Goal: Book appointment/travel/reservation

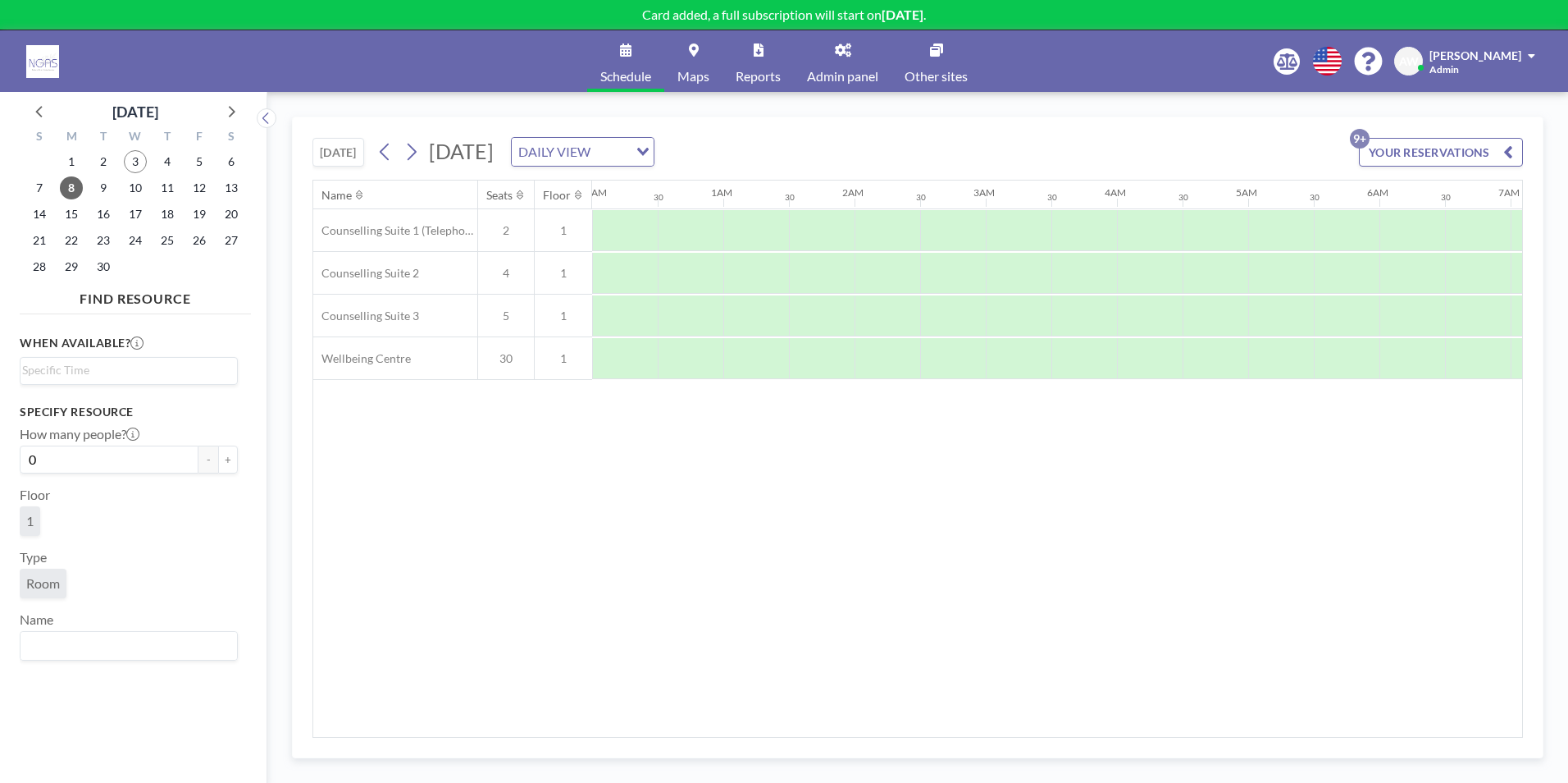
scroll to position [0, 984]
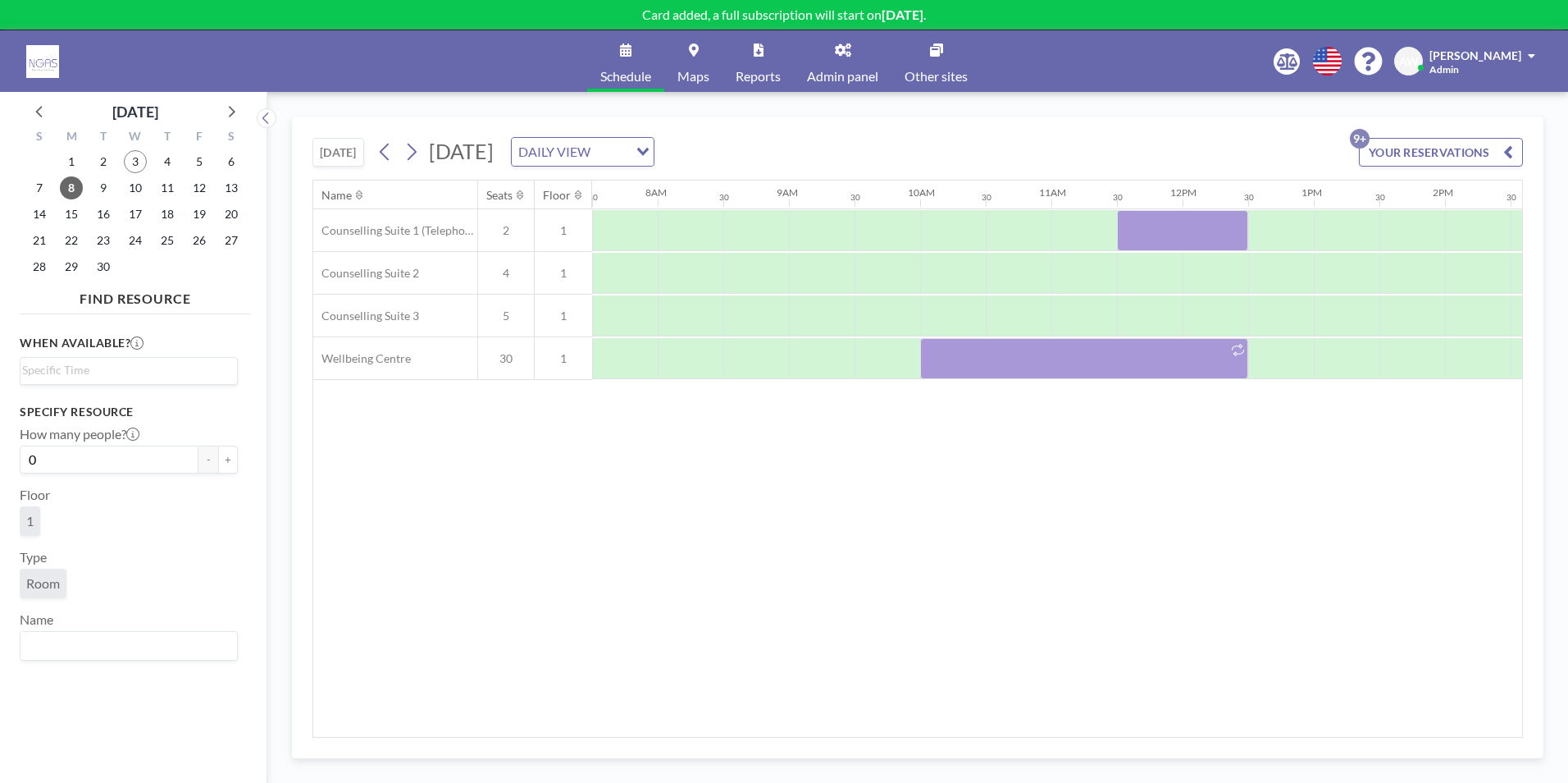
click at [994, 457] on div "Name Seats Floor 12AM 30 1AM 30 2AM 30 3AM 30 4AM 30 5AM 30 6AM 30 7AM 30 8AM 3…" at bounding box center [917, 458] width 1209 height 556
click at [169, 163] on span "4" at bounding box center [167, 162] width 23 height 23
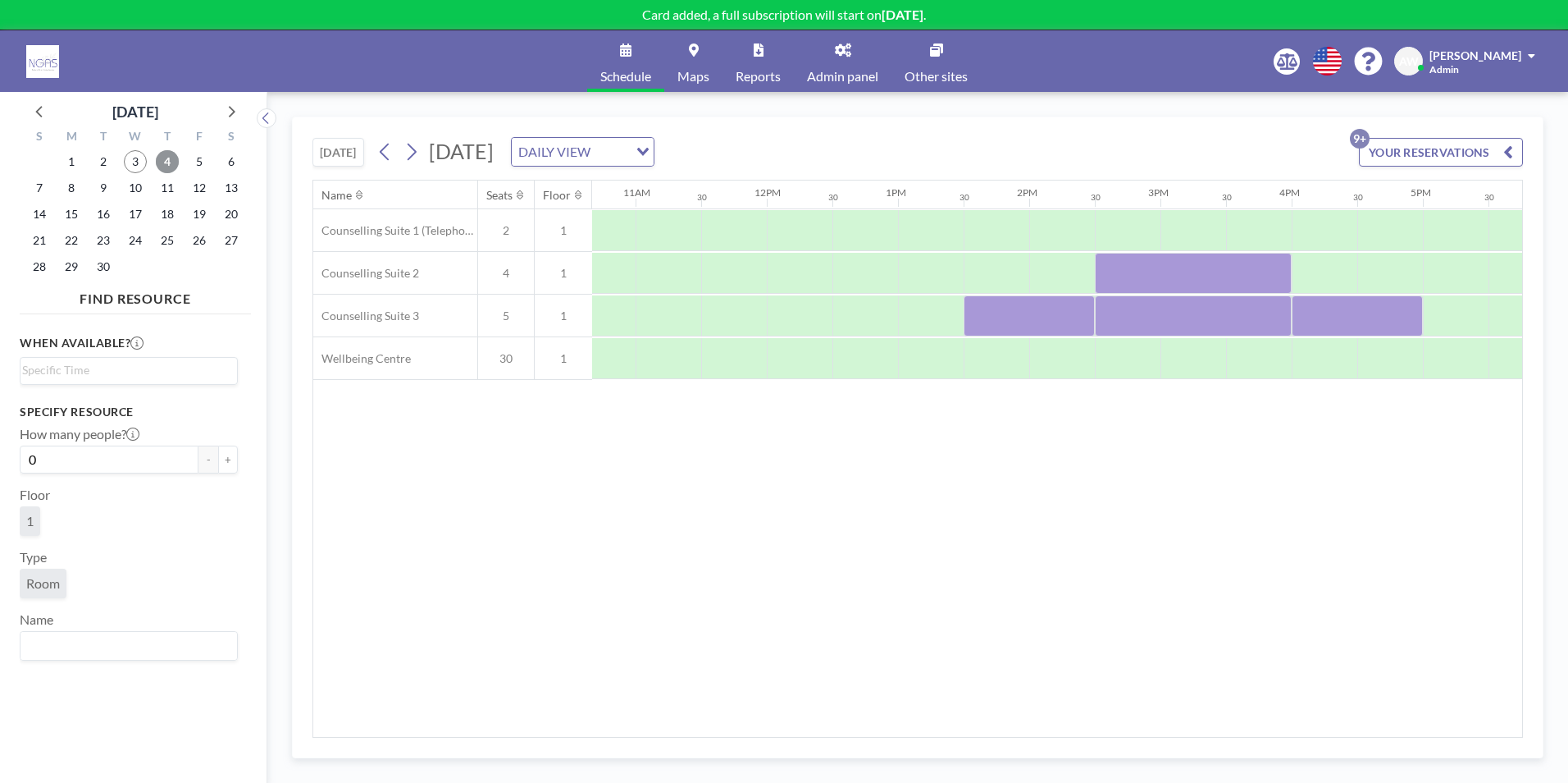
scroll to position [0, 1405]
click at [1506, 111] on div "[DATE] [DATE] DAILY VIEW Loading... YOUR RESERVATIONS 9+ Name Seats Floor 12AM …" at bounding box center [917, 437] width 1301 height 691
click at [77, 187] on span "8" at bounding box center [71, 188] width 23 height 23
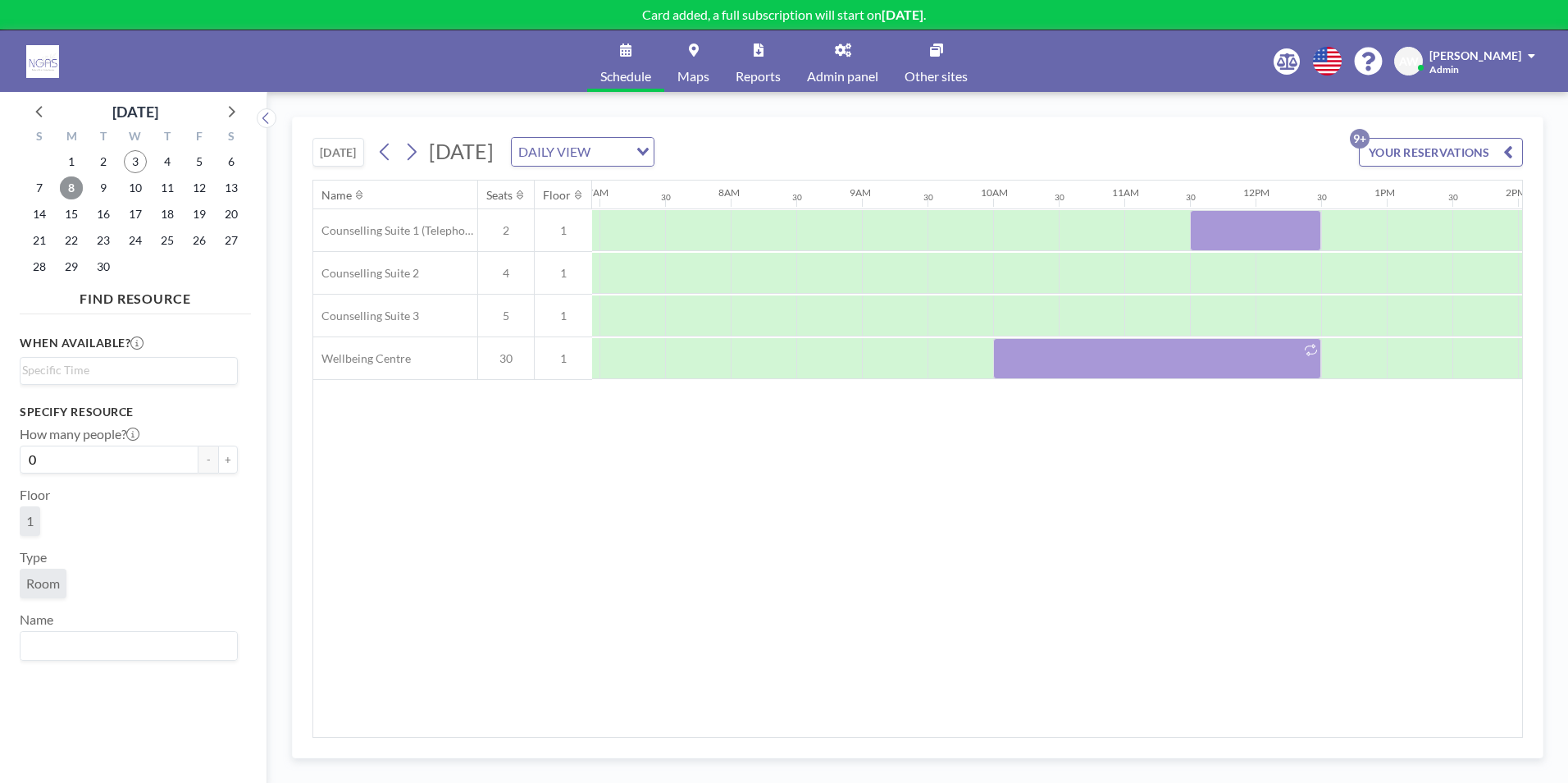
scroll to position [0, 984]
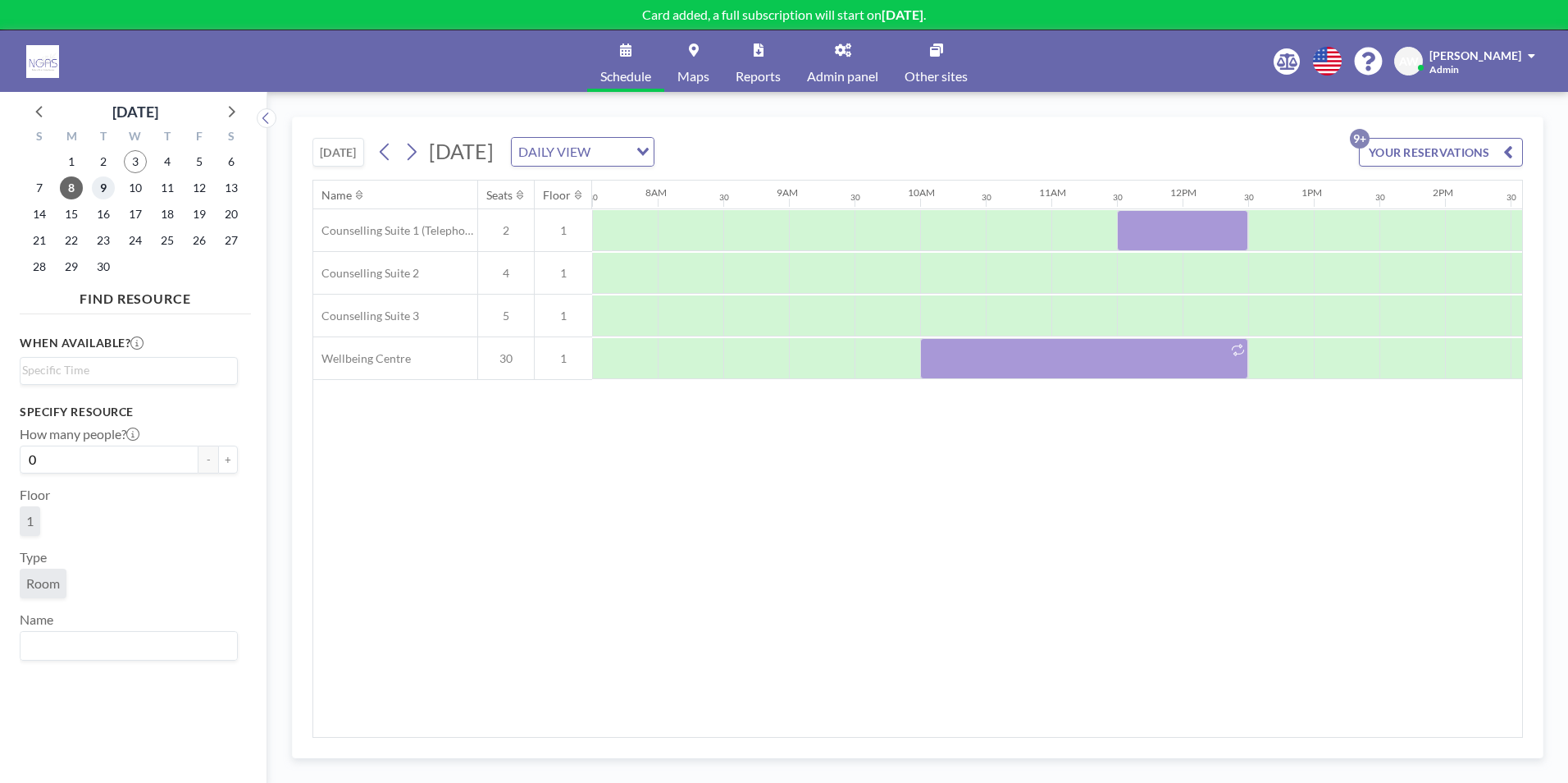
click at [102, 187] on span "9" at bounding box center [103, 188] width 23 height 23
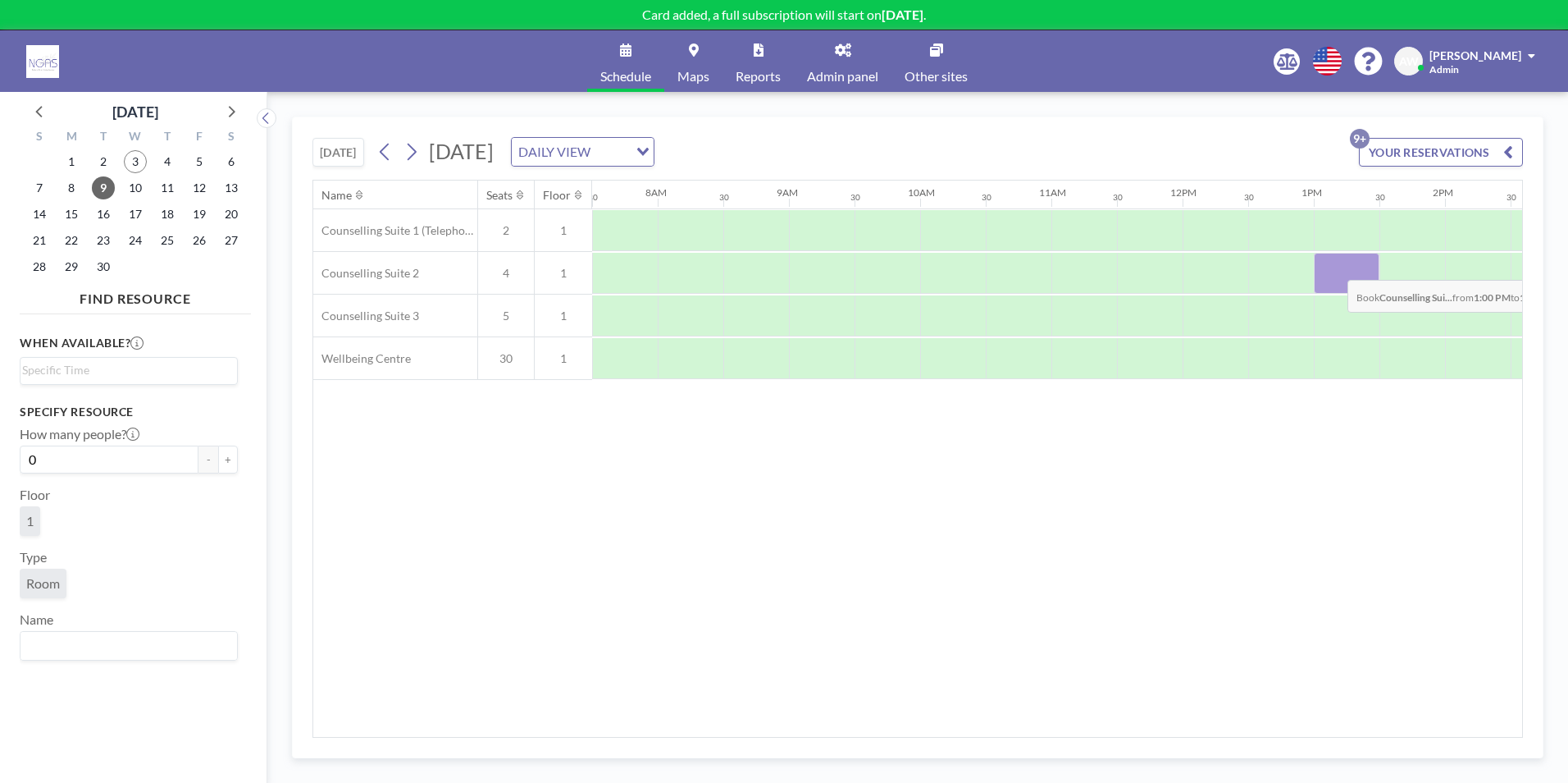
click at [1334, 268] on div at bounding box center [1346, 273] width 66 height 41
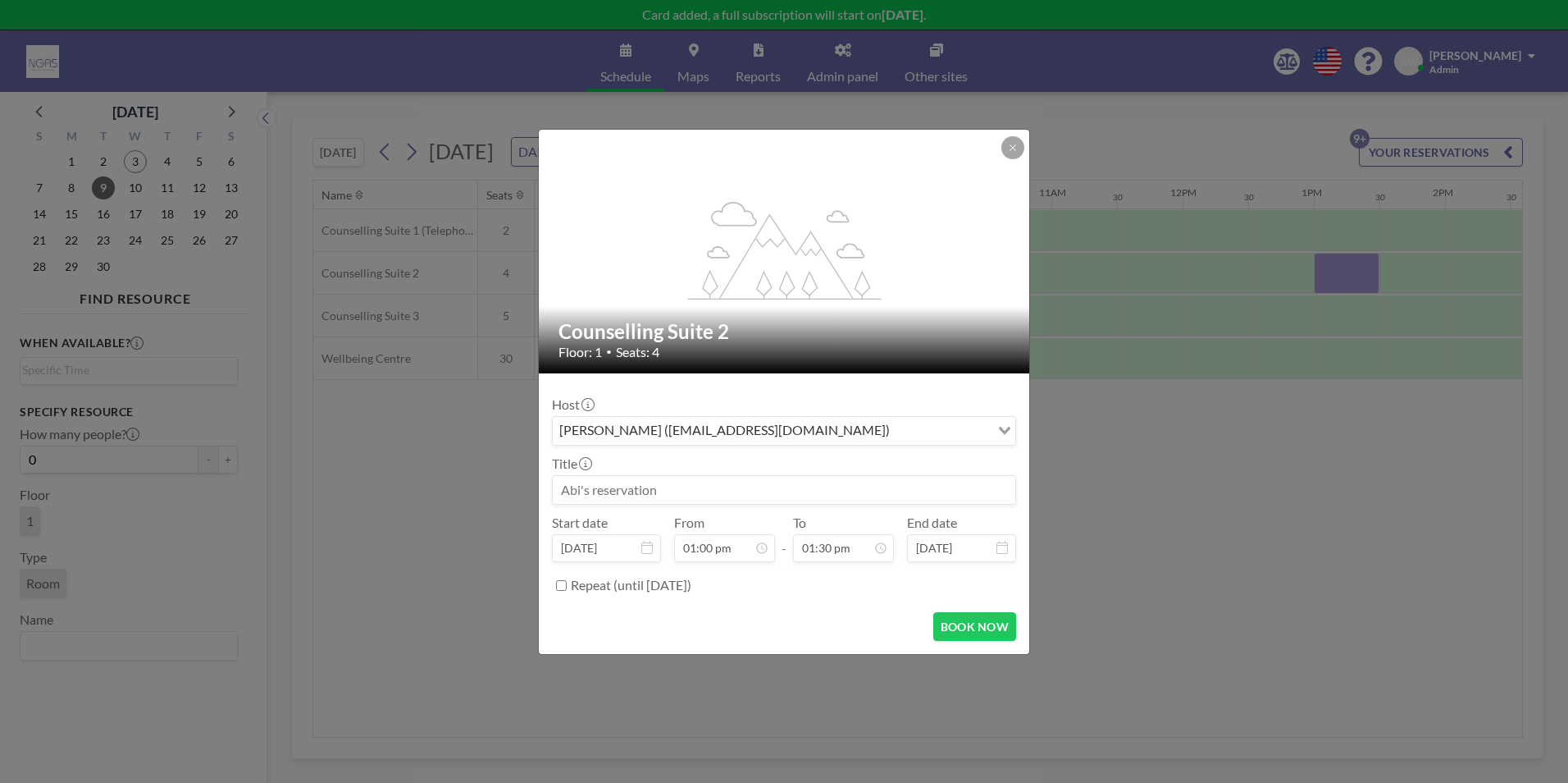
click at [620, 486] on input at bounding box center [784, 489] width 462 height 28
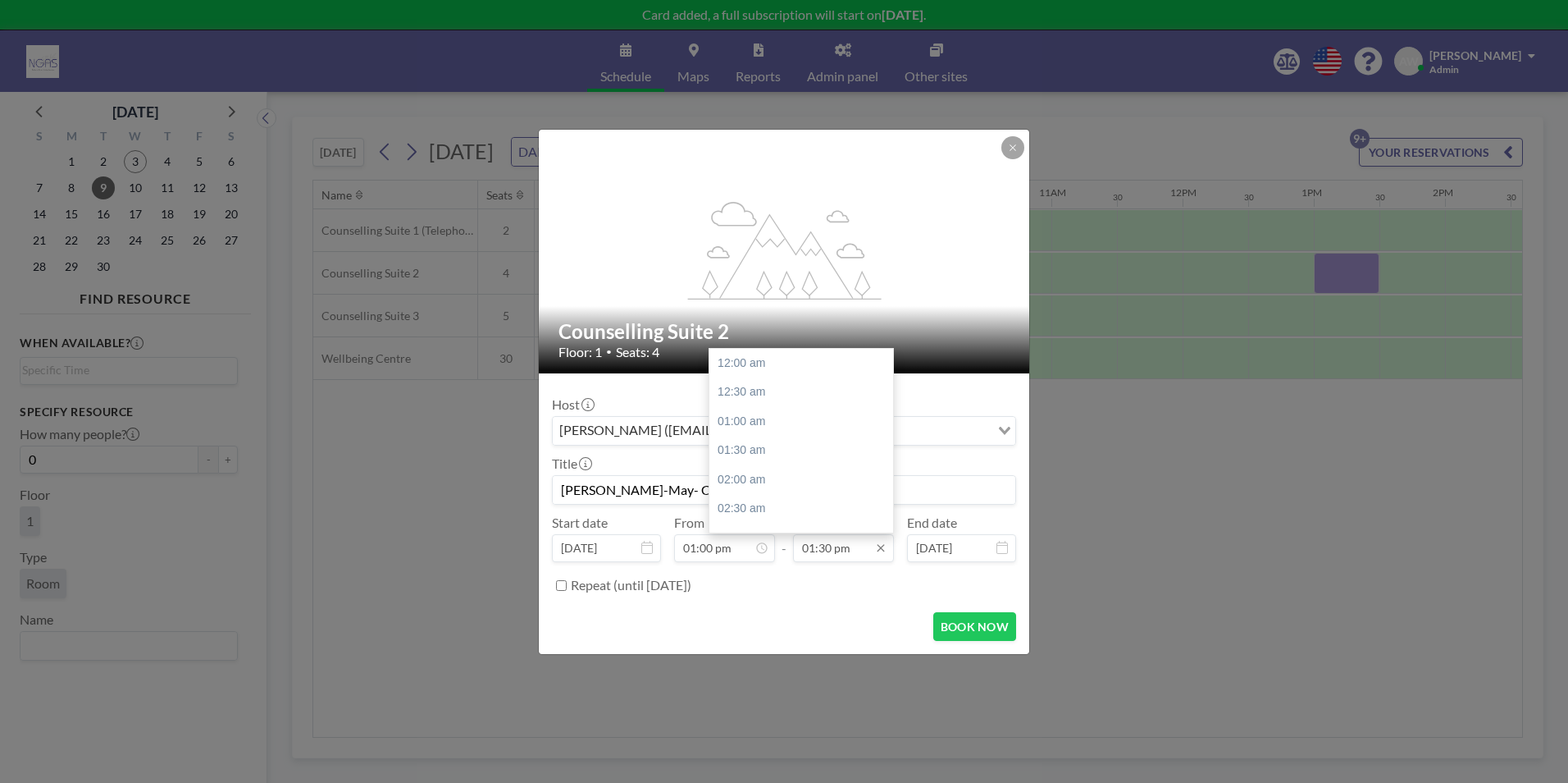
scroll to position [789, 0]
type input "[PERSON_NAME]-May- Counselling"
click at [824, 426] on div "02:30 pm" at bounding box center [805, 422] width 192 height 30
type input "02:30 pm"
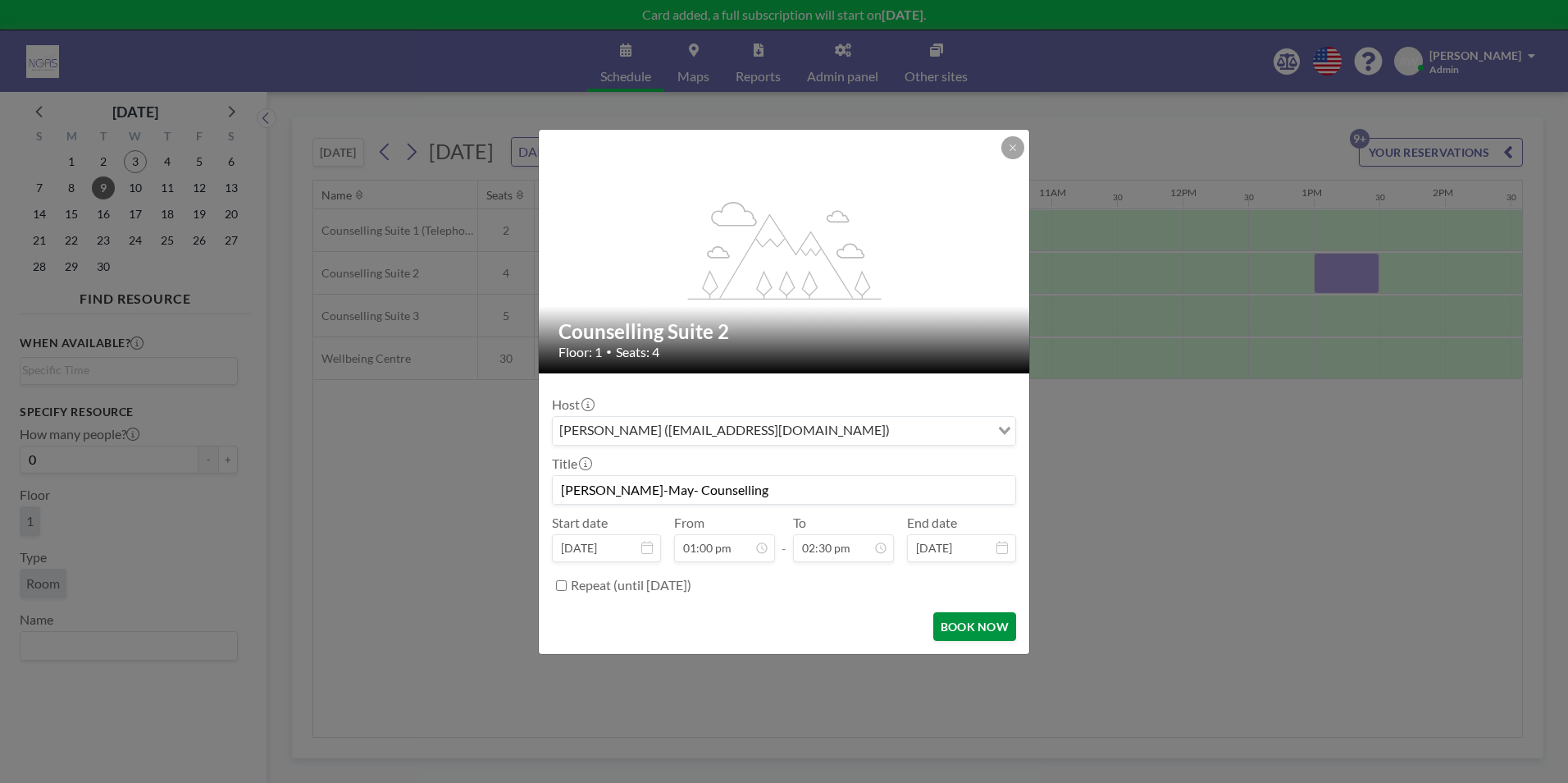
click at [975, 622] on button "BOOK NOW" at bounding box center [974, 626] width 83 height 29
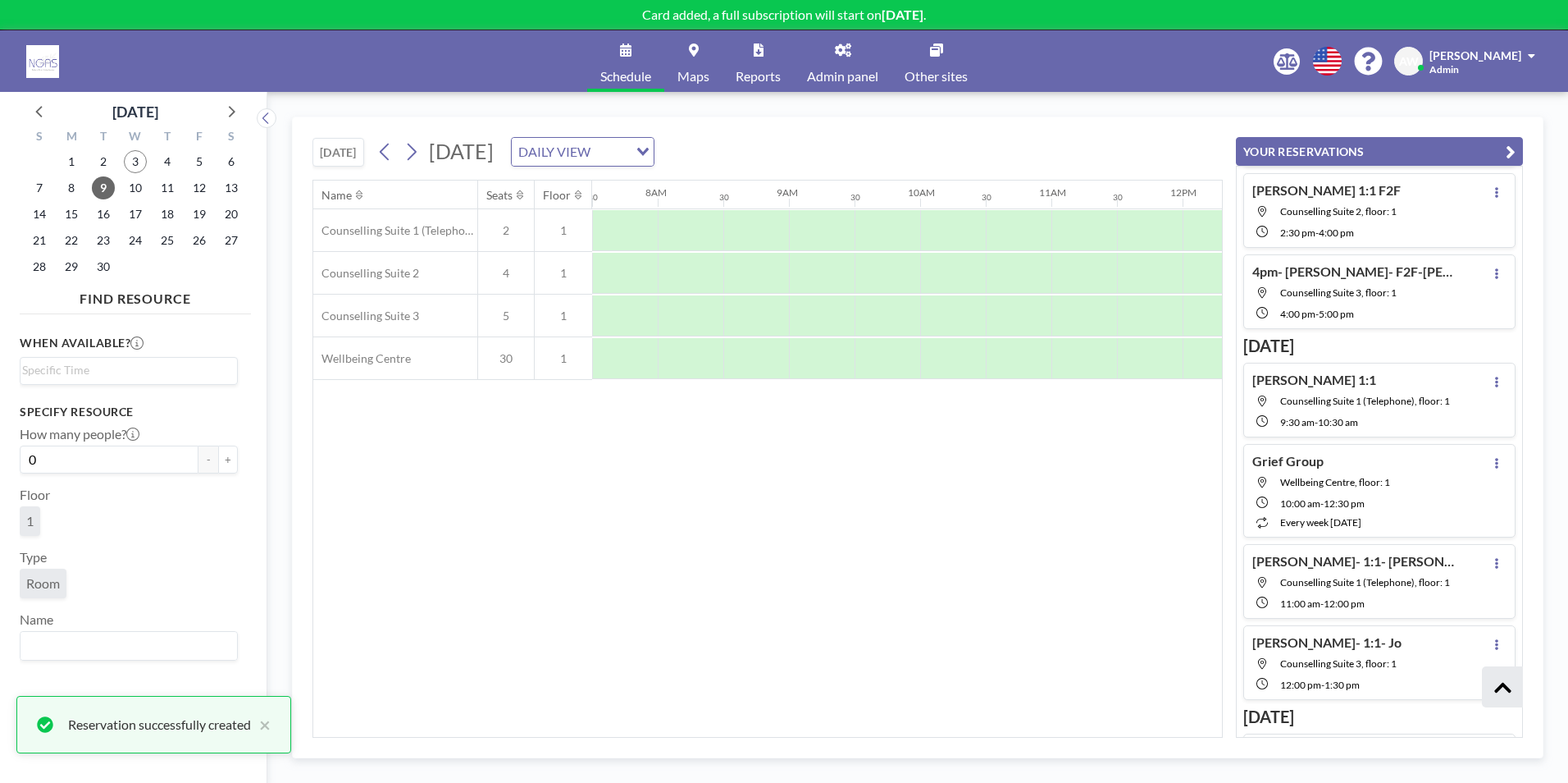
scroll to position [515, 0]
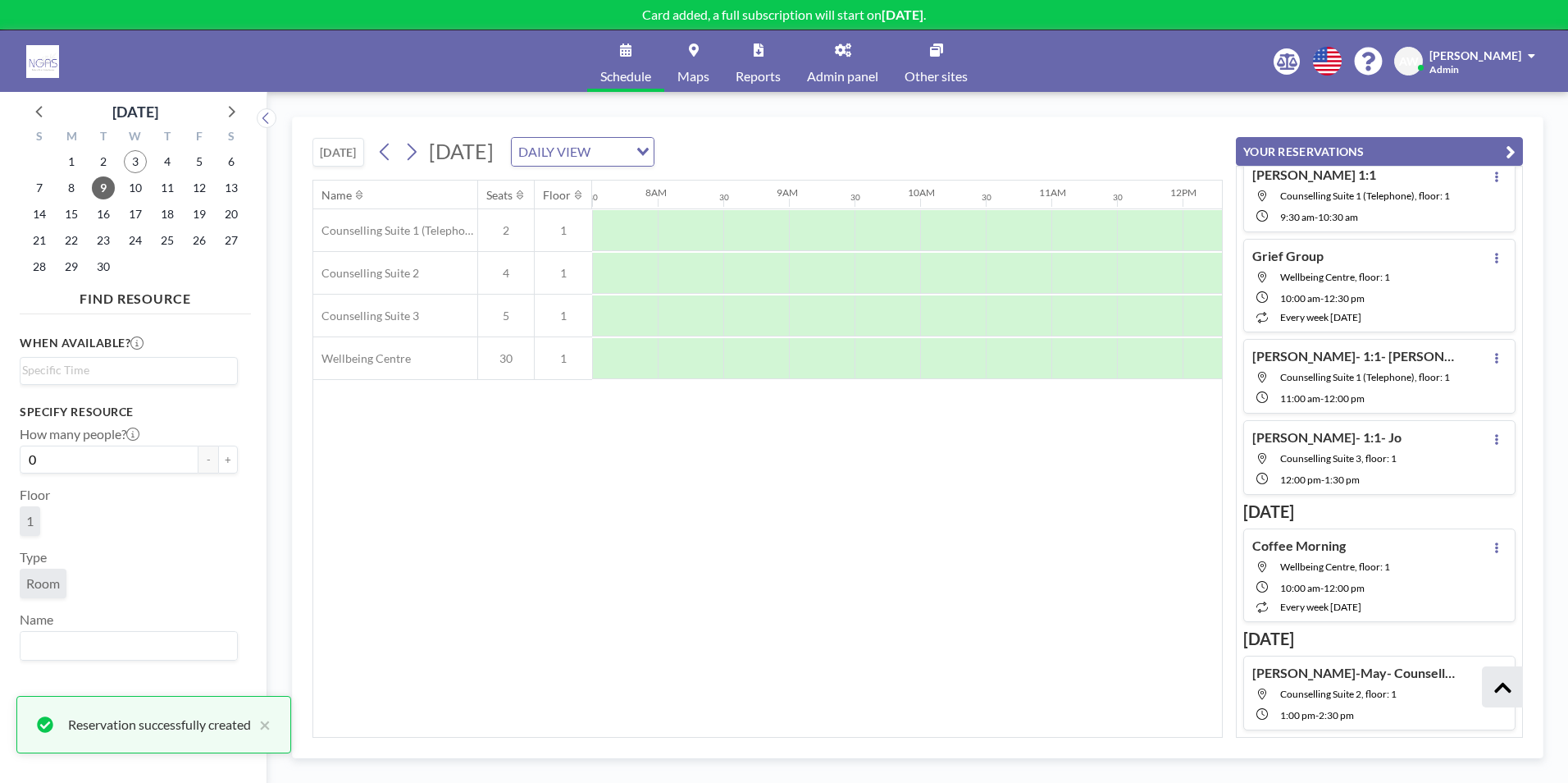
click at [1506, 152] on icon "button" at bounding box center [1510, 151] width 10 height 20
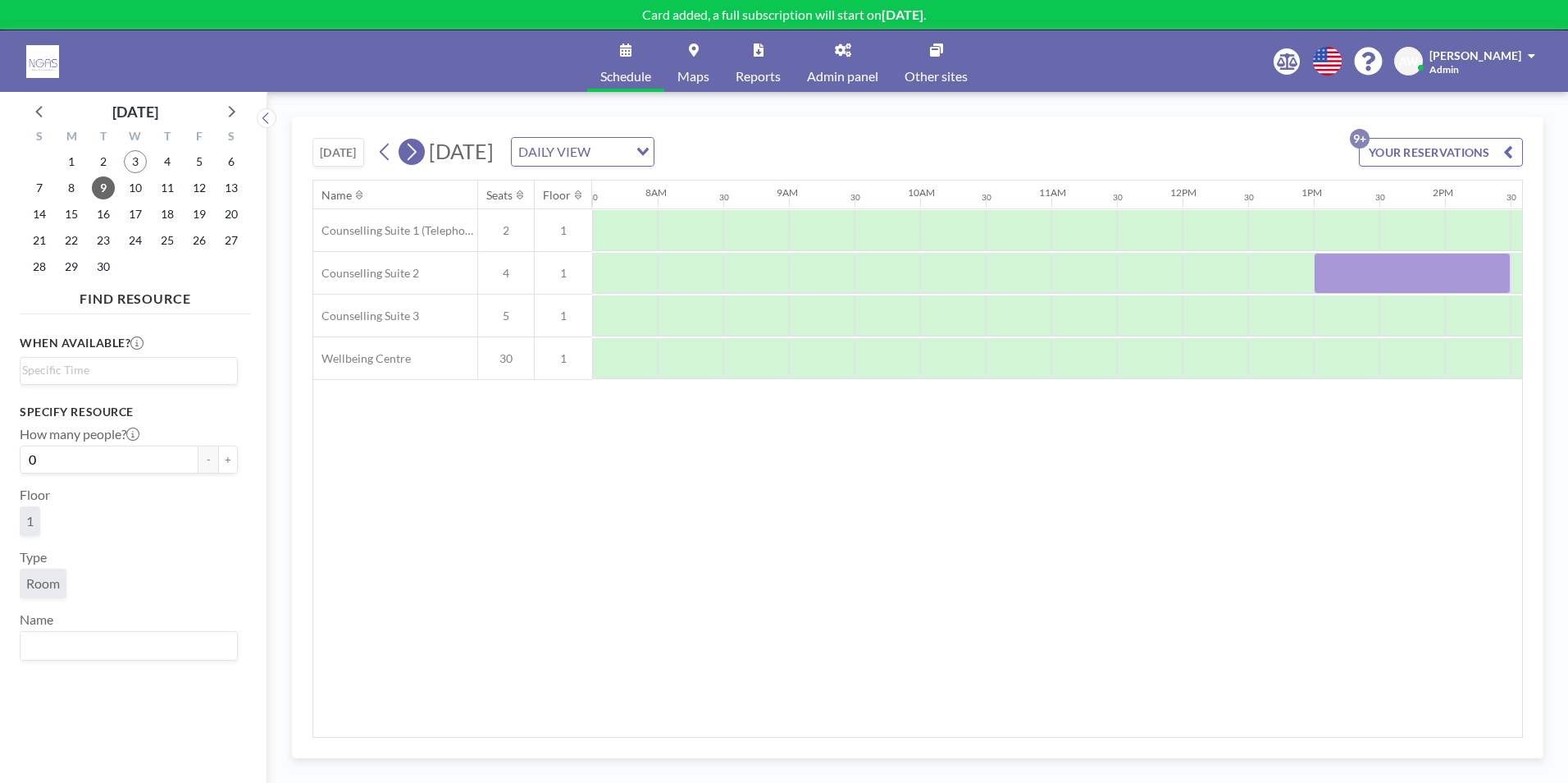
click at [412, 154] on icon at bounding box center [411, 151] width 16 height 25
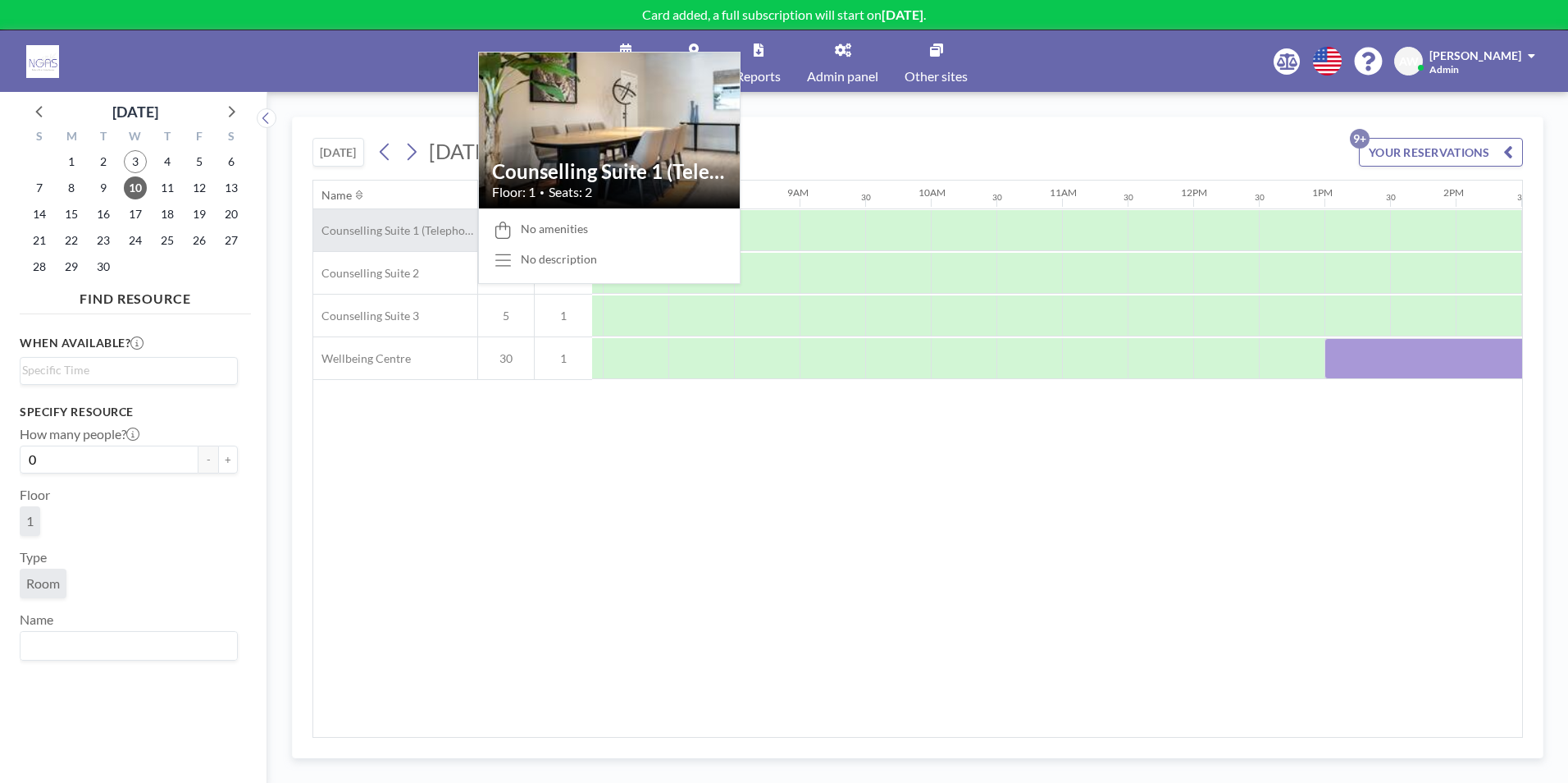
scroll to position [0, 984]
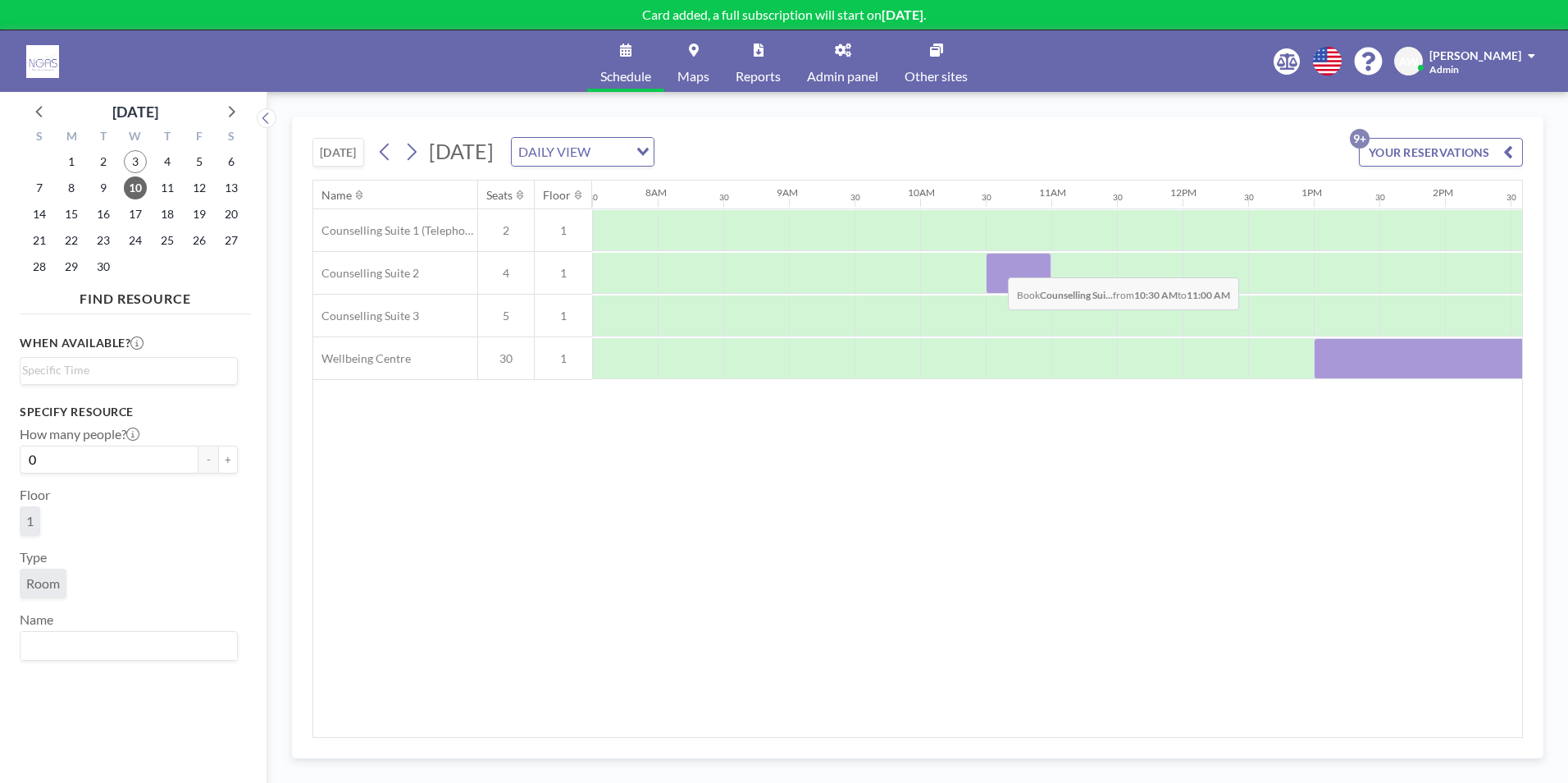
click at [995, 265] on div at bounding box center [1018, 273] width 66 height 41
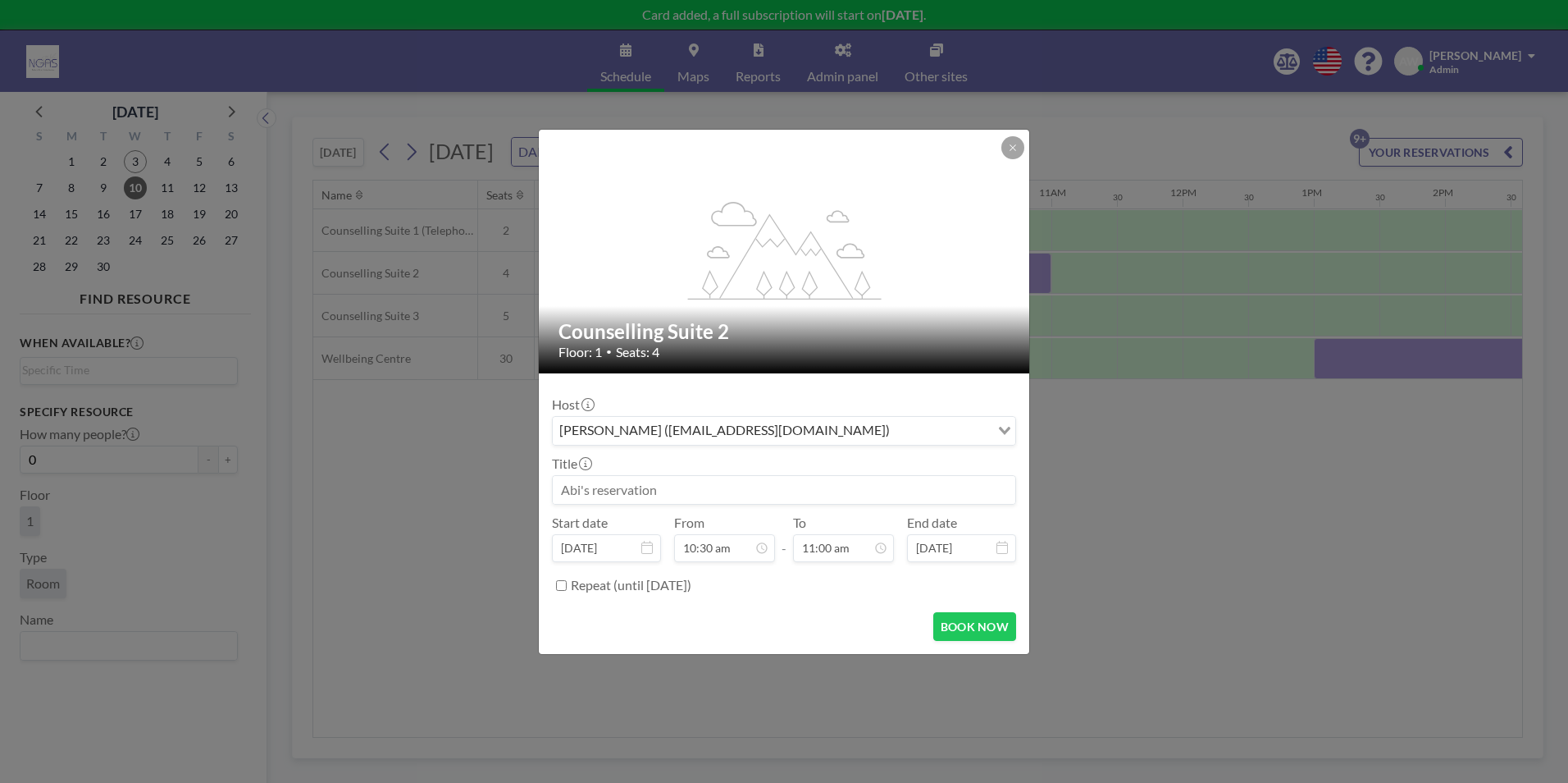
click at [667, 493] on input at bounding box center [784, 489] width 462 height 28
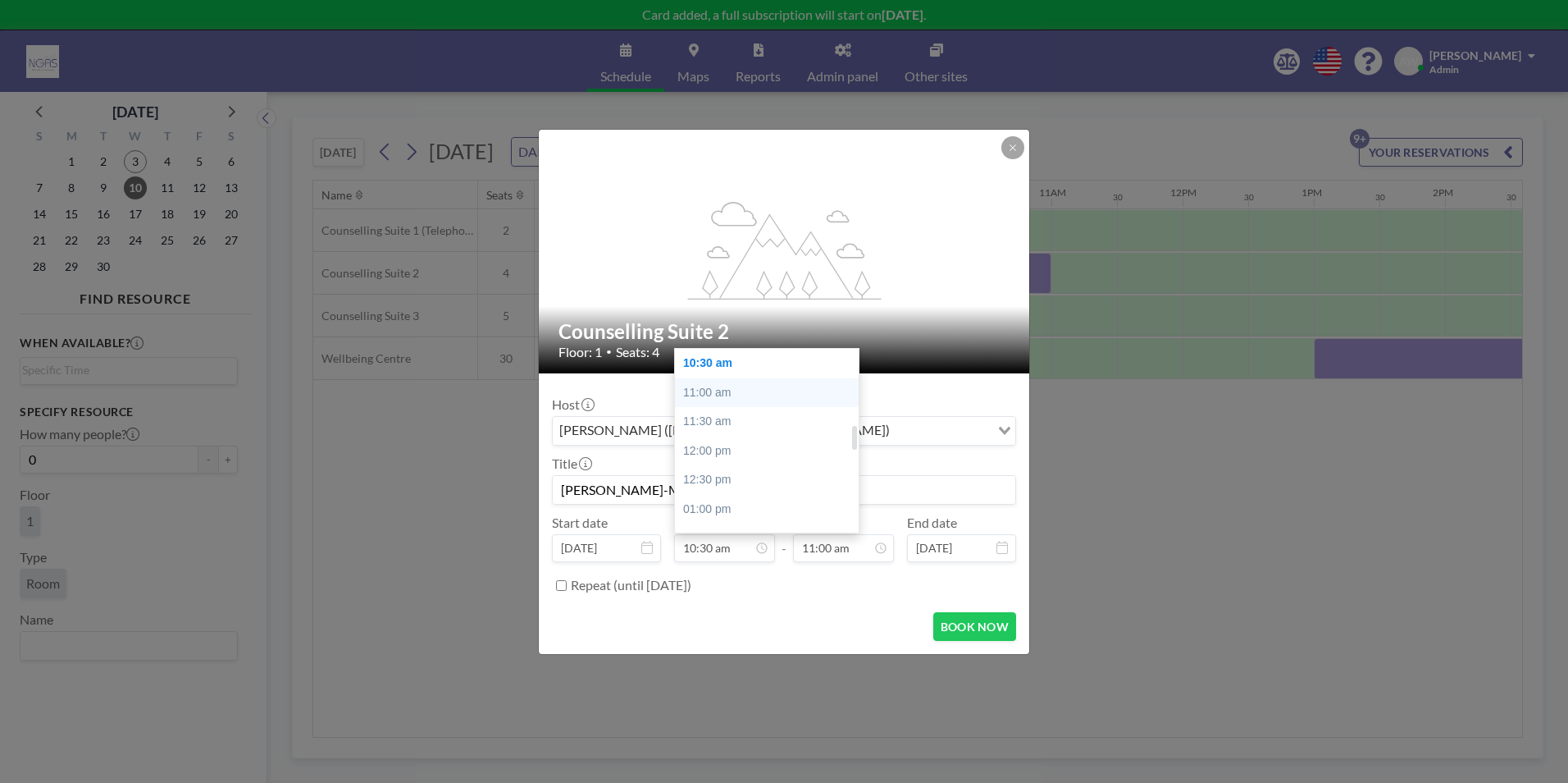
scroll to position [449, 0]
type input "[PERSON_NAME]-May- zoom counselling"
click at [740, 462] on div "09:30 am" at bounding box center [771, 469] width 192 height 30
type input "09:30 am"
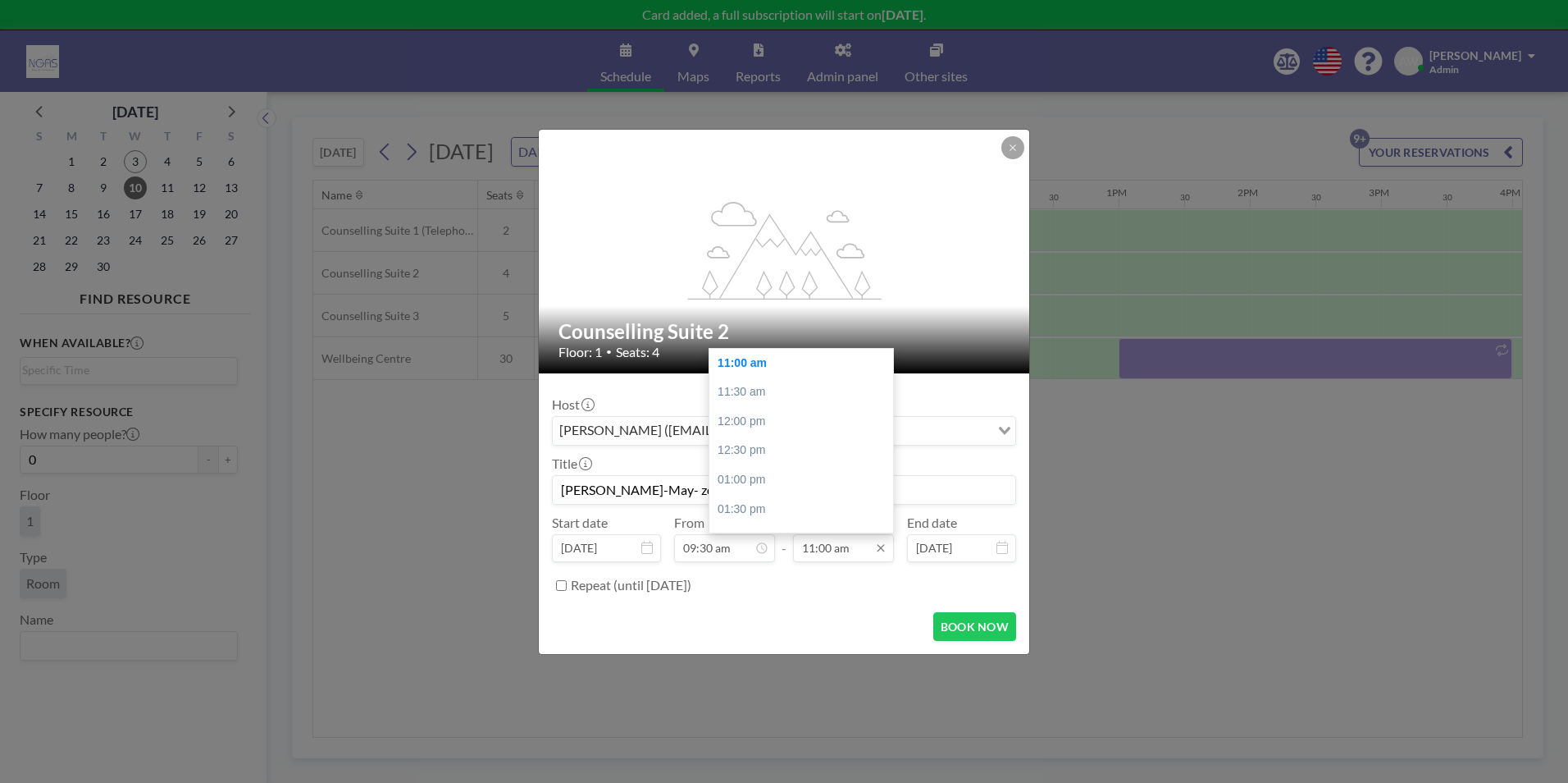
scroll to position [0, 1181]
click at [777, 468] on div "01:00 pm" at bounding box center [805, 480] width 192 height 30
type input "01:00 pm"
click at [778, 489] on input "[PERSON_NAME]-May- zoom counselling" at bounding box center [784, 489] width 462 height 28
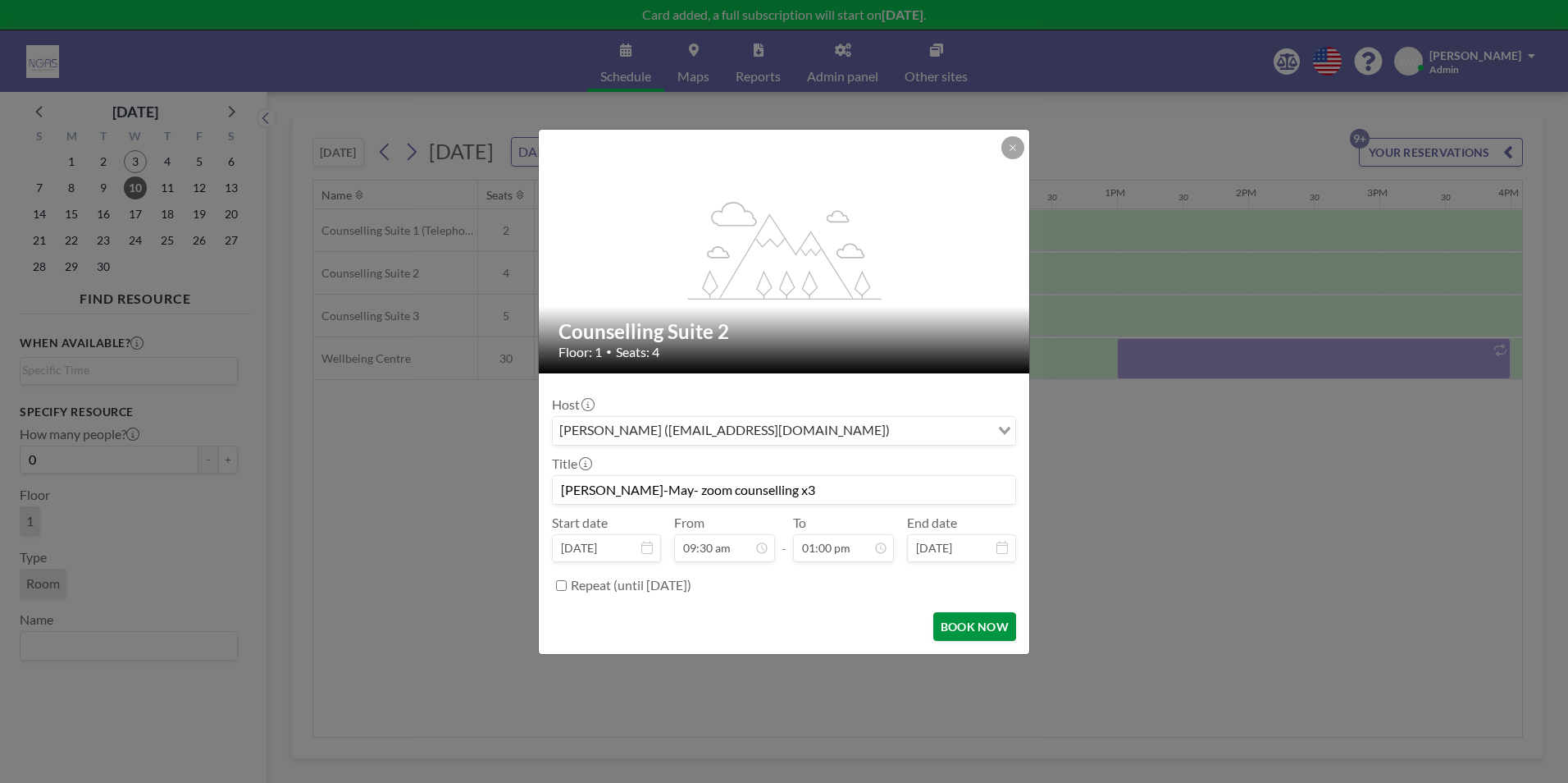
type input "[PERSON_NAME]-May- zoom counselling x3"
click at [997, 628] on button "BOOK NOW" at bounding box center [974, 626] width 83 height 29
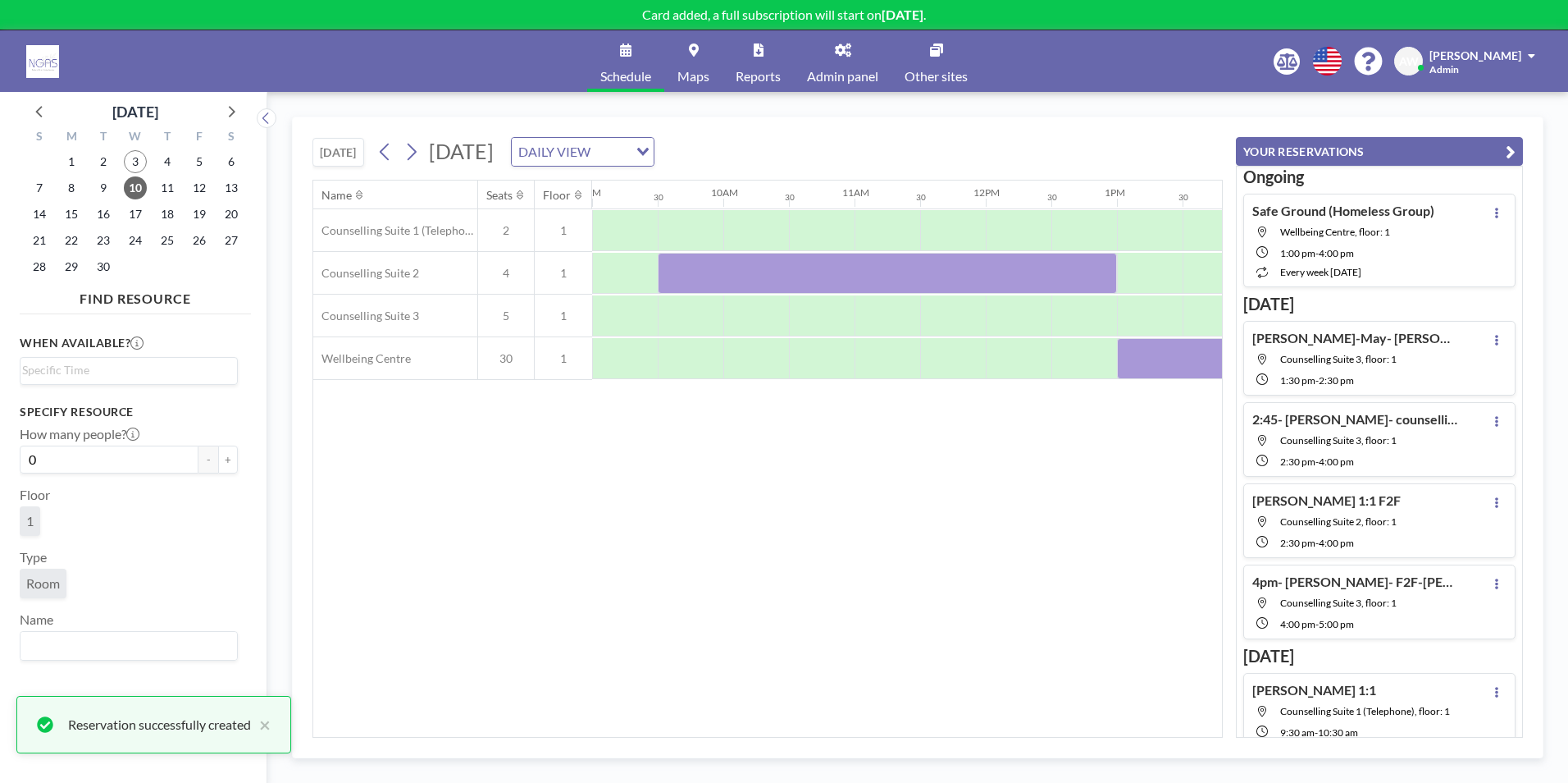
click at [949, 525] on div "Name Seats Floor 12AM 30 1AM 30 2AM 30 3AM 30 4AM 30 5AM 30 6AM 30 7AM 30 8AM 3…" at bounding box center [767, 458] width 909 height 556
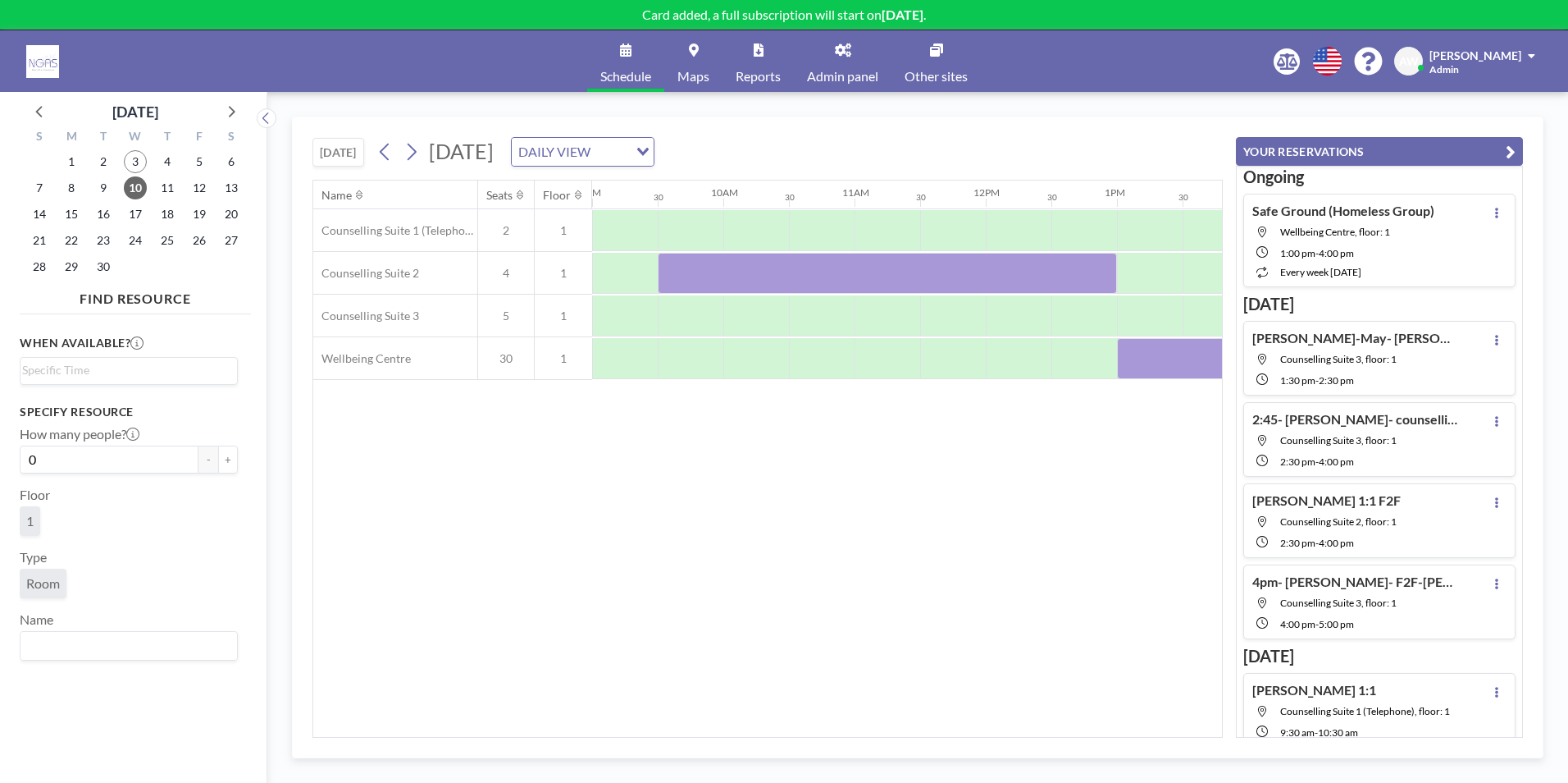
click at [1028, 478] on div "Name Seats Floor 12AM 30 1AM 30 2AM 30 3AM 30 4AM 30 5AM 30 6AM 30 7AM 30 8AM 3…" at bounding box center [767, 458] width 909 height 556
click at [419, 158] on icon at bounding box center [411, 151] width 16 height 25
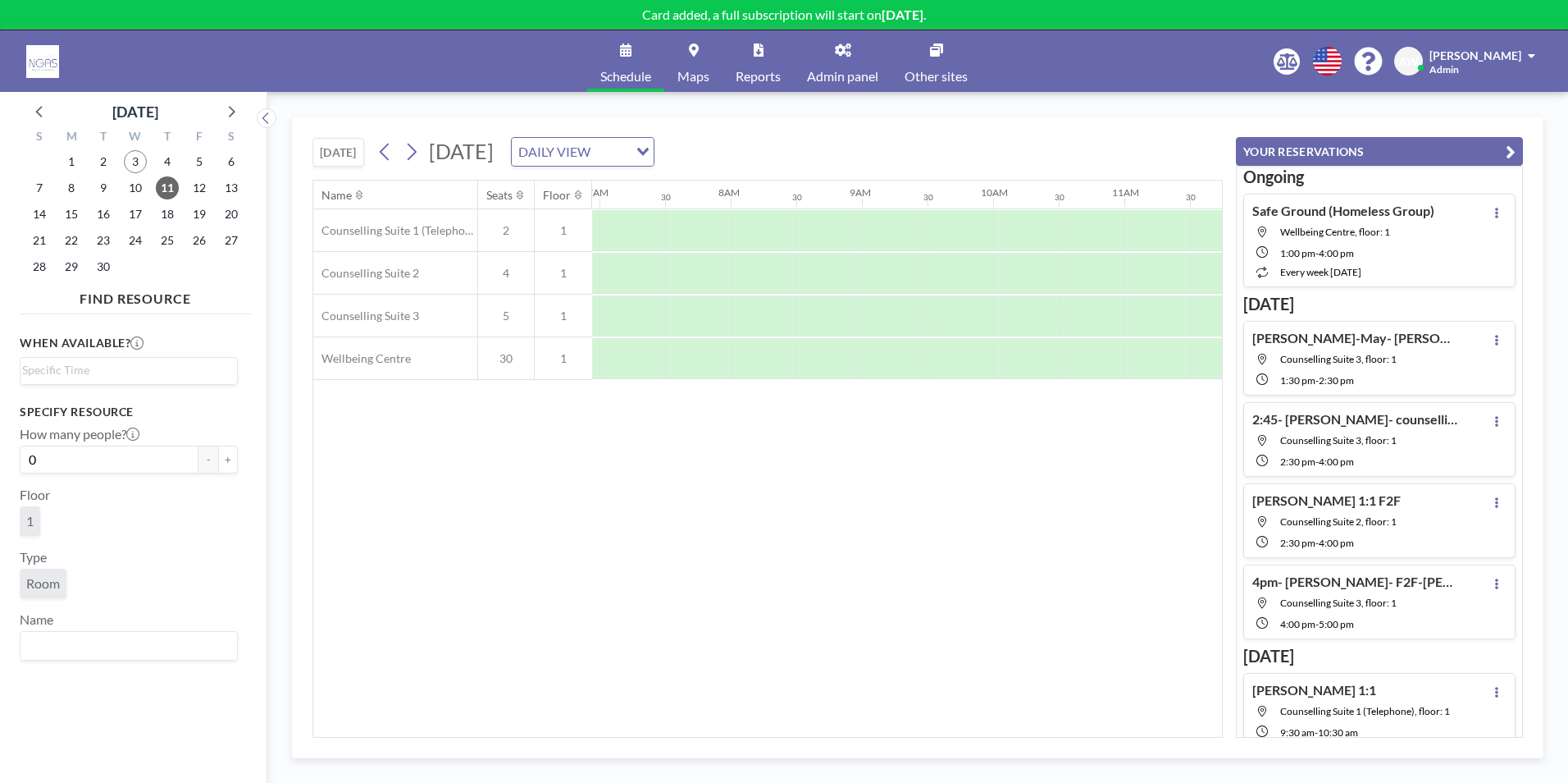
scroll to position [0, 984]
click at [1482, 148] on button "YOUR RESERVATIONS" at bounding box center [1379, 151] width 287 height 29
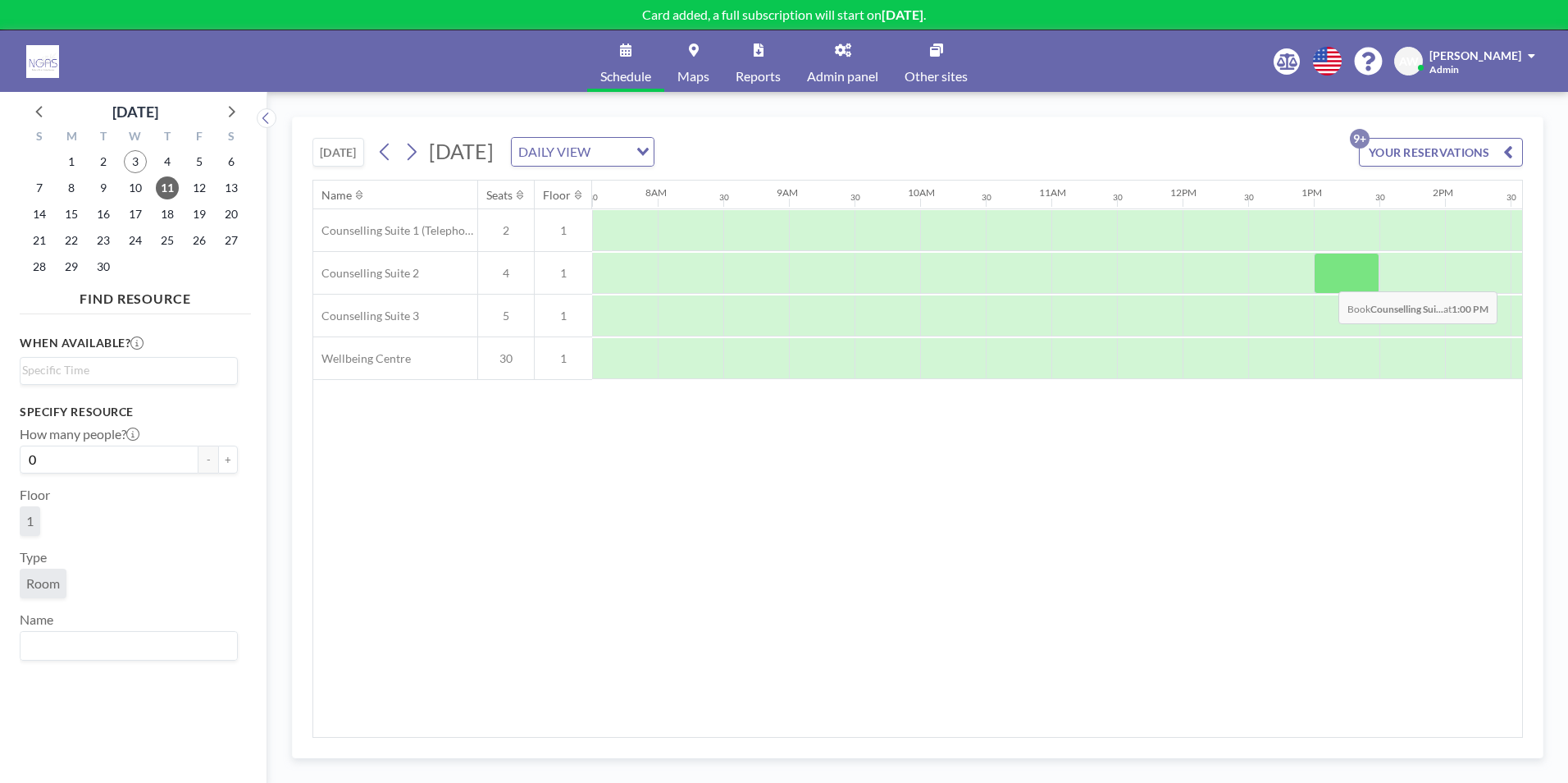
click at [1326, 279] on div at bounding box center [1346, 273] width 66 height 41
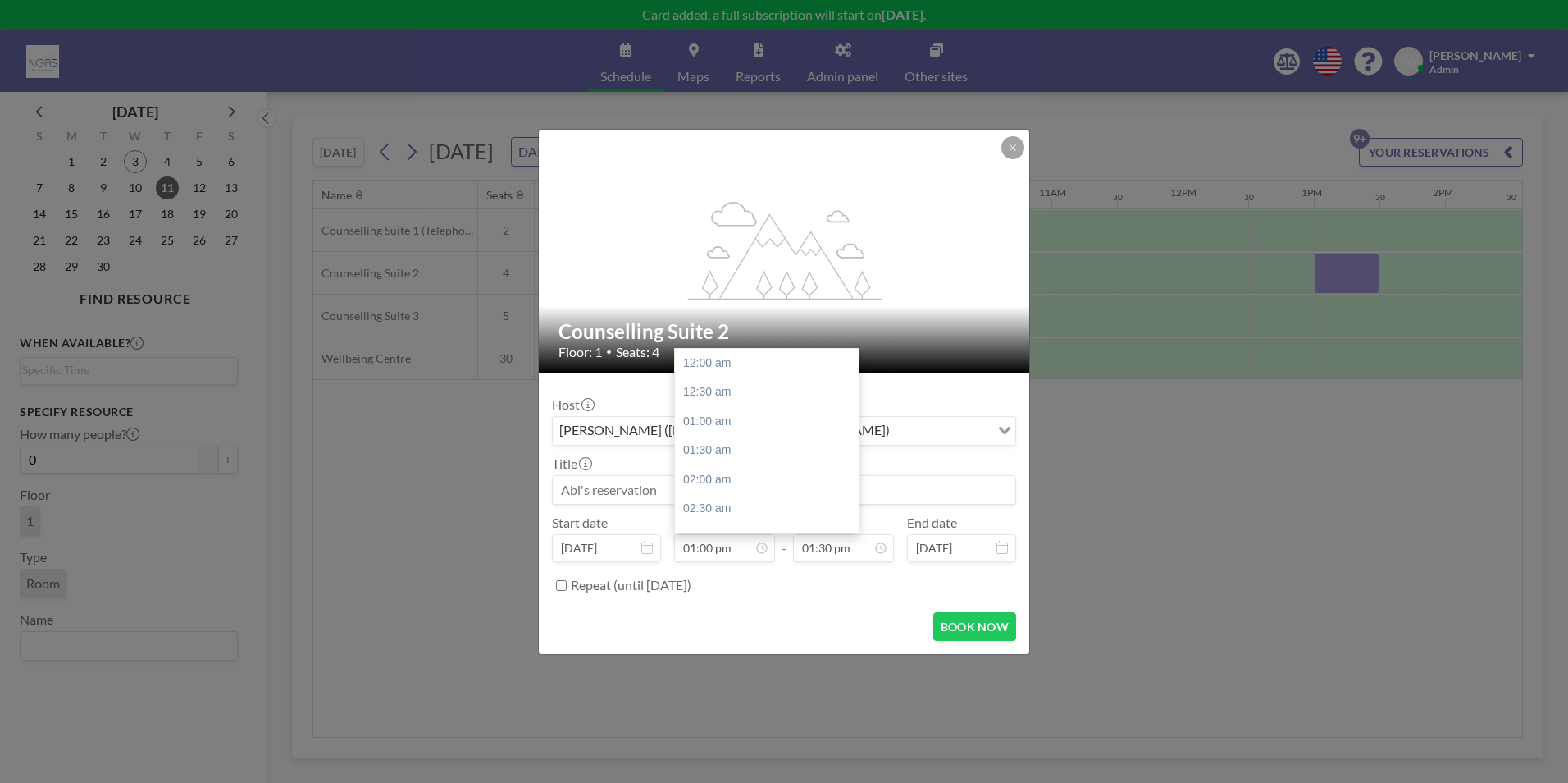
scroll to position [759, 0]
click at [626, 492] on input at bounding box center [784, 489] width 462 height 28
type input "[PERSON_NAME]- May- counselling- x2 f2f"
click at [757, 499] on div "04:00 pm" at bounding box center [805, 510] width 192 height 30
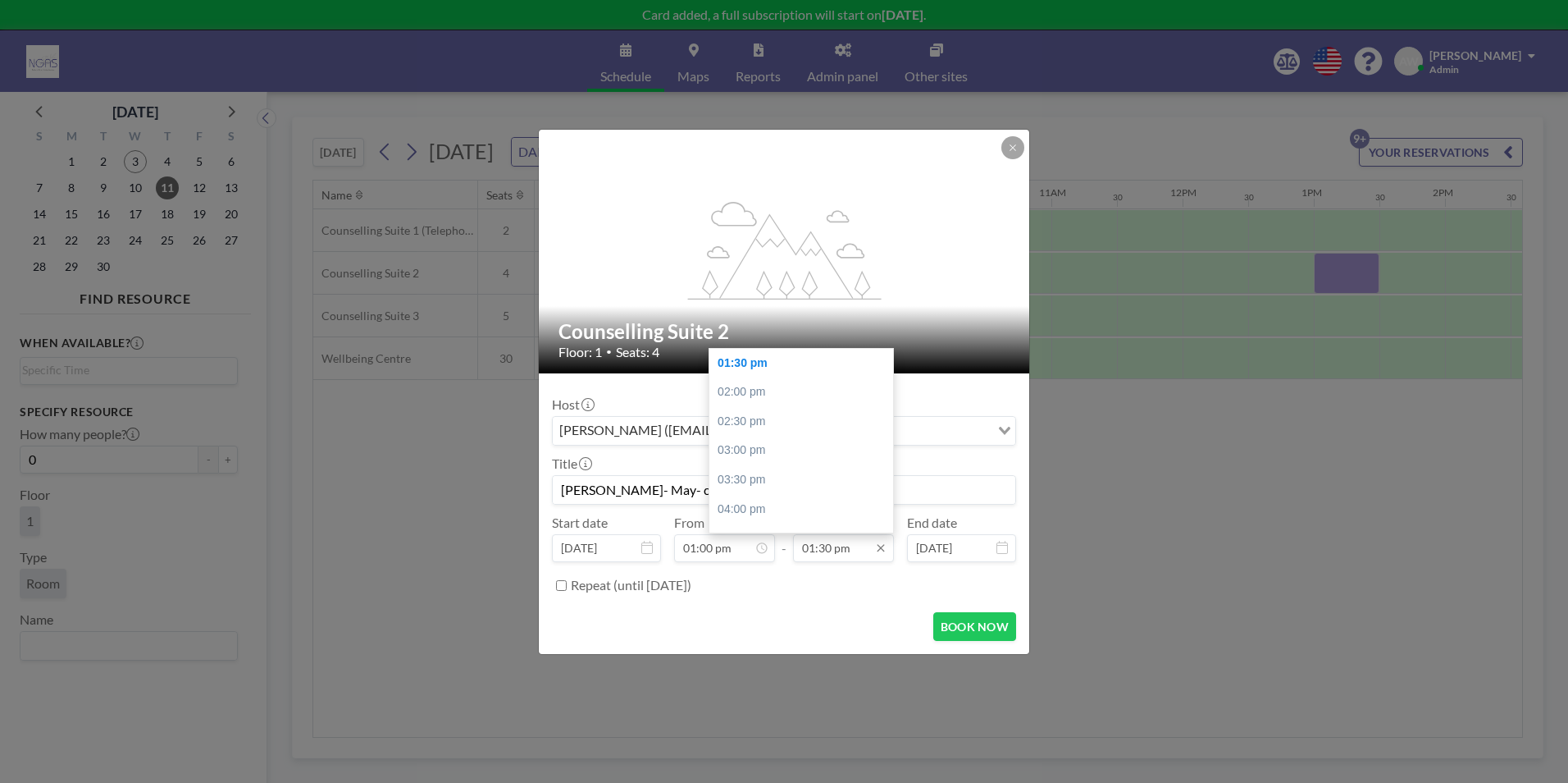
type input "04:00 pm"
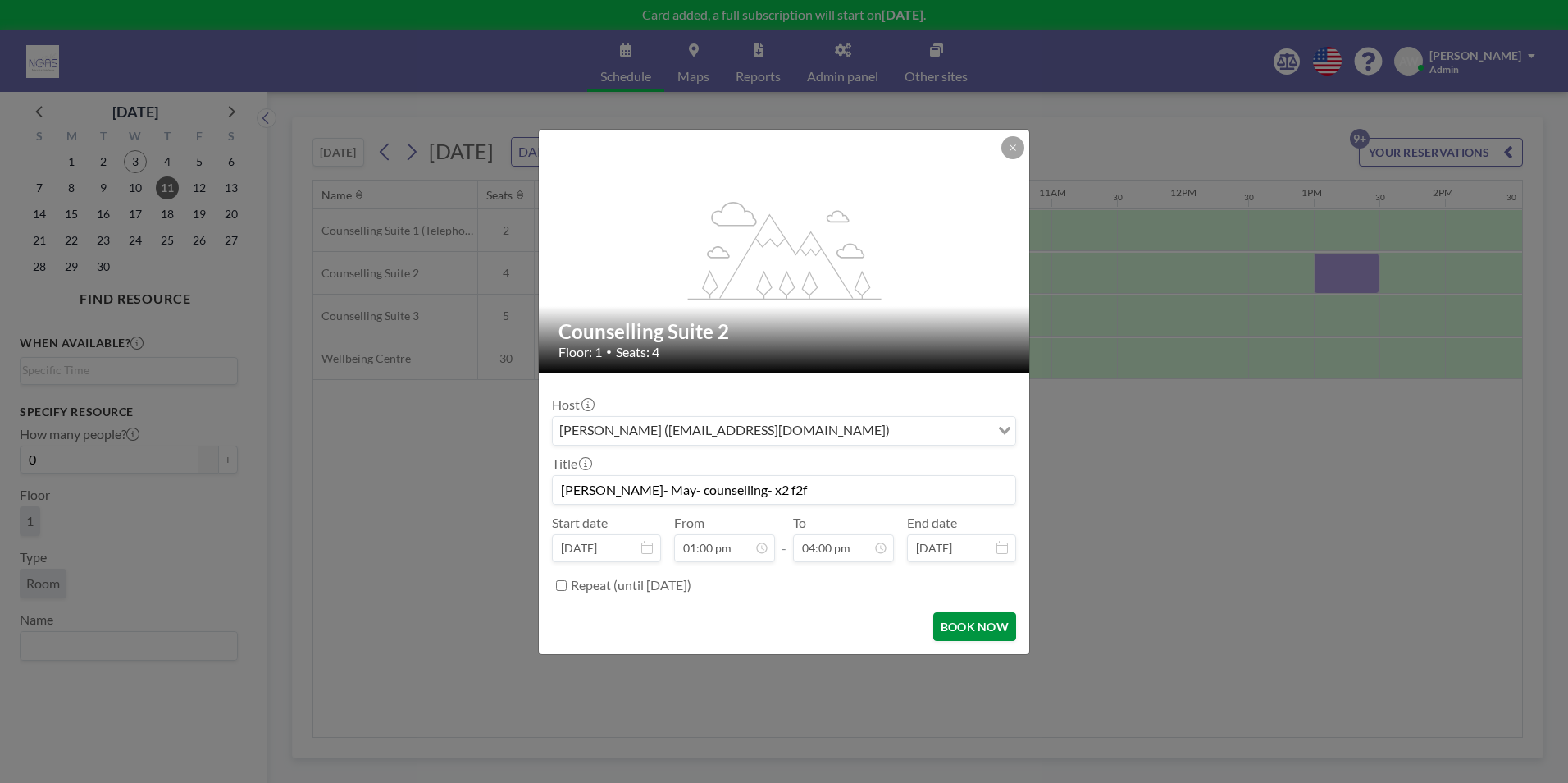
scroll to position [934, 0]
click at [977, 624] on button "BOOK NOW" at bounding box center [974, 626] width 83 height 29
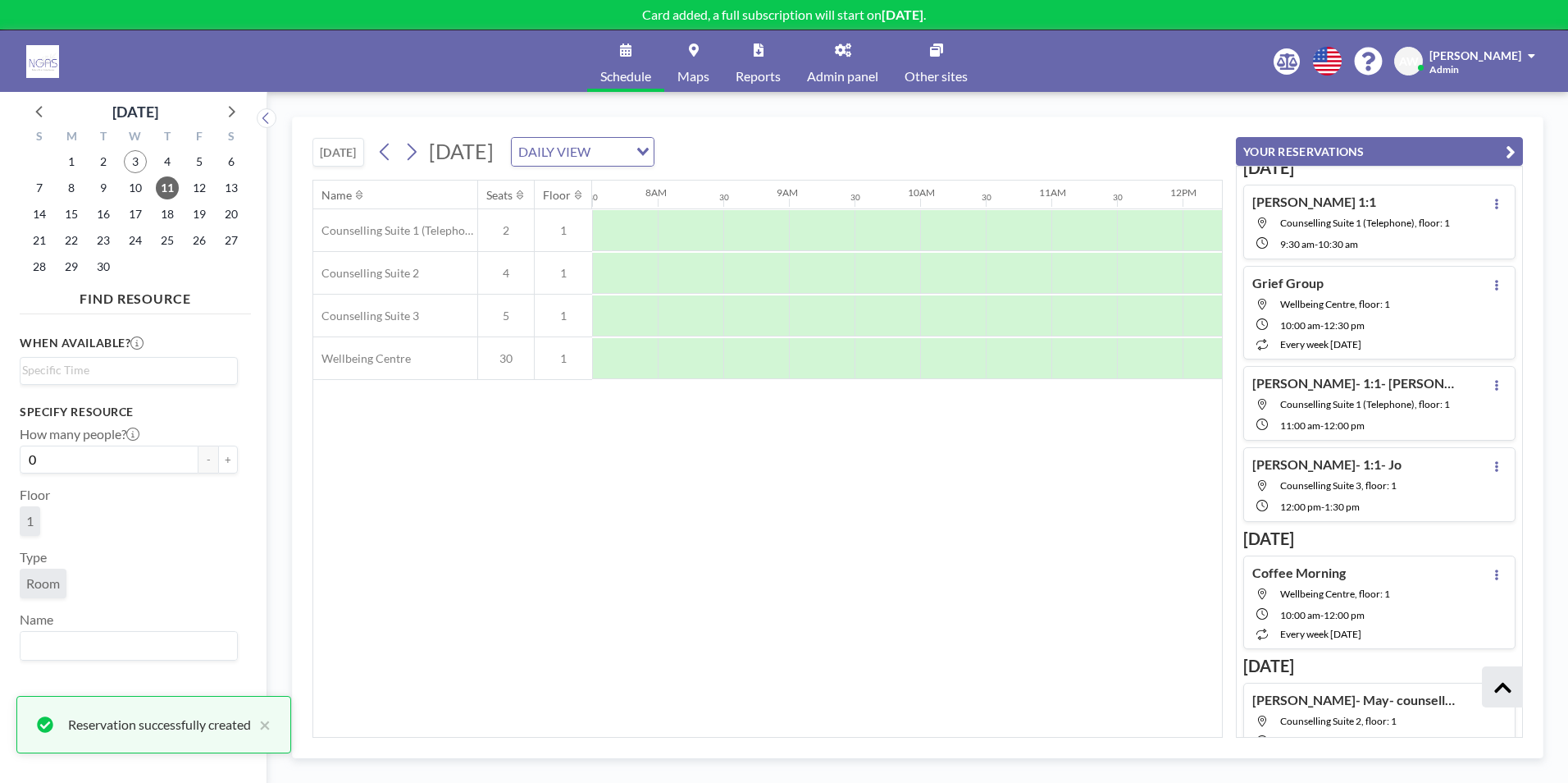
click at [977, 624] on div "Name Seats Floor 12AM 30 1AM 30 2AM 30 3AM 30 4AM 30 5AM 30 6AM 30 7AM 30 8AM 3…" at bounding box center [767, 458] width 909 height 556
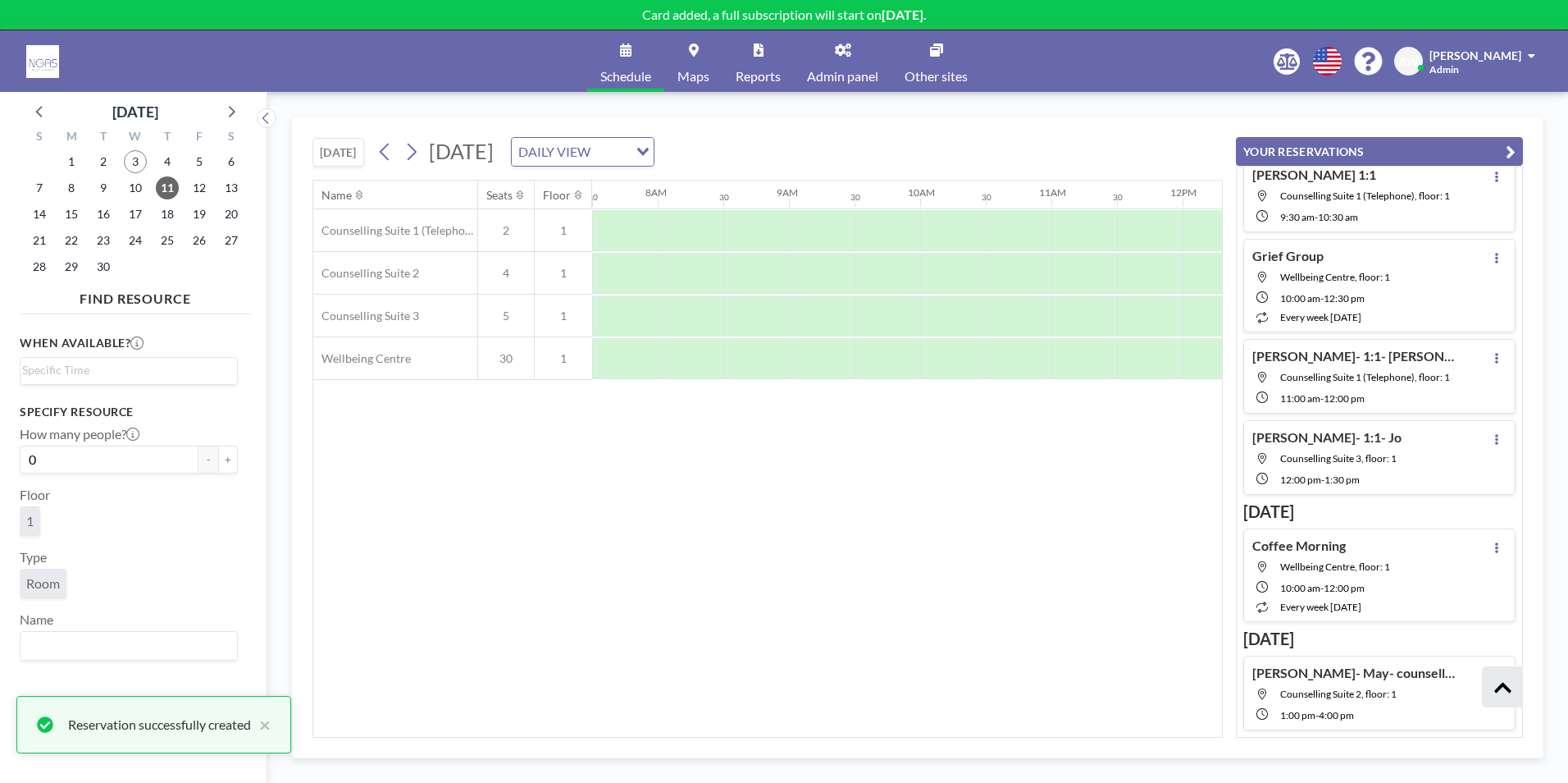
click at [1504, 160] on button "YOUR RESERVATIONS" at bounding box center [1379, 151] width 287 height 29
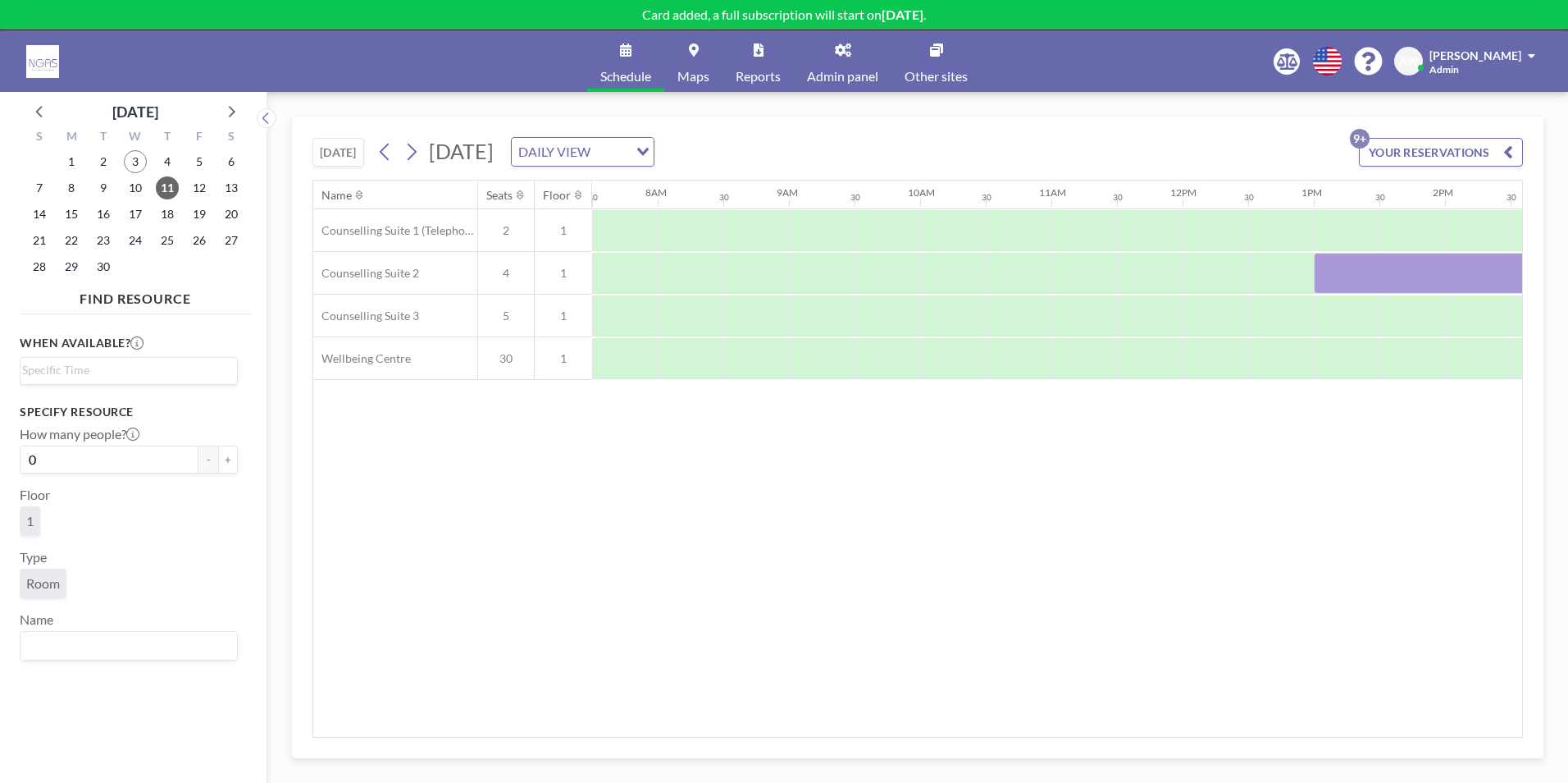
drag, startPoint x: 1006, startPoint y: 737, endPoint x: 1086, endPoint y: 732, distance: 80.2
click at [1086, 732] on div "Name Seats Floor 12AM 30 1AM 30 2AM 30 3AM 30 4AM 30 5AM 30 6AM 30 7AM 30 8AM 3…" at bounding box center [918, 458] width 1211 height 558
click at [107, 188] on span "9" at bounding box center [103, 188] width 23 height 23
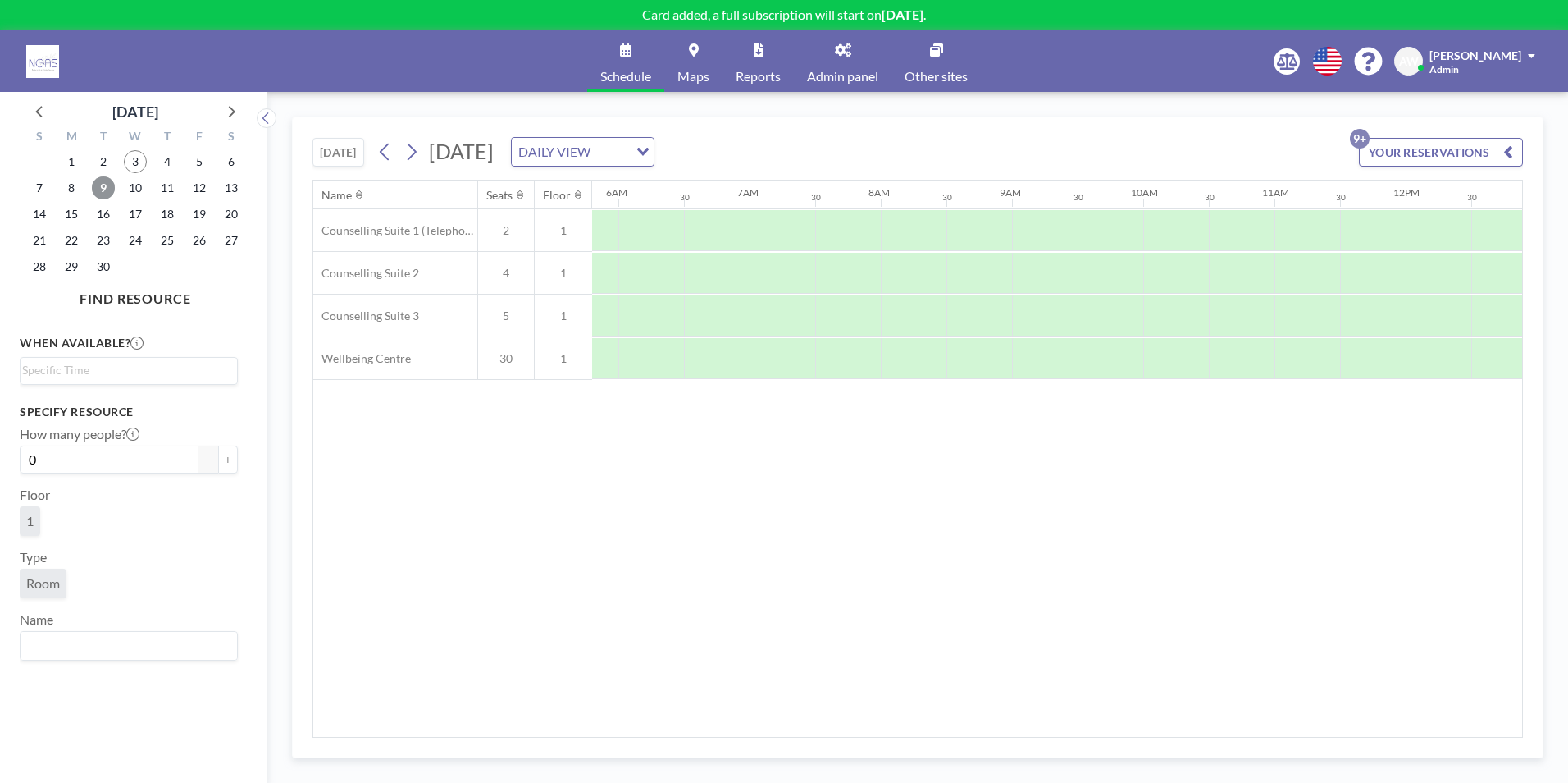
scroll to position [0, 849]
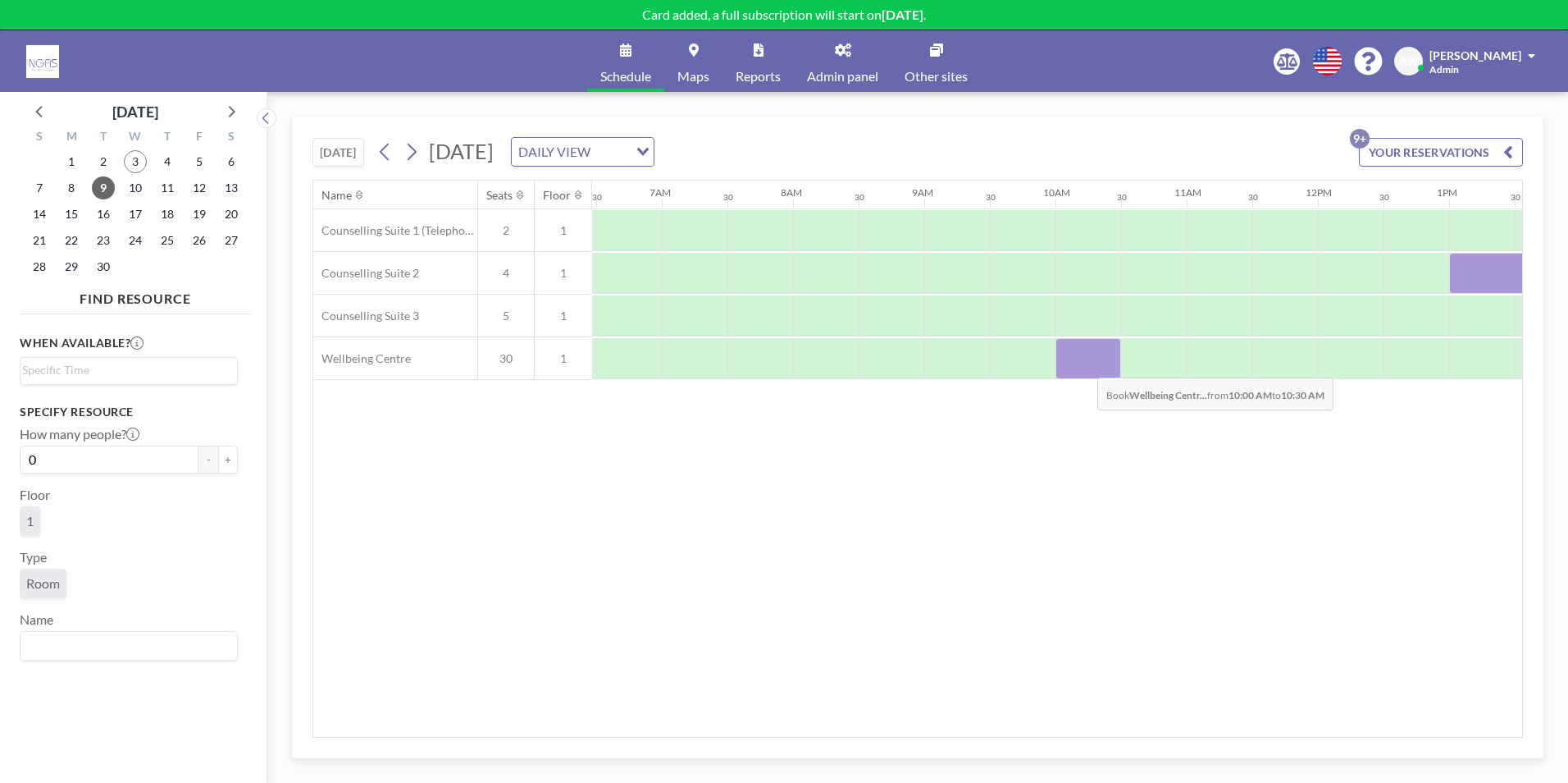
click at [1084, 365] on div at bounding box center [1088, 359] width 66 height 41
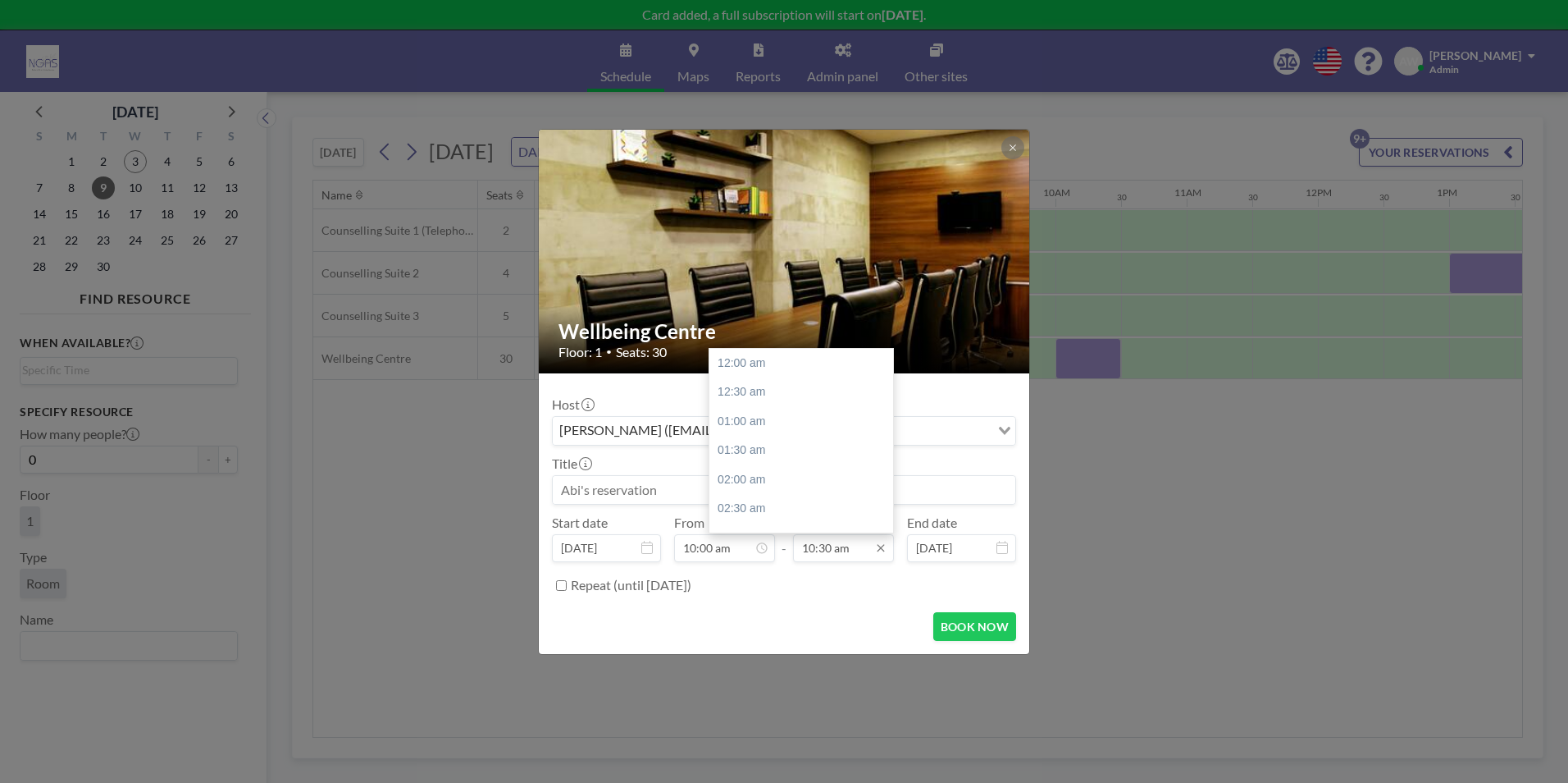
scroll to position [613, 0]
click at [803, 552] on input "10:30 am" at bounding box center [843, 548] width 101 height 28
click at [773, 448] on div "12:00 pm" at bounding box center [805, 451] width 192 height 30
type input "12:00 pm"
click at [750, 485] on input at bounding box center [784, 489] width 462 height 28
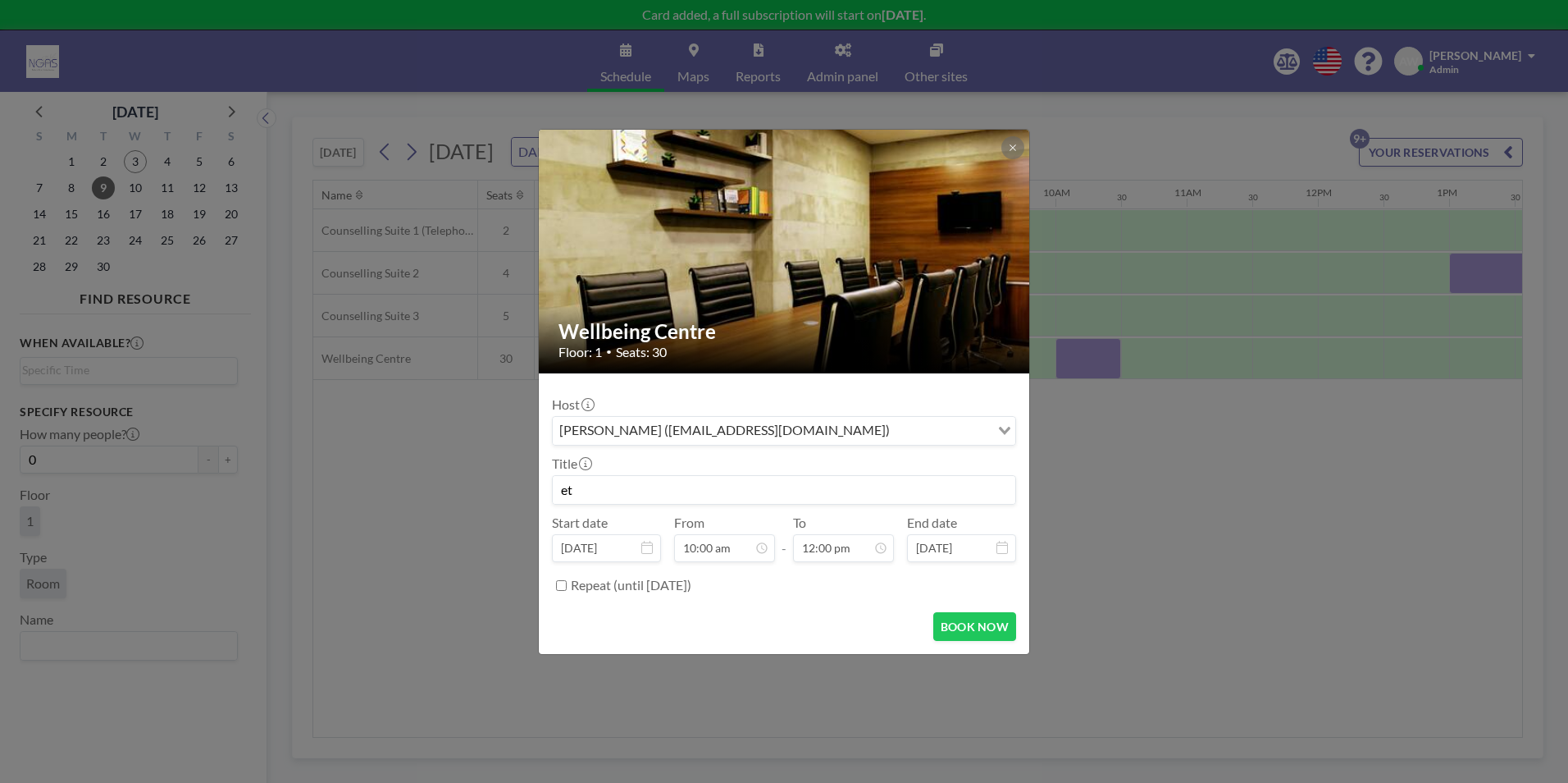
type input "e"
type input "V"
type input "Brew and Banter group"
click at [959, 626] on button "BOOK NOW" at bounding box center [974, 626] width 83 height 29
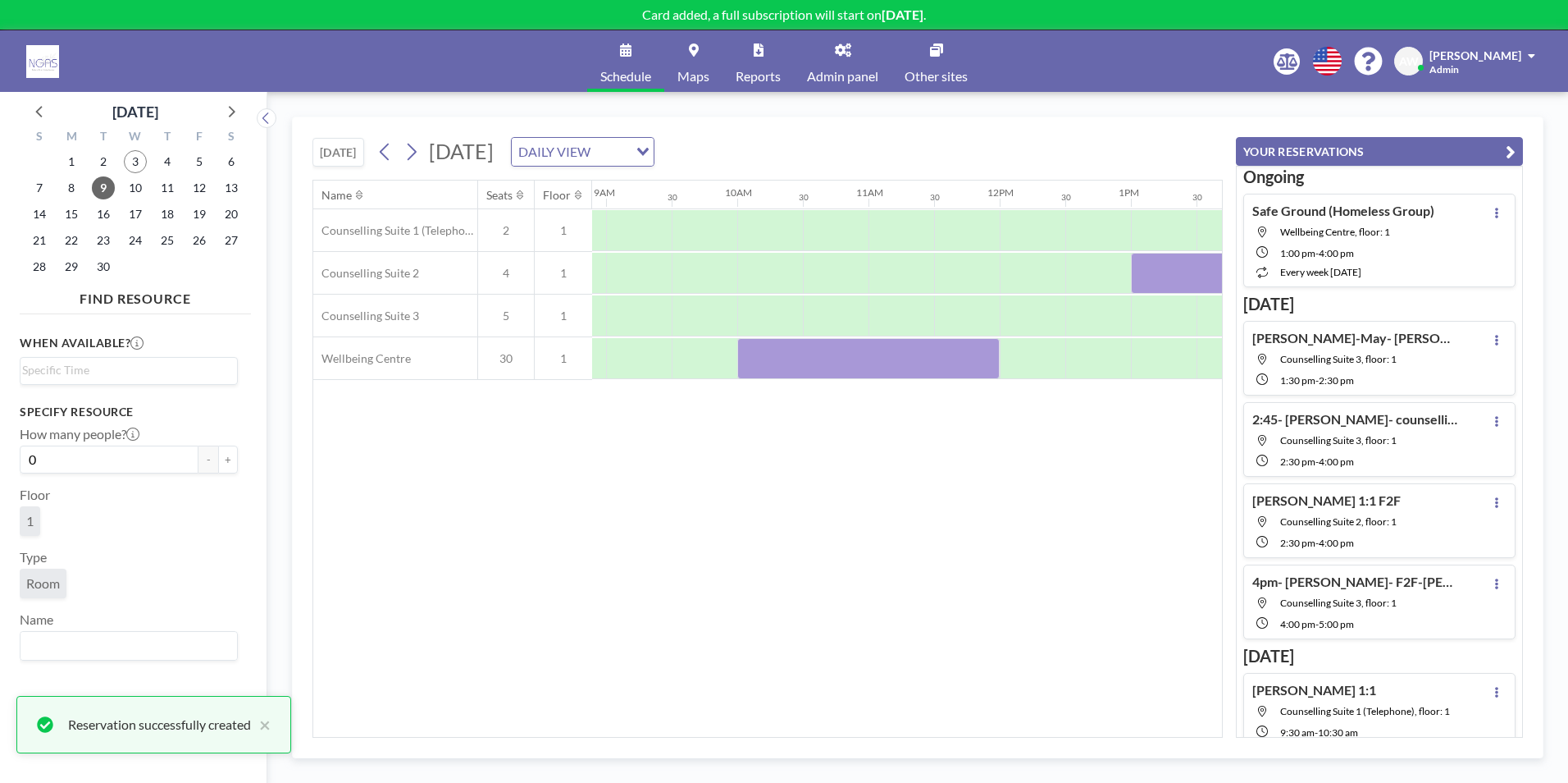
scroll to position [0, 1148]
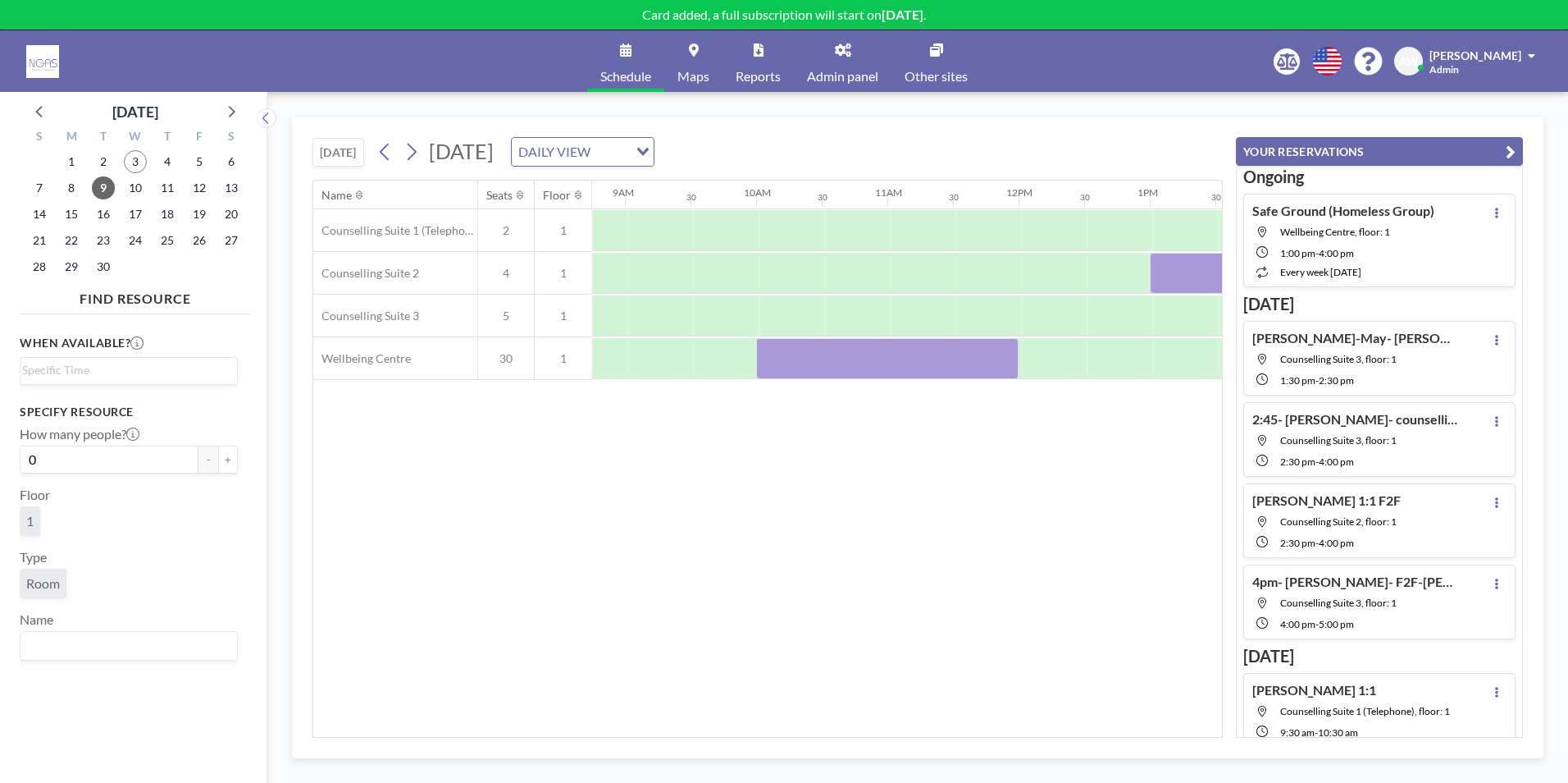
click at [855, 573] on div "Name Seats Floor 12AM 30 1AM 30 2AM 30 3AM 30 4AM 30 5AM 30 6AM 30 7AM 30 8AM 3…" at bounding box center [767, 458] width 909 height 556
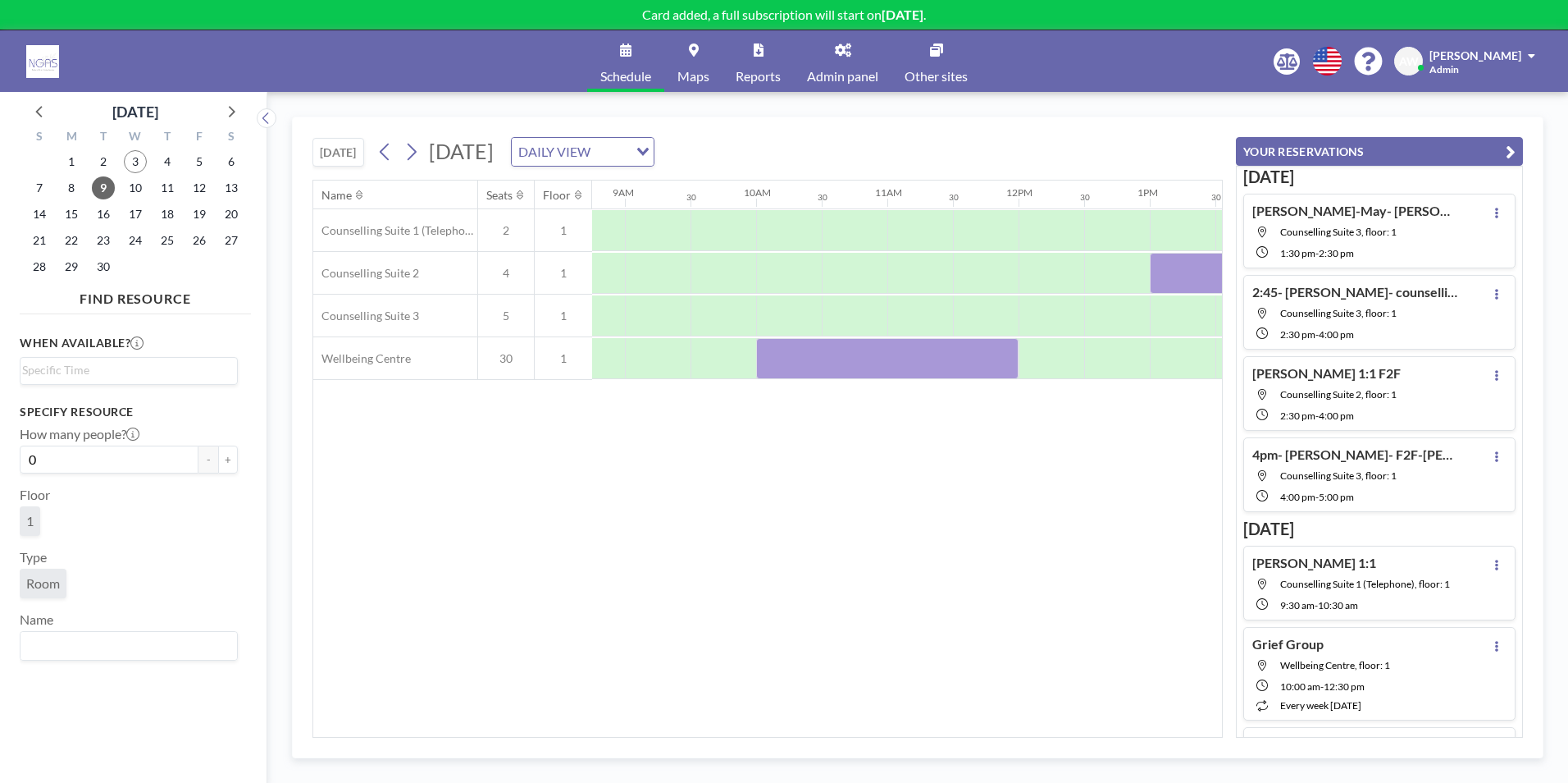
click at [990, 560] on div "Name Seats Floor 12AM 30 1AM 30 2AM 30 3AM 30 4AM 30 5AM 30 6AM 30 7AM 30 8AM 3…" at bounding box center [767, 458] width 909 height 556
click at [1387, 145] on button "YOUR RESERVATIONS" at bounding box center [1379, 151] width 287 height 29
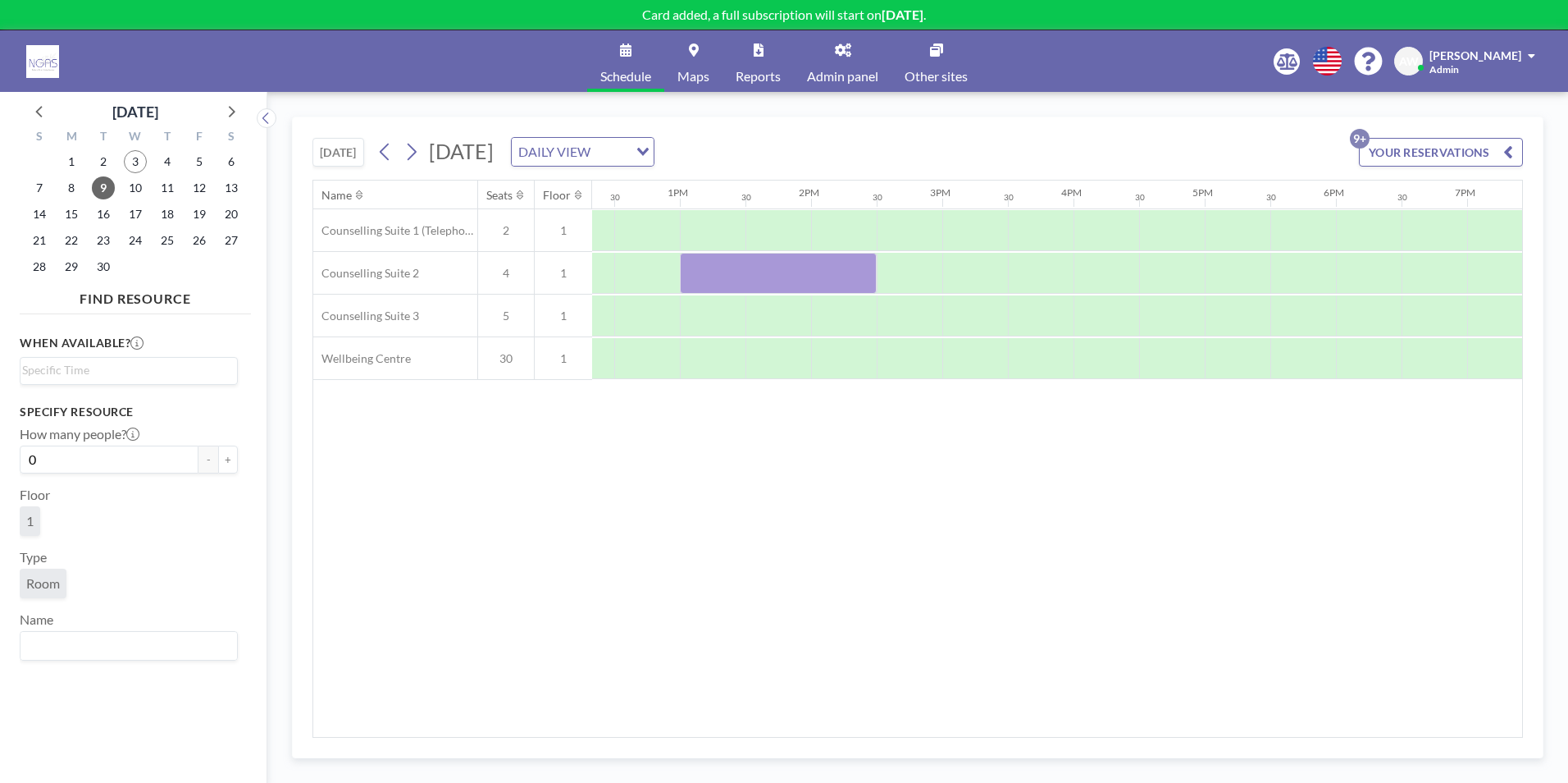
scroll to position [0, 1658]
click at [1381, 362] on div at bounding box center [1394, 359] width 66 height 41
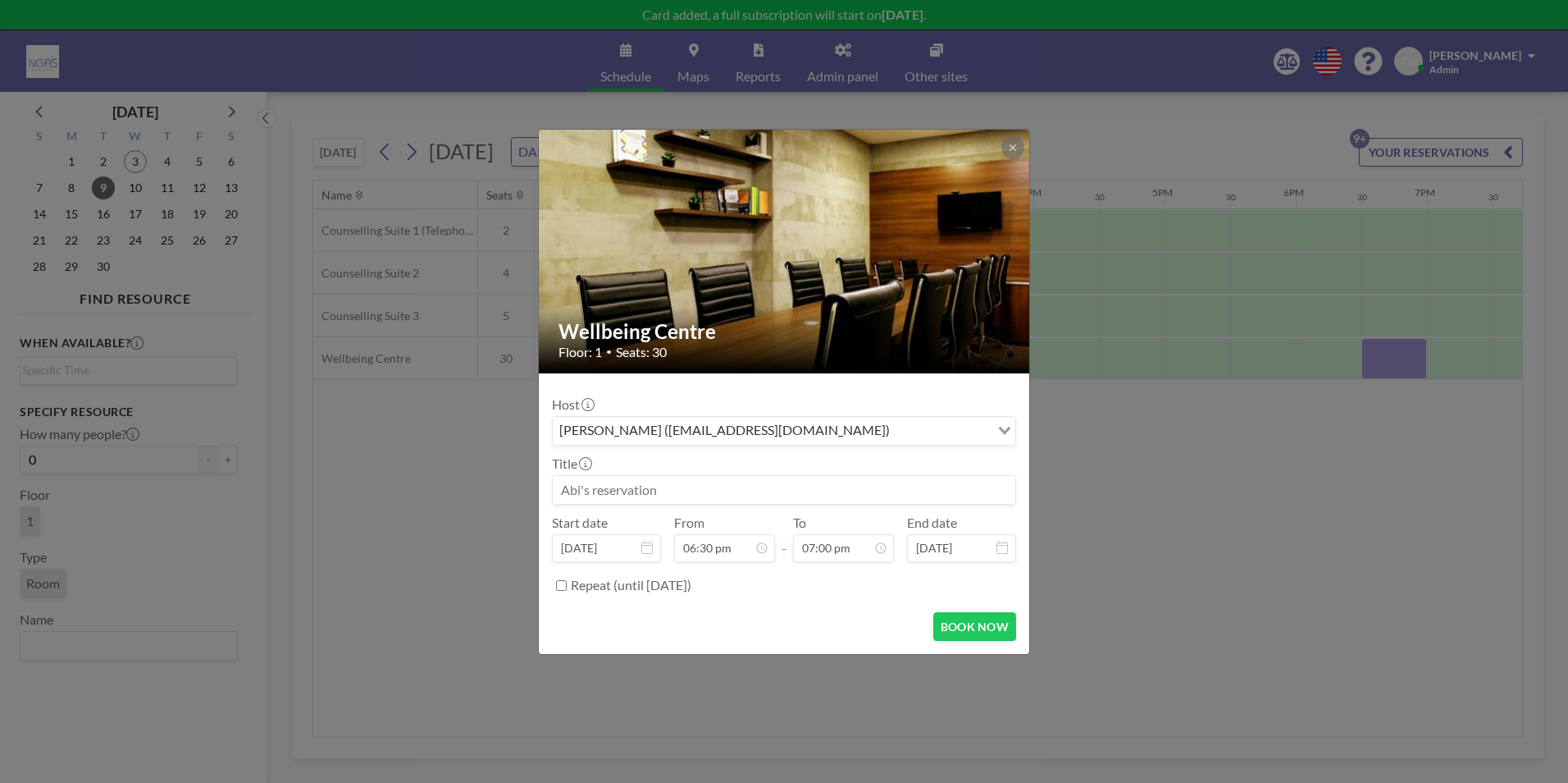
click at [785, 494] on input at bounding box center [784, 489] width 462 height 28
type input "m"
type input "Masons in room"
click at [849, 546] on input "07:00 pm" at bounding box center [843, 548] width 101 height 28
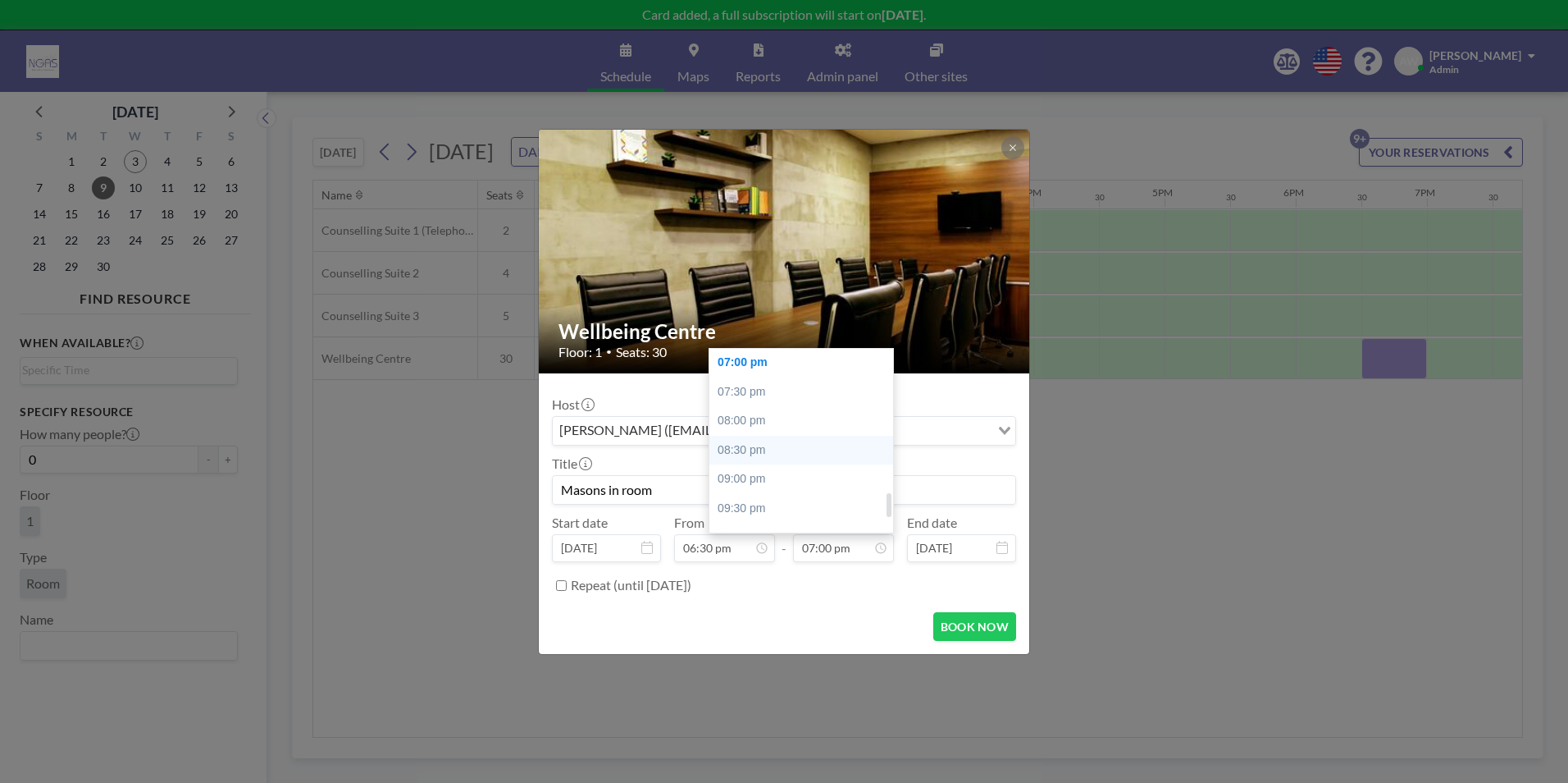
click at [803, 451] on div "08:30 pm" at bounding box center [805, 450] width 192 height 30
type input "08:30 pm"
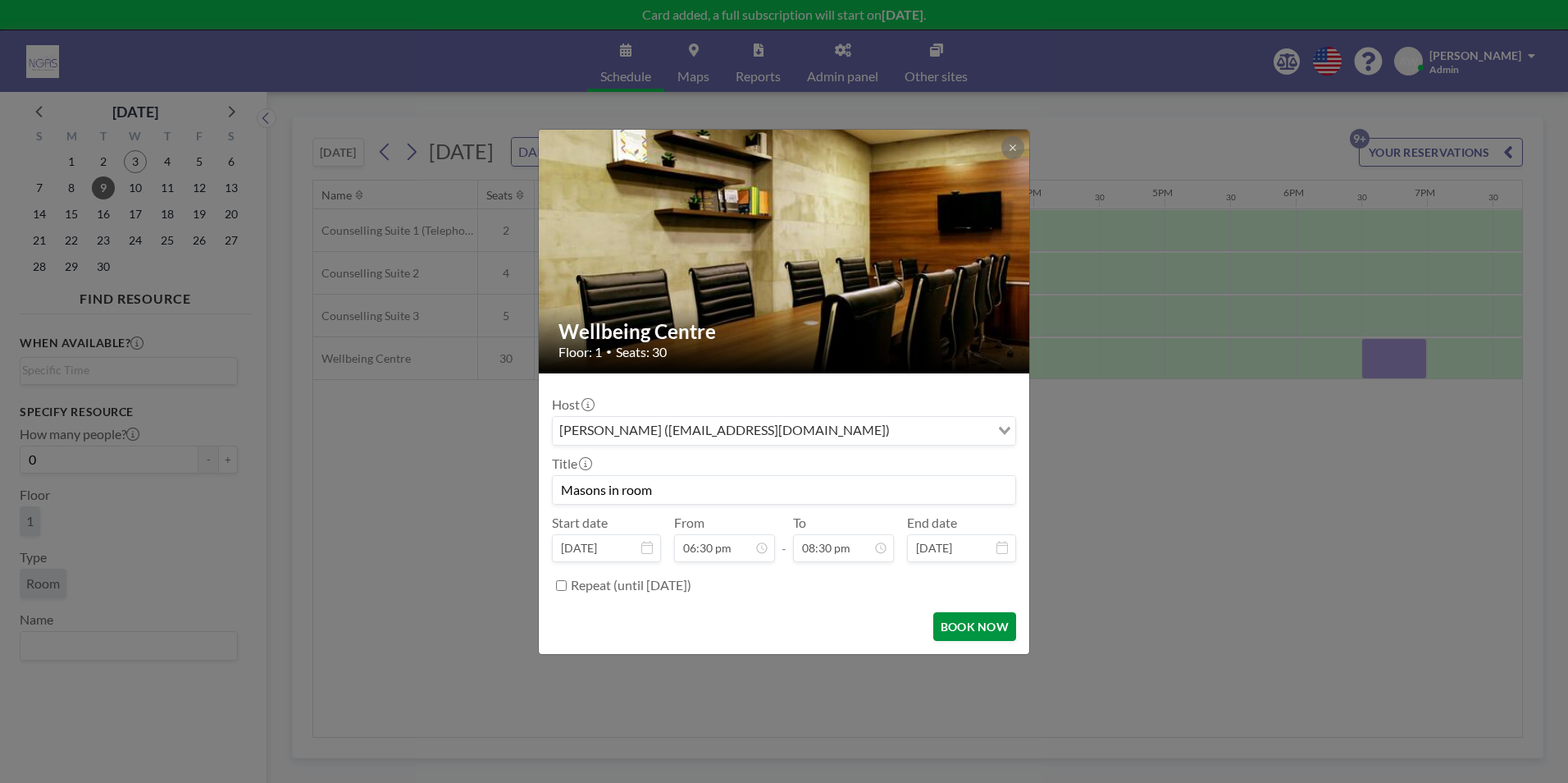
scroll to position [1197, 0]
click at [991, 633] on button "BOOK NOW" at bounding box center [974, 626] width 83 height 29
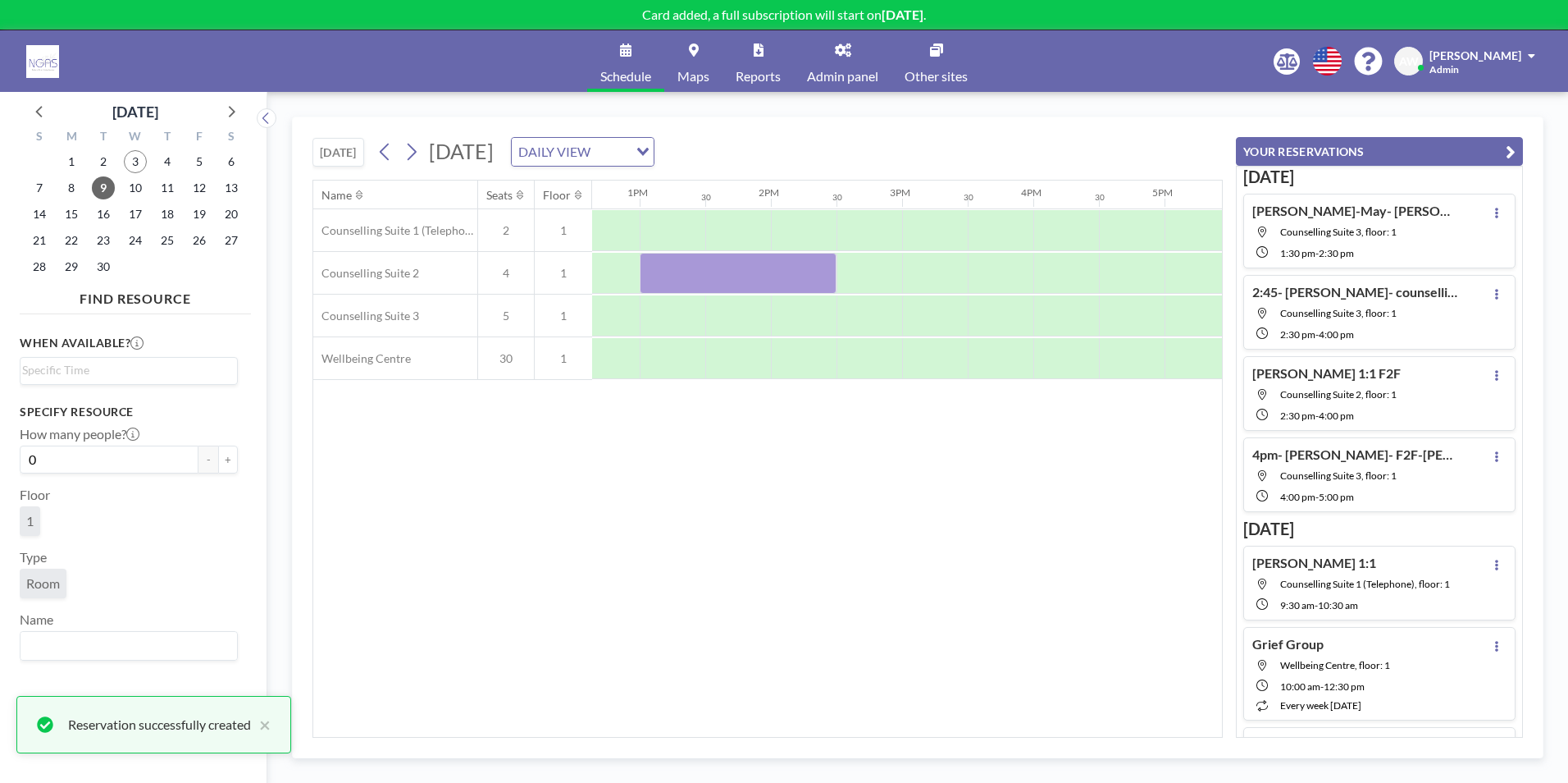
click at [1045, 561] on div "Name Seats Floor 12AM 30 1AM 30 2AM 30 3AM 30 4AM 30 5AM 30 6AM 30 7AM 30 8AM 3…" at bounding box center [767, 458] width 909 height 556
click at [1499, 153] on button "YOUR RESERVATIONS" at bounding box center [1379, 151] width 287 height 29
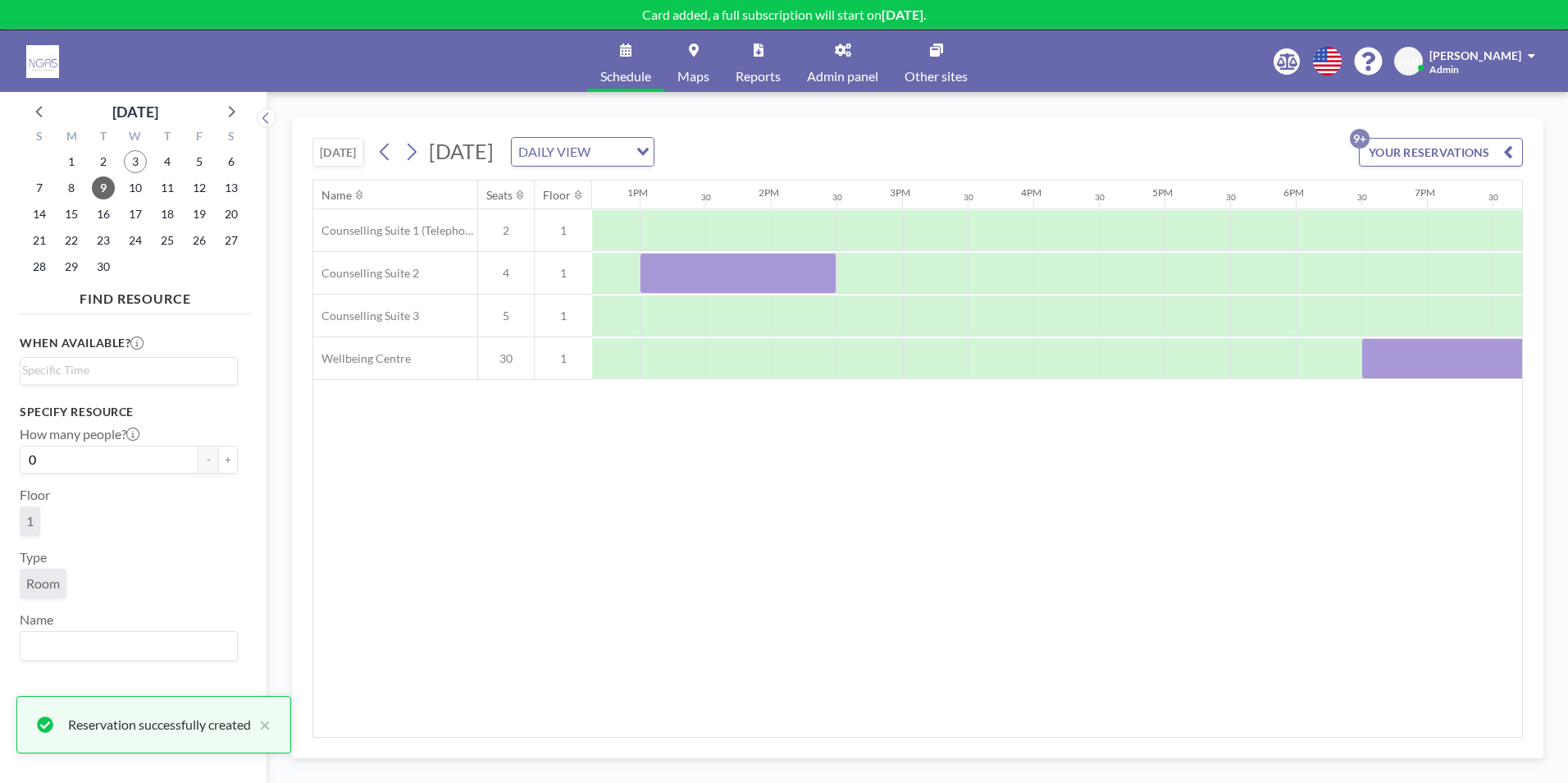
click at [1126, 726] on div "Name Seats Floor 12AM 30 1AM 30 2AM 30 3AM 30 4AM 30 5AM 30 6AM 30 7AM 30 8AM 3…" at bounding box center [917, 458] width 1209 height 556
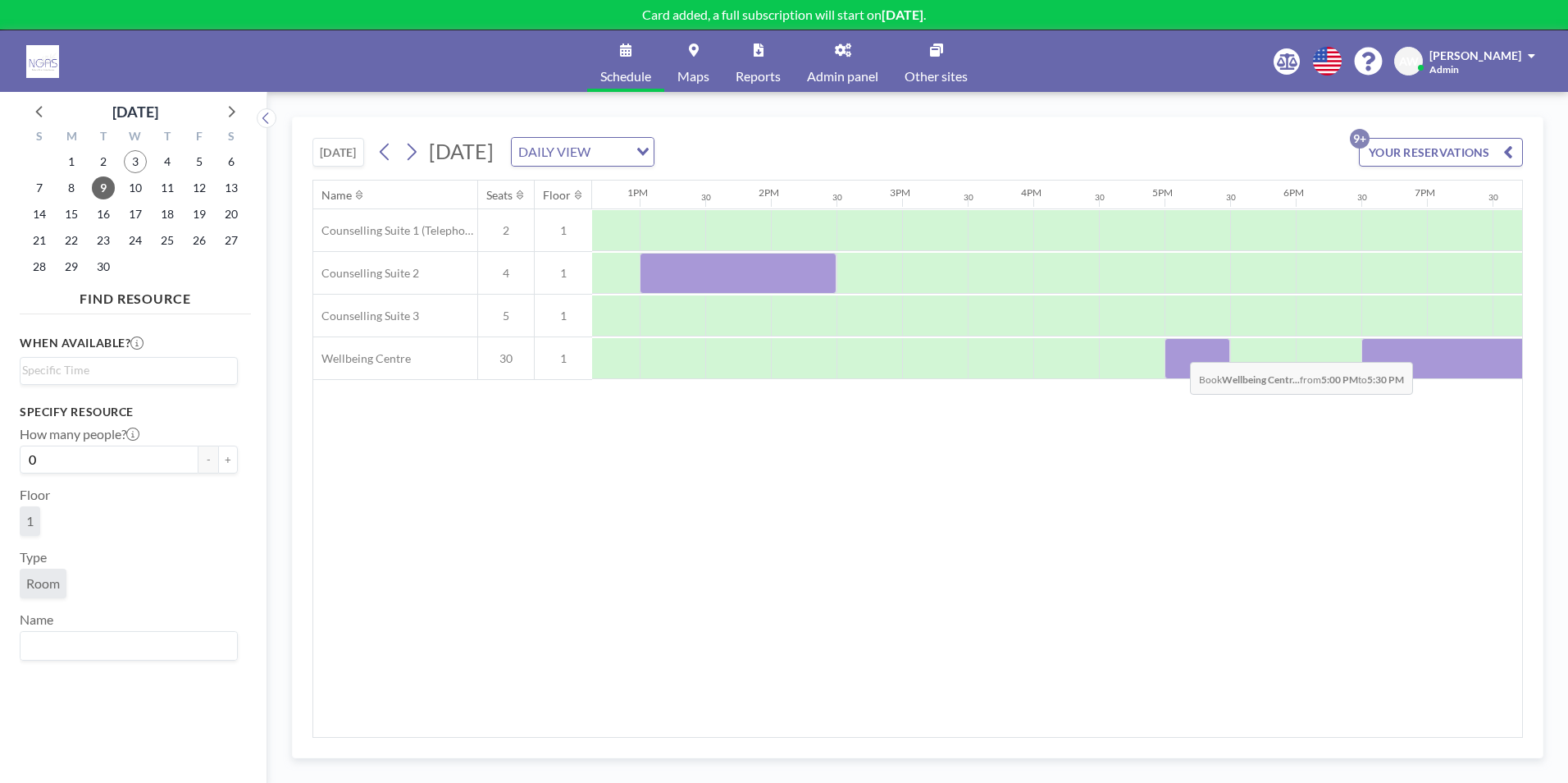
click at [1177, 349] on div at bounding box center [1198, 359] width 66 height 41
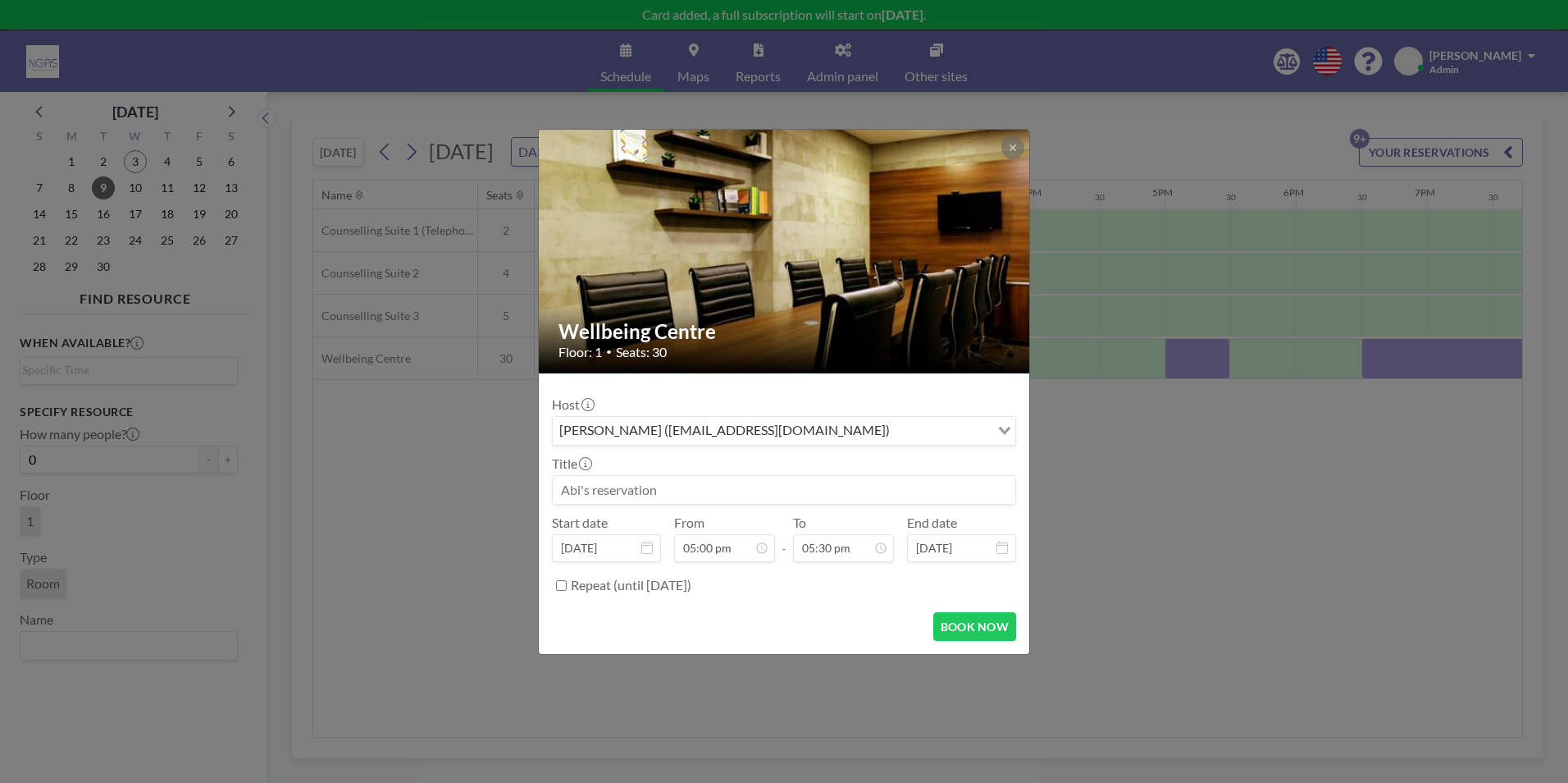
click at [810, 487] on input at bounding box center [784, 489] width 462 height 28
type input "s"
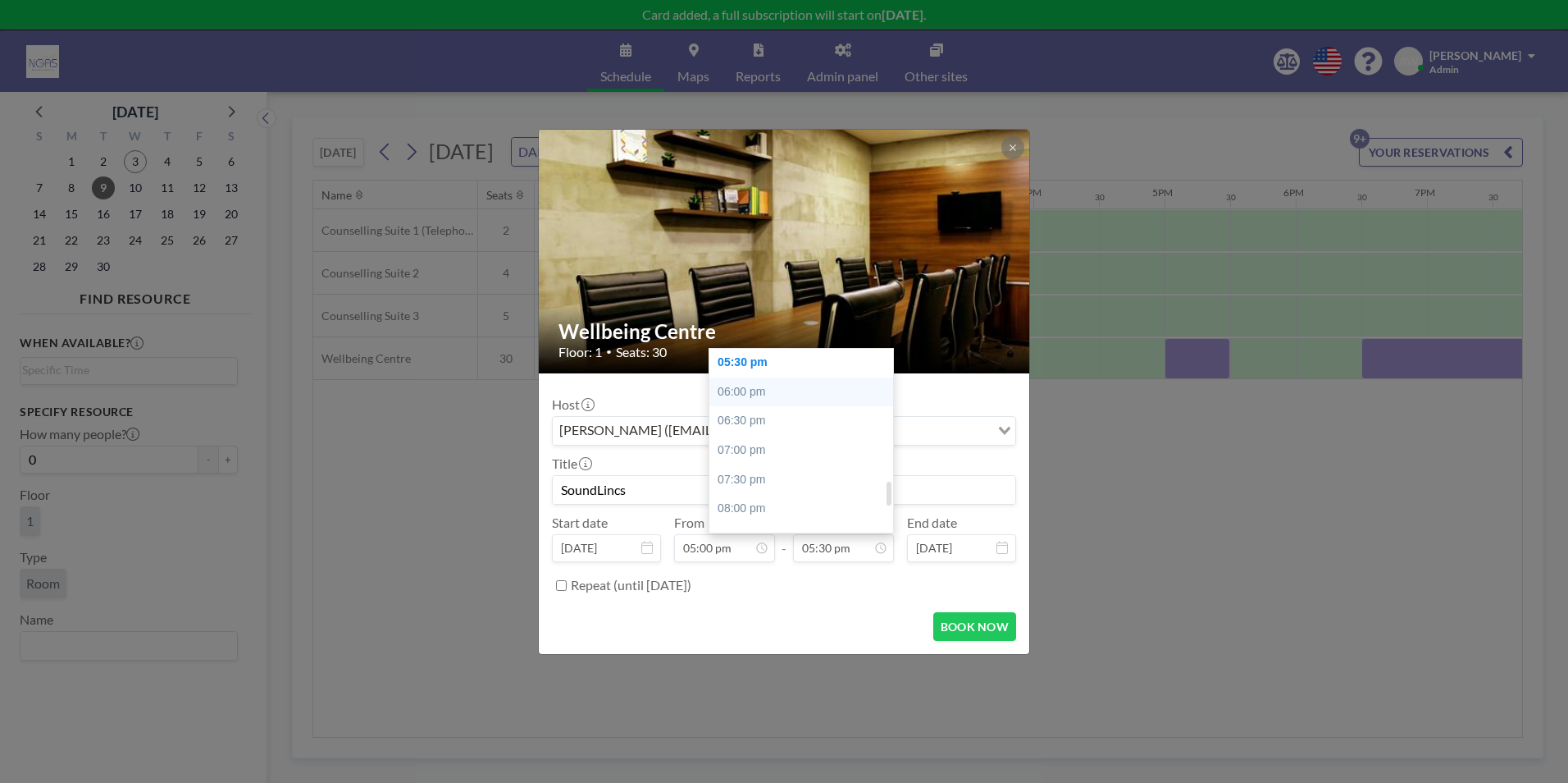
type input "SoundLincs"
click at [773, 401] on div "06:00 pm" at bounding box center [805, 392] width 192 height 30
type input "06:00 pm"
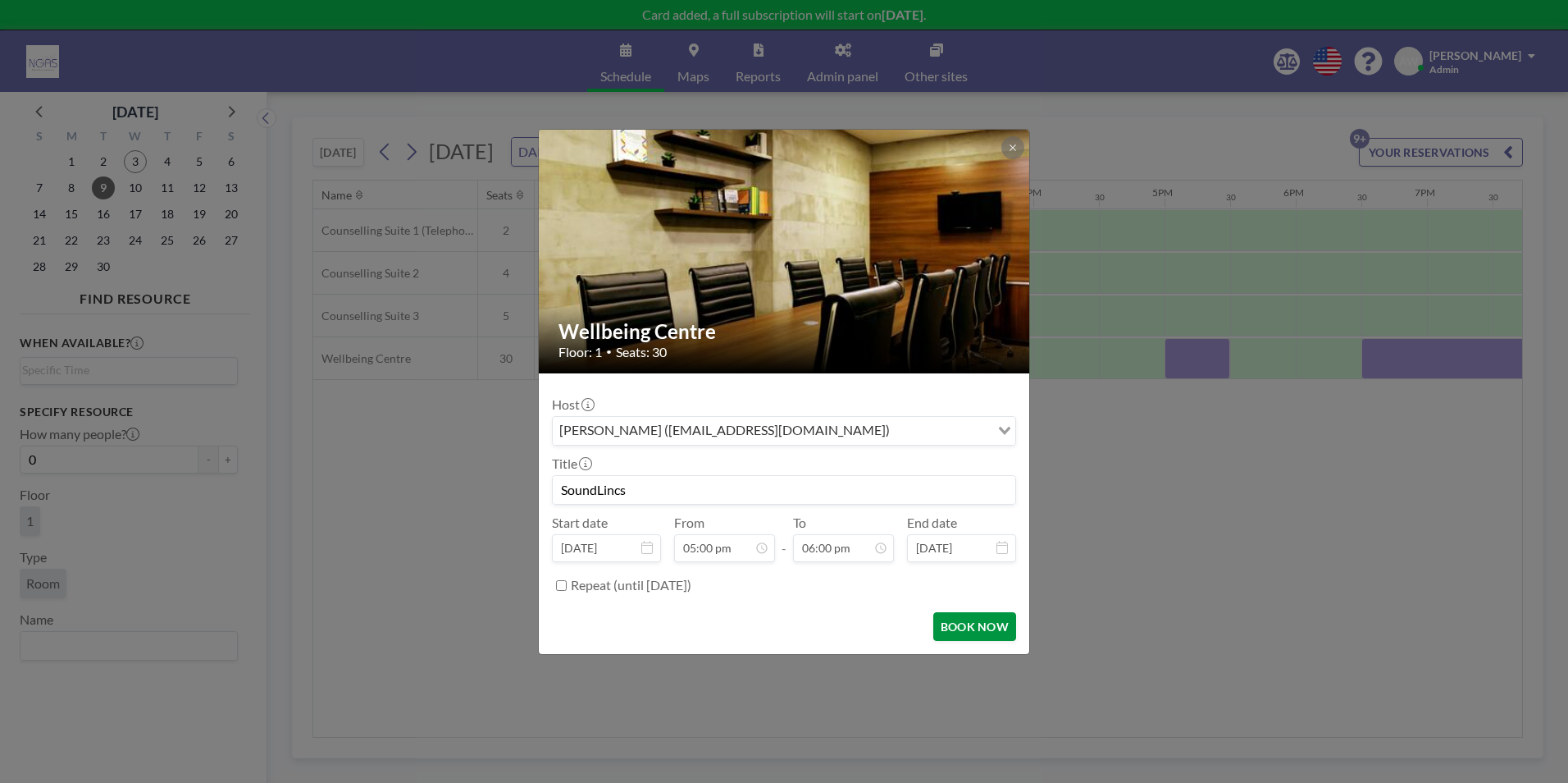
click at [983, 630] on button "BOOK NOW" at bounding box center [974, 626] width 83 height 29
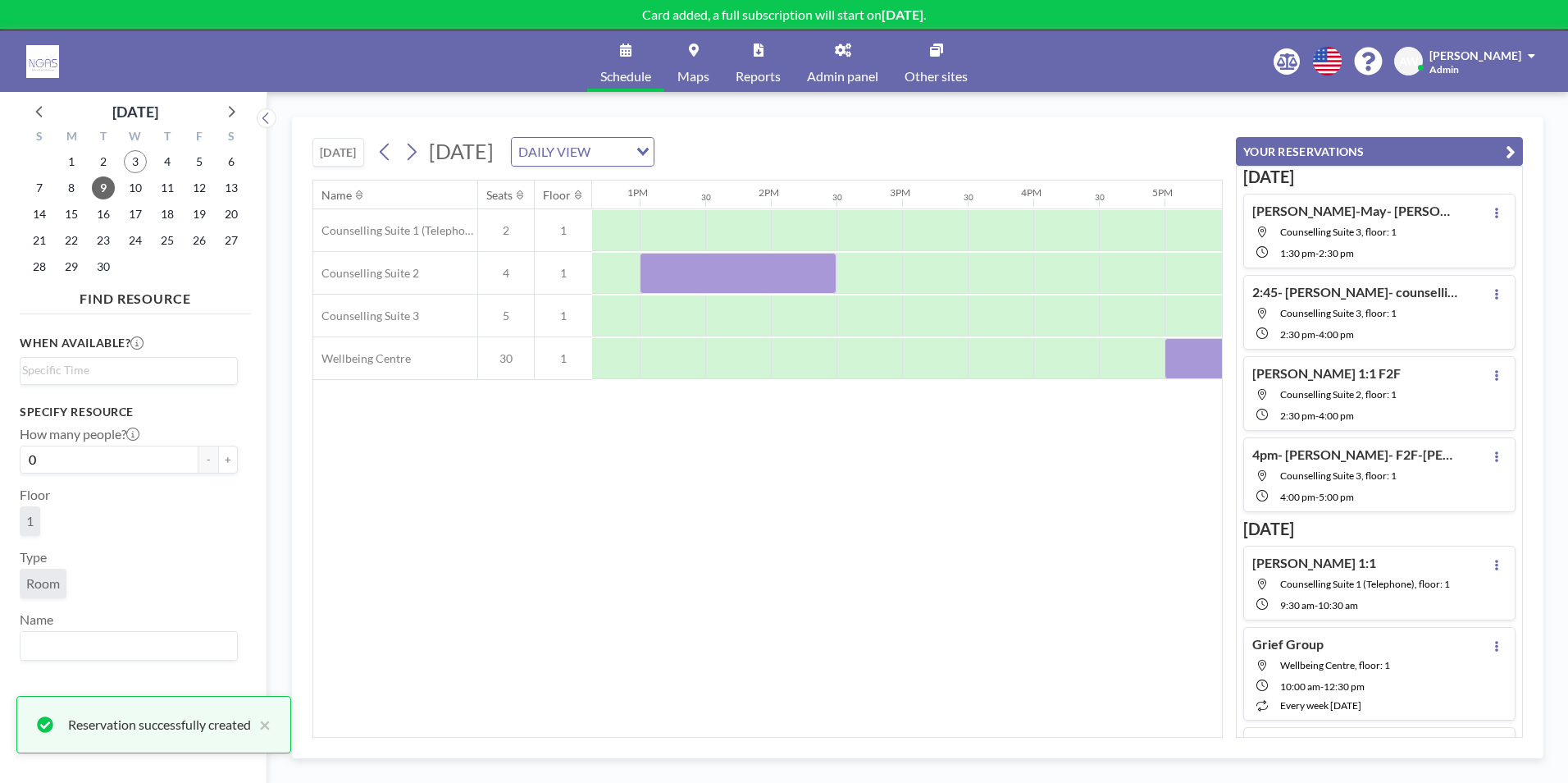
click at [1193, 592] on div "Name Seats Floor 12AM 30 1AM 30 2AM 30 3AM 30 4AM 30 5AM 30 6AM 30 7AM 30 8AM 3…" at bounding box center [767, 458] width 909 height 556
click at [1510, 154] on icon "button" at bounding box center [1510, 151] width 10 height 20
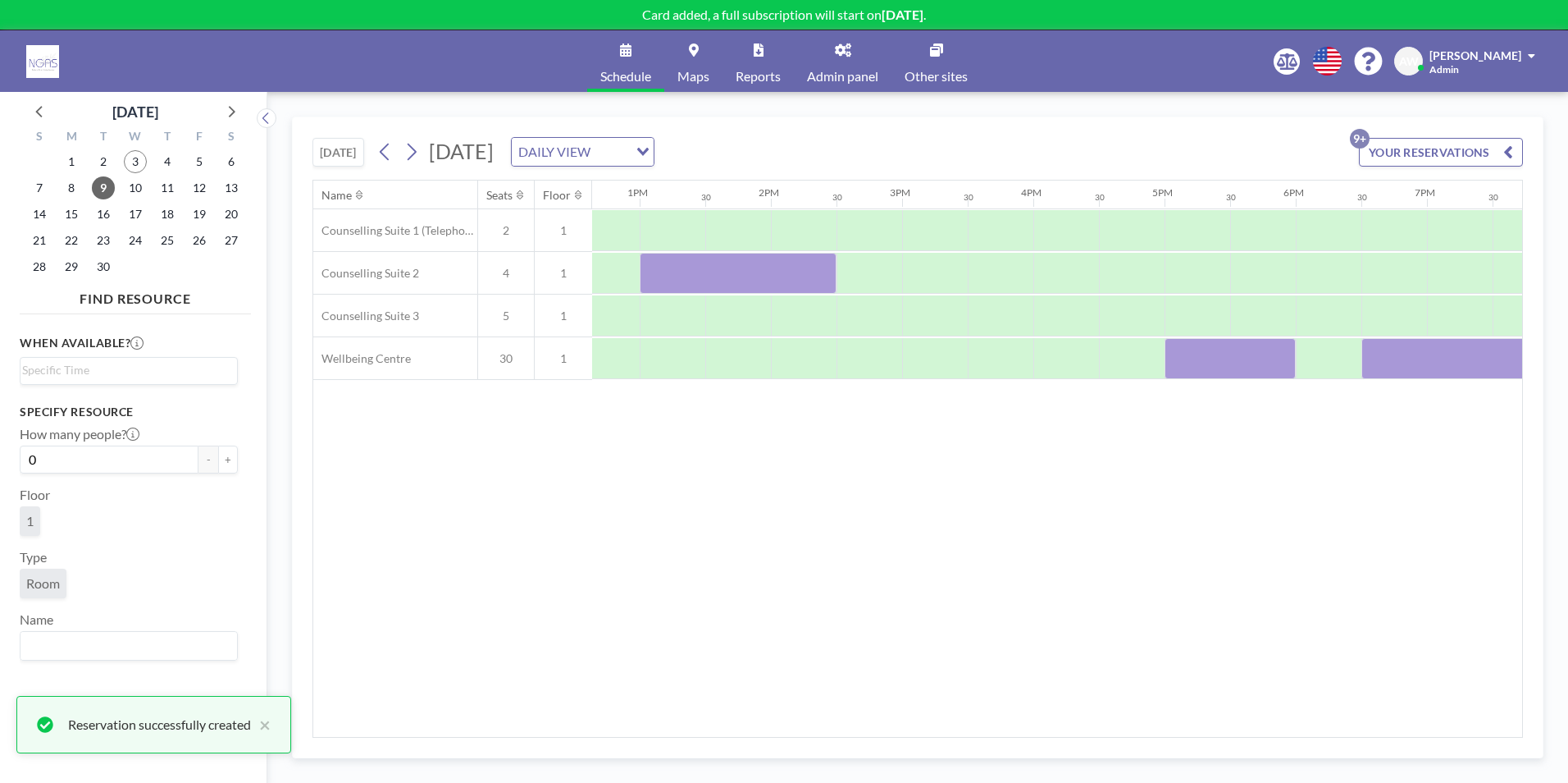
click at [1207, 541] on div "Name Seats Floor 12AM 30 1AM 30 2AM 30 3AM 30 4AM 30 5AM 30 6AM 30 7AM 30 8AM 3…" at bounding box center [917, 458] width 1209 height 556
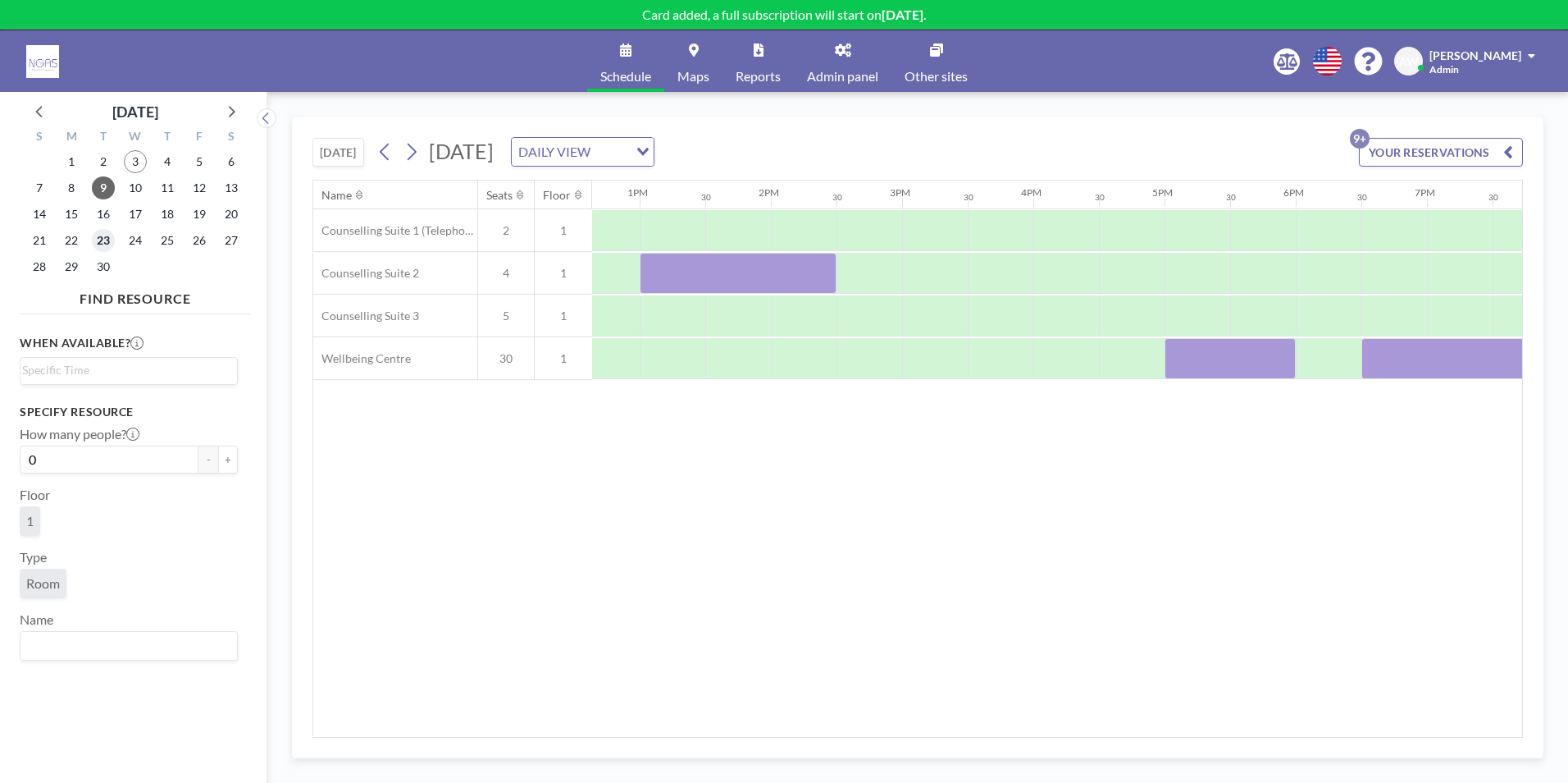
click at [97, 233] on span "23" at bounding box center [103, 240] width 23 height 23
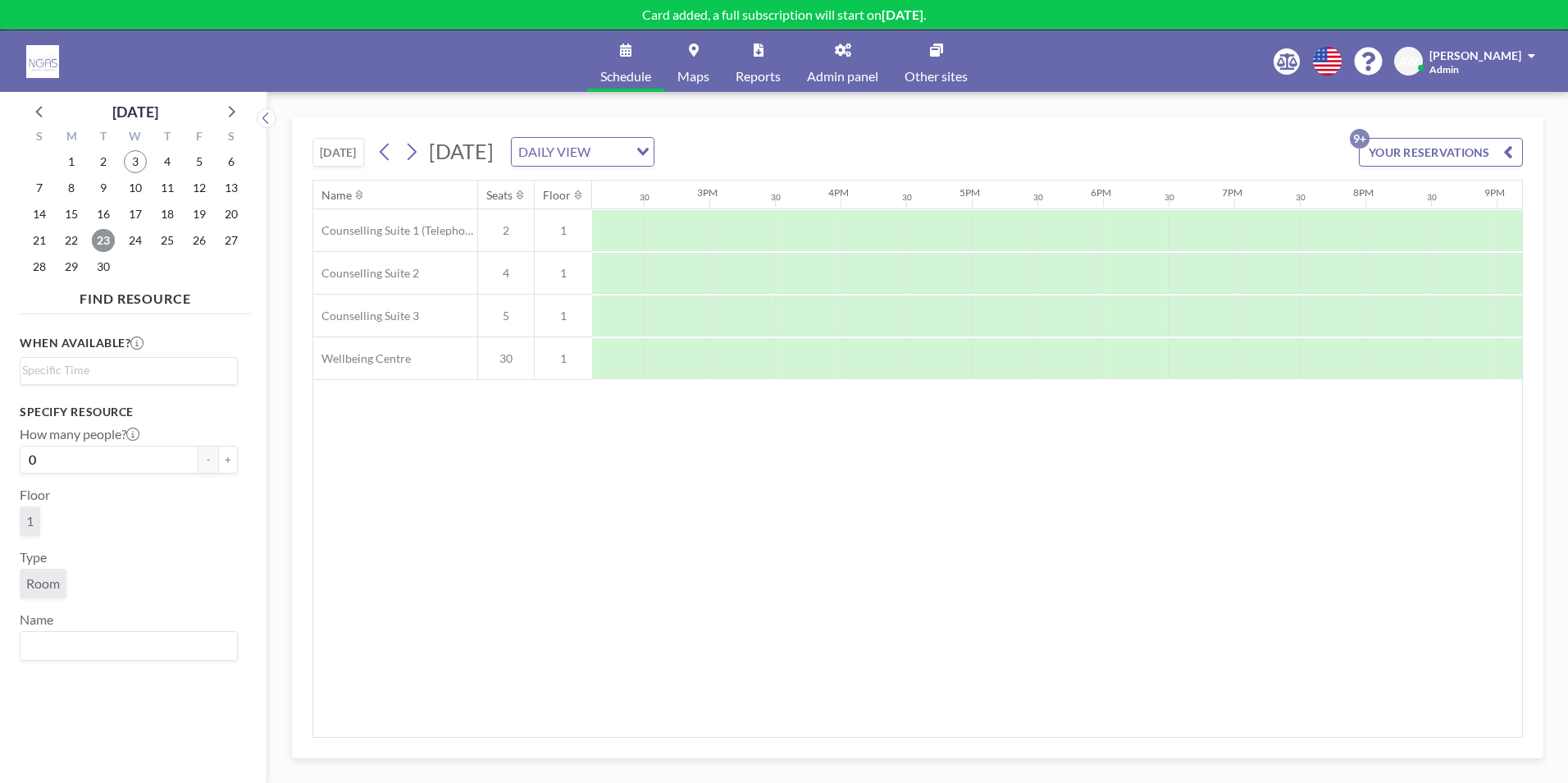
scroll to position [0, 1859]
click at [979, 367] on div at bounding box center [997, 359] width 66 height 41
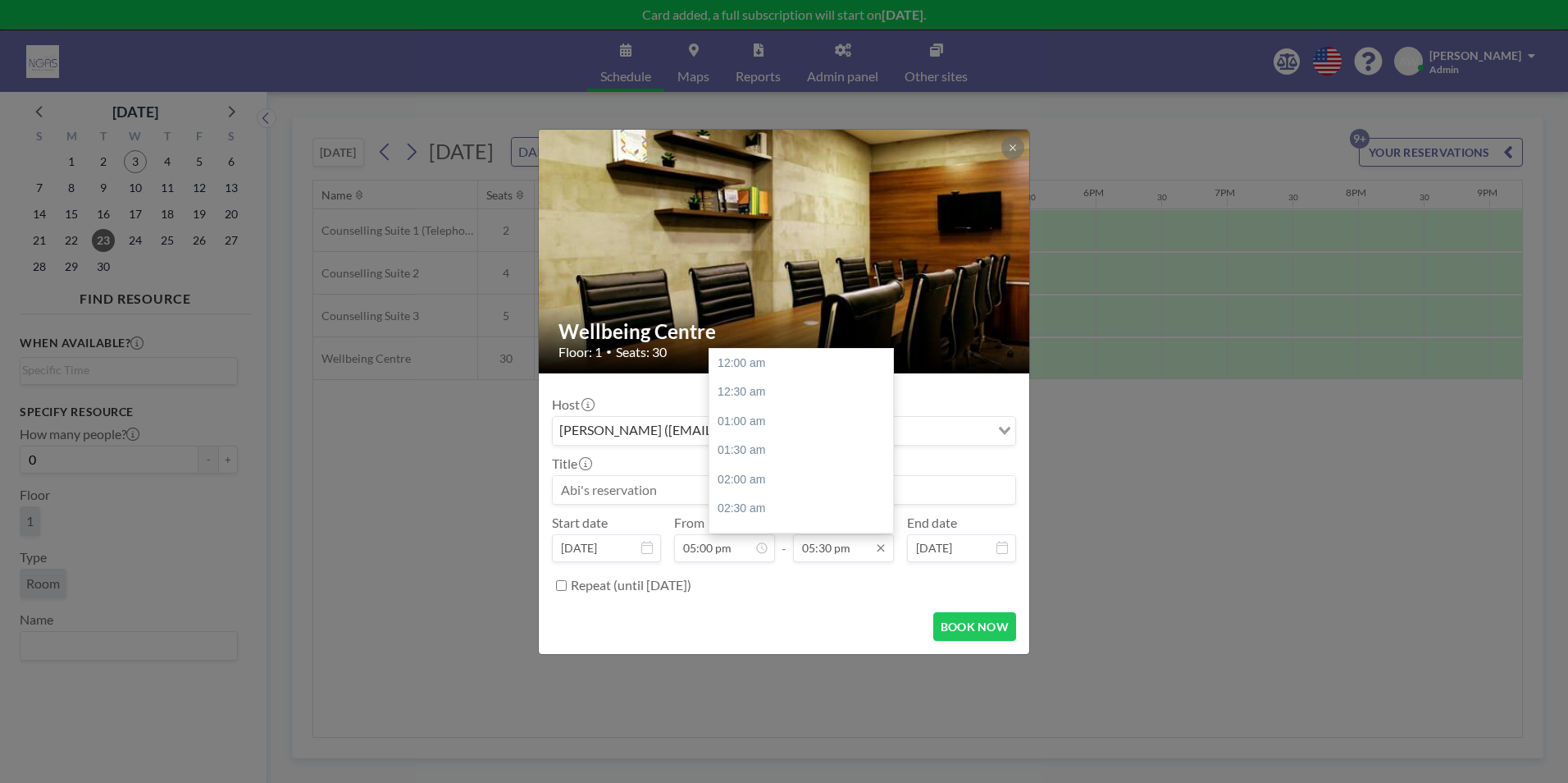
scroll to position [1023, 0]
click at [801, 415] on div "06:30 pm" at bounding box center [805, 421] width 192 height 30
type input "06:30 pm"
click at [686, 478] on input at bounding box center [784, 489] width 462 height 28
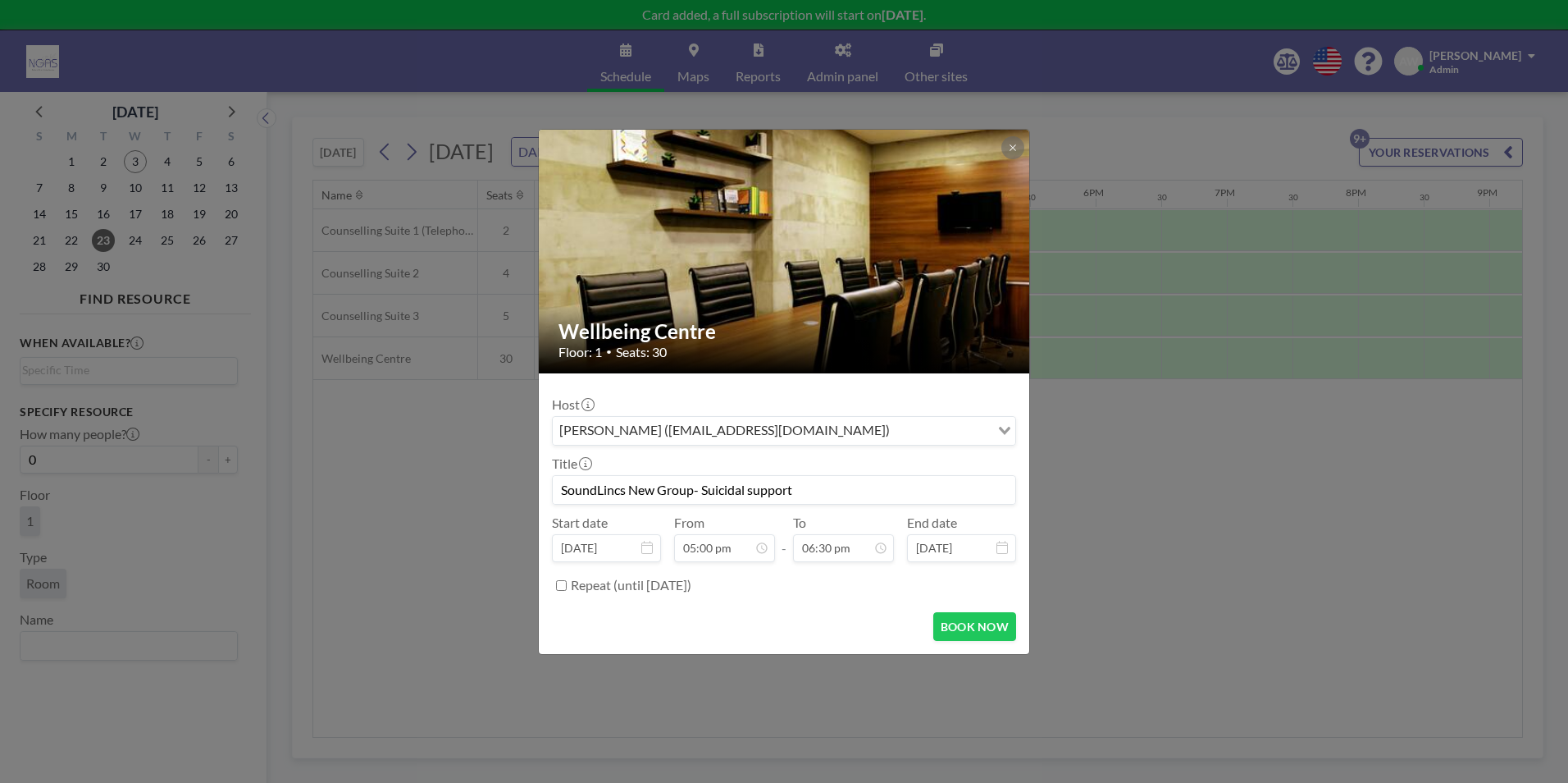
scroll to position [1081, 0]
type input "SoundLincs New Group- Suicidal support"
click at [560, 581] on input "Repeat (until [DATE])" at bounding box center [561, 585] width 10 height 10
checkbox input "true"
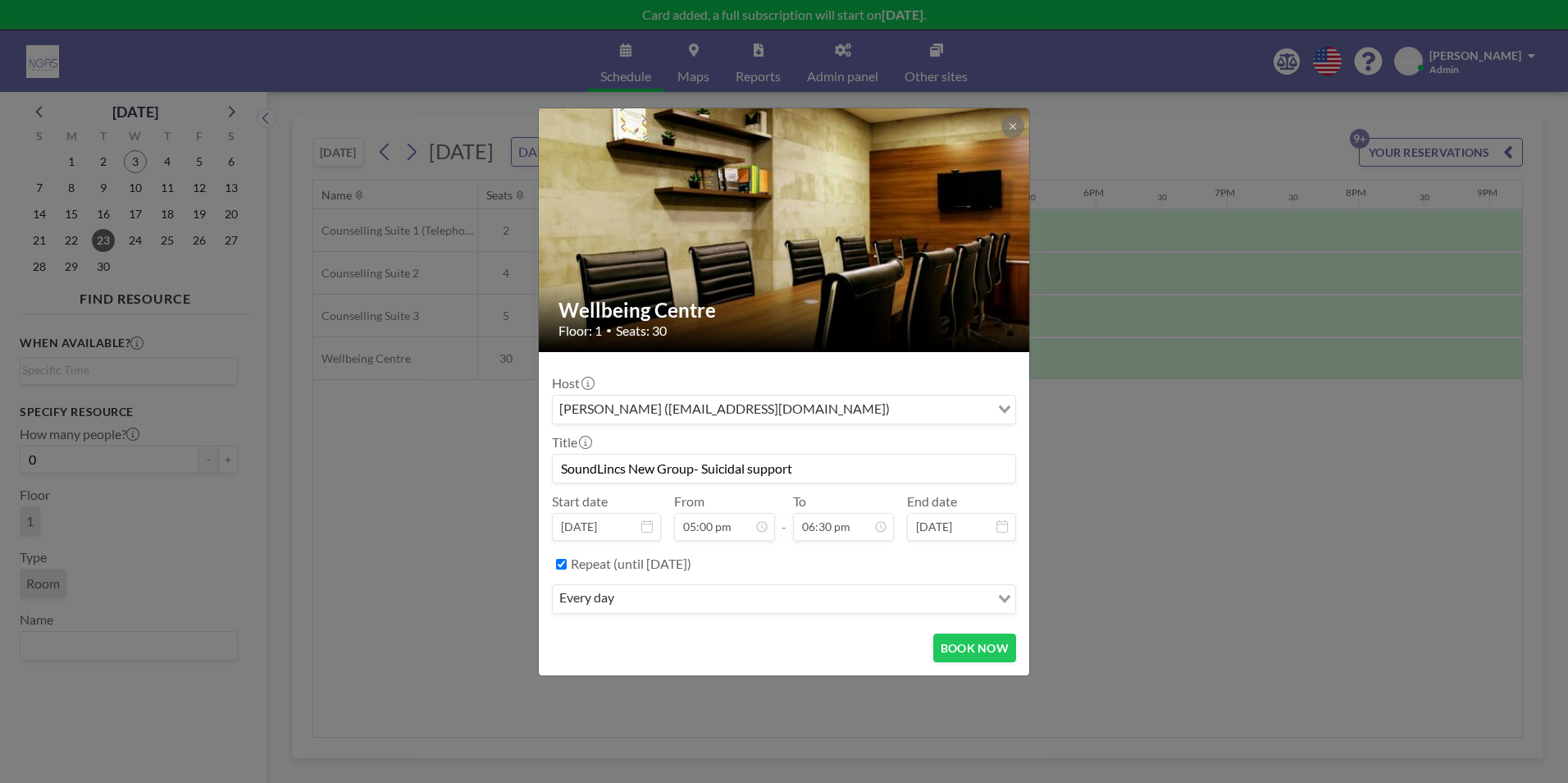
click at [595, 598] on div "every day" at bounding box center [771, 597] width 437 height 25
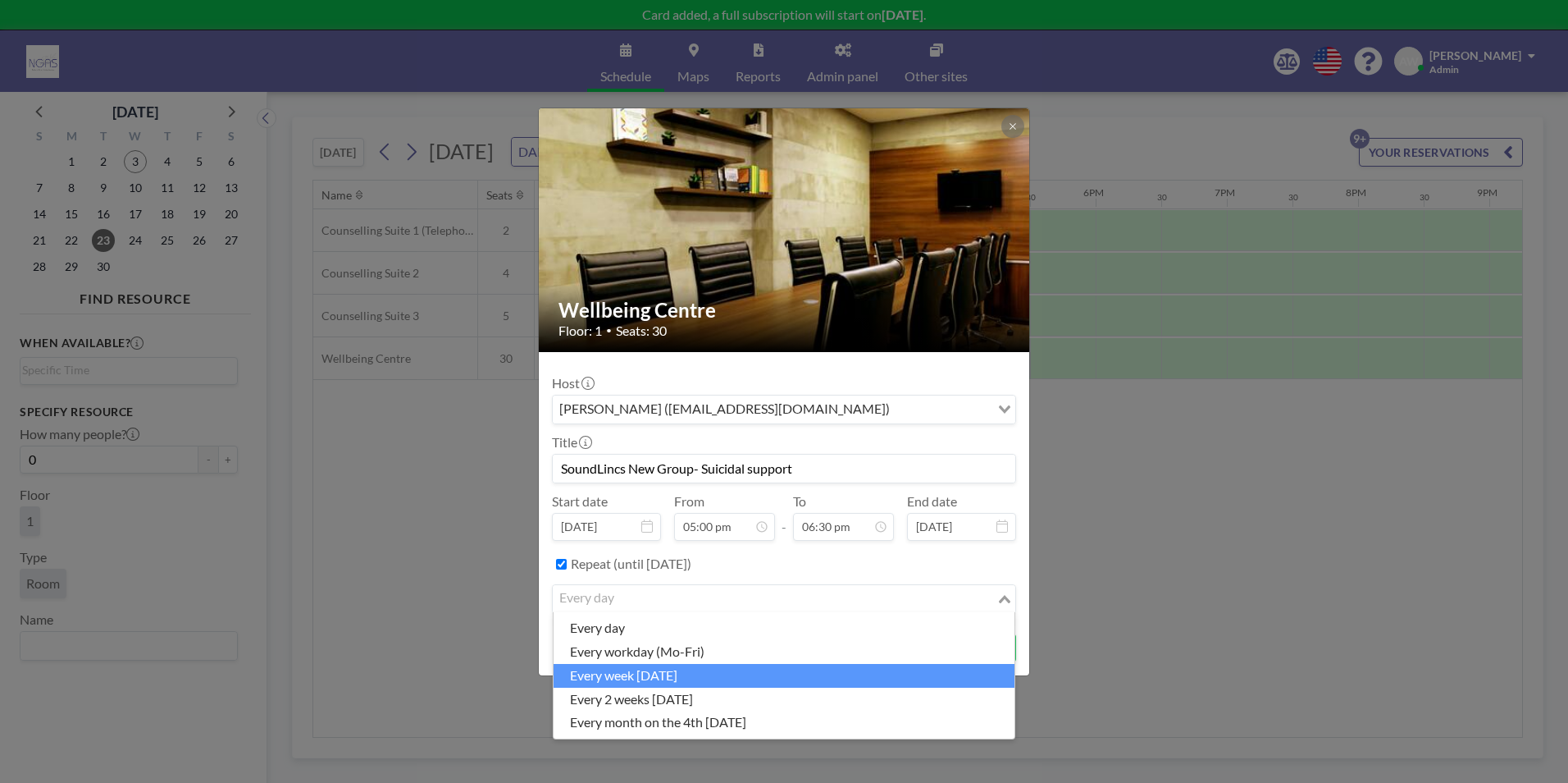
click at [603, 681] on li "every week [DATE]" at bounding box center [784, 676] width 461 height 24
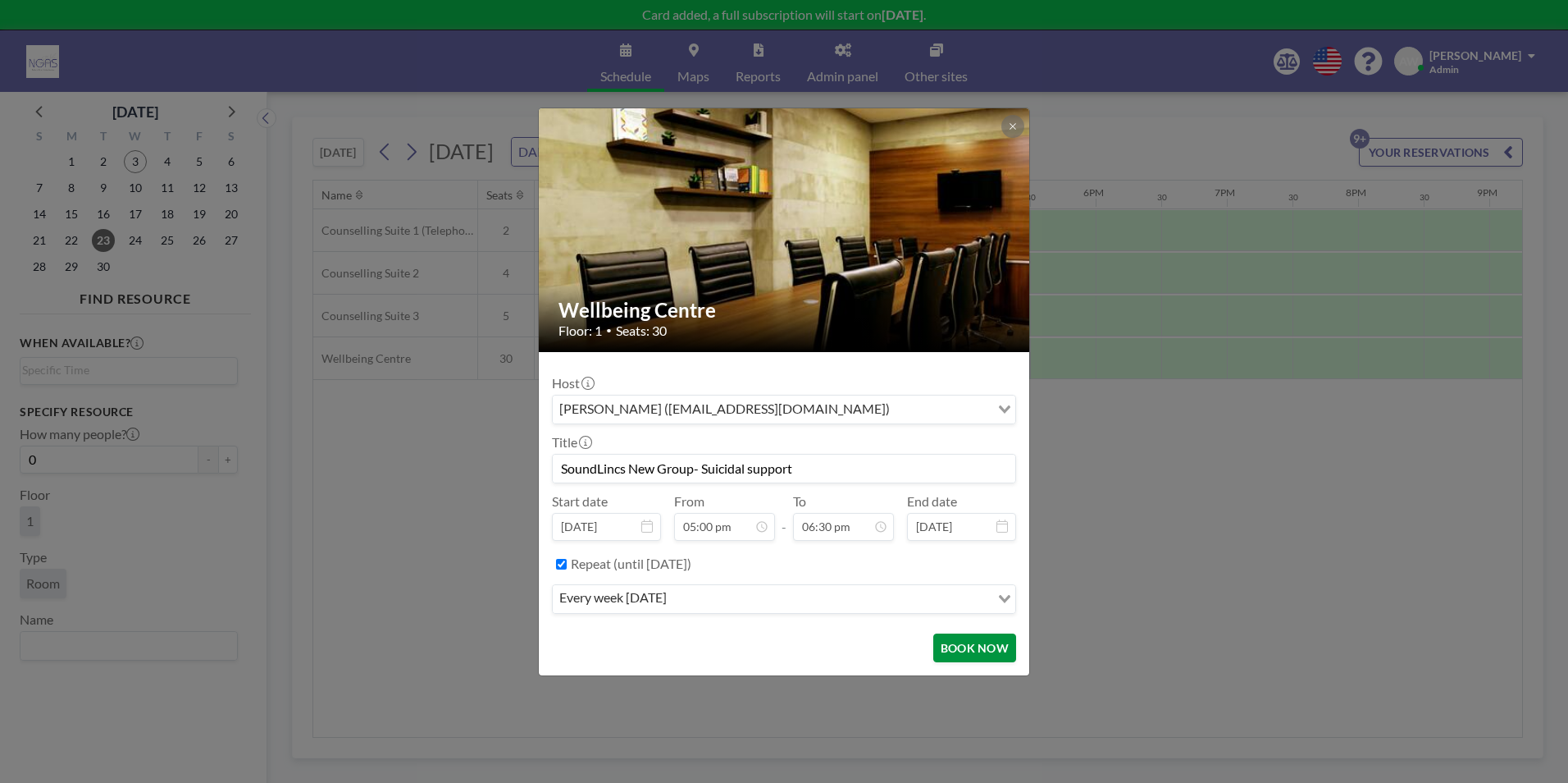
click at [978, 650] on button "BOOK NOW" at bounding box center [974, 647] width 83 height 29
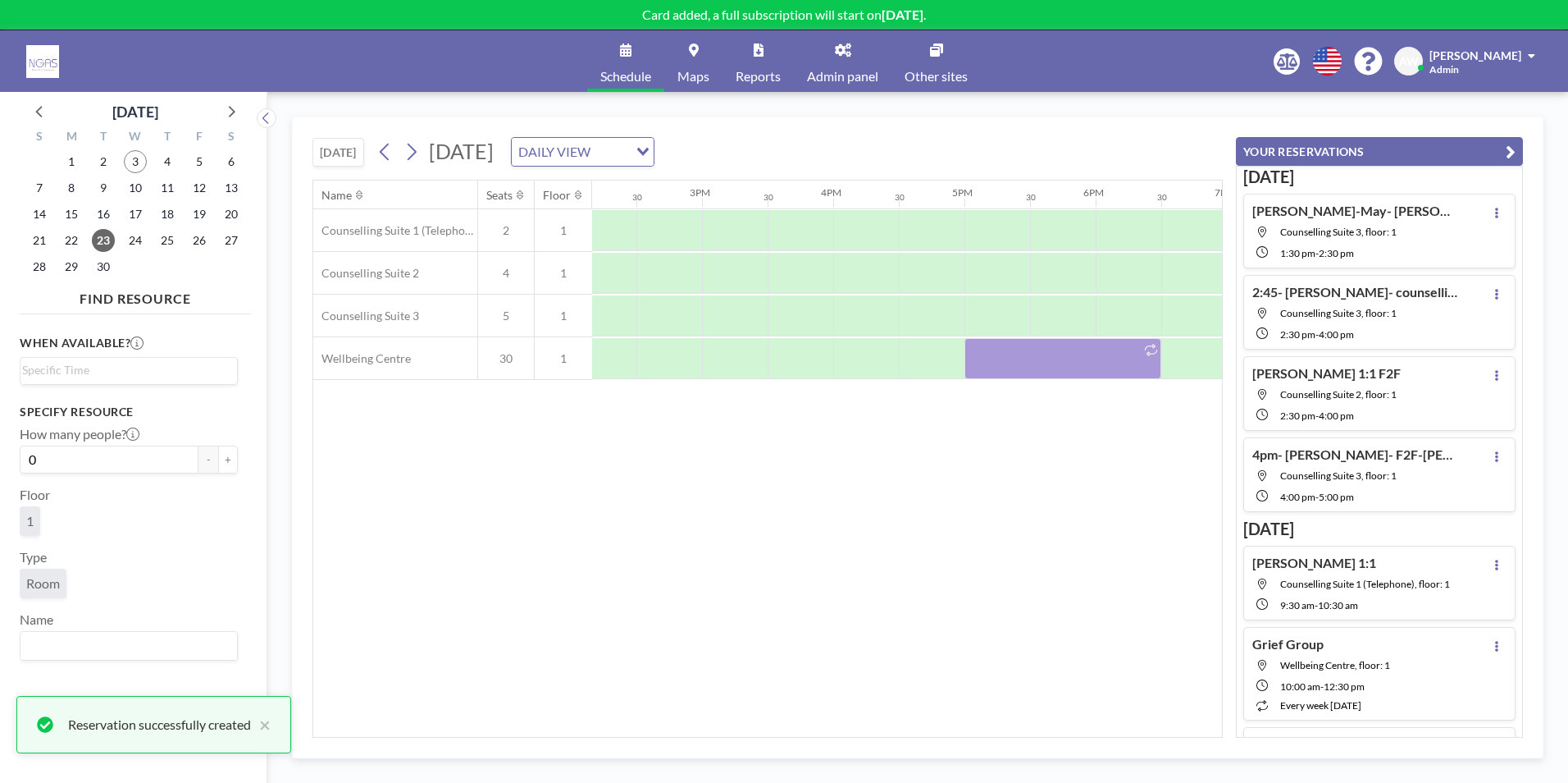
click at [978, 650] on div "Name Seats Floor 12AM 30 1AM 30 2AM 30 3AM 30 4AM 30 5AM 30 6AM 30 7AM 30 8AM 3…" at bounding box center [767, 458] width 909 height 556
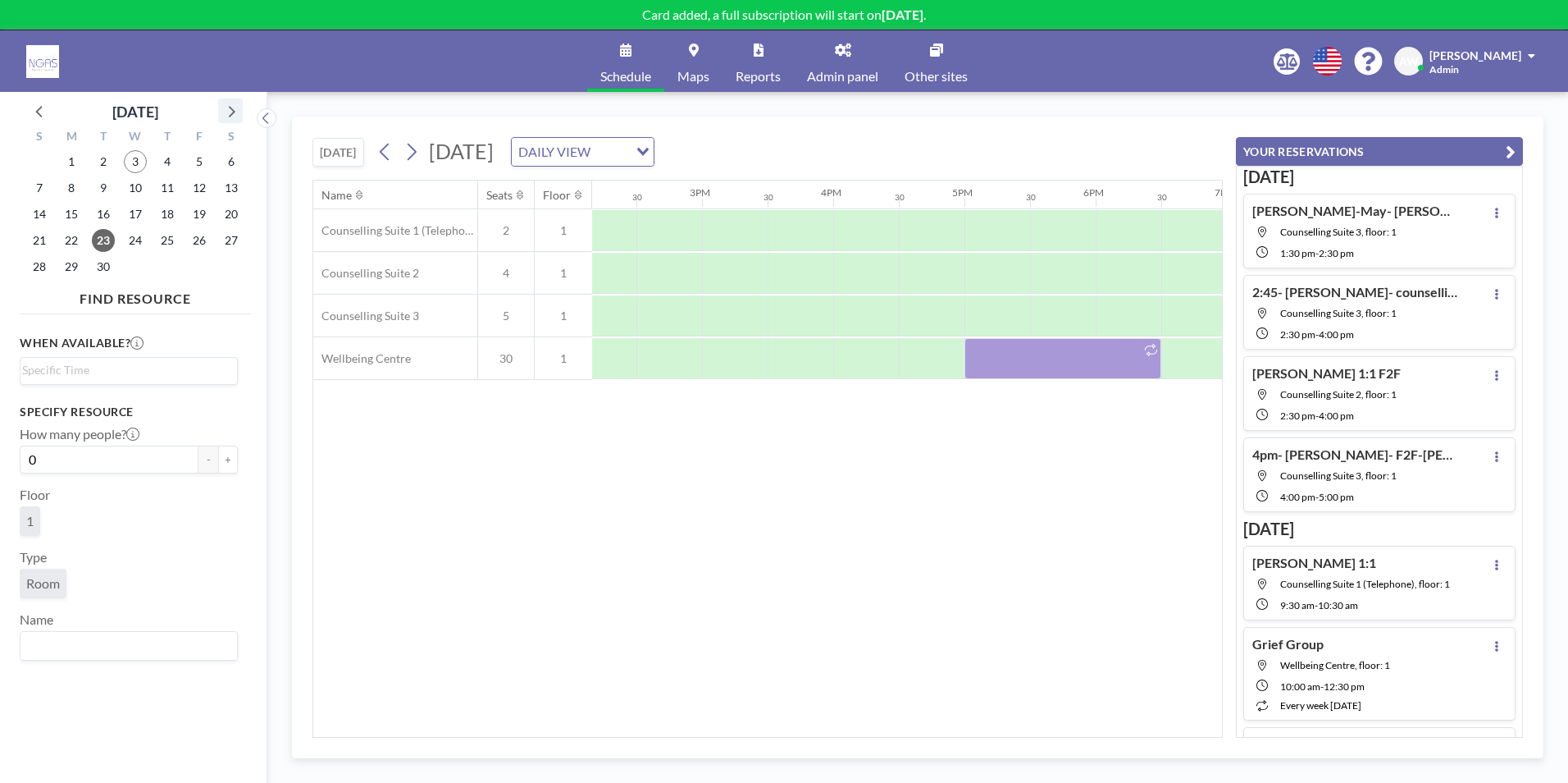
click at [236, 113] on icon at bounding box center [230, 111] width 21 height 21
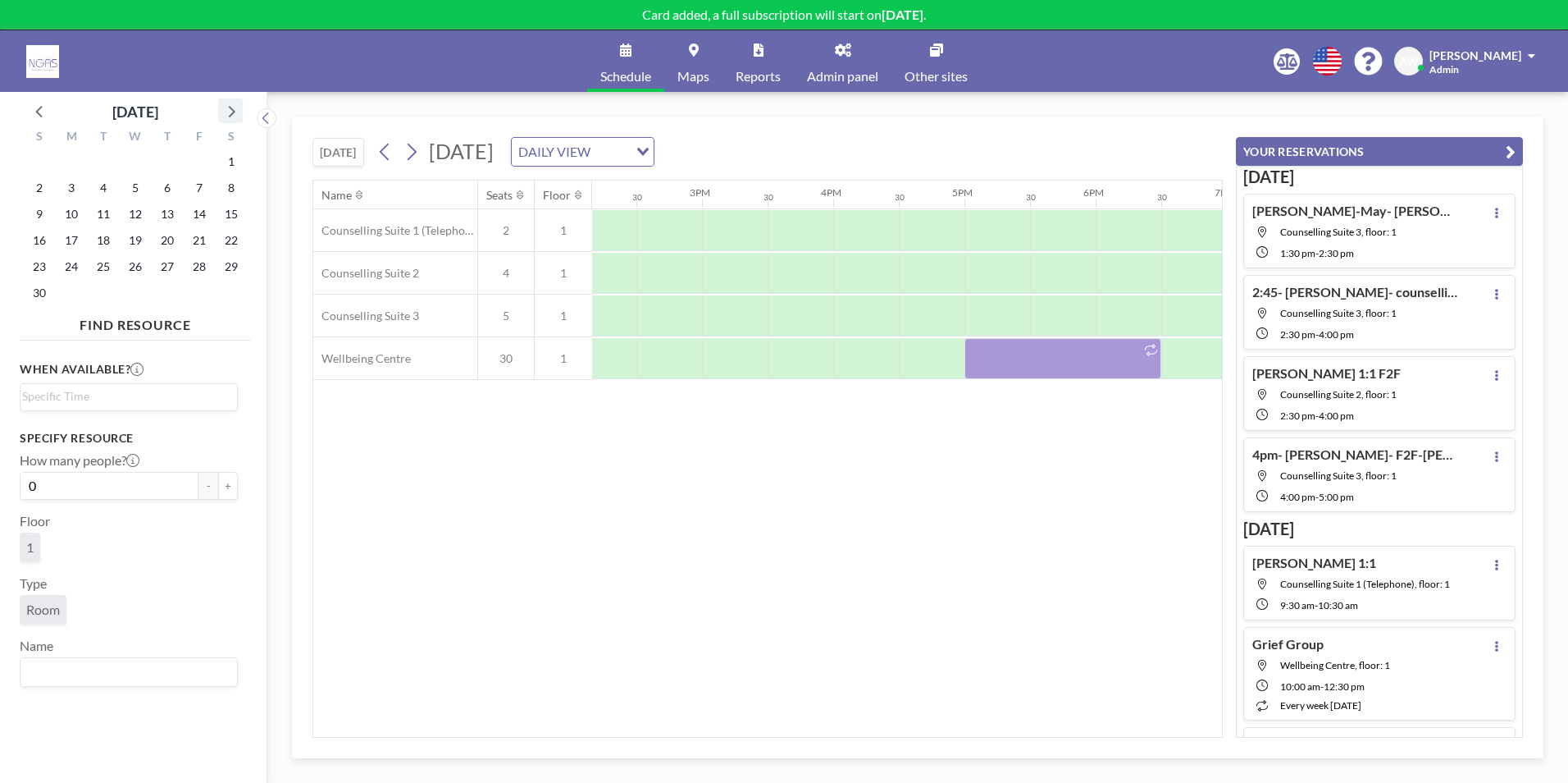
click at [236, 113] on icon at bounding box center [230, 111] width 21 height 21
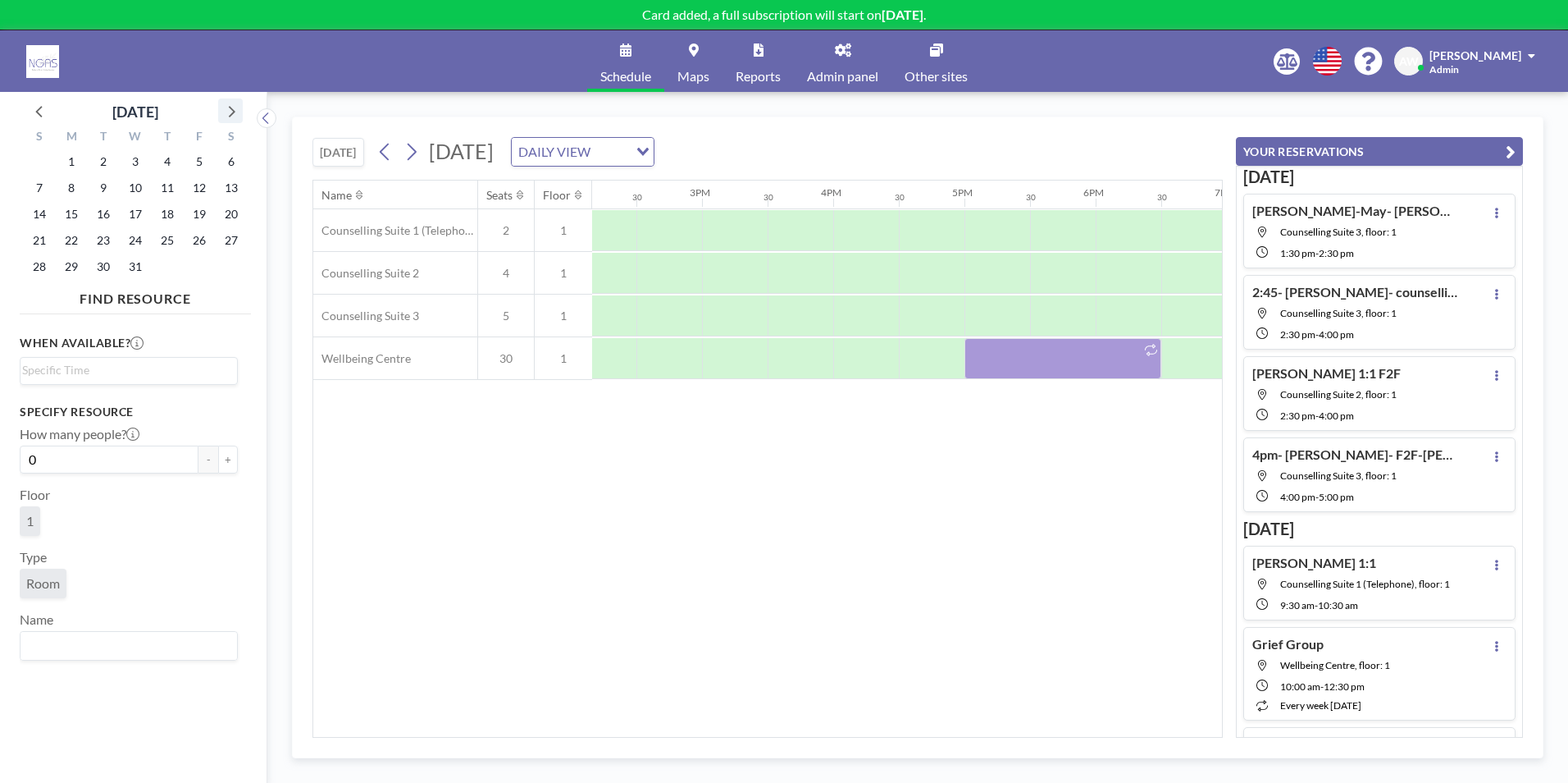
click at [236, 113] on icon at bounding box center [230, 111] width 21 height 21
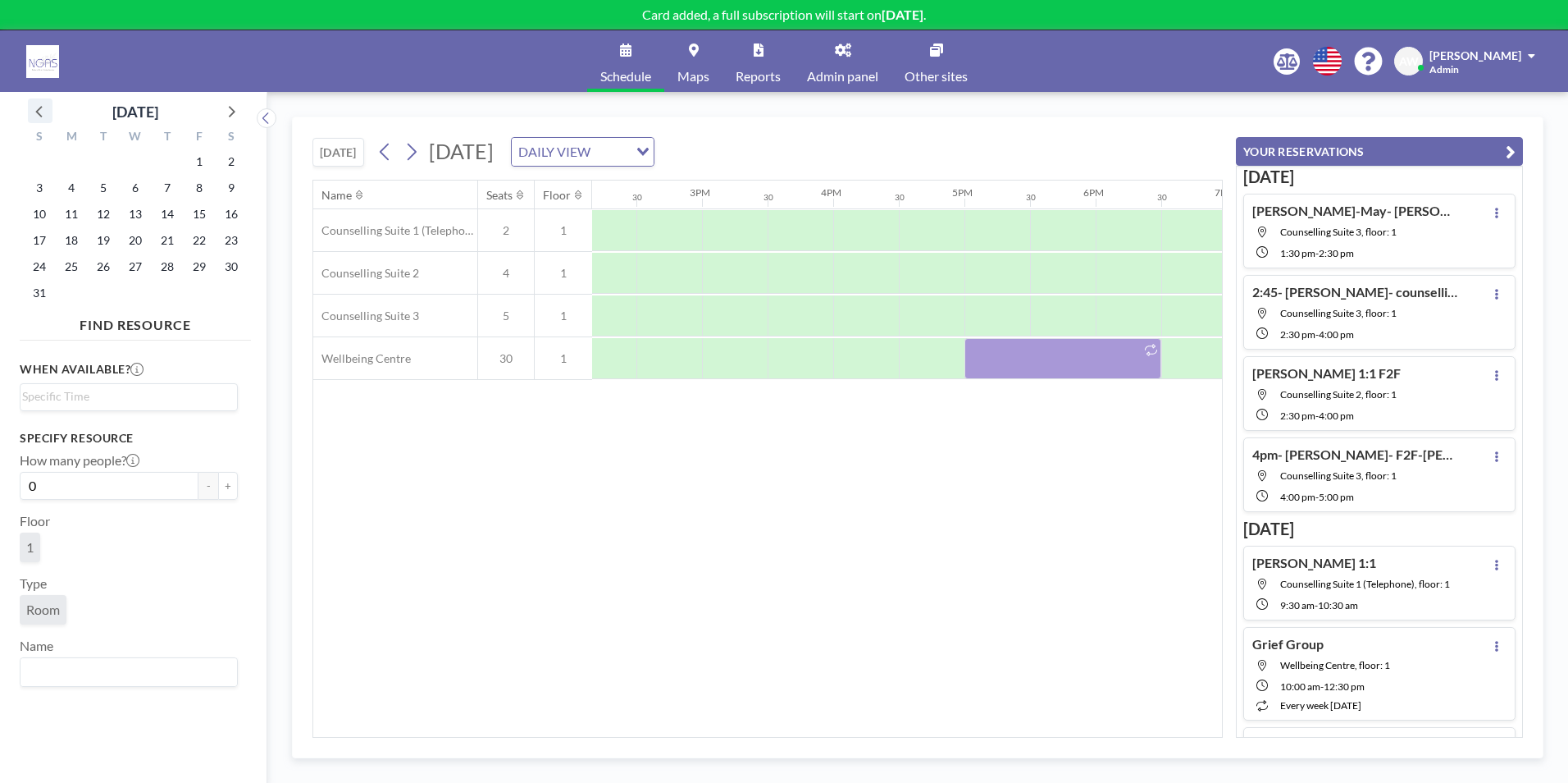
click at [43, 116] on icon at bounding box center [40, 111] width 21 height 21
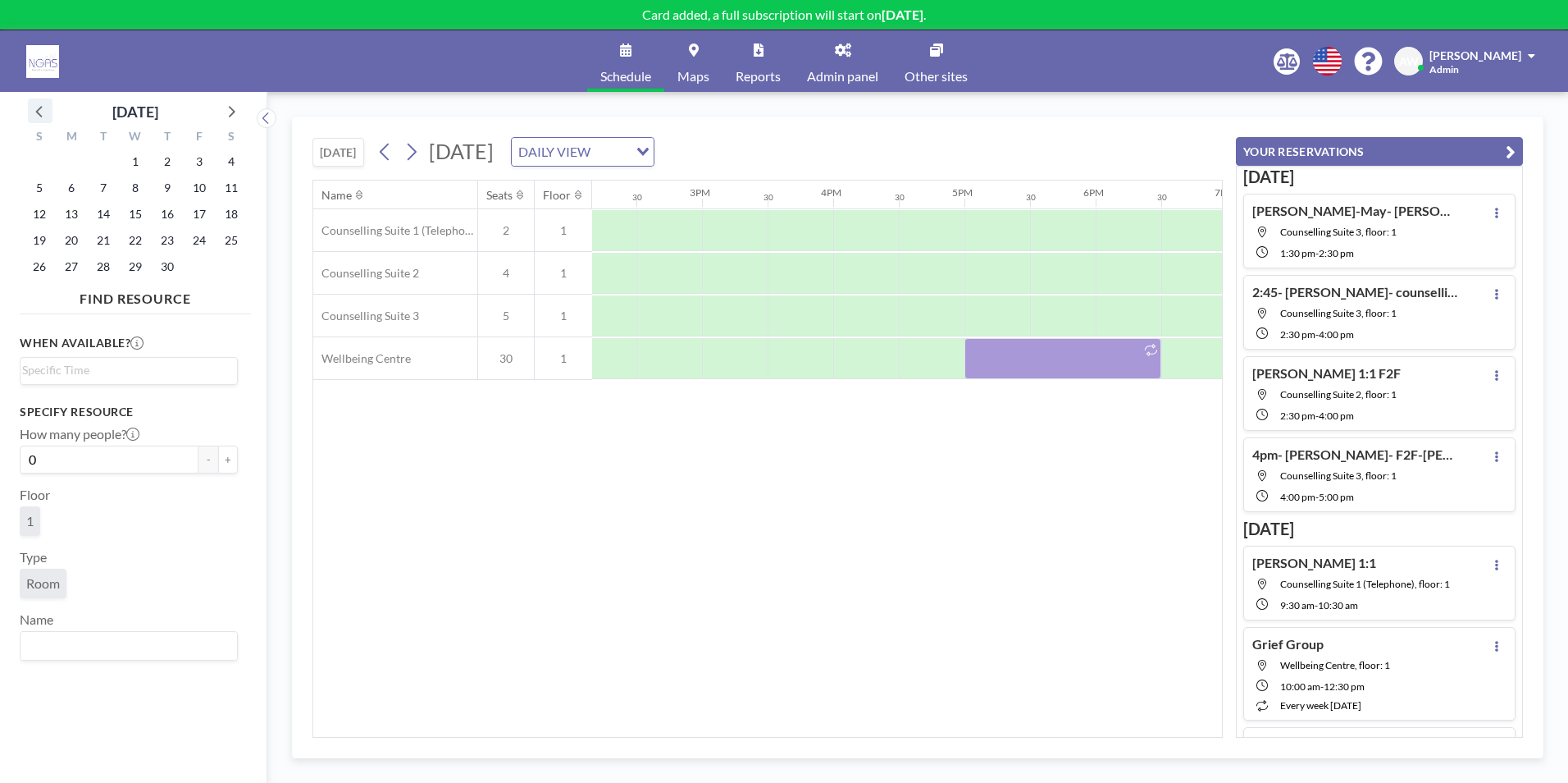
click at [43, 116] on icon at bounding box center [40, 111] width 21 height 21
click at [107, 168] on span "3" at bounding box center [103, 162] width 23 height 23
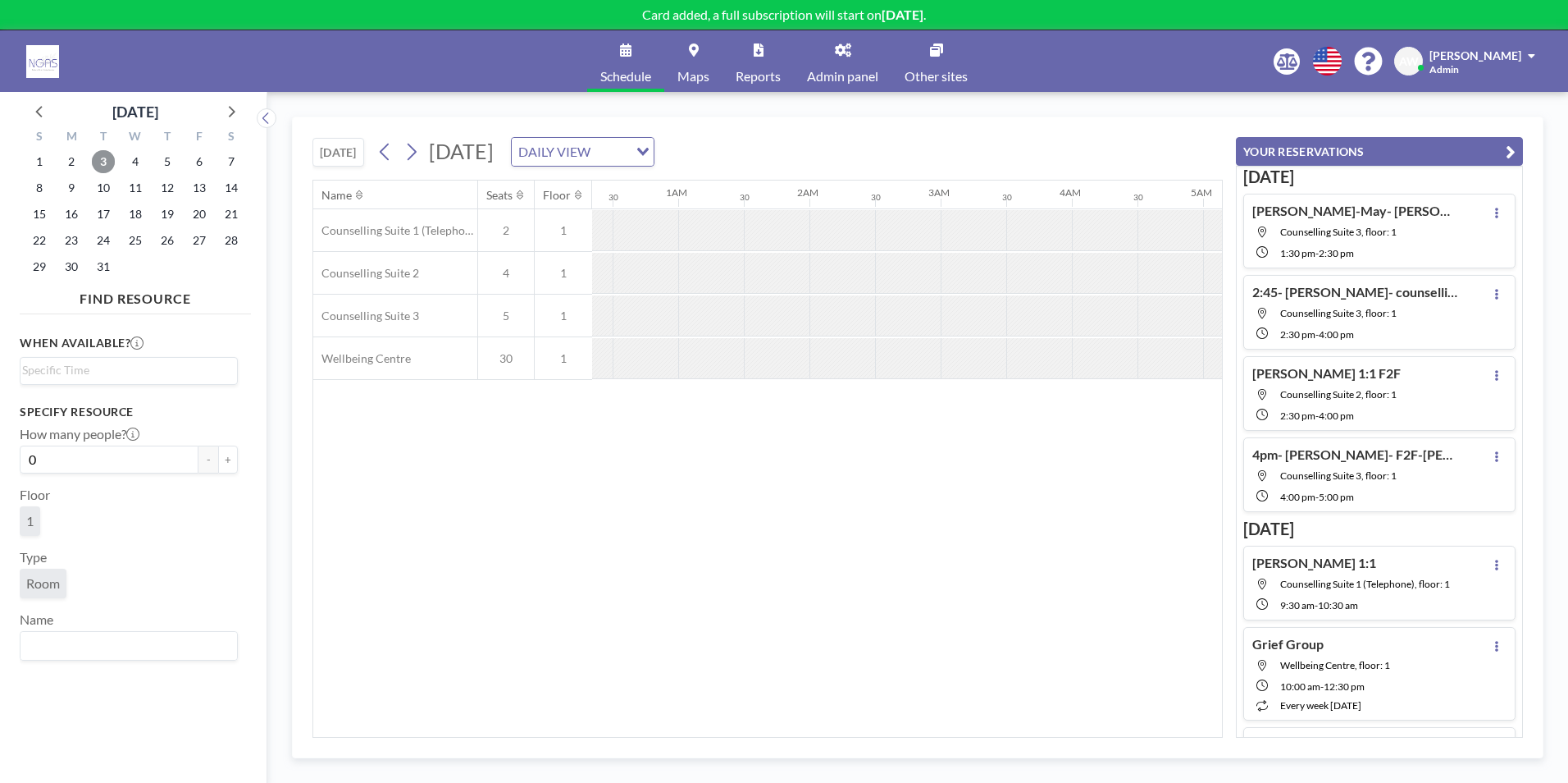
scroll to position [0, 0]
click at [774, 250] on div at bounding box center [756, 229] width 66 height 40
click at [729, 478] on div "Name Seats Floor 12AM 30 1AM 30 2AM 30 3AM 30 4AM 30 5AM 30 6AM 30 7AM 30 8AM 3…" at bounding box center [767, 458] width 909 height 556
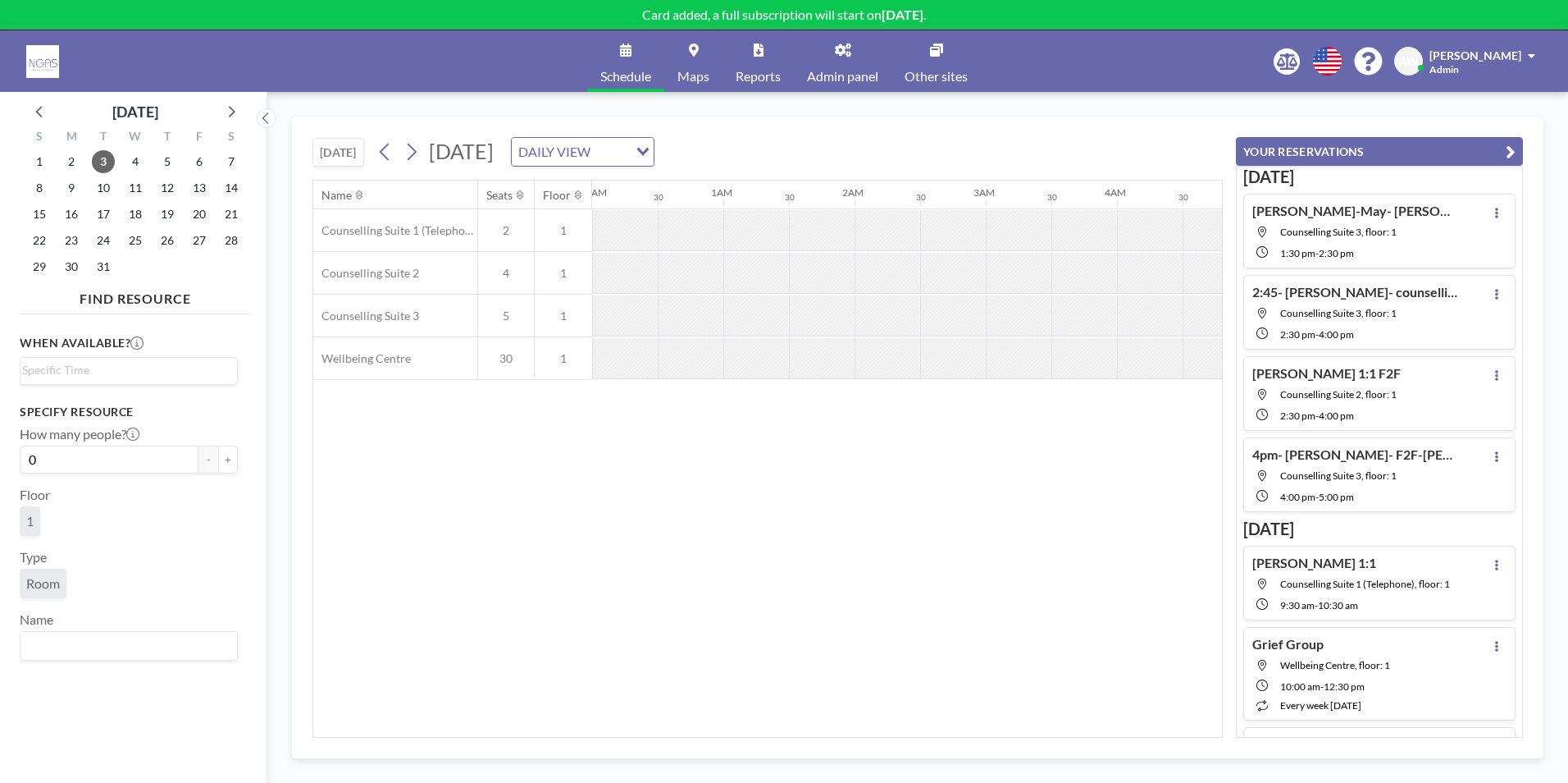
click at [1510, 153] on icon "button" at bounding box center [1510, 151] width 10 height 20
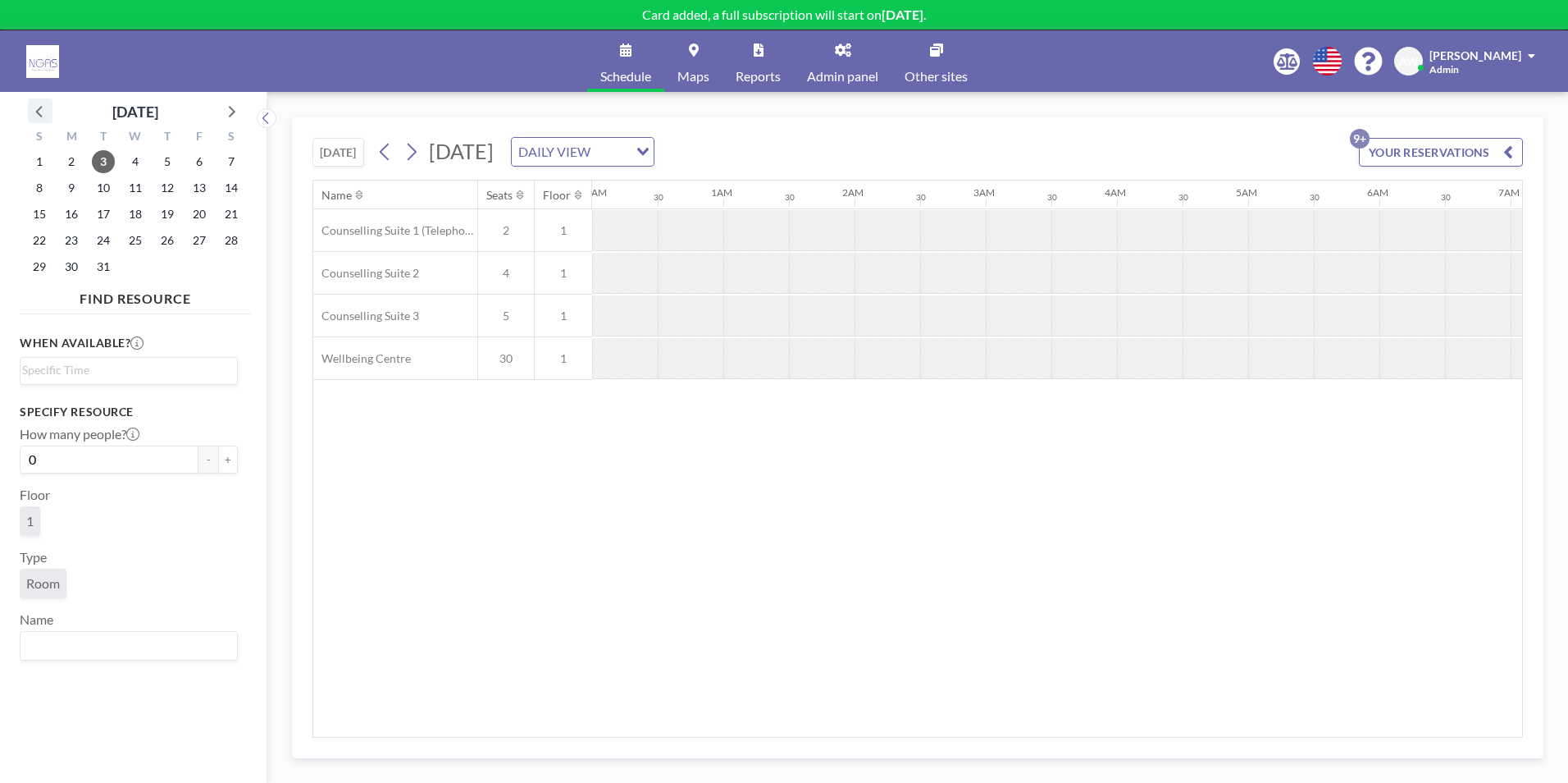
click at [32, 102] on icon at bounding box center [40, 111] width 21 height 21
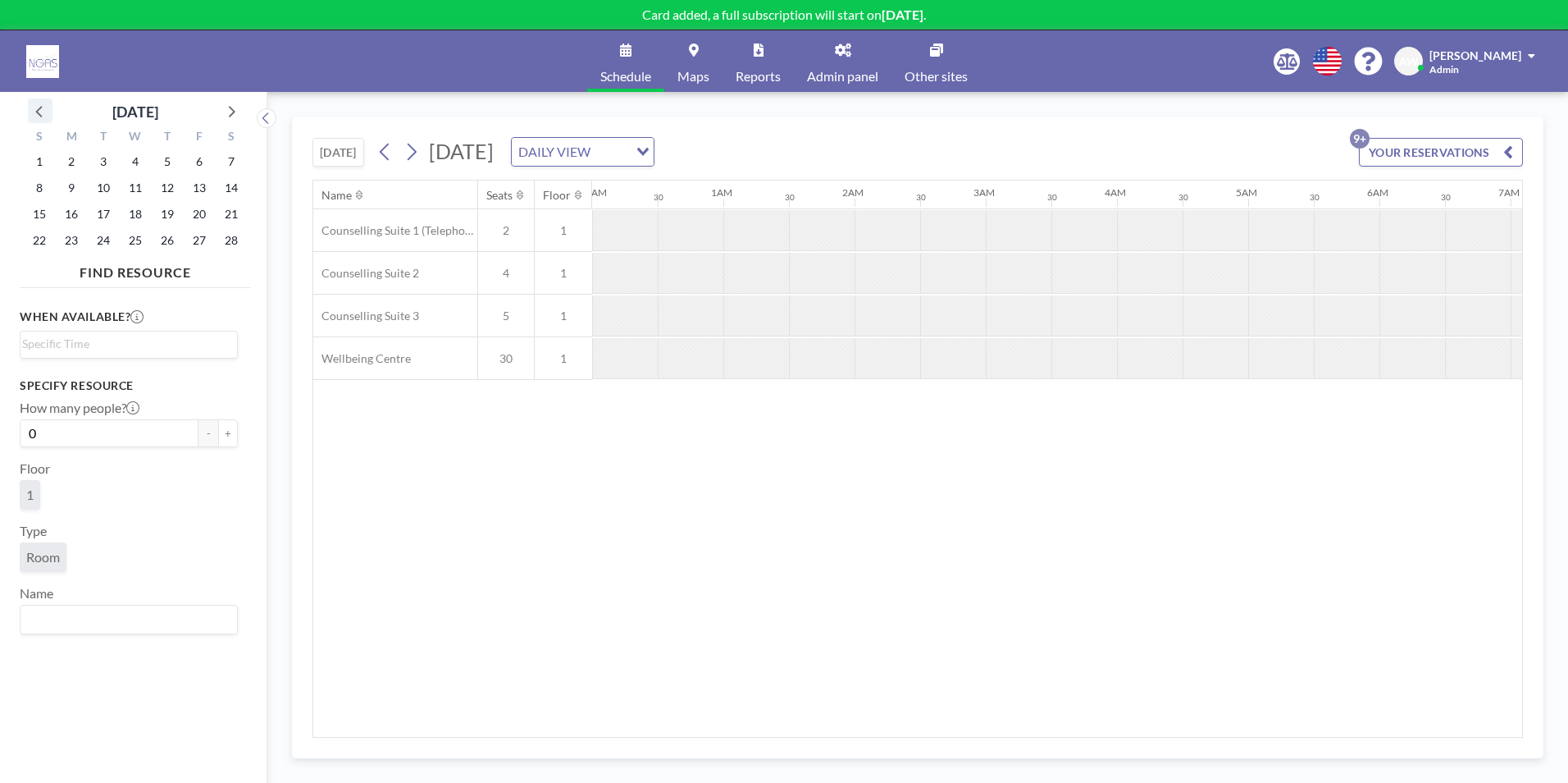
click at [32, 102] on icon at bounding box center [40, 111] width 21 height 21
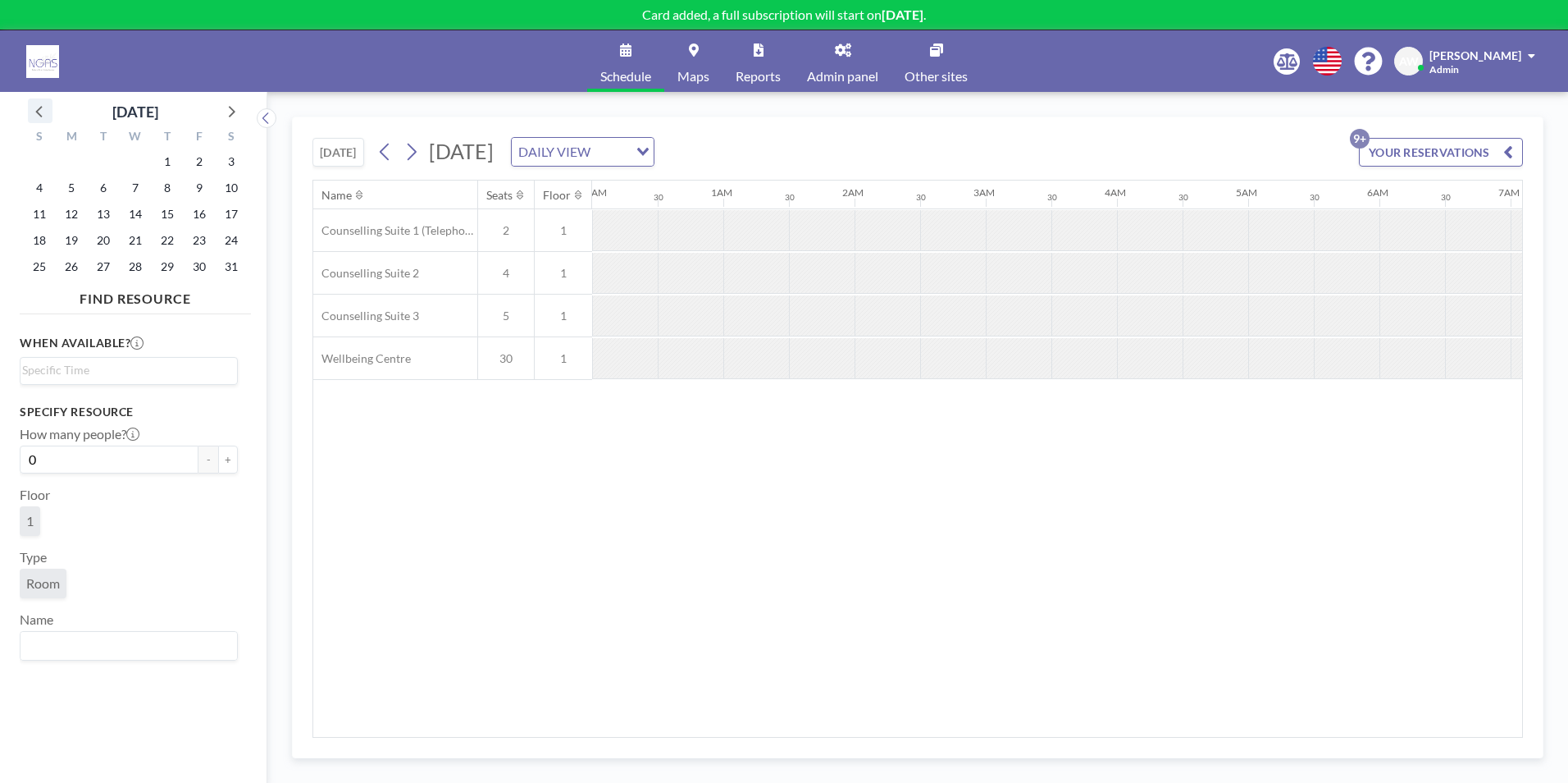
click at [32, 102] on icon at bounding box center [40, 111] width 21 height 21
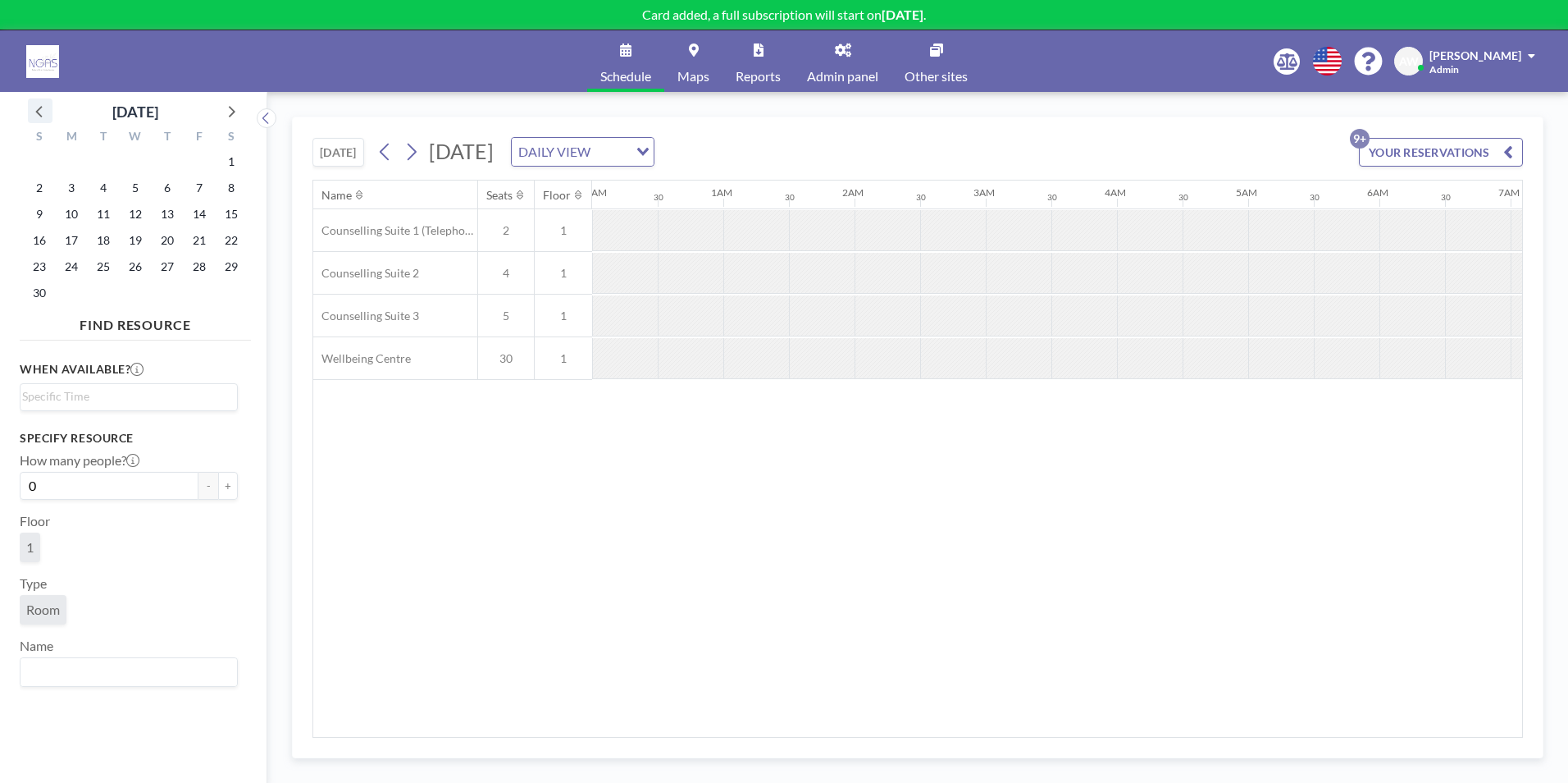
click at [32, 102] on icon at bounding box center [40, 111] width 21 height 21
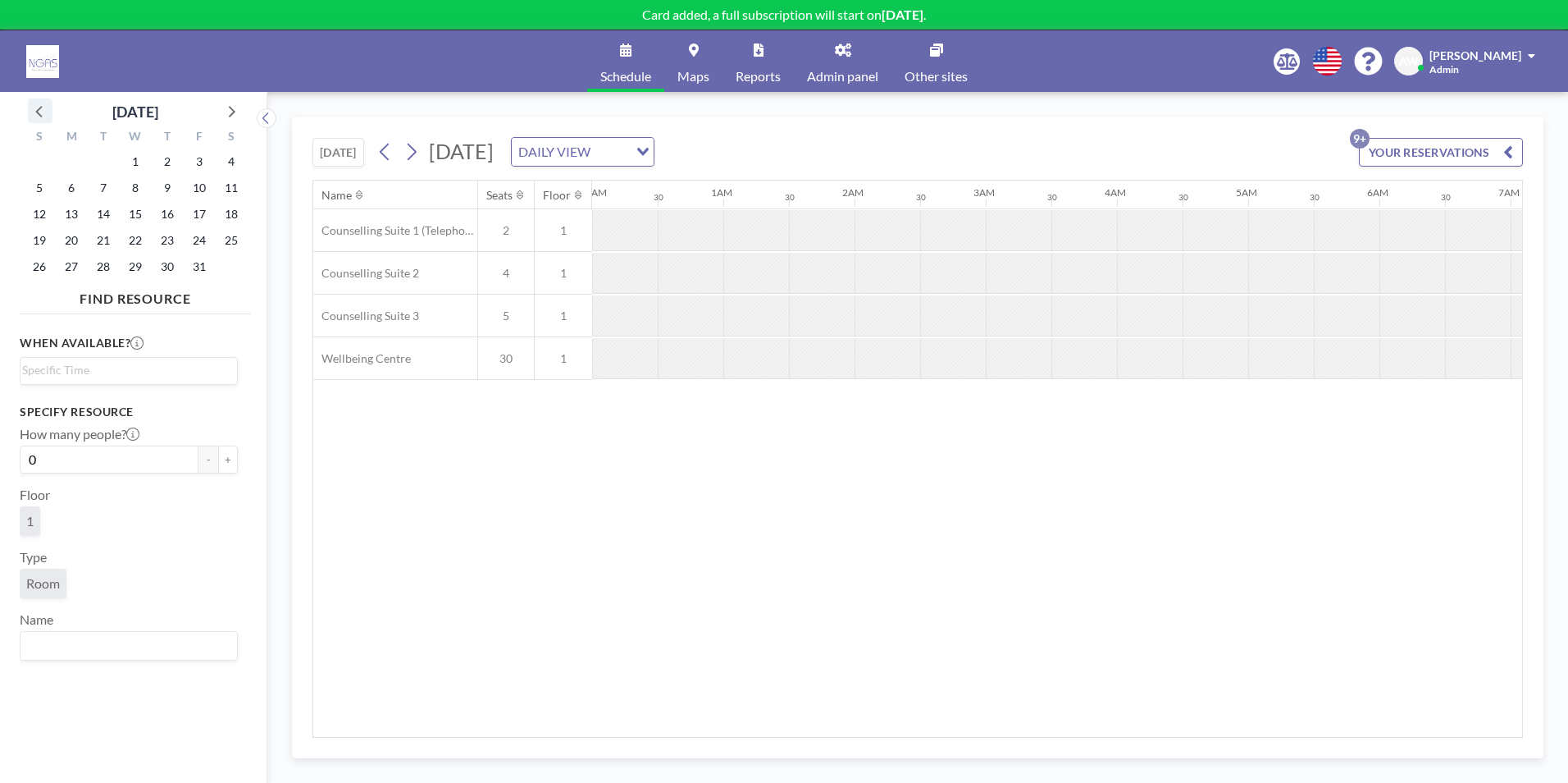
click at [32, 102] on icon at bounding box center [40, 111] width 21 height 21
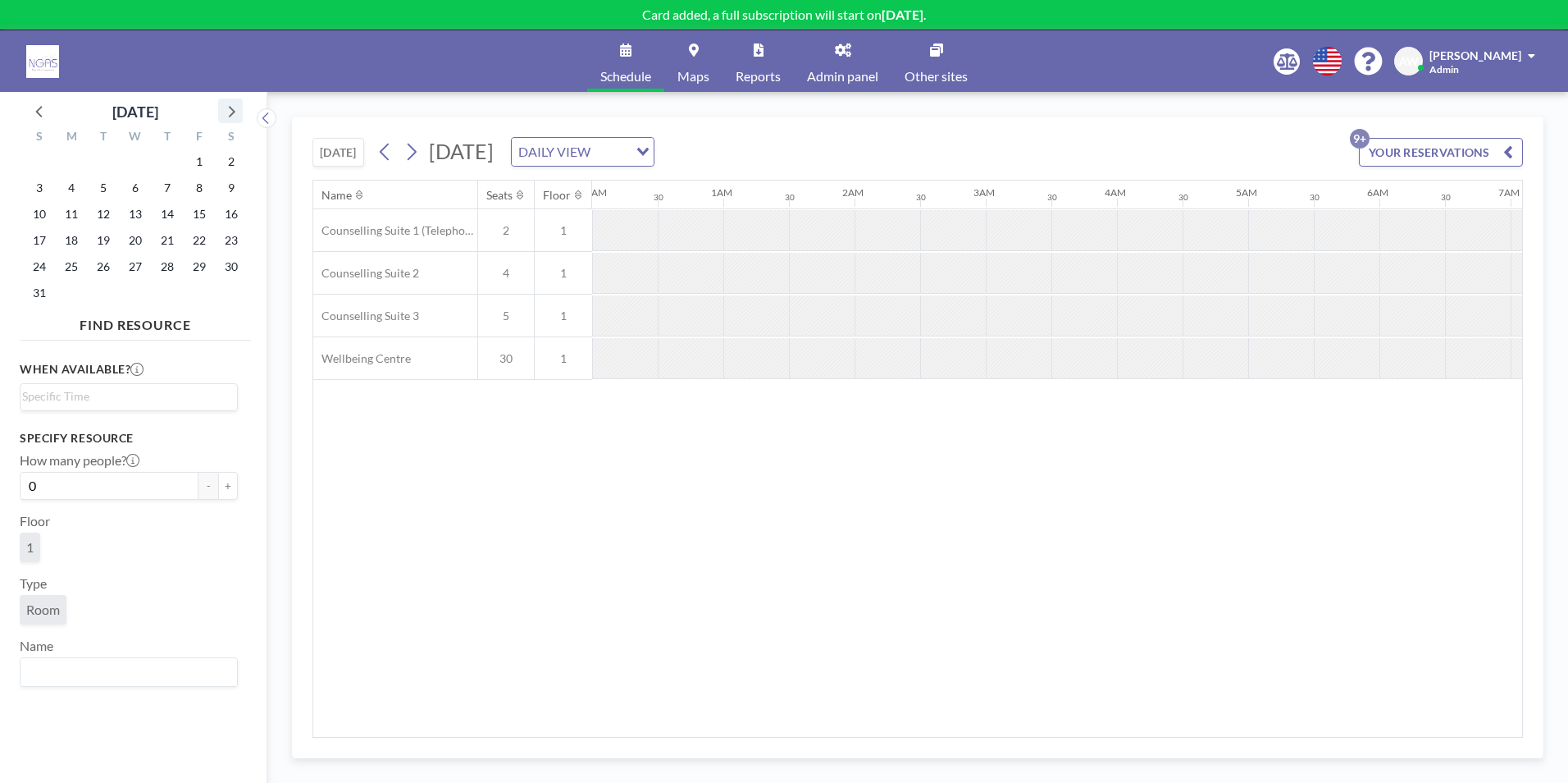
click at [228, 111] on icon at bounding box center [230, 111] width 21 height 21
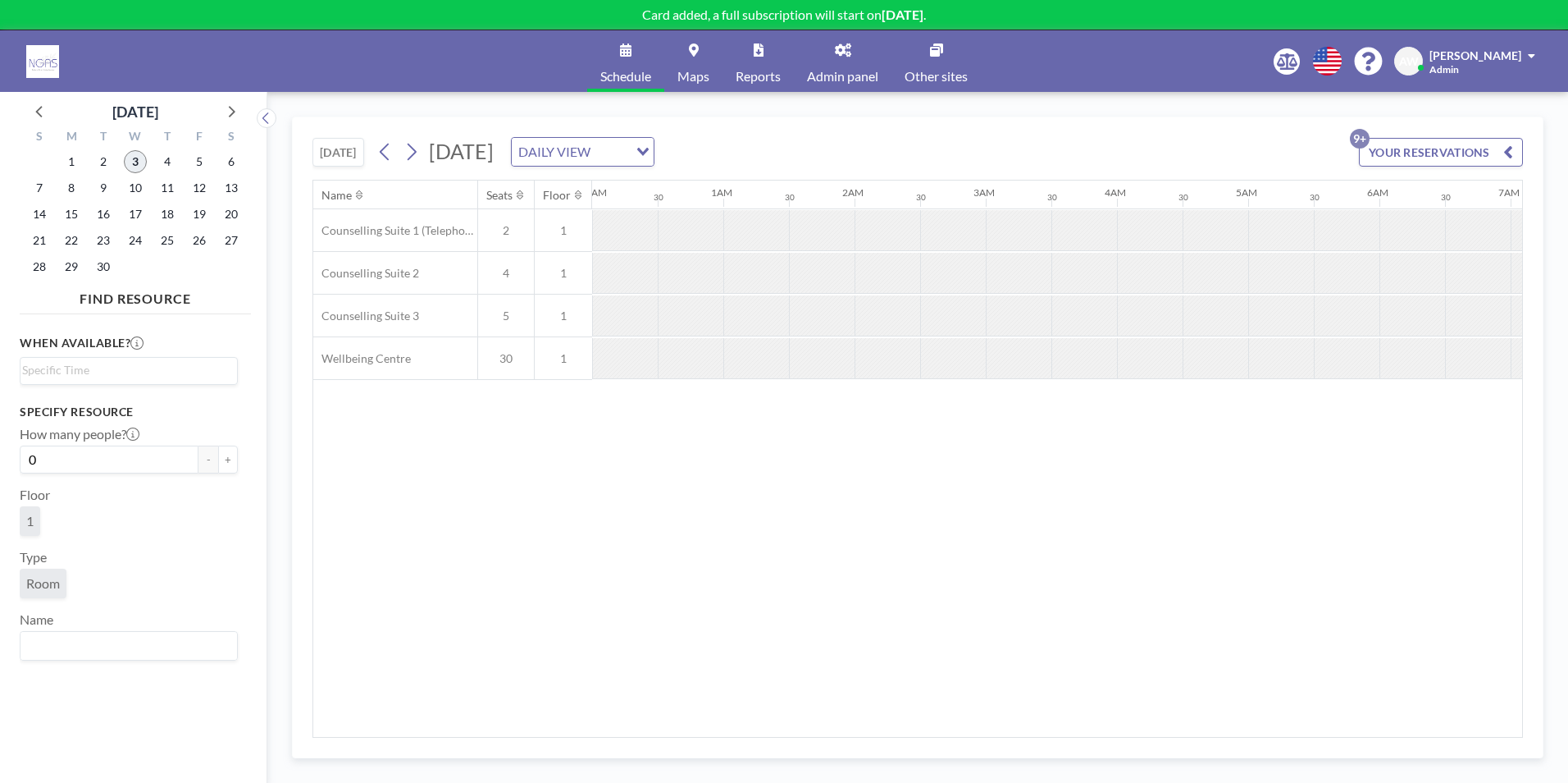
click at [133, 161] on span "3" at bounding box center [135, 162] width 23 height 23
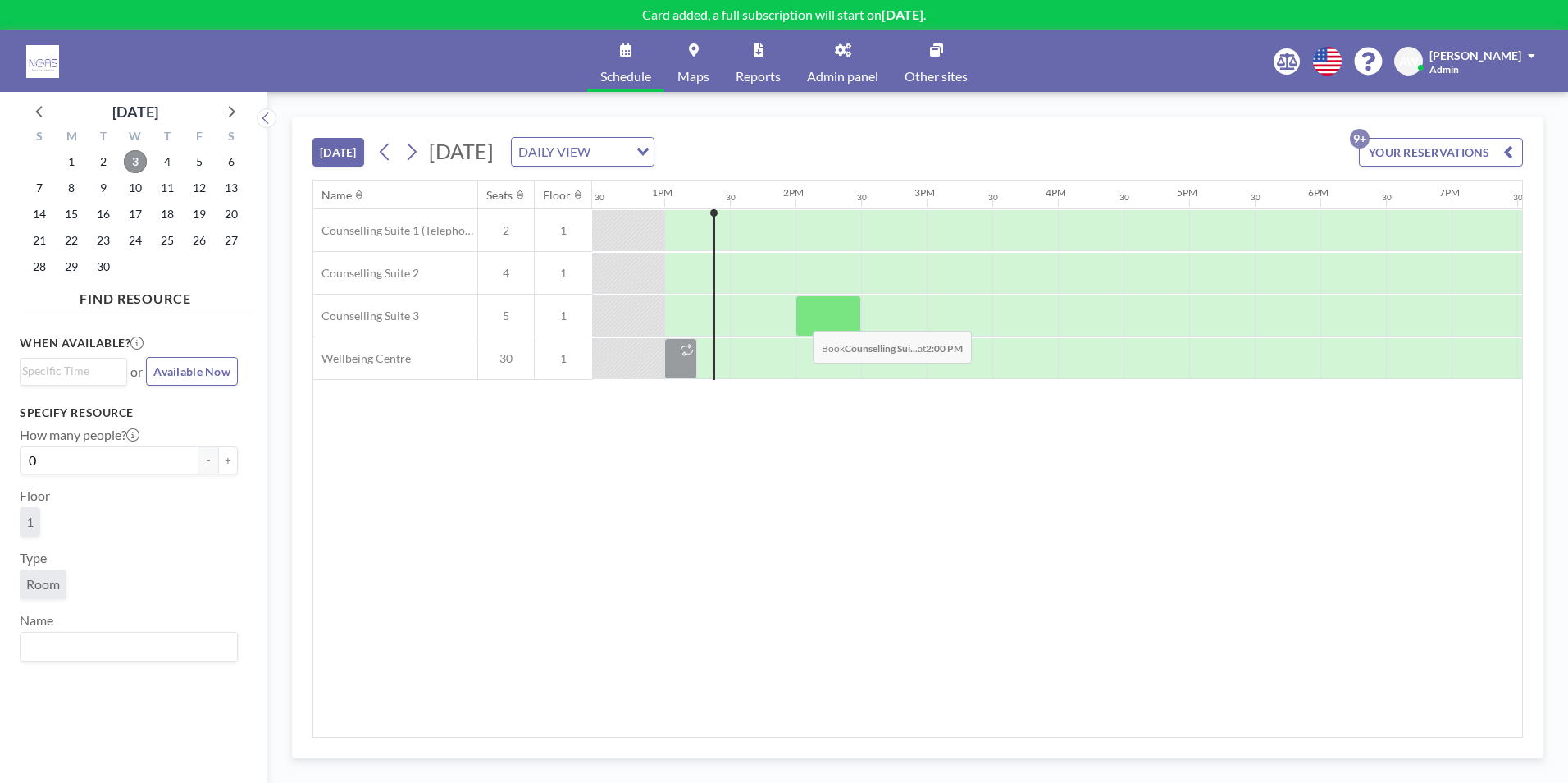
scroll to position [0, 1640]
click at [126, 194] on span "10" at bounding box center [135, 188] width 23 height 23
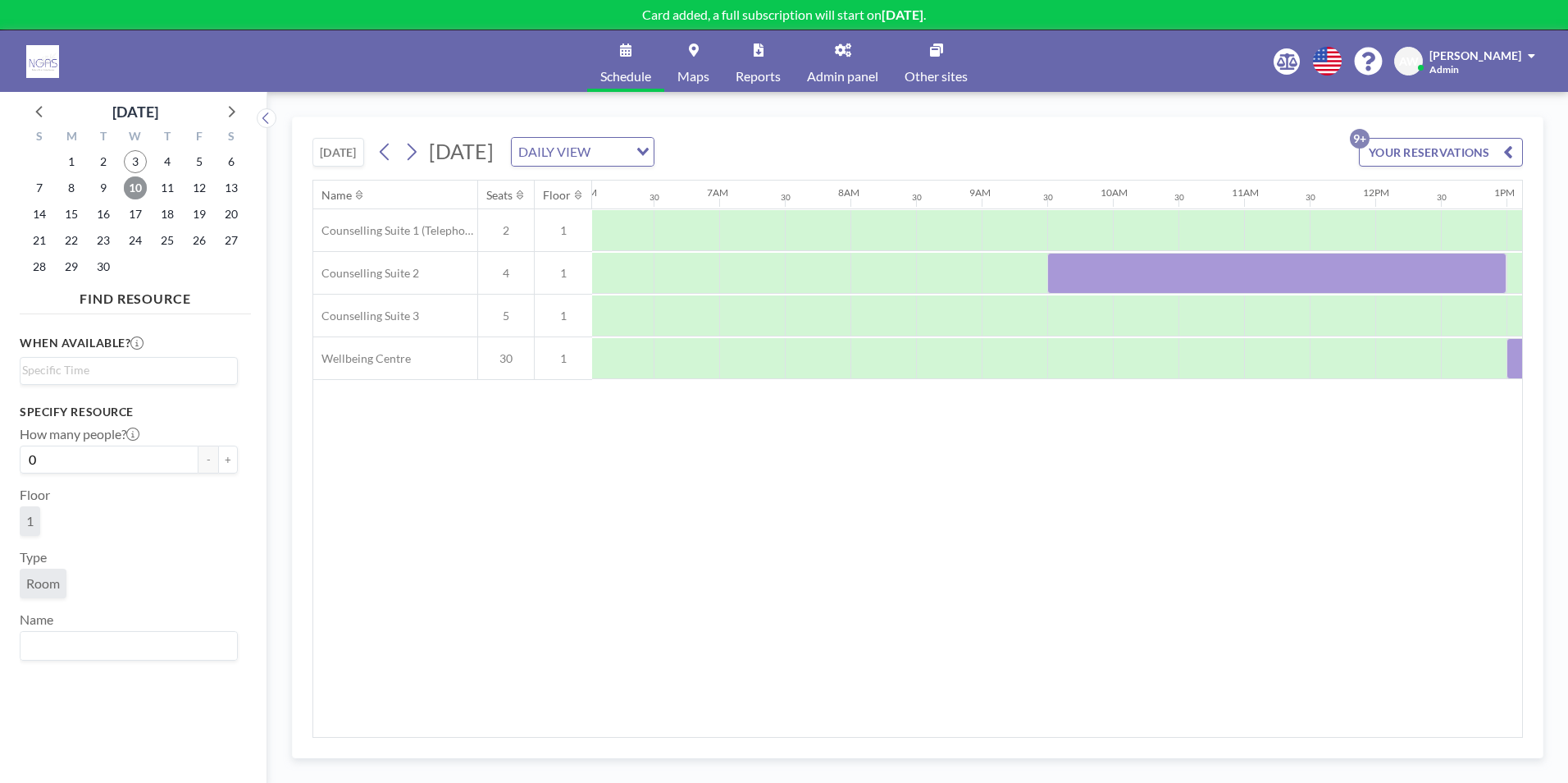
scroll to position [0, 984]
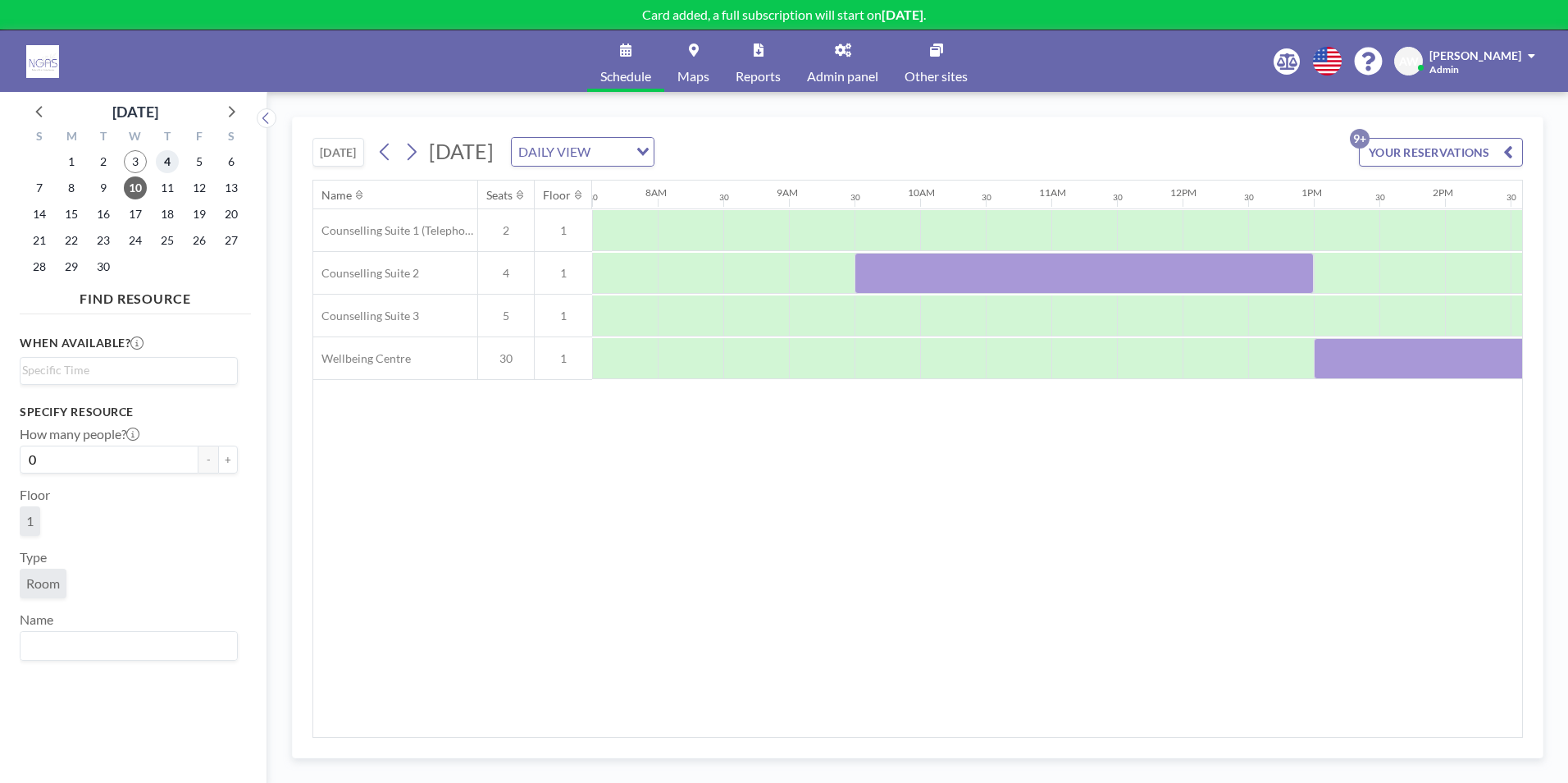
click at [159, 163] on span "4" at bounding box center [167, 162] width 23 height 23
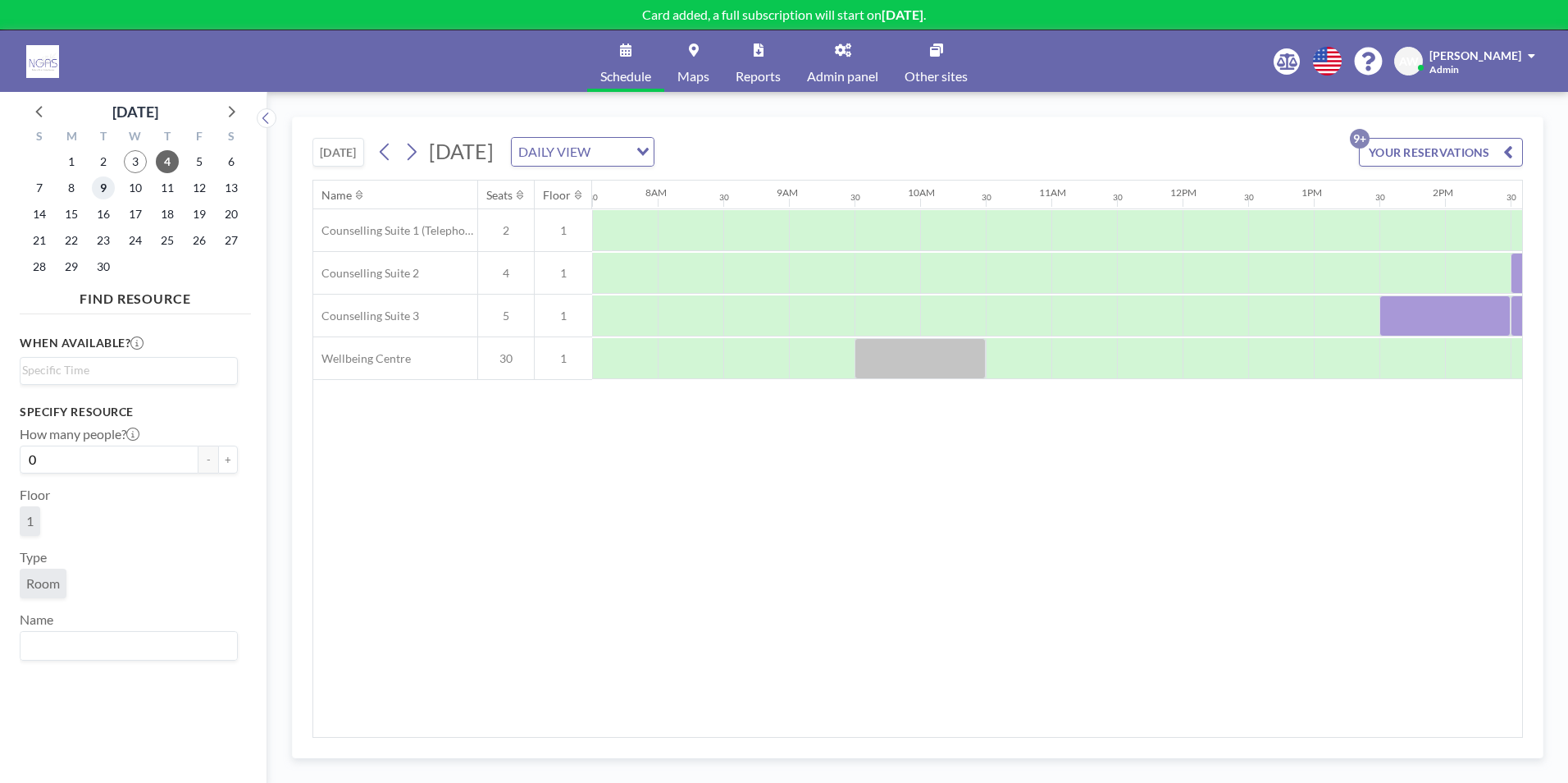
click at [115, 188] on span "9" at bounding box center [103, 188] width 23 height 23
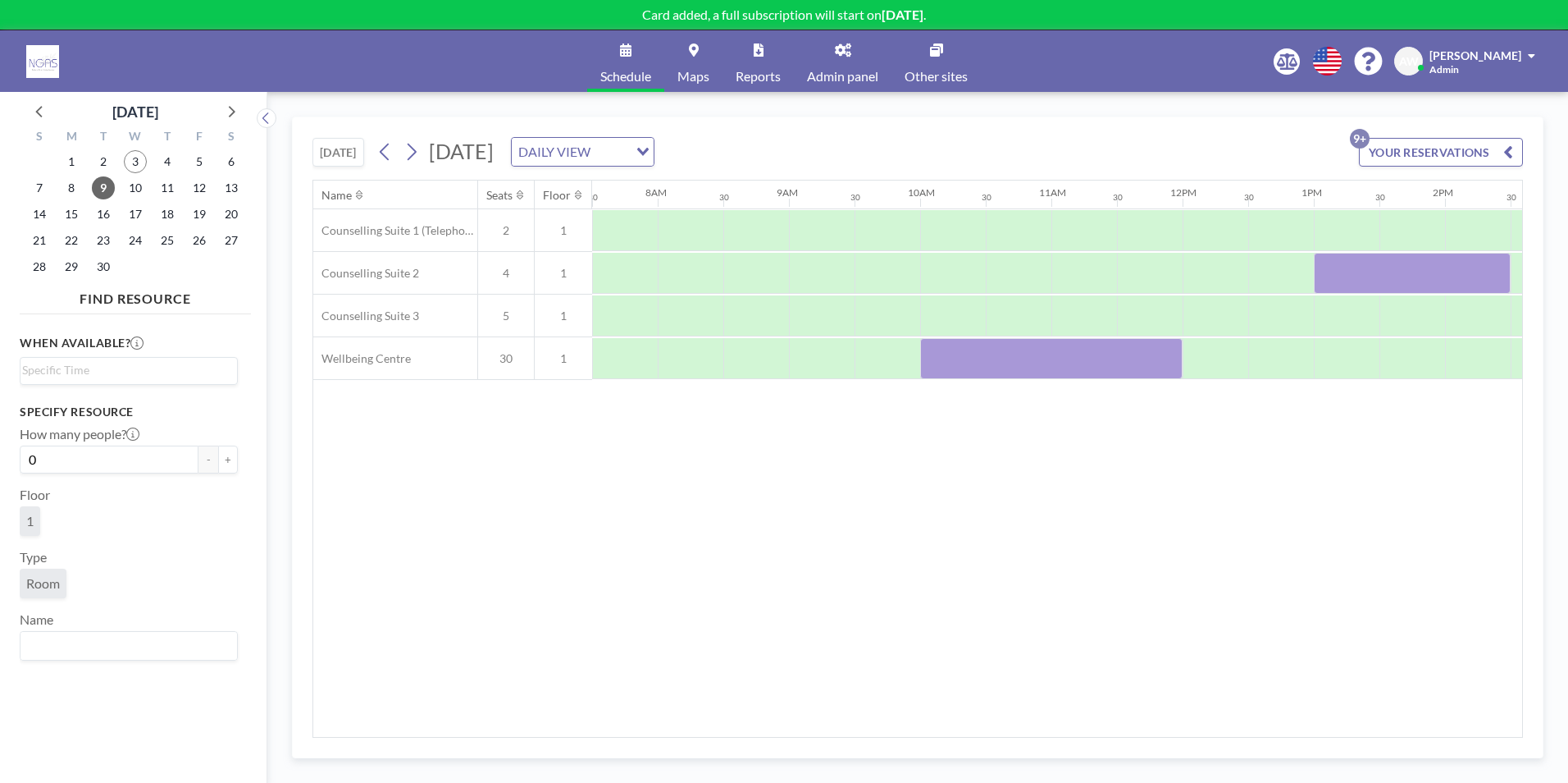
drag, startPoint x: 937, startPoint y: 728, endPoint x: 988, endPoint y: 730, distance: 51.0
click at [988, 730] on div "Name Seats Floor 12AM 30 1AM 30 2AM 30 3AM 30 4AM 30 5AM 30 6AM 30 7AM 30 8AM 3…" at bounding box center [917, 458] width 1209 height 556
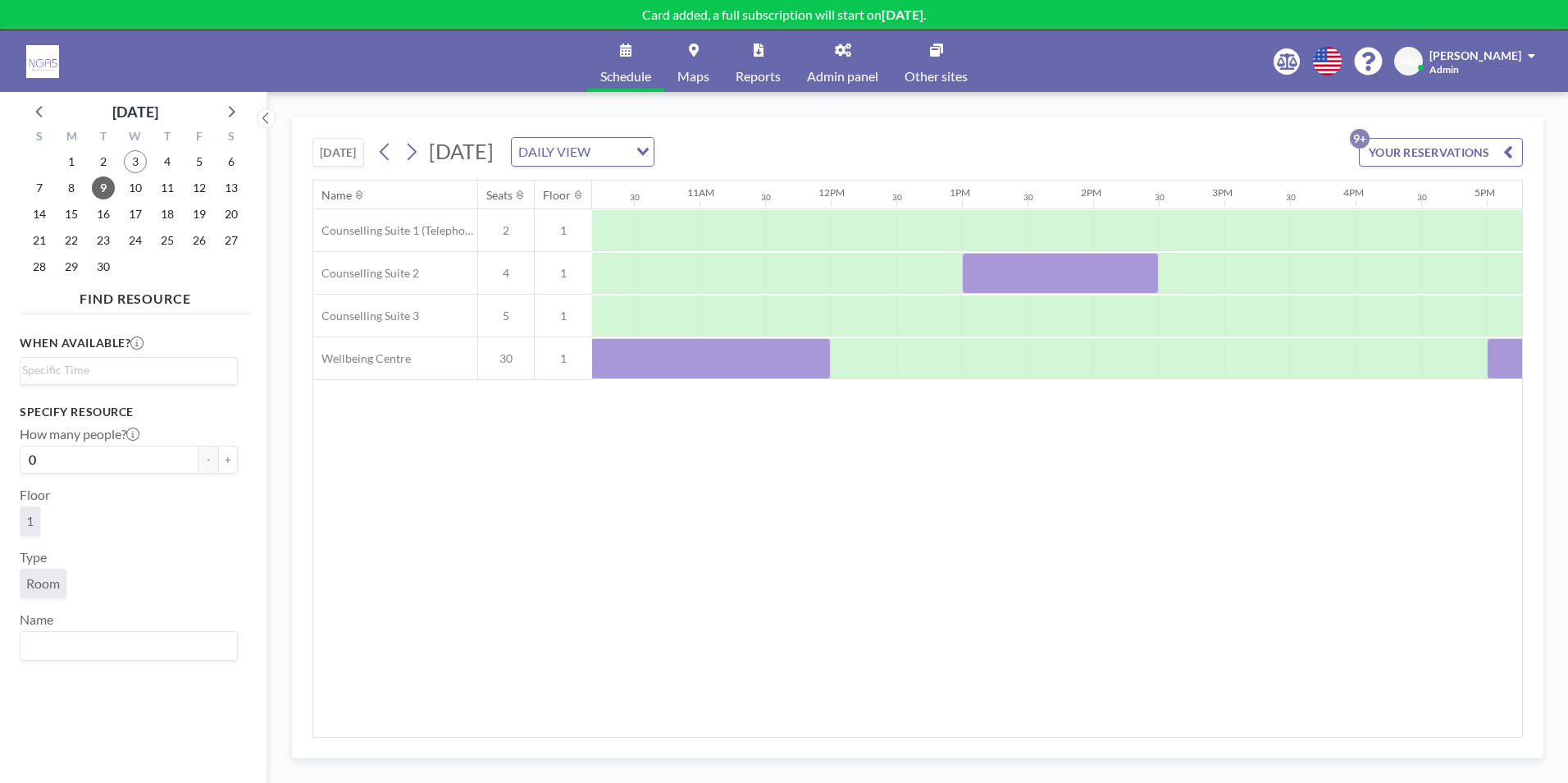
scroll to position [0, 1281]
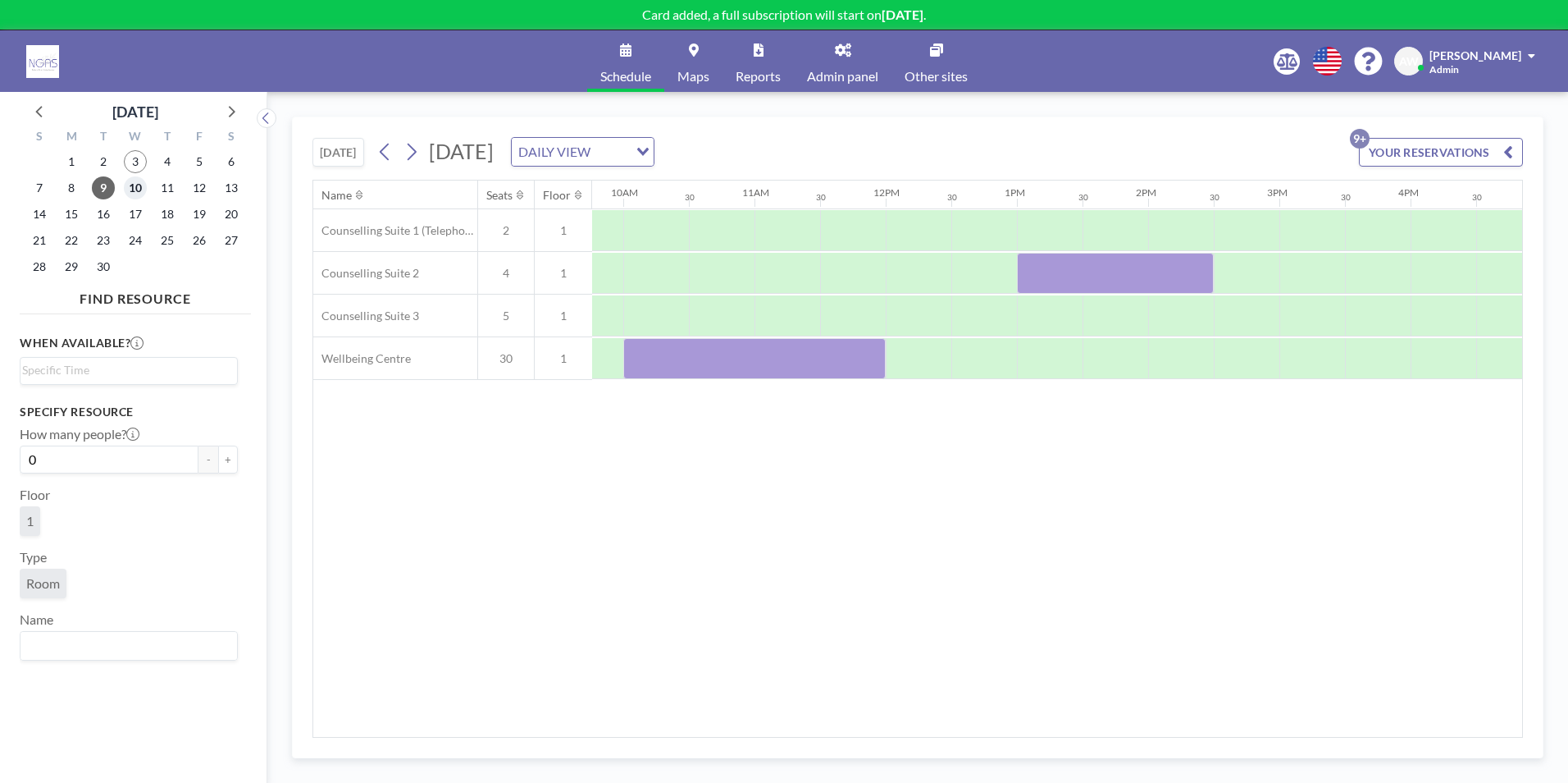
click at [140, 188] on span "10" at bounding box center [135, 188] width 23 height 23
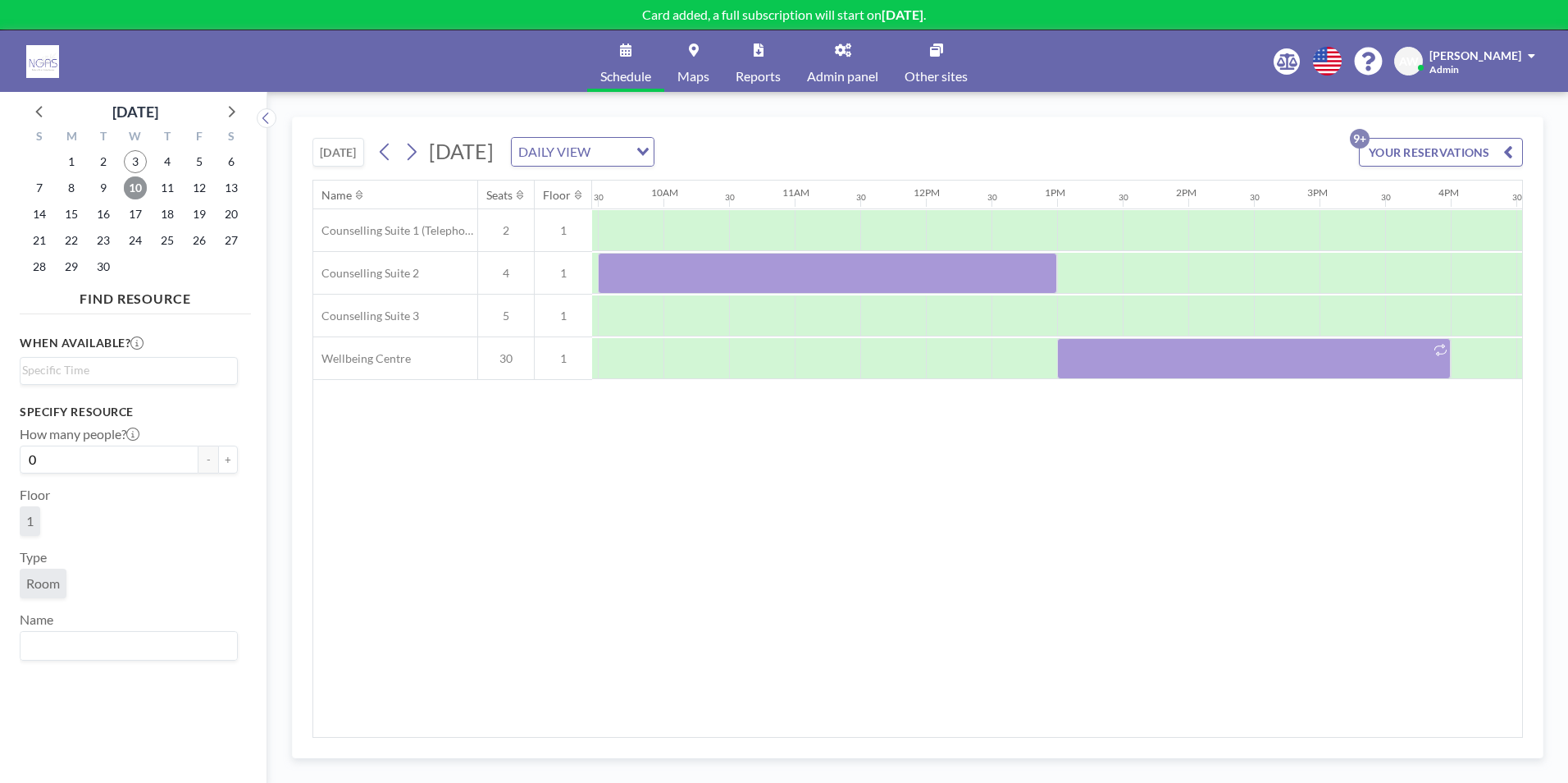
scroll to position [0, 1284]
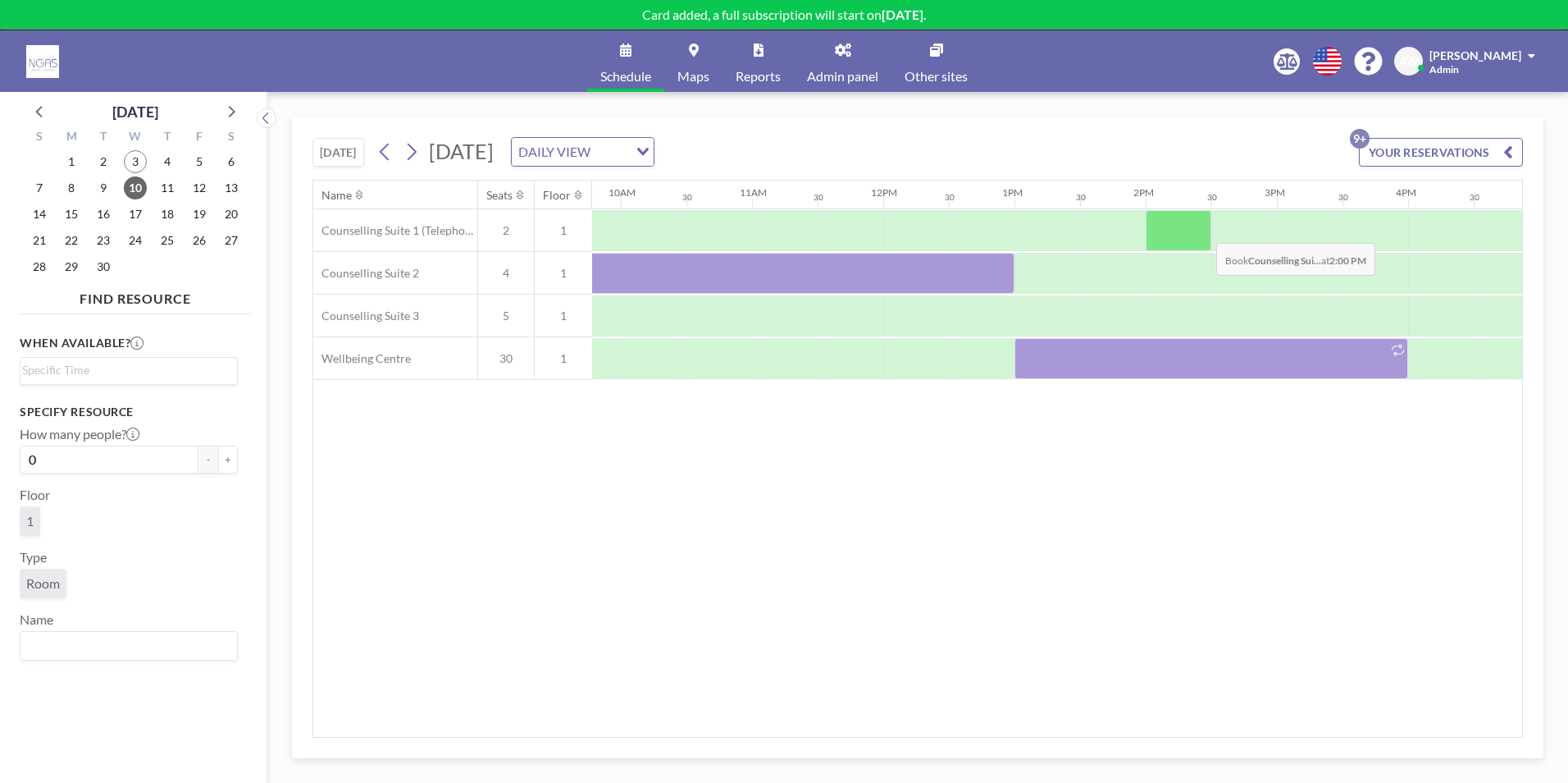
click at [1203, 230] on div at bounding box center [1178, 230] width 66 height 41
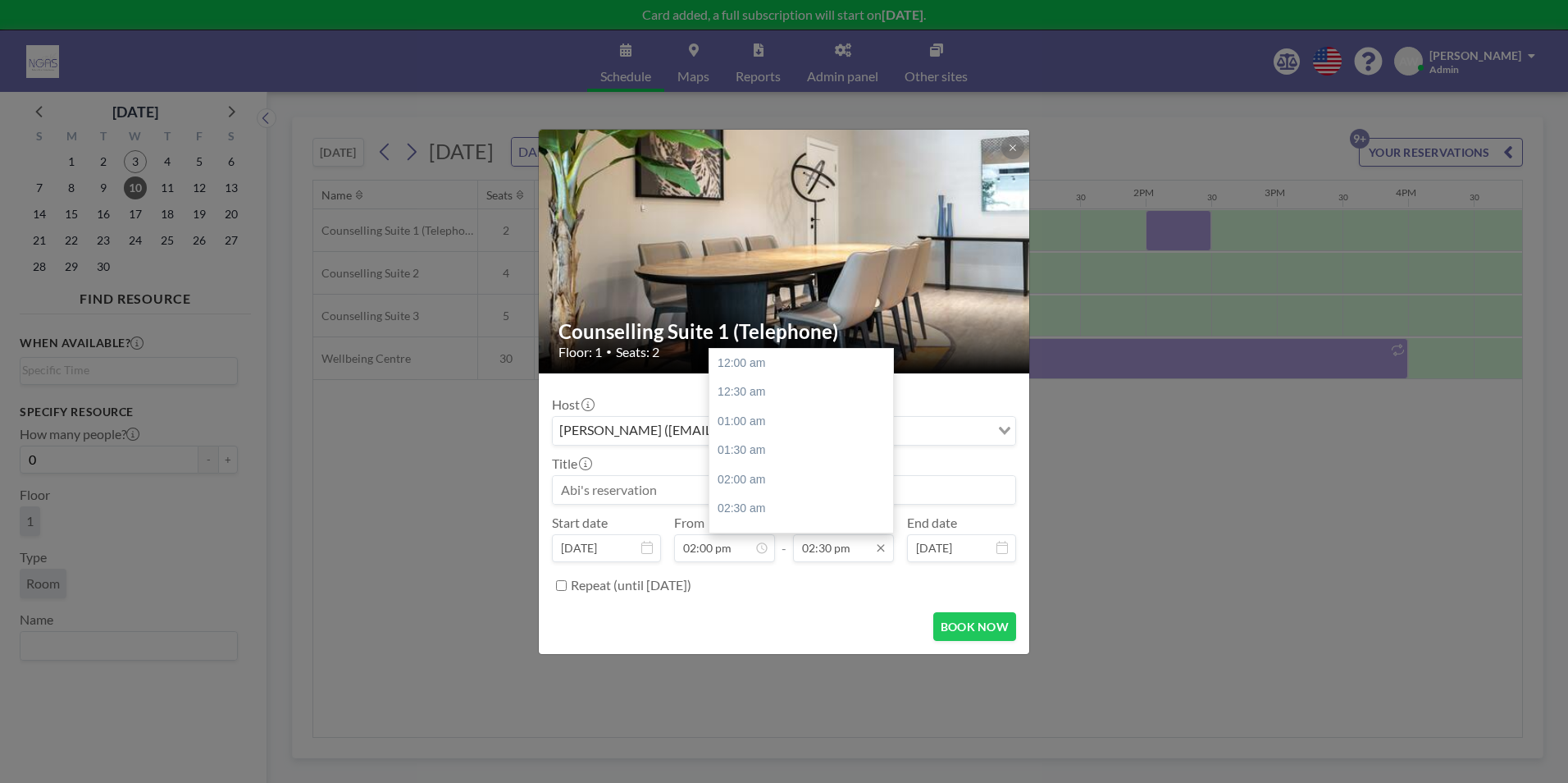
scroll to position [847, 0]
click at [831, 551] on input "02:30 pm" at bounding box center [843, 548] width 101 height 28
click at [784, 391] on div "03:00 pm" at bounding box center [805, 392] width 192 height 30
type input "03:00 pm"
click at [637, 489] on input at bounding box center [784, 489] width 462 height 28
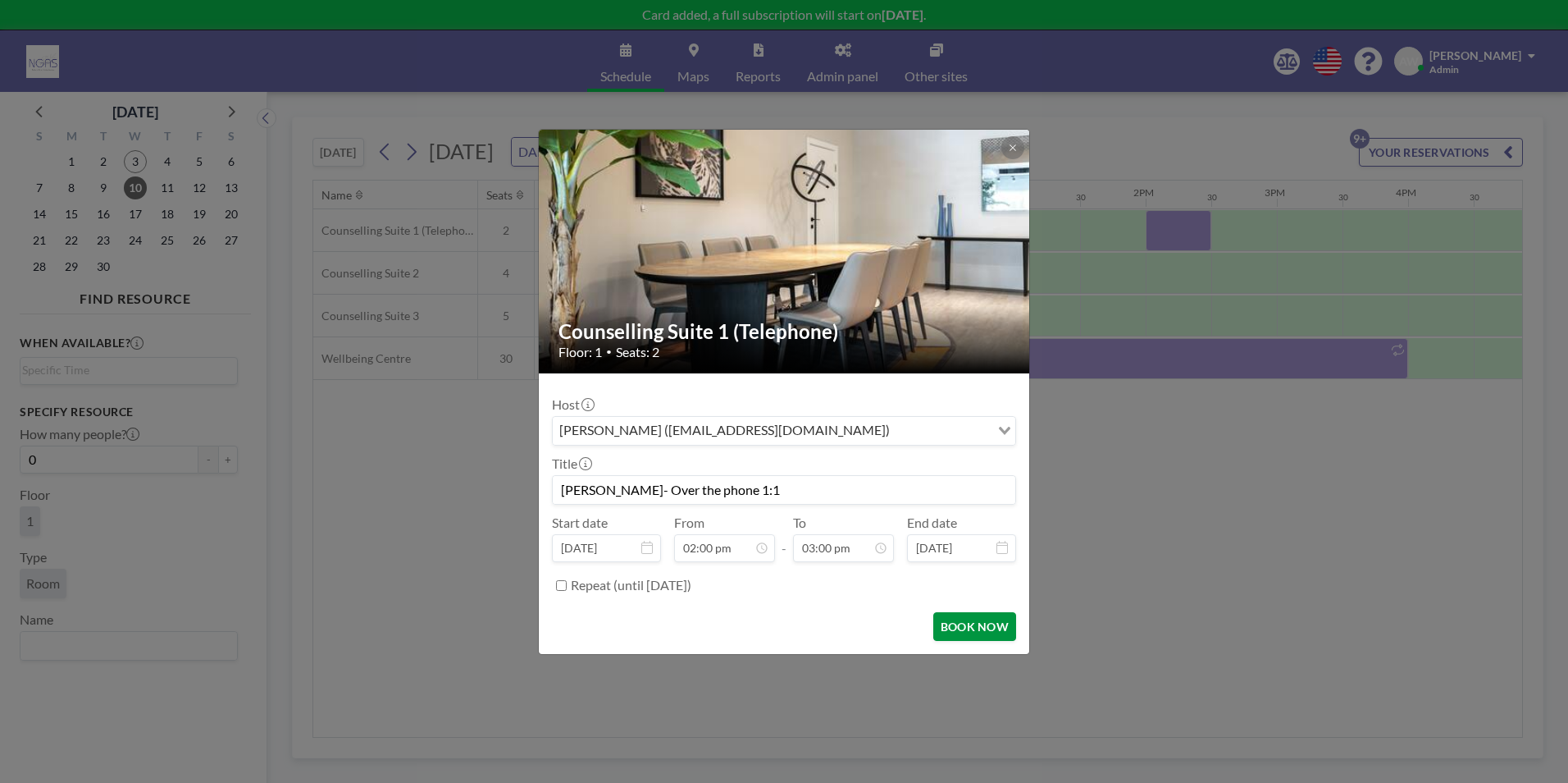
type input "[PERSON_NAME]- Over the phone 1:1"
click at [965, 632] on button "BOOK NOW" at bounding box center [974, 626] width 83 height 29
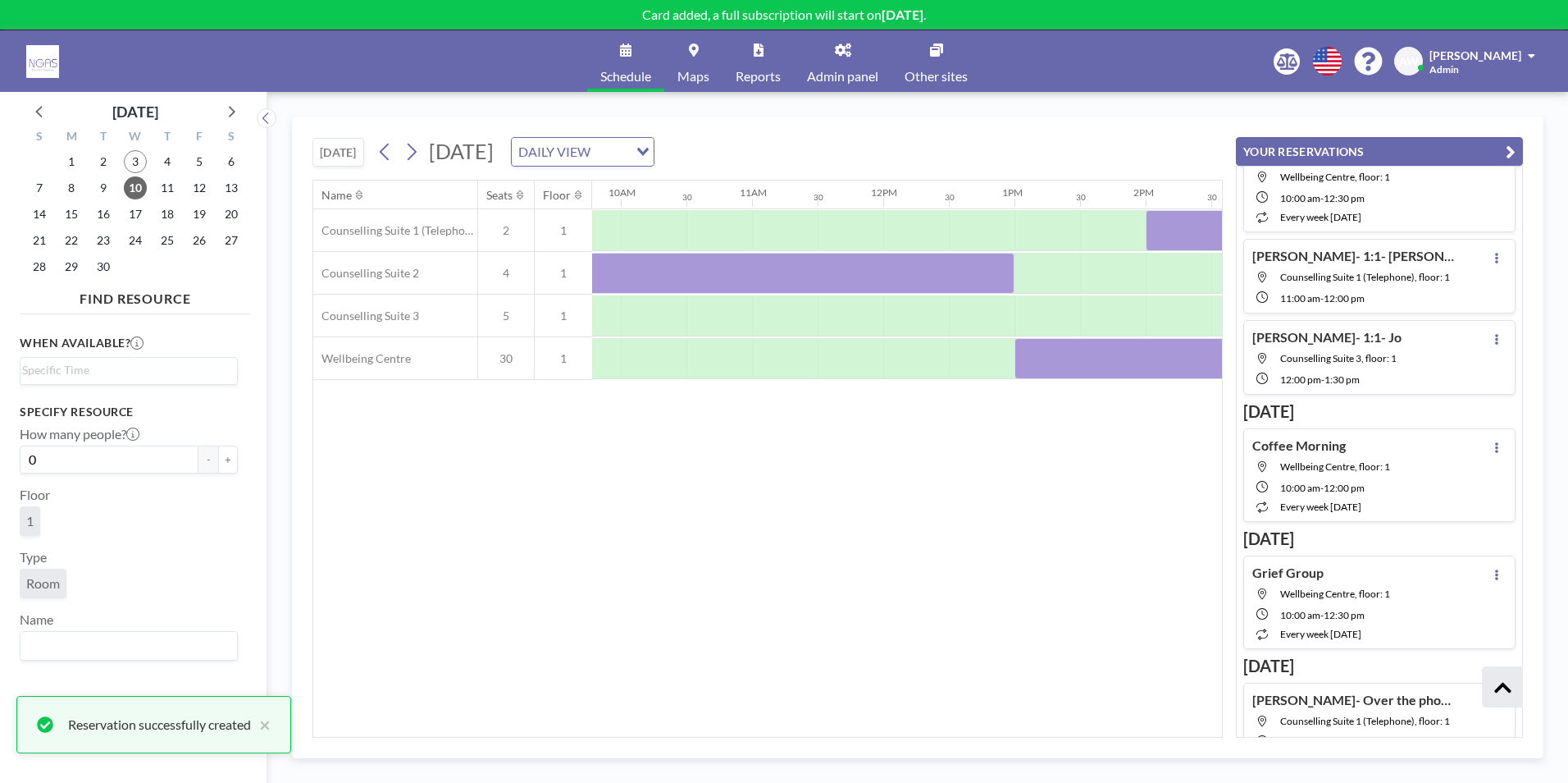
scroll to position [515, 0]
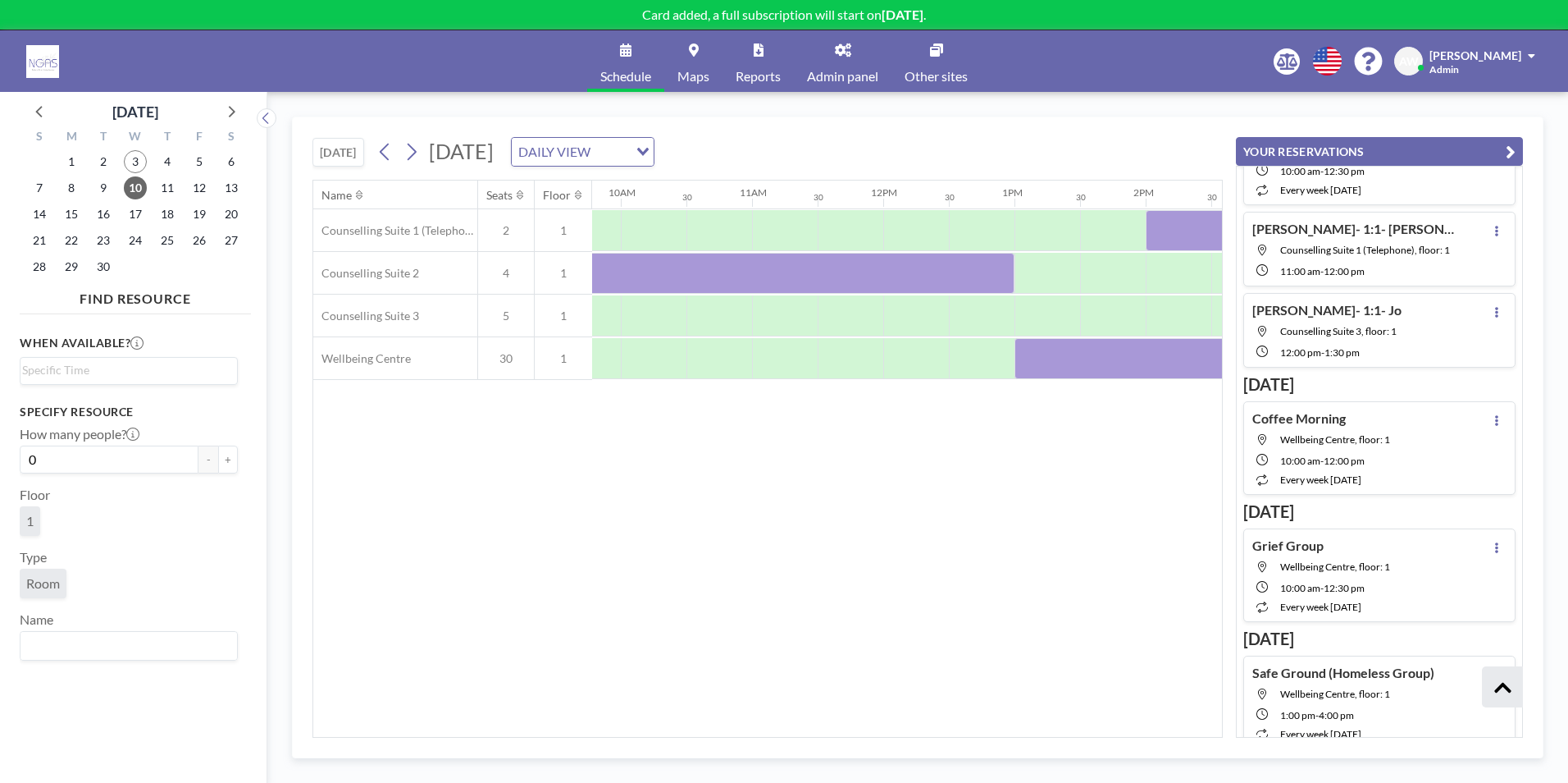
click at [1499, 152] on button "YOUR RESERVATIONS" at bounding box center [1379, 151] width 287 height 29
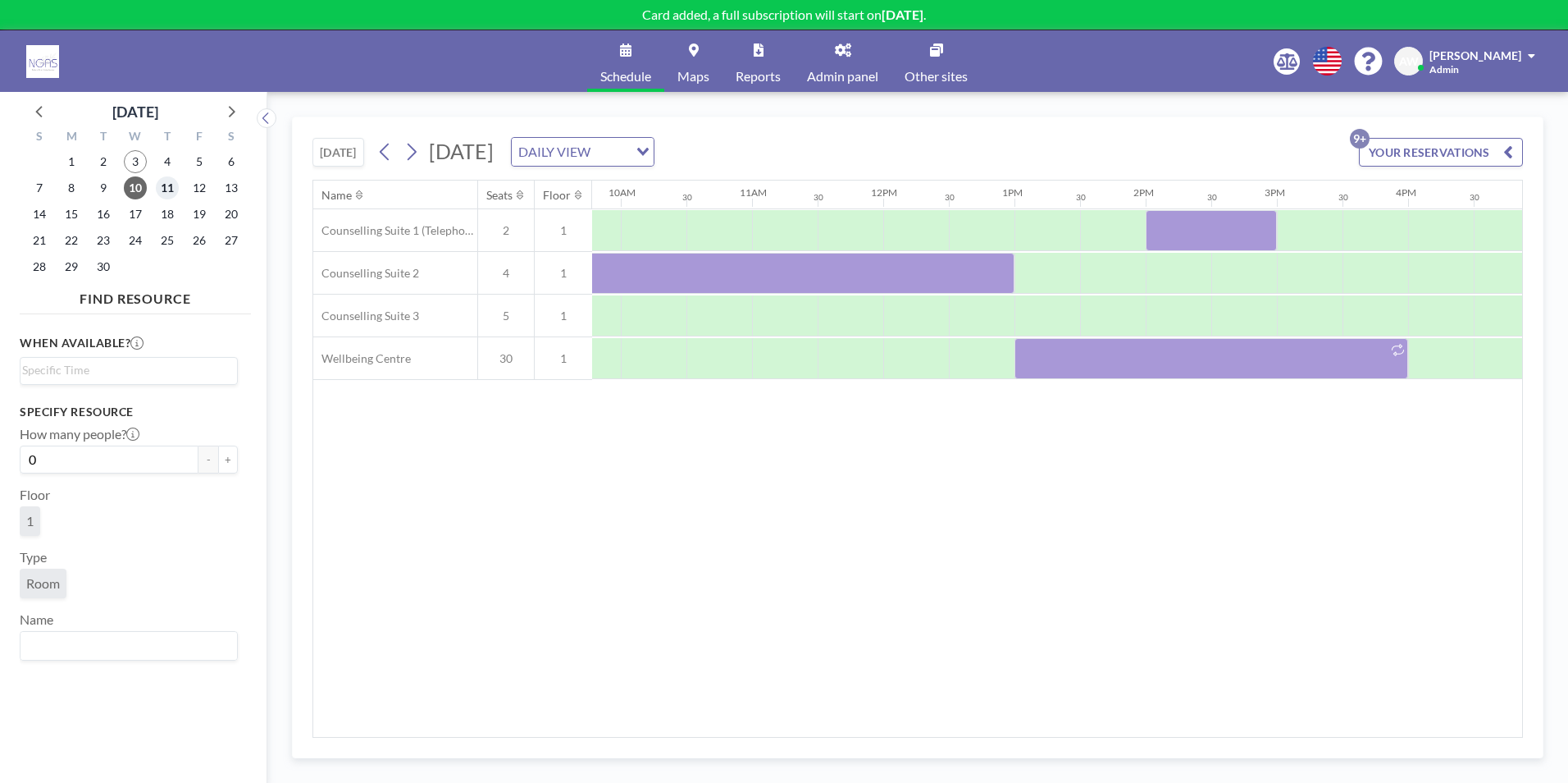
click at [165, 189] on span "11" at bounding box center [167, 188] width 23 height 23
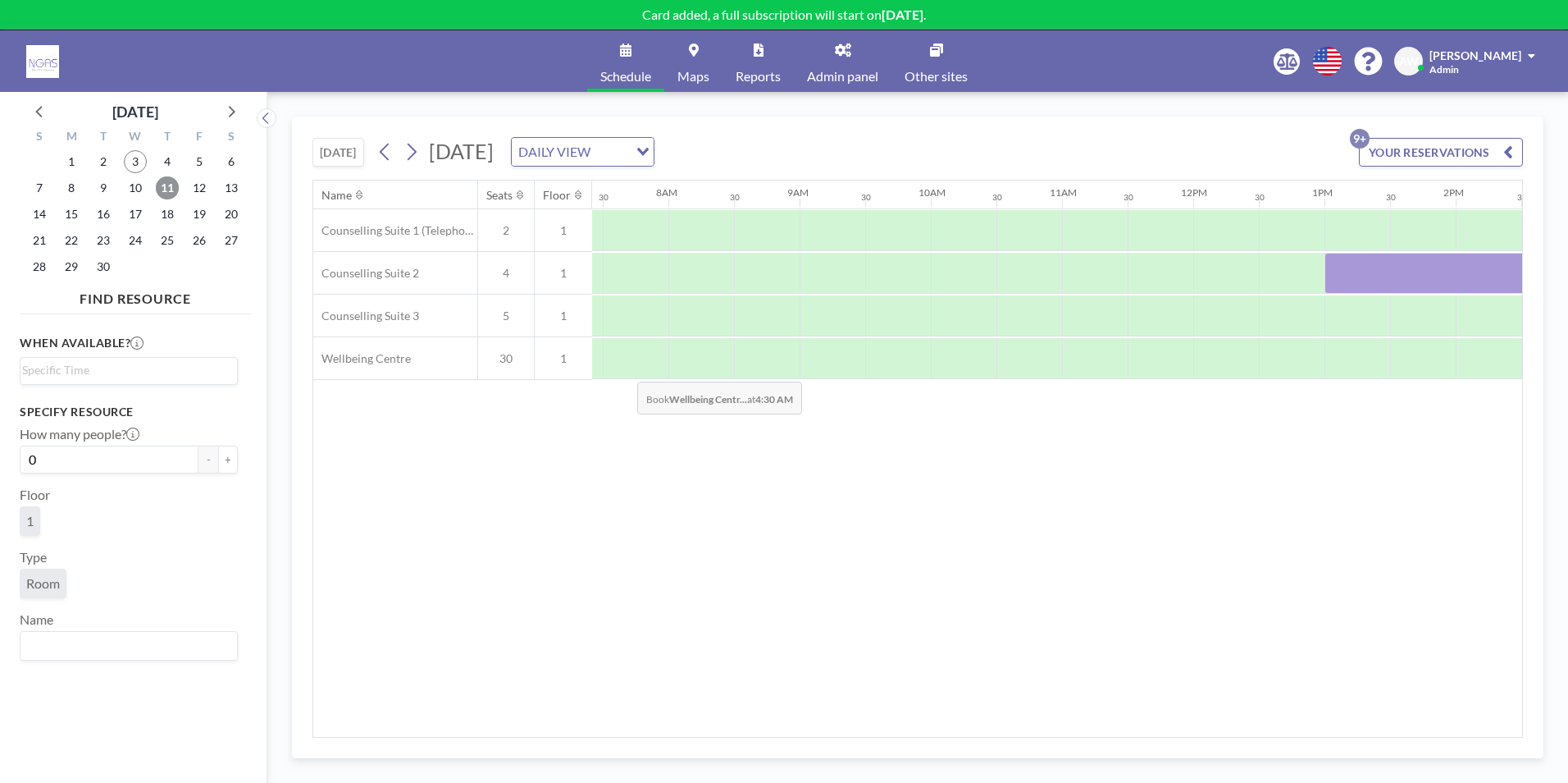
scroll to position [0, 984]
click at [1462, 223] on div at bounding box center [1478, 230] width 66 height 41
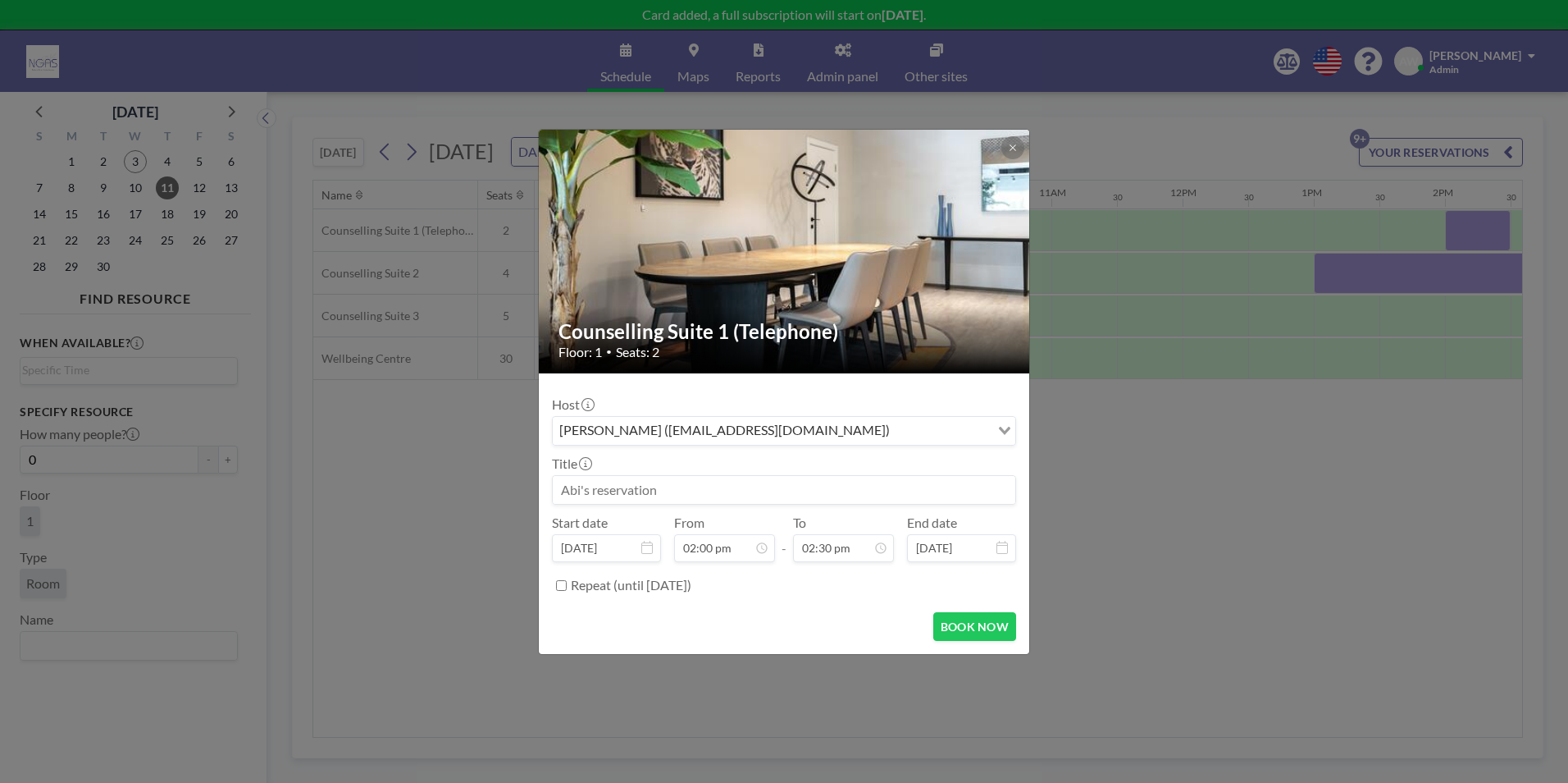
click at [702, 482] on input at bounding box center [784, 489] width 462 height 28
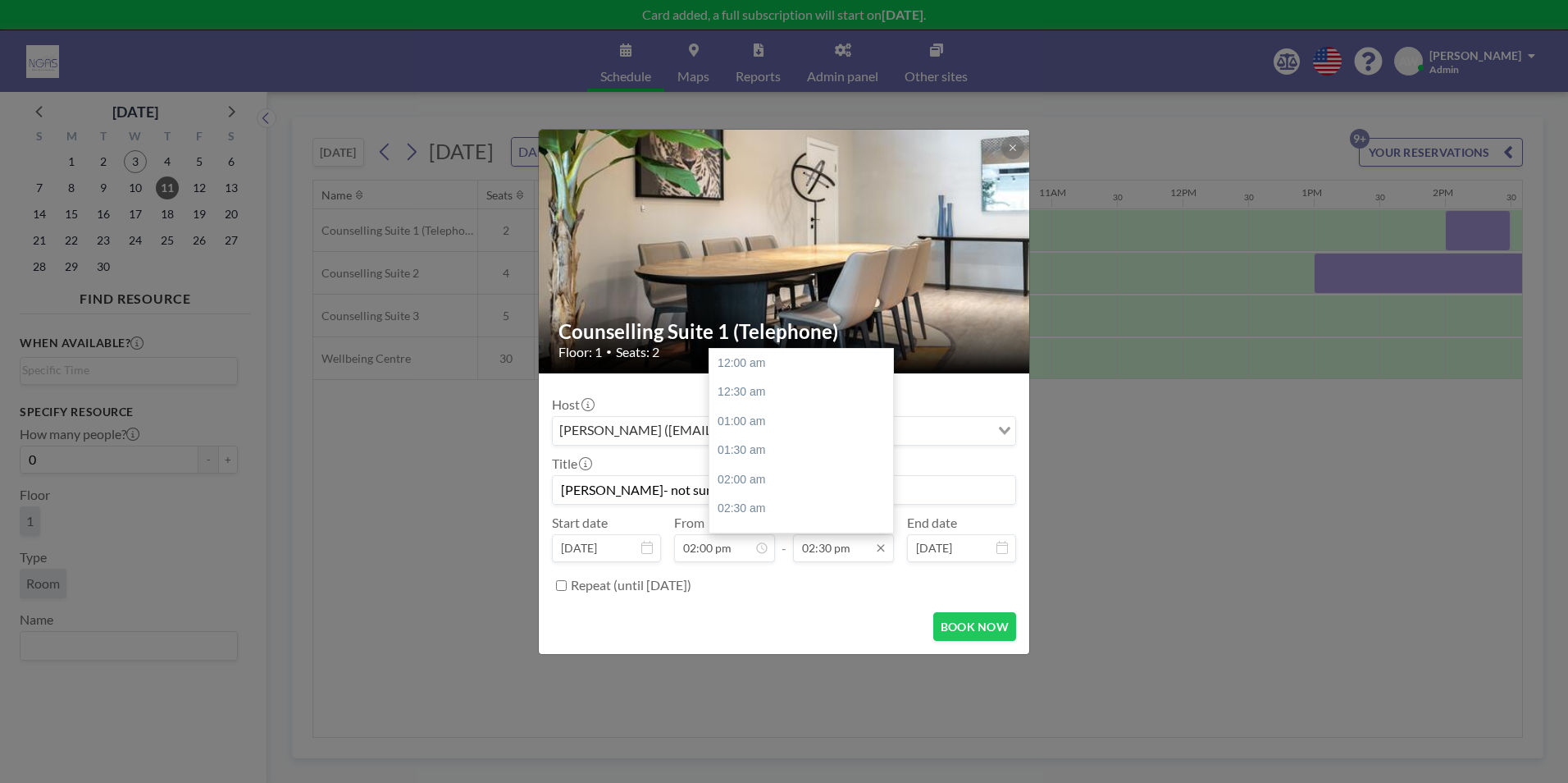
scroll to position [847, 0]
type input "[PERSON_NAME]- not sure who with as no name?"
click at [759, 396] on div "03:00 pm" at bounding box center [805, 392] width 192 height 30
type input "03:00 pm"
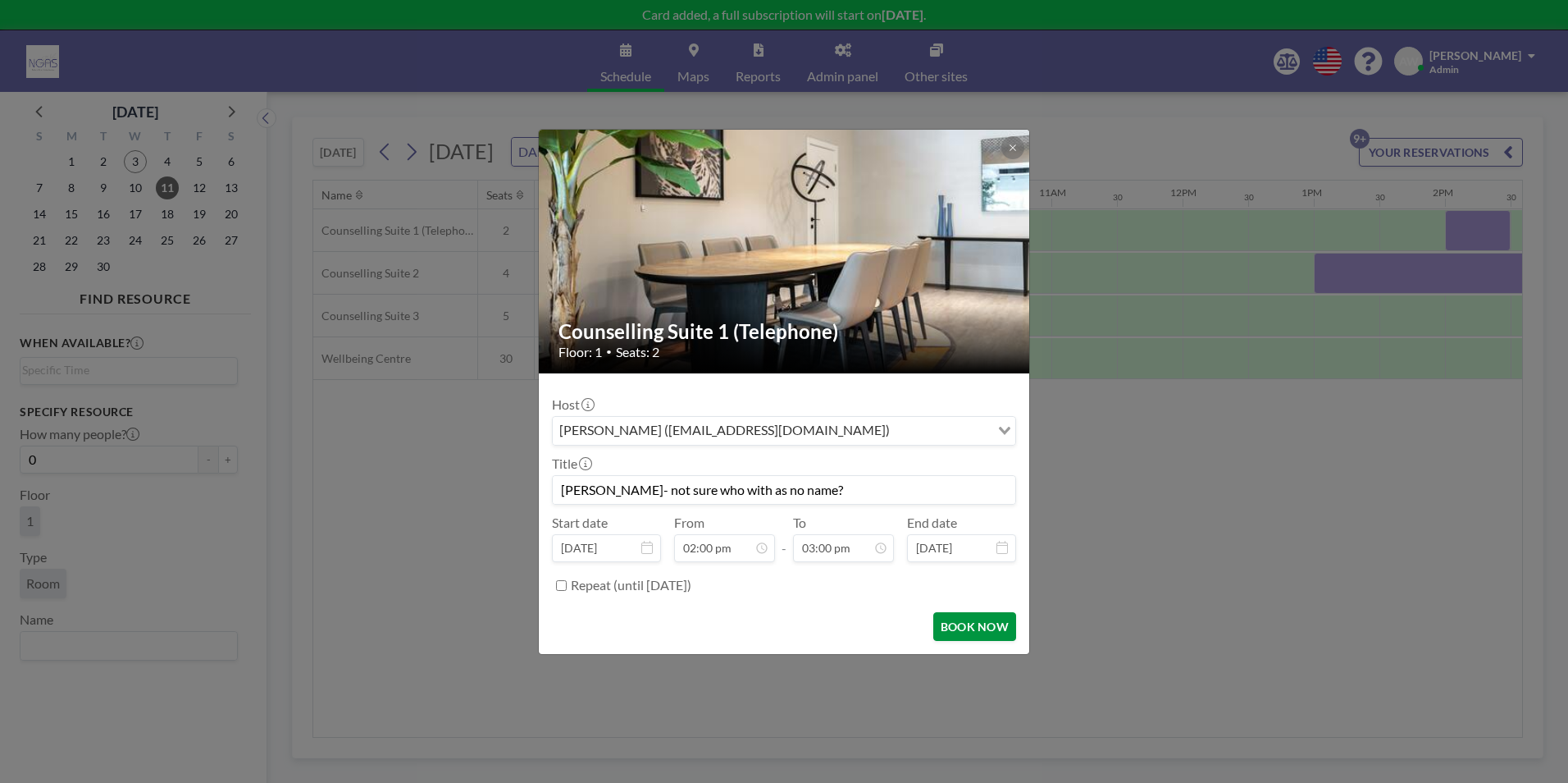
click at [973, 633] on button "BOOK NOW" at bounding box center [974, 626] width 83 height 29
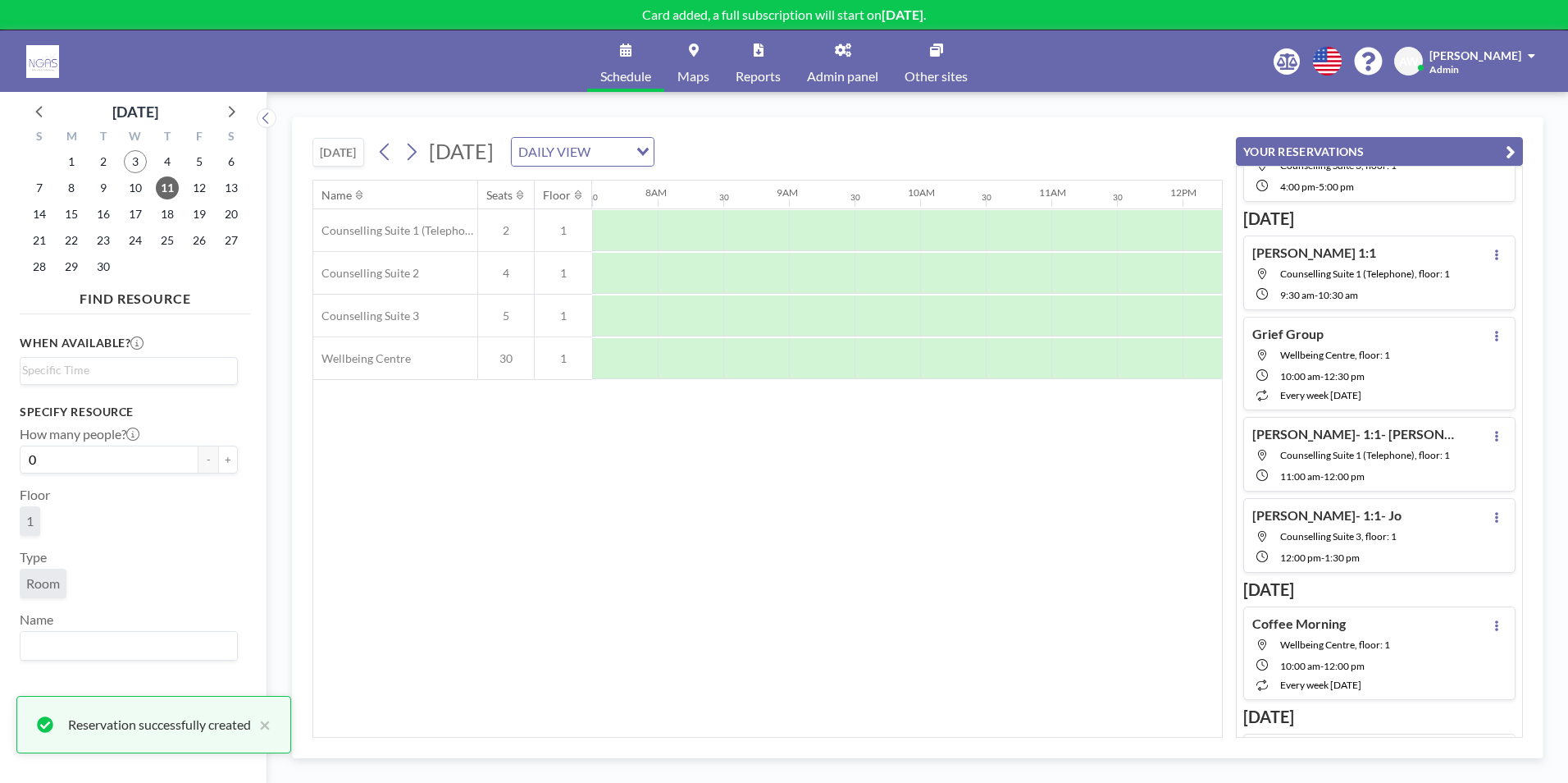
click at [994, 568] on div "Name Seats Floor 12AM 30 1AM 30 2AM 30 3AM 30 4AM 30 5AM 30 6AM 30 7AM 30 8AM 3…" at bounding box center [767, 458] width 909 height 556
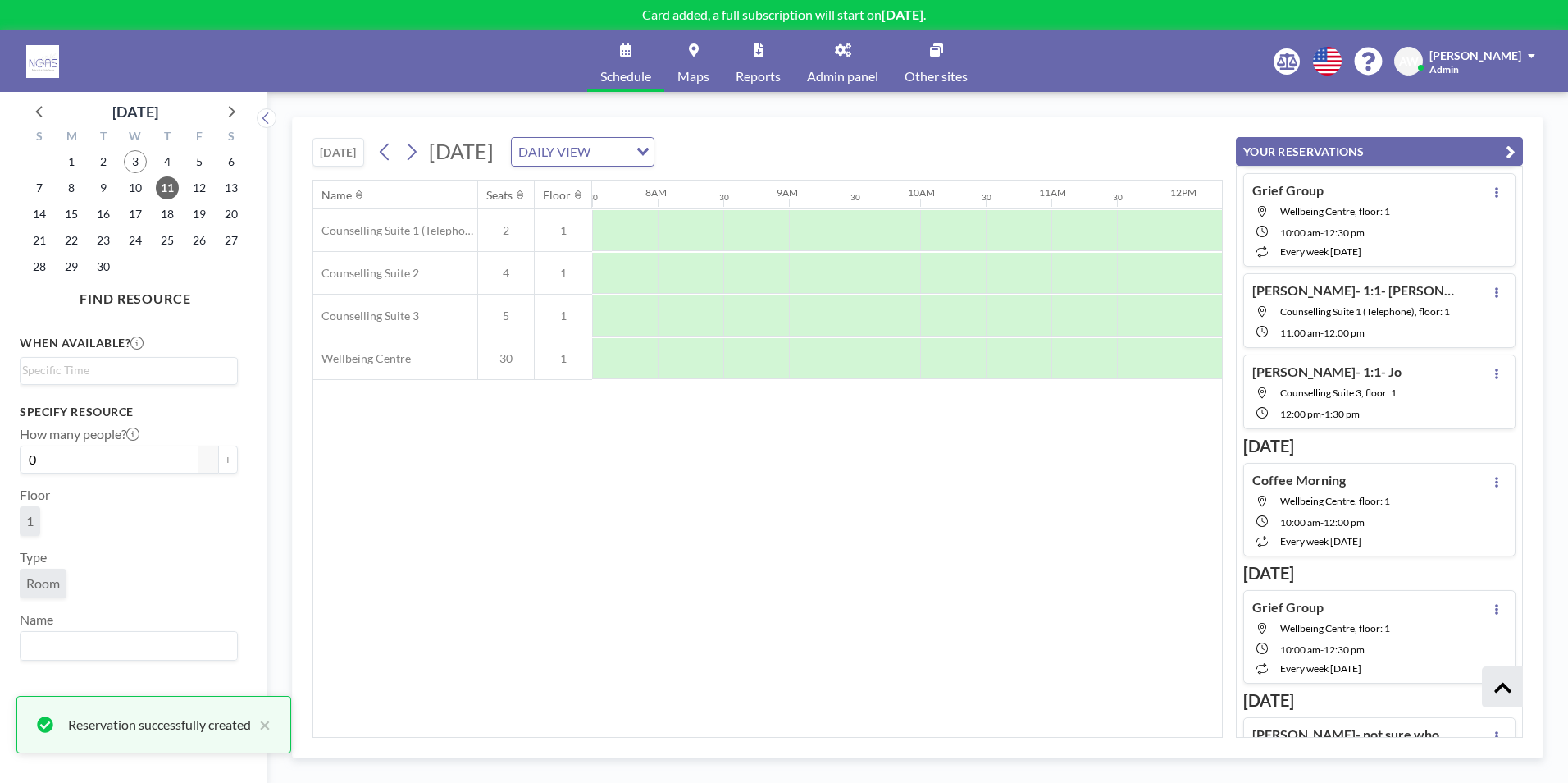
scroll to position [515, 0]
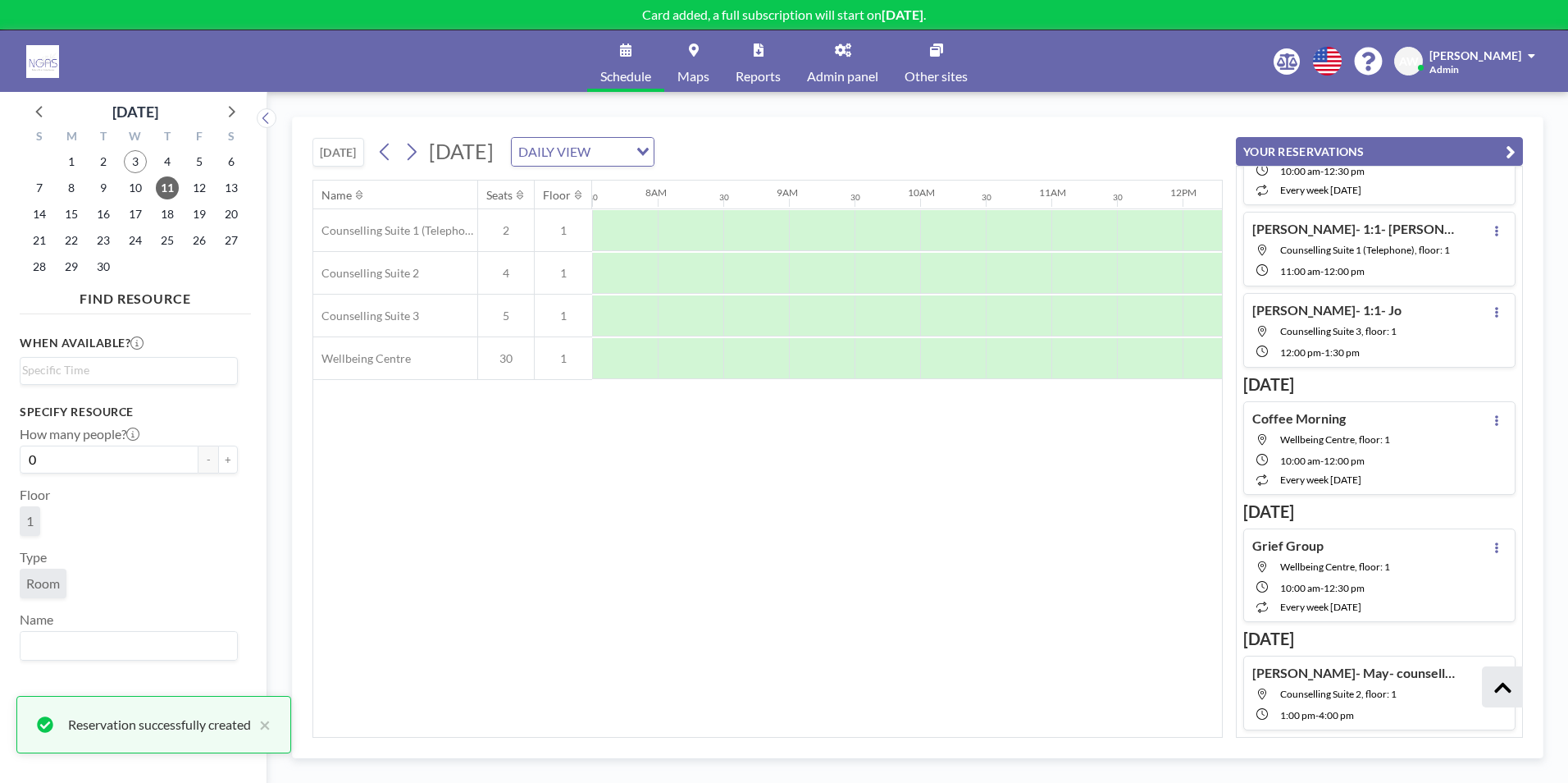
click at [1509, 161] on icon "button" at bounding box center [1510, 151] width 10 height 20
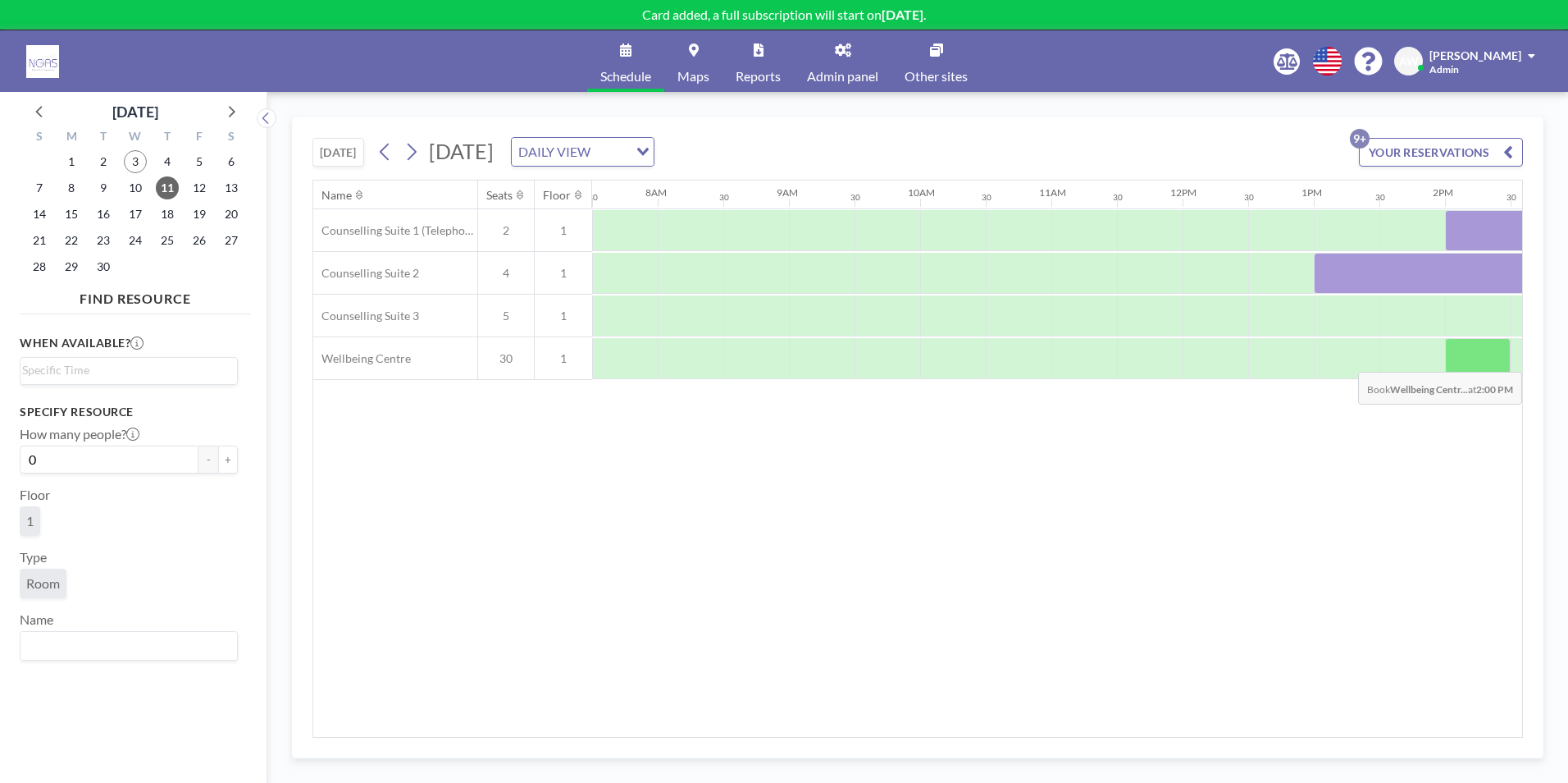
click at [1468, 359] on div at bounding box center [1478, 359] width 66 height 41
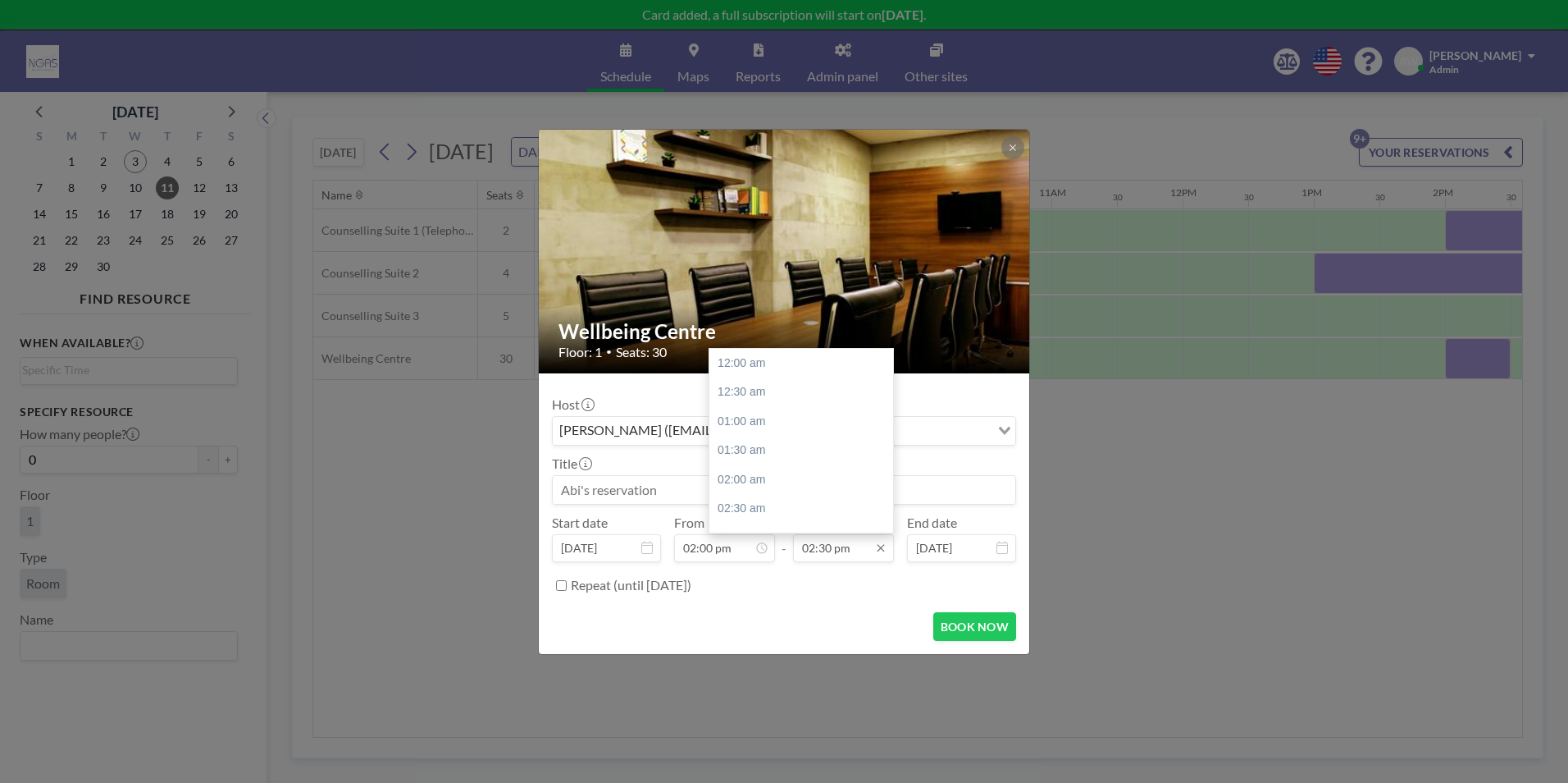
scroll to position [847, 0]
click at [843, 545] on input "02:30 pm" at bounding box center [843, 548] width 101 height 28
click at [793, 454] on div "04:00 pm" at bounding box center [805, 451] width 192 height 30
type input "04:00 pm"
click at [695, 482] on input at bounding box center [784, 489] width 462 height 28
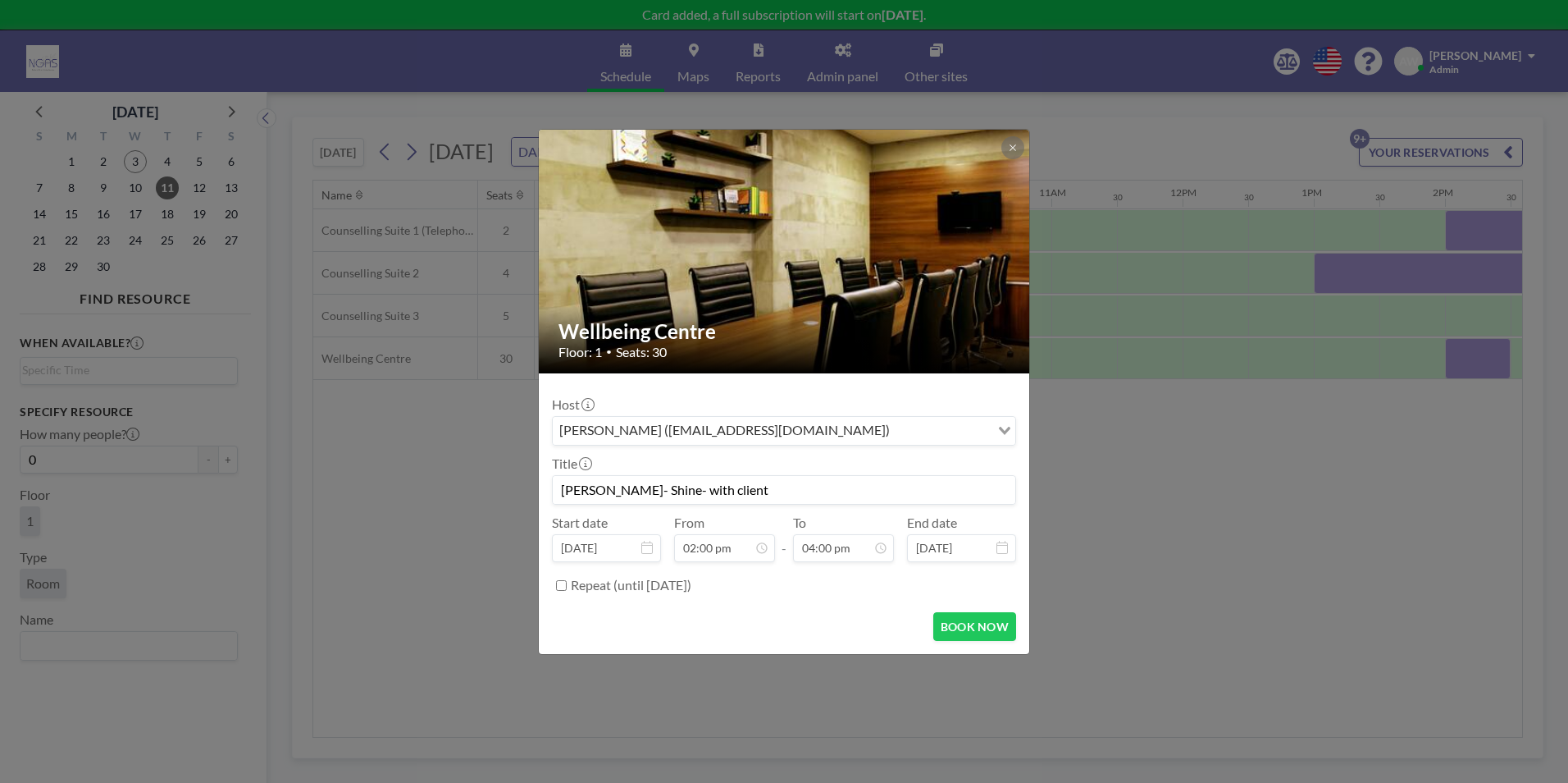
scroll to position [818, 0]
type input "[PERSON_NAME]- Shine- with client"
click at [958, 630] on button "BOOK NOW" at bounding box center [974, 626] width 83 height 29
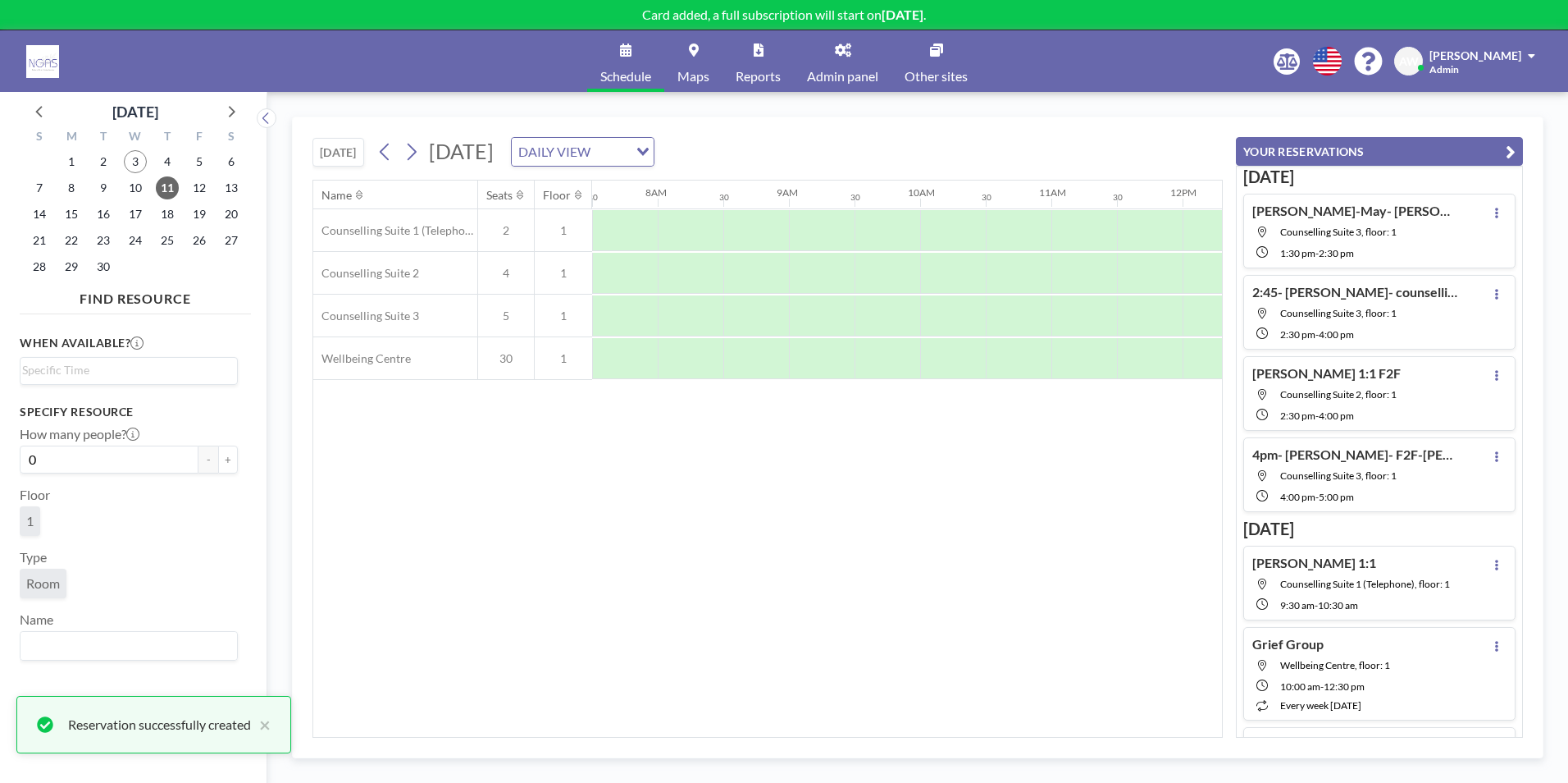
click at [1007, 542] on div "Name Seats Floor 12AM 30 1AM 30 2AM 30 3AM 30 4AM 30 5AM 30 6AM 30 7AM 30 8AM 3…" at bounding box center [767, 458] width 909 height 556
click at [756, 728] on div "Name Seats Floor 12AM 30 1AM 30 2AM 30 3AM 30 4AM 30 5AM 30 6AM 30 7AM 30 8AM 3…" at bounding box center [767, 458] width 909 height 556
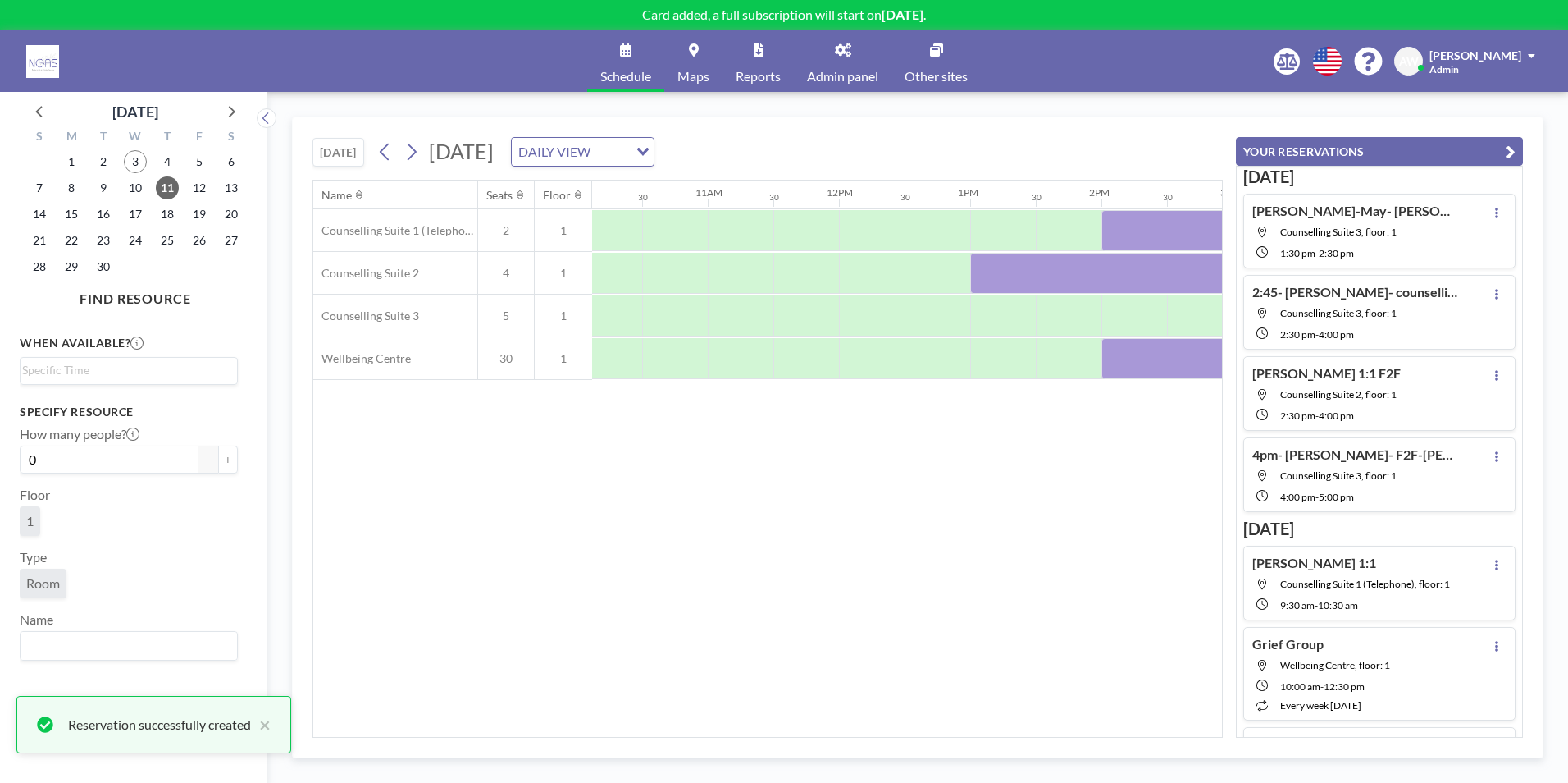
scroll to position [0, 1379]
click at [1510, 155] on icon "button" at bounding box center [1510, 151] width 10 height 20
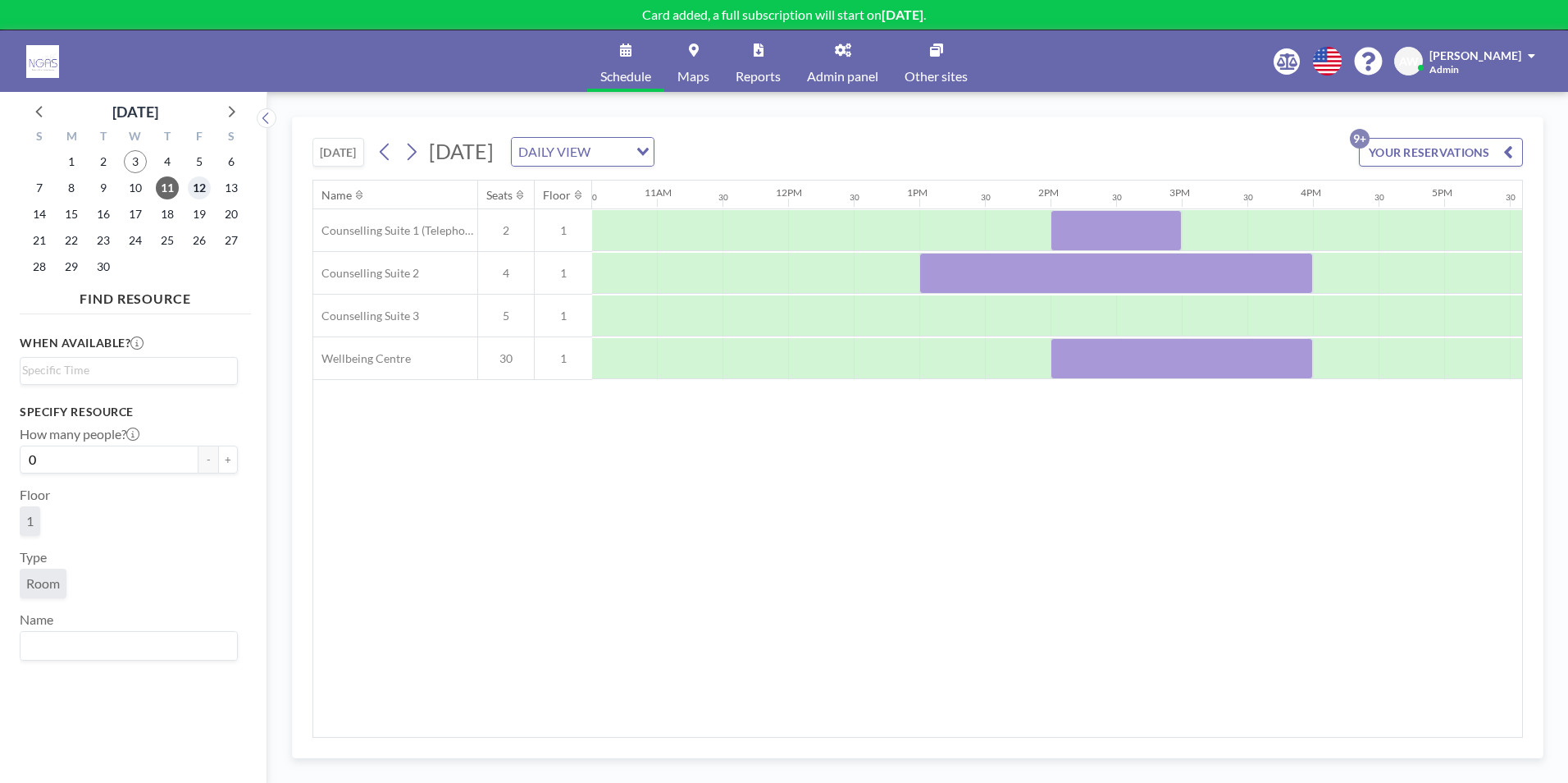
click at [201, 194] on span "12" at bounding box center [199, 188] width 23 height 23
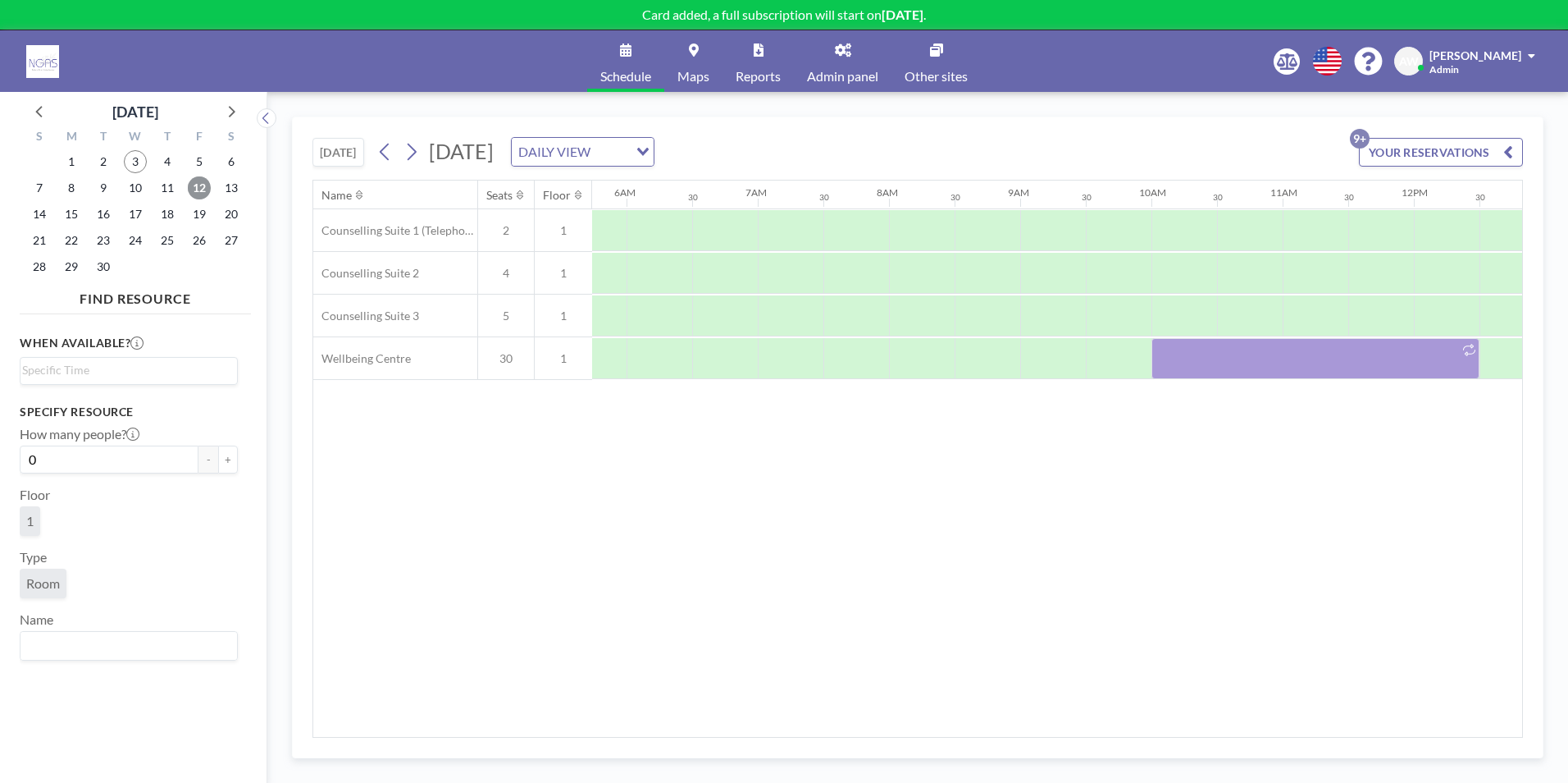
scroll to position [0, 984]
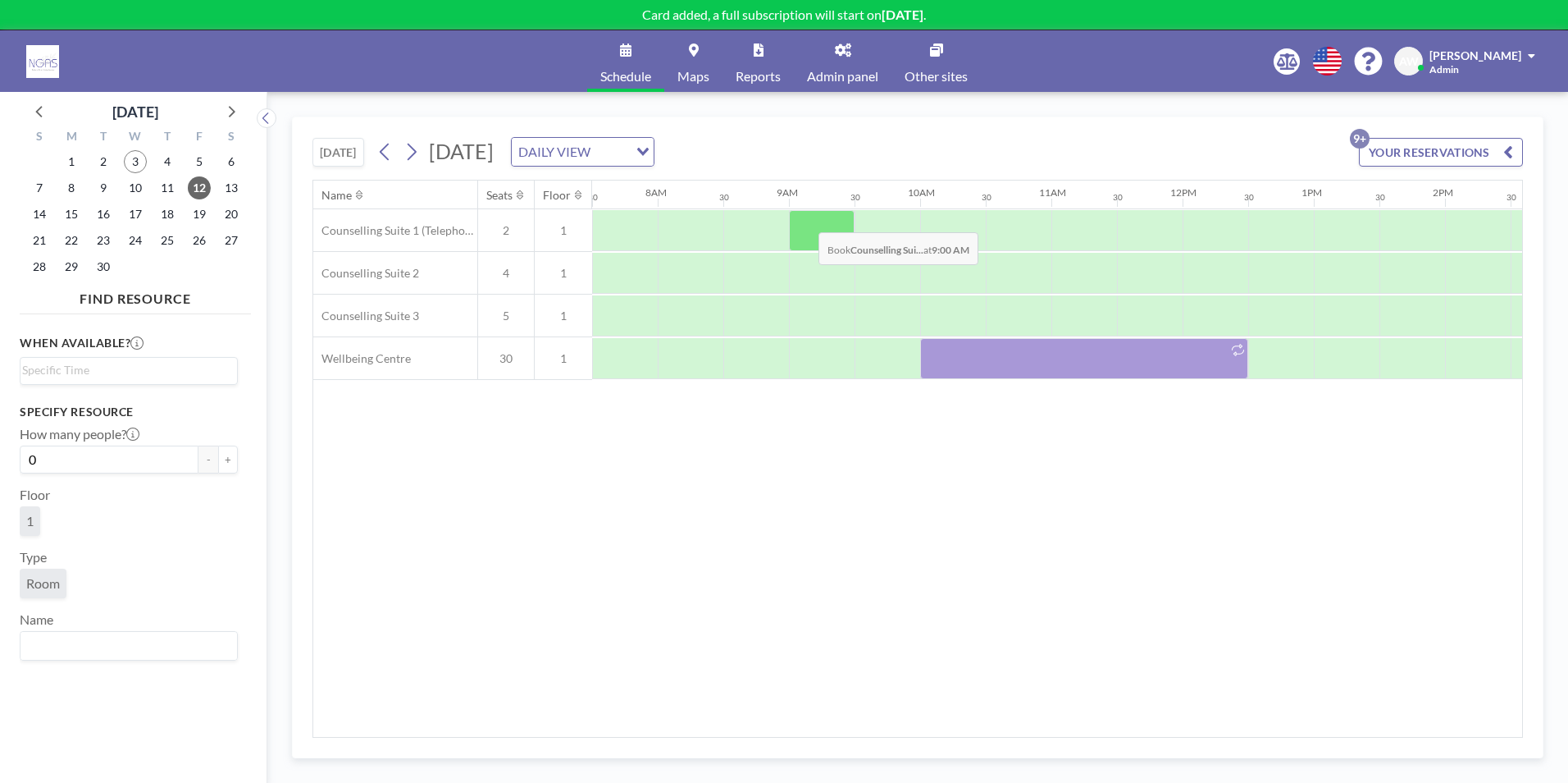
click at [806, 221] on div at bounding box center [822, 230] width 66 height 41
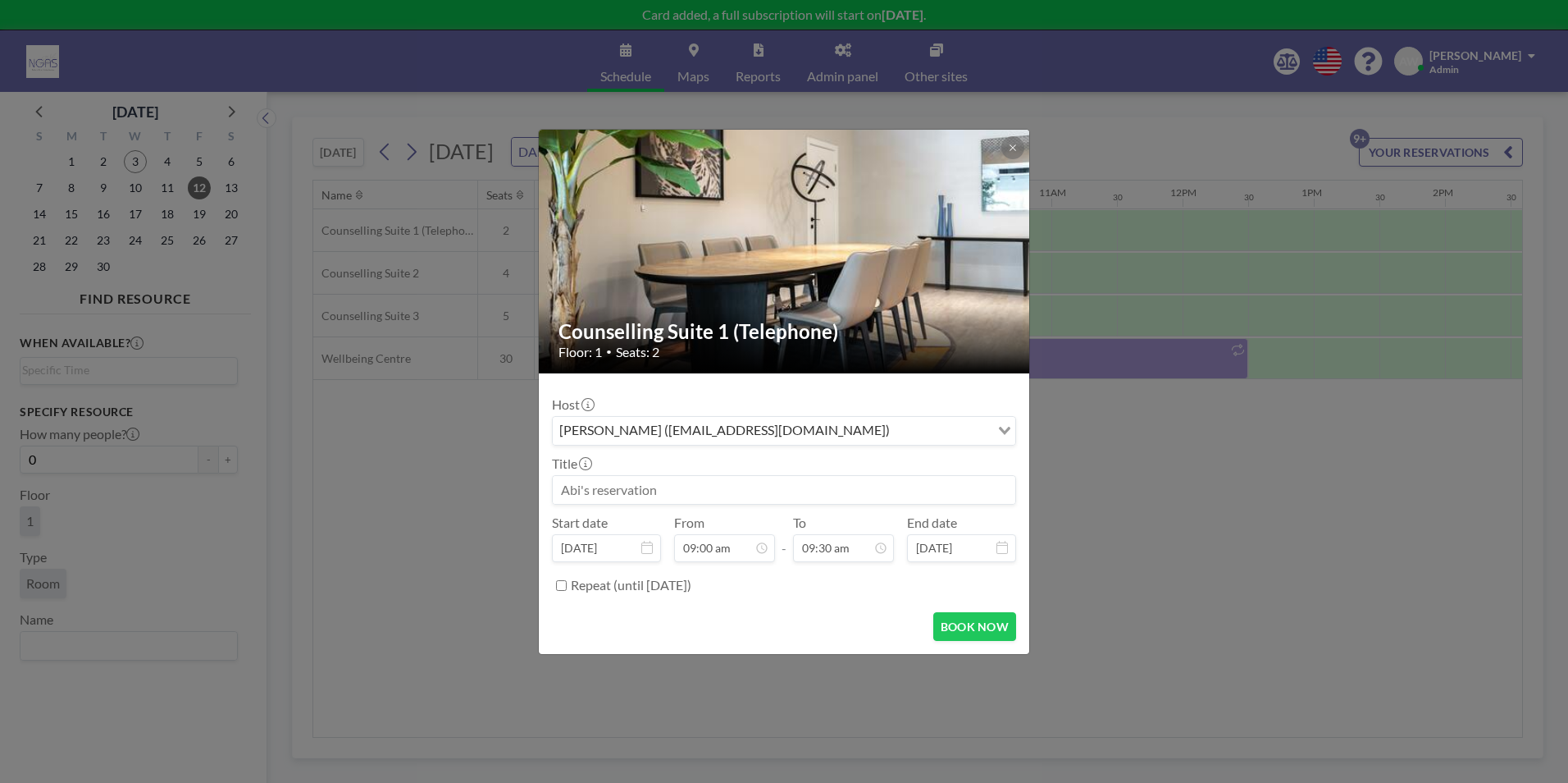
click at [627, 474] on div "Title" at bounding box center [784, 479] width 464 height 49
click at [624, 492] on input at bounding box center [784, 489] width 462 height 28
type input "[PERSON_NAME]- 1:1"
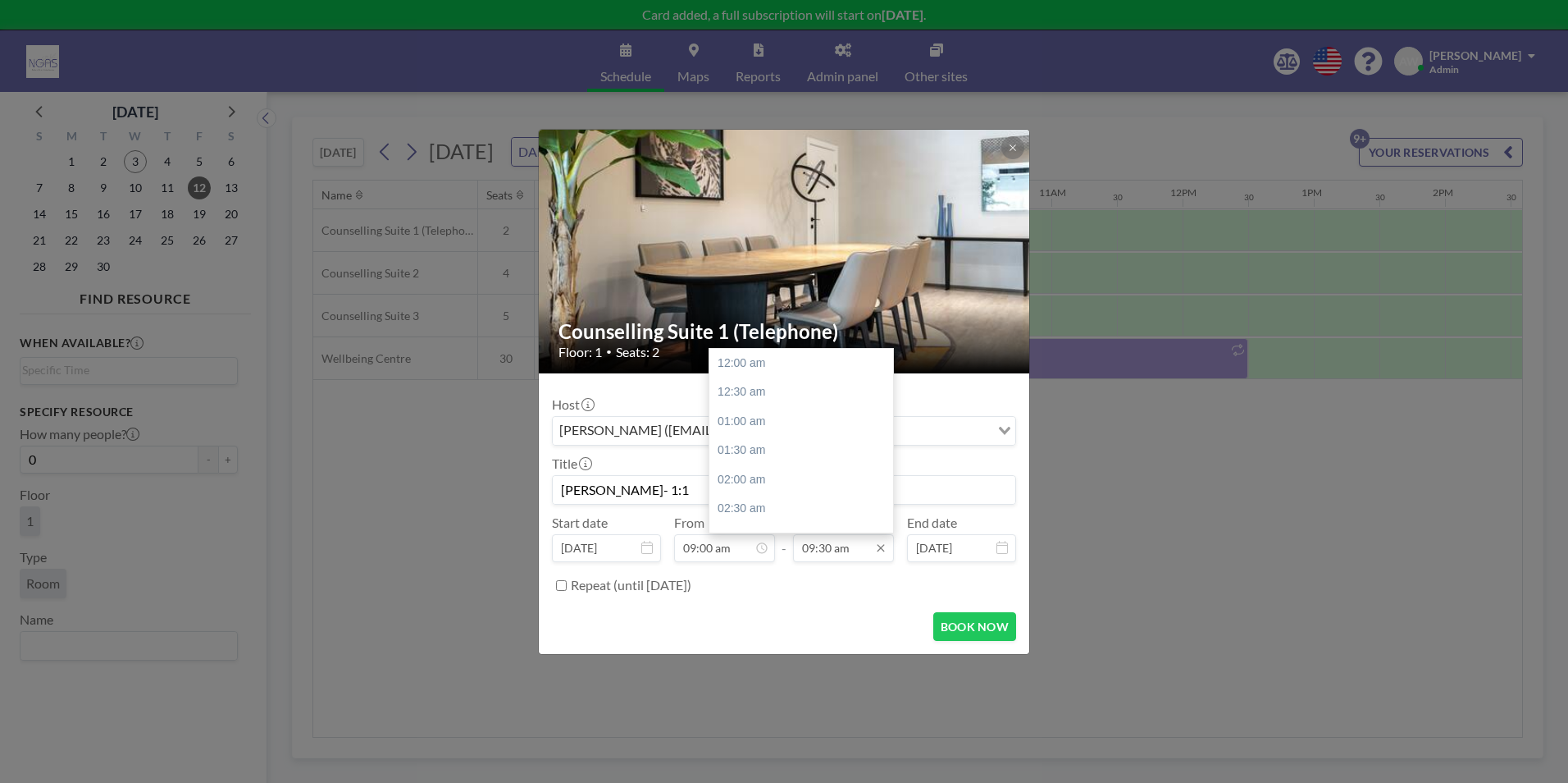
click at [865, 553] on input "09:30 am" at bounding box center [843, 548] width 101 height 28
click at [754, 399] on div "10:00 am" at bounding box center [805, 392] width 192 height 30
type input "10:00 am"
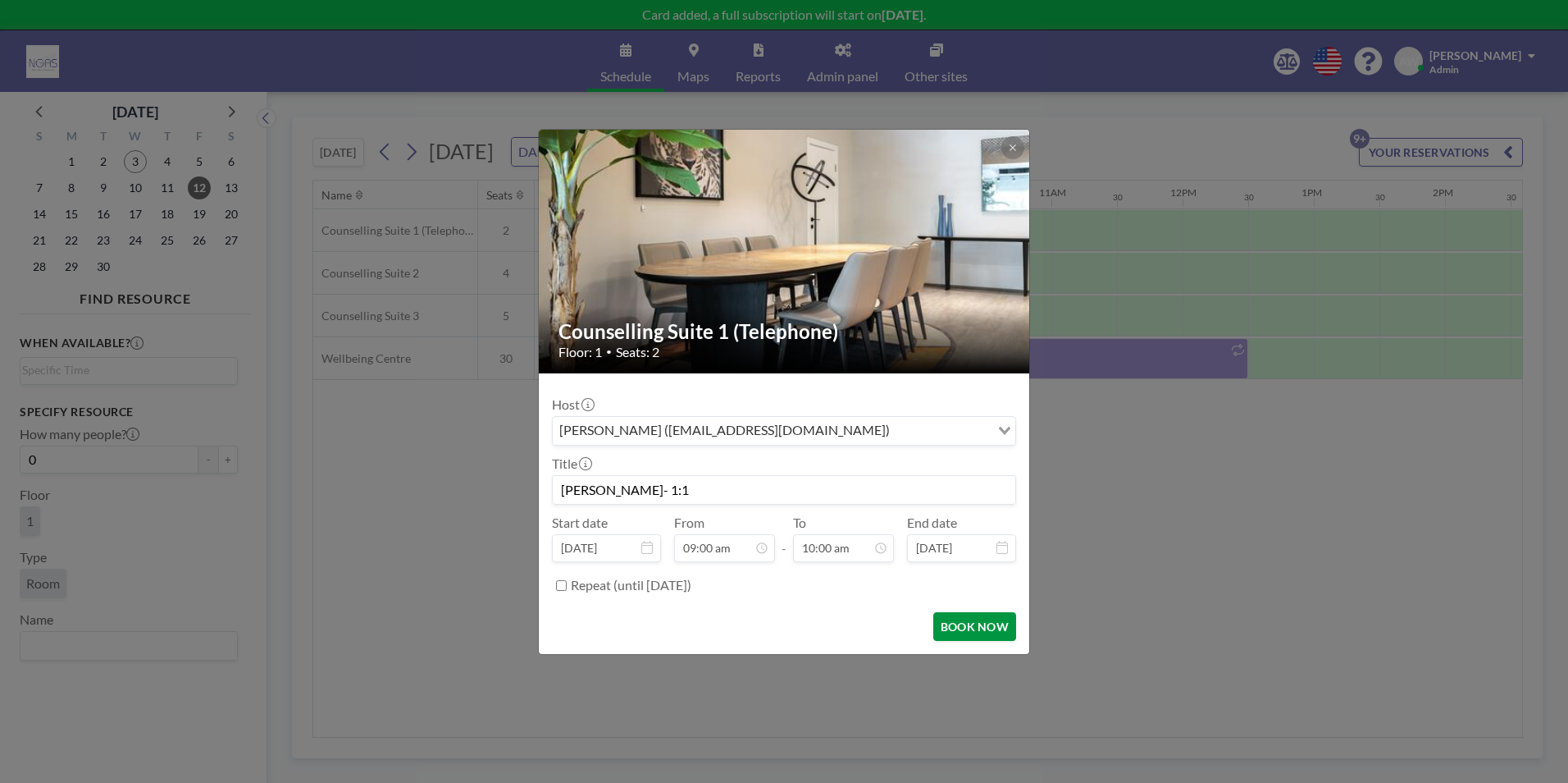
click at [1004, 620] on button "BOOK NOW" at bounding box center [974, 626] width 83 height 29
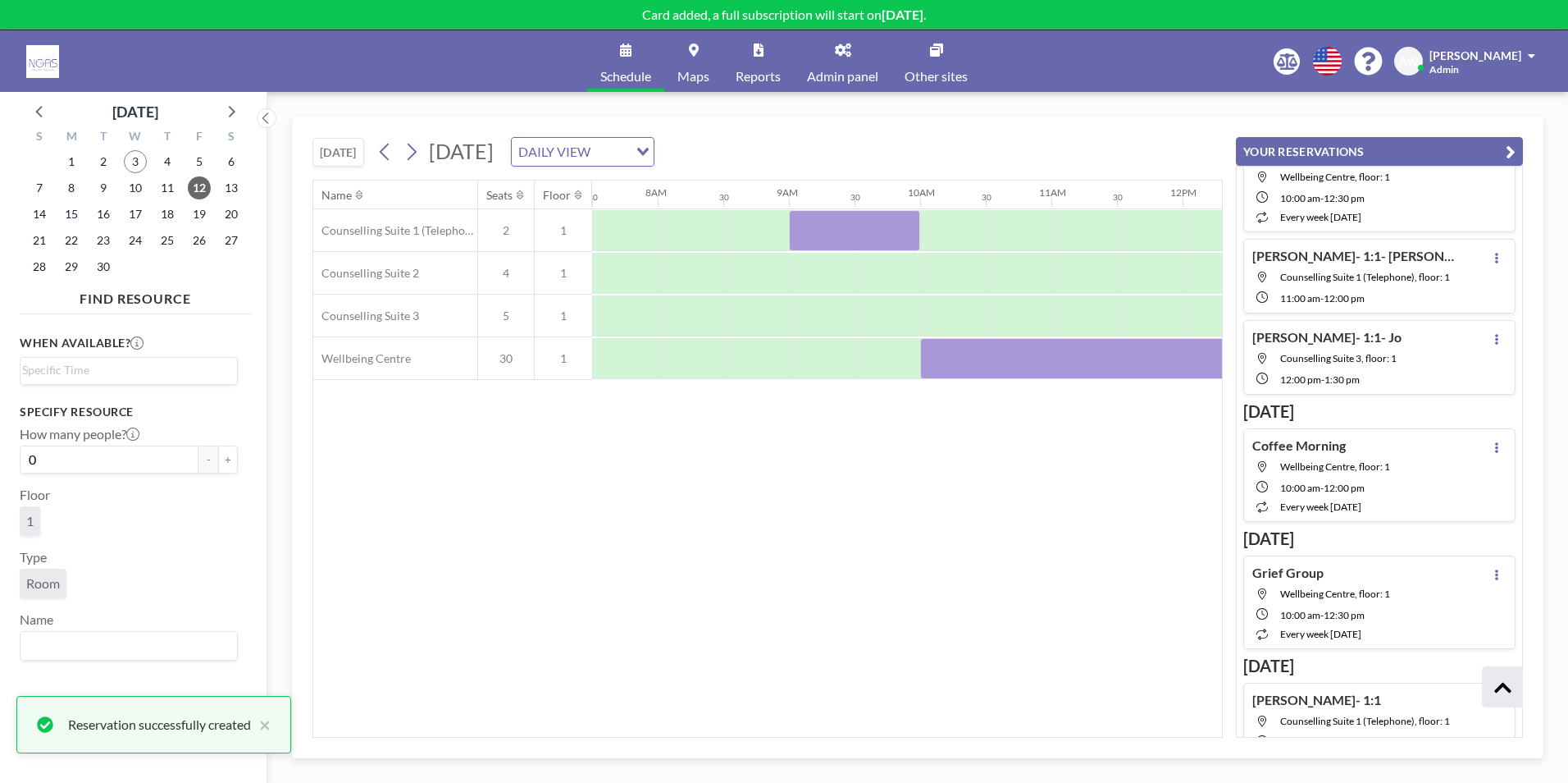
click at [985, 581] on div "Name Seats Floor 12AM 30 1AM 30 2AM 30 3AM 30 4AM 30 5AM 30 6AM 30 7AM 30 8AM 3…" at bounding box center [767, 458] width 909 height 556
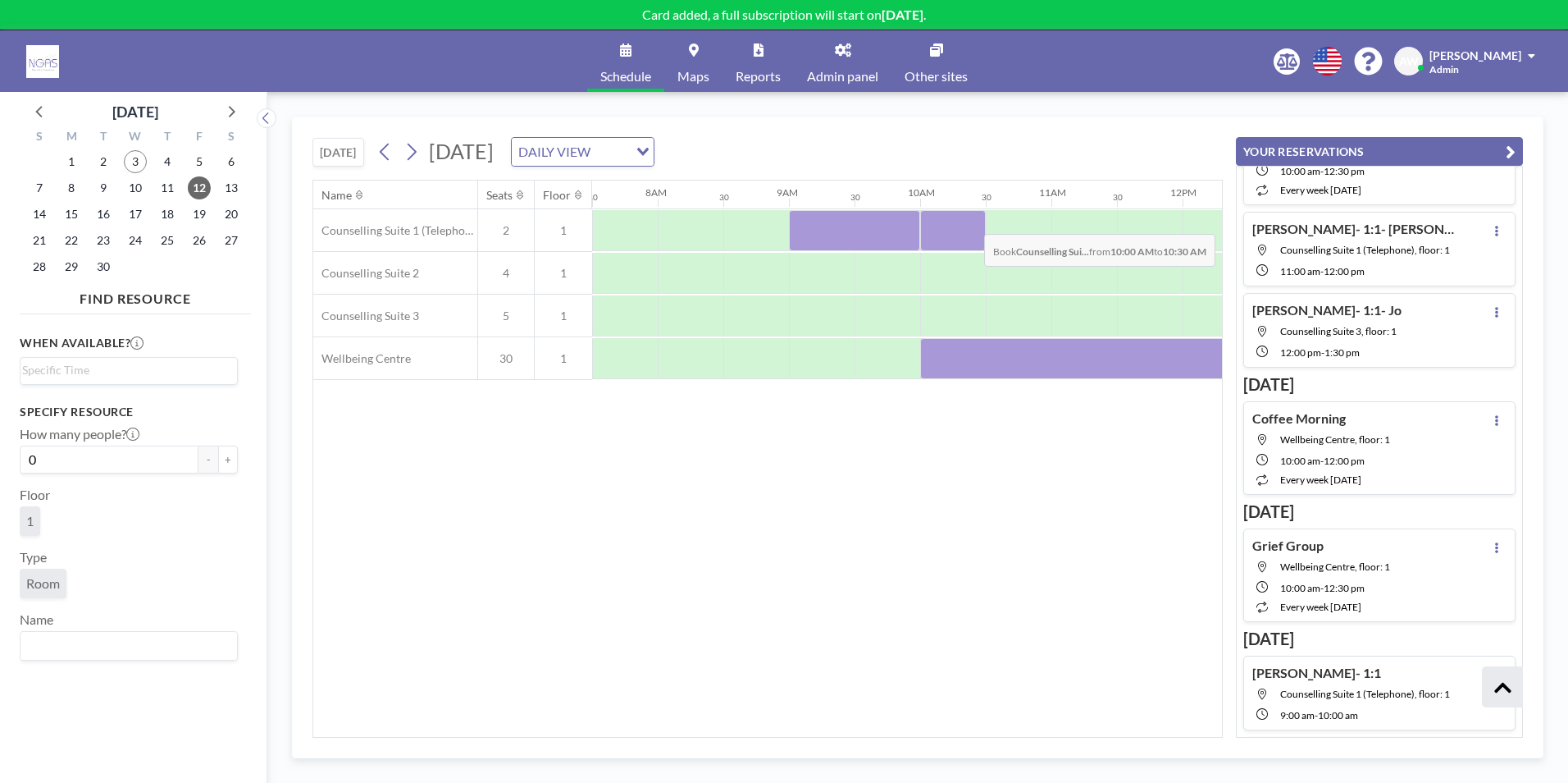
click at [971, 222] on div at bounding box center [952, 230] width 66 height 41
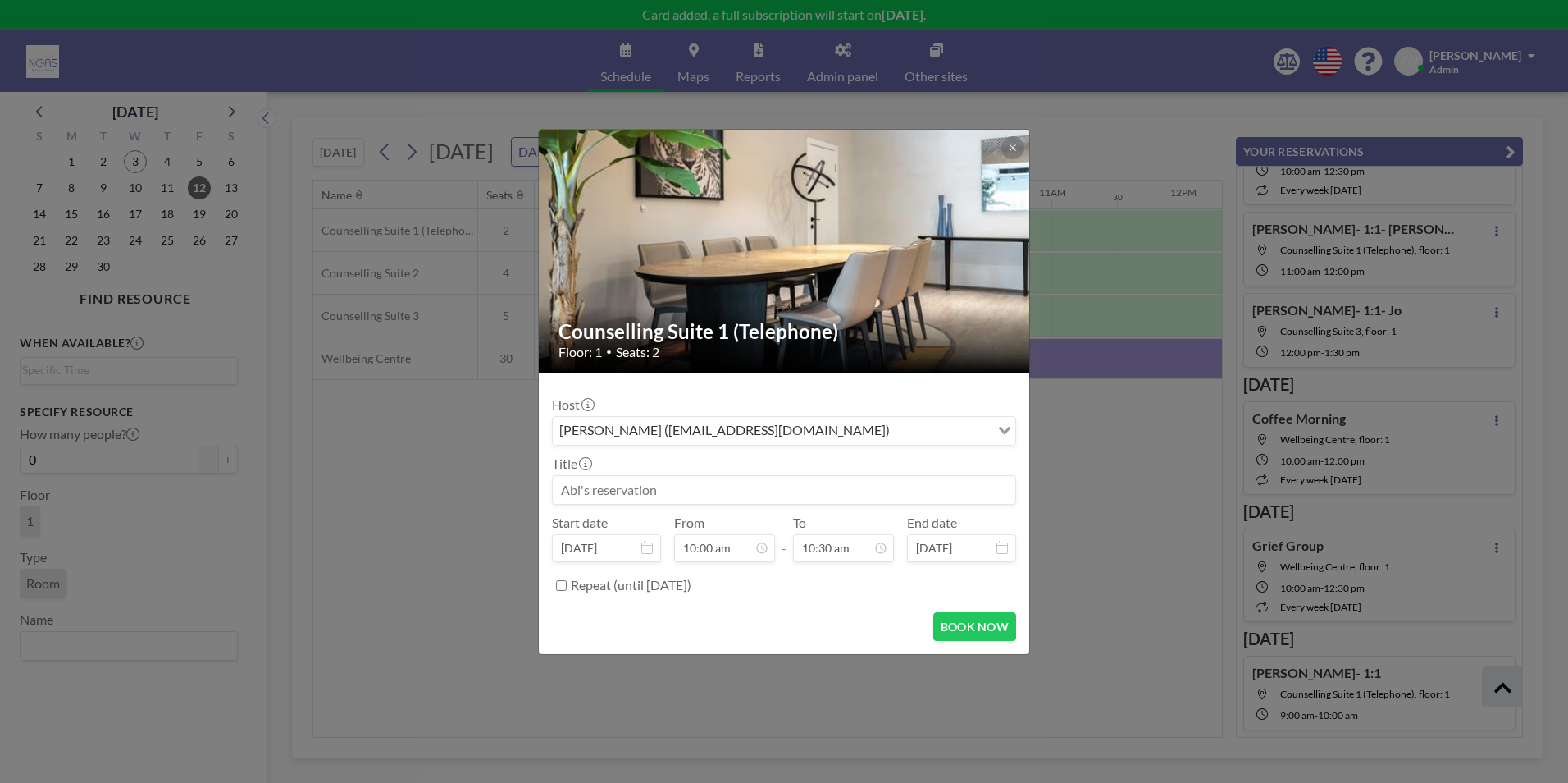
click at [711, 486] on input at bounding box center [784, 489] width 462 height 28
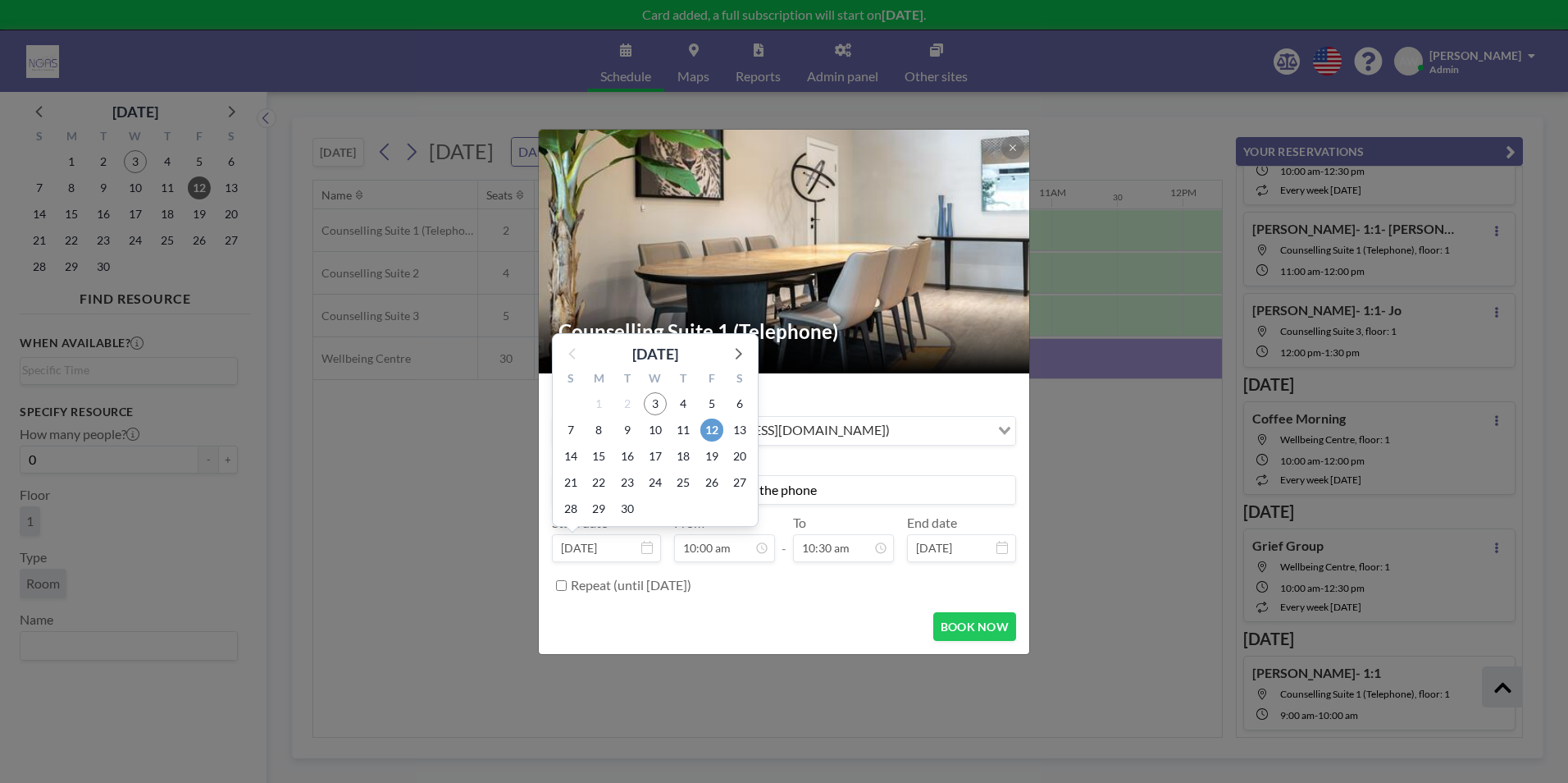
type input "10:30- [PERSON_NAME]- 1:1 over the phone"
click at [706, 438] on span "12" at bounding box center [711, 430] width 23 height 23
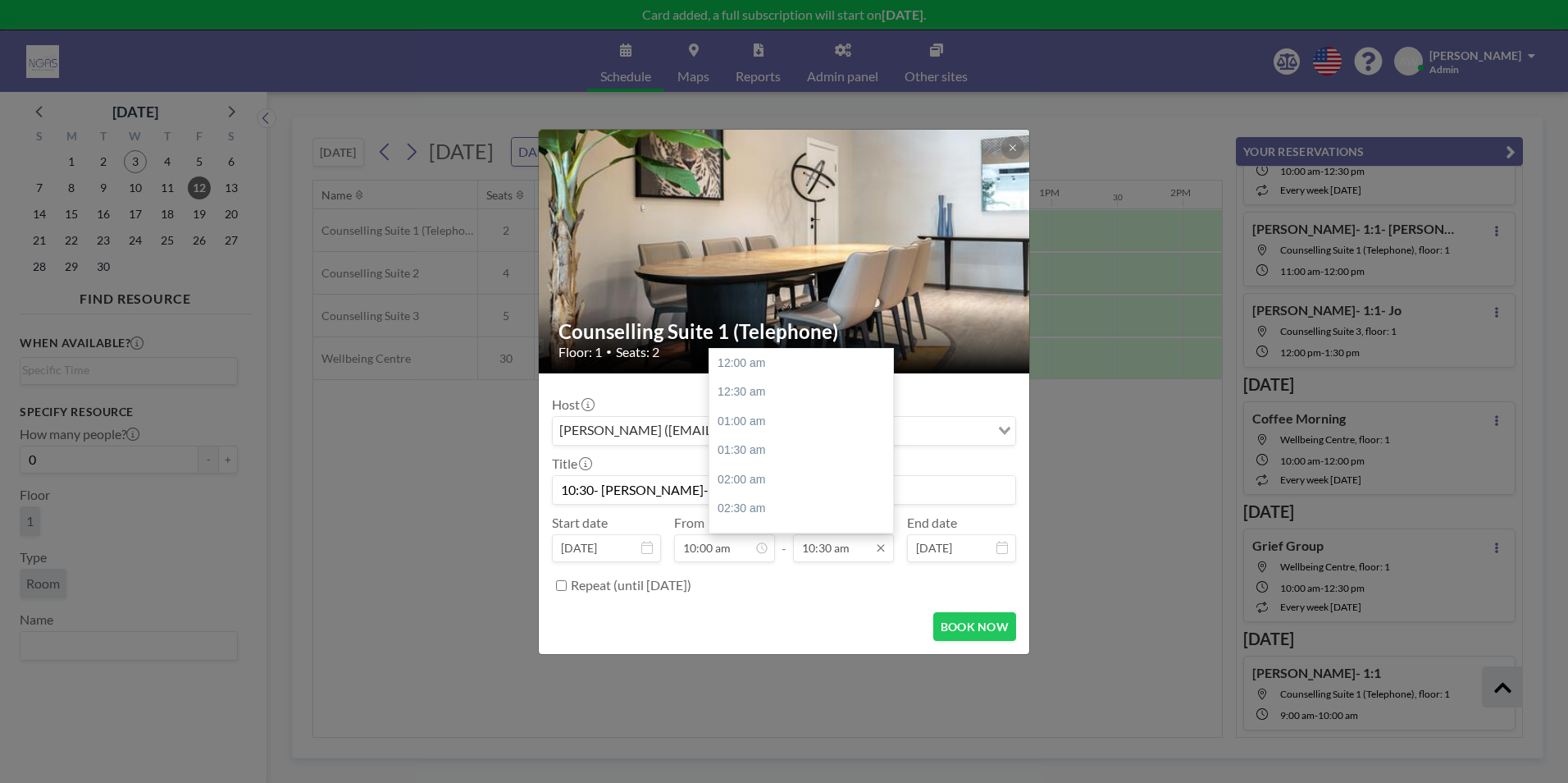
scroll to position [613, 0]
click at [778, 396] on div "11:00 am" at bounding box center [805, 393] width 192 height 30
type input "11:00 am"
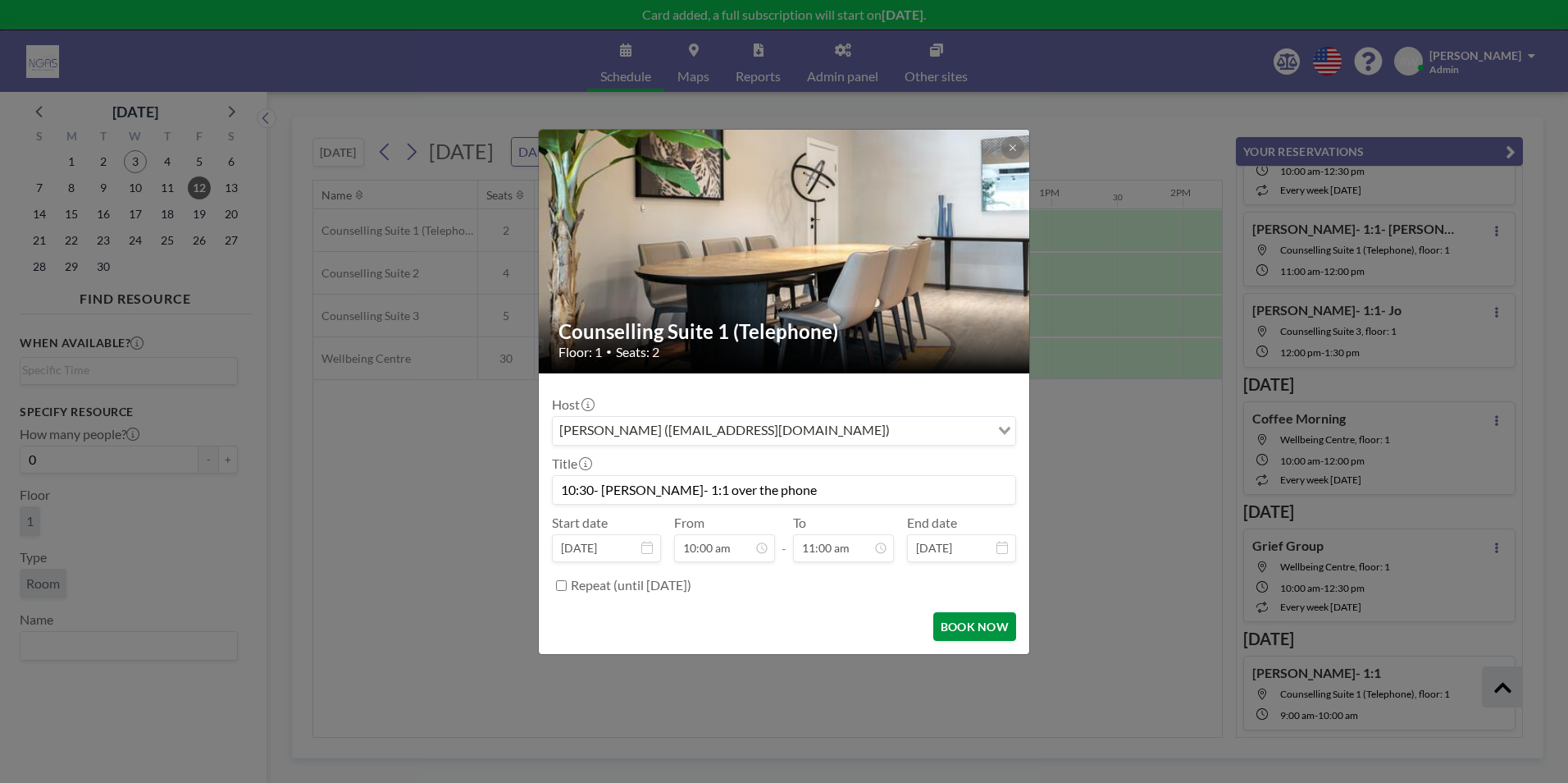
click at [960, 623] on button "BOOK NOW" at bounding box center [974, 626] width 83 height 29
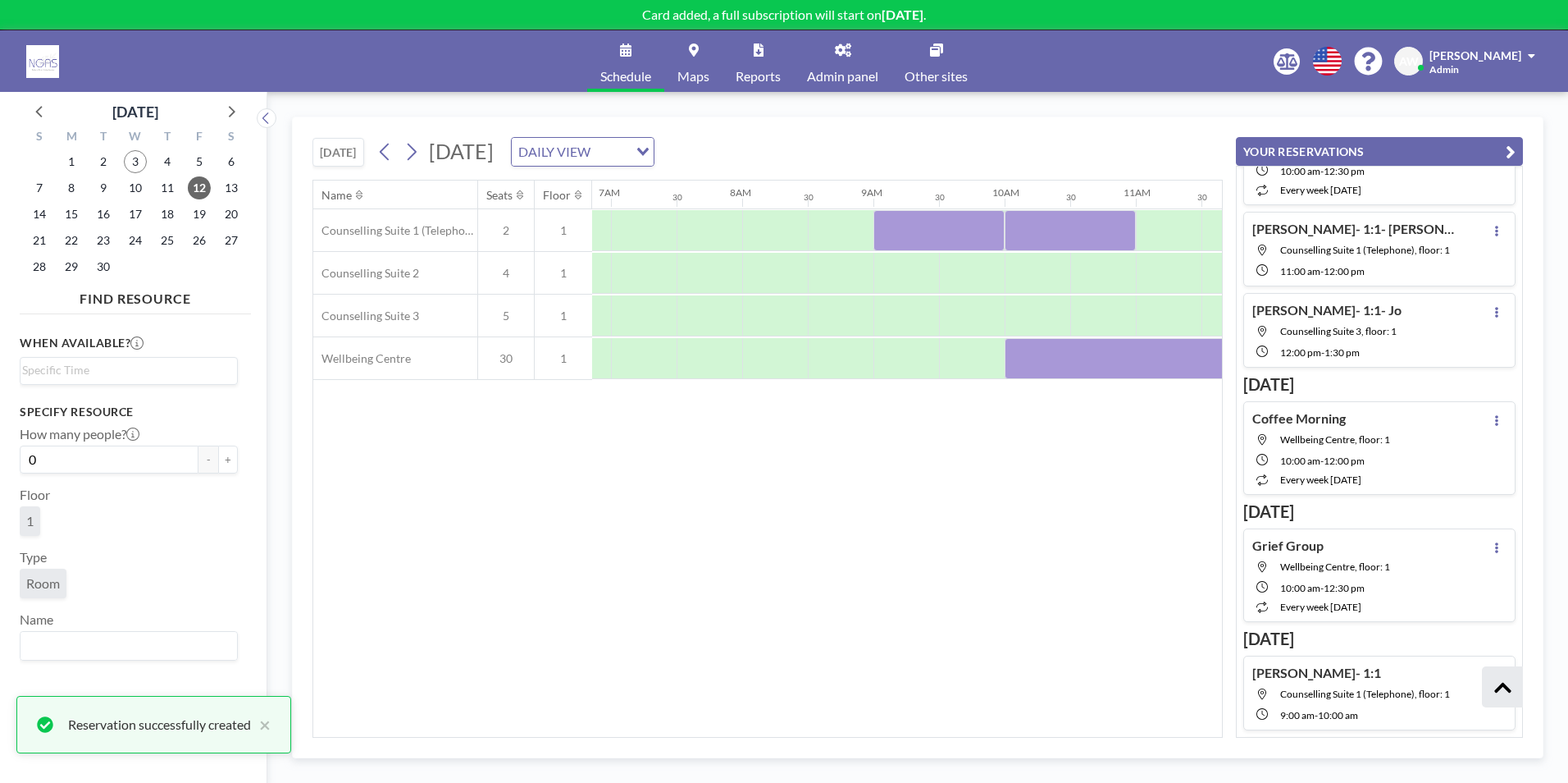
scroll to position [0, 1095]
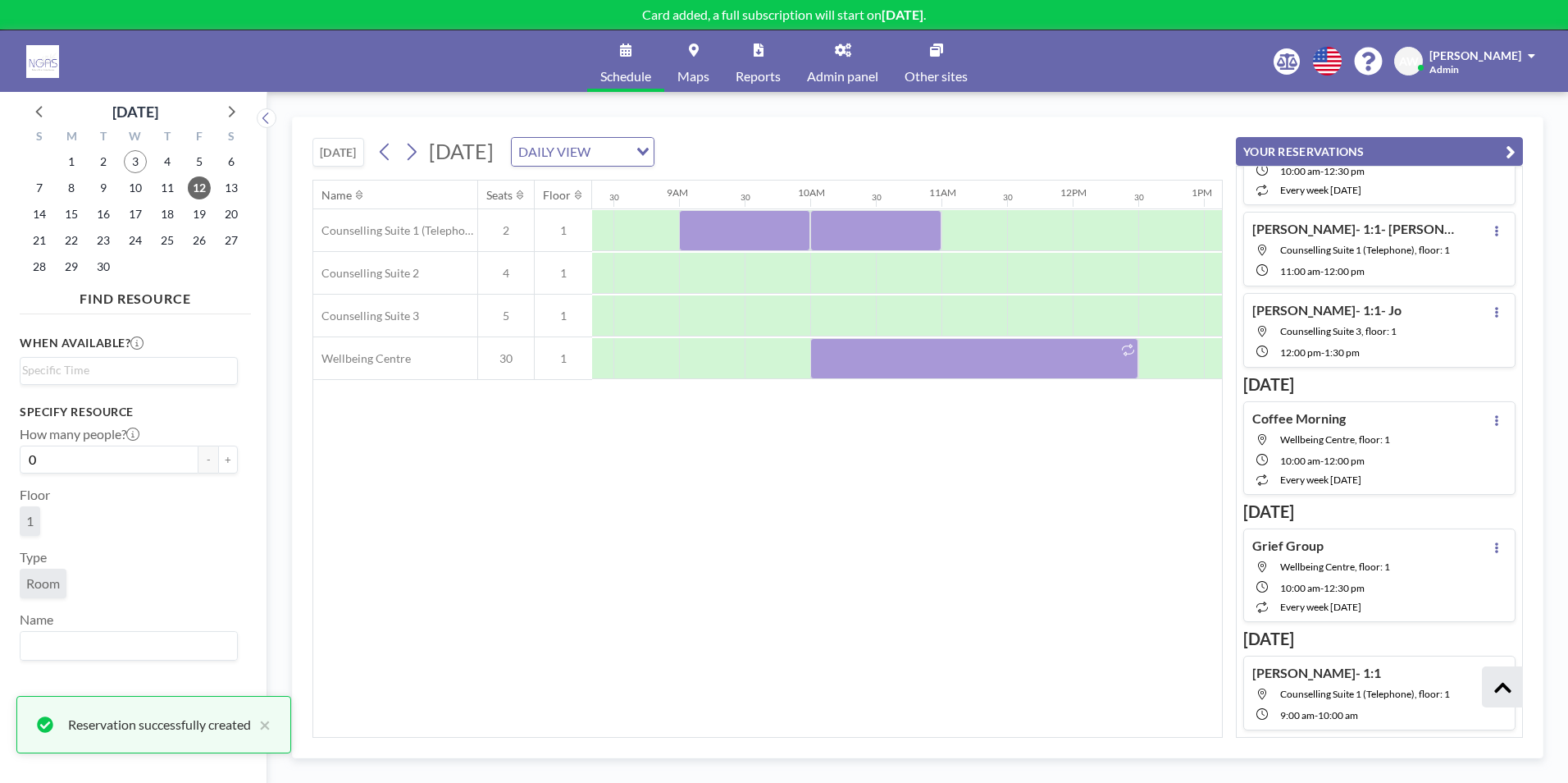
click at [1515, 148] on icon "button" at bounding box center [1510, 151] width 10 height 20
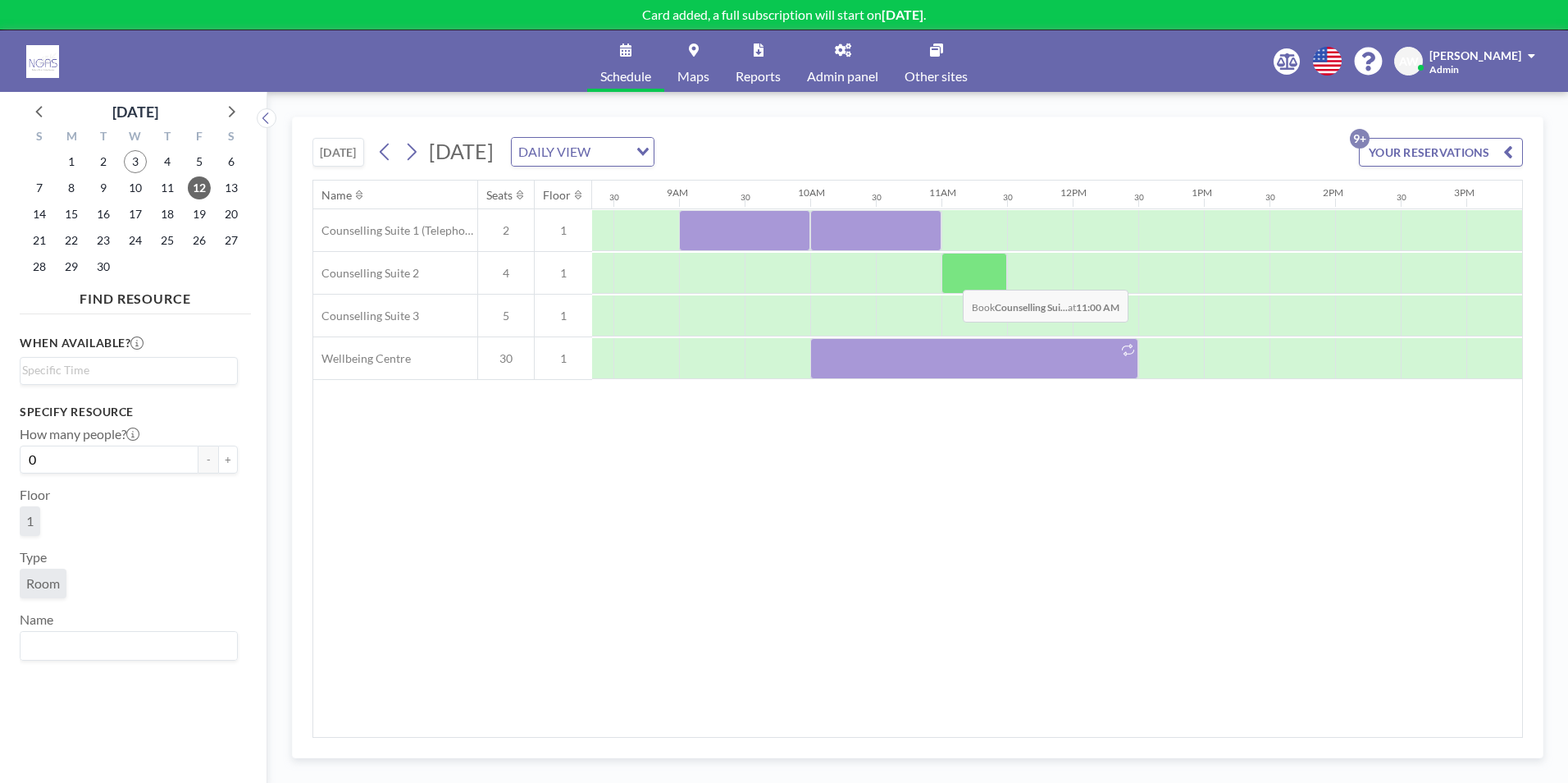
click at [950, 278] on div at bounding box center [974, 273] width 66 height 41
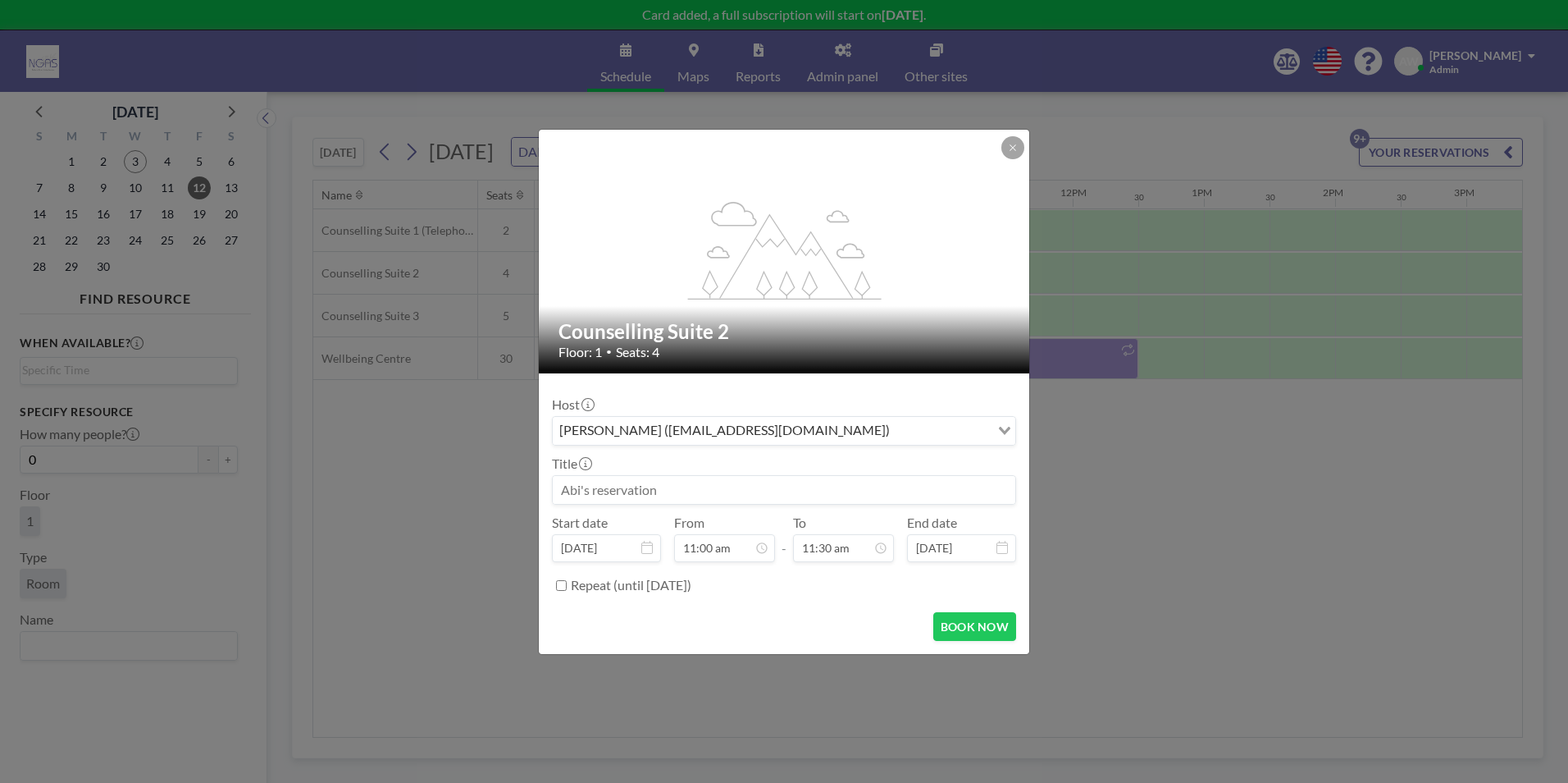
click at [676, 486] on input at bounding box center [784, 489] width 462 height 28
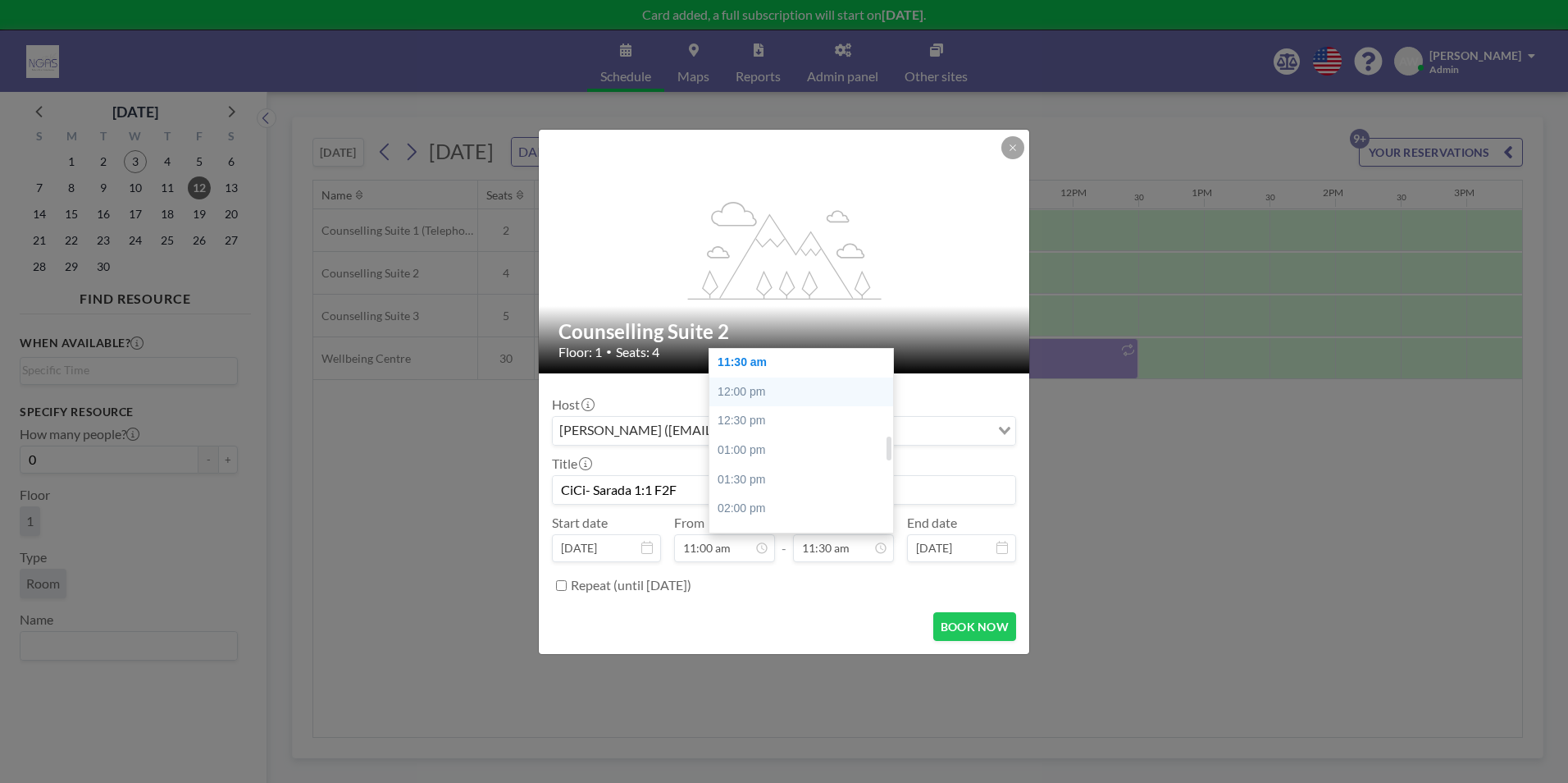
type input "CiCi- Sarada 1:1 F2F"
click at [795, 391] on div "12:00 pm" at bounding box center [805, 392] width 192 height 30
type input "12:00 pm"
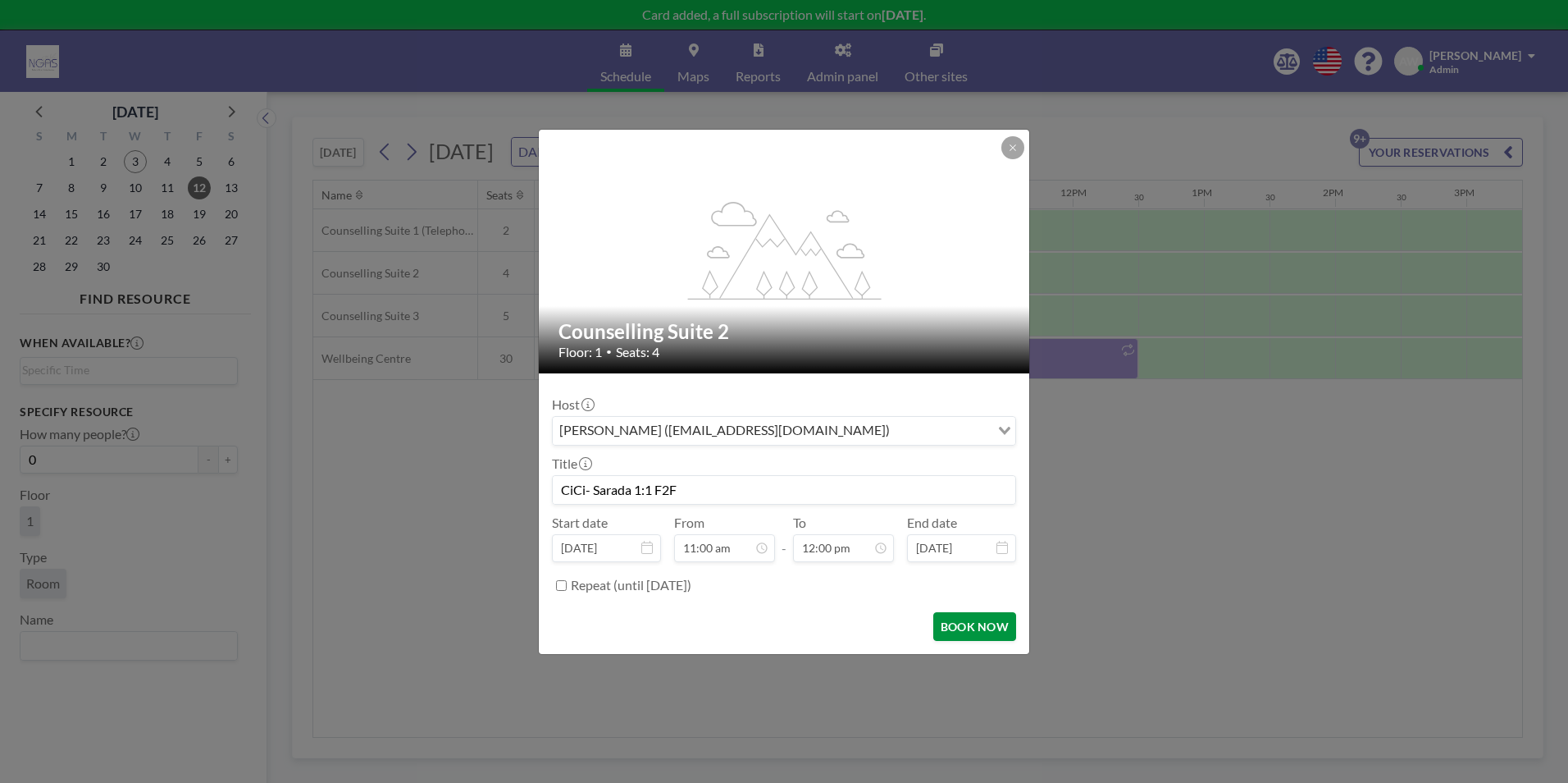
click at [999, 637] on button "BOOK NOW" at bounding box center [974, 626] width 83 height 29
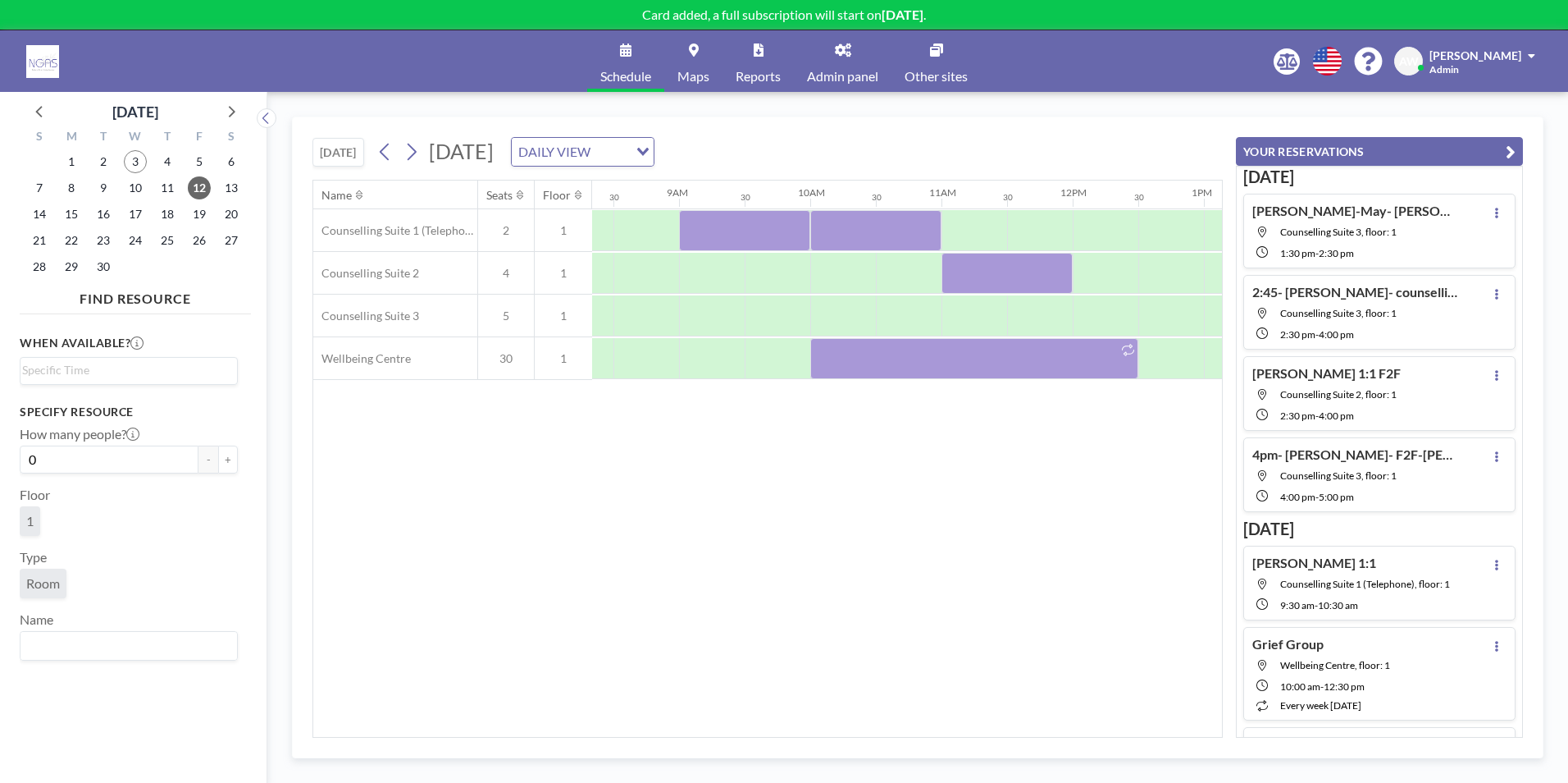
click at [1007, 563] on div "Name Seats Floor 12AM 30 1AM 30 2AM 30 3AM 30 4AM 30 5AM 30 6AM 30 7AM 30 8AM 3…" at bounding box center [767, 458] width 909 height 556
click at [1517, 151] on button "YOUR RESERVATIONS" at bounding box center [1379, 151] width 287 height 29
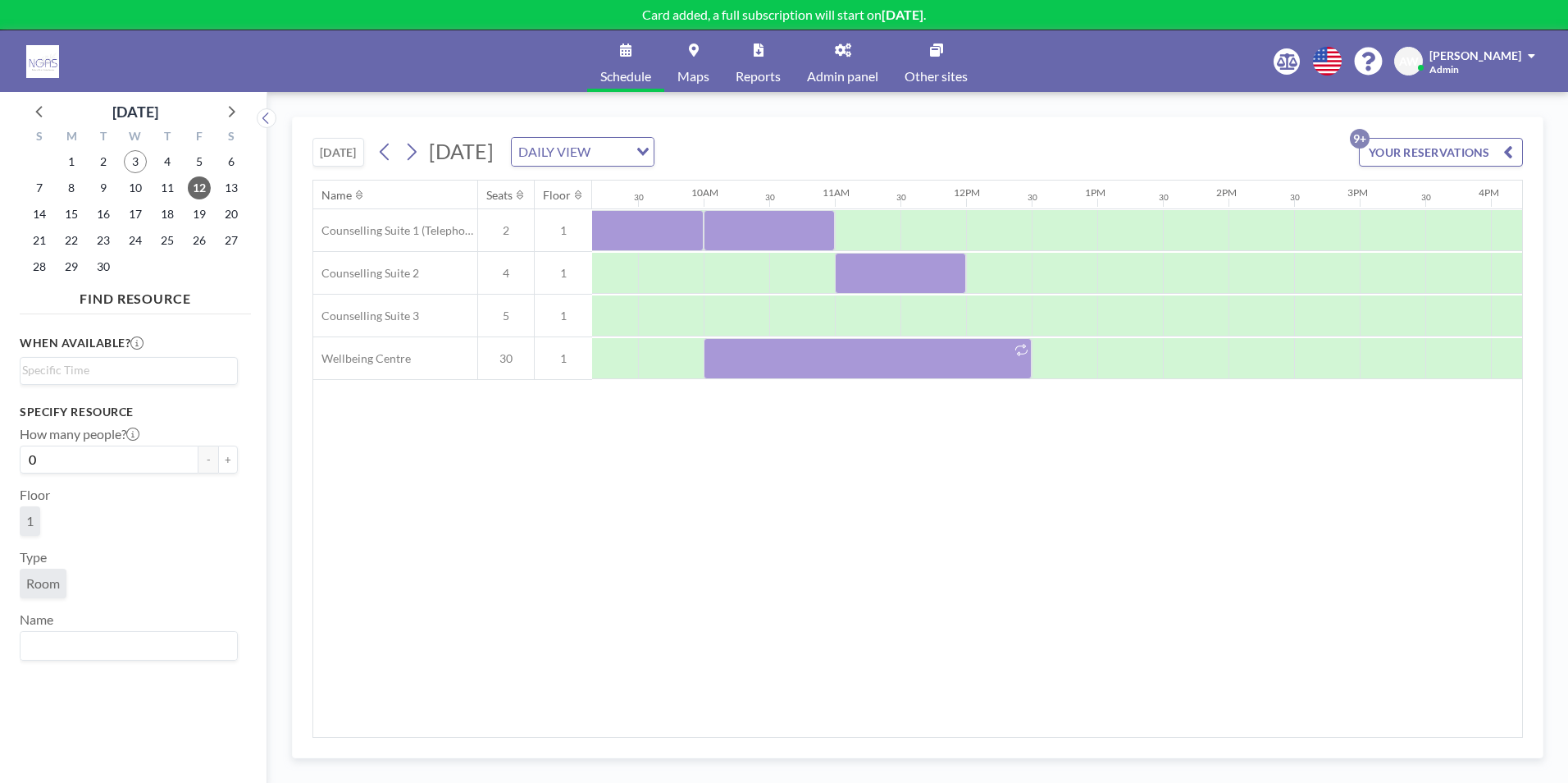
scroll to position [0, 1279]
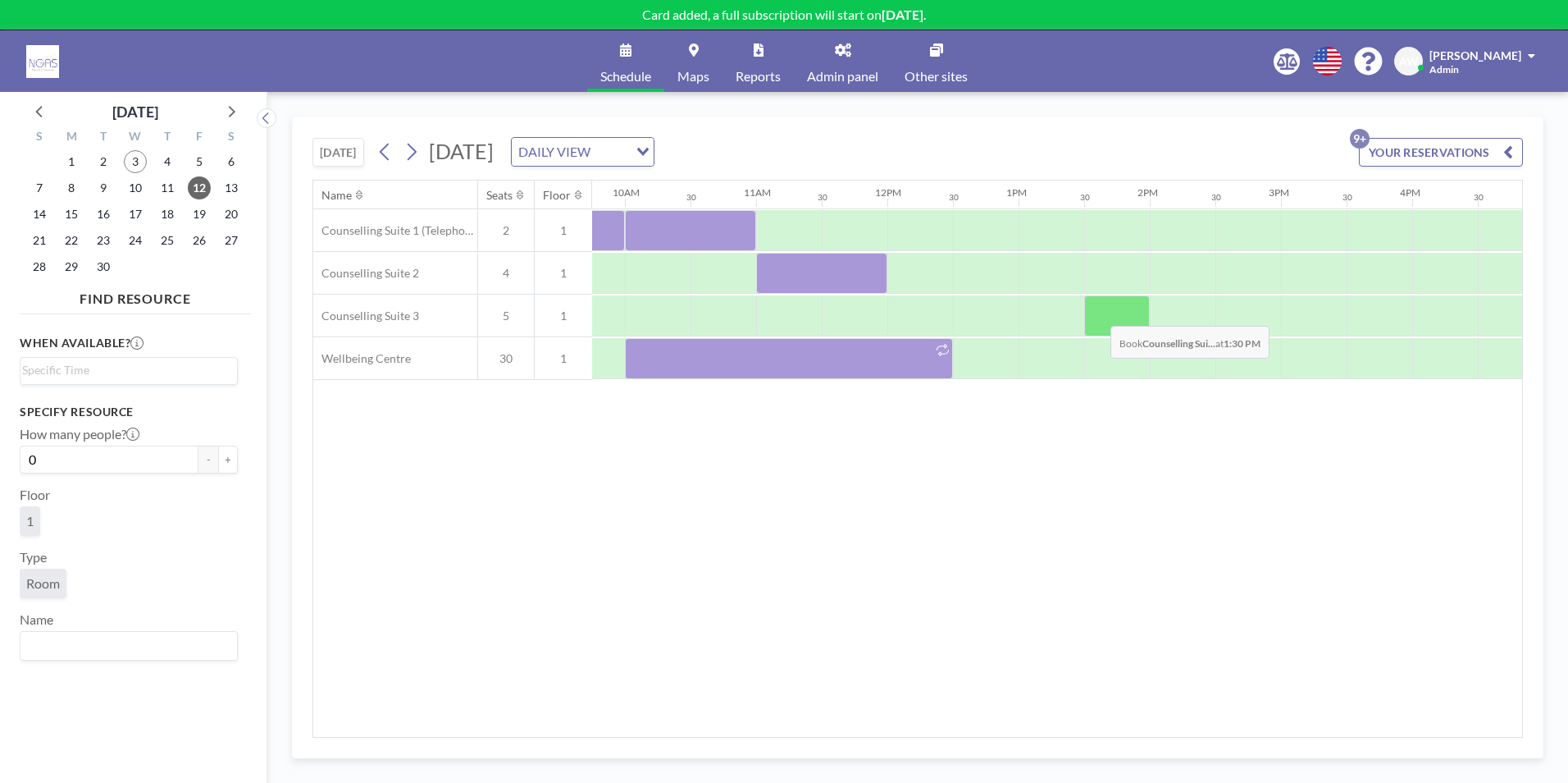
click at [1097, 313] on div at bounding box center [1117, 316] width 66 height 41
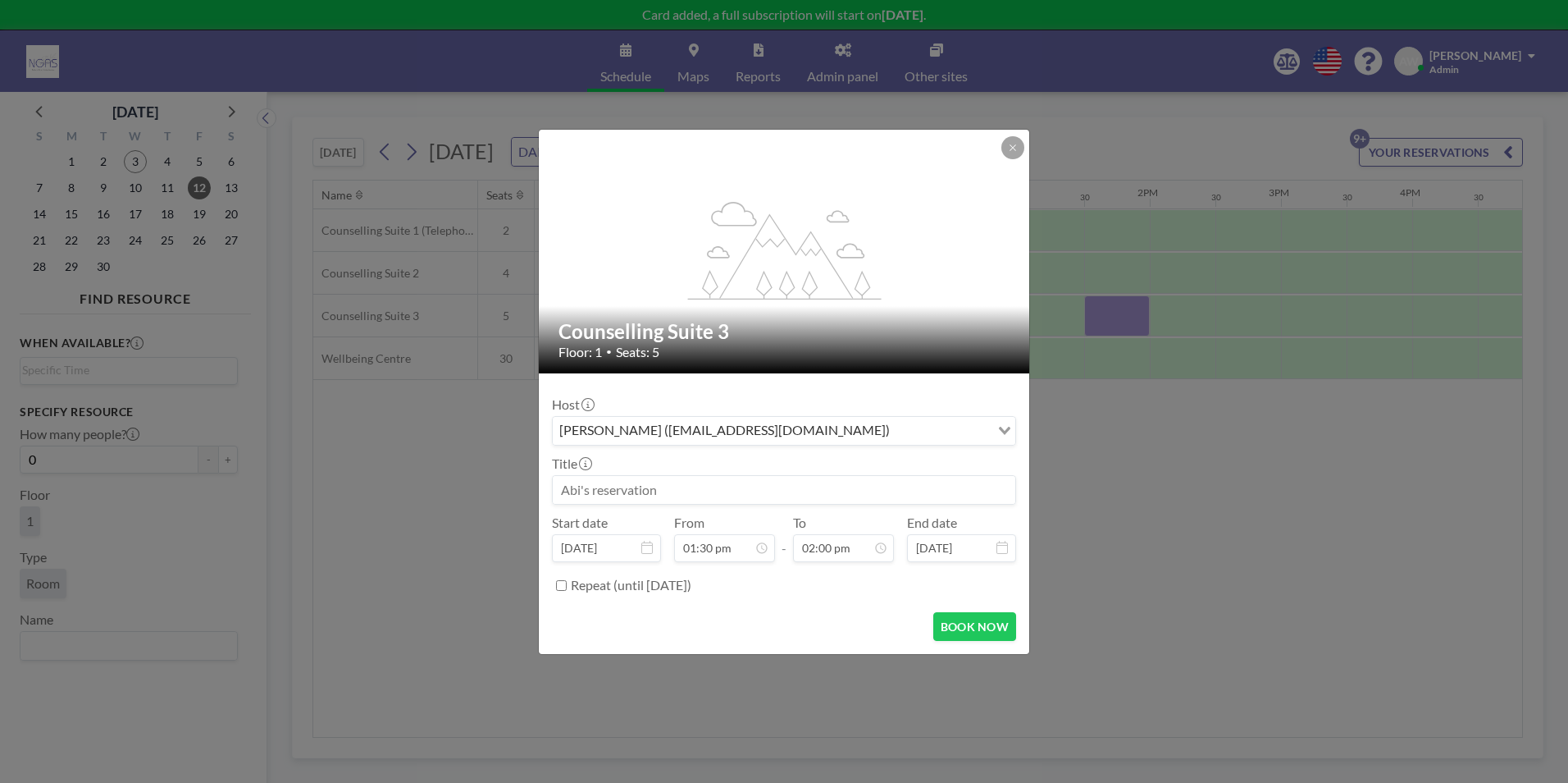
click at [765, 477] on input at bounding box center [784, 489] width 462 height 28
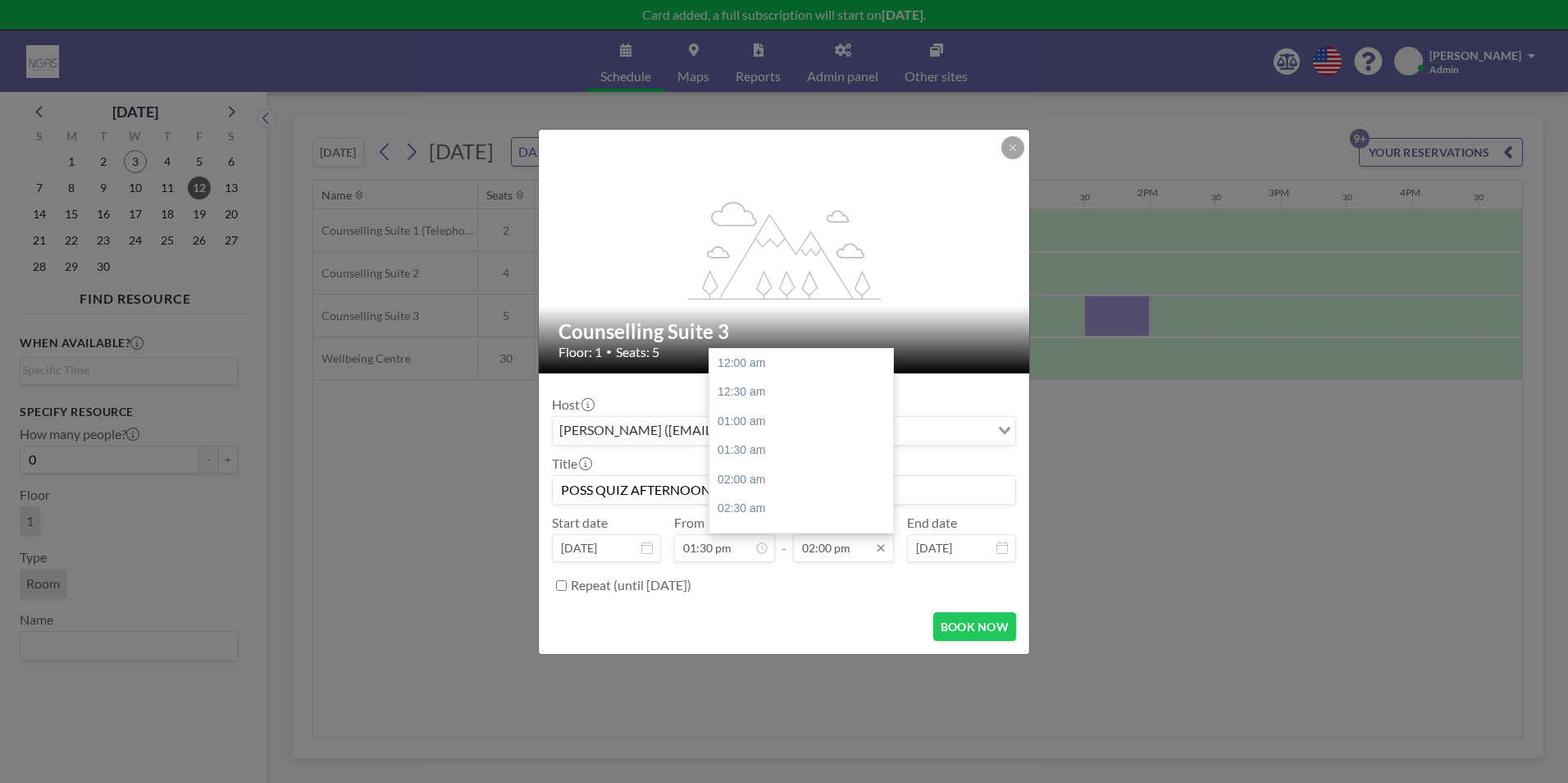
scroll to position [818, 0]
type input "POSS QUIZ AFTERNOON? [PERSON_NAME]"
click at [778, 474] on div "04:00 pm" at bounding box center [805, 480] width 192 height 30
type input "04:00 pm"
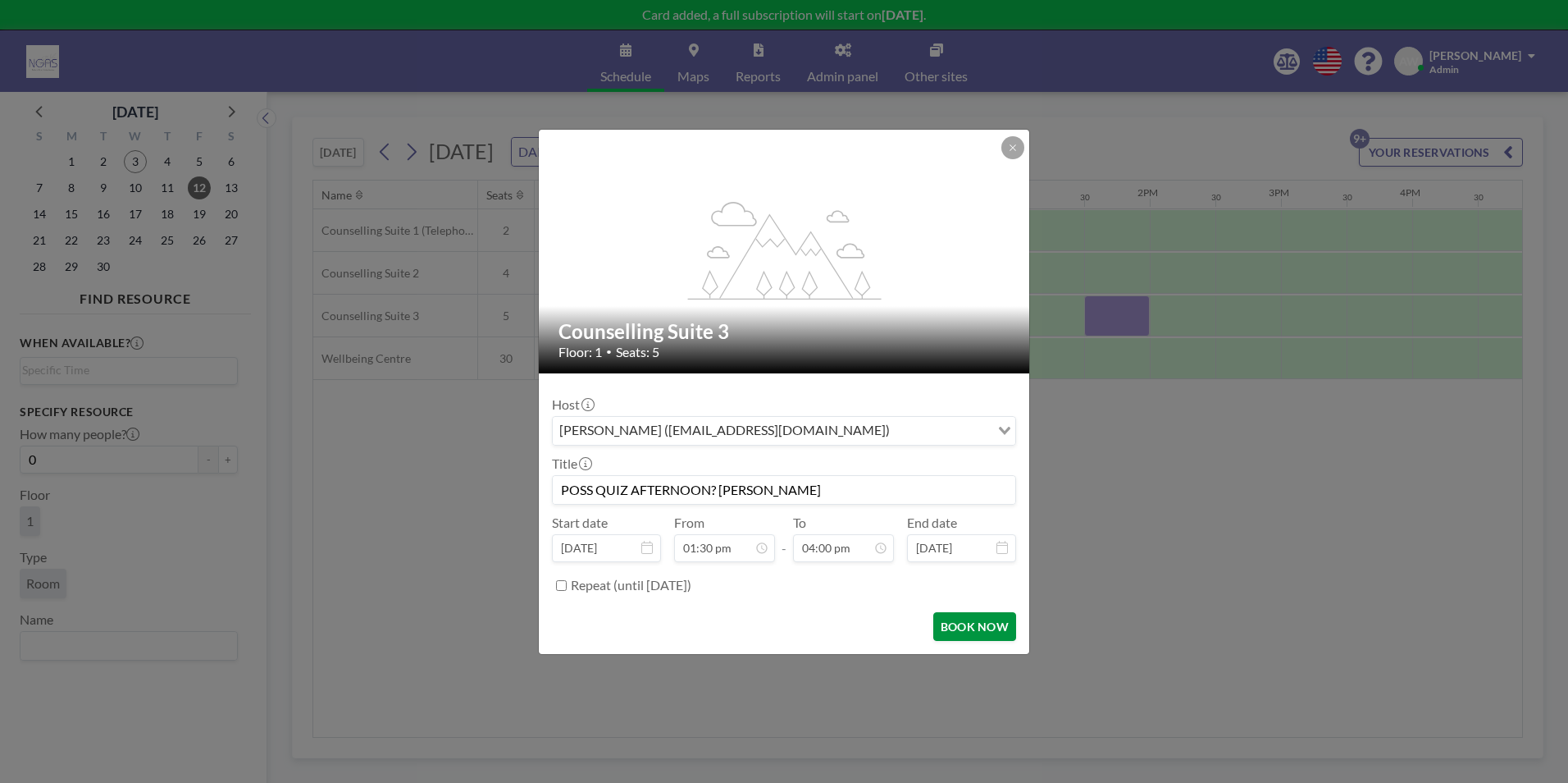
scroll to position [934, 0]
click at [975, 624] on button "BOOK NOW" at bounding box center [974, 626] width 83 height 29
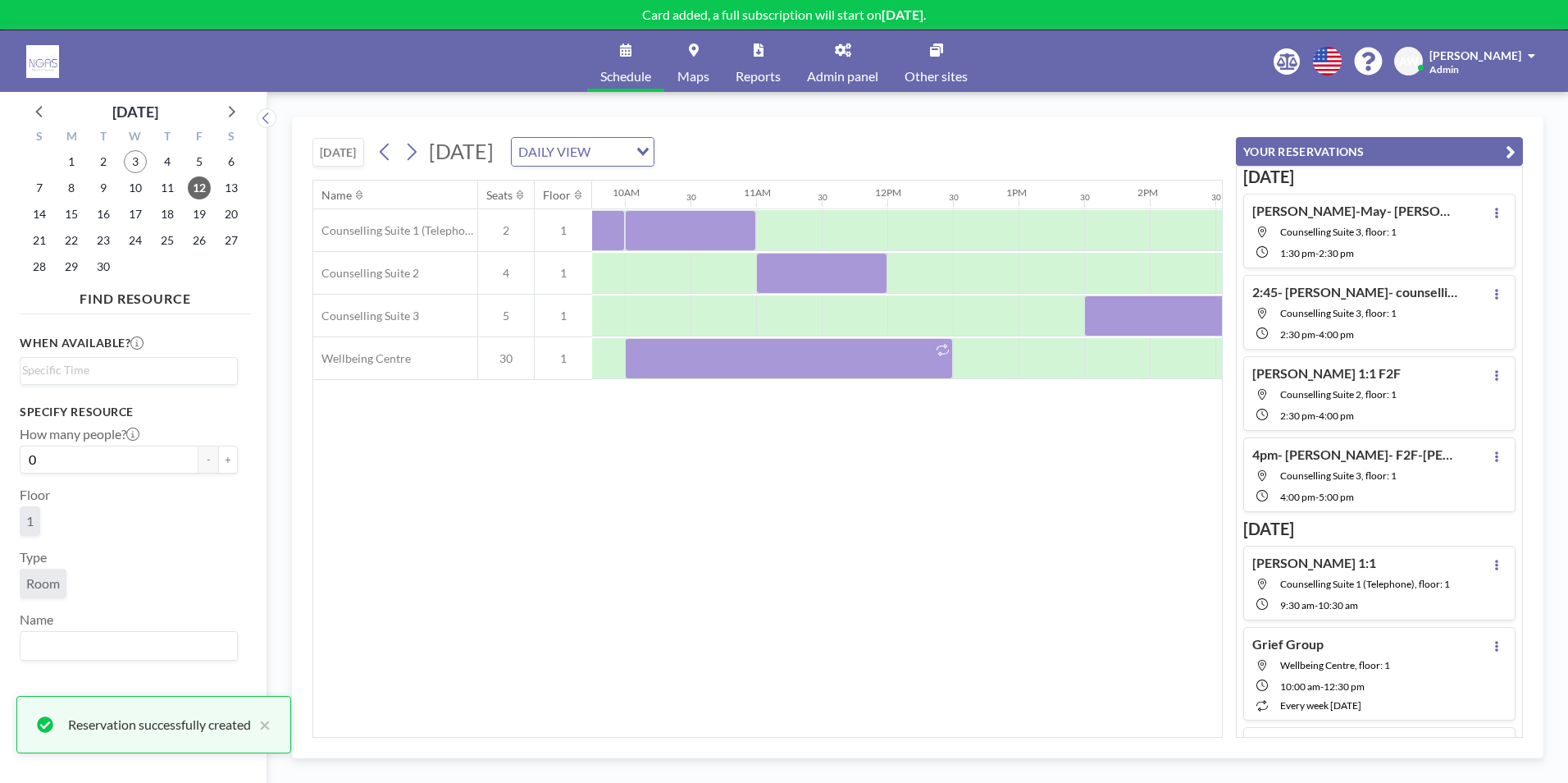
click at [989, 542] on div "Name Seats Floor 12AM 30 1AM 30 2AM 30 3AM 30 4AM 30 5AM 30 6AM 30 7AM 30 8AM 3…" at bounding box center [767, 458] width 909 height 556
click at [1508, 143] on icon "button" at bounding box center [1510, 151] width 10 height 20
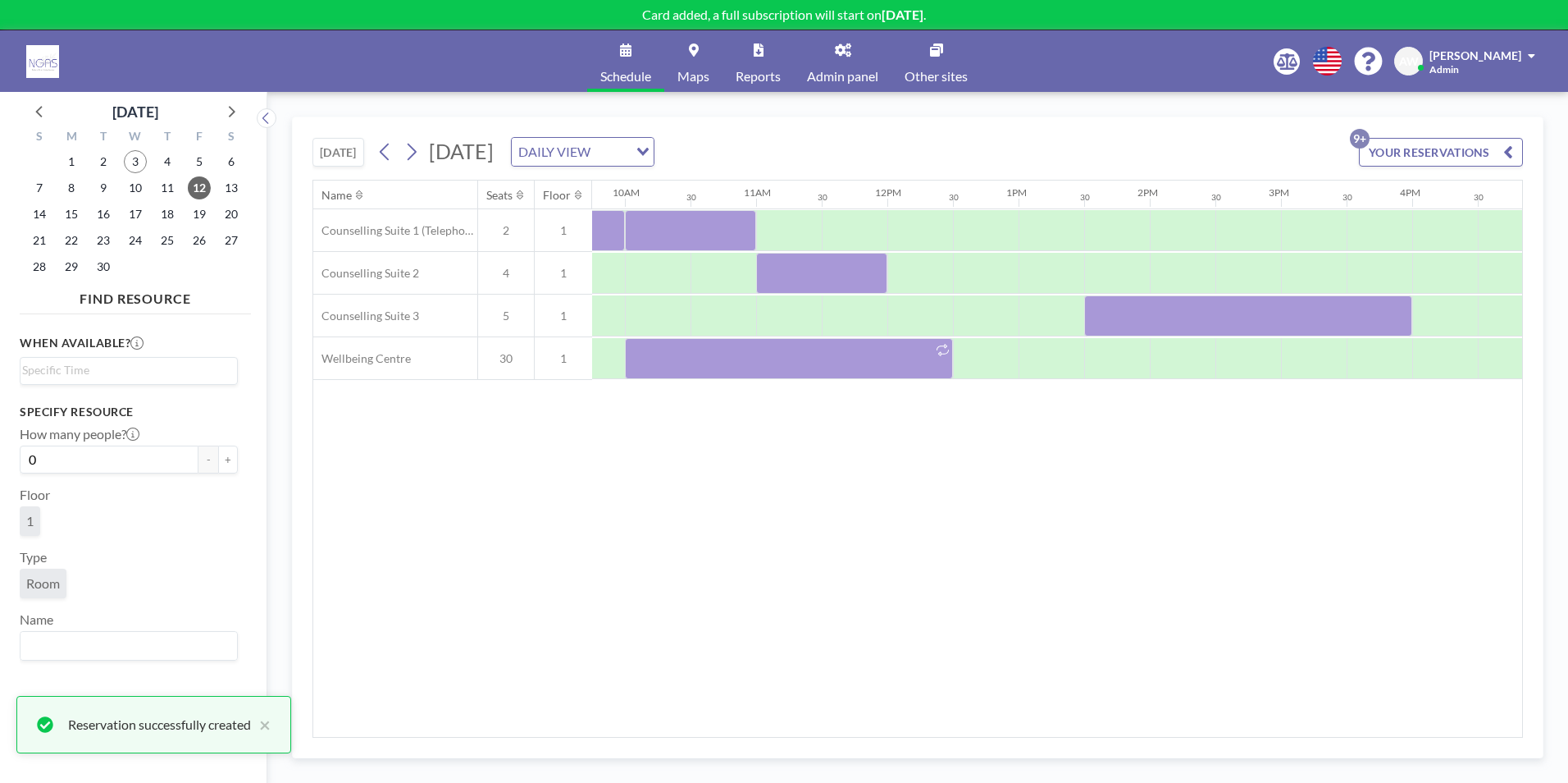
click at [968, 724] on div "Name Seats Floor 12AM 30 1AM 30 2AM 30 3AM 30 4AM 30 5AM 30 6AM 30 7AM 30 8AM 3…" at bounding box center [917, 458] width 1209 height 556
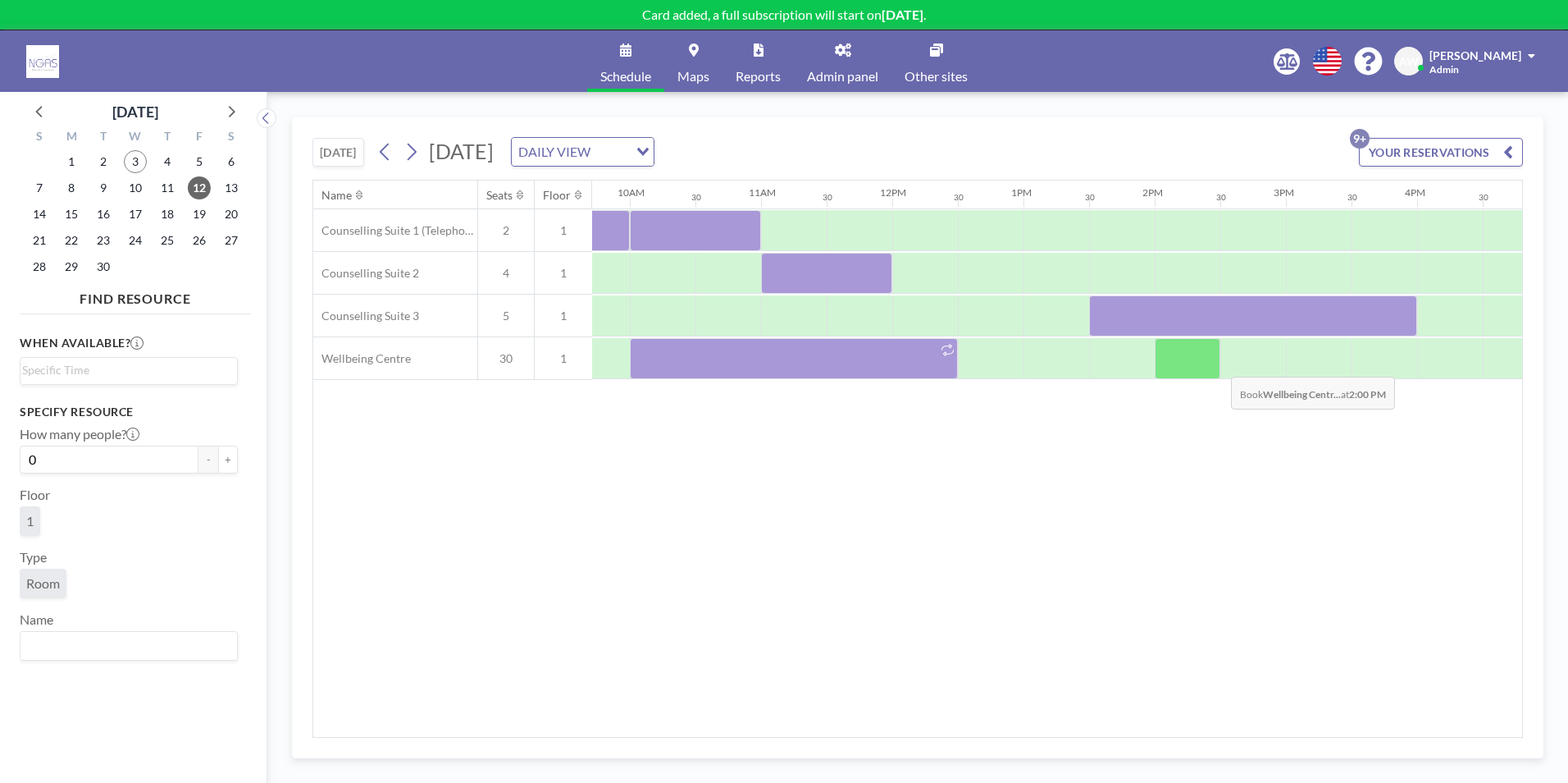
drag, startPoint x: 1228, startPoint y: 313, endPoint x: 1219, endPoint y: 360, distance: 47.9
click at [1218, 364] on div "Counselling Suite 1 (Telephone) 2 1 Counselling Suite 2 4 1 Counselling Suite 3…" at bounding box center [753, 294] width 3428 height 171
drag, startPoint x: 1219, startPoint y: 360, endPoint x: 1213, endPoint y: 302, distance: 58.3
click at [1213, 302] on div at bounding box center [1252, 316] width 328 height 41
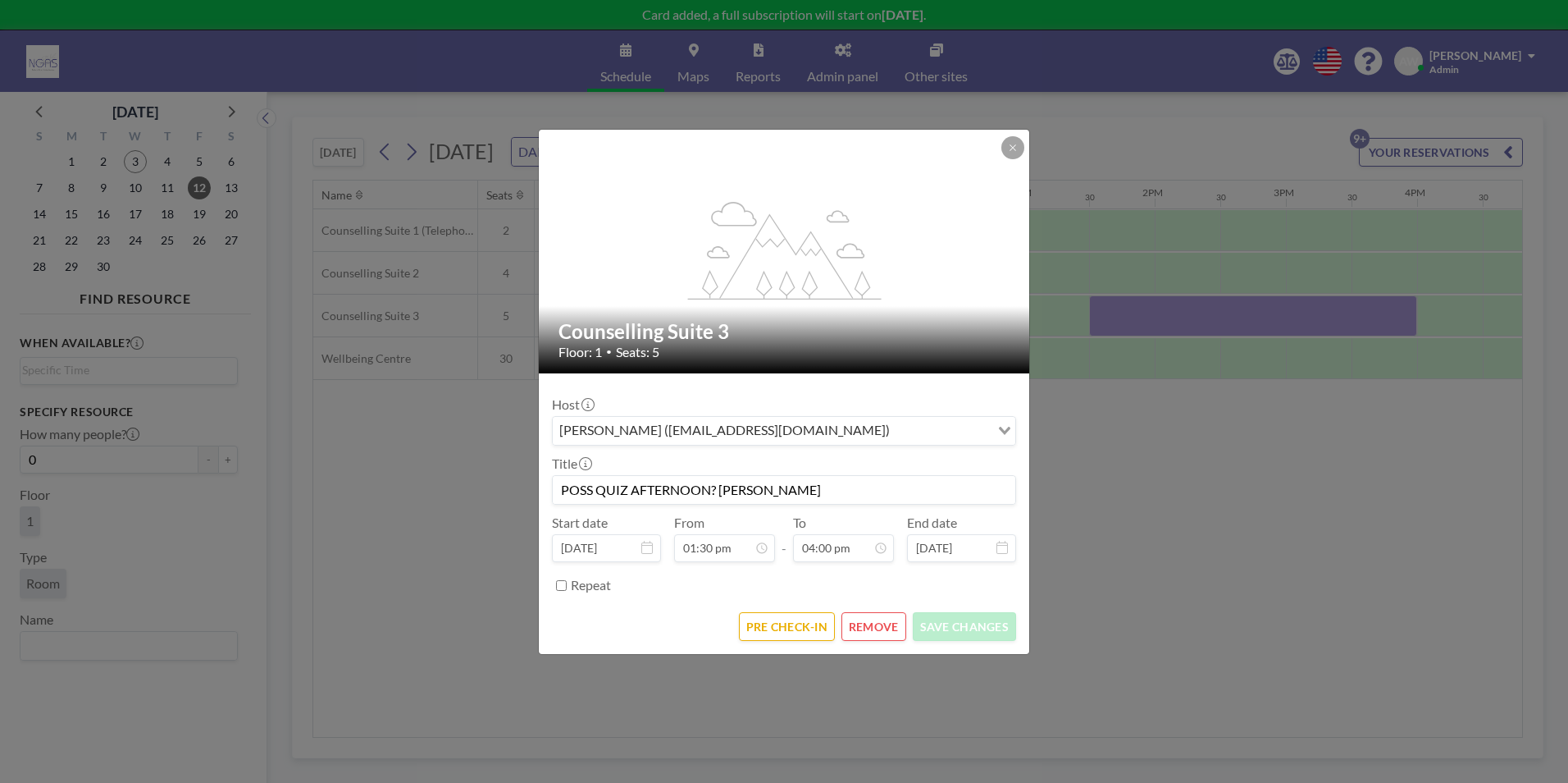
scroll to position [789, 0]
click at [663, 323] on h2 "Counselling Suite 3" at bounding box center [785, 332] width 453 height 25
click at [871, 633] on button "REMOVE" at bounding box center [874, 626] width 65 height 29
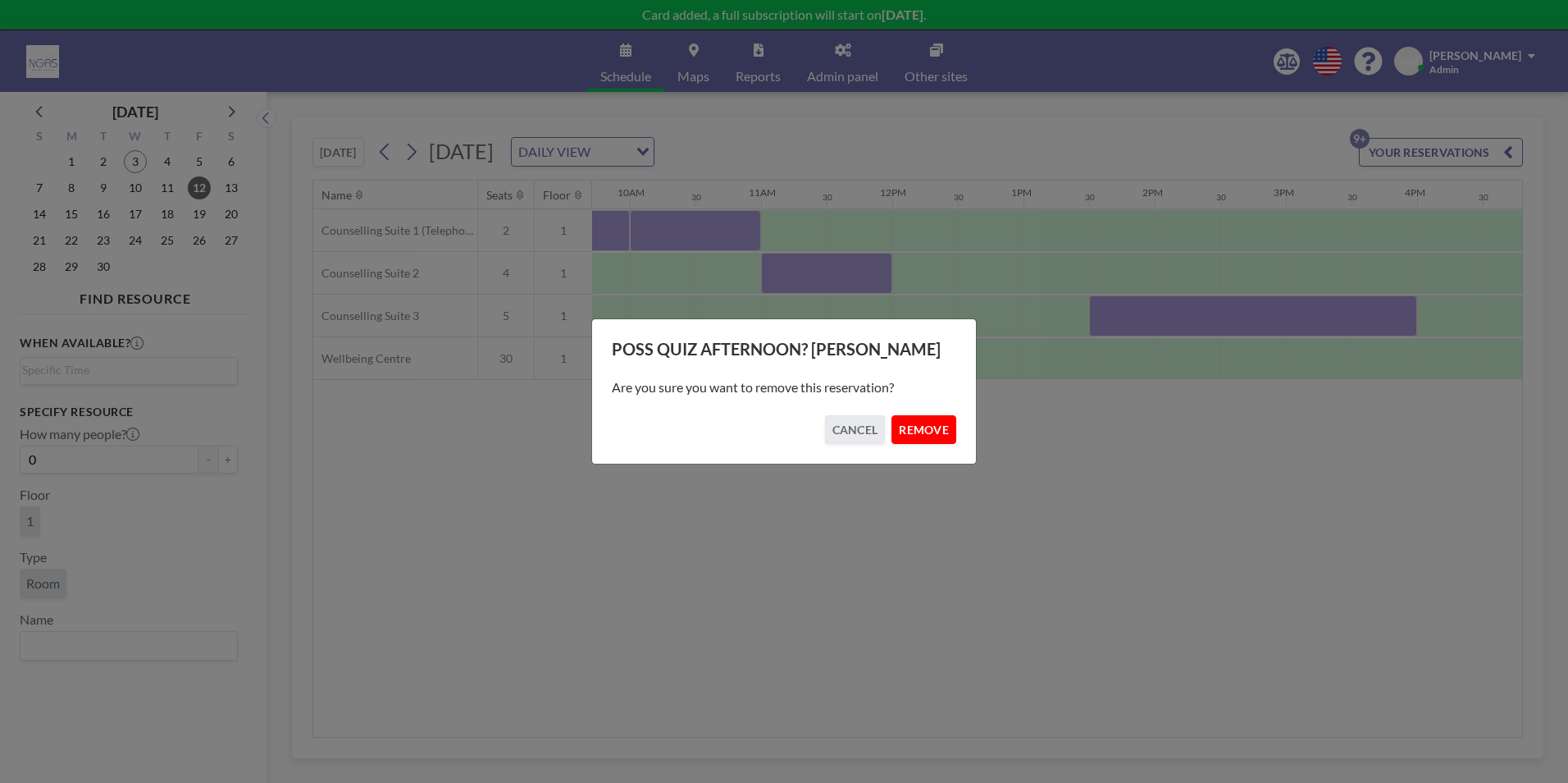
click at [932, 417] on button "REMOVE" at bounding box center [924, 429] width 65 height 29
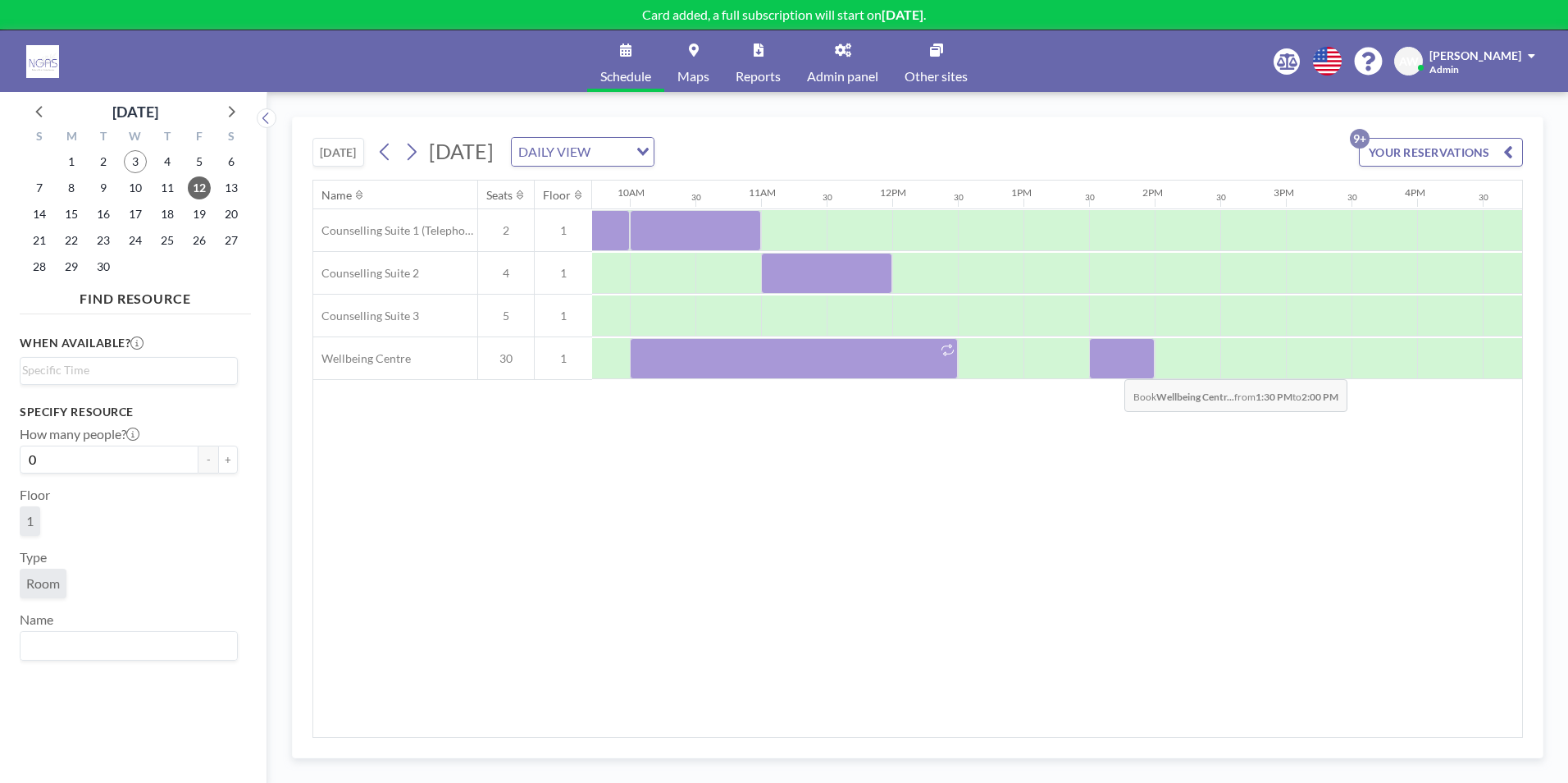
click at [1111, 367] on div at bounding box center [1121, 359] width 66 height 41
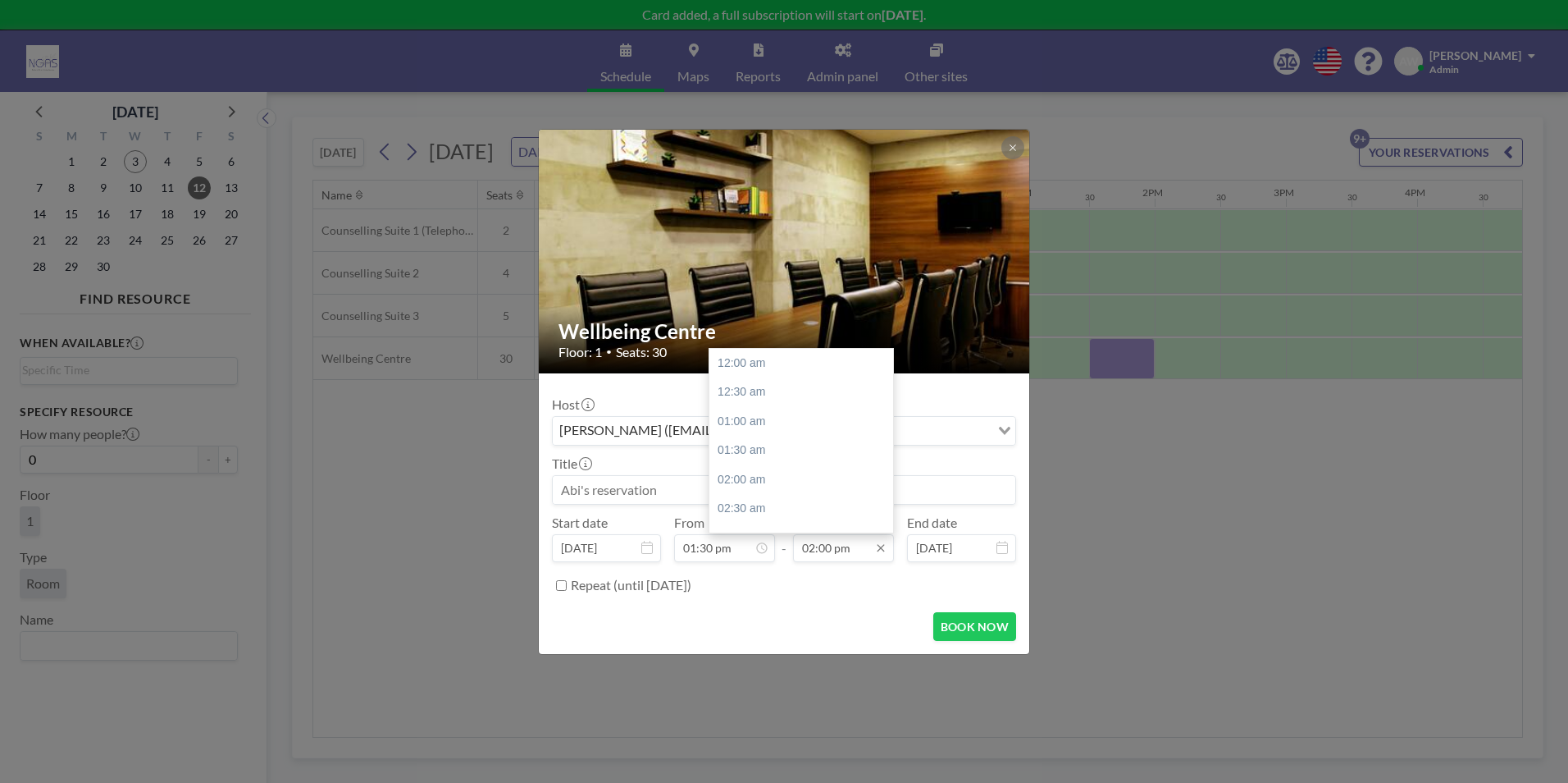
click at [836, 553] on input "02:00 pm" at bounding box center [843, 548] width 101 height 28
click at [797, 478] on div "04:00 pm" at bounding box center [805, 480] width 192 height 30
type input "04:00 pm"
click at [691, 493] on input at bounding box center [784, 489] width 462 height 28
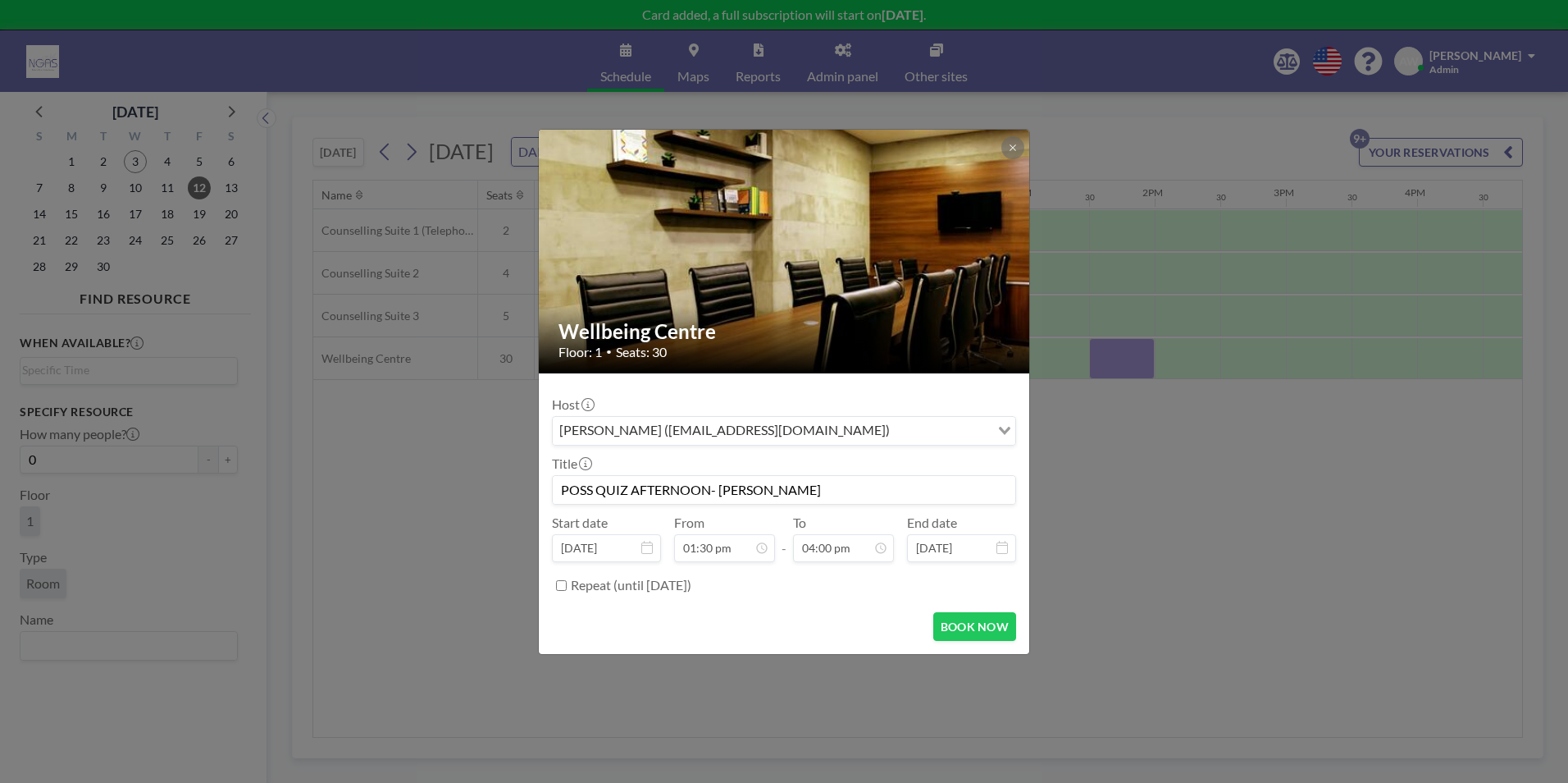
scroll to position [0, 0]
type input "POSS QUIZ AFTERNOON- [PERSON_NAME]"
click at [1004, 624] on button "BOOK NOW" at bounding box center [974, 626] width 83 height 29
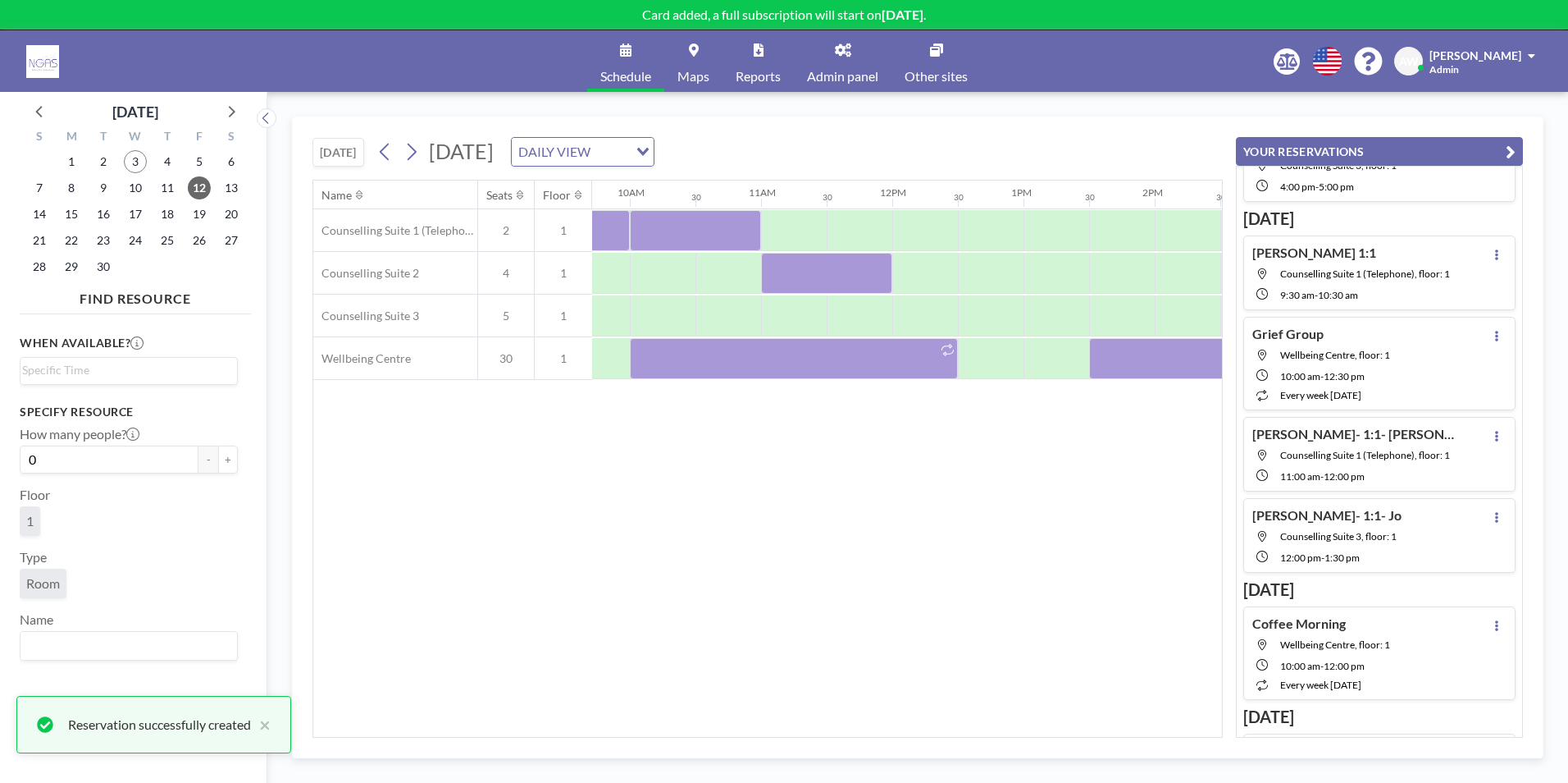
click at [1004, 624] on div "Name Seats Floor 12AM 30 1AM 30 2AM 30 3AM 30 4AM 30 5AM 30 6AM 30 7AM 30 8AM 3…" at bounding box center [767, 458] width 909 height 556
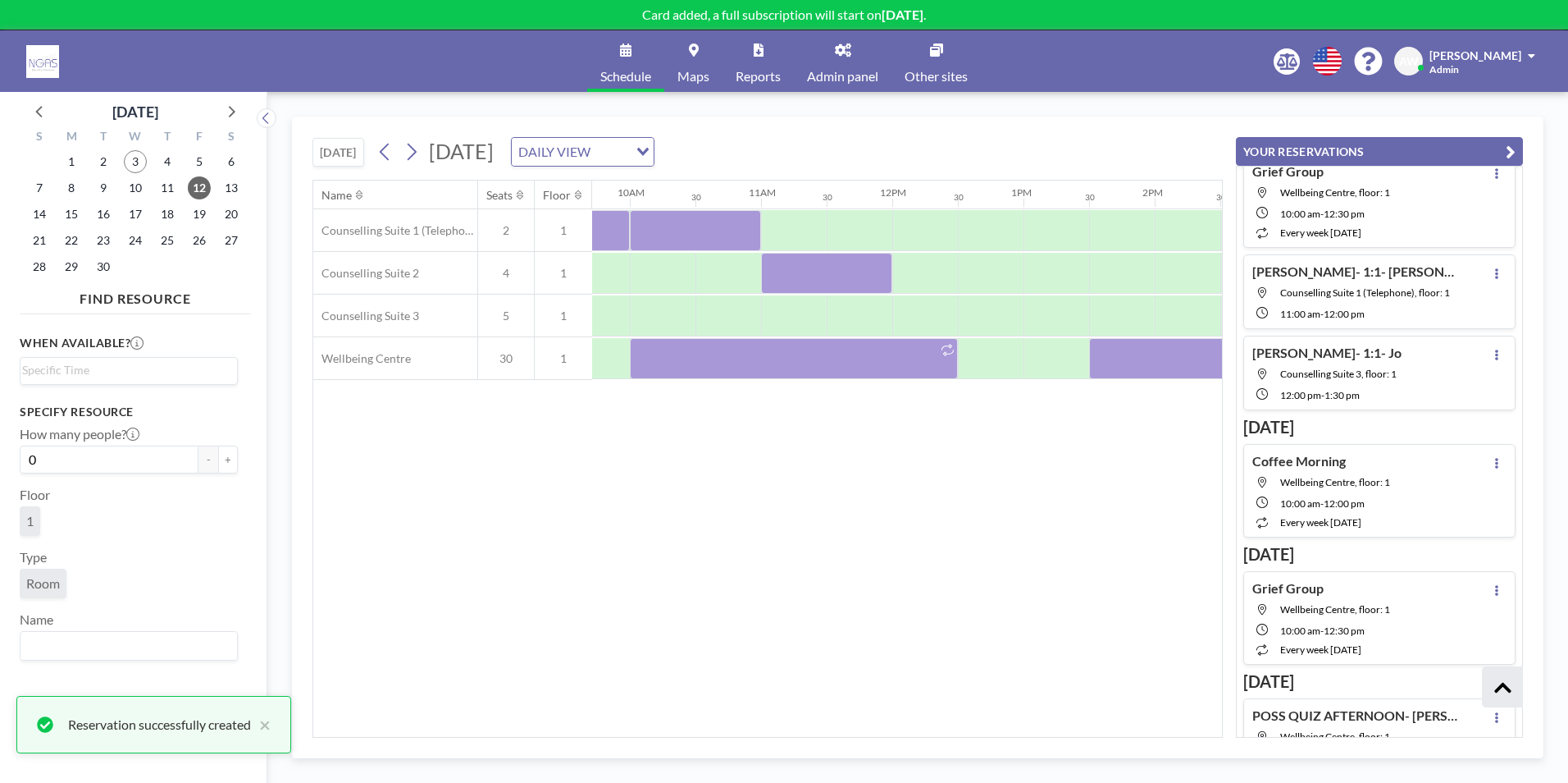
scroll to position [515, 0]
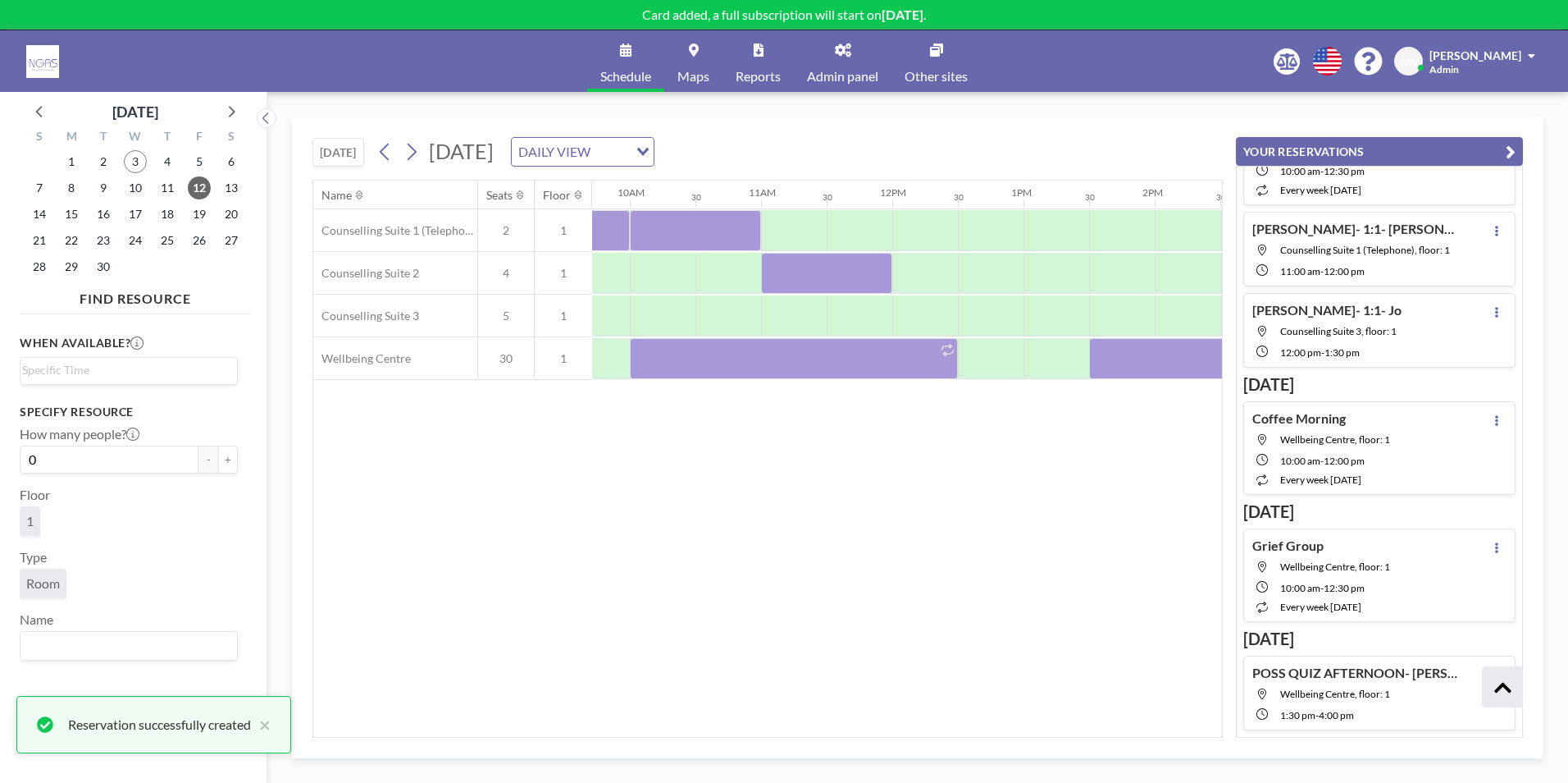
click at [1503, 152] on button "YOUR RESERVATIONS" at bounding box center [1379, 151] width 287 height 29
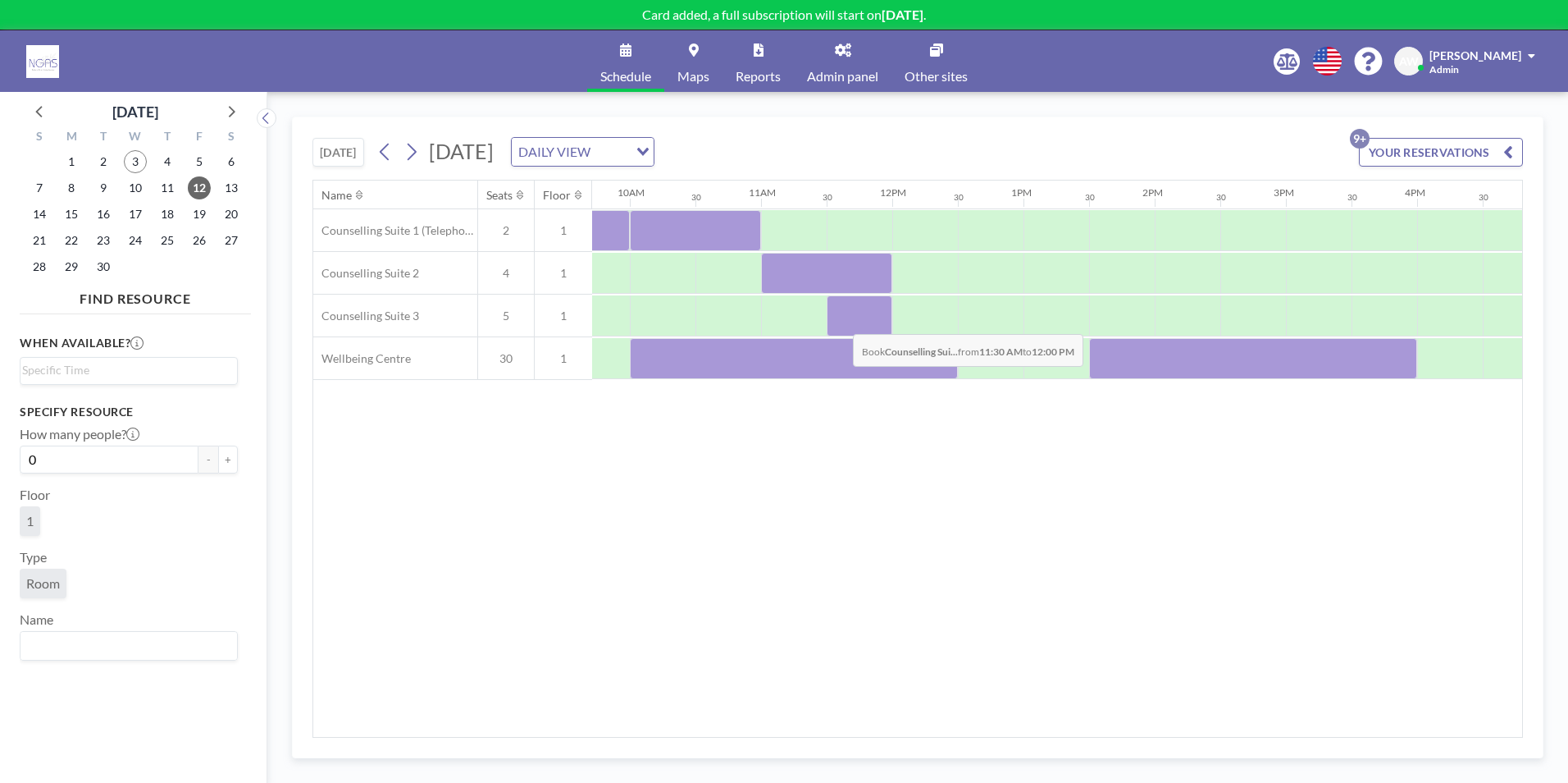
click at [840, 321] on div at bounding box center [860, 316] width 66 height 41
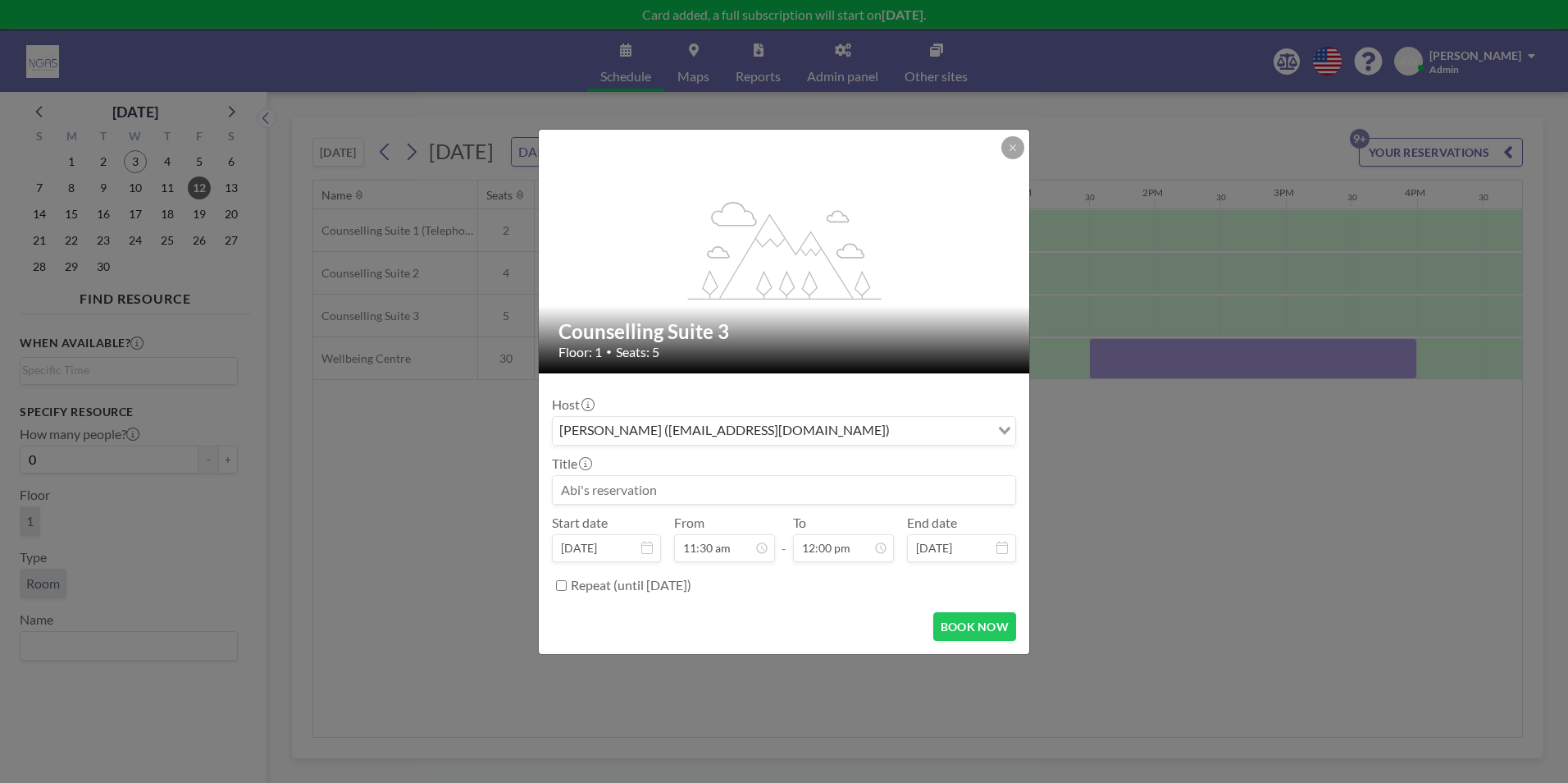
click at [716, 500] on input at bounding box center [784, 489] width 462 height 28
type input "j"
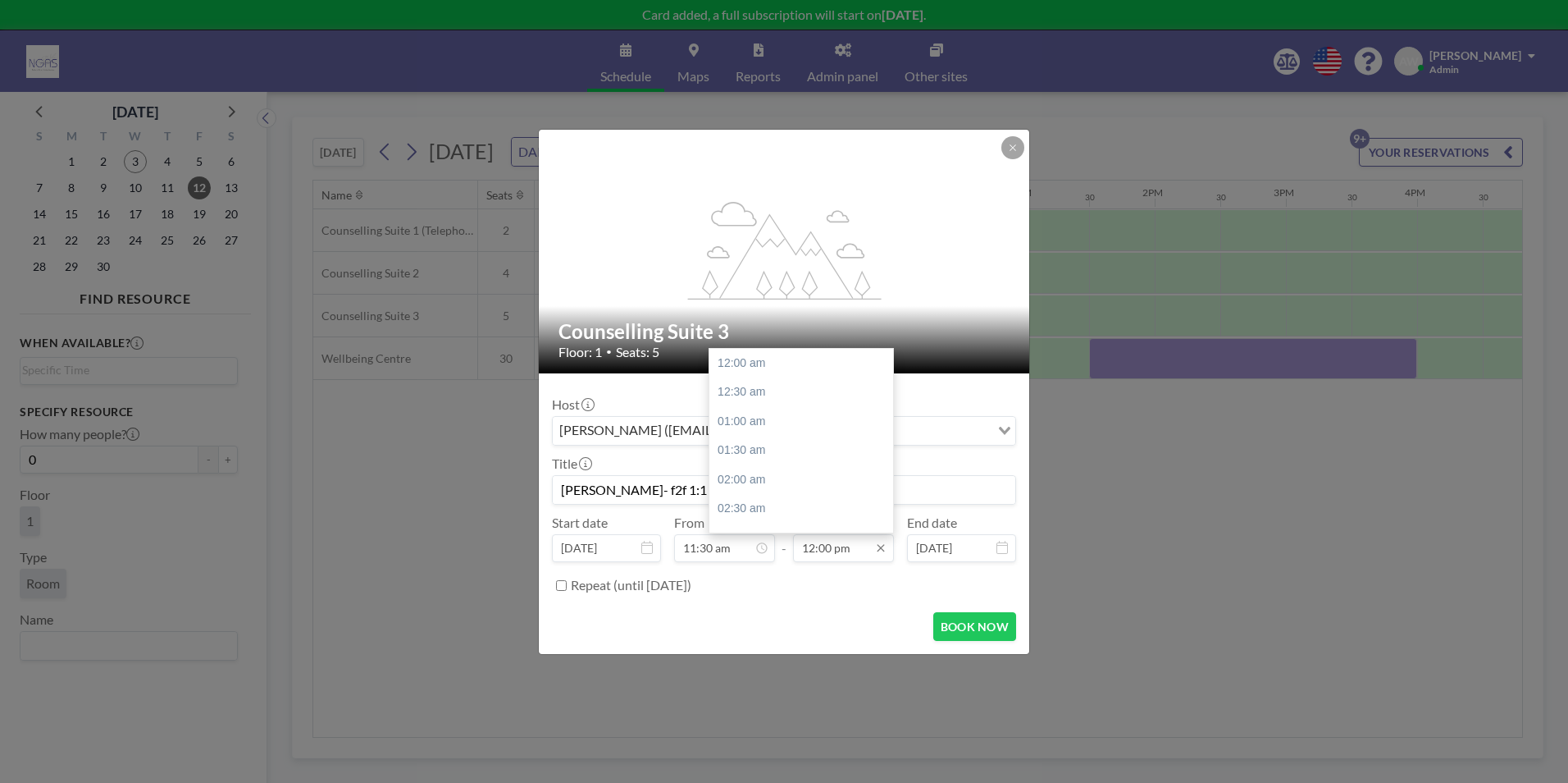
scroll to position [700, 0]
type input "[PERSON_NAME]- f2f 1:1"
click at [798, 400] on div "12:30 pm" at bounding box center [805, 392] width 192 height 30
type input "12:30 pm"
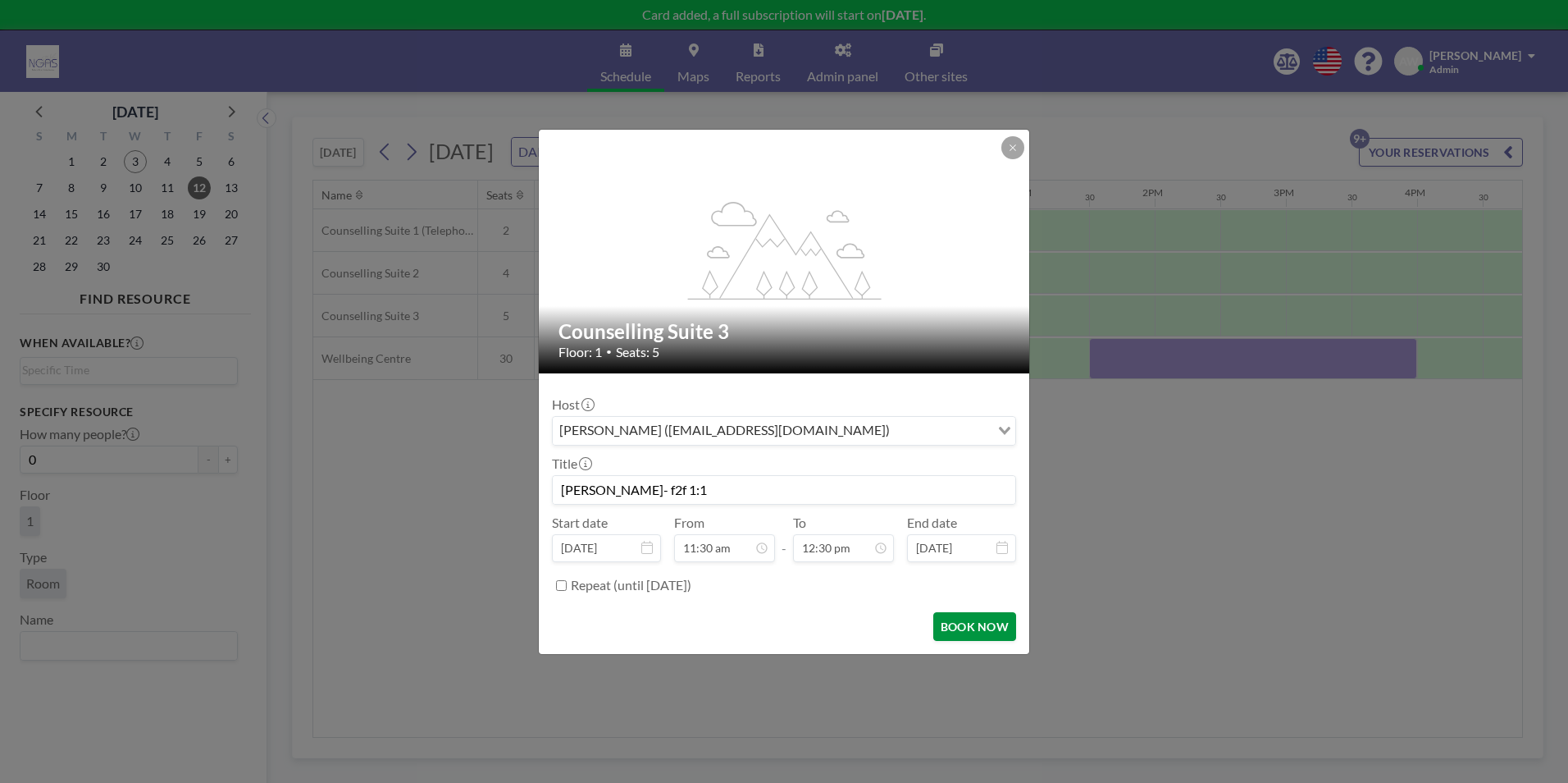
scroll to position [730, 0]
click at [963, 618] on button "BOOK NOW" at bounding box center [974, 626] width 83 height 29
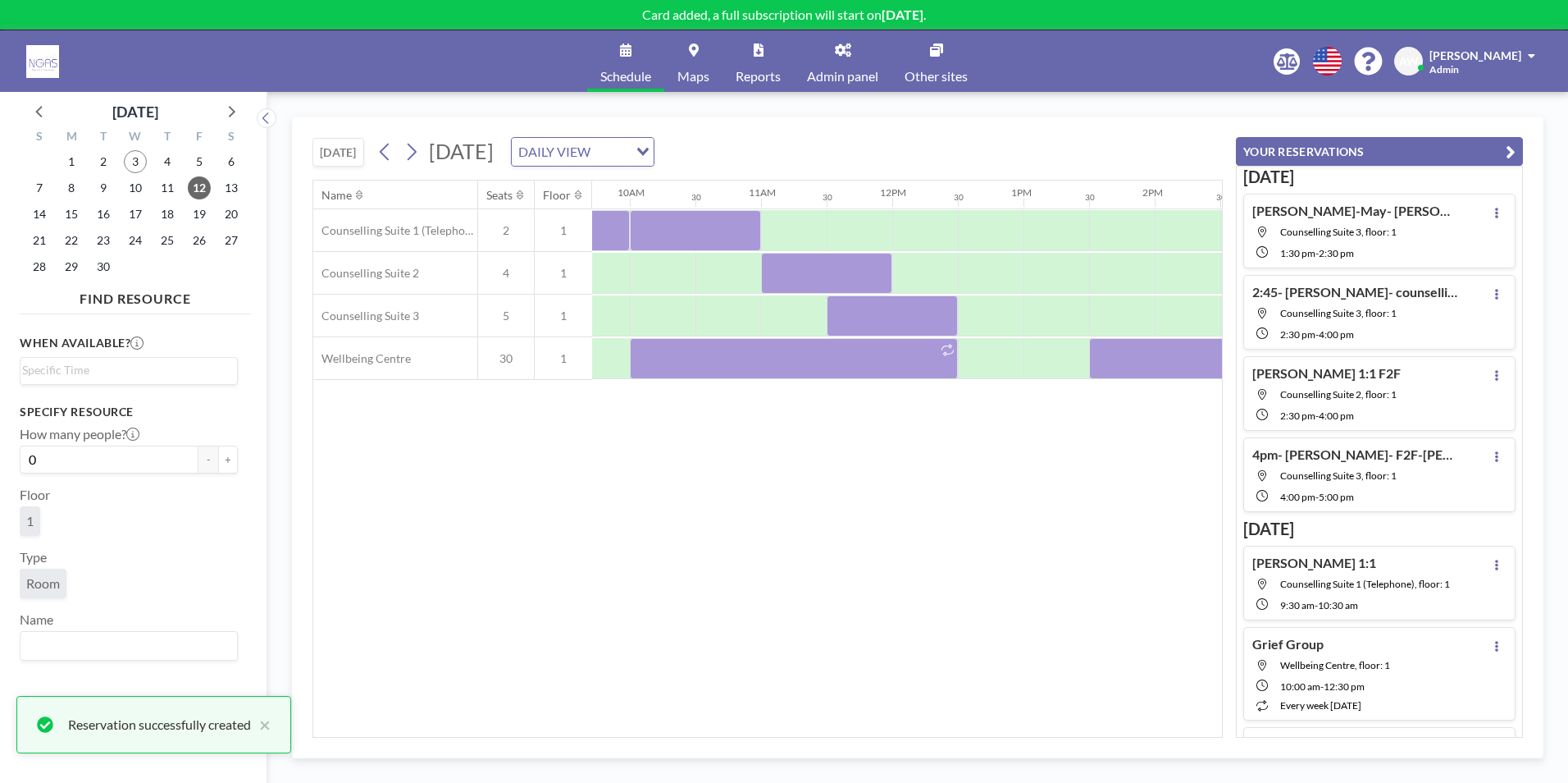
click at [964, 618] on div "Name Seats Floor 12AM 30 1AM 30 2AM 30 3AM 30 4AM 30 5AM 30 6AM 30 7AM 30 8AM 3…" at bounding box center [767, 458] width 909 height 556
click at [1510, 156] on icon "button" at bounding box center [1510, 151] width 10 height 20
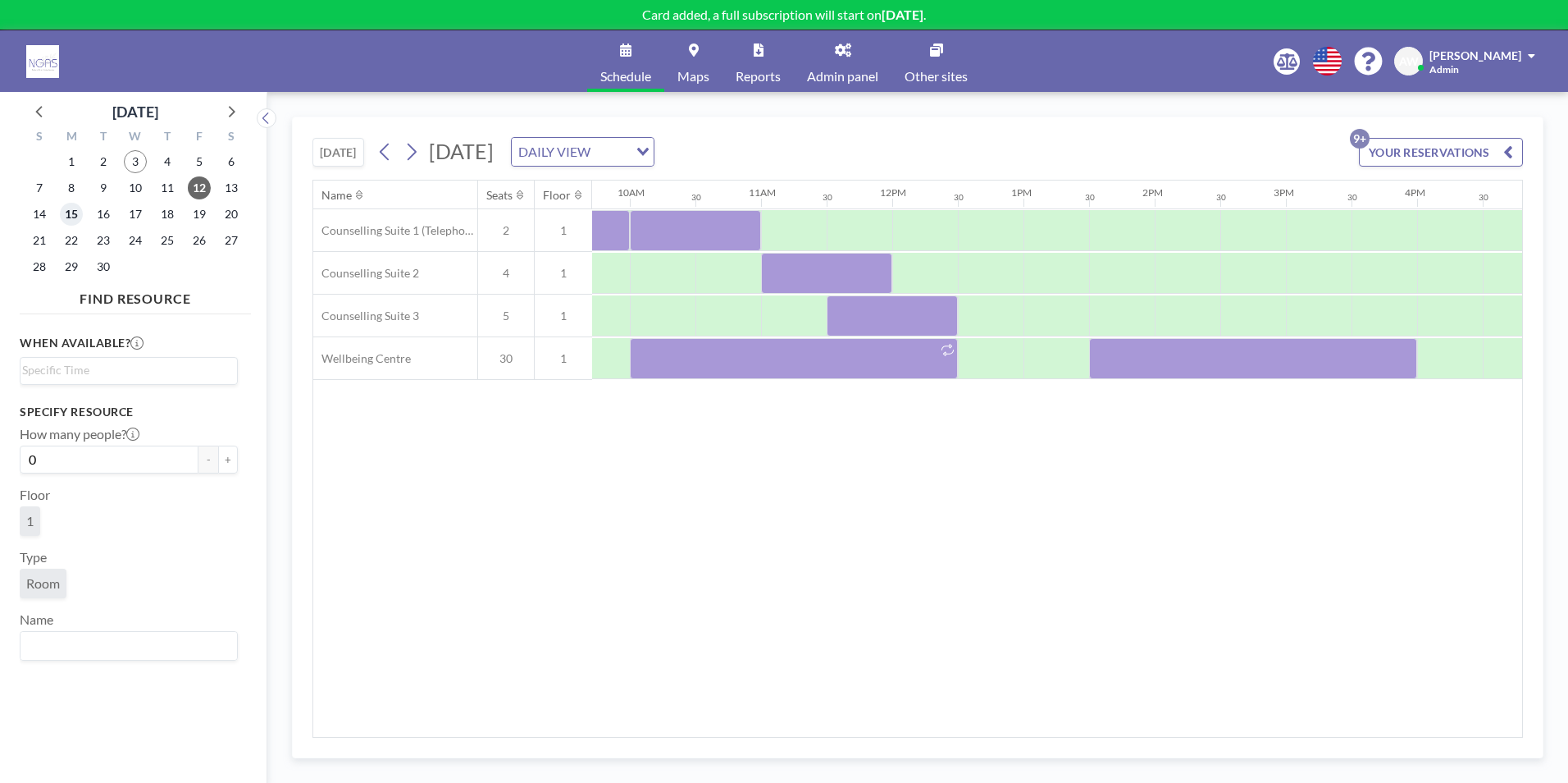
click at [67, 220] on span "15" at bounding box center [71, 214] width 23 height 23
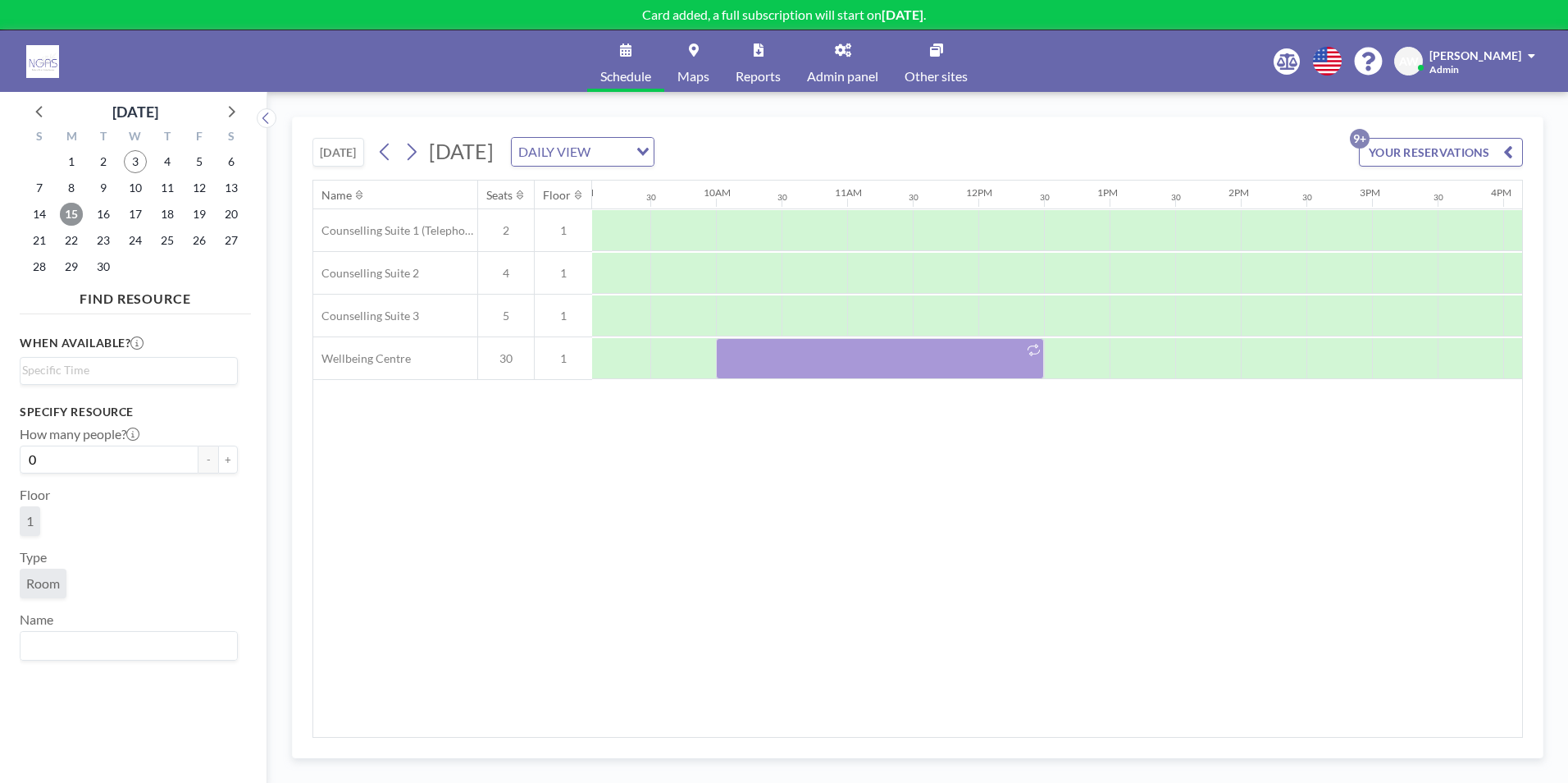
scroll to position [0, 1214]
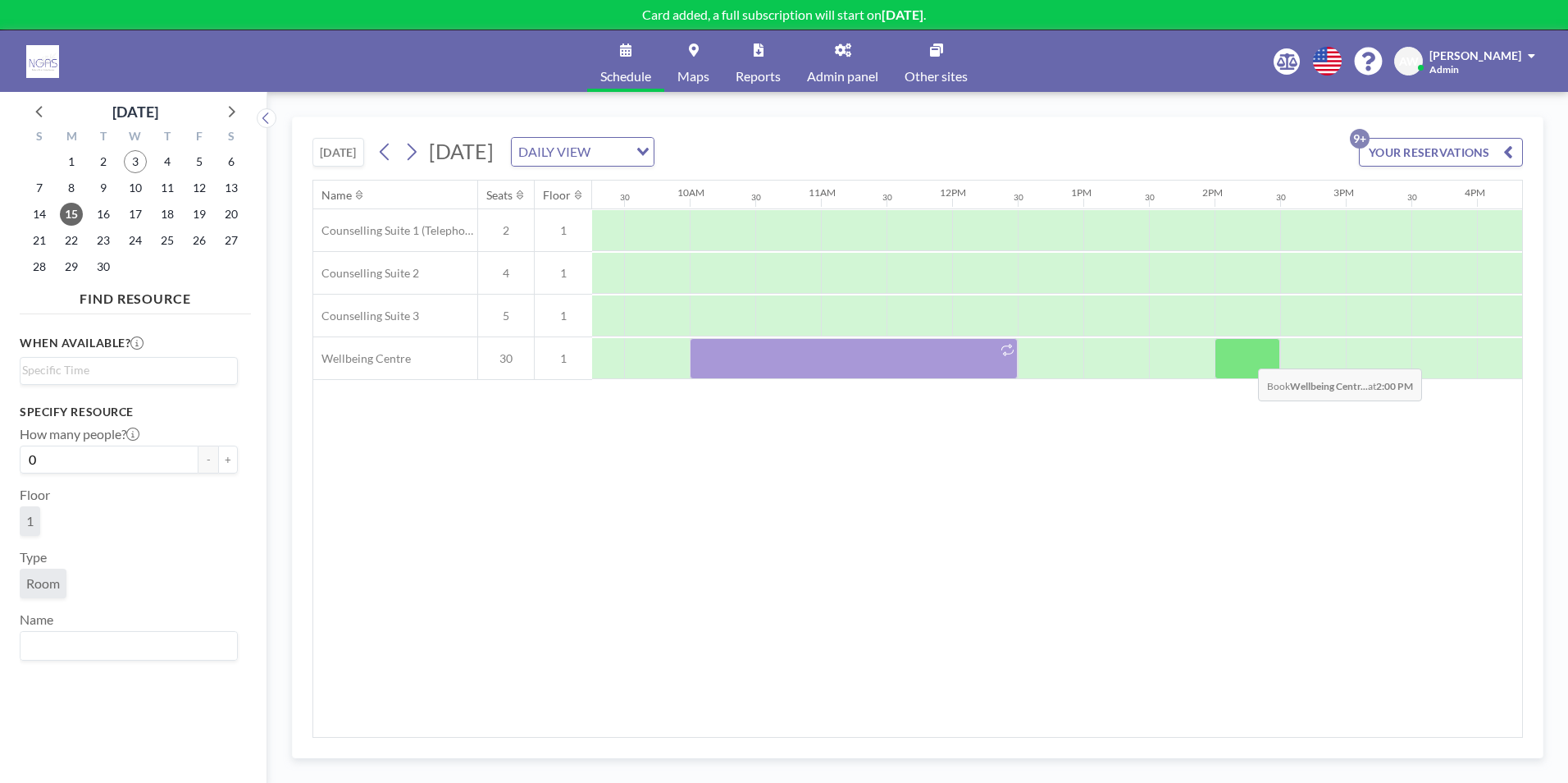
click at [1245, 356] on div at bounding box center [1247, 359] width 66 height 41
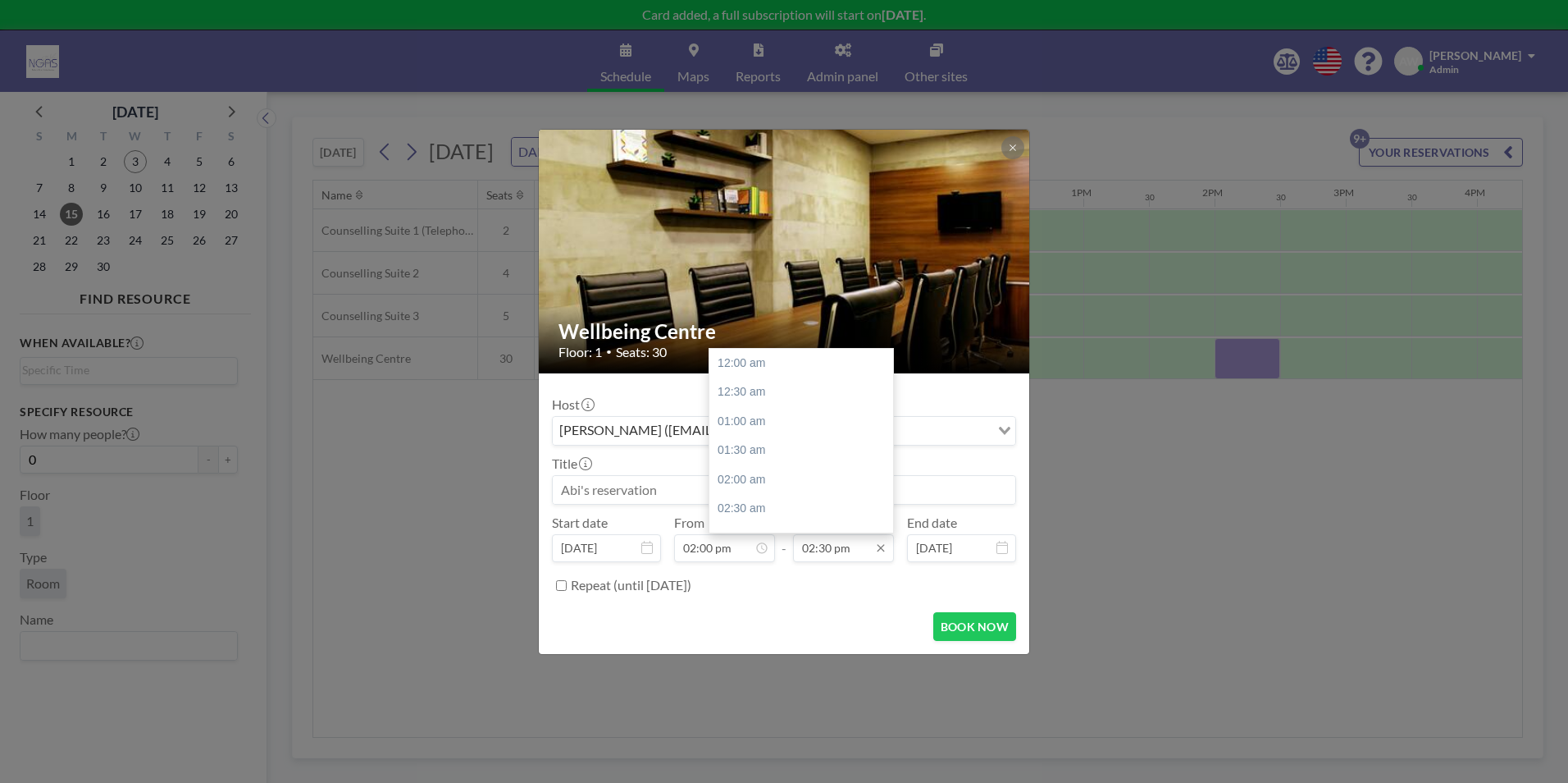
scroll to position [847, 0]
click at [810, 454] on div "04:00 pm" at bounding box center [805, 451] width 192 height 30
type input "04:00 pm"
click at [692, 501] on input at bounding box center [784, 489] width 462 height 28
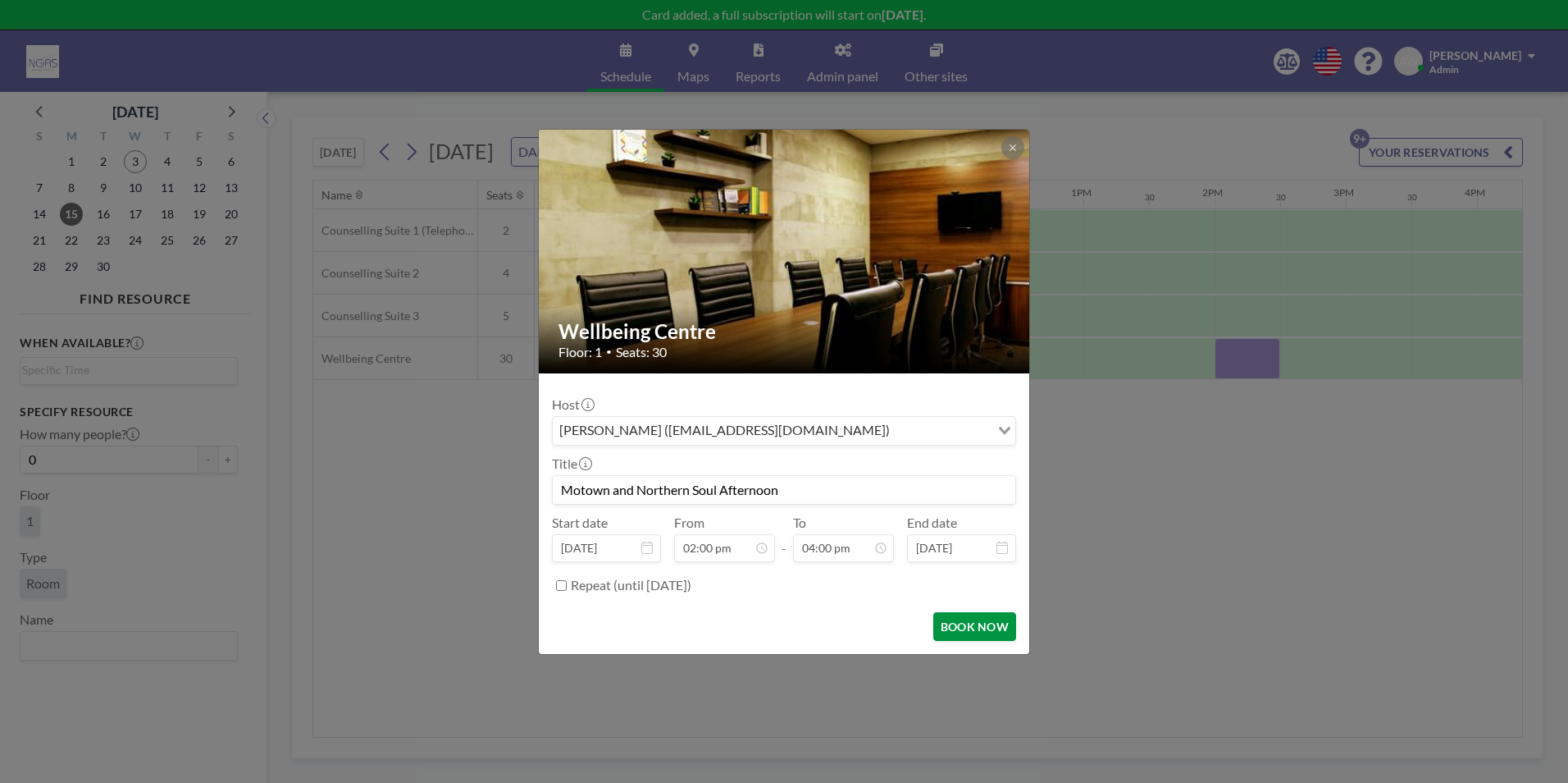
type input "Motown and Northern Soul Afternoon"
click at [980, 616] on button "BOOK NOW" at bounding box center [974, 626] width 83 height 29
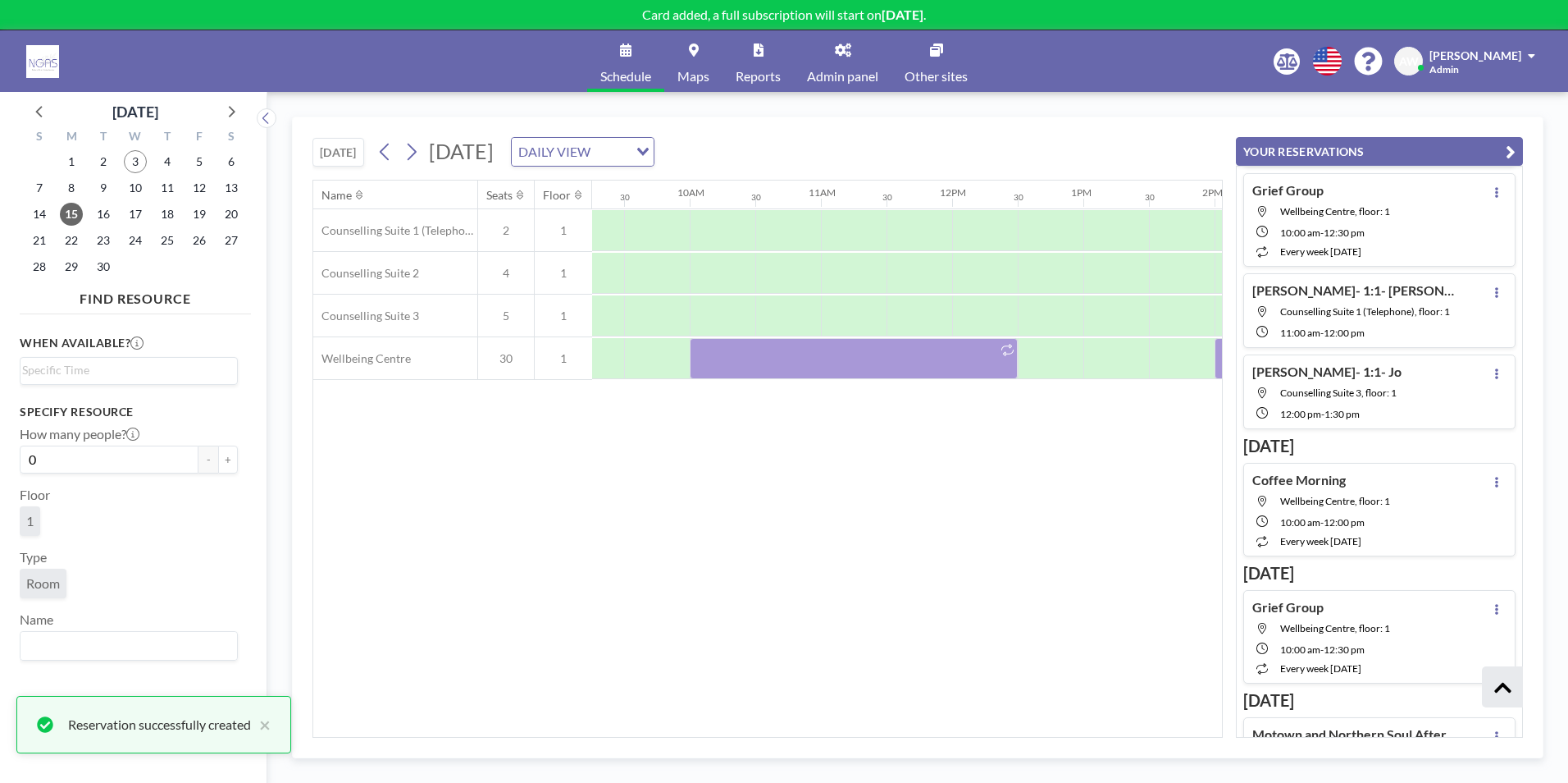
scroll to position [515, 0]
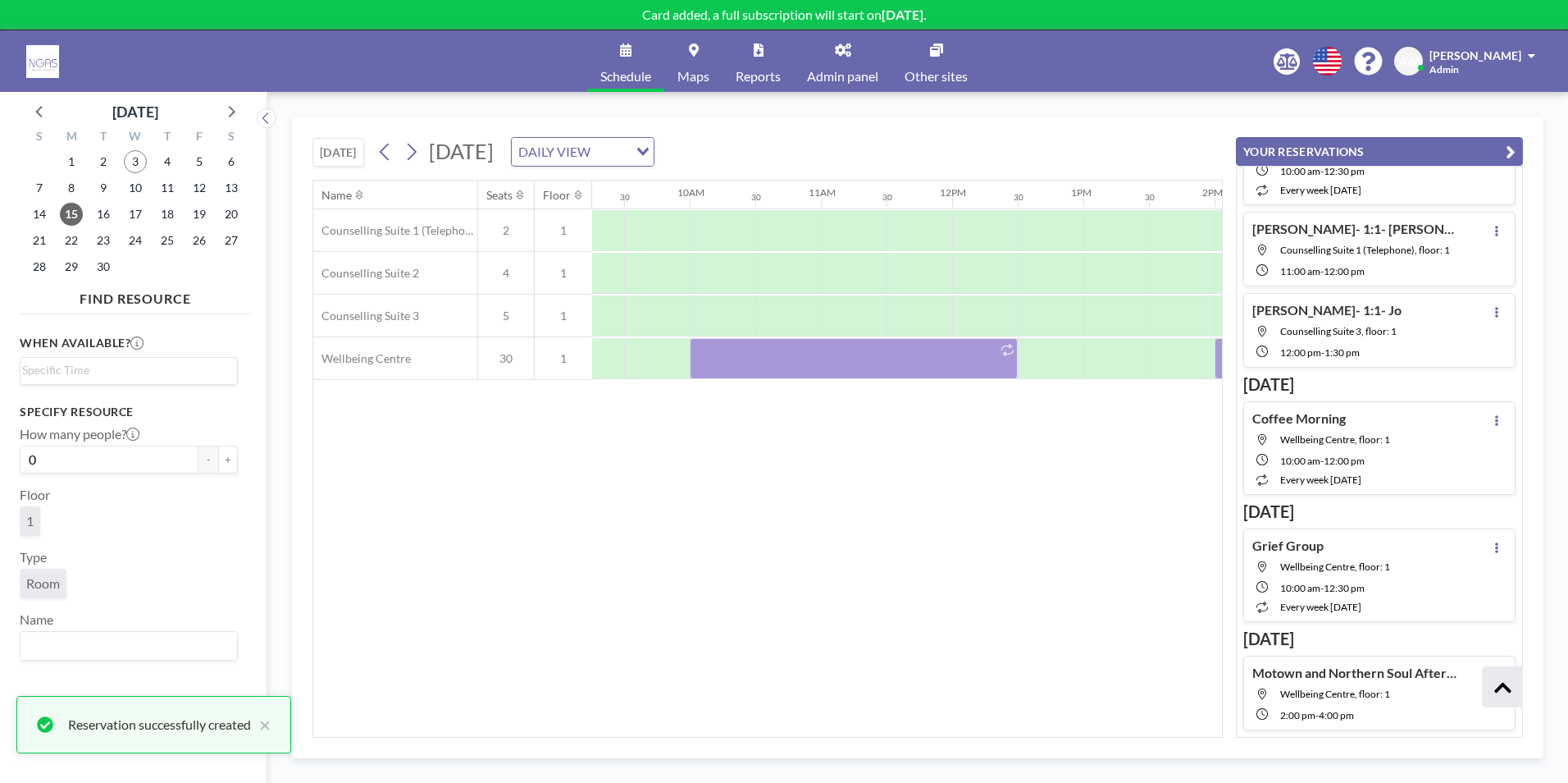
click at [1510, 159] on icon "button" at bounding box center [1510, 151] width 10 height 20
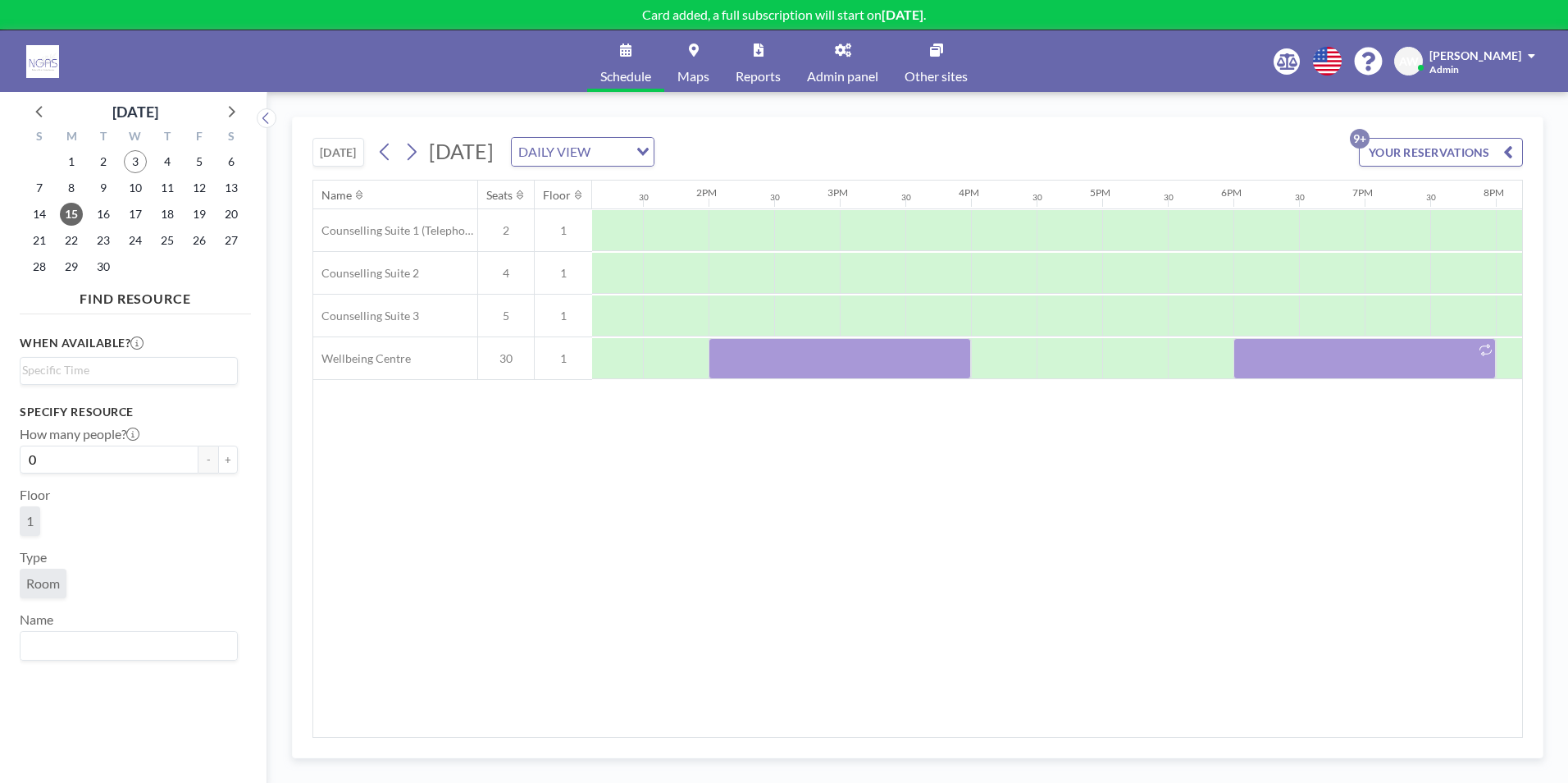
scroll to position [0, 1571]
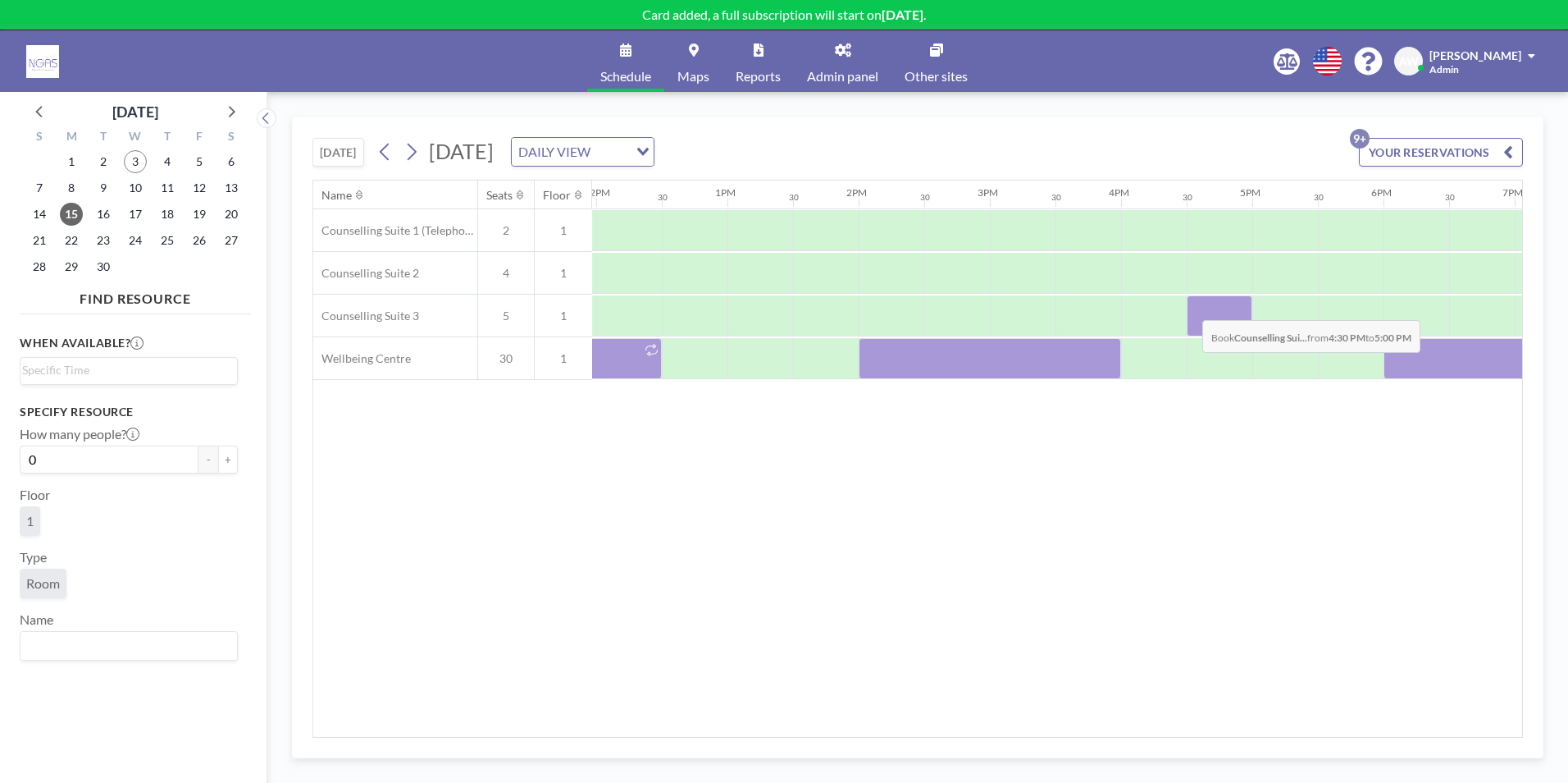
click at [1189, 307] on div at bounding box center [1219, 316] width 66 height 41
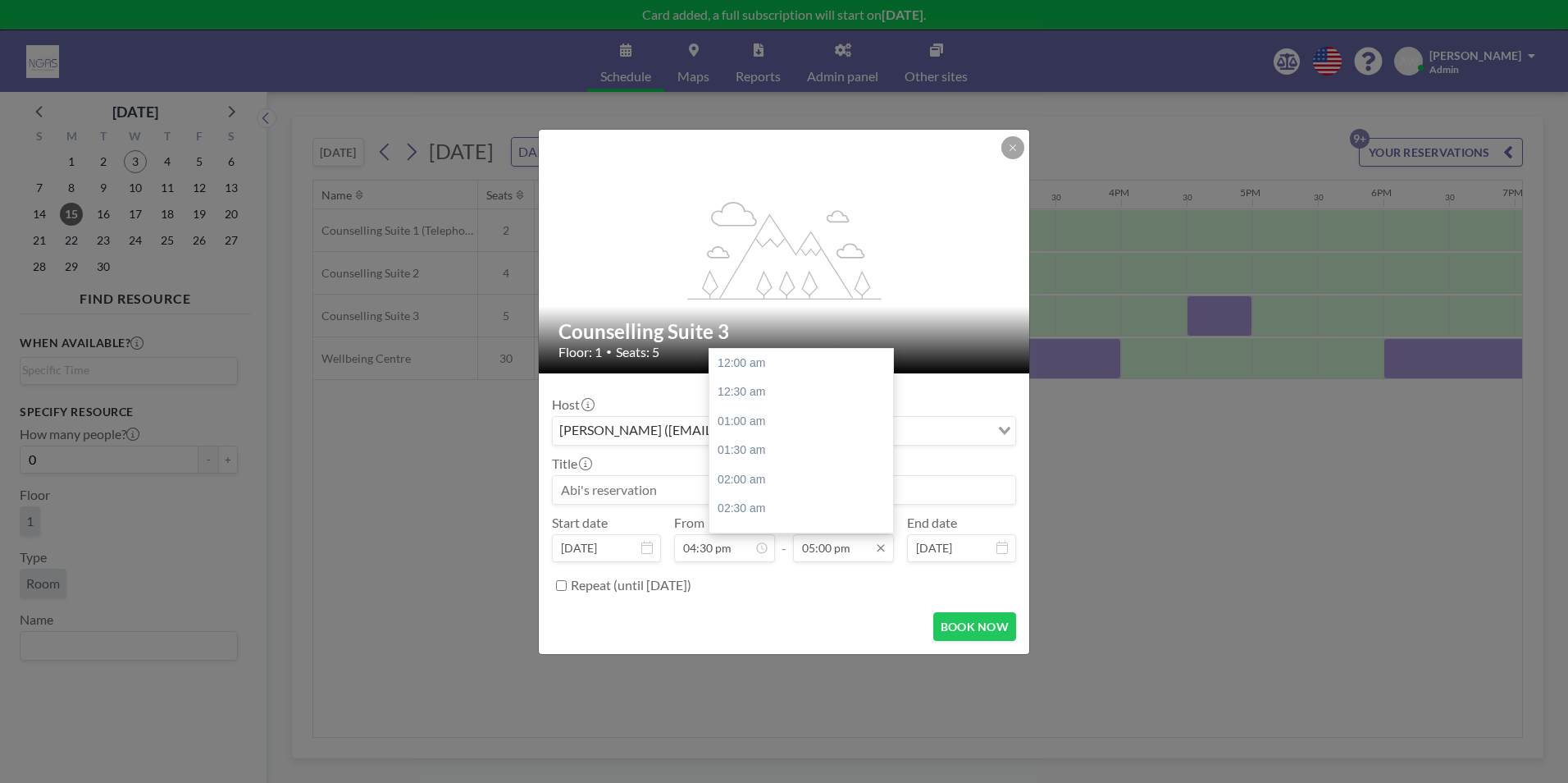
scroll to position [993, 0]
click at [787, 400] on div "05:30 pm" at bounding box center [805, 392] width 192 height 30
type input "05:30 pm"
click at [750, 487] on input at bounding box center [784, 489] width 462 height 28
type input "j"
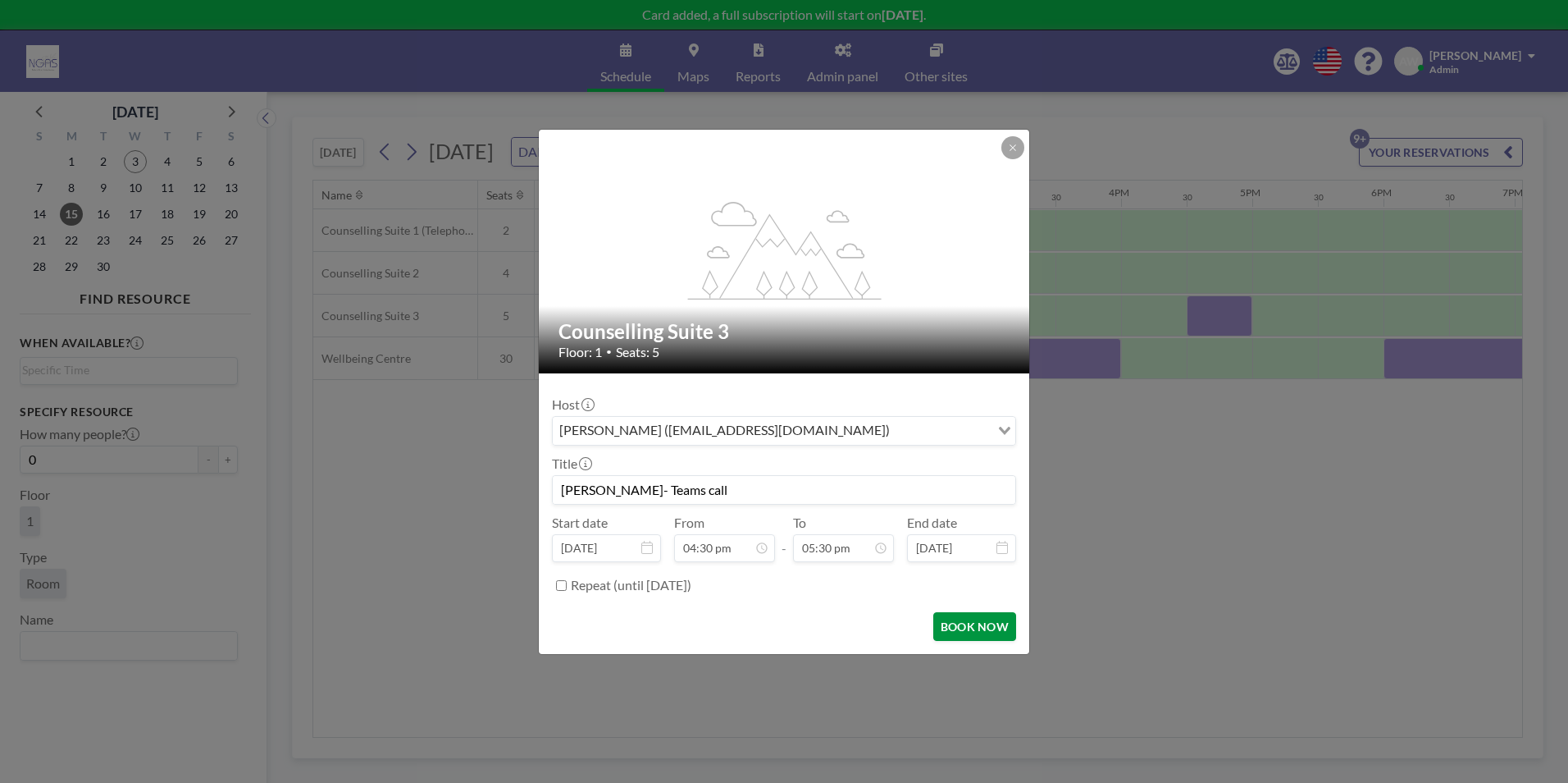
type input "[PERSON_NAME]- Teams call"
click at [996, 623] on button "BOOK NOW" at bounding box center [974, 626] width 83 height 29
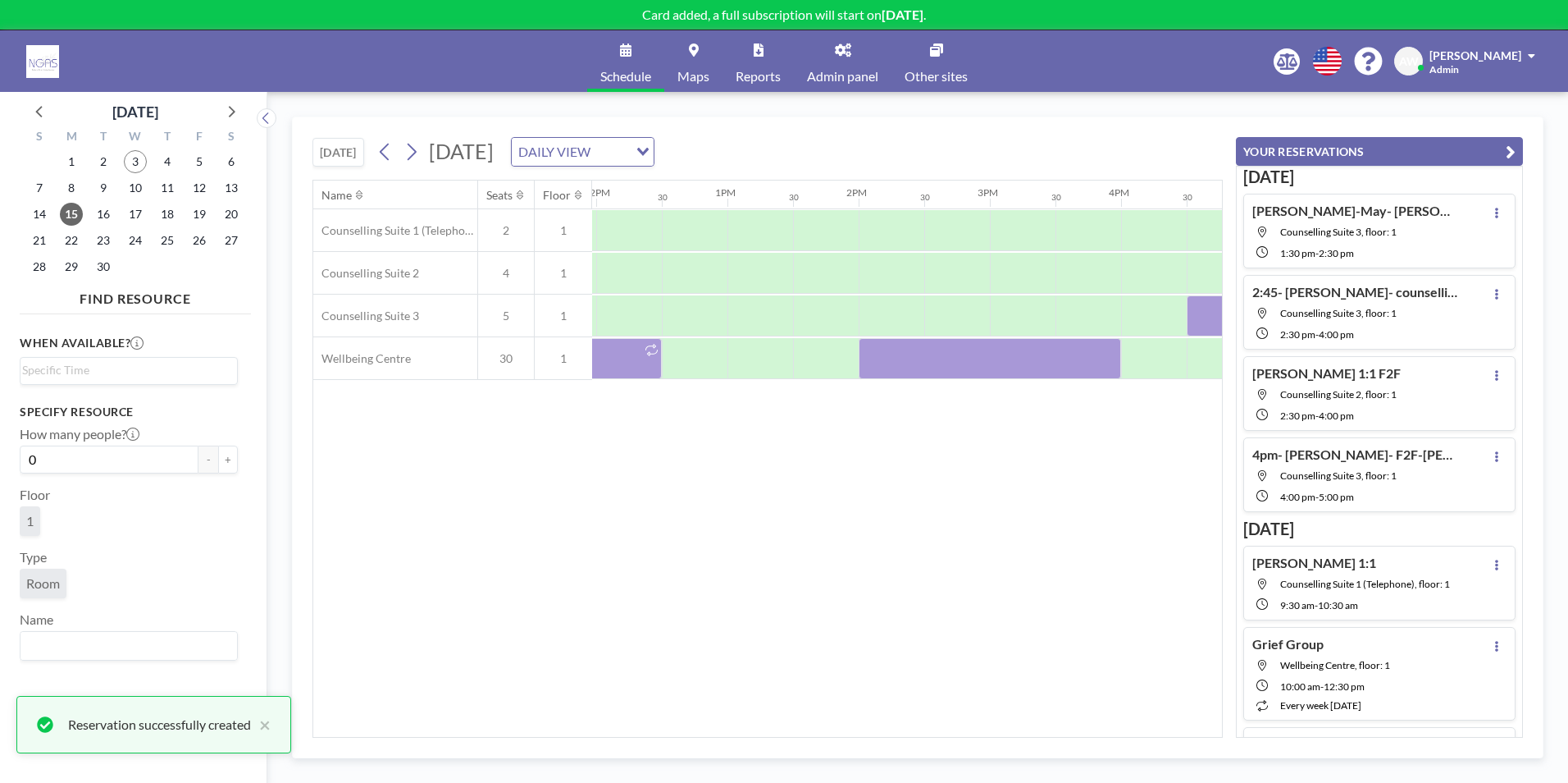
click at [983, 567] on div "Name Seats Floor 12AM 30 1AM 30 2AM 30 3AM 30 4AM 30 5AM 30 6AM 30 7AM 30 8AM 3…" at bounding box center [767, 458] width 909 height 556
click at [1521, 148] on button "YOUR RESERVATIONS" at bounding box center [1379, 151] width 287 height 29
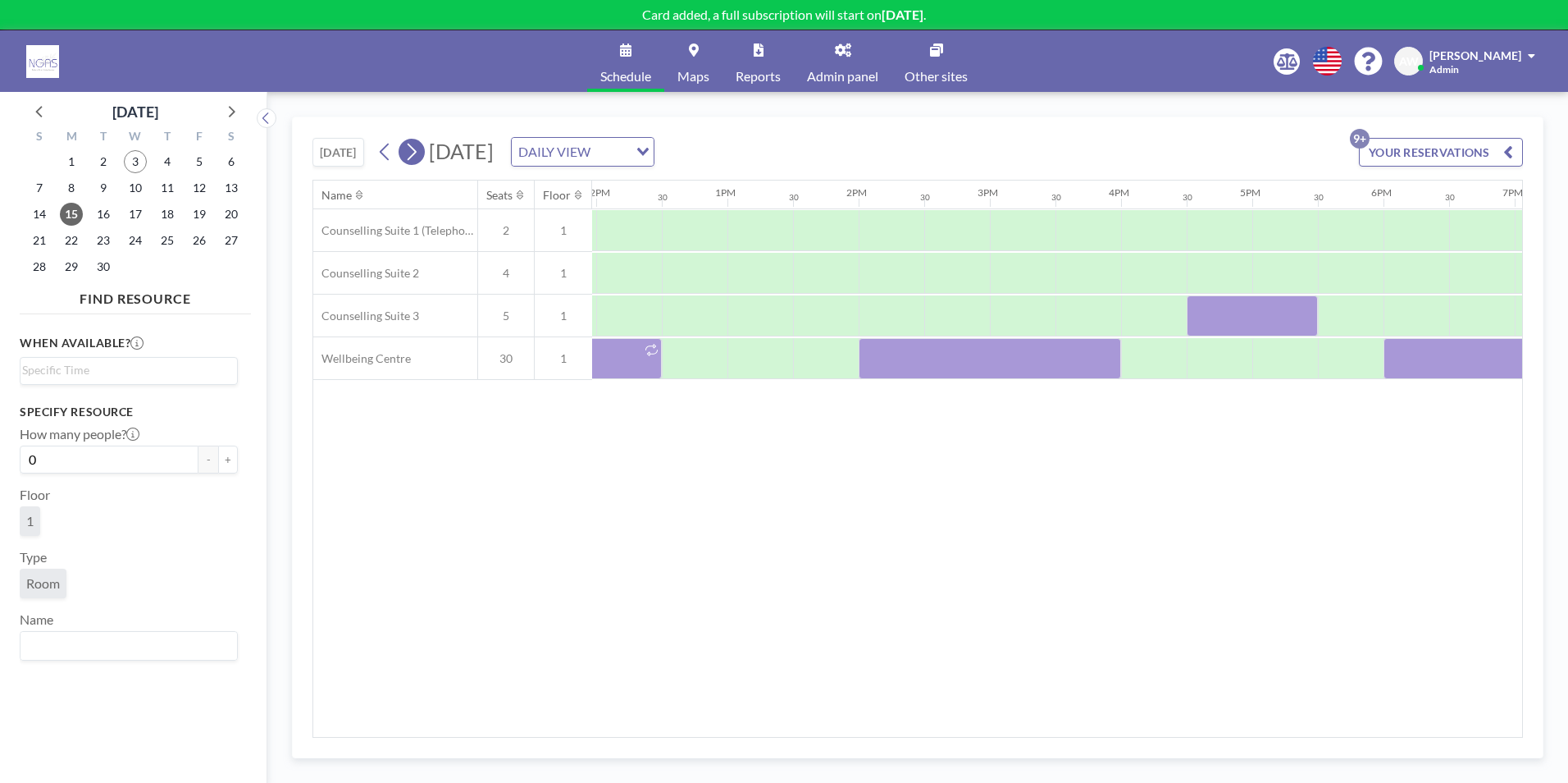
click at [404, 147] on button at bounding box center [411, 151] width 26 height 26
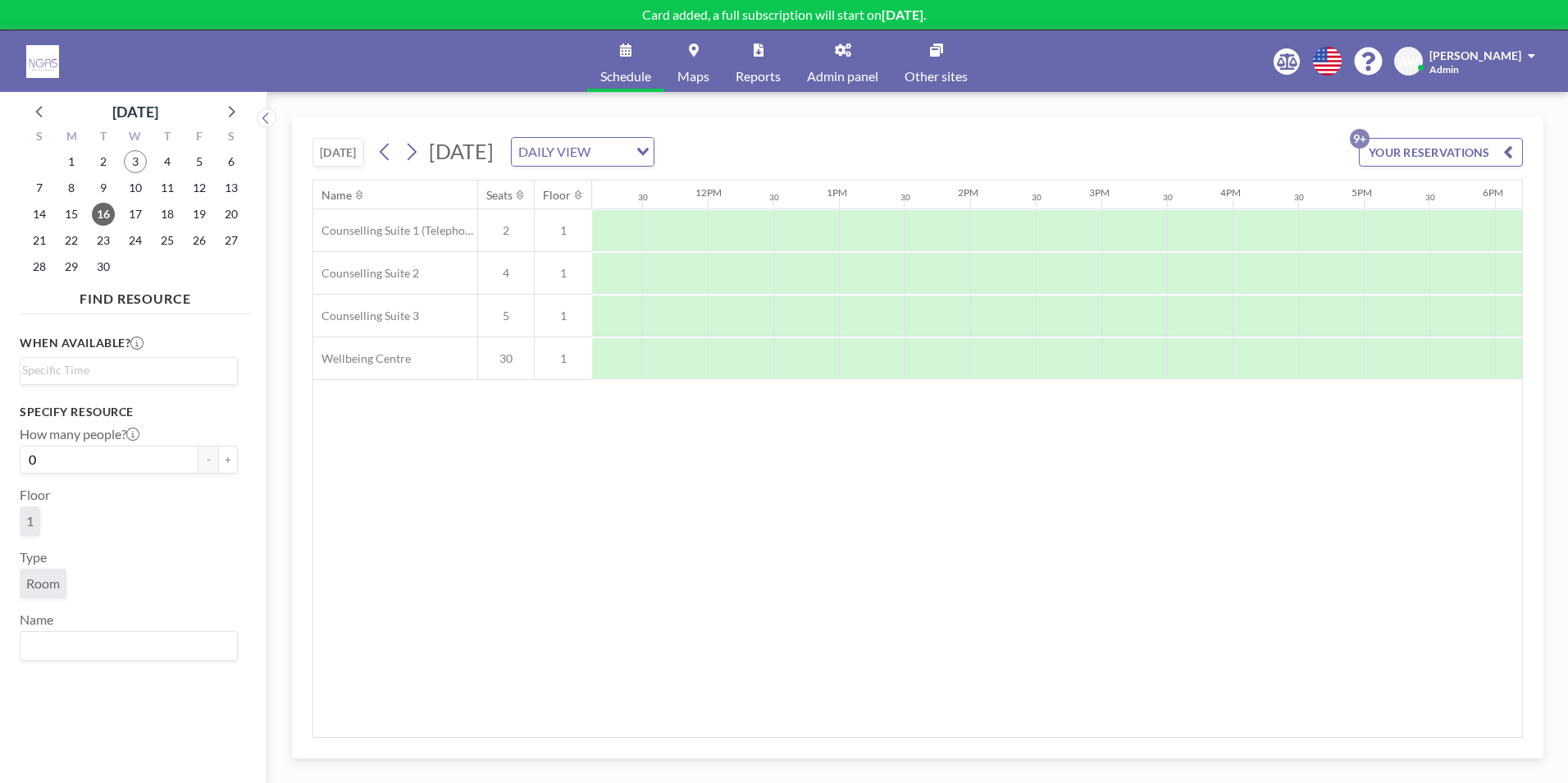
scroll to position [0, 1493]
click at [1372, 362] on div at bounding box center [1363, 359] width 66 height 41
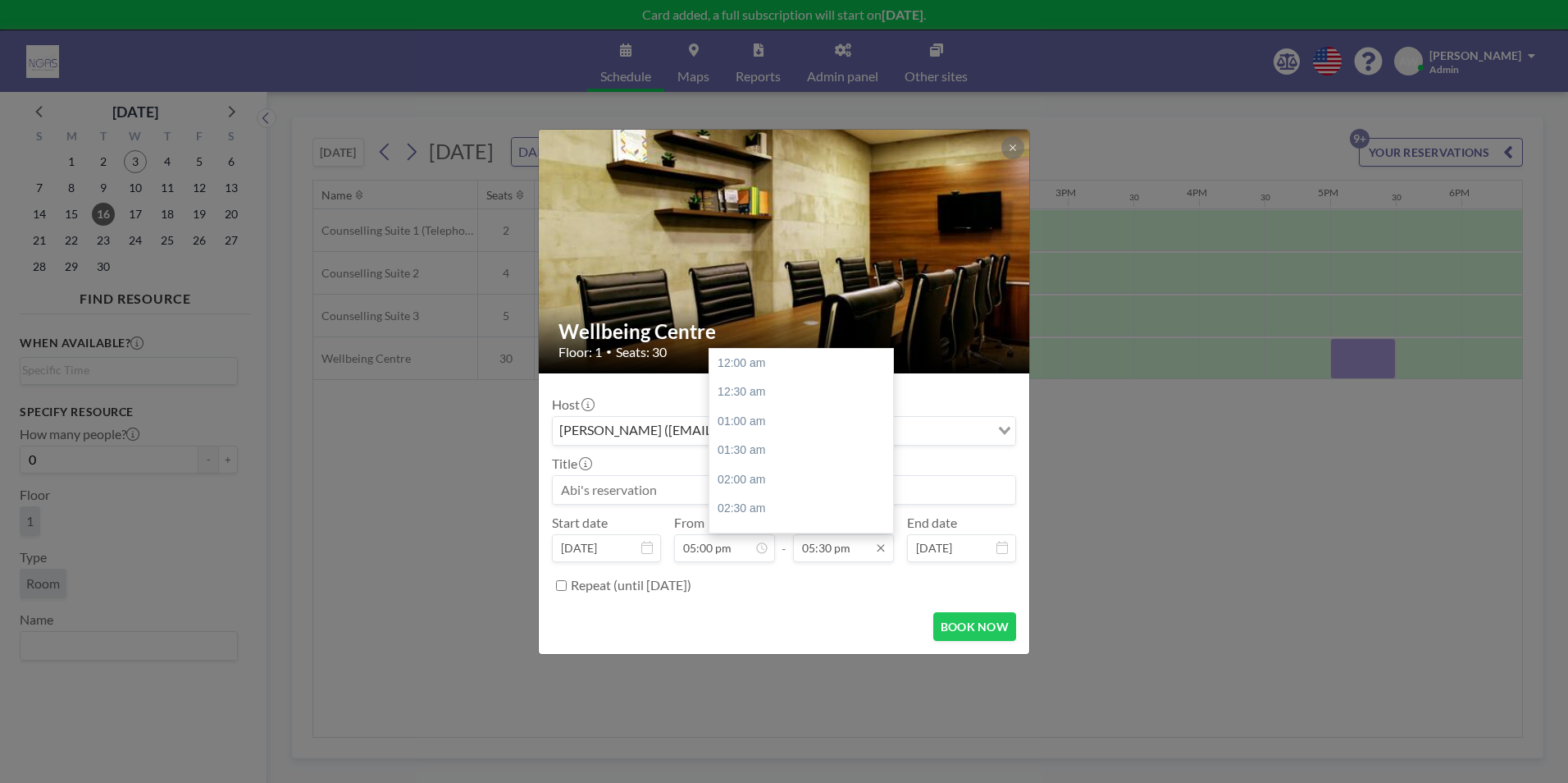
scroll to position [1023, 0]
click at [780, 383] on div "06:00 pm" at bounding box center [805, 392] width 192 height 30
type input "06:00 pm"
click at [681, 494] on input at bounding box center [784, 489] width 462 height 28
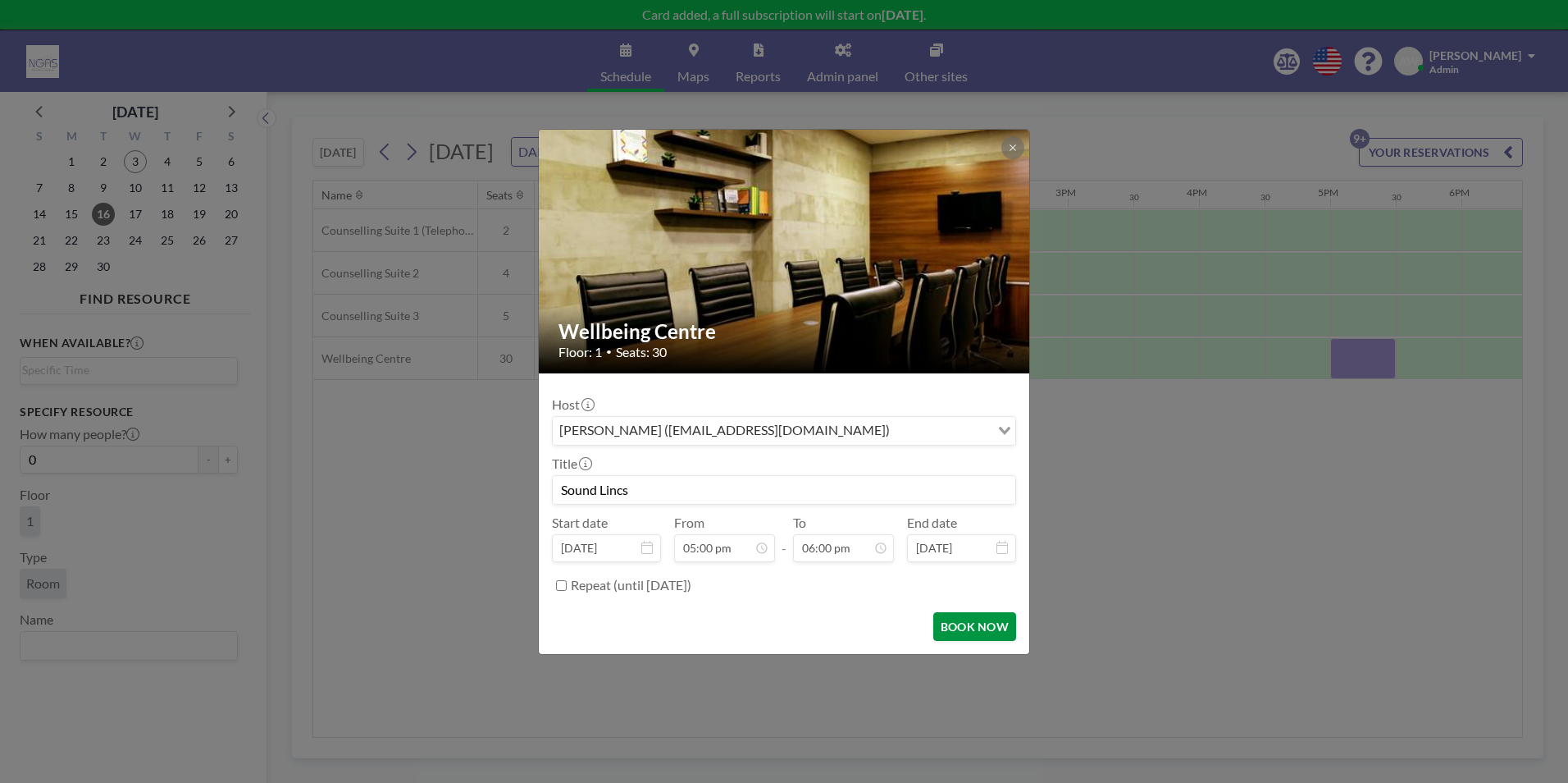
type input "Sound Lincs"
click at [958, 624] on button "BOOK NOW" at bounding box center [974, 626] width 83 height 29
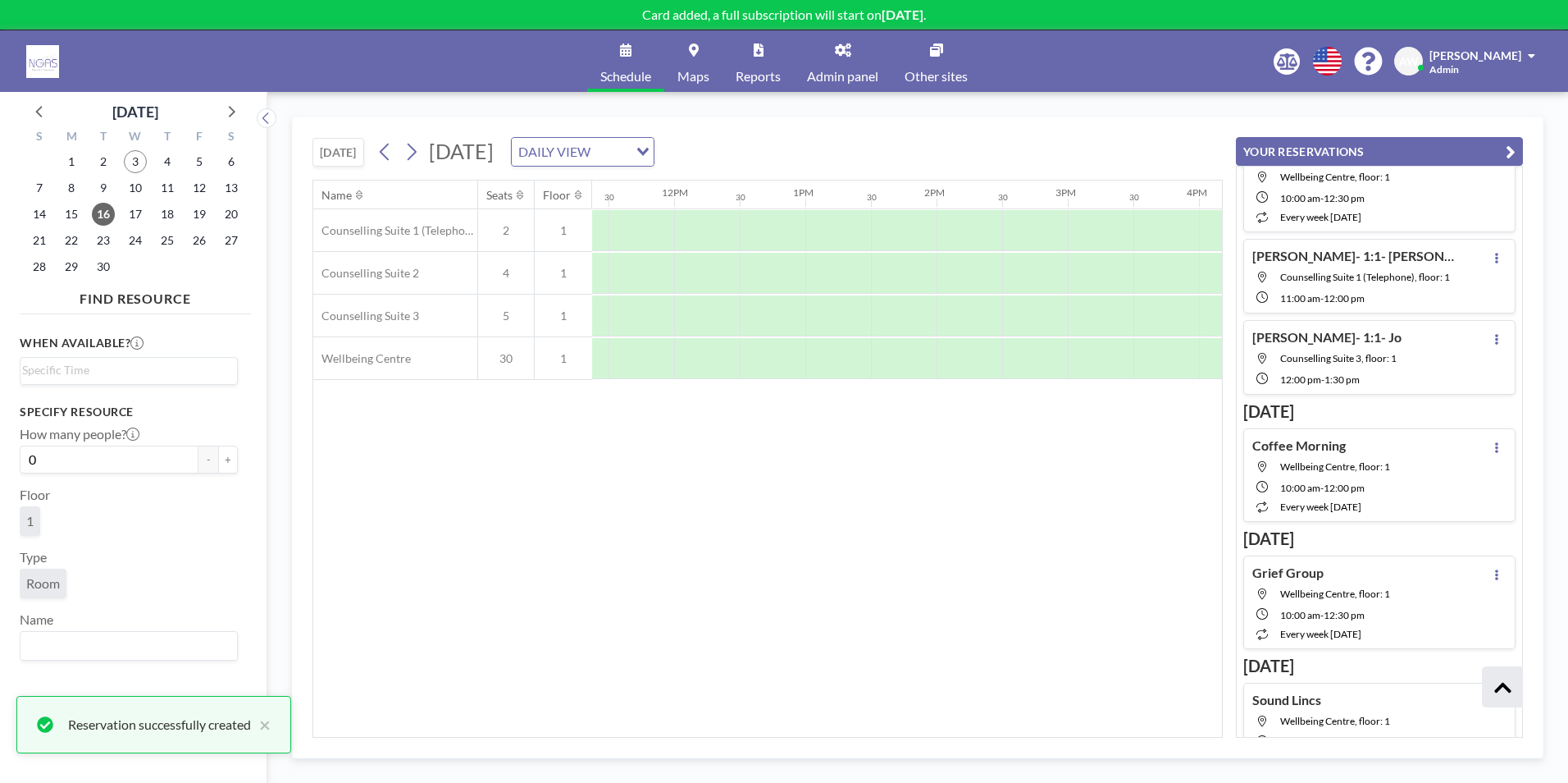
scroll to position [515, 0]
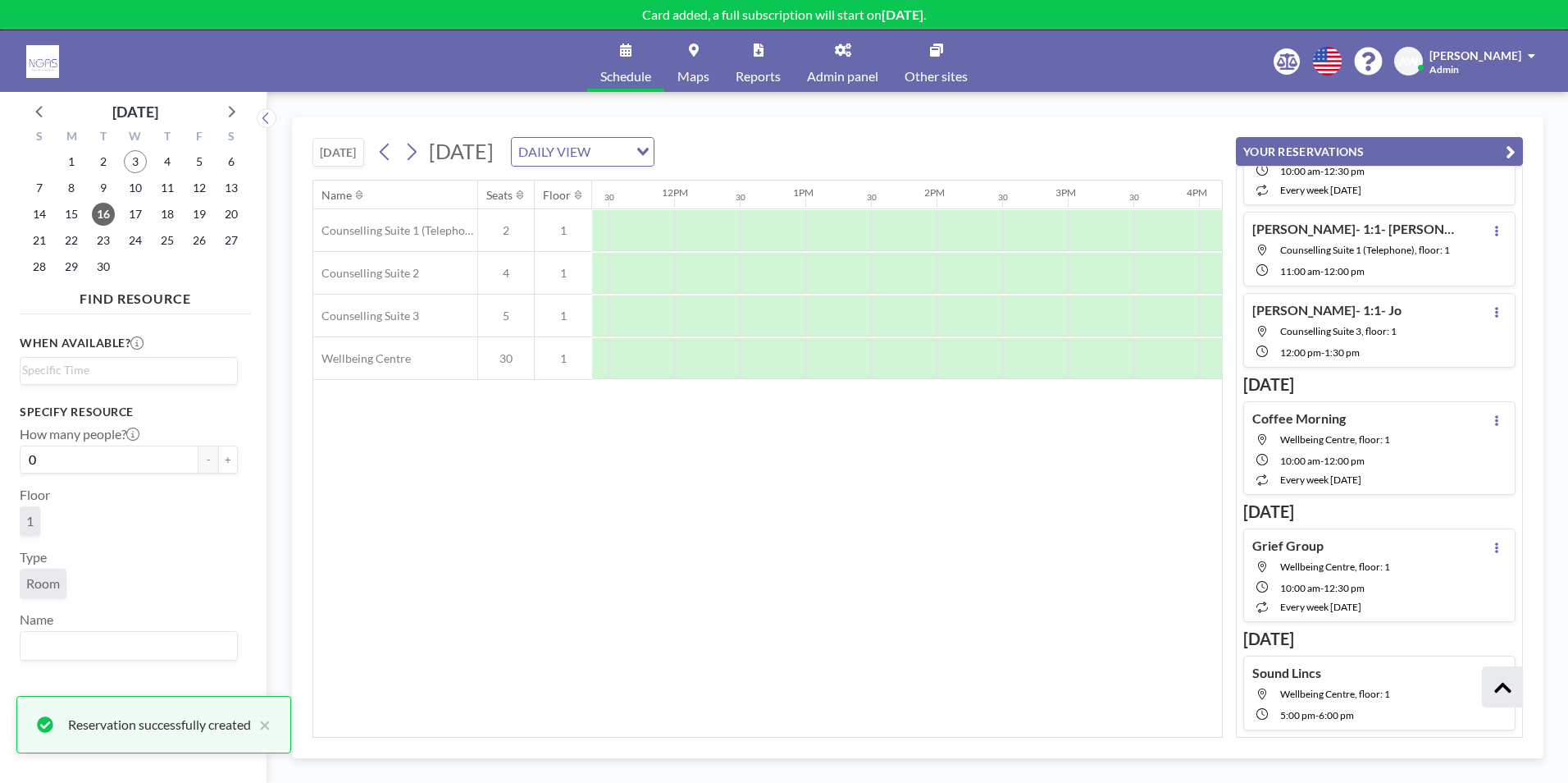
click at [958, 624] on div "Name Seats Floor 12AM 30 1AM 30 2AM 30 3AM 30 4AM 30 5AM 30 6AM 30 7AM 30 8AM 3…" at bounding box center [767, 458] width 909 height 556
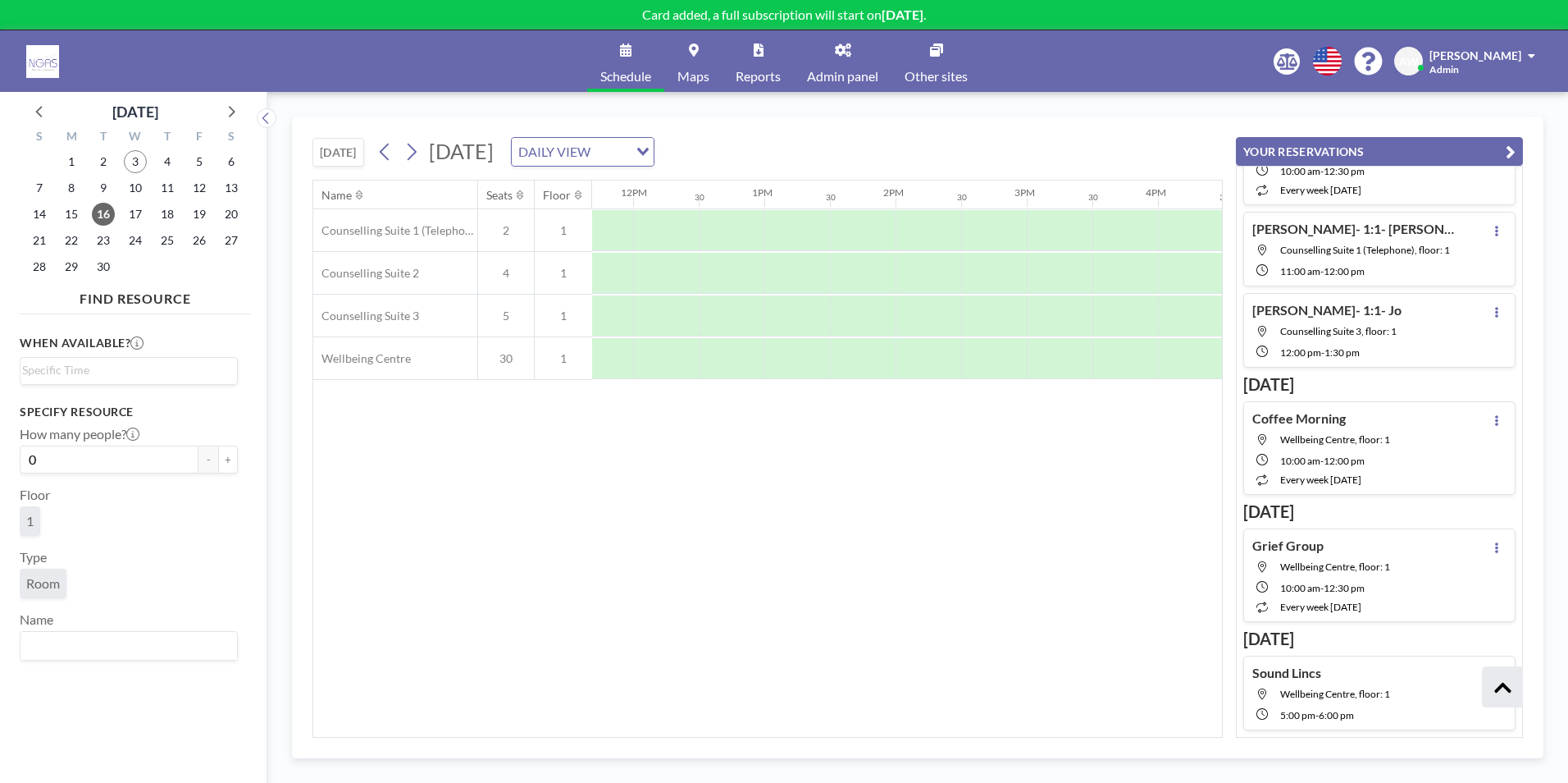
click at [970, 613] on div "Name Seats Floor 12AM 30 1AM 30 2AM 30 3AM 30 4AM 30 5AM 30 6AM 30 7AM 30 8AM 3…" at bounding box center [767, 458] width 909 height 556
click at [1506, 159] on icon "button" at bounding box center [1510, 151] width 10 height 20
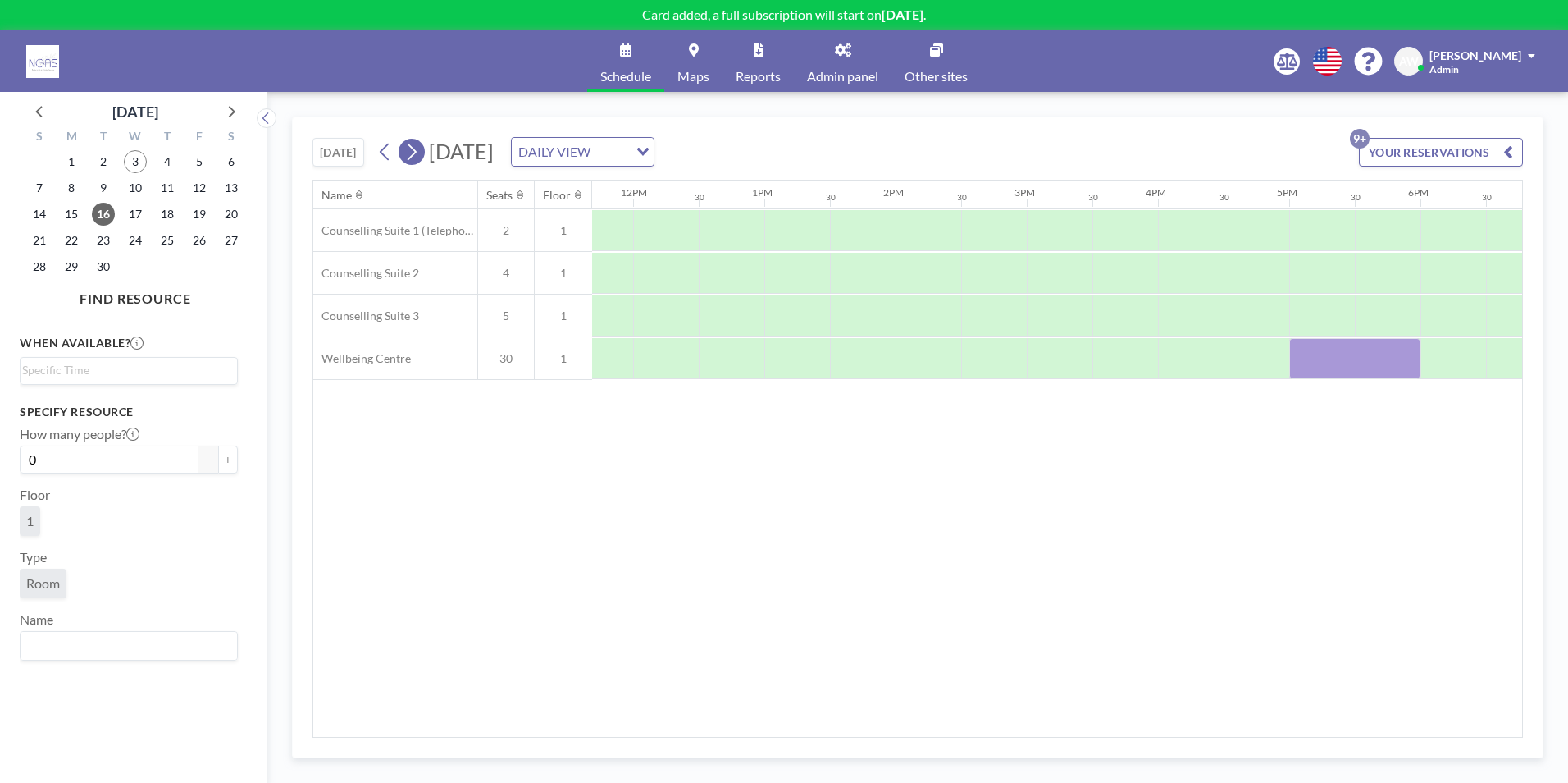
click at [413, 142] on icon at bounding box center [411, 151] width 16 height 25
click at [97, 241] on span "23" at bounding box center [103, 240] width 23 height 23
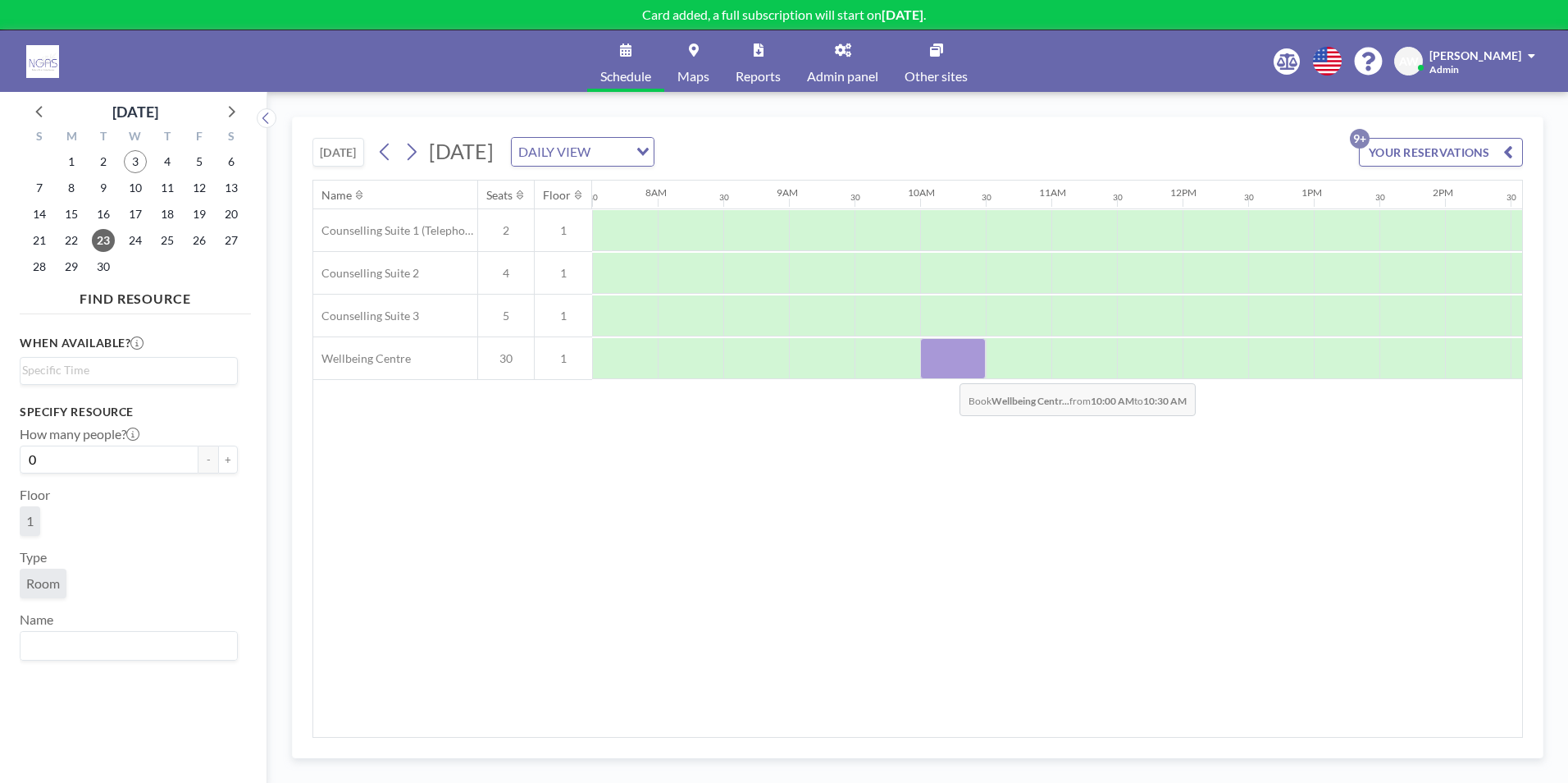
click at [947, 371] on div at bounding box center [952, 359] width 66 height 41
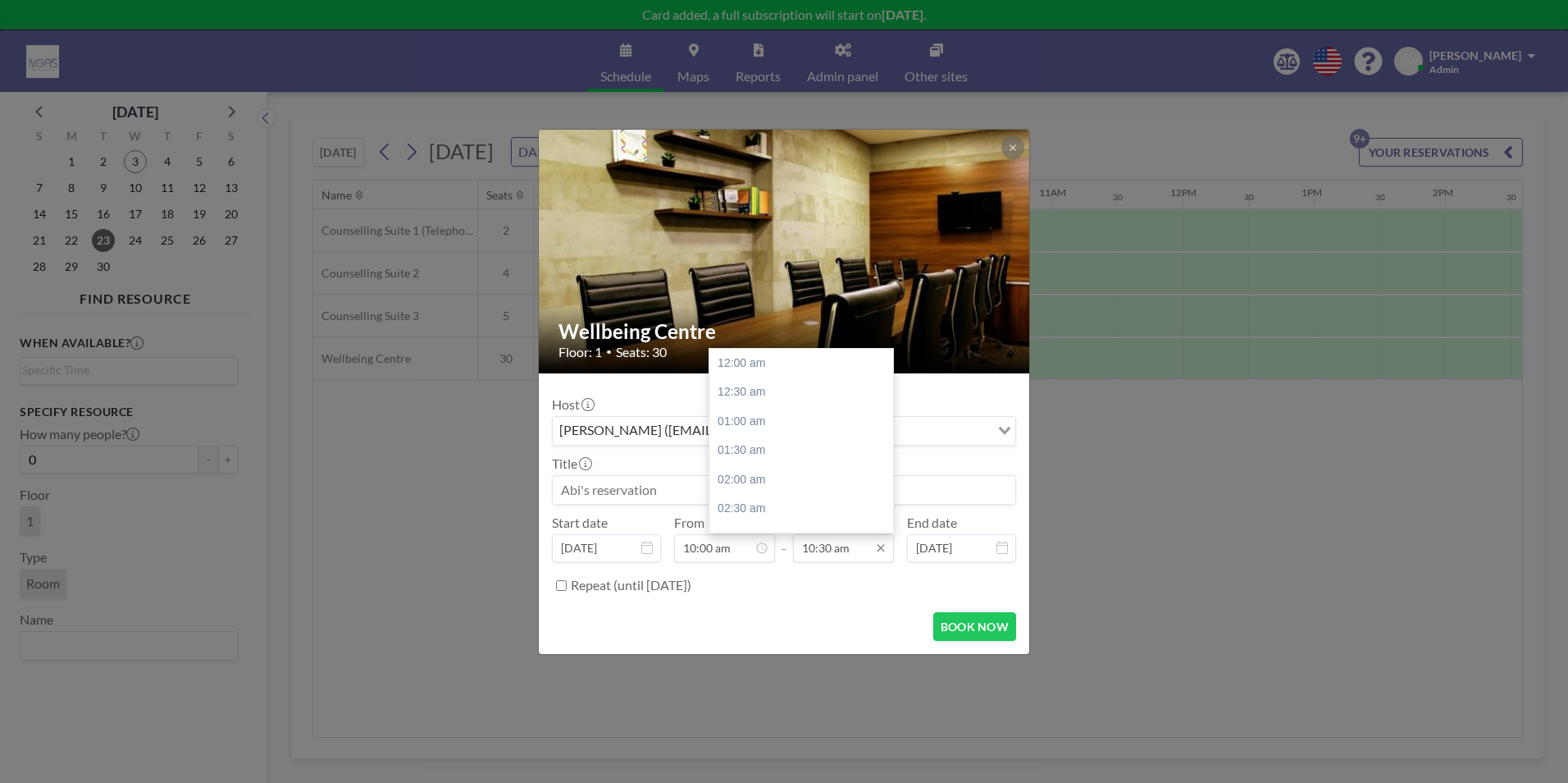
scroll to position [613, 0]
click at [778, 441] on div "12:00 pm" at bounding box center [805, 451] width 192 height 30
type input "12:00 pm"
click at [630, 490] on input at bounding box center [784, 489] width 462 height 28
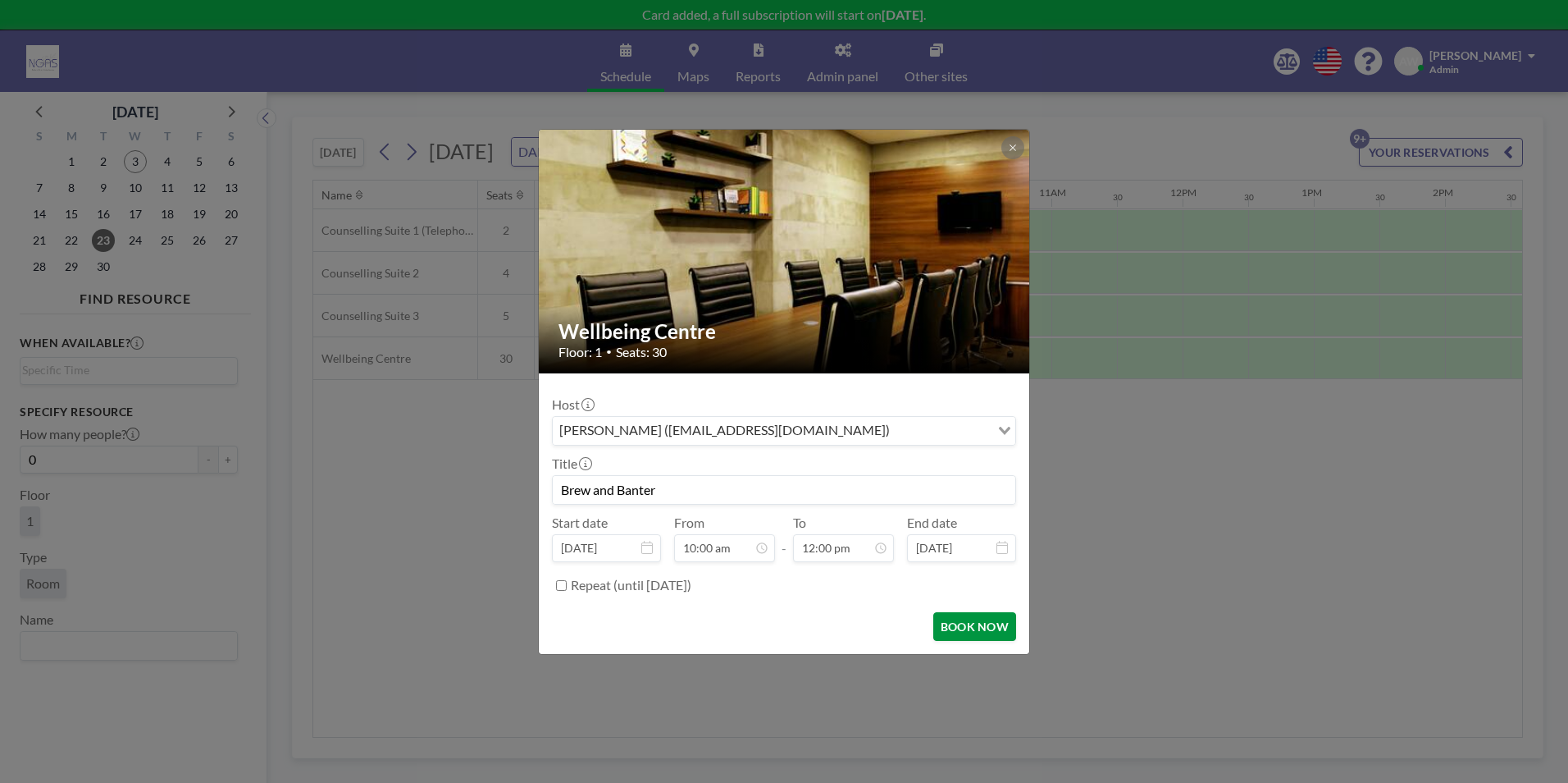
type input "Brew and Banter"
click at [975, 628] on button "BOOK NOW" at bounding box center [974, 626] width 83 height 29
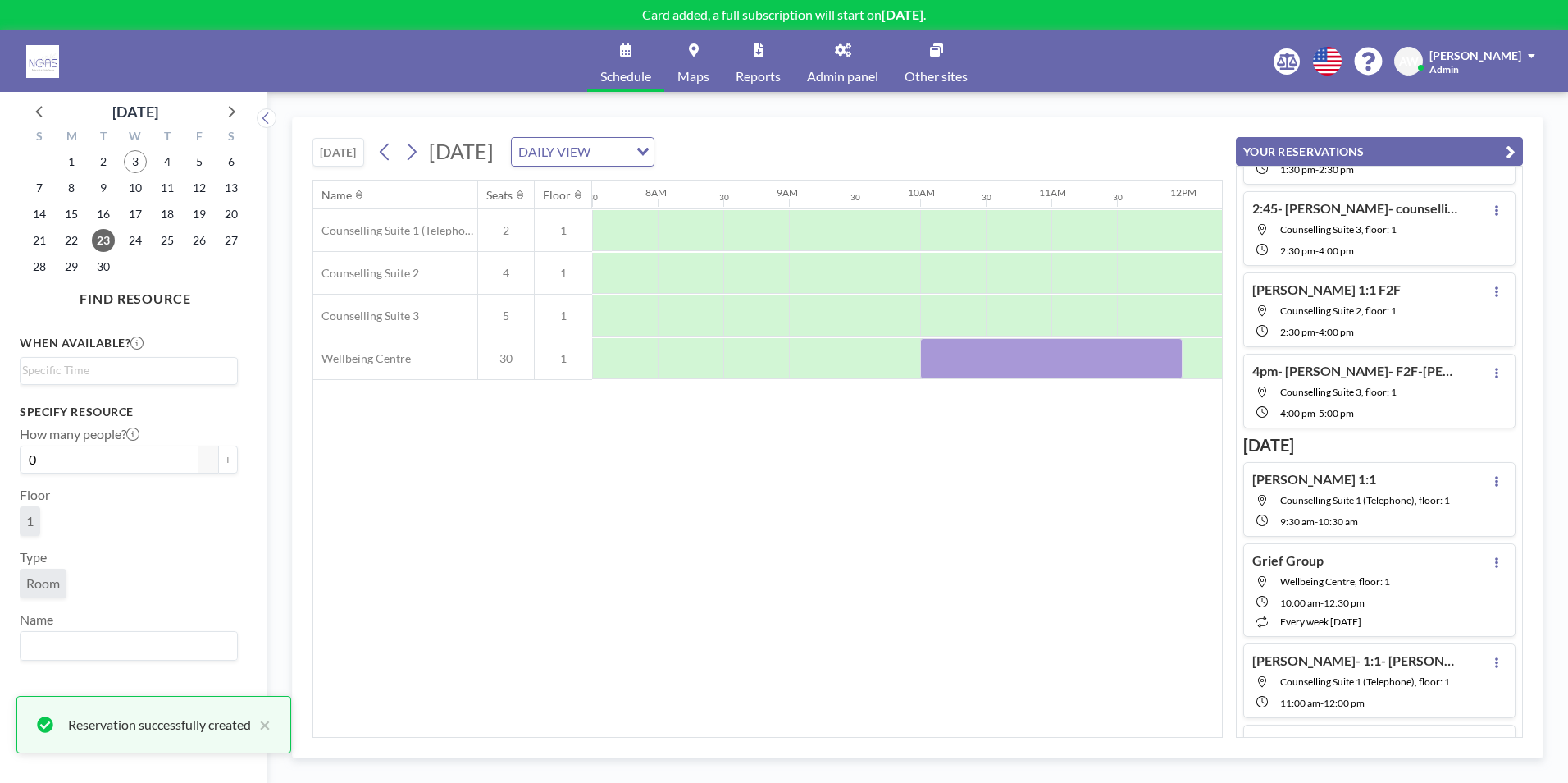
click at [975, 489] on div "Name Seats Floor 12AM 30 1AM 30 2AM 30 3AM 30 4AM 30 5AM 30 6AM 30 7AM 30 8AM 3…" at bounding box center [767, 458] width 909 height 556
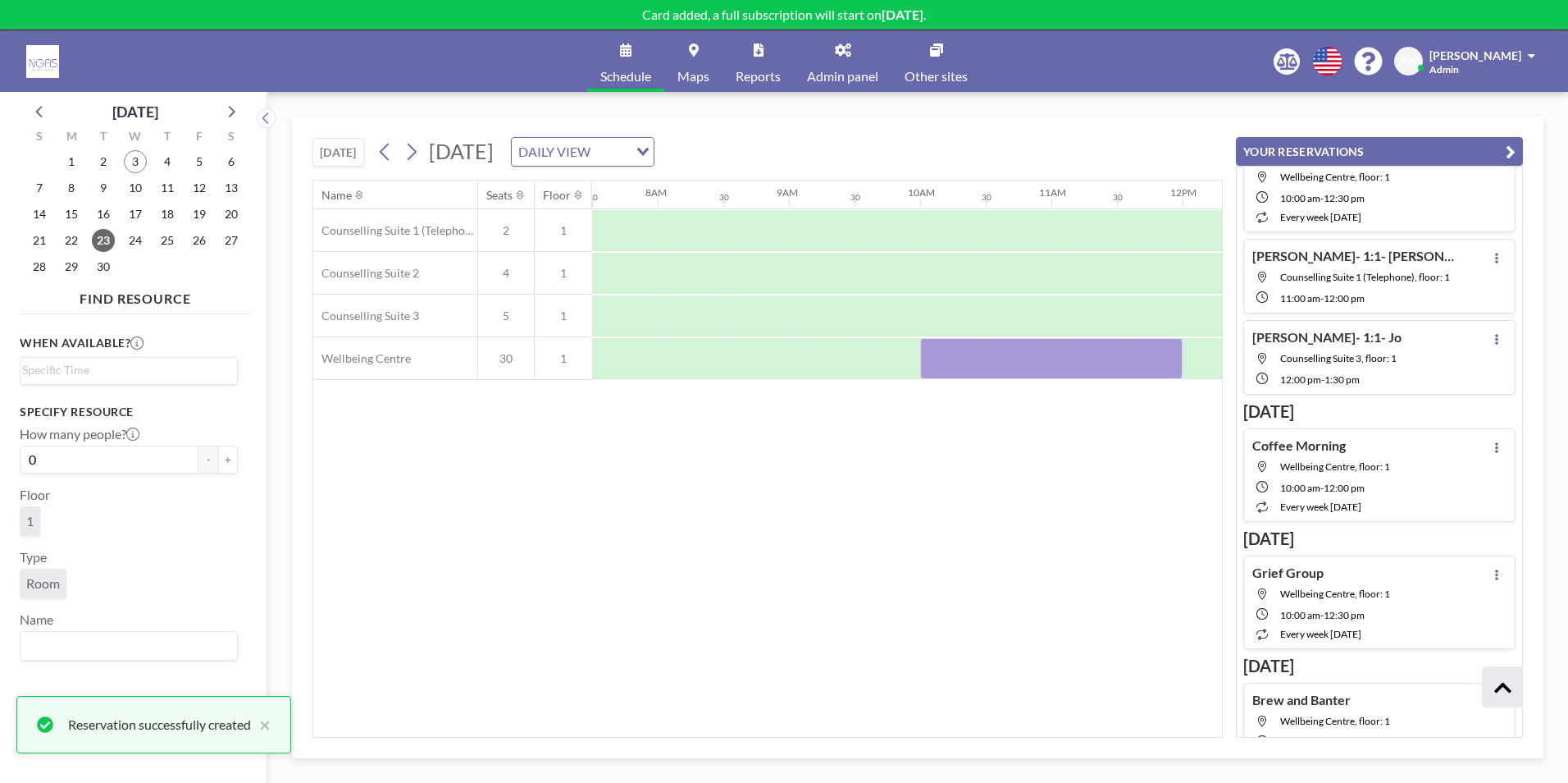
scroll to position [515, 0]
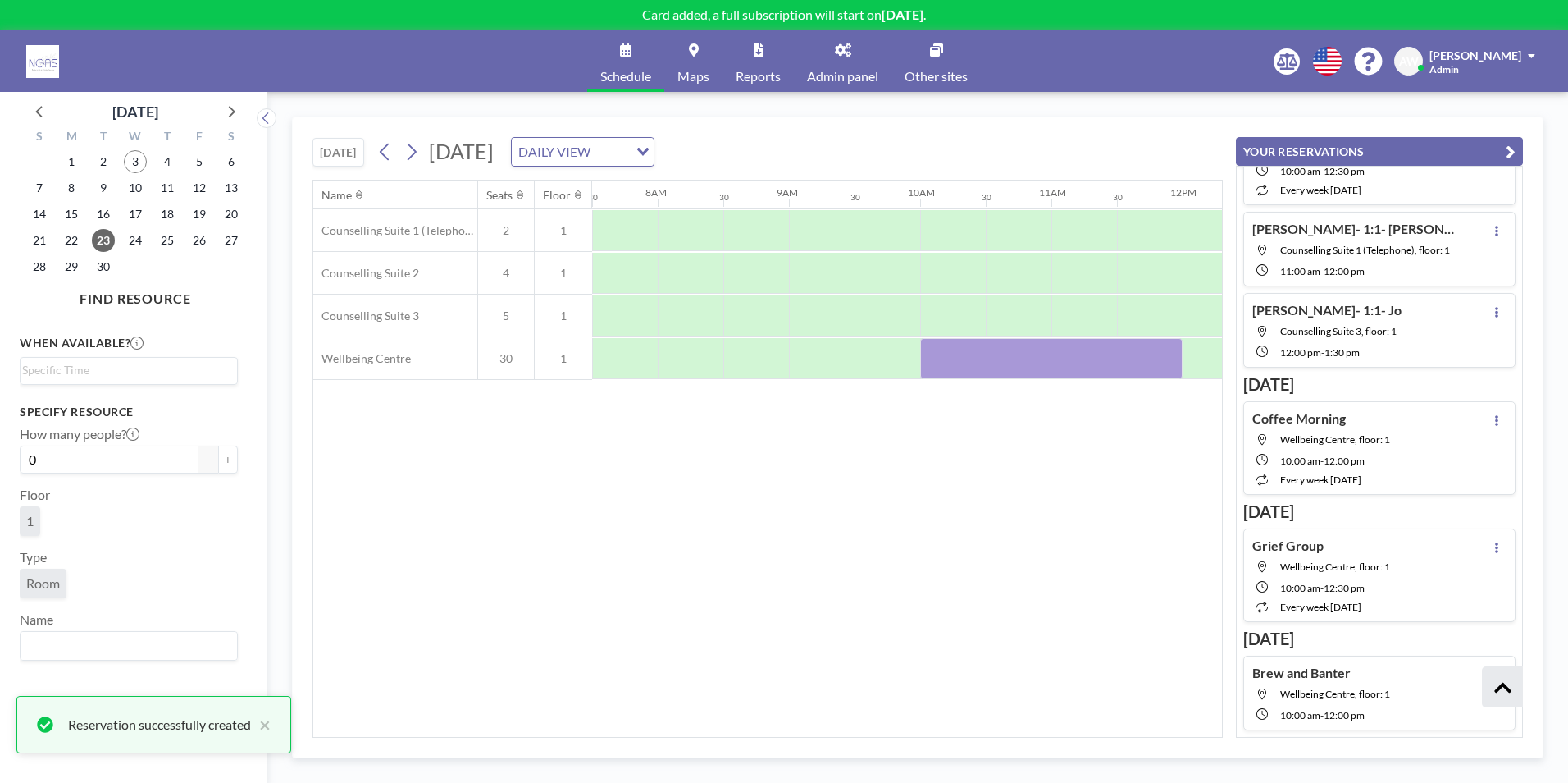
click at [1504, 150] on button "YOUR RESERVATIONS" at bounding box center [1379, 151] width 287 height 29
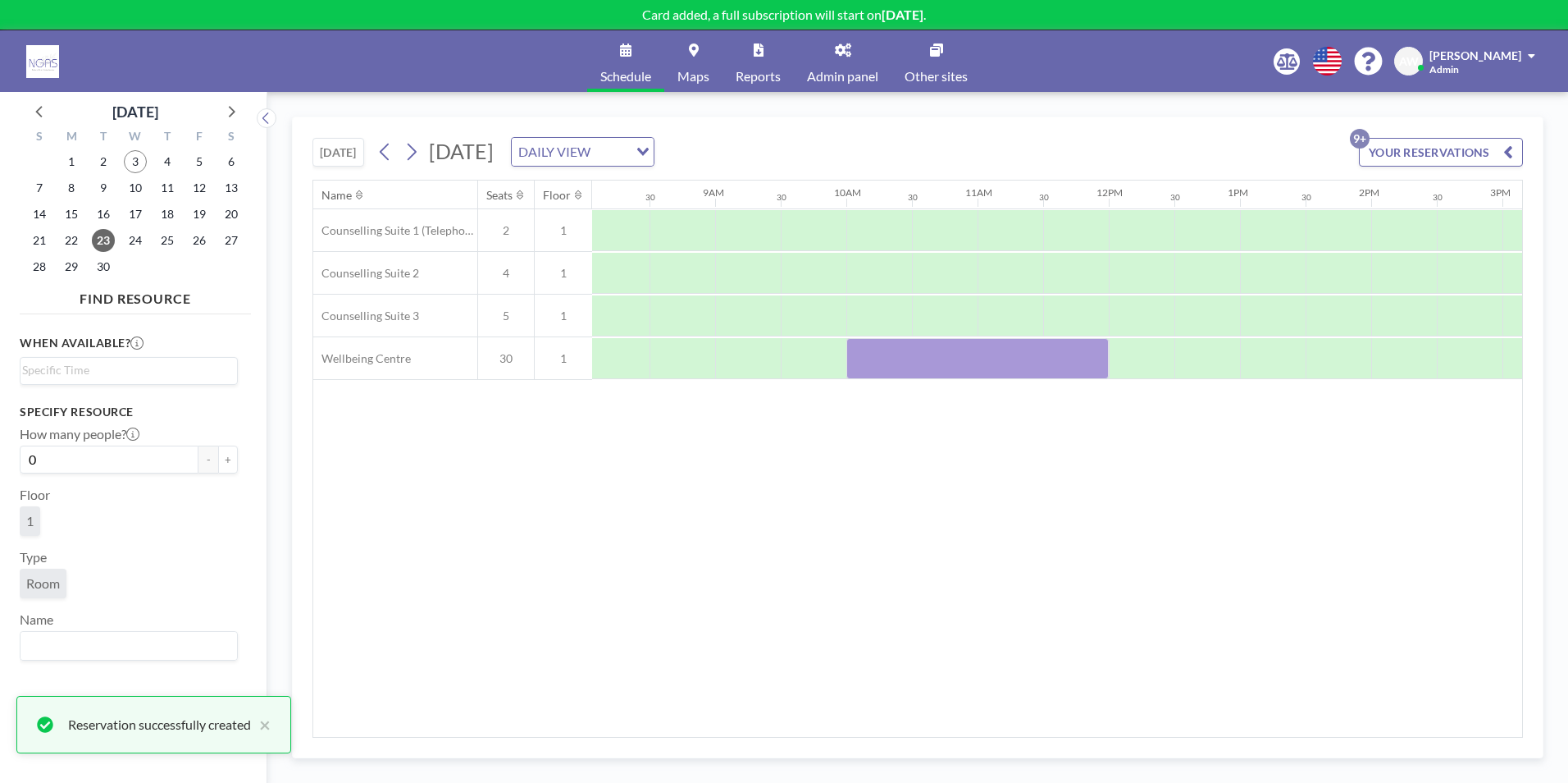
scroll to position [0, 1053]
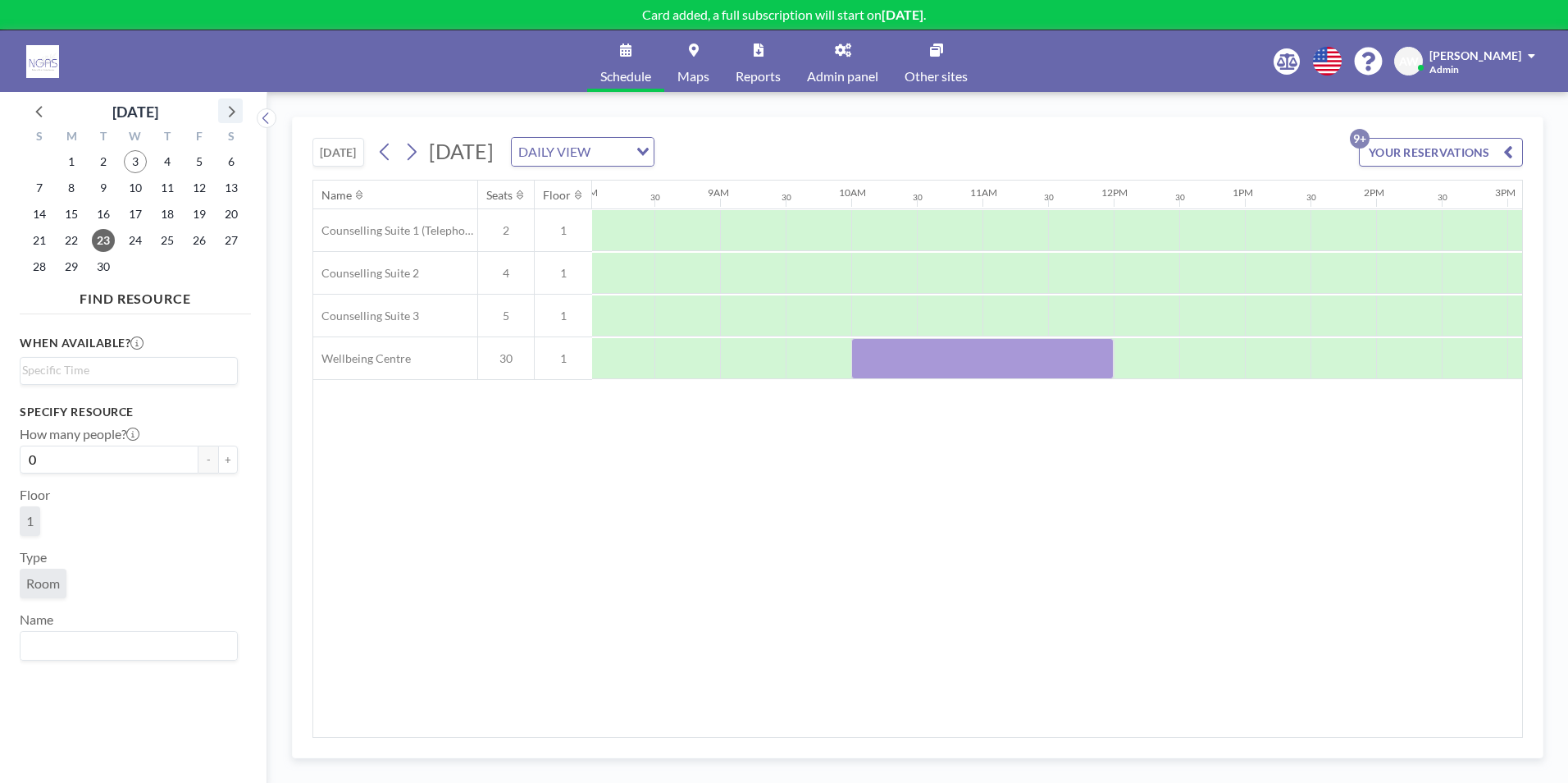
click at [240, 108] on icon at bounding box center [230, 111] width 21 height 21
click at [112, 187] on span "7" at bounding box center [103, 188] width 23 height 23
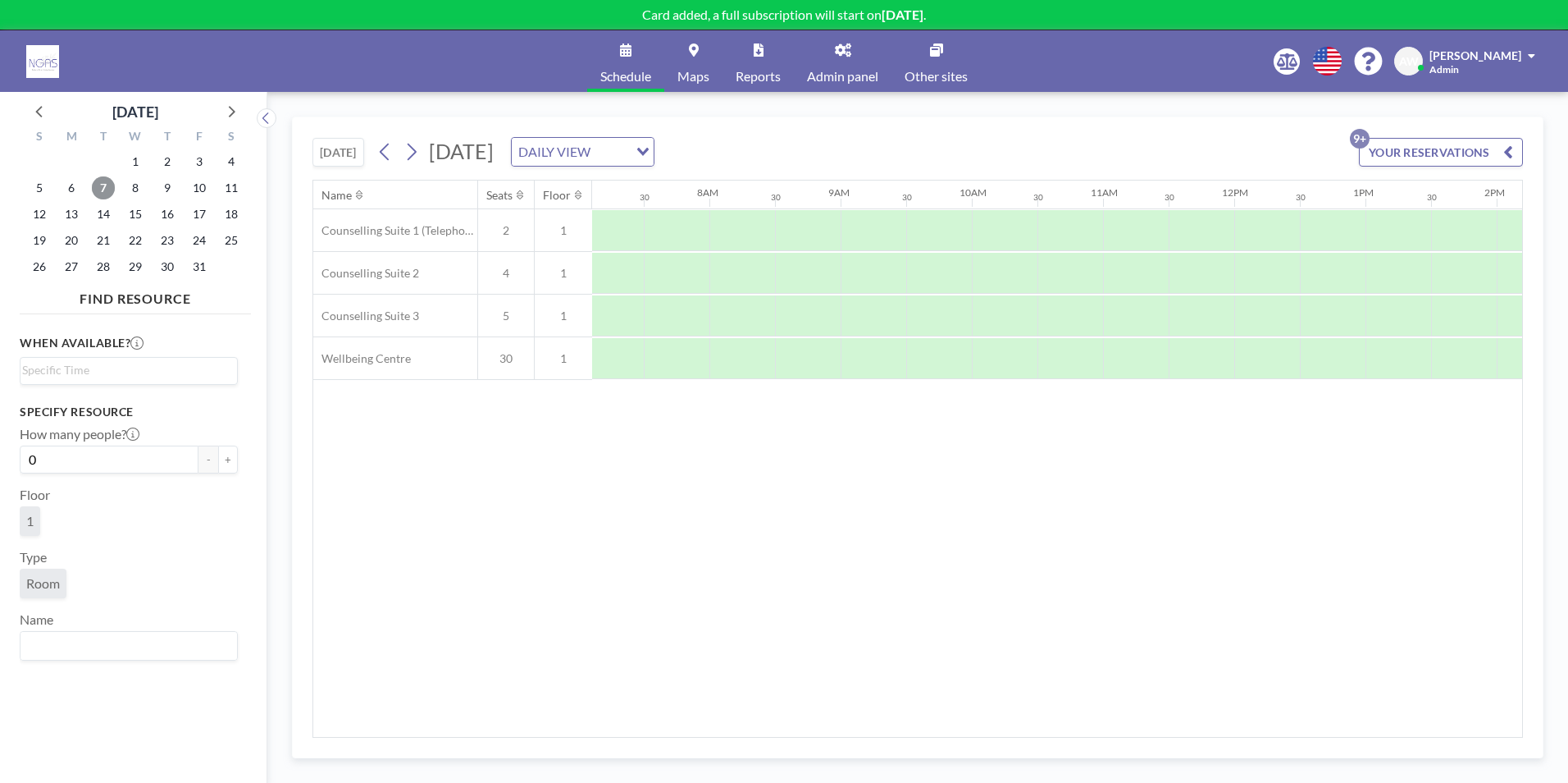
scroll to position [0, 984]
click at [936, 280] on div at bounding box center [952, 273] width 66 height 41
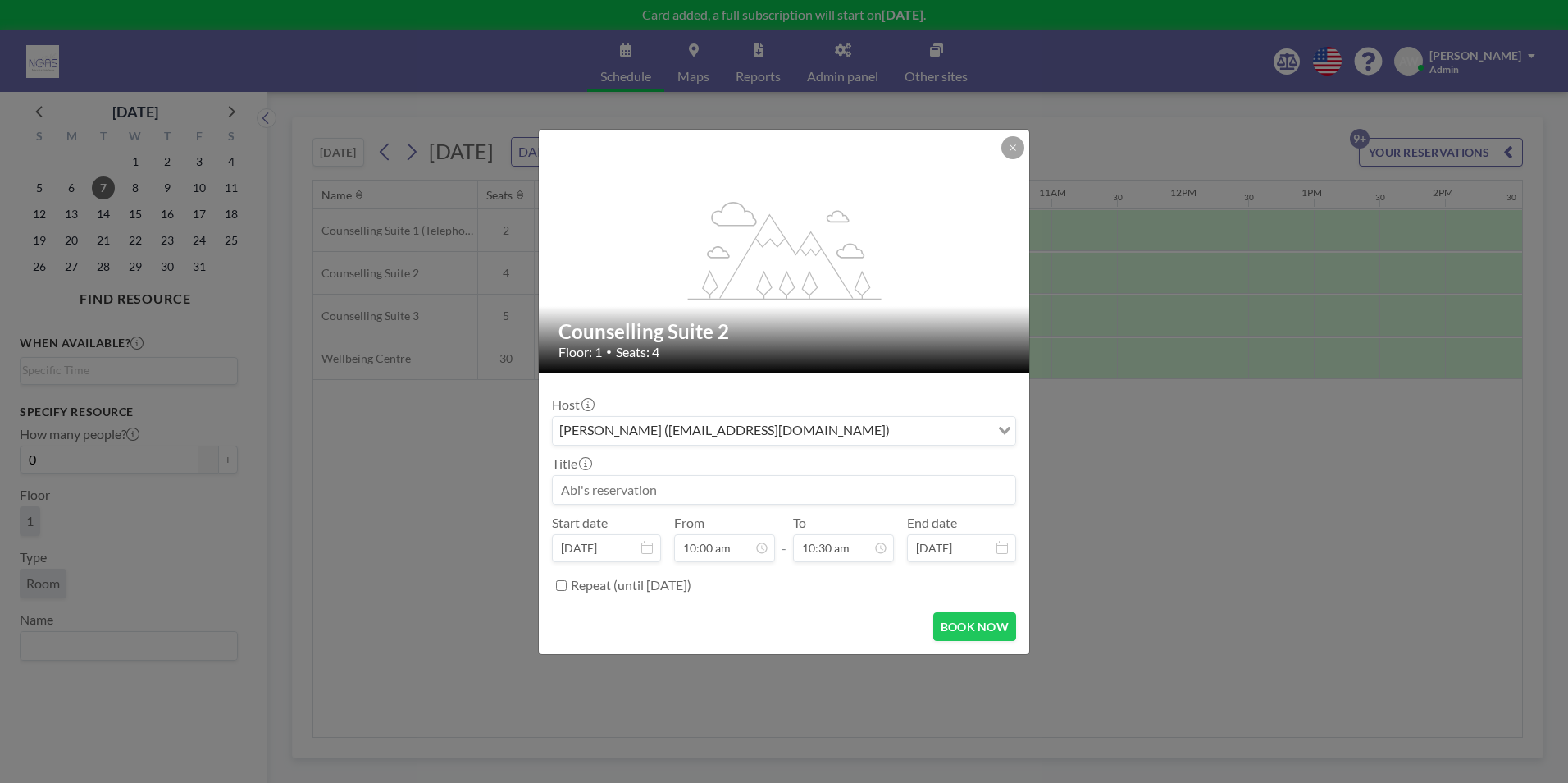
click at [701, 497] on input at bounding box center [784, 489] width 462 height 28
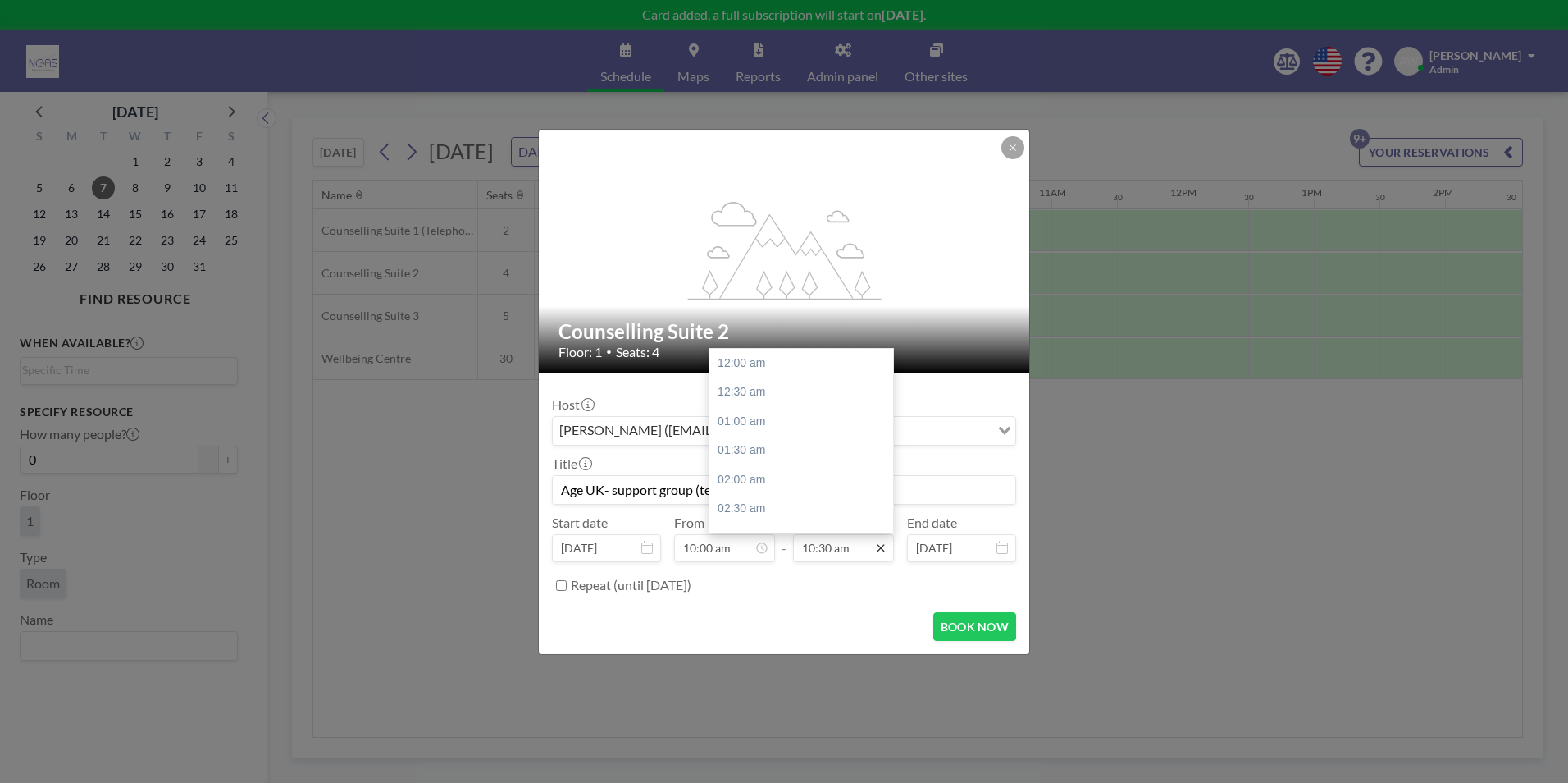
scroll to position [613, 0]
type input "Age UK- support group (tech)"
click at [830, 450] on div "12:00 pm" at bounding box center [805, 451] width 192 height 30
click at [776, 391] on div "12:30 pm" at bounding box center [805, 392] width 192 height 30
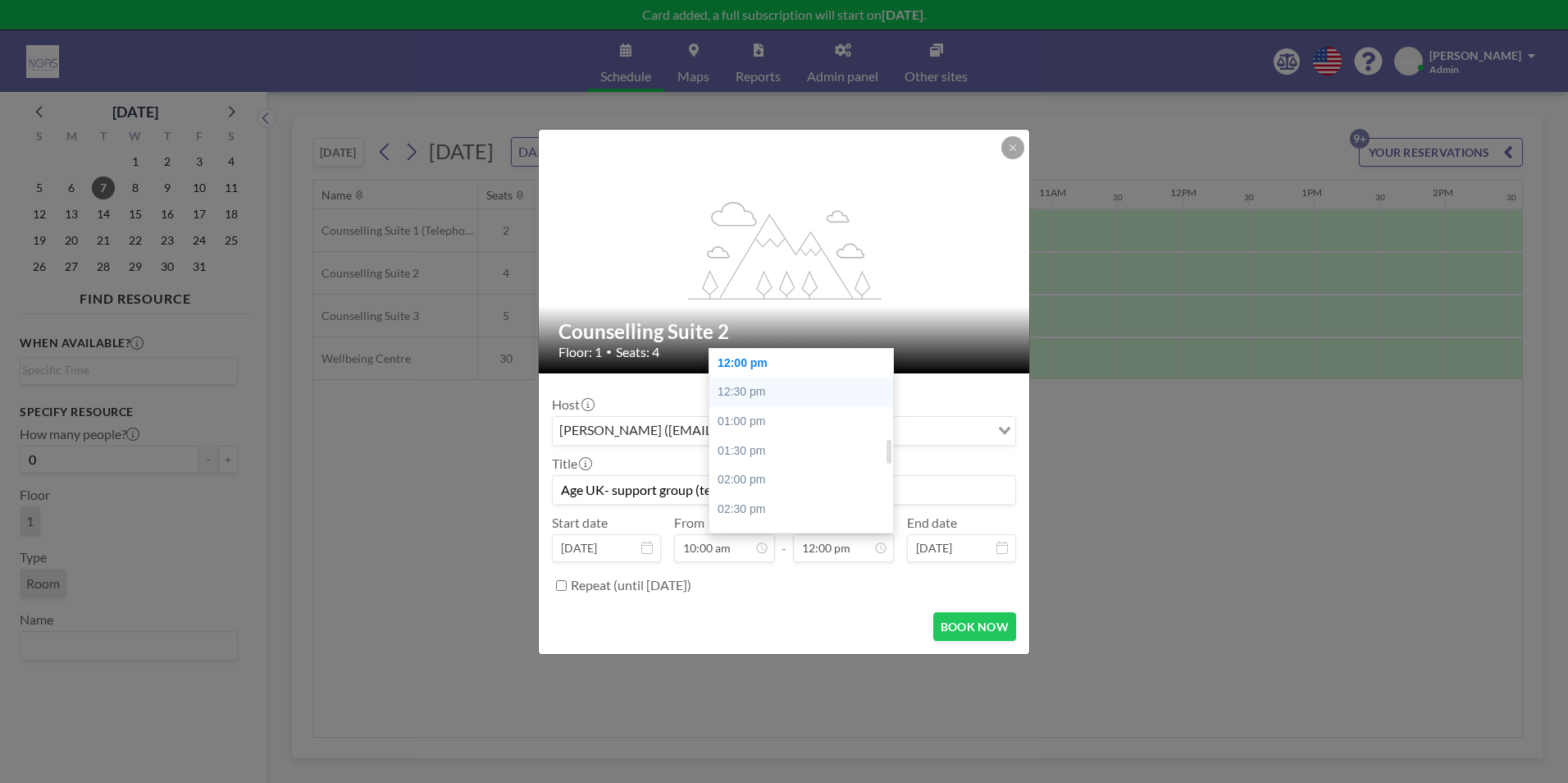
type input "12:30 pm"
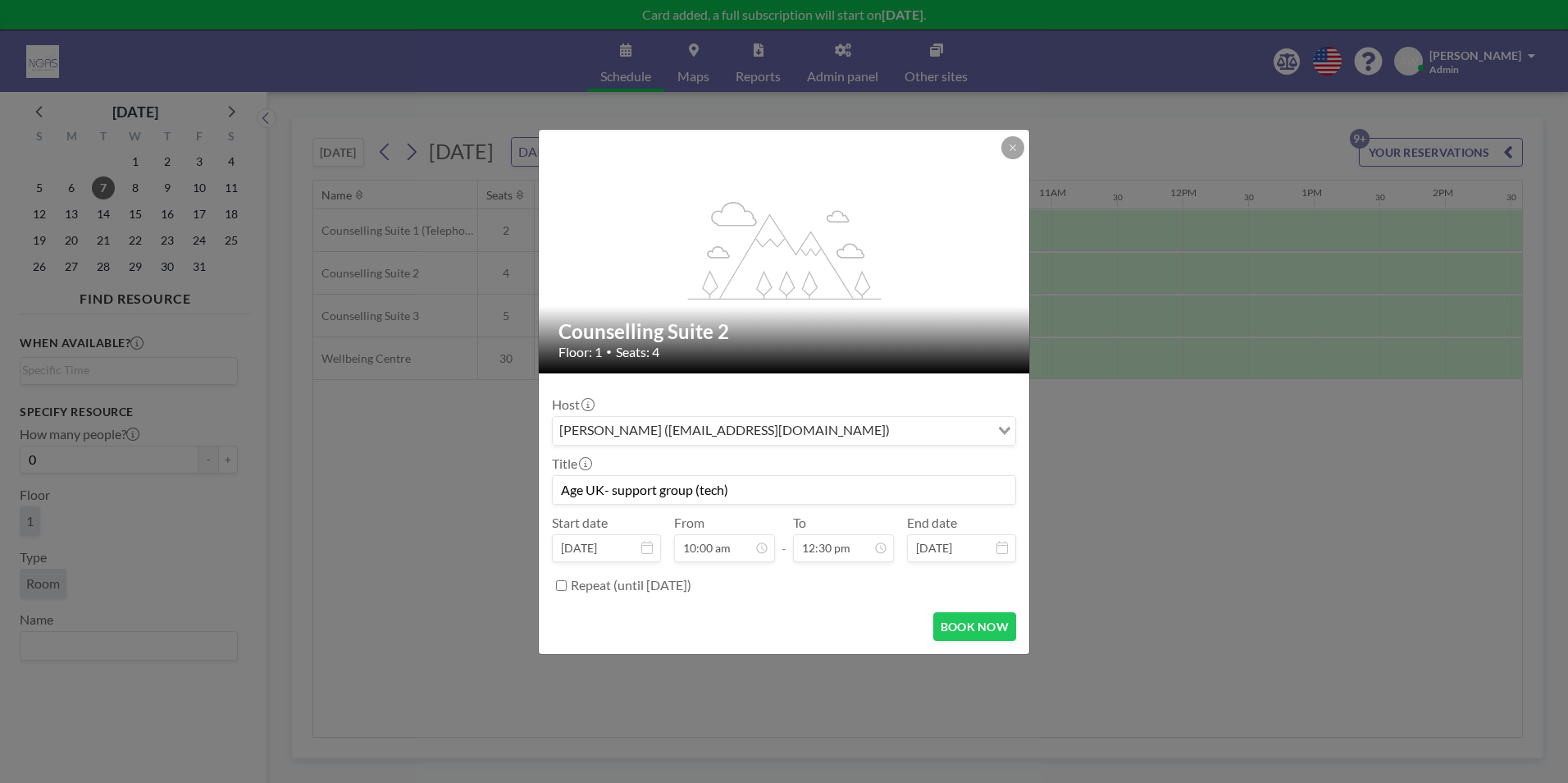
scroll to position [730, 0]
click at [958, 621] on button "BOOK NOW" at bounding box center [974, 626] width 83 height 29
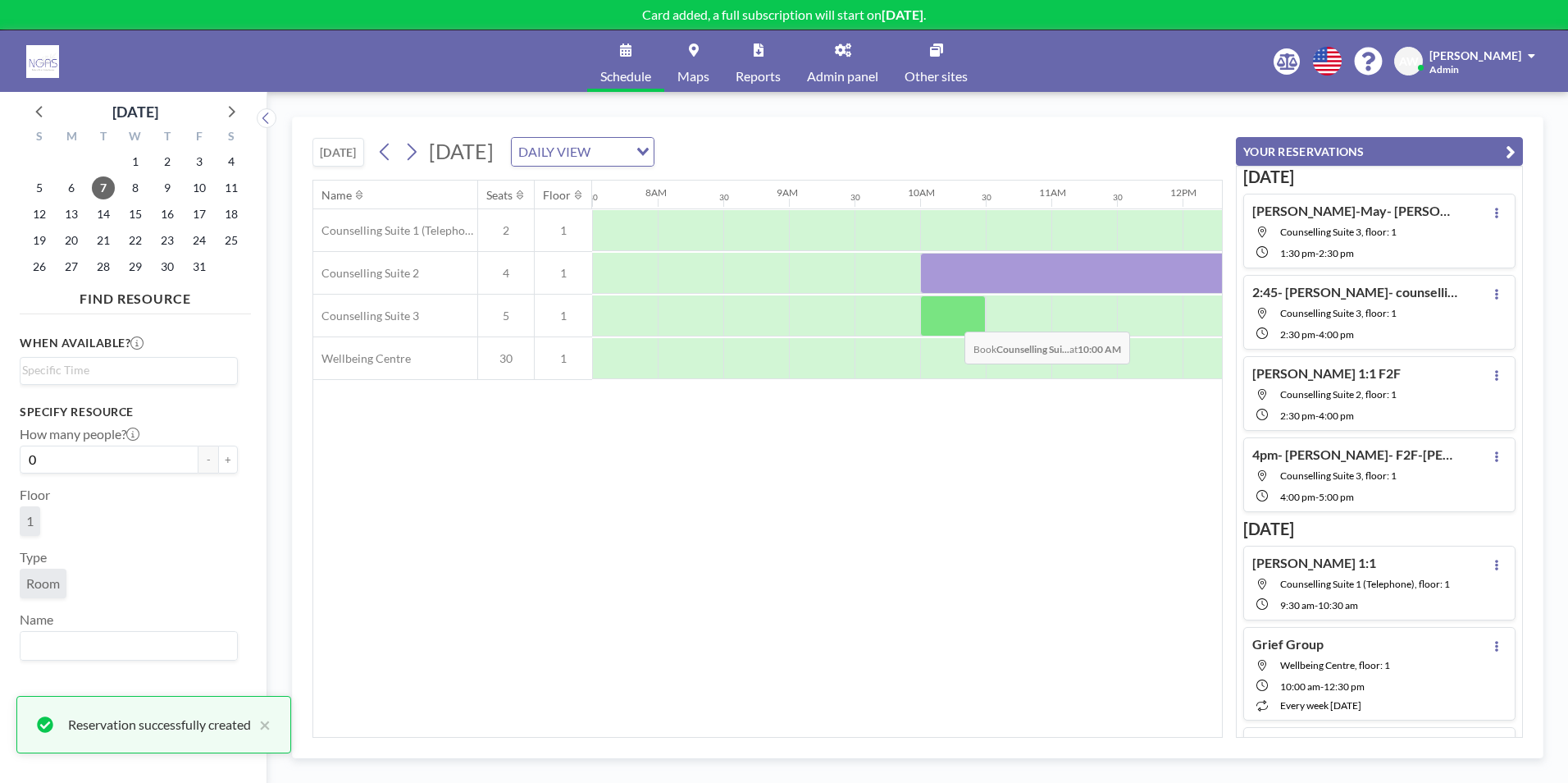
click at [952, 320] on div at bounding box center [952, 316] width 66 height 41
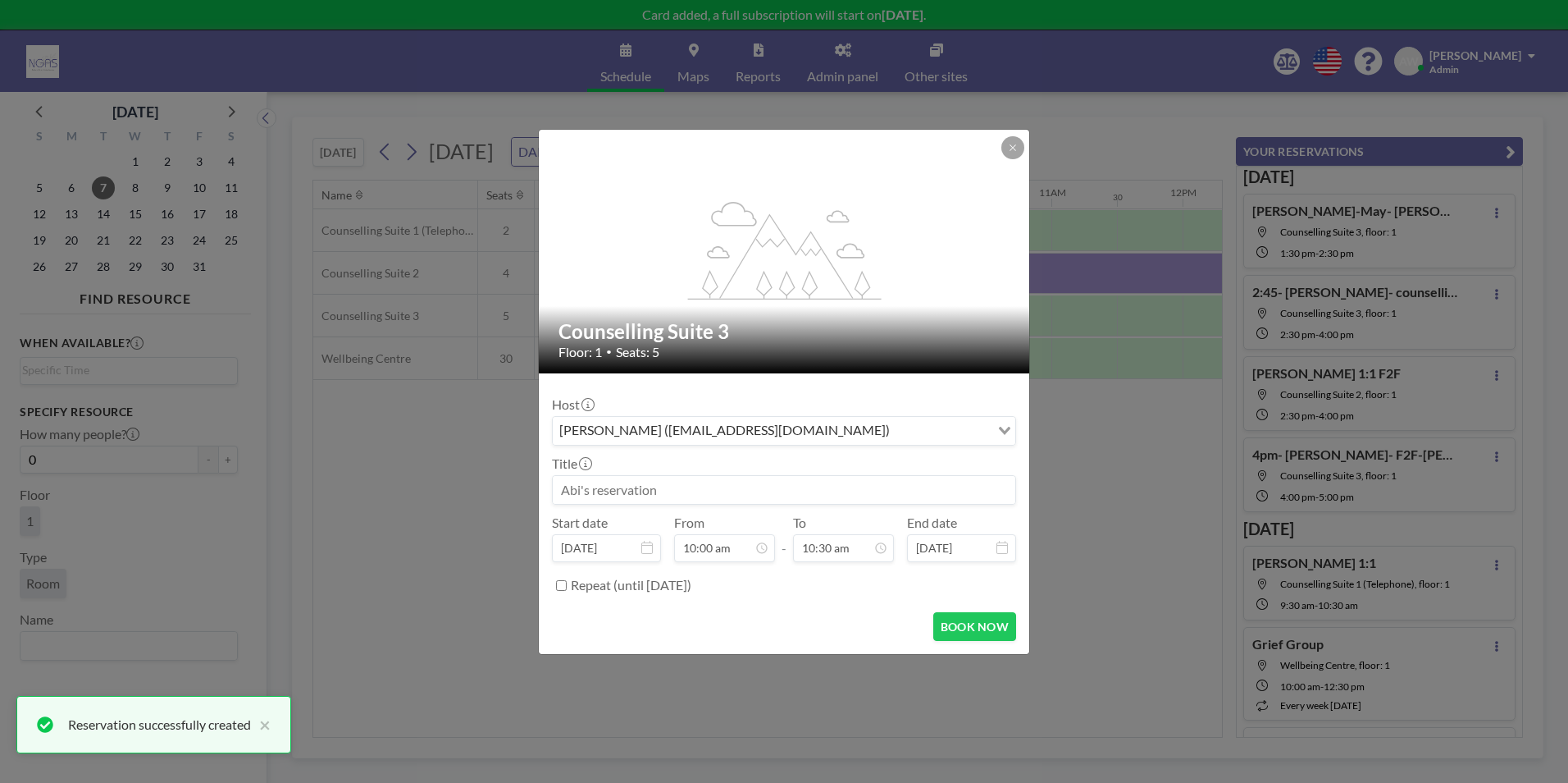
click at [732, 482] on input at bounding box center [784, 489] width 462 height 28
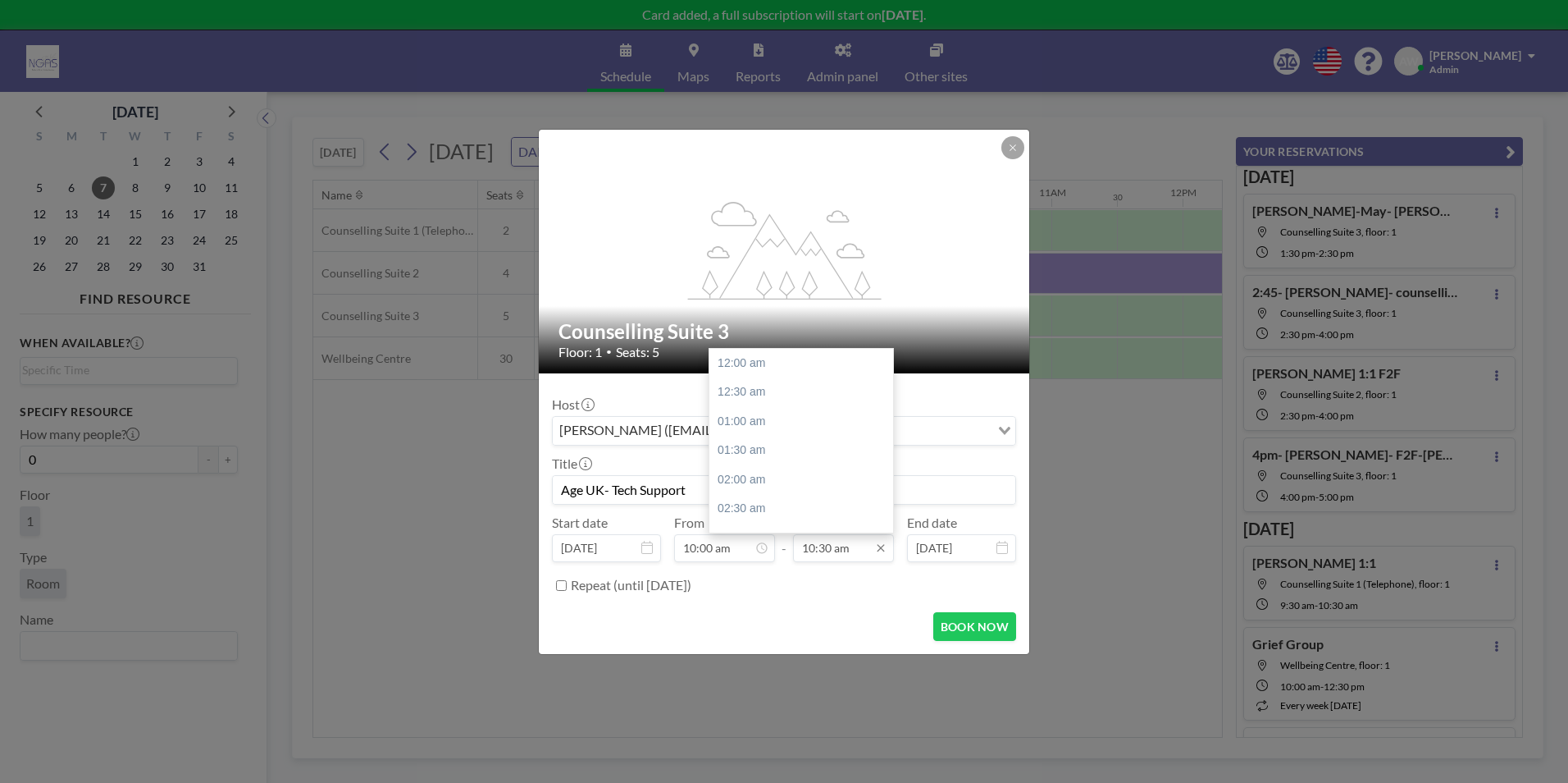
scroll to position [613, 0]
click at [793, 476] on div "12:30 pm" at bounding box center [805, 480] width 192 height 30
type input "Age UK- Tech Support"
type input "12:30 pm"
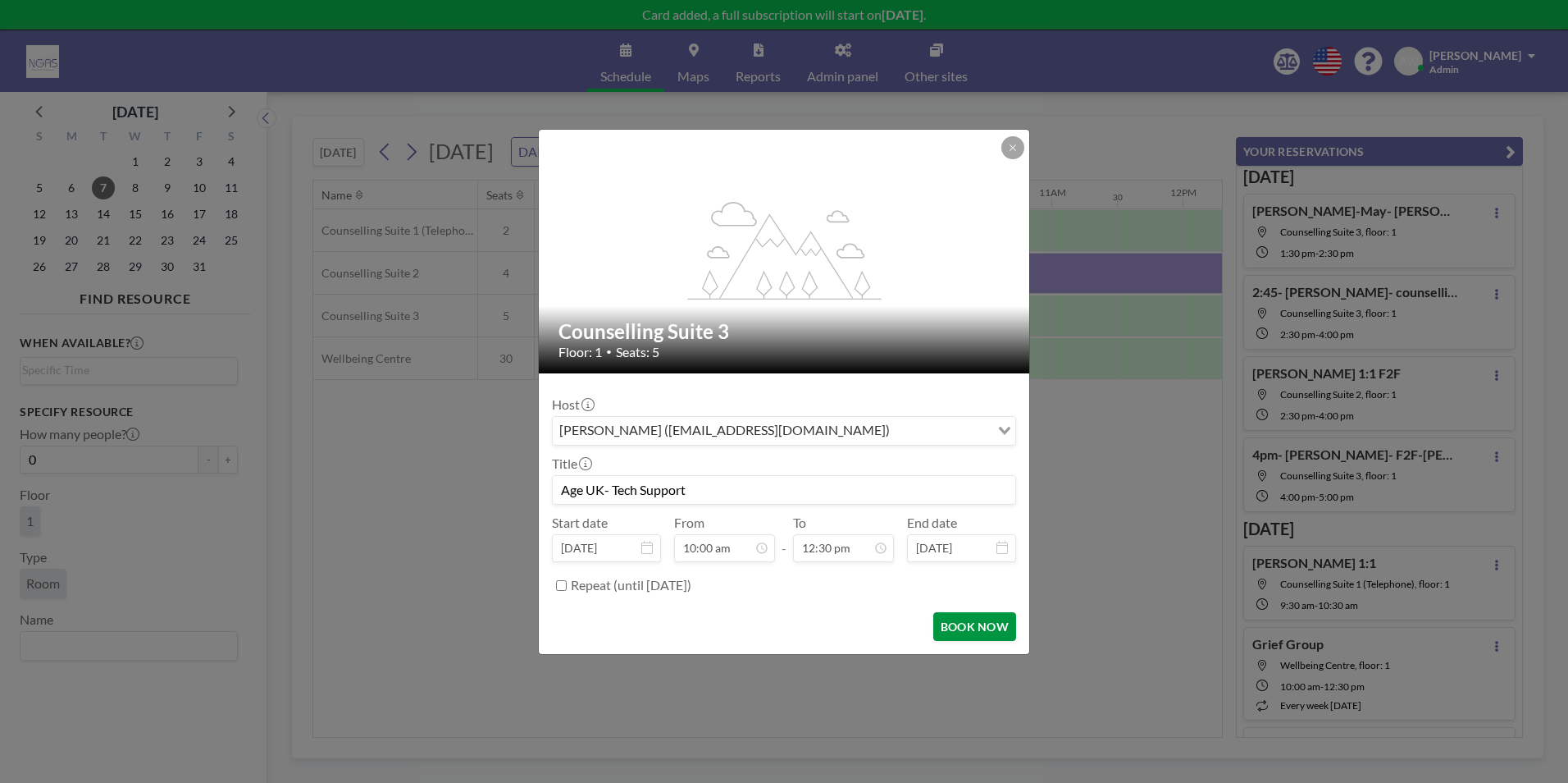
click at [999, 615] on button "BOOK NOW" at bounding box center [974, 626] width 83 height 29
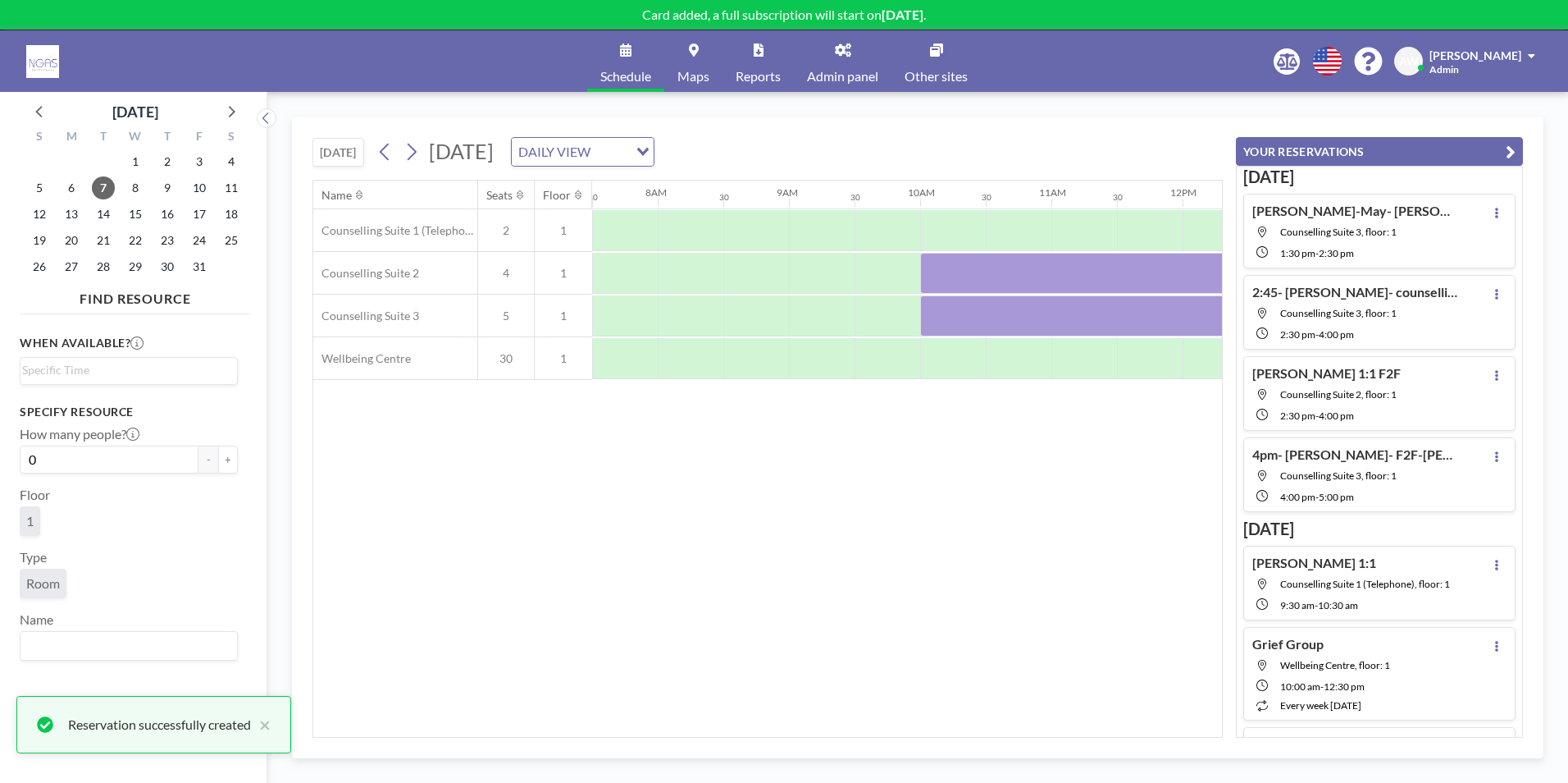
click at [1506, 153] on icon "button" at bounding box center [1510, 151] width 10 height 20
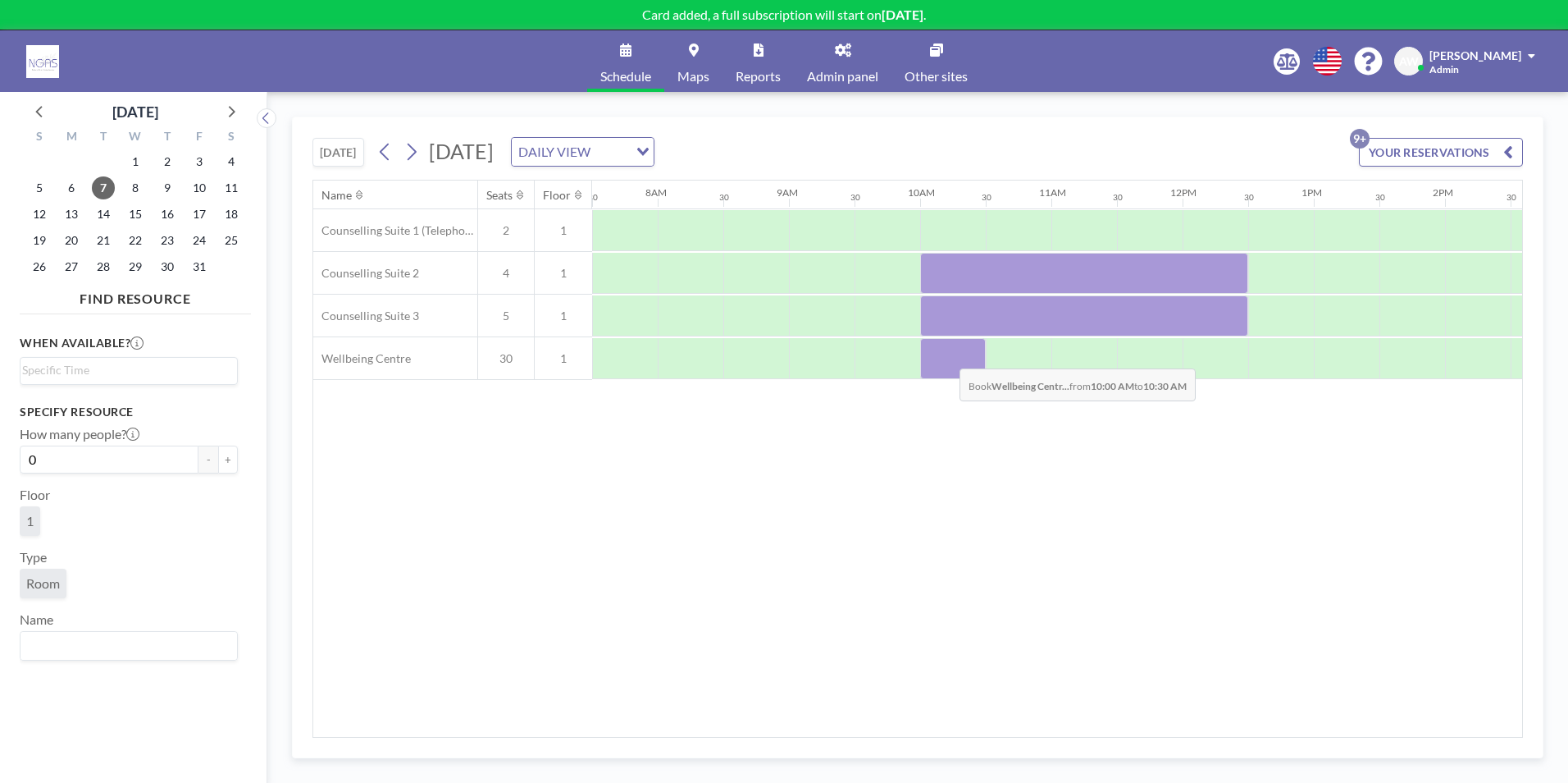
click at [947, 356] on div at bounding box center [952, 359] width 66 height 41
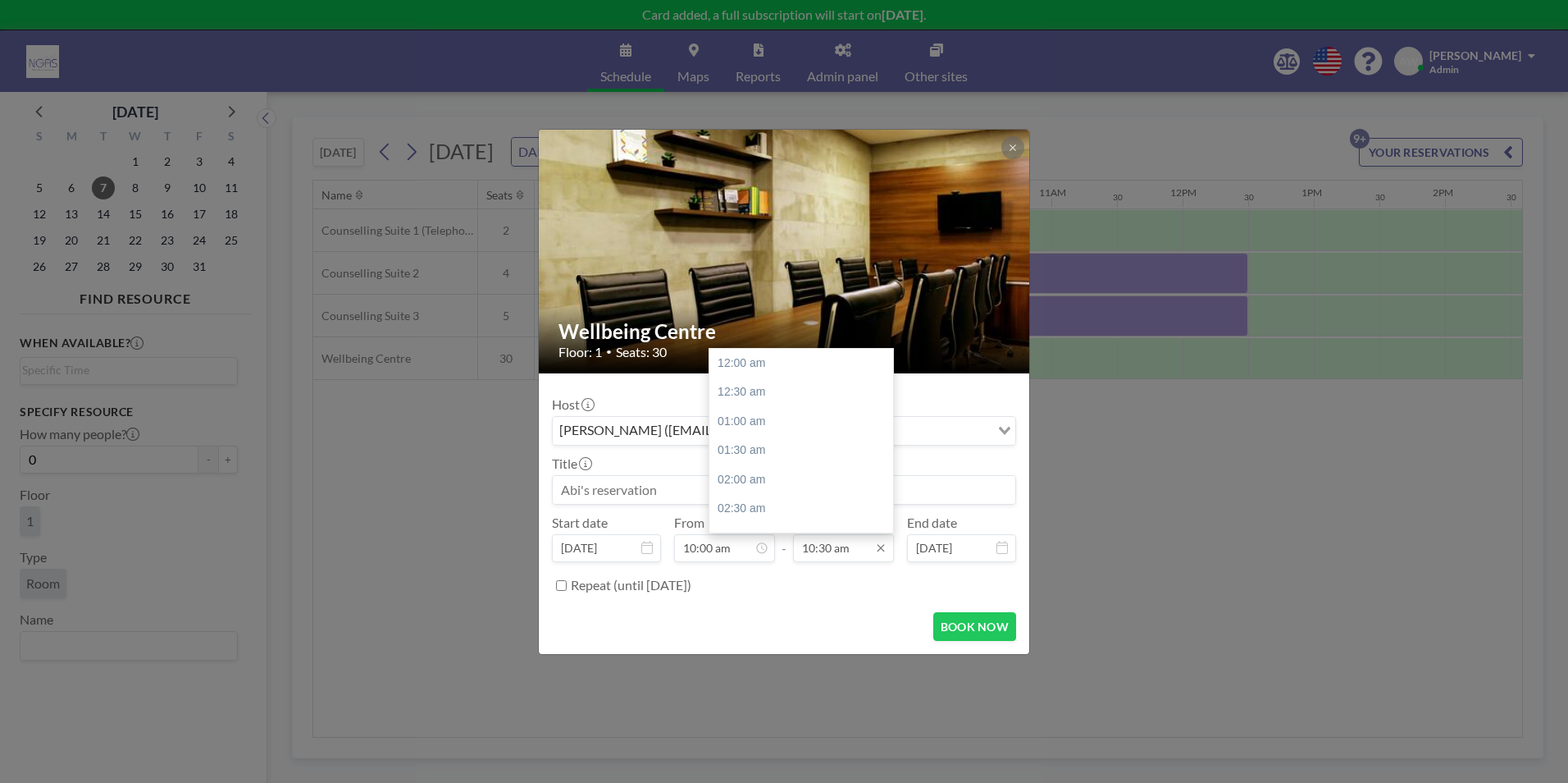
scroll to position [613, 0]
click at [787, 451] on div "12:00 pm" at bounding box center [805, 451] width 192 height 30
type input "12:00 pm"
click at [745, 502] on input at bounding box center [784, 489] width 462 height 28
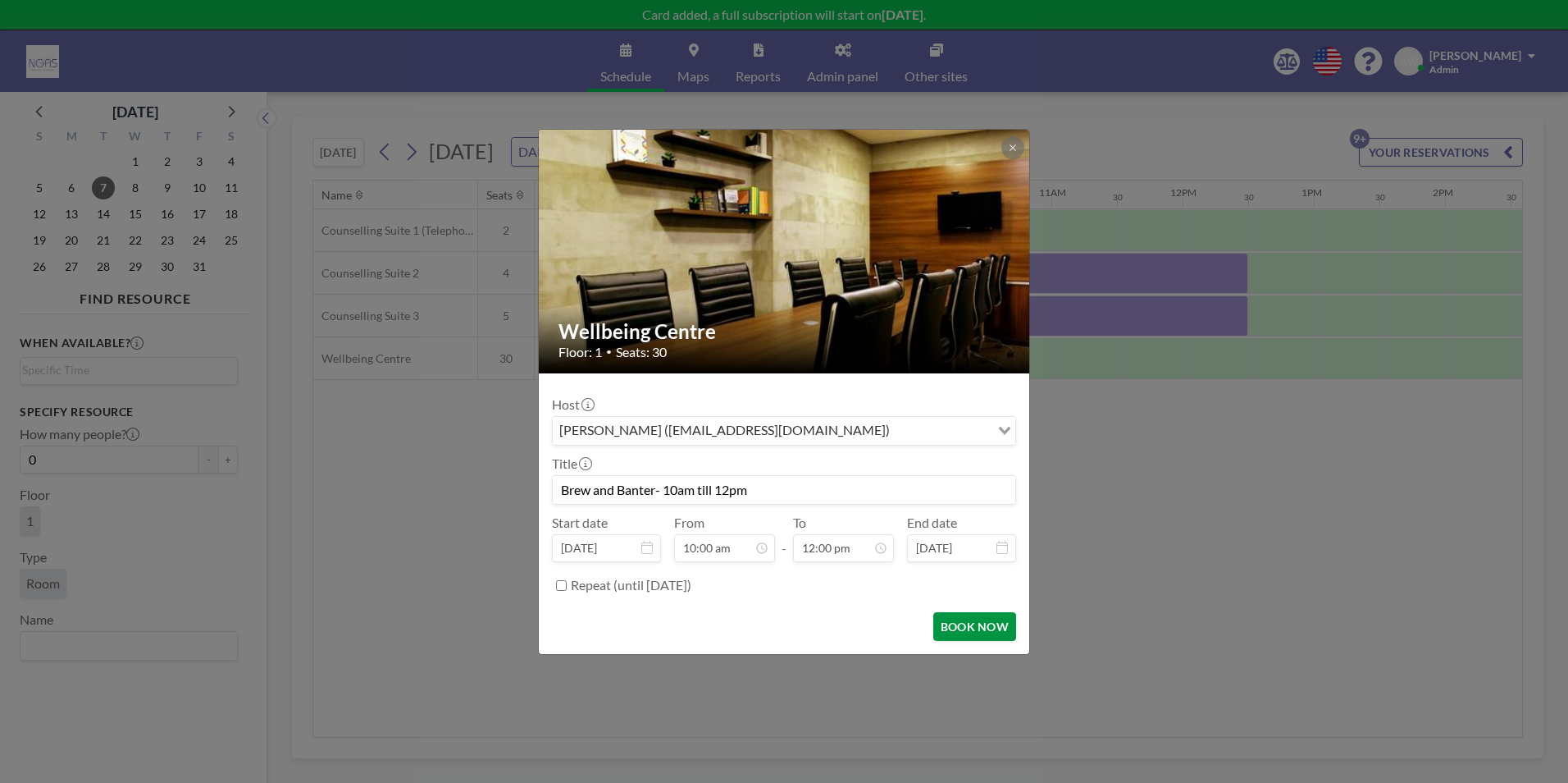
type input "Brew and Banter- 10am till 12pm"
click at [971, 637] on button "BOOK NOW" at bounding box center [974, 626] width 83 height 29
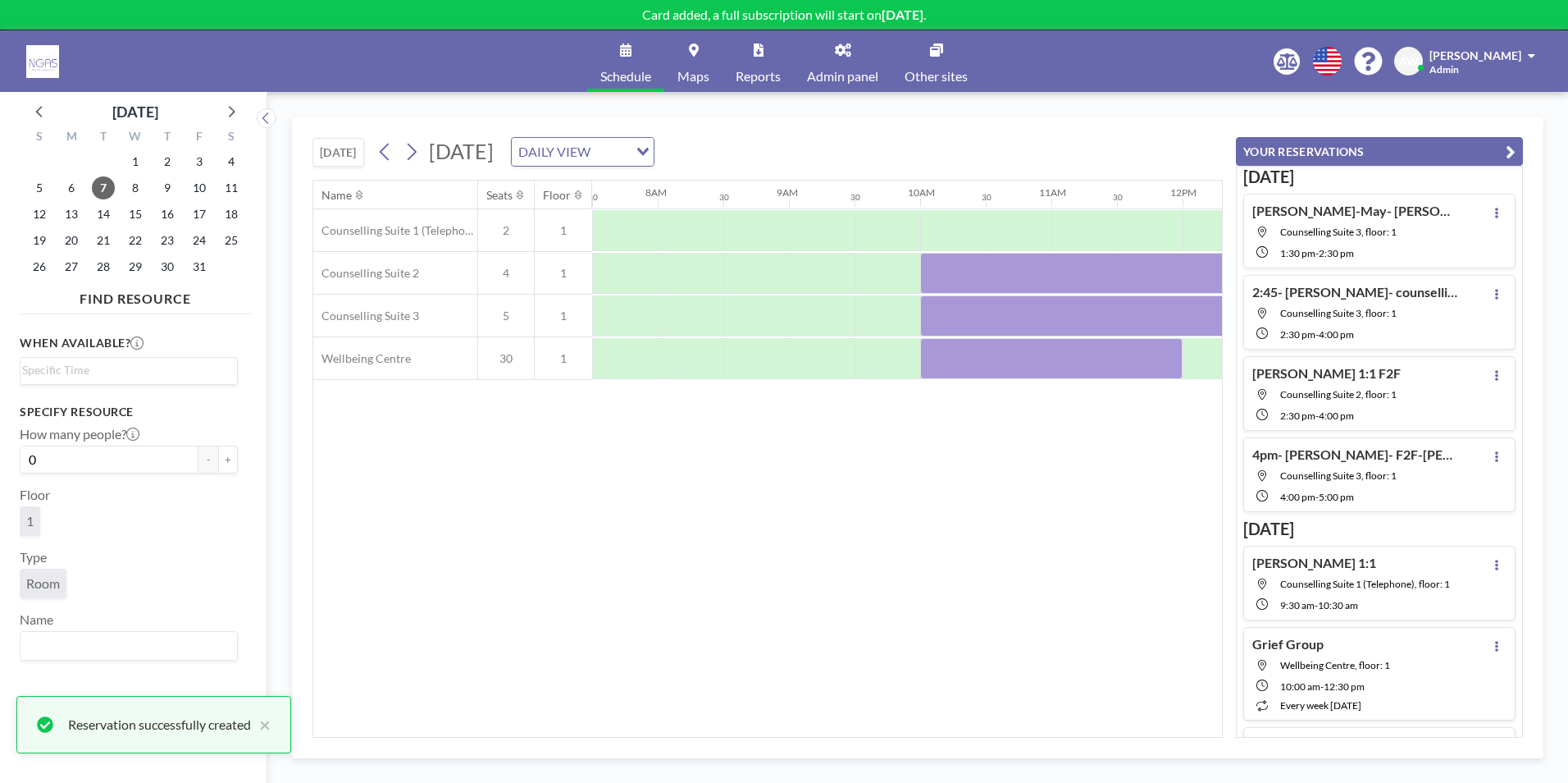
click at [1041, 616] on div "Name Seats Floor 12AM 30 1AM 30 2AM 30 3AM 30 4AM 30 5AM 30 6AM 30 7AM 30 8AM 3…" at bounding box center [767, 458] width 909 height 556
click at [1512, 147] on icon "button" at bounding box center [1510, 151] width 10 height 20
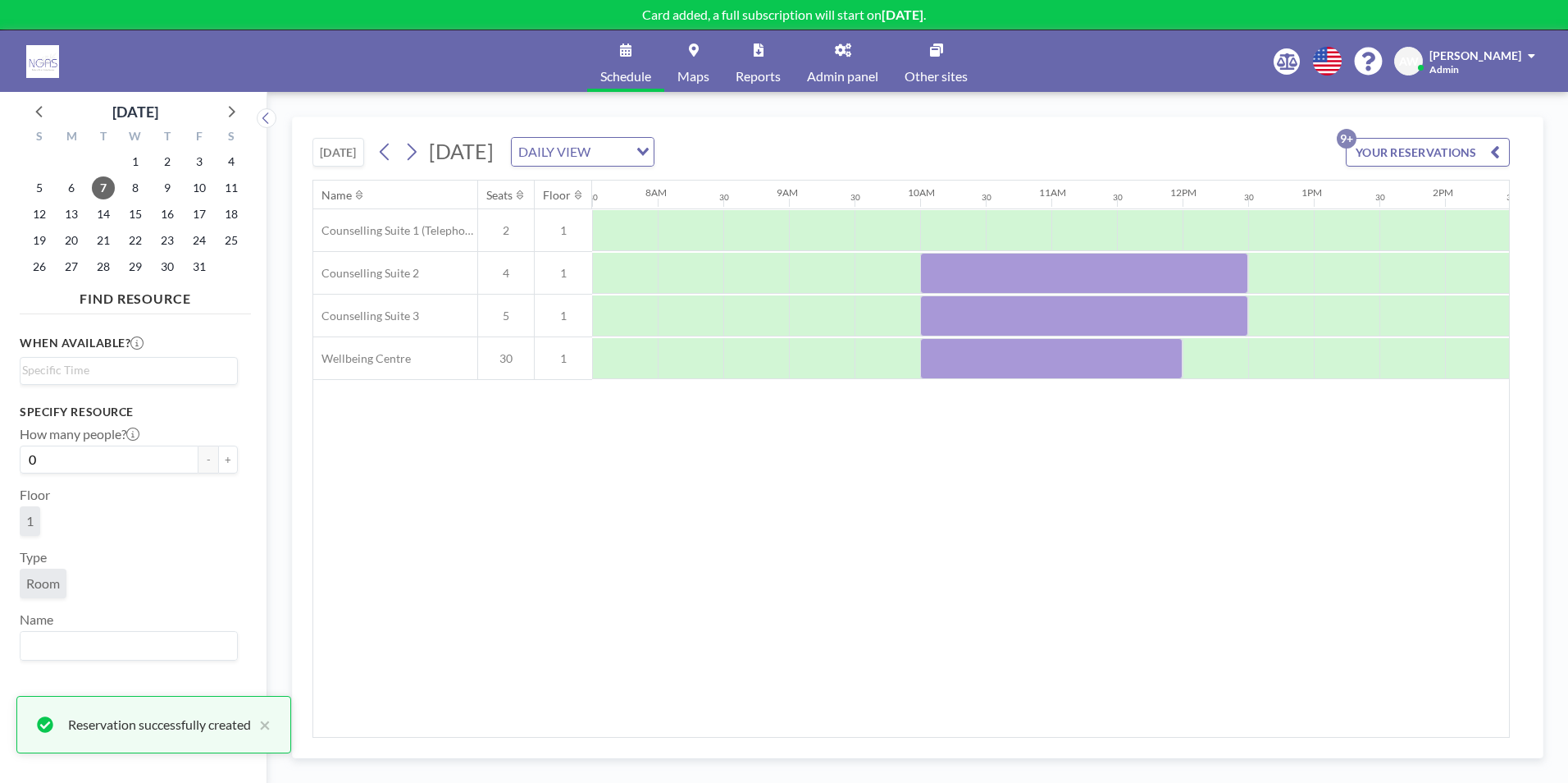
click at [1143, 680] on div "Name Seats Floor 12AM 30 1AM 30 2AM 30 3AM 30 4AM 30 5AM 30 6AM 30 7AM 30 8AM 3…" at bounding box center [911, 458] width 1196 height 556
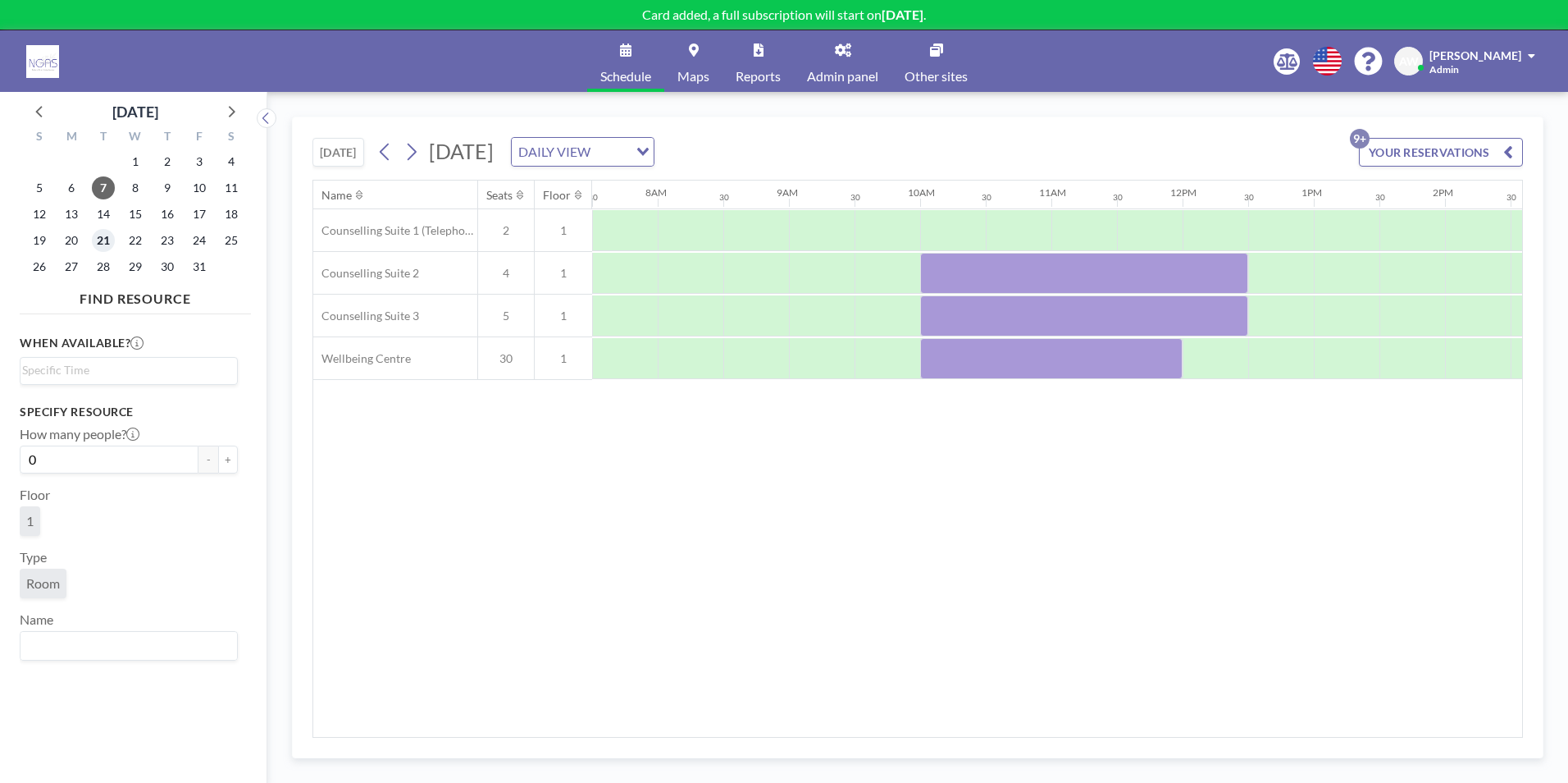
click at [98, 242] on span "21" at bounding box center [103, 240] width 23 height 23
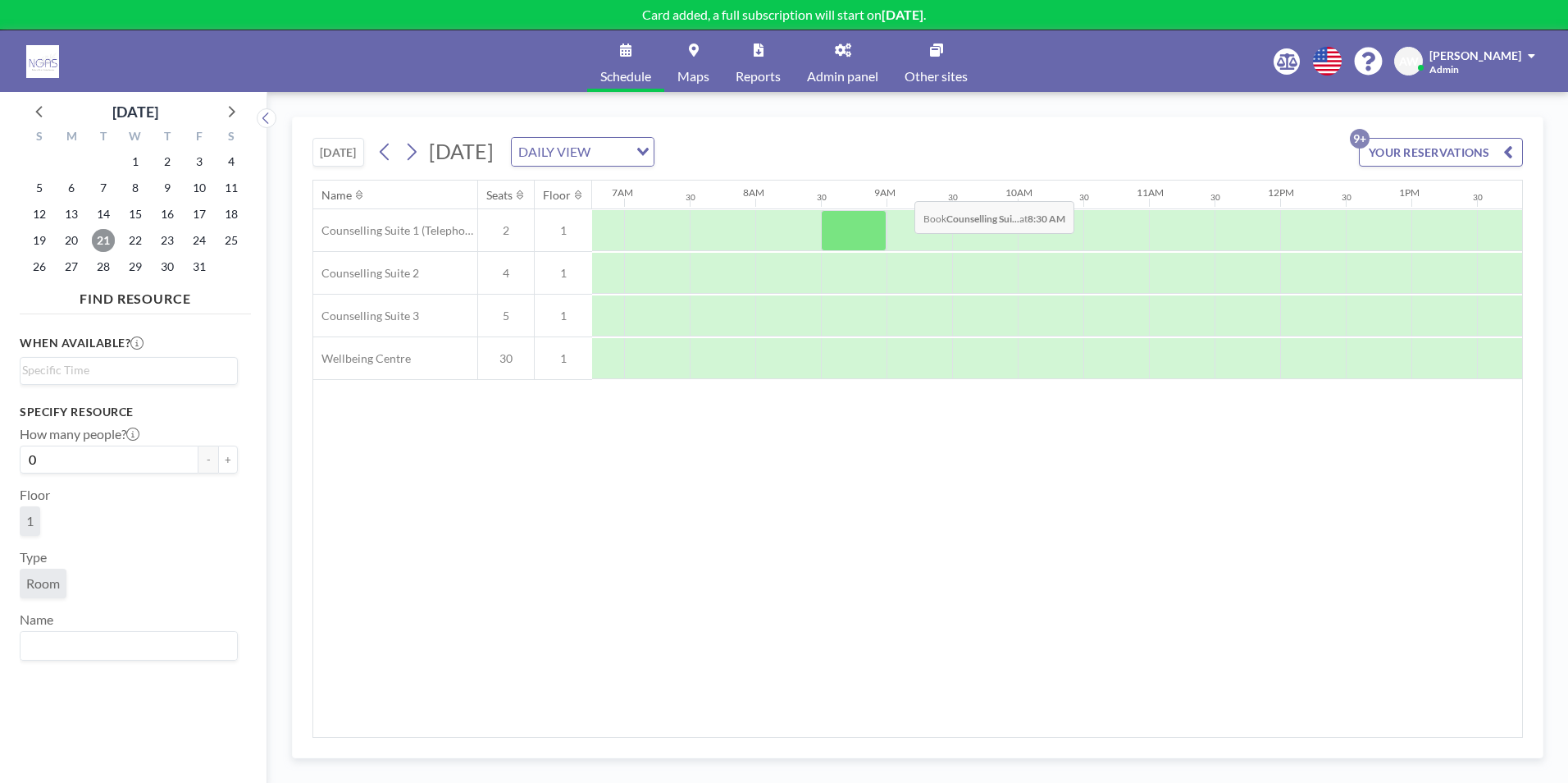
scroll to position [0, 984]
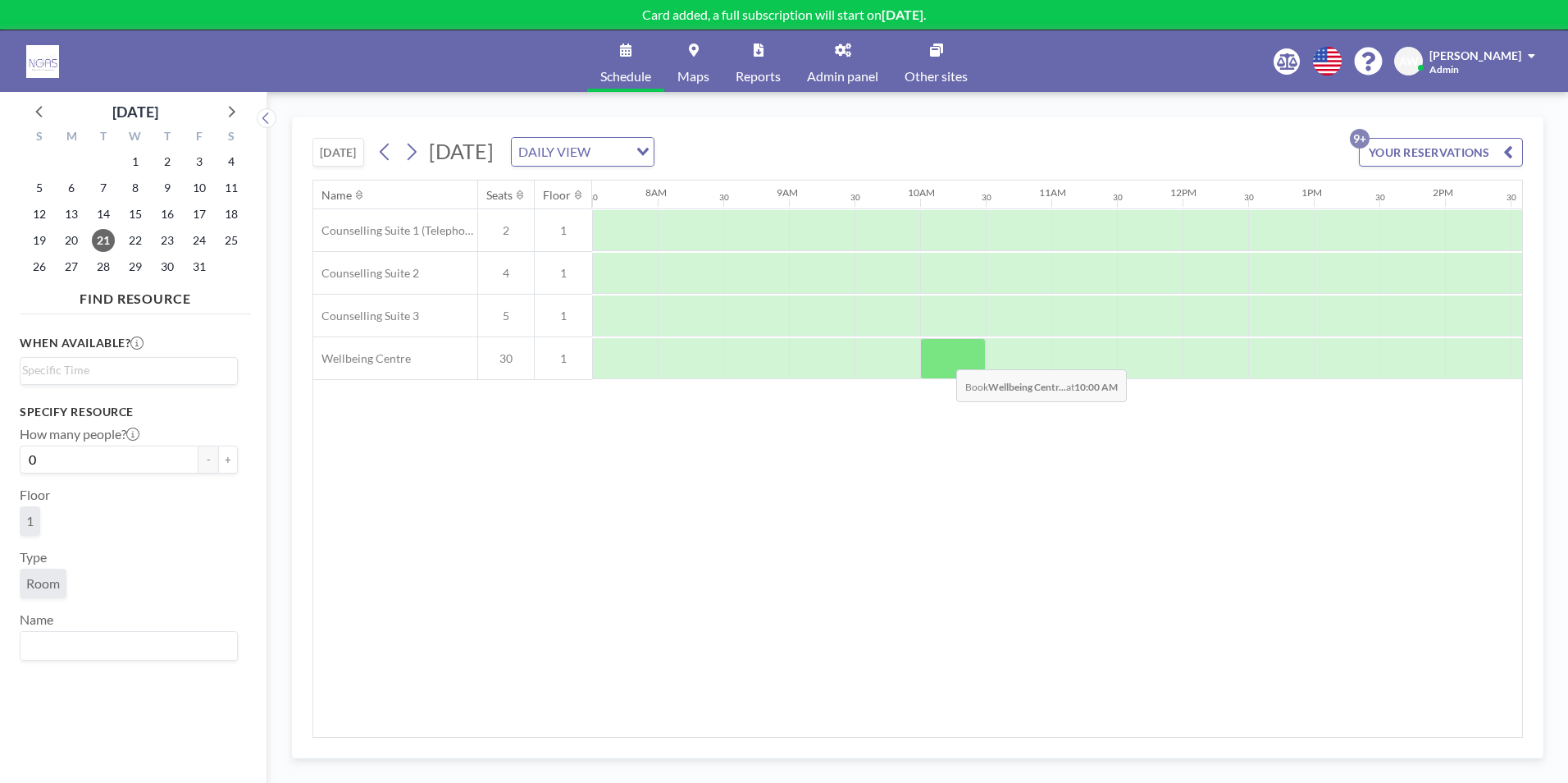
click at [943, 357] on div at bounding box center [952, 359] width 66 height 41
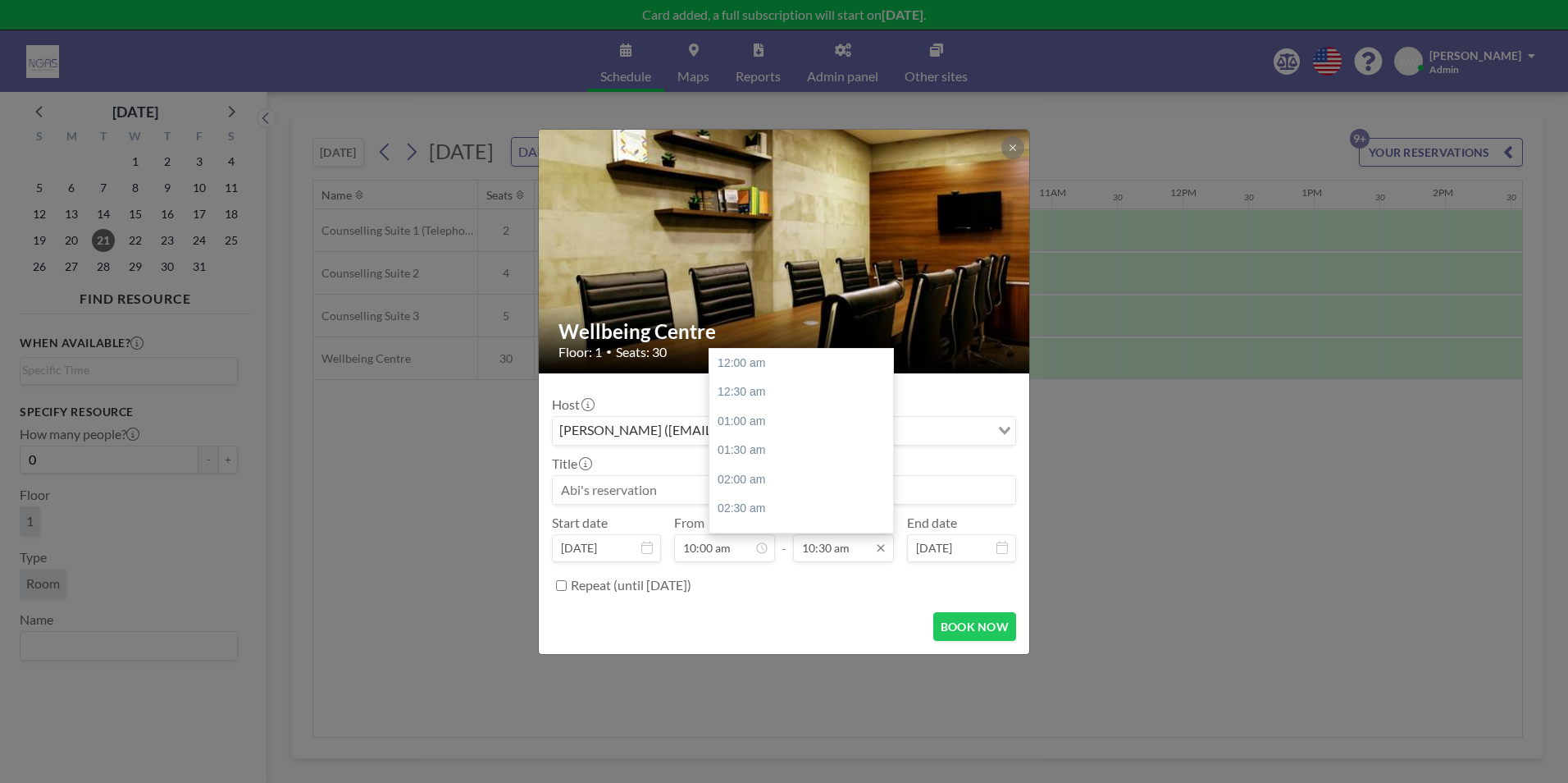
scroll to position [613, 0]
click at [838, 544] on input "10:30 am" at bounding box center [843, 548] width 101 height 28
click at [804, 458] on div "12:00 pm" at bounding box center [805, 451] width 192 height 30
type input "12:00 pm"
click at [721, 481] on input at bounding box center [784, 489] width 462 height 28
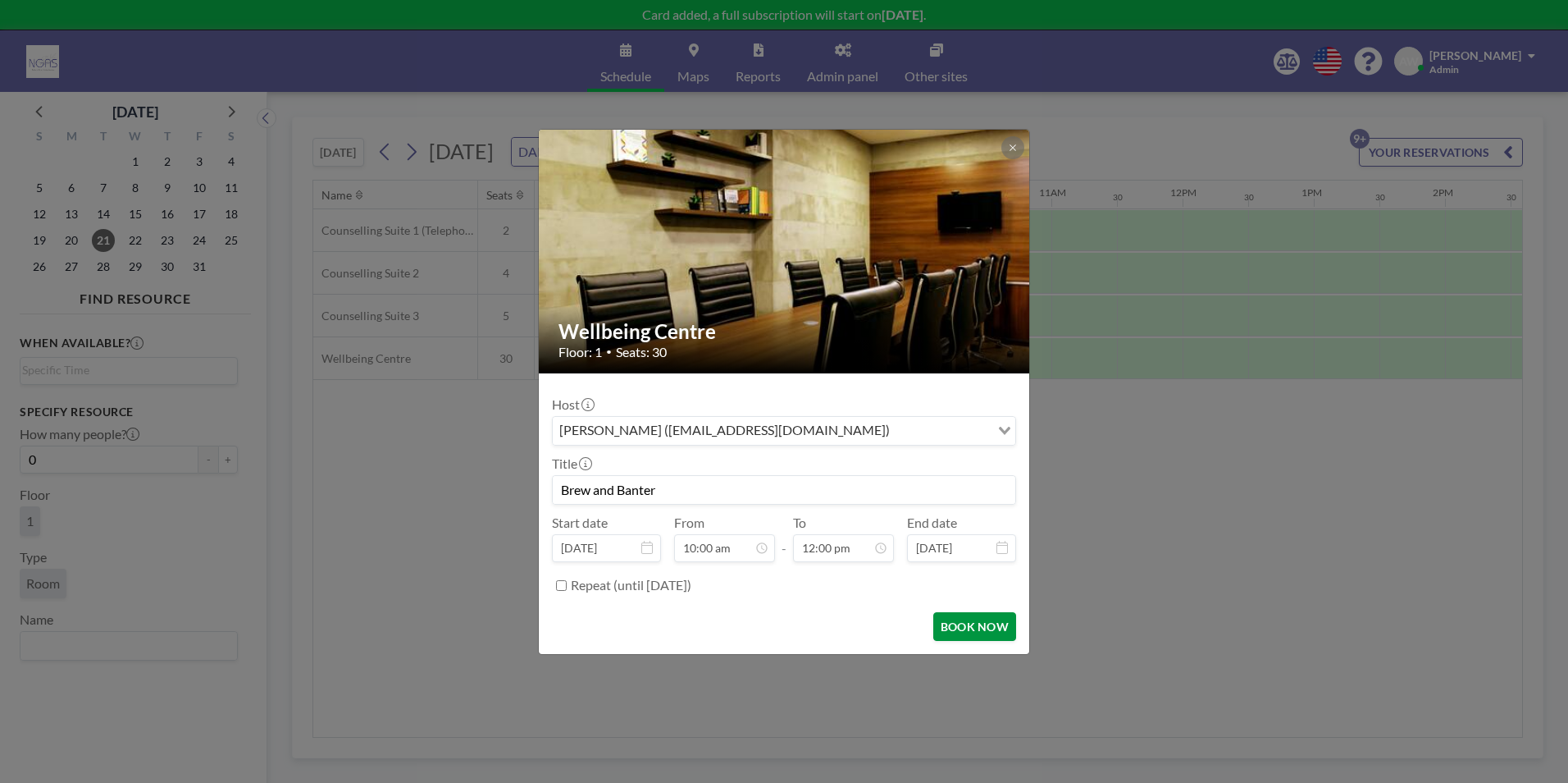
scroll to position [700, 0]
type input "Brew and Banter"
click at [963, 632] on button "BOOK NOW" at bounding box center [974, 626] width 83 height 29
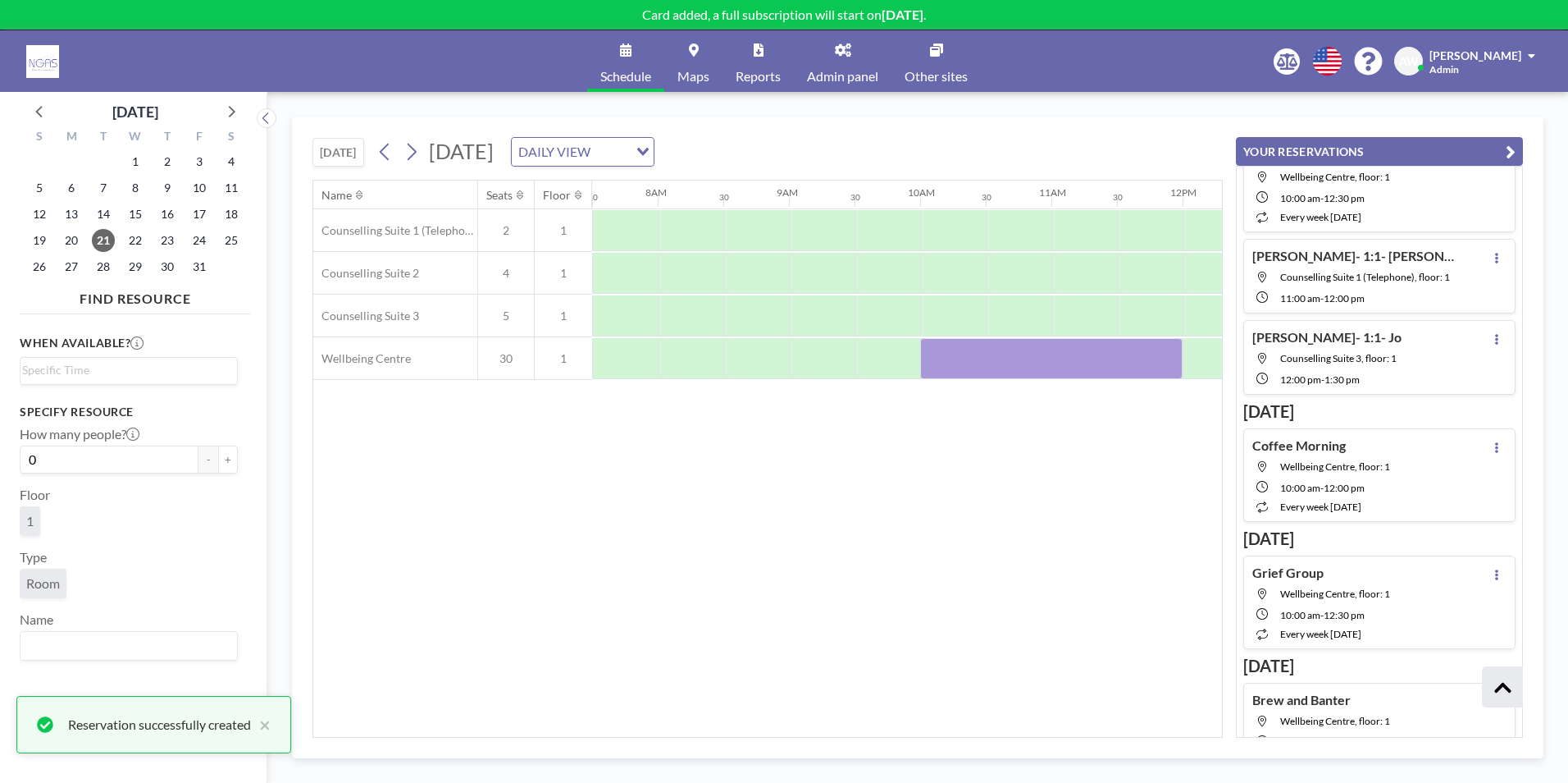
scroll to position [515, 0]
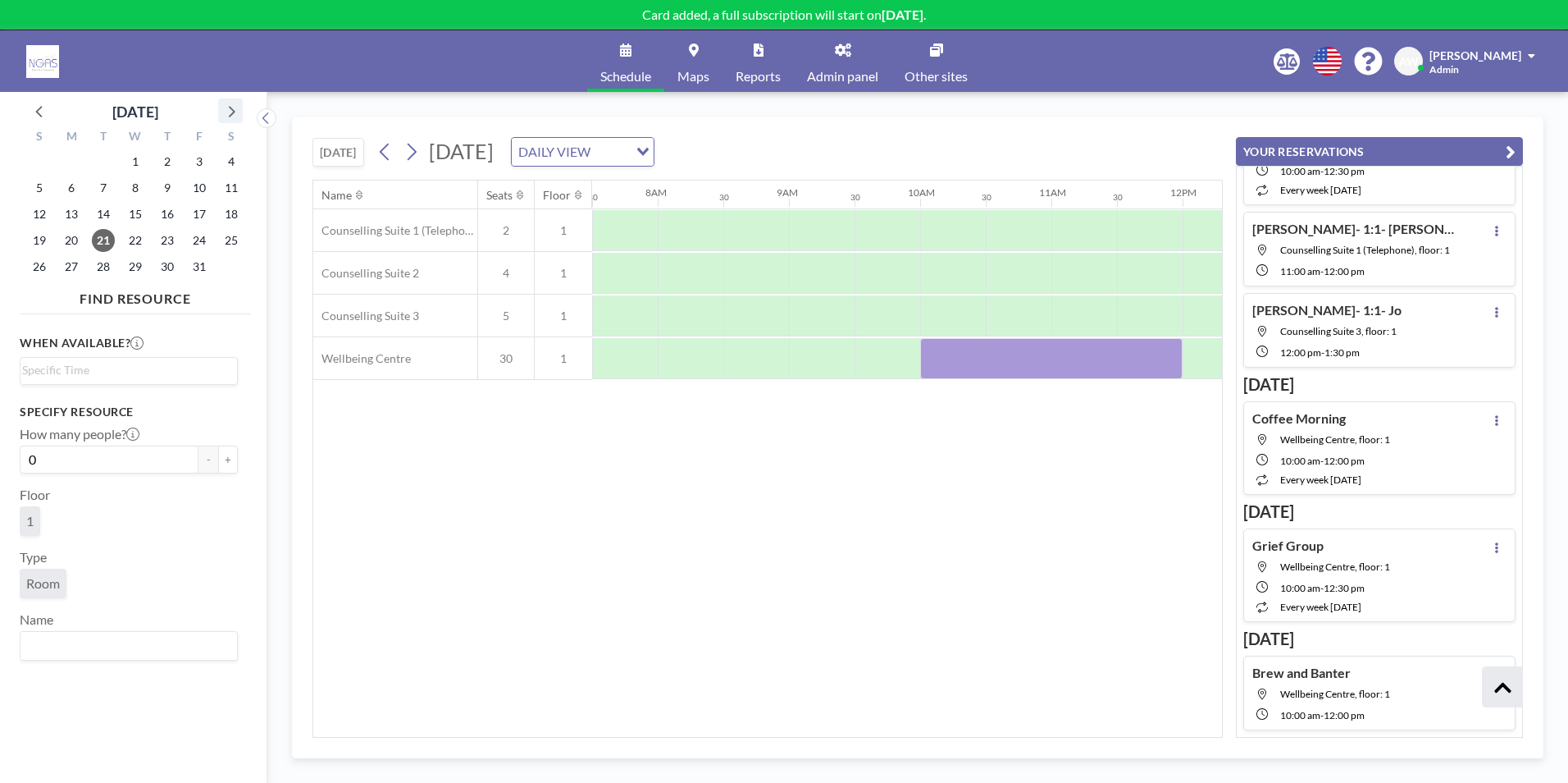
click at [234, 111] on icon at bounding box center [231, 111] width 6 height 11
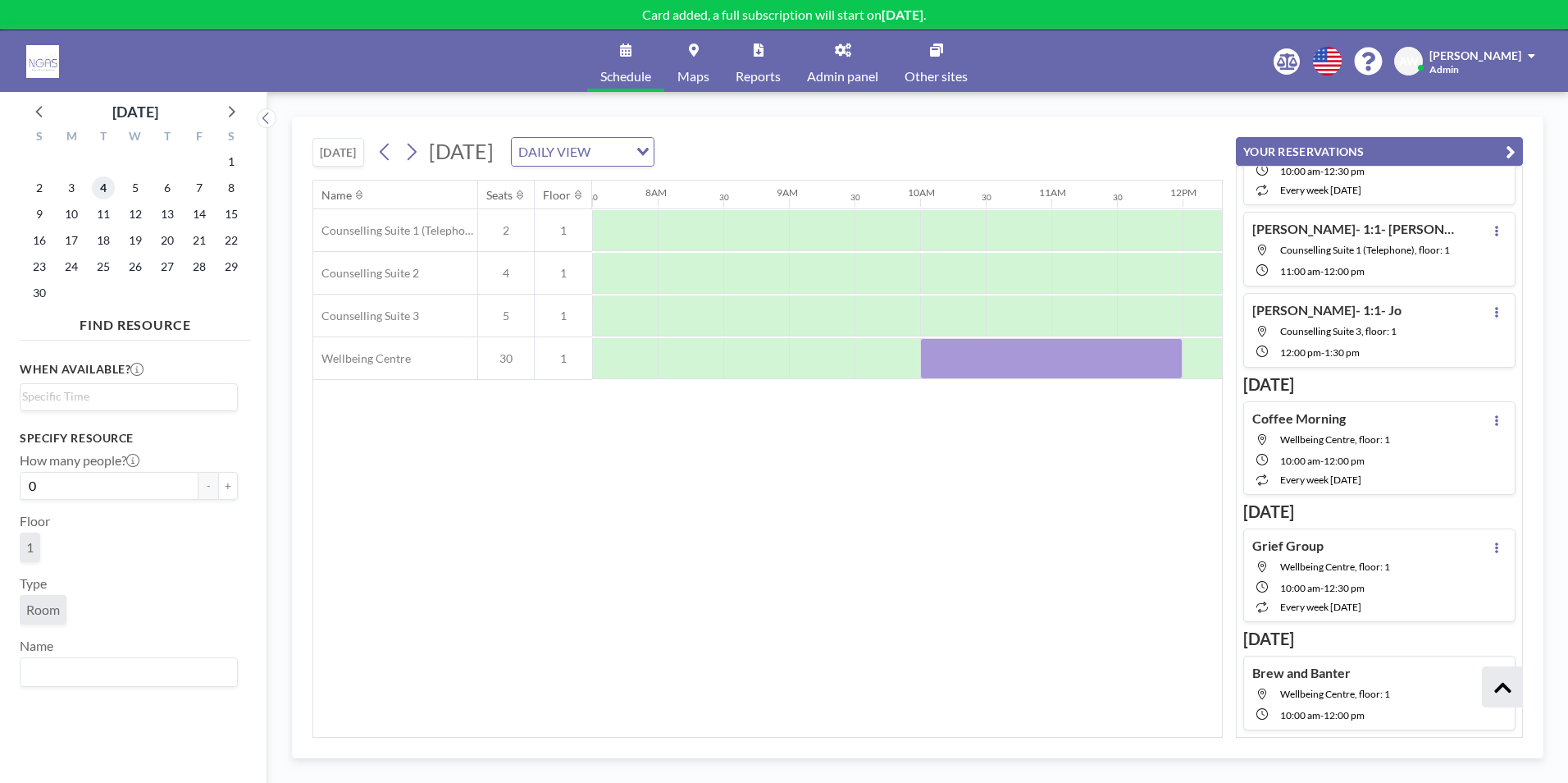
click at [108, 180] on span "4" at bounding box center [103, 188] width 23 height 23
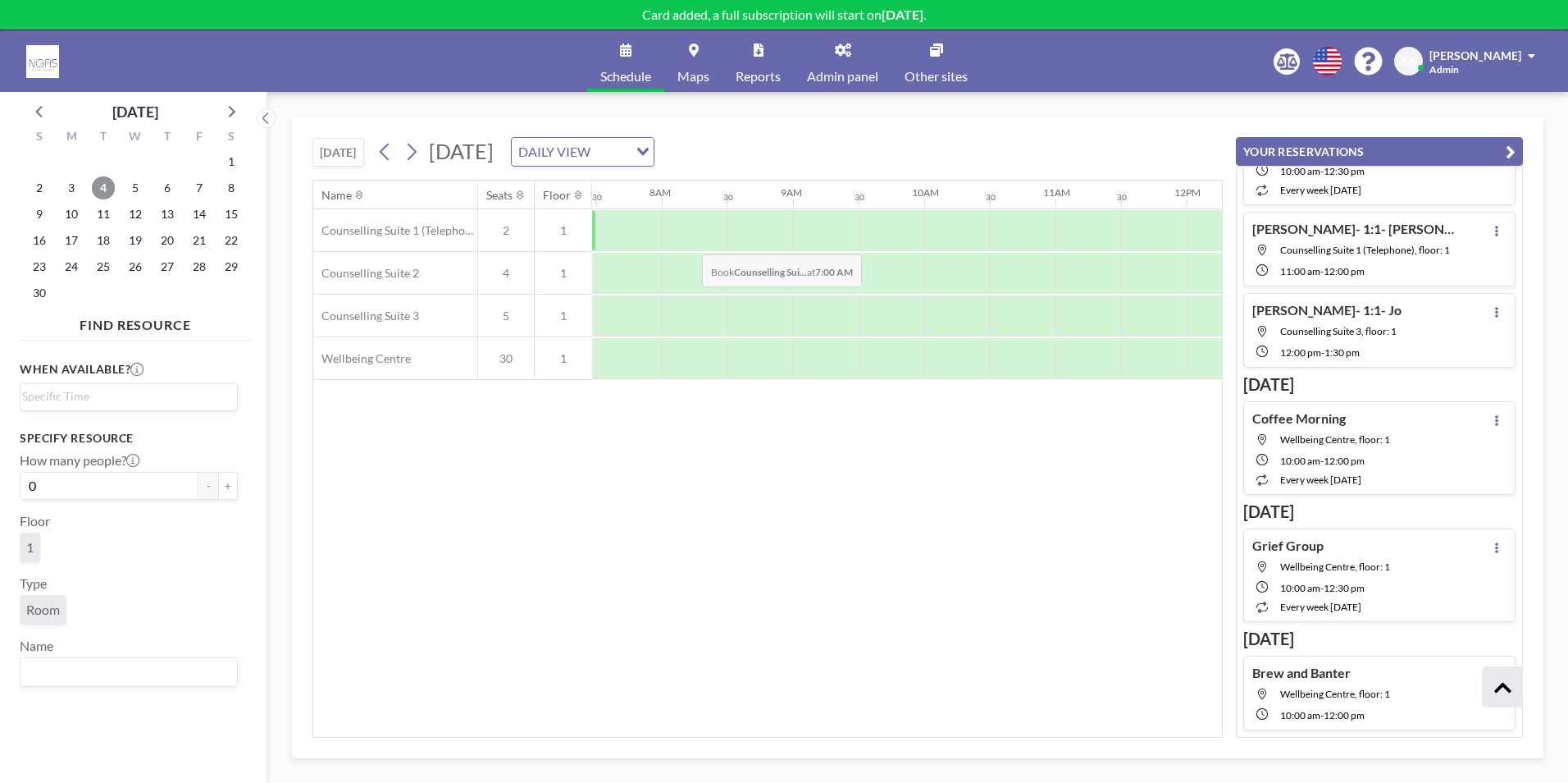
scroll to position [0, 984]
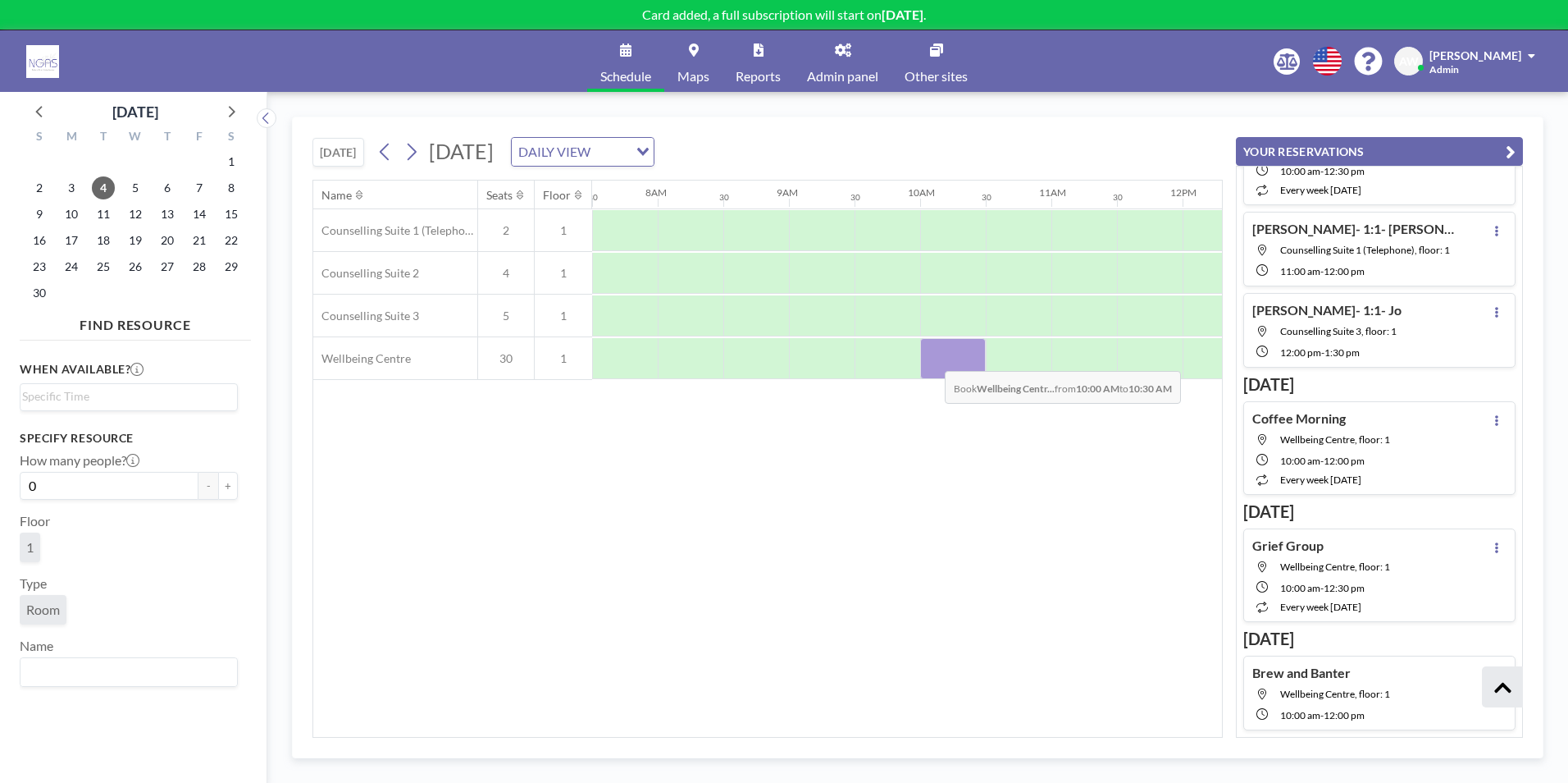
click at [932, 359] on div at bounding box center [952, 359] width 66 height 41
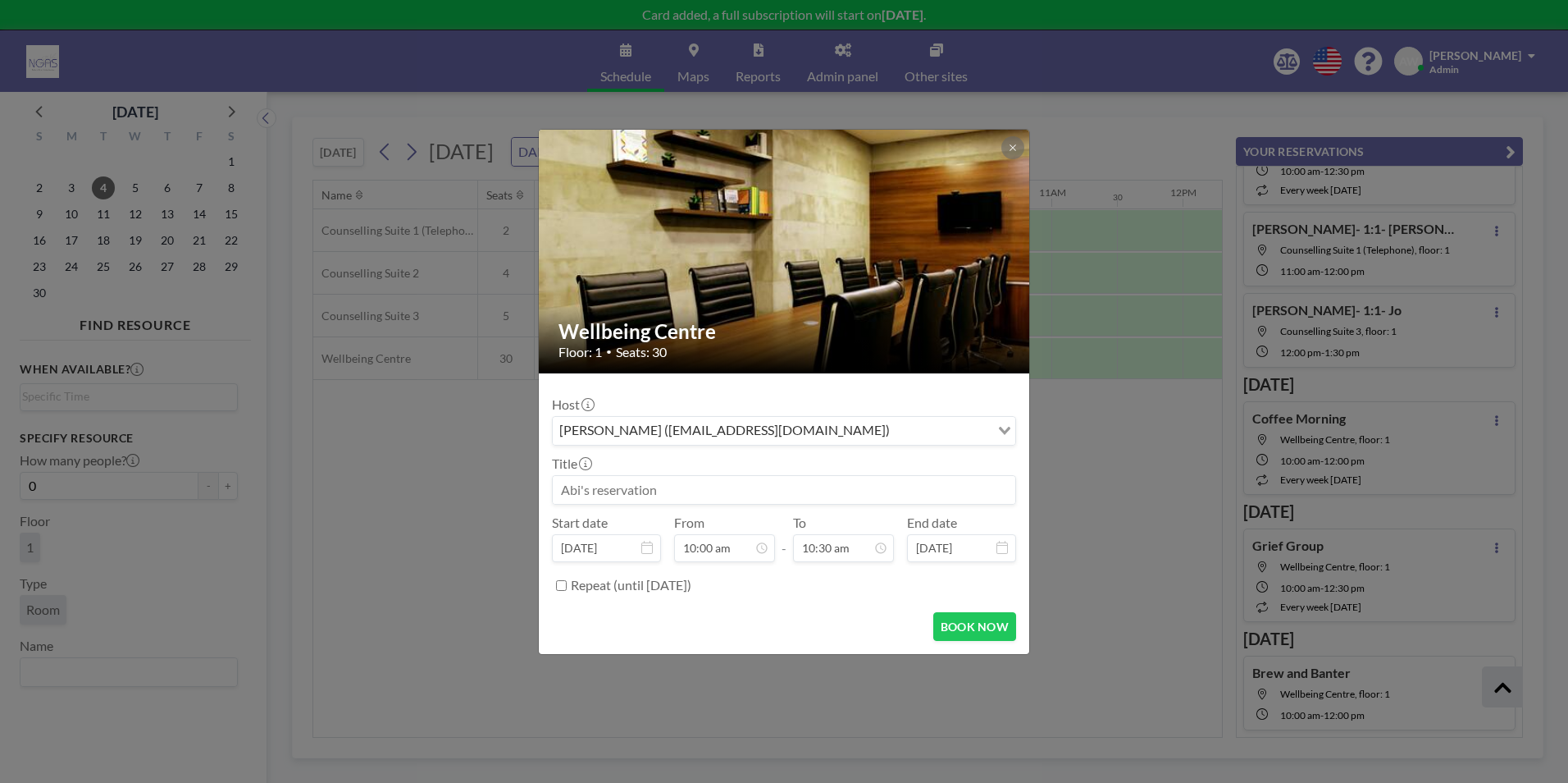
scroll to position [0, 0]
click at [838, 550] on input "10:30 am" at bounding box center [843, 548] width 101 height 28
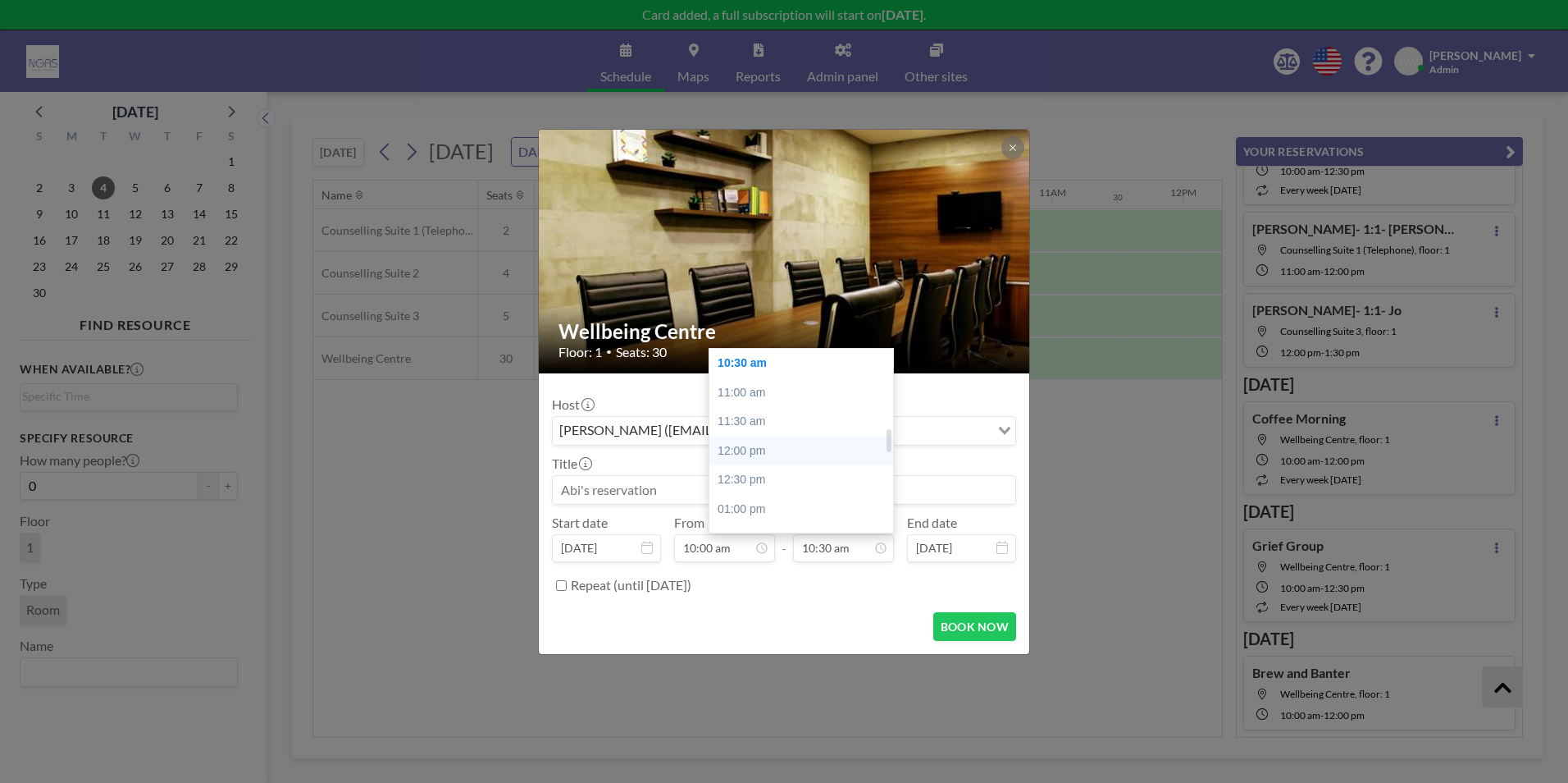
click at [786, 459] on div "12:00 pm" at bounding box center [805, 451] width 192 height 30
type input "12:00 pm"
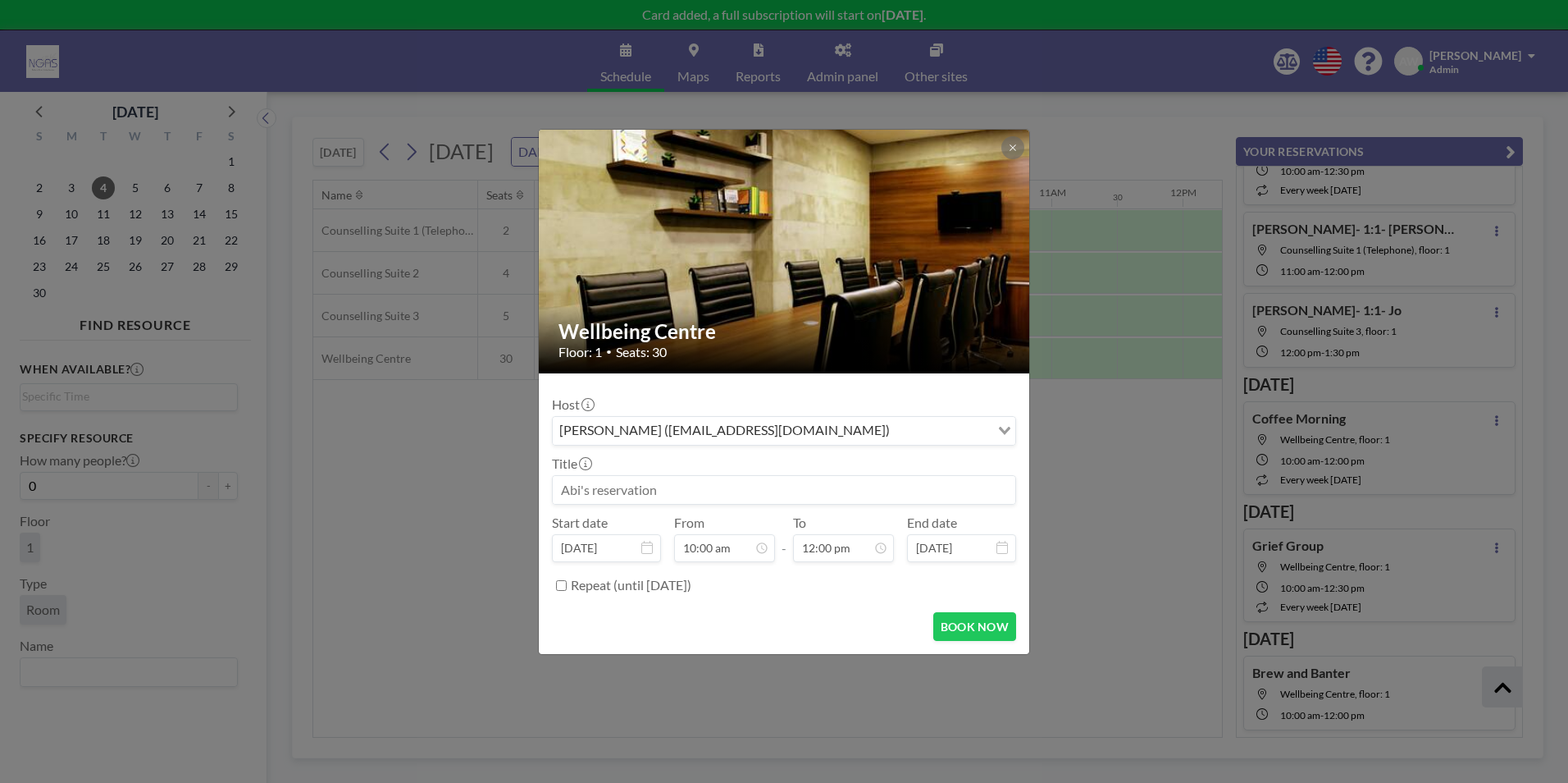
click at [710, 484] on input at bounding box center [784, 489] width 462 height 28
type input "Brew and Banter"
click at [996, 623] on button "BOOK NOW" at bounding box center [974, 626] width 83 height 29
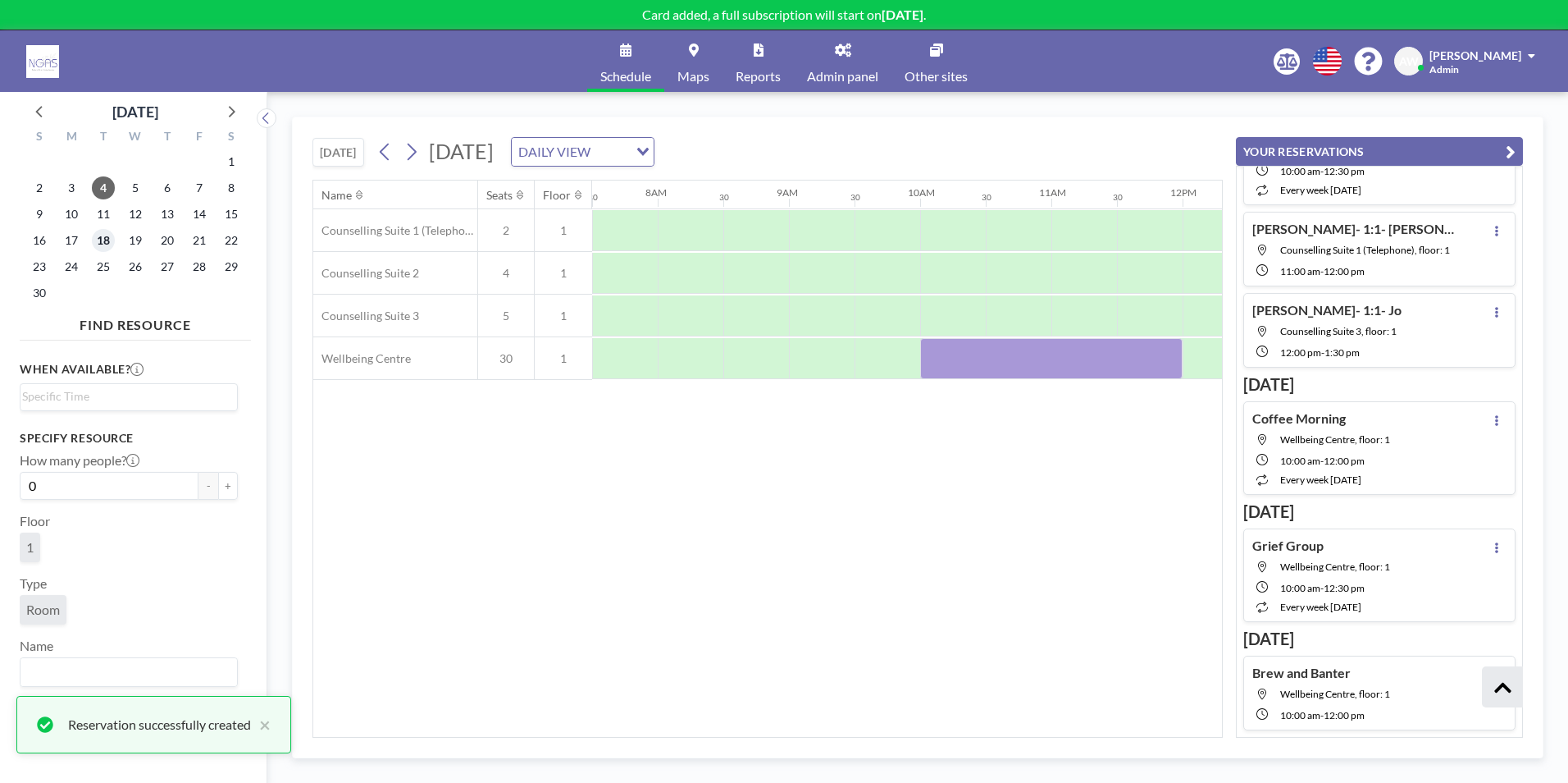
click at [108, 241] on span "18" at bounding box center [103, 240] width 23 height 23
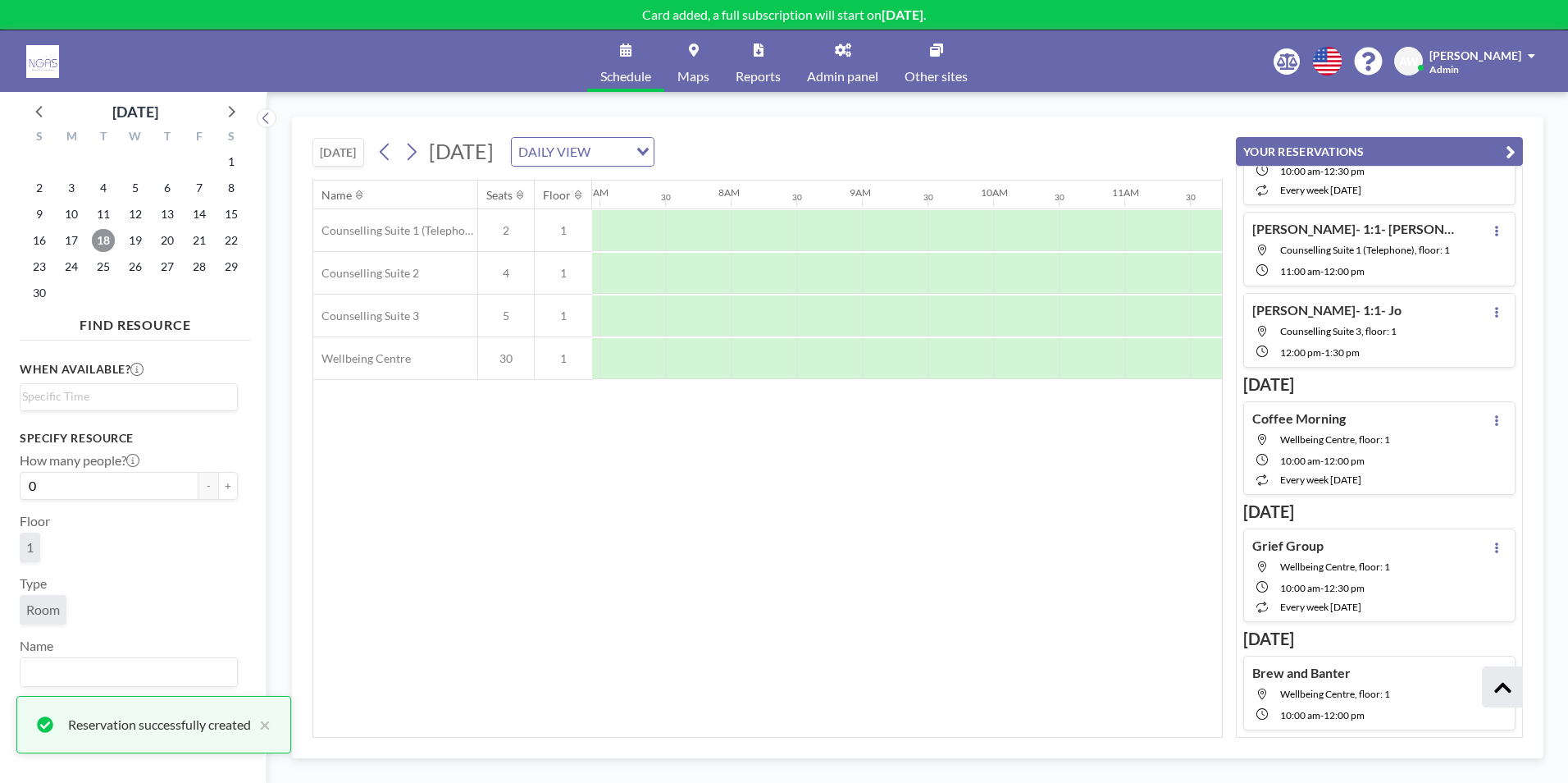
scroll to position [0, 984]
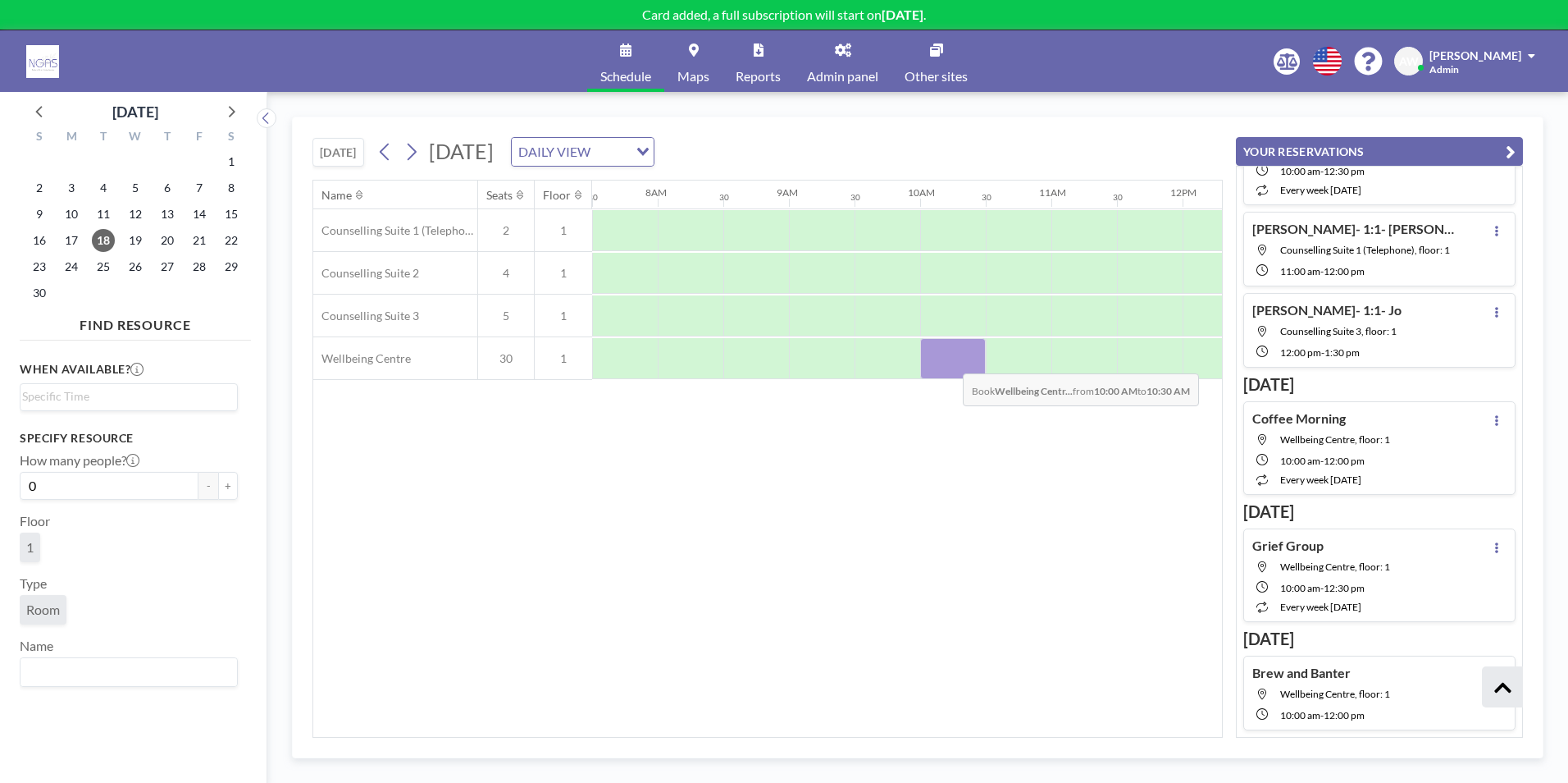
click at [950, 361] on div at bounding box center [952, 359] width 66 height 41
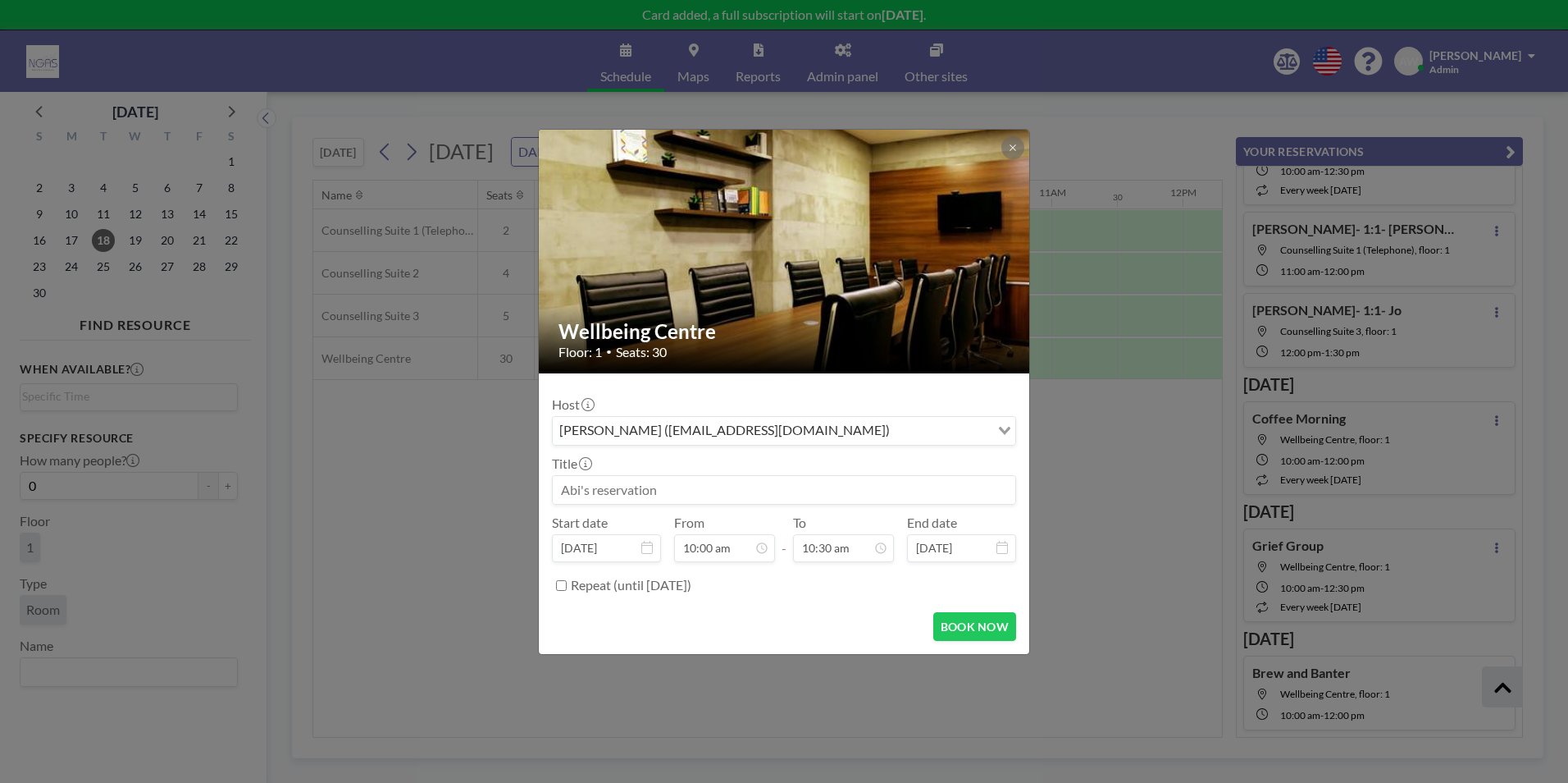
click at [771, 488] on input at bounding box center [784, 489] width 462 height 28
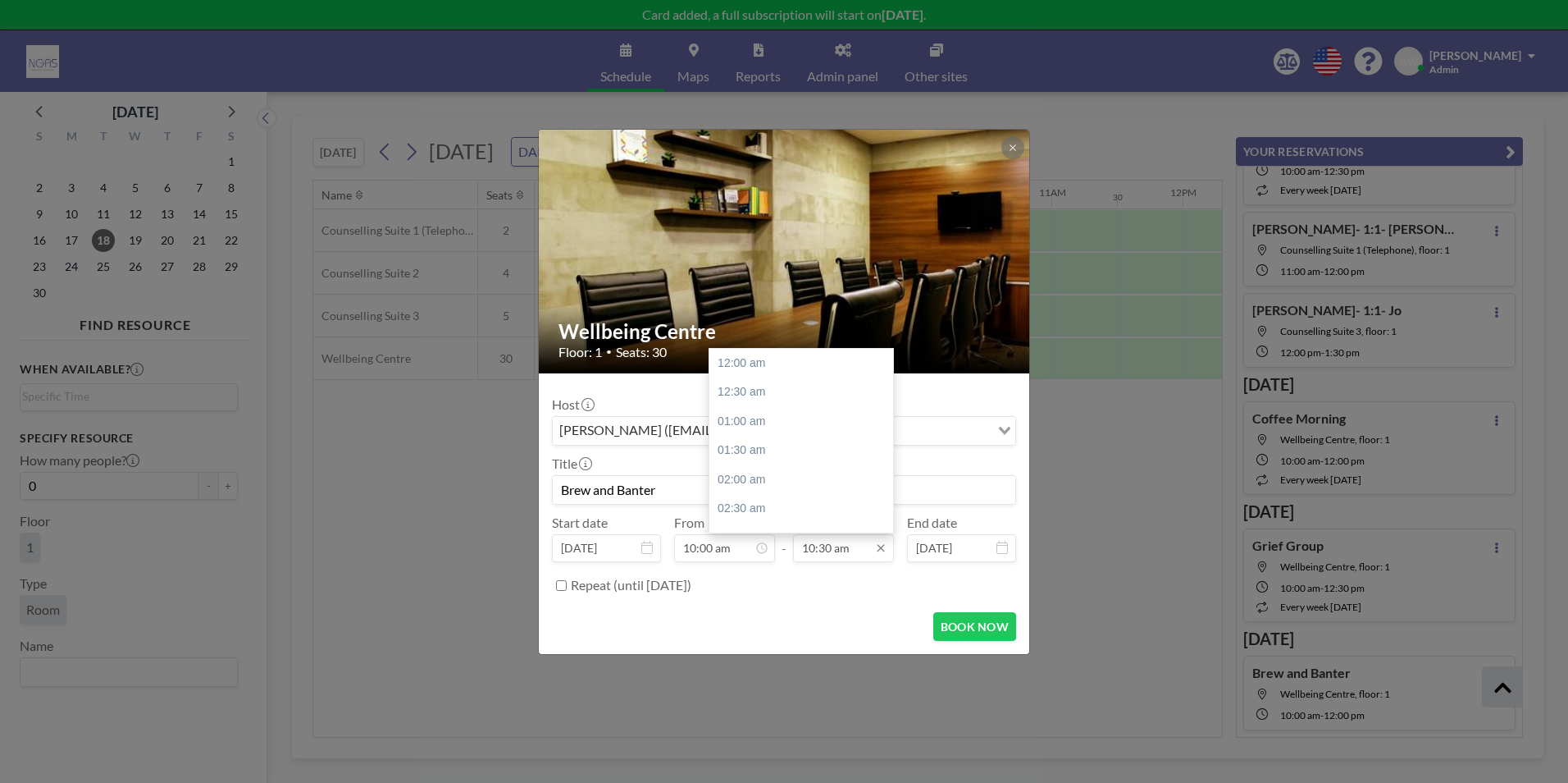
scroll to position [613, 0]
type input "Brew and Banter"
click at [817, 452] on div "12:00 pm" at bounding box center [805, 451] width 192 height 30
type input "12:00 pm"
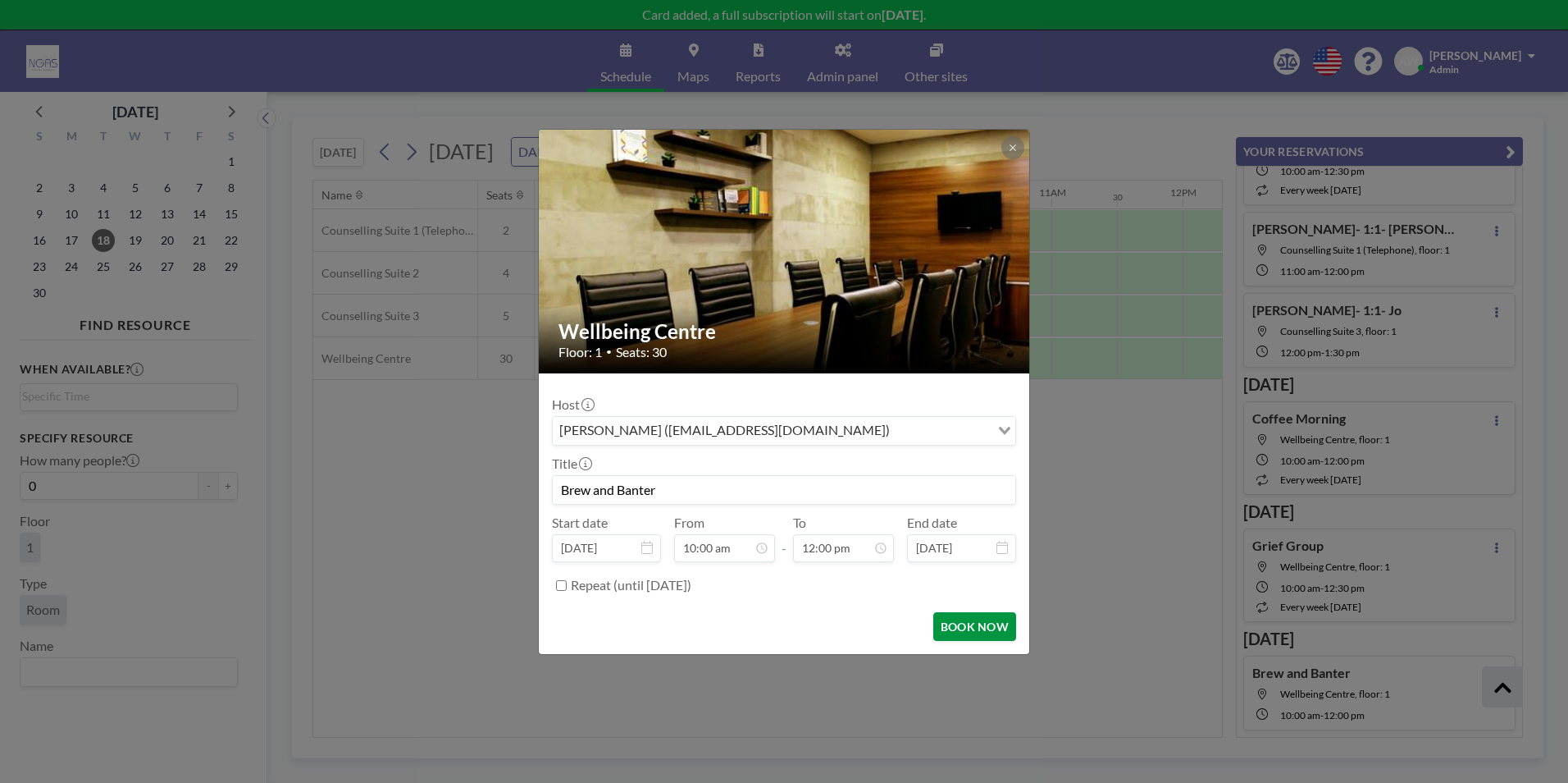
click at [966, 620] on button "BOOK NOW" at bounding box center [974, 626] width 83 height 29
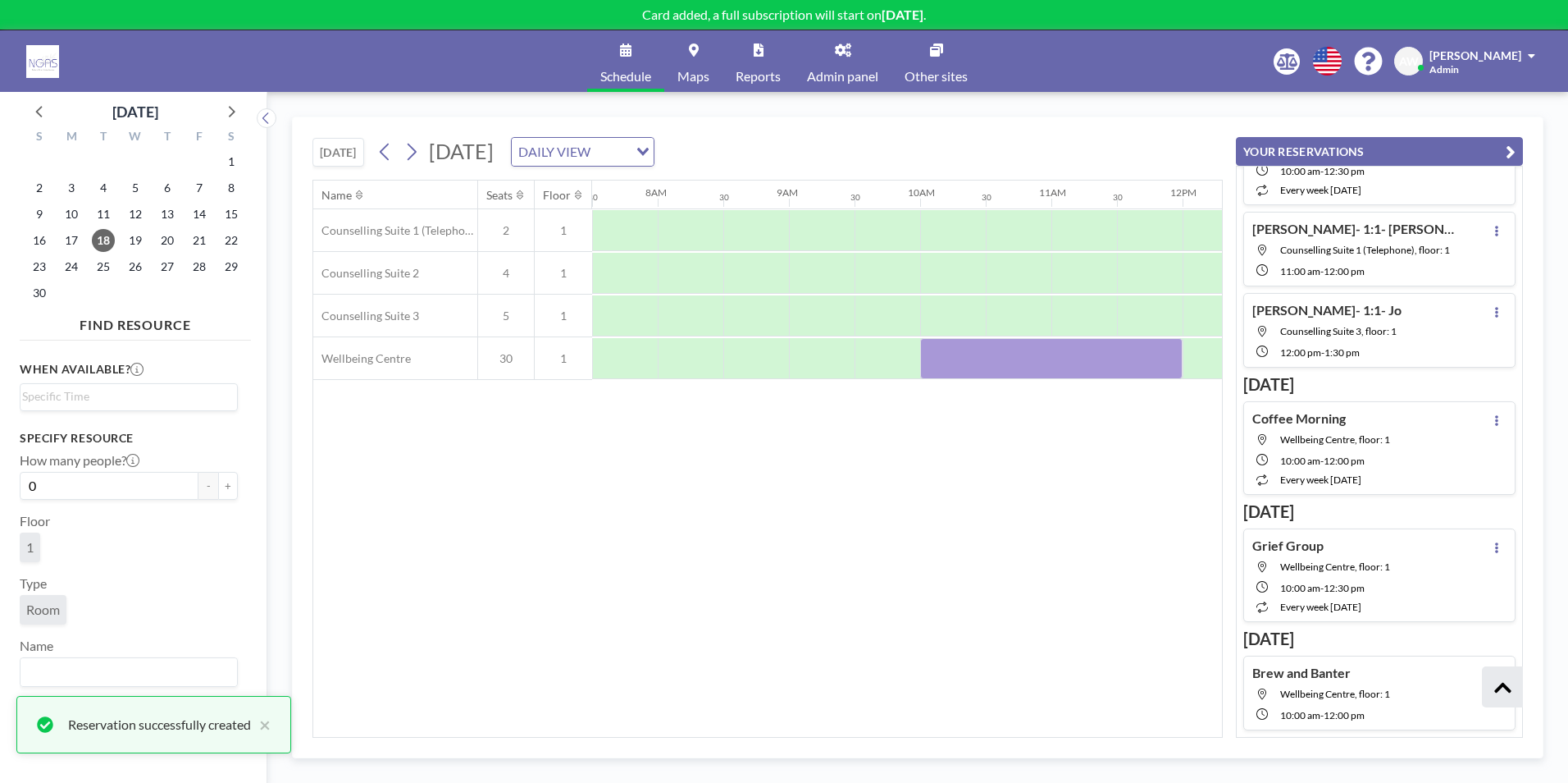
click at [1503, 163] on button "YOUR RESERVATIONS" at bounding box center [1379, 151] width 287 height 29
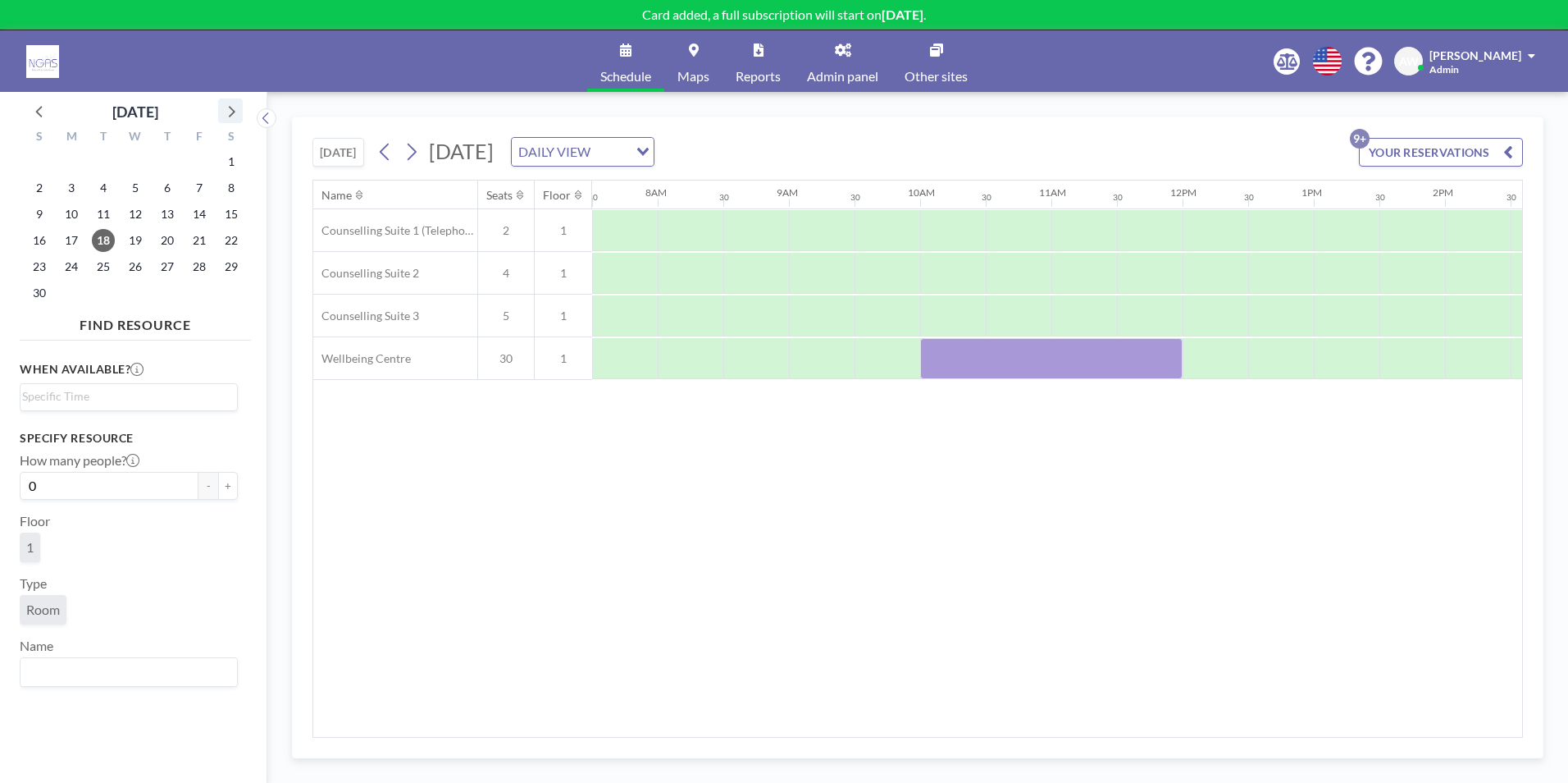
click at [220, 108] on icon at bounding box center [230, 111] width 21 height 21
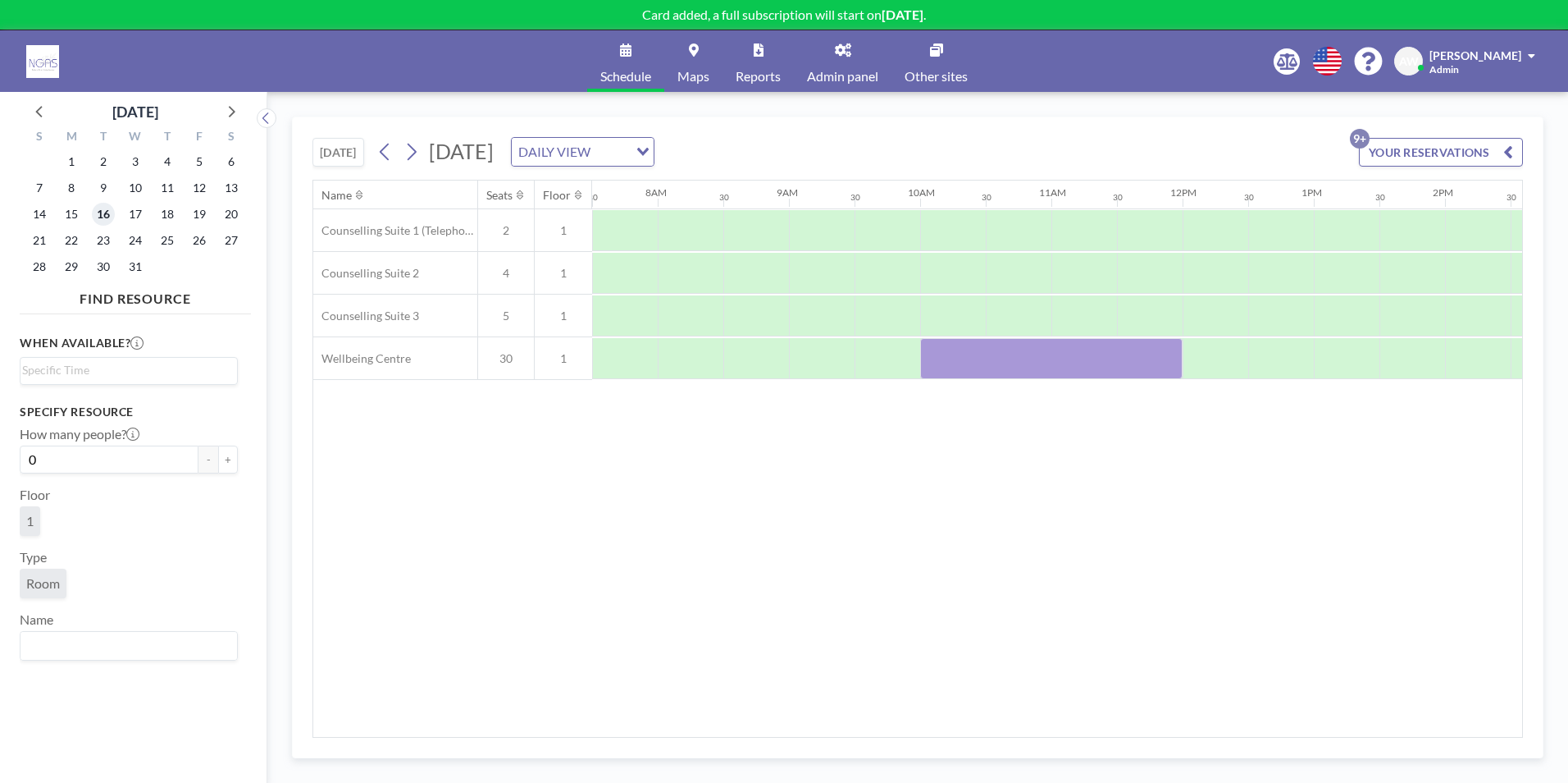
click at [111, 212] on span "16" at bounding box center [103, 214] width 23 height 23
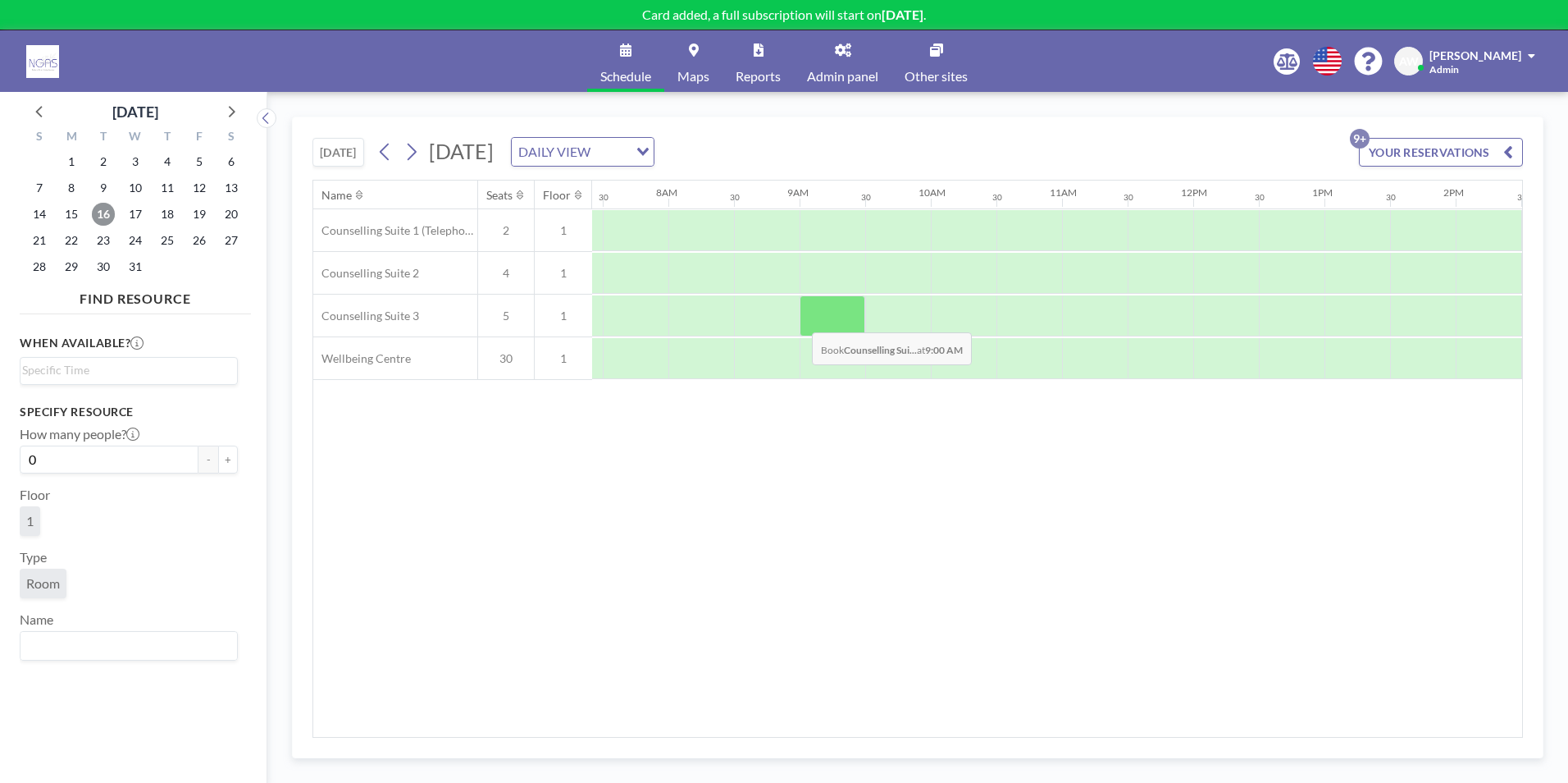
scroll to position [0, 984]
click at [939, 359] on div at bounding box center [952, 359] width 66 height 41
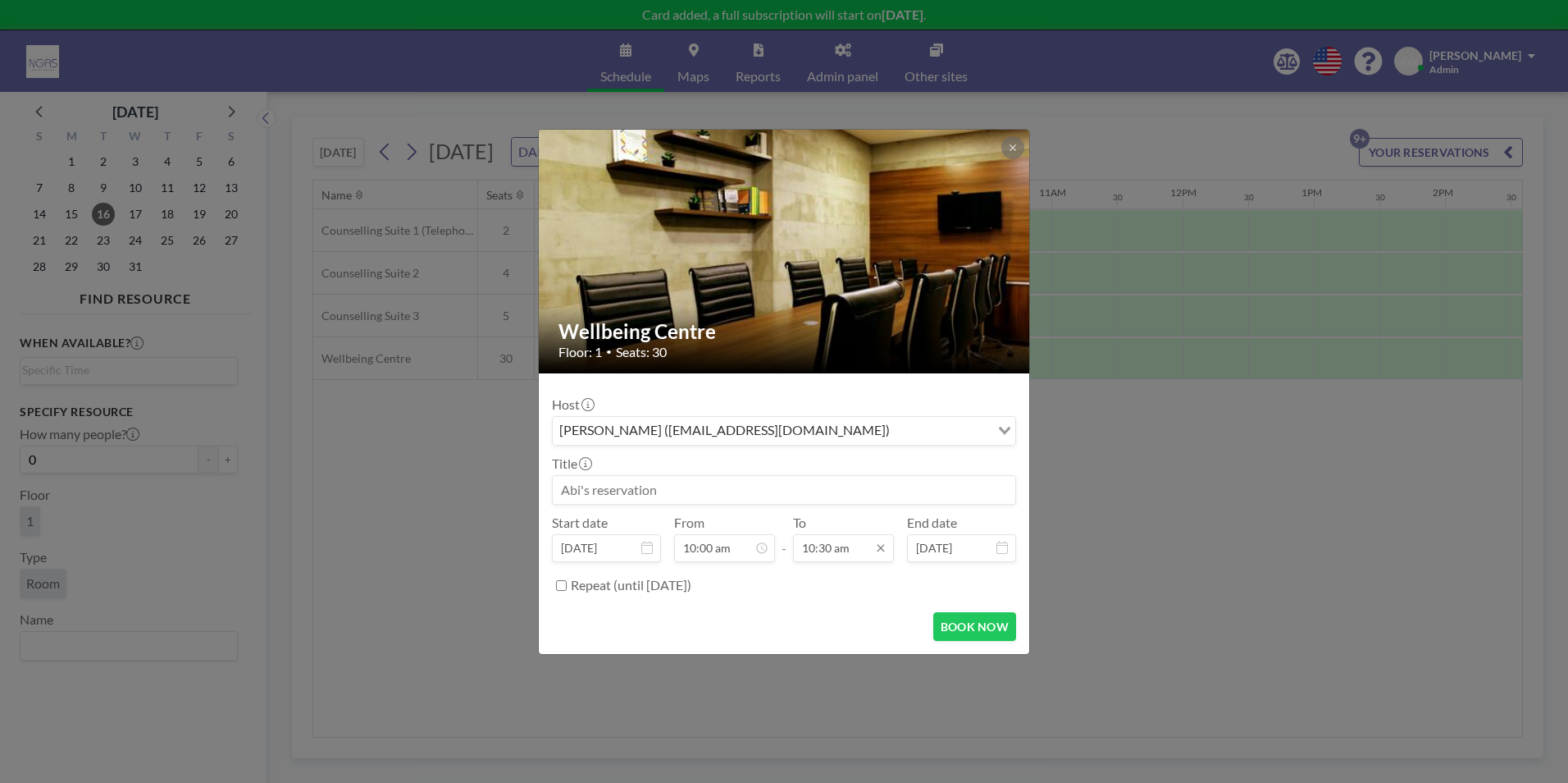
scroll to position [0, 0]
click at [813, 545] on input "10:30 am" at bounding box center [843, 548] width 101 height 28
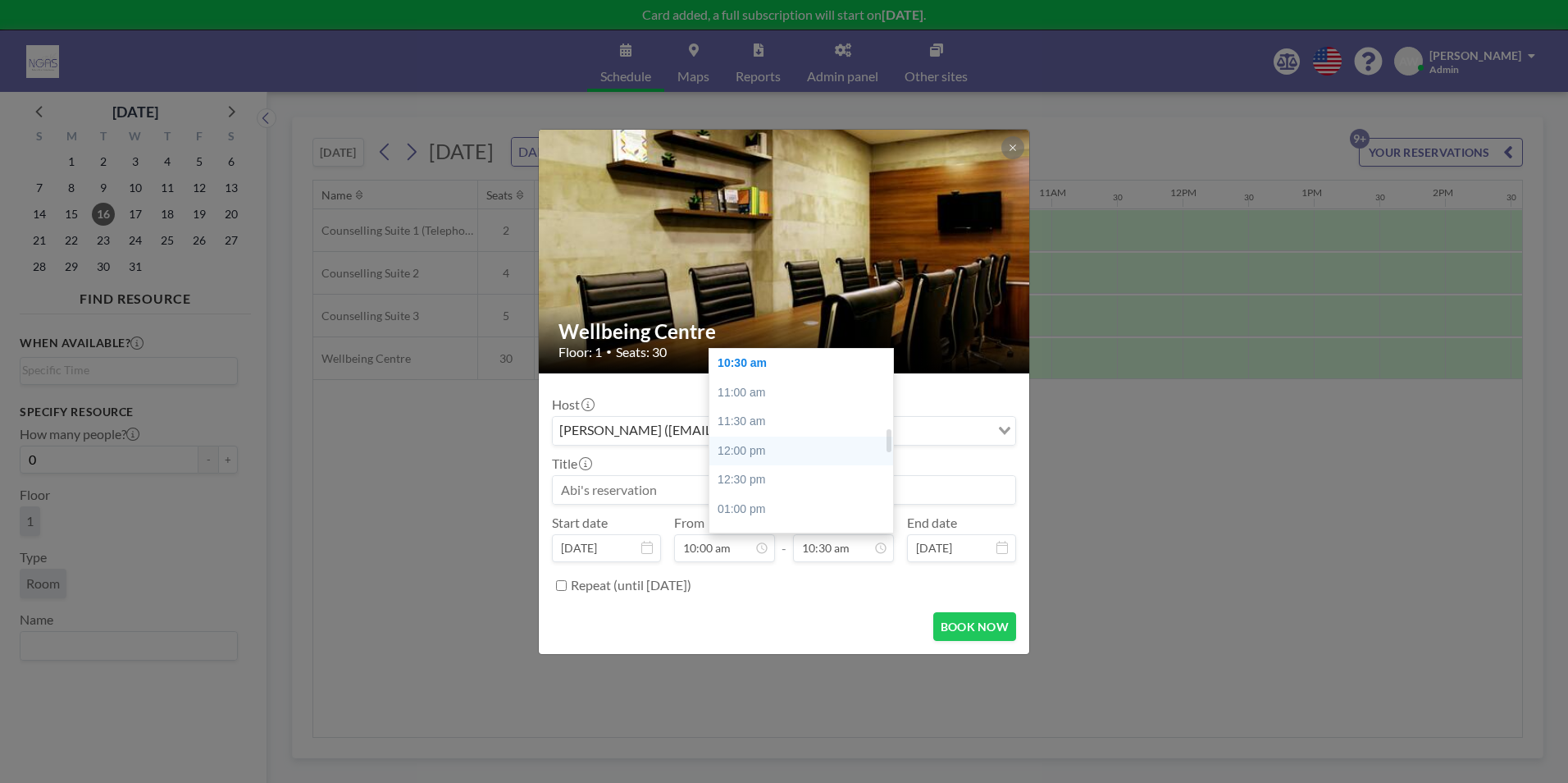
click at [752, 462] on div "12:00 pm" at bounding box center [805, 451] width 192 height 30
type input "12:00 pm"
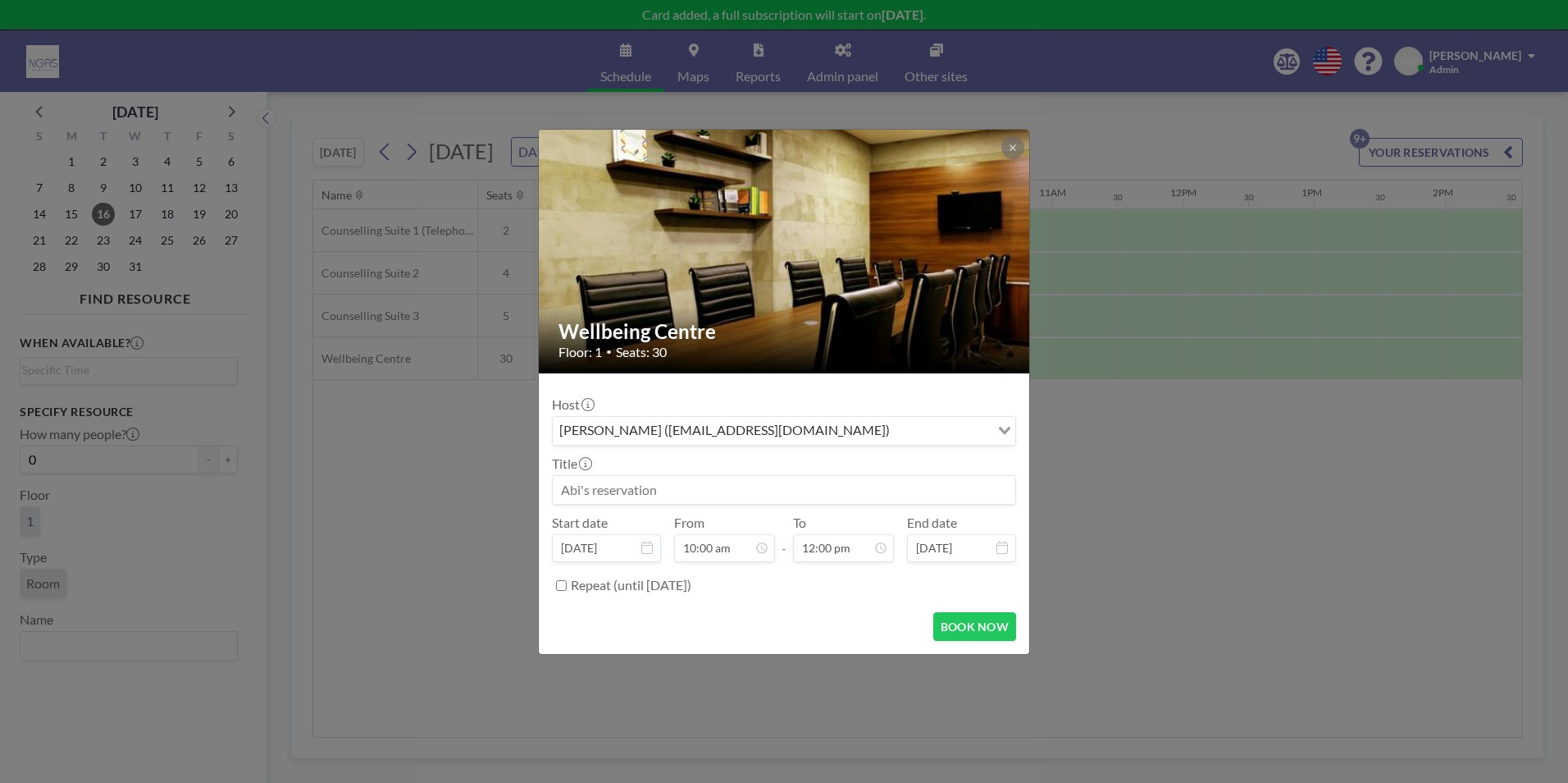
click at [735, 491] on input at bounding box center [784, 489] width 462 height 28
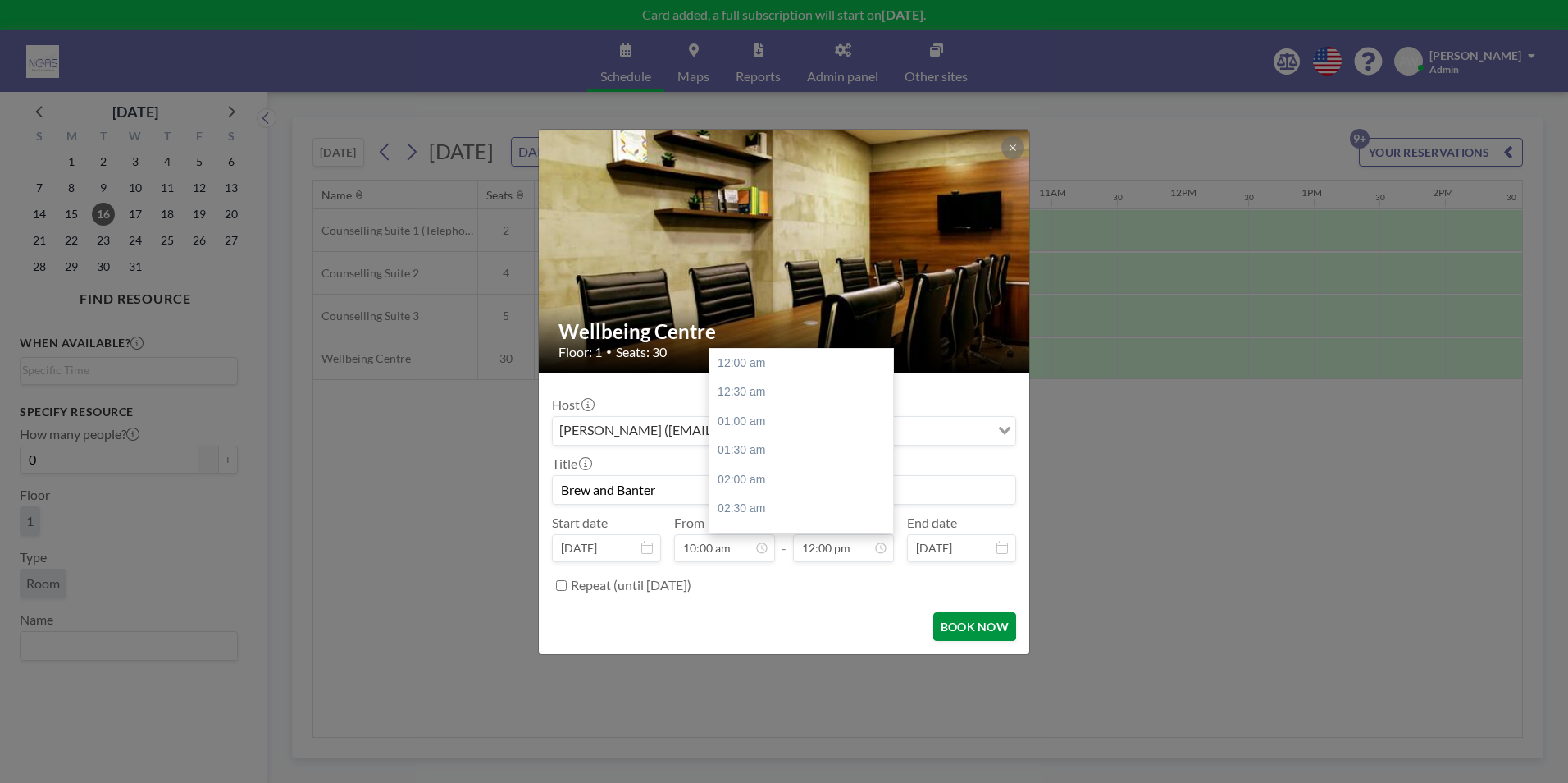
scroll to position [700, 0]
type input "Brew and Banter"
click at [968, 628] on button "BOOK NOW" at bounding box center [974, 626] width 83 height 29
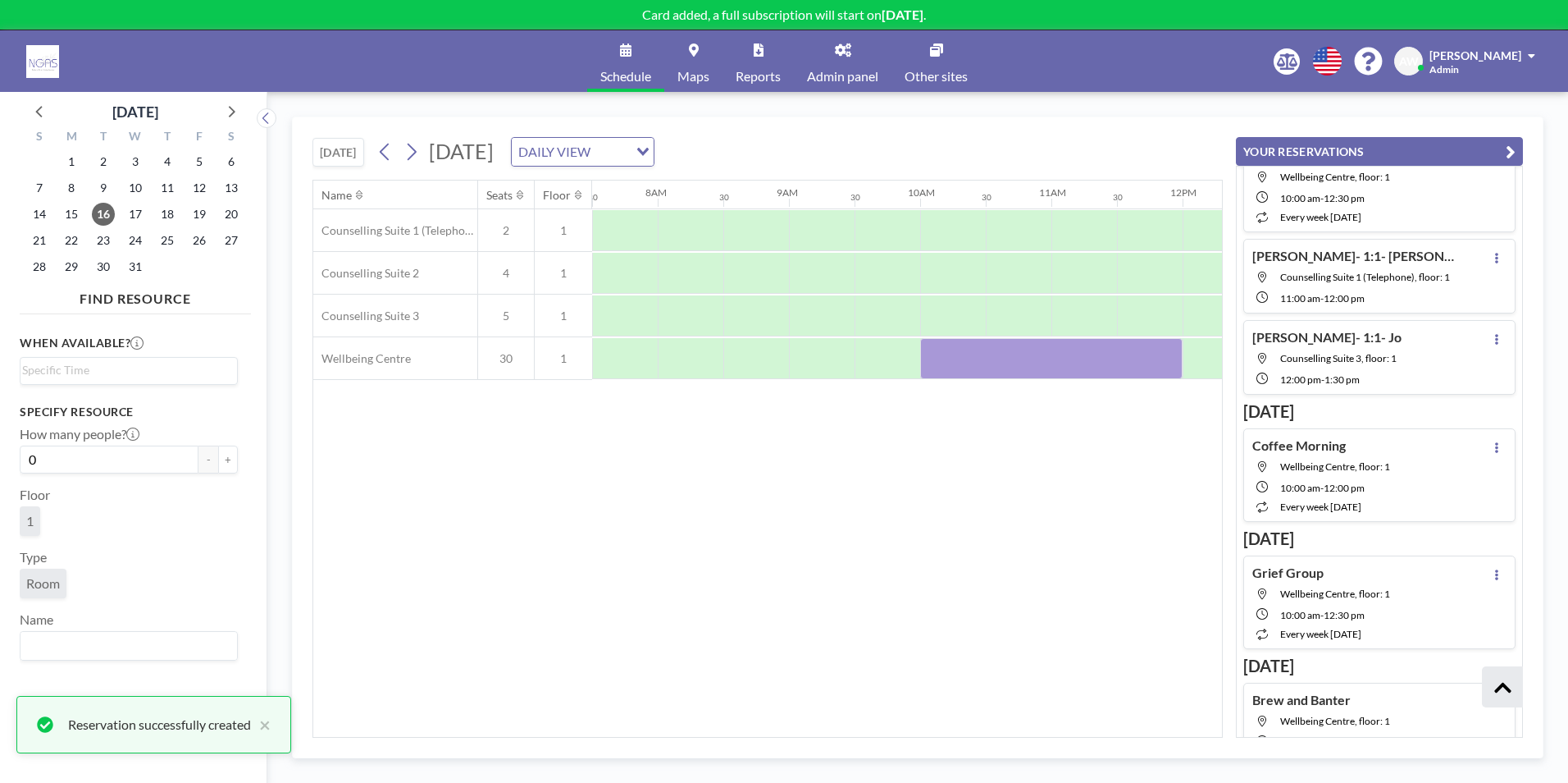
scroll to position [515, 0]
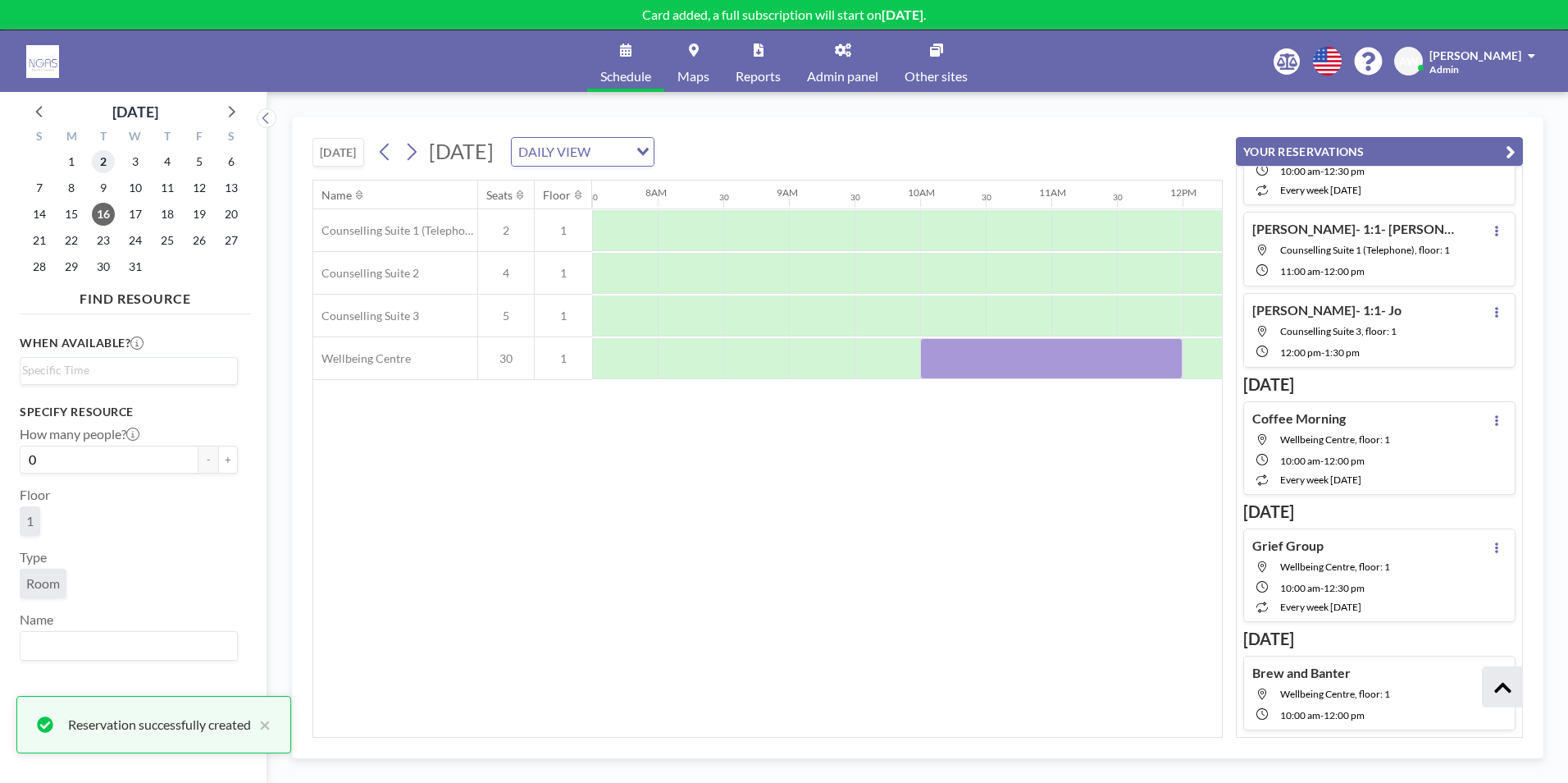
click at [105, 159] on span "2" at bounding box center [103, 162] width 23 height 23
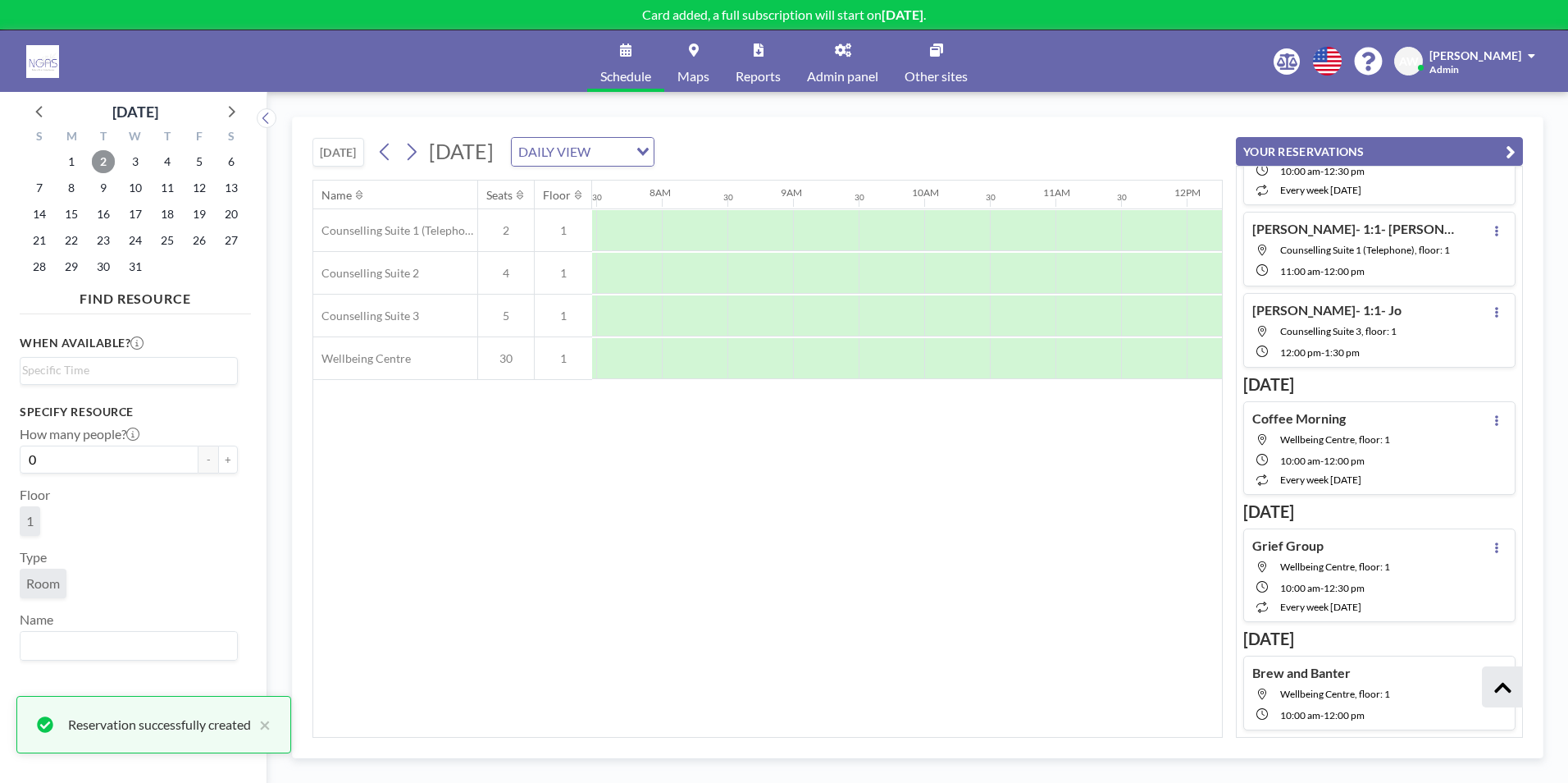
scroll to position [0, 984]
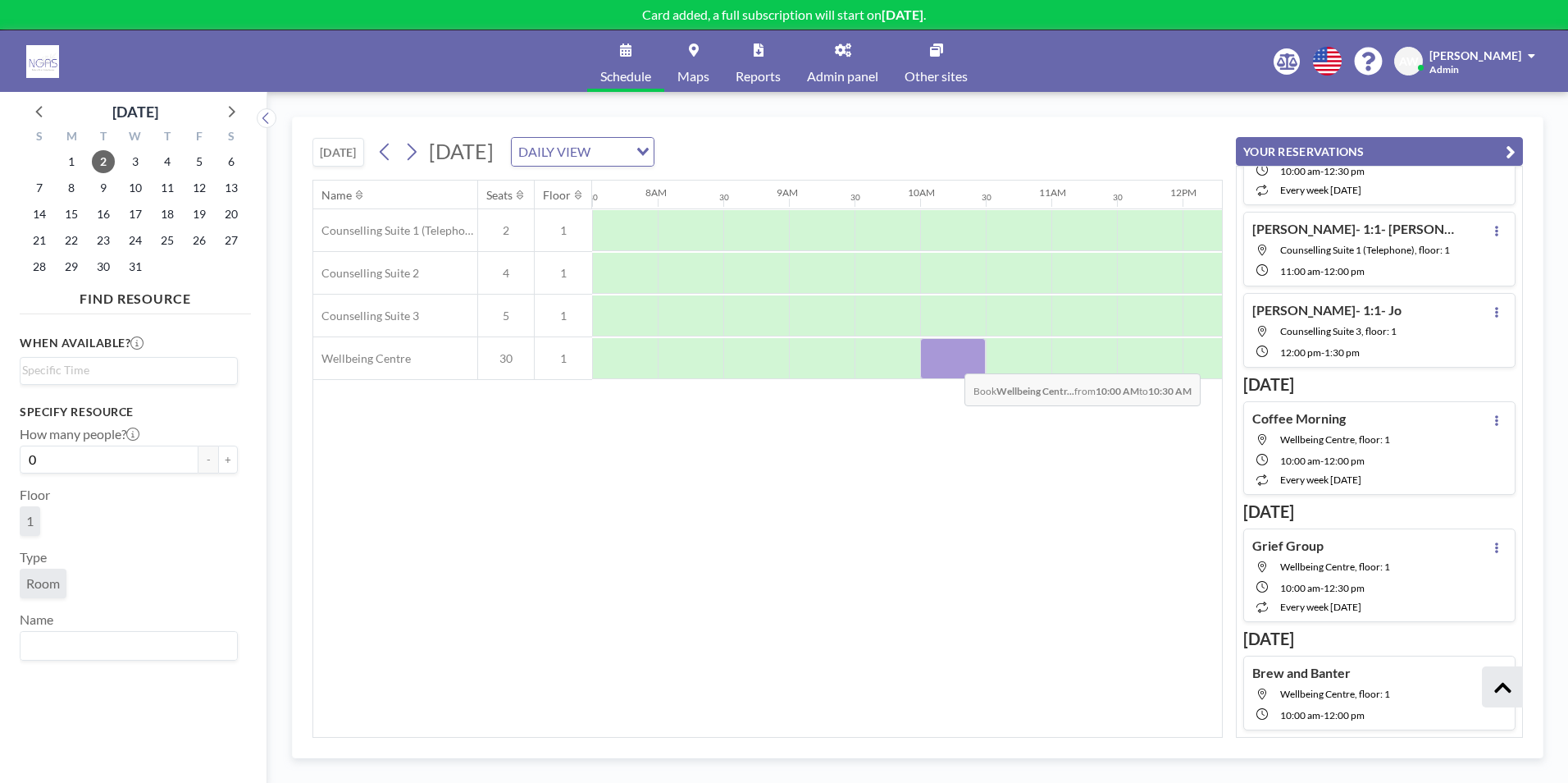
drag, startPoint x: 948, startPoint y: 338, endPoint x: 952, endPoint y: 361, distance: 23.3
click at [952, 361] on div at bounding box center [952, 359] width 66 height 41
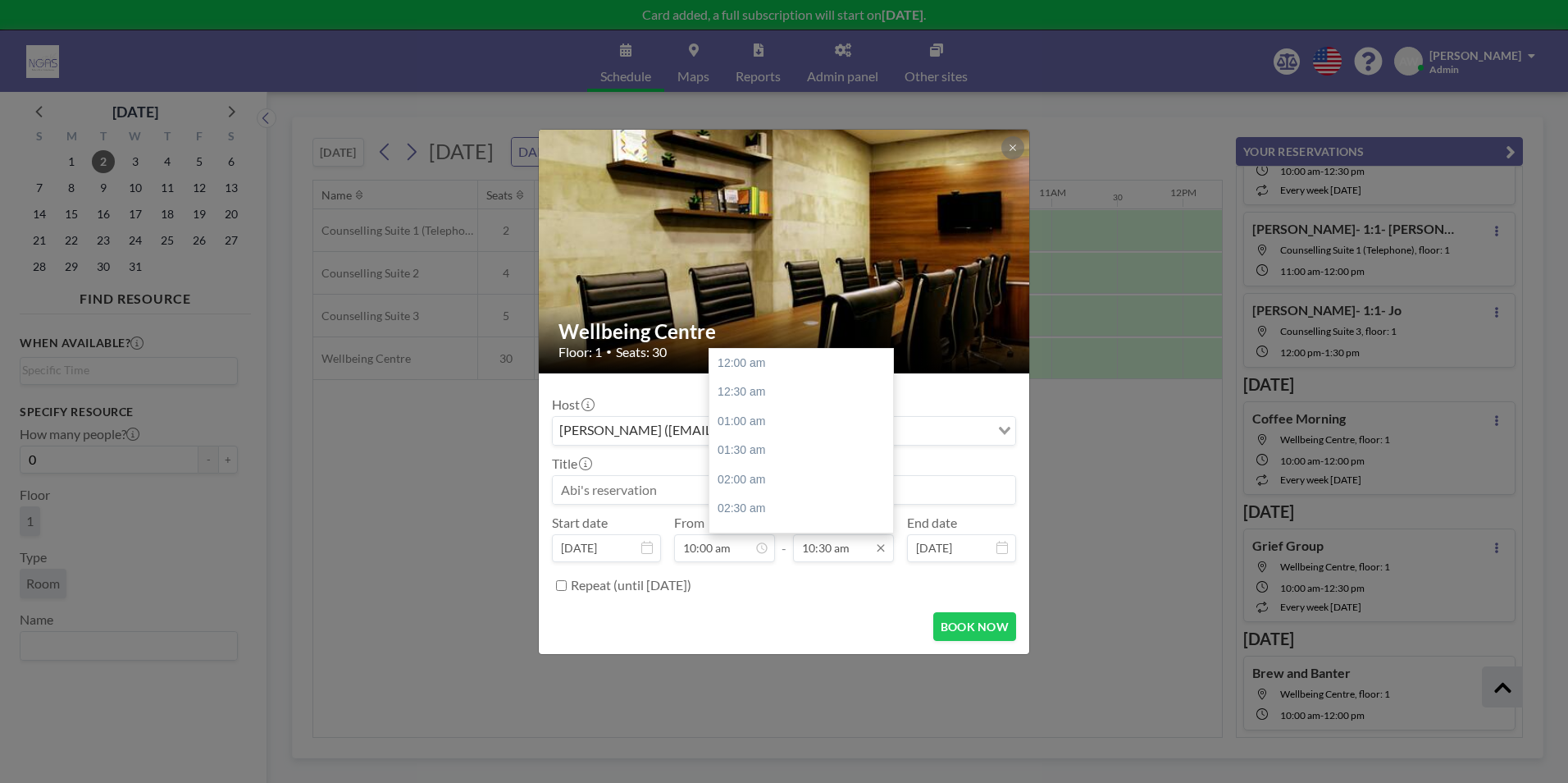
scroll to position [613, 0]
click at [789, 451] on div "12:00 pm" at bounding box center [805, 451] width 192 height 30
type input "12:00 pm"
click at [690, 503] on input at bounding box center [784, 489] width 462 height 28
type input "b"
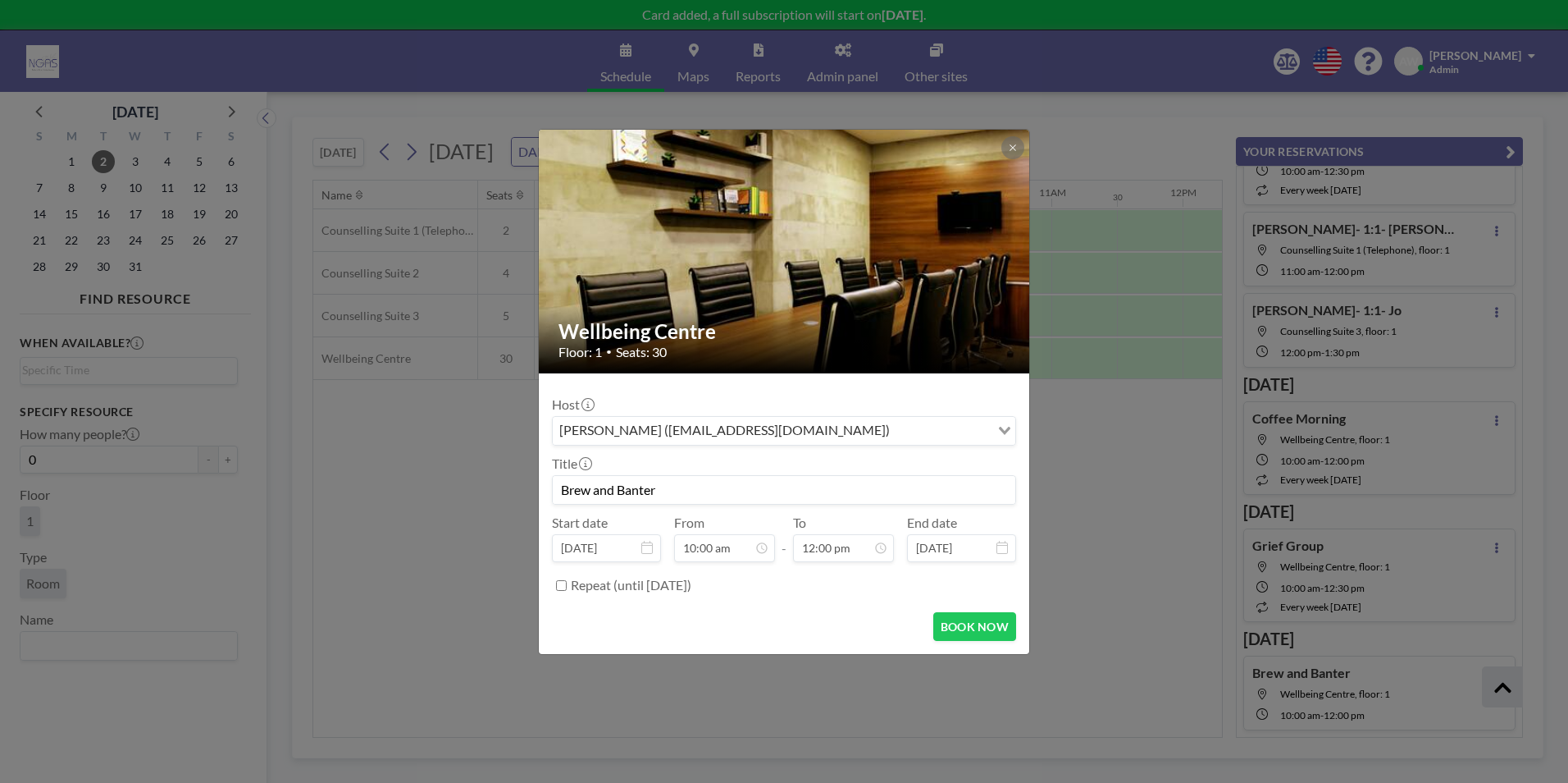
scroll to position [584, 0]
type input "Brew and Banter"
click at [975, 628] on button "BOOK NOW" at bounding box center [974, 626] width 83 height 29
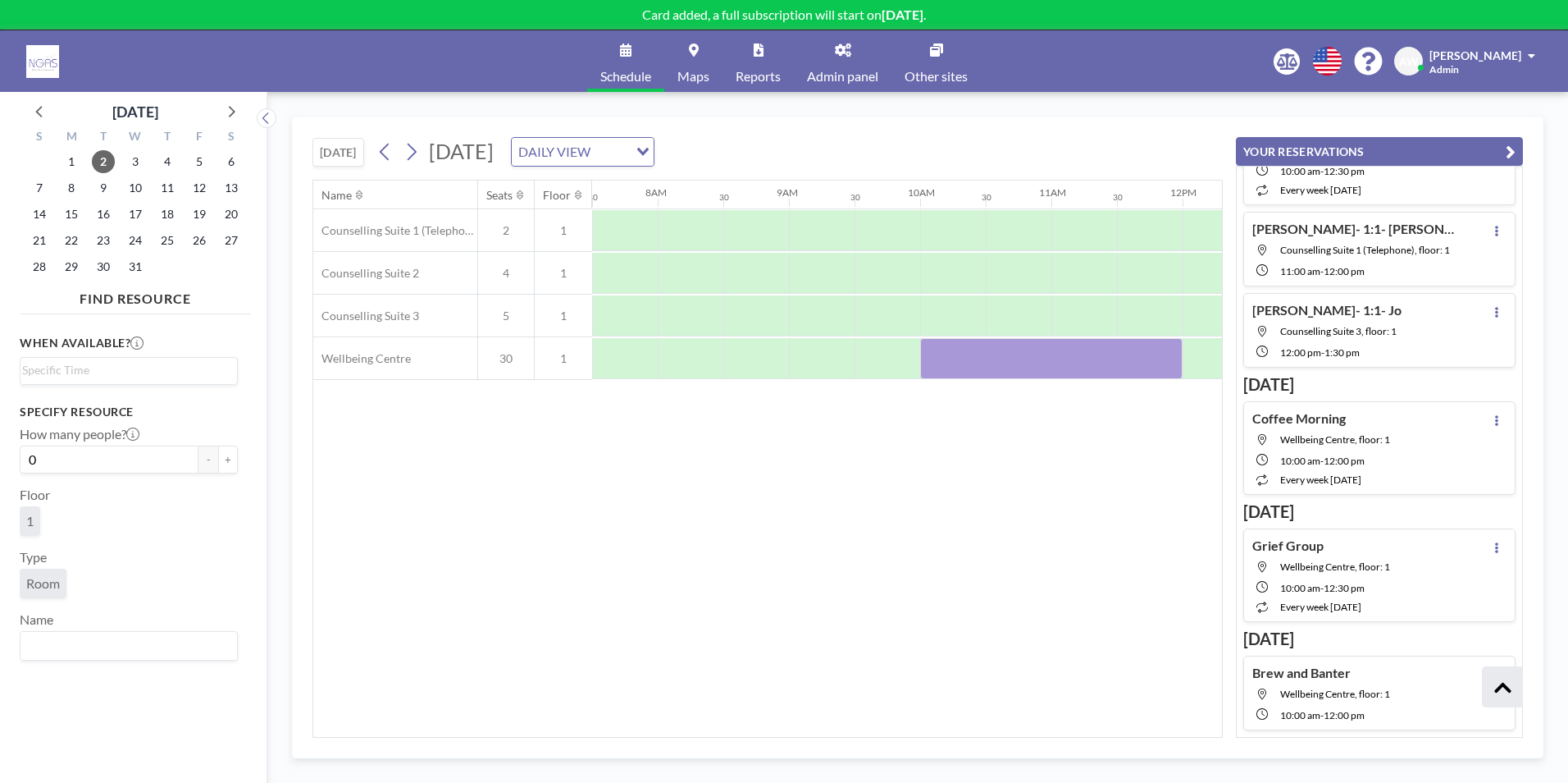
click at [1486, 150] on button "YOUR RESERVATIONS" at bounding box center [1379, 151] width 287 height 29
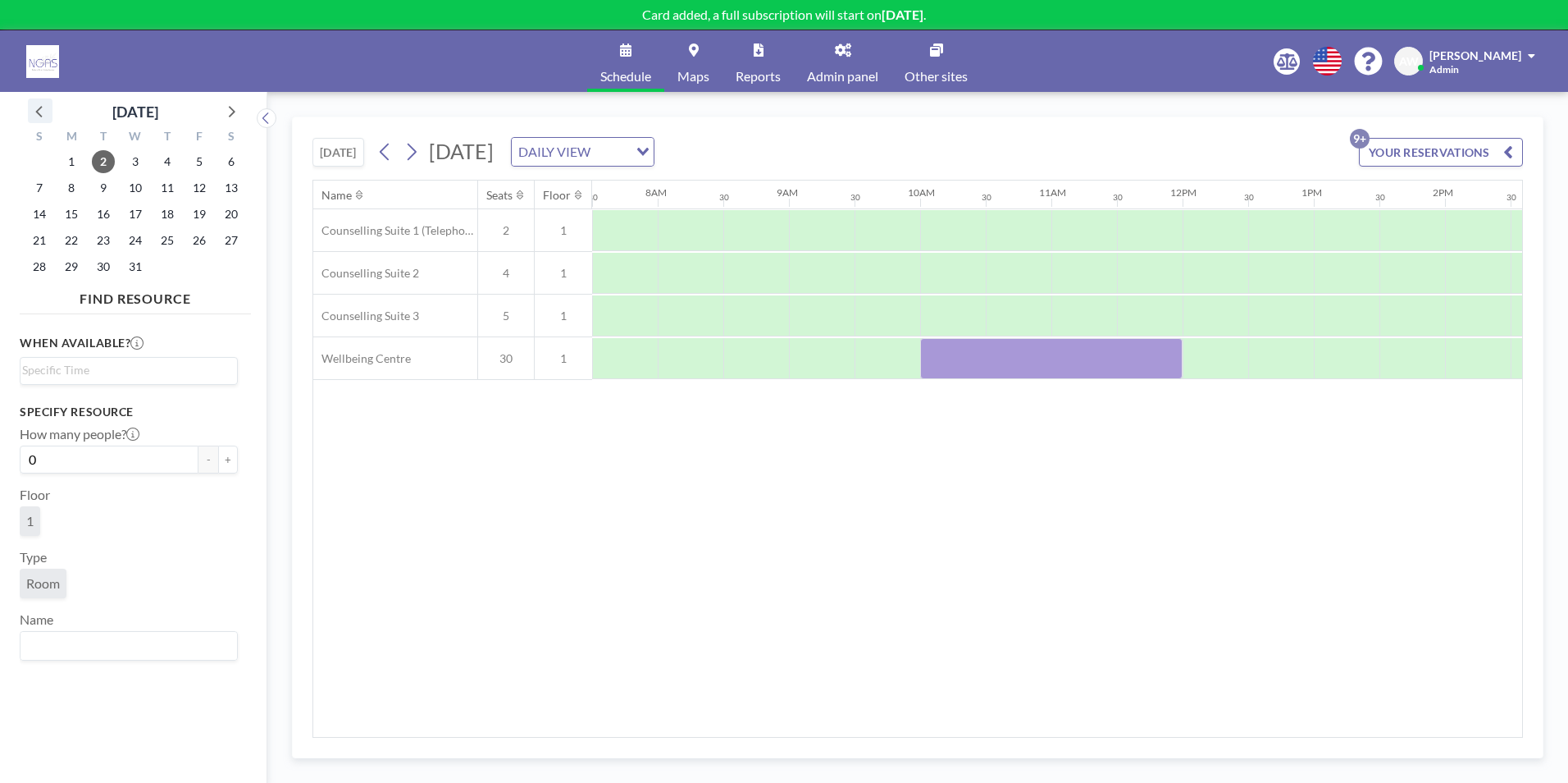
click at [48, 121] on icon at bounding box center [40, 111] width 21 height 21
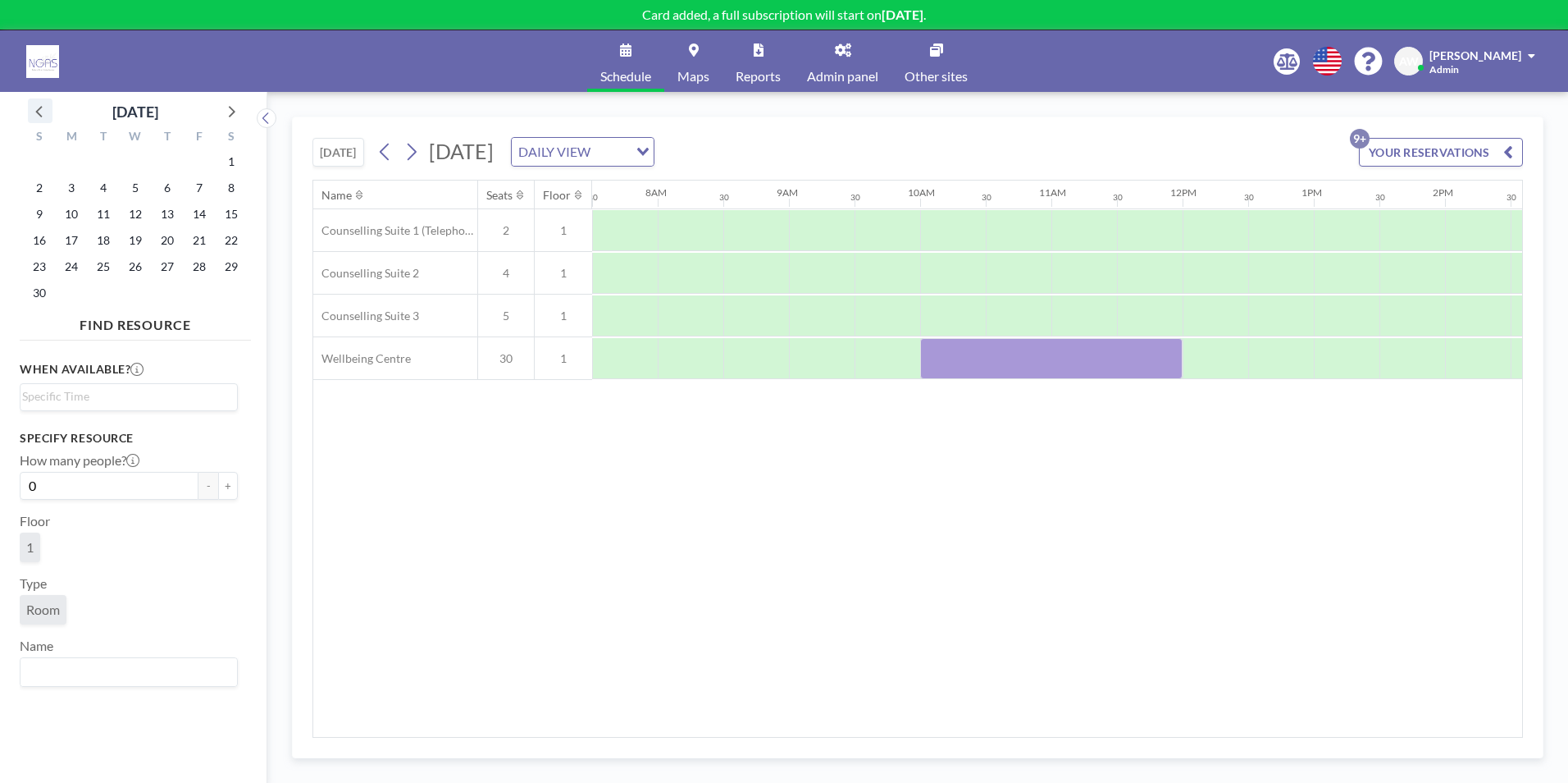
click at [48, 121] on icon at bounding box center [40, 111] width 21 height 21
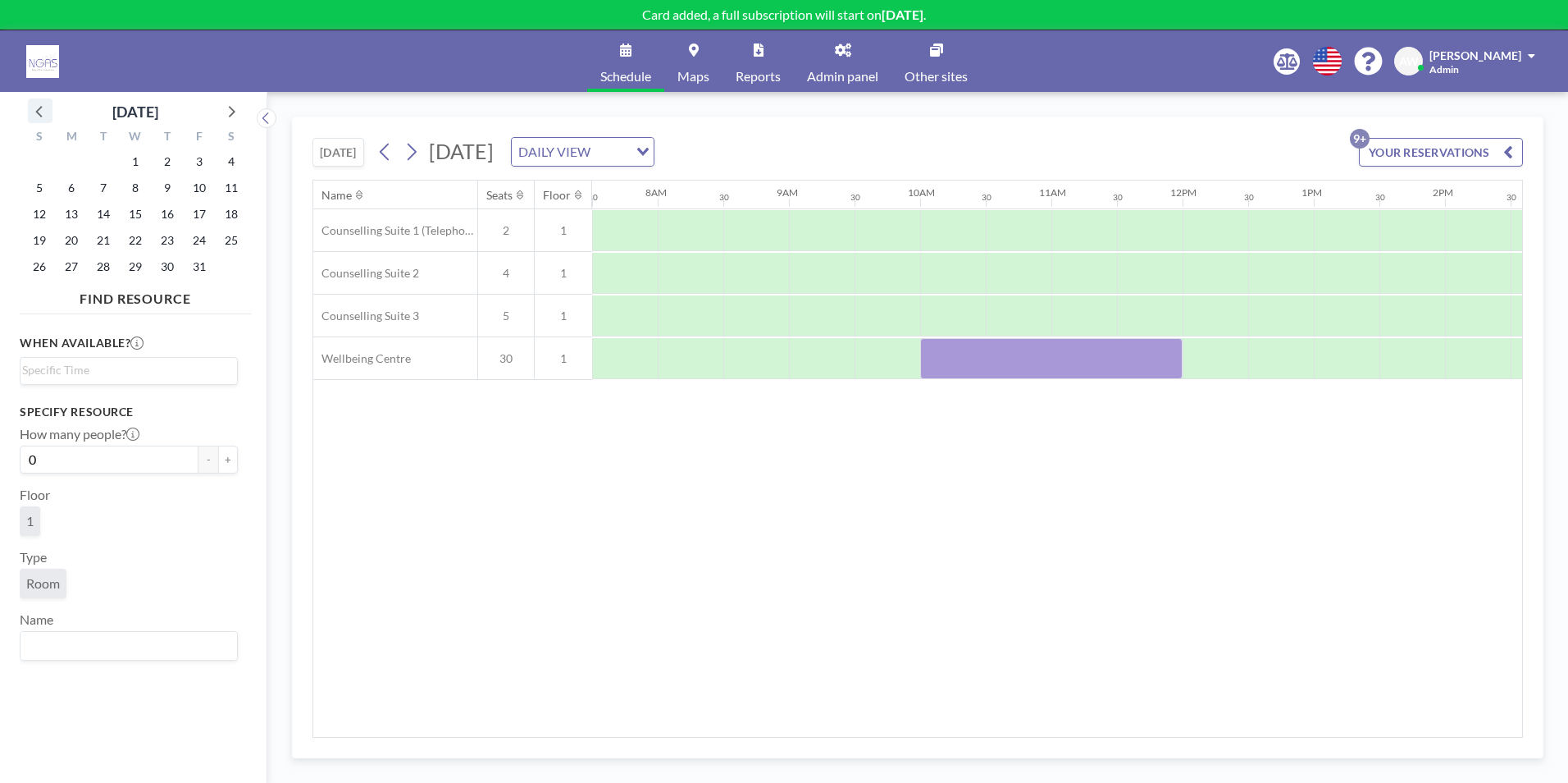
click at [48, 121] on icon at bounding box center [40, 111] width 21 height 21
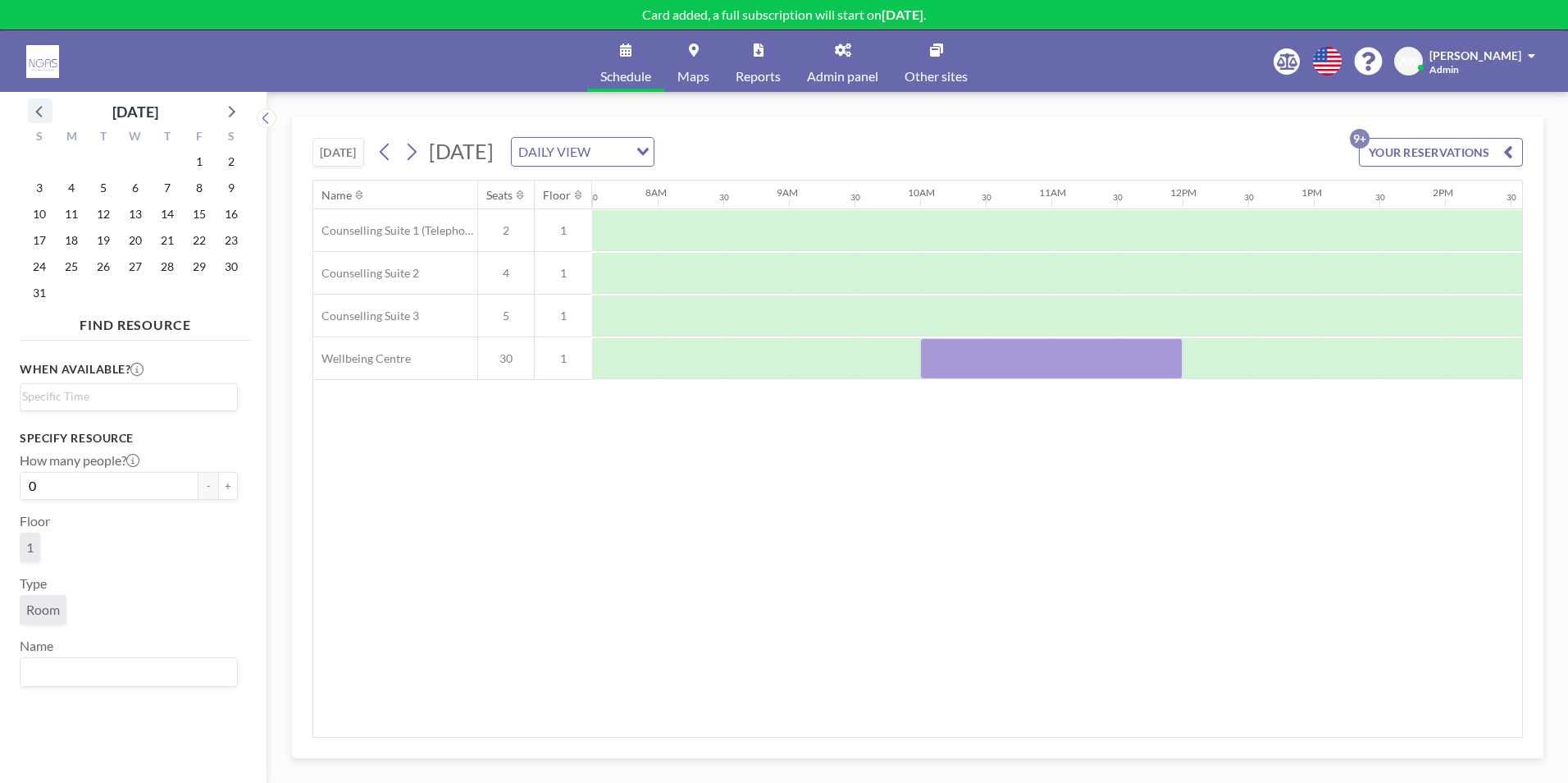
click at [48, 121] on icon at bounding box center [40, 111] width 21 height 21
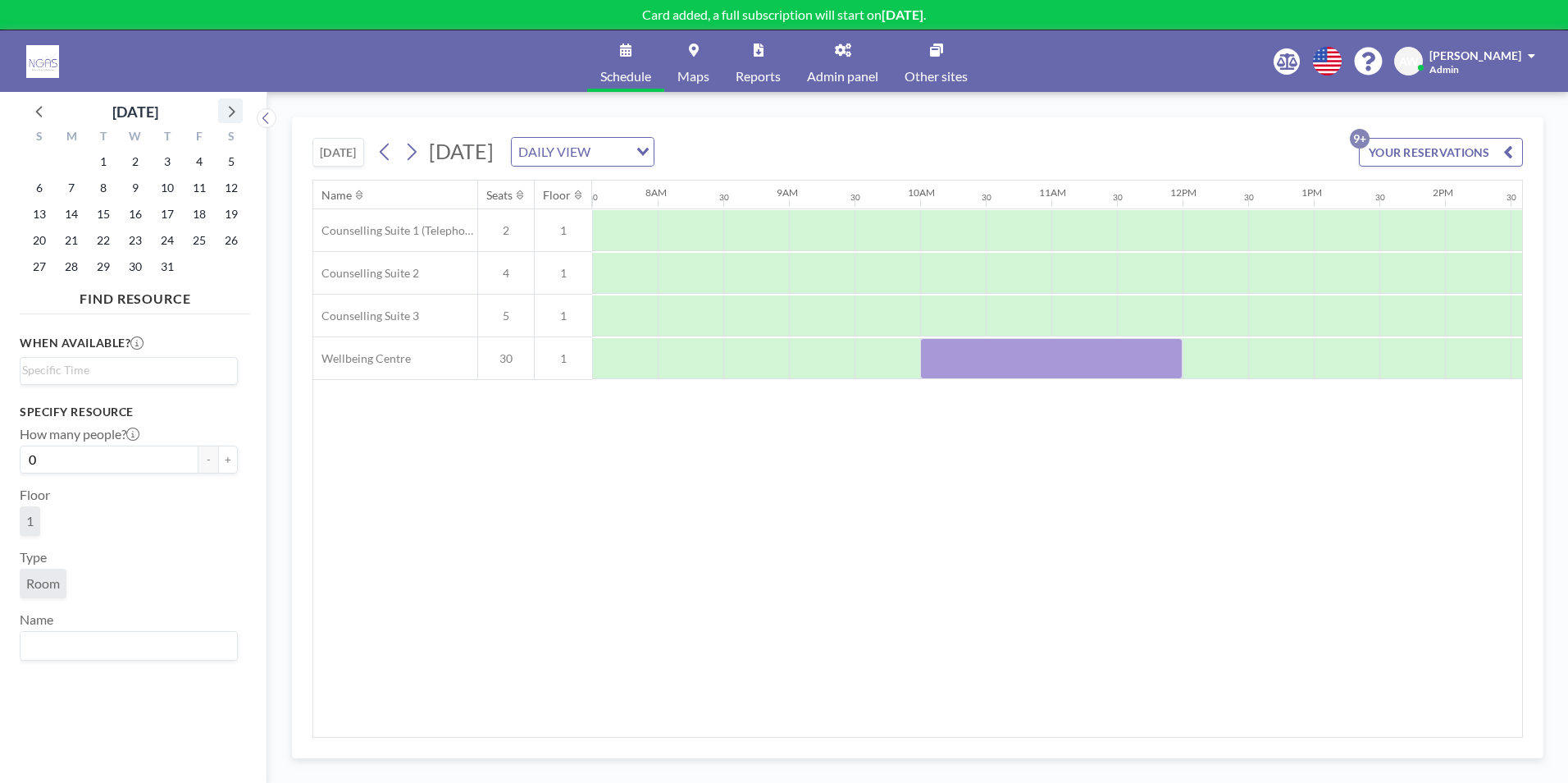
click at [225, 121] on icon at bounding box center [230, 111] width 21 height 21
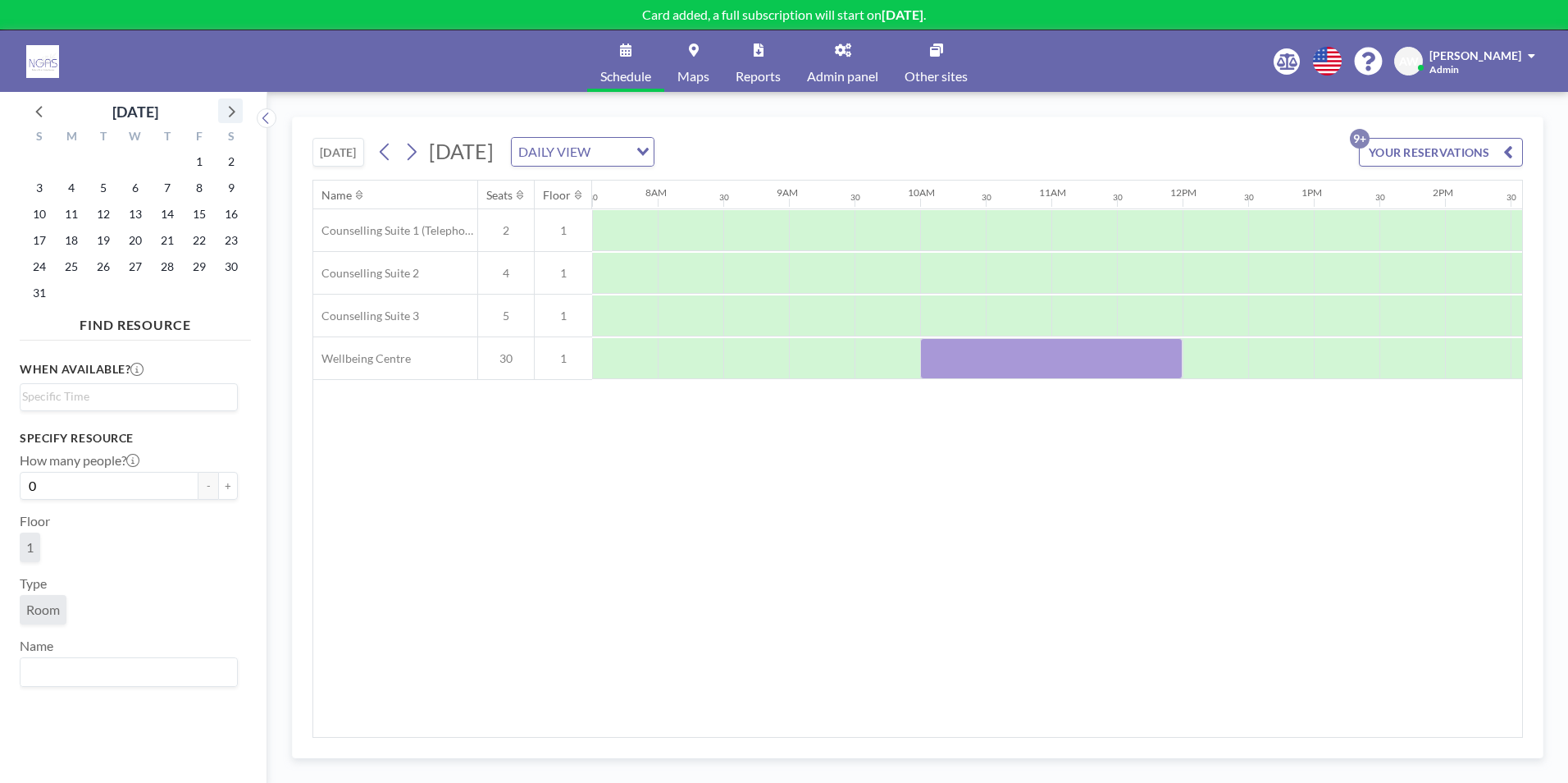
click at [238, 103] on icon at bounding box center [230, 111] width 21 height 21
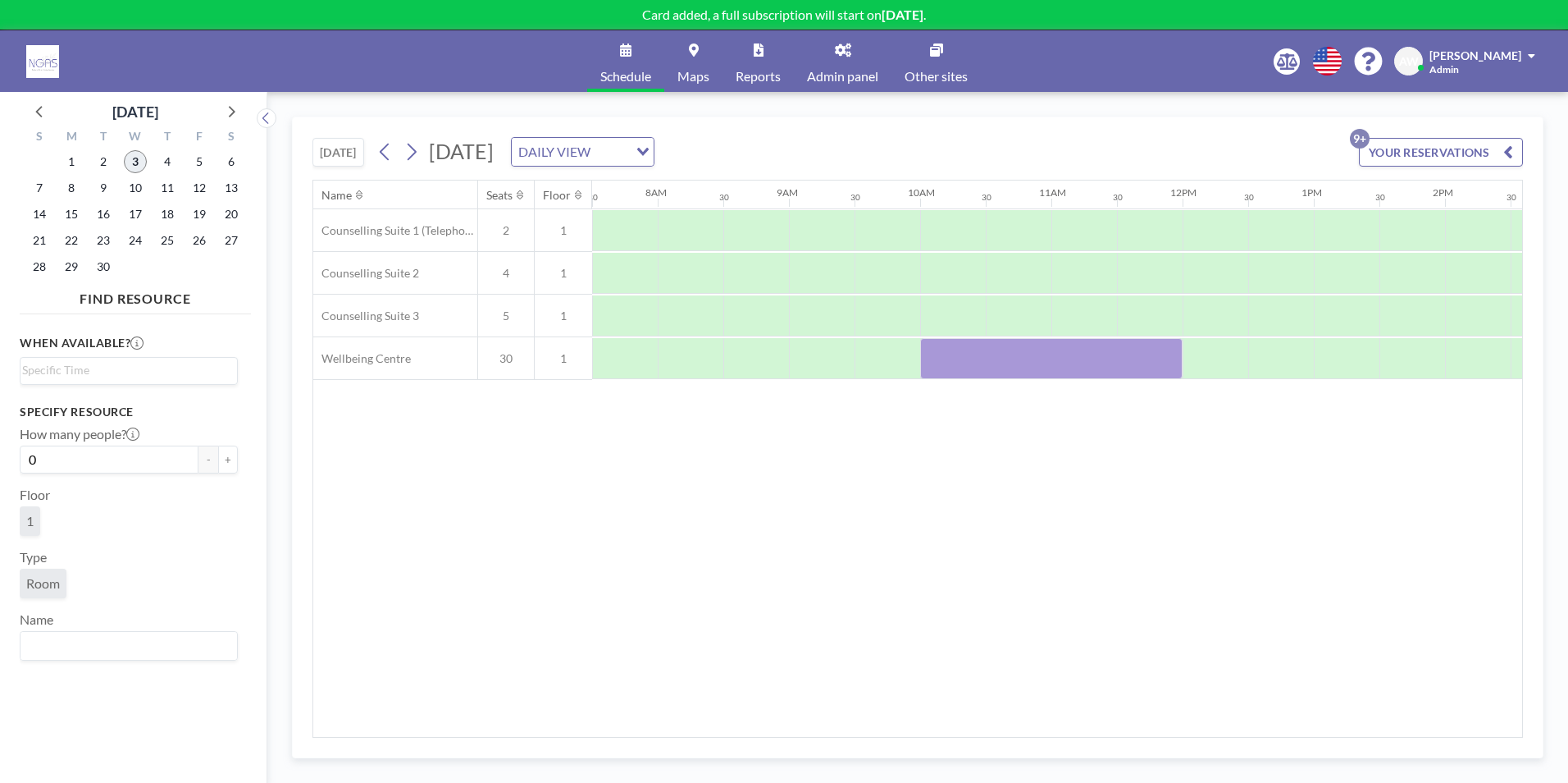
click at [125, 159] on span "3" at bounding box center [135, 162] width 23 height 23
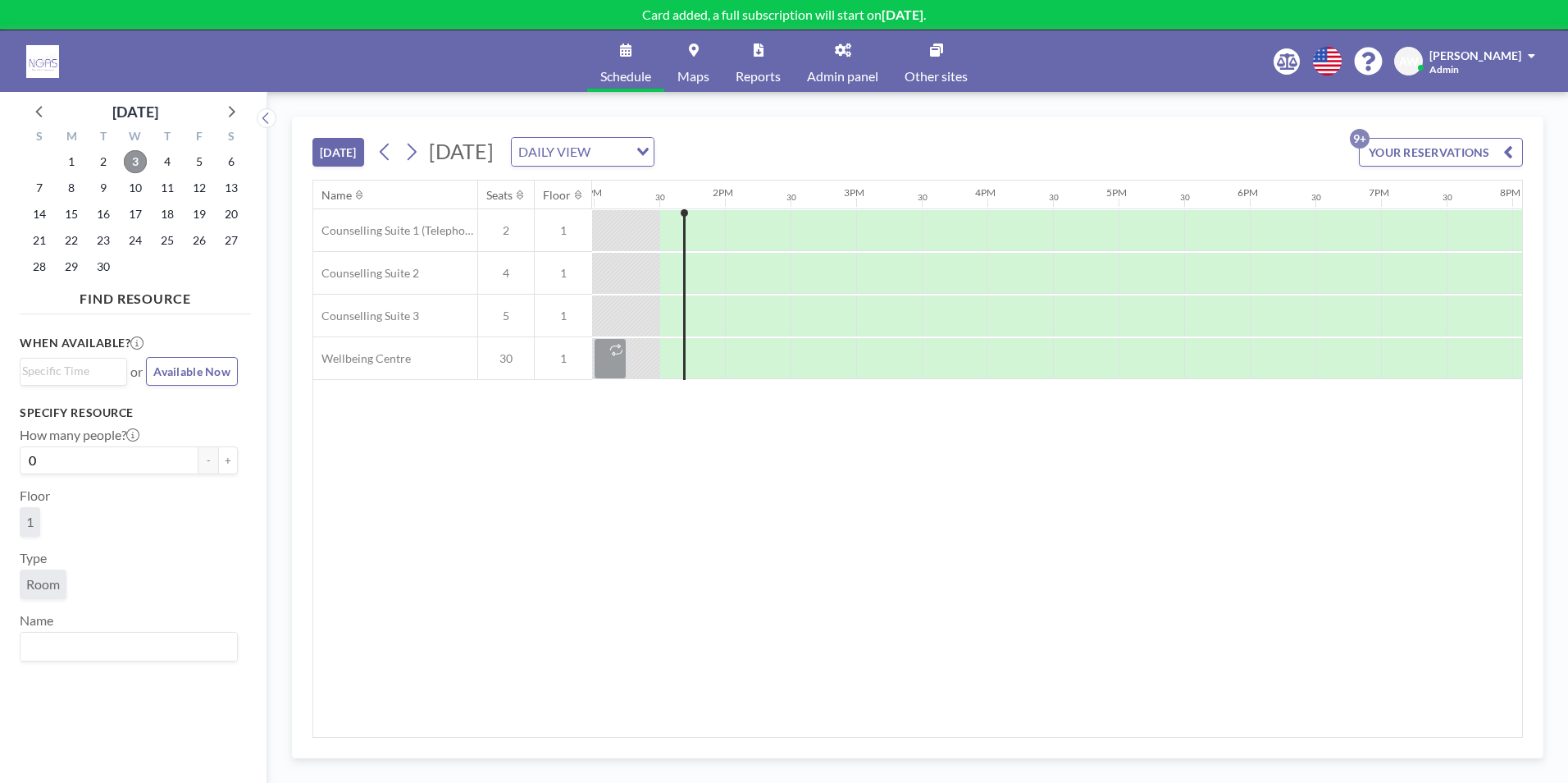
scroll to position [0, 1706]
click at [138, 194] on span "10" at bounding box center [135, 188] width 23 height 23
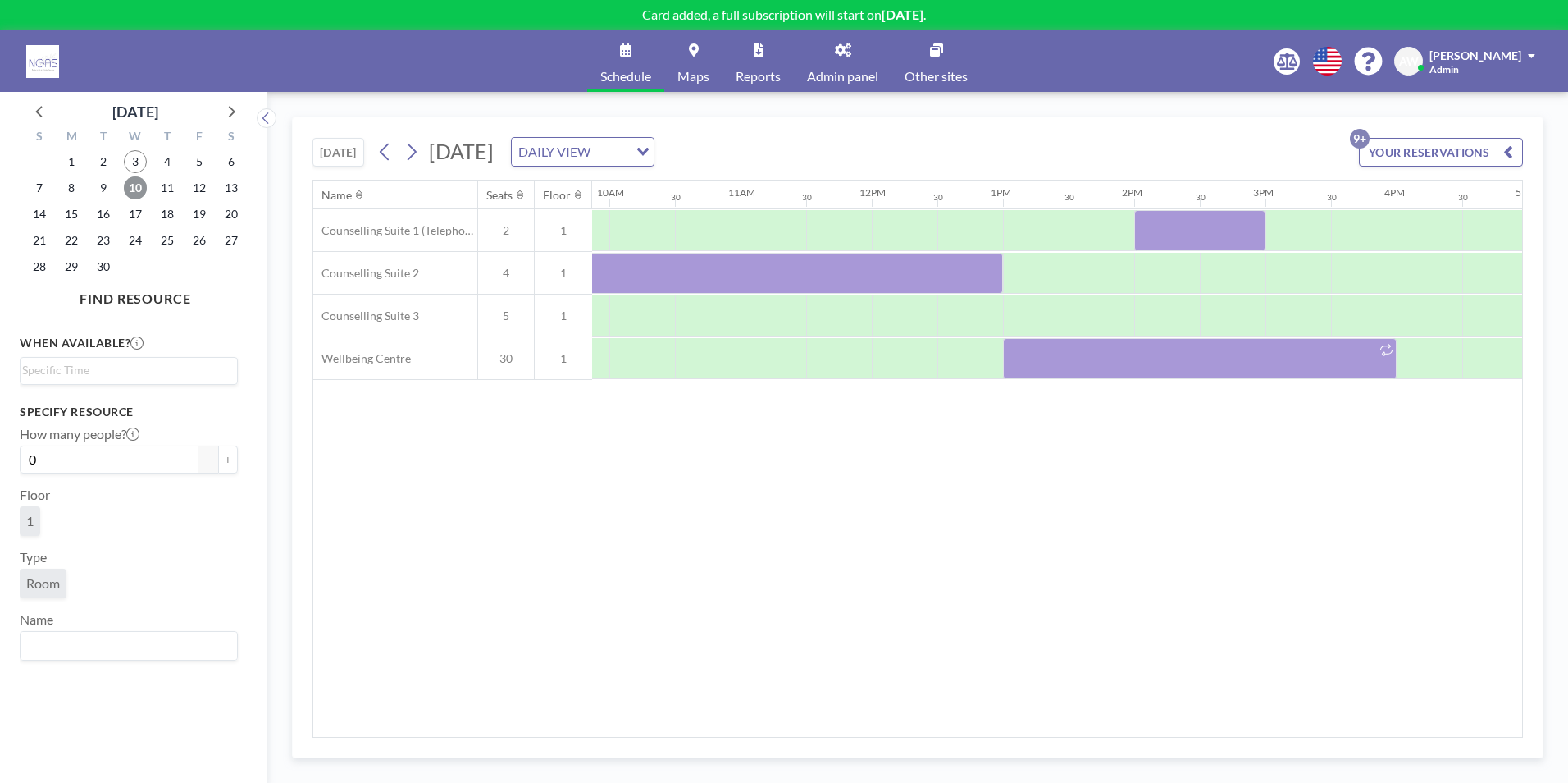
scroll to position [0, 1321]
click at [78, 189] on span "8" at bounding box center [71, 188] width 23 height 23
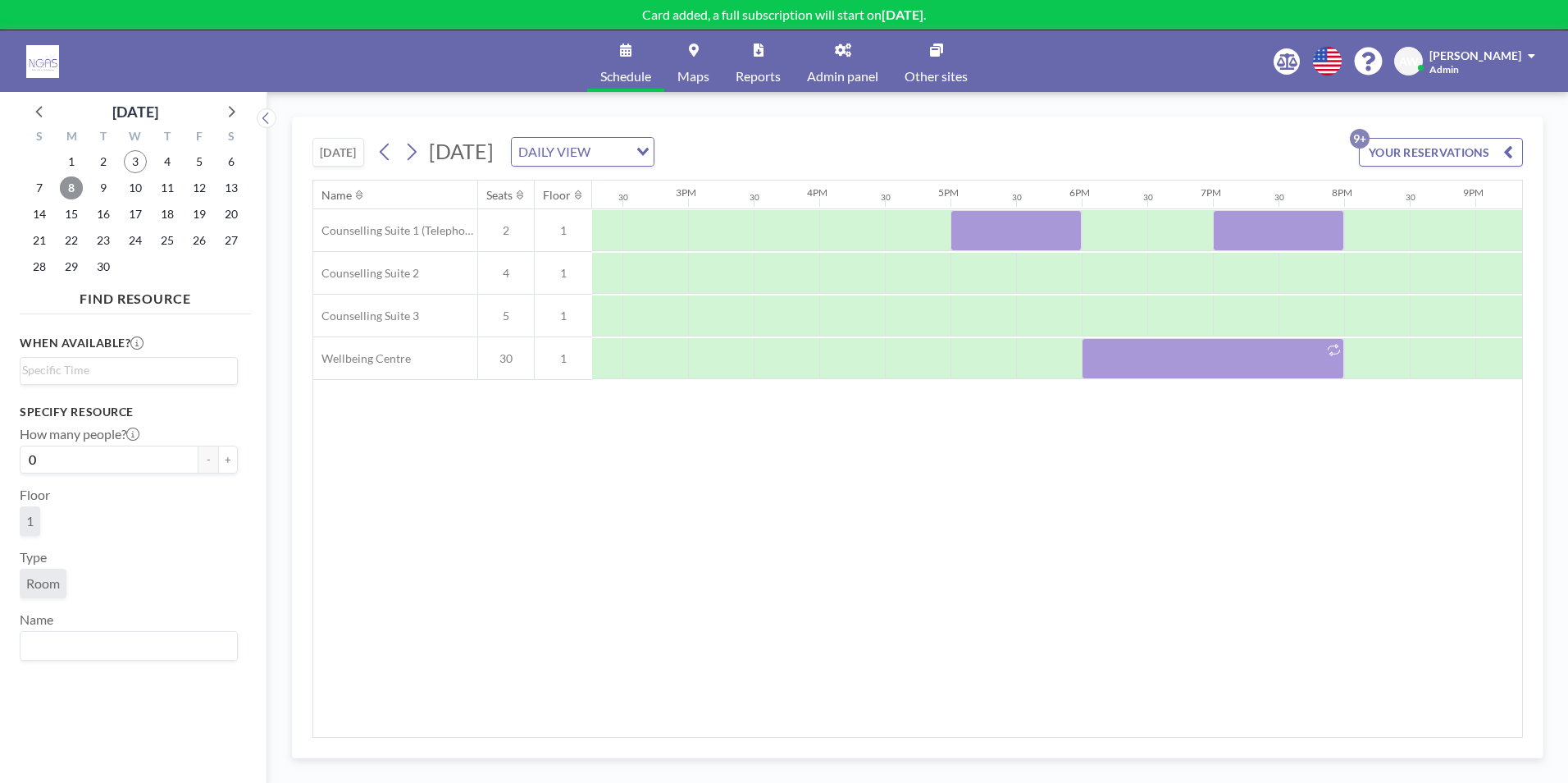
scroll to position [0, 1891]
click at [106, 188] on span "9" at bounding box center [103, 188] width 23 height 23
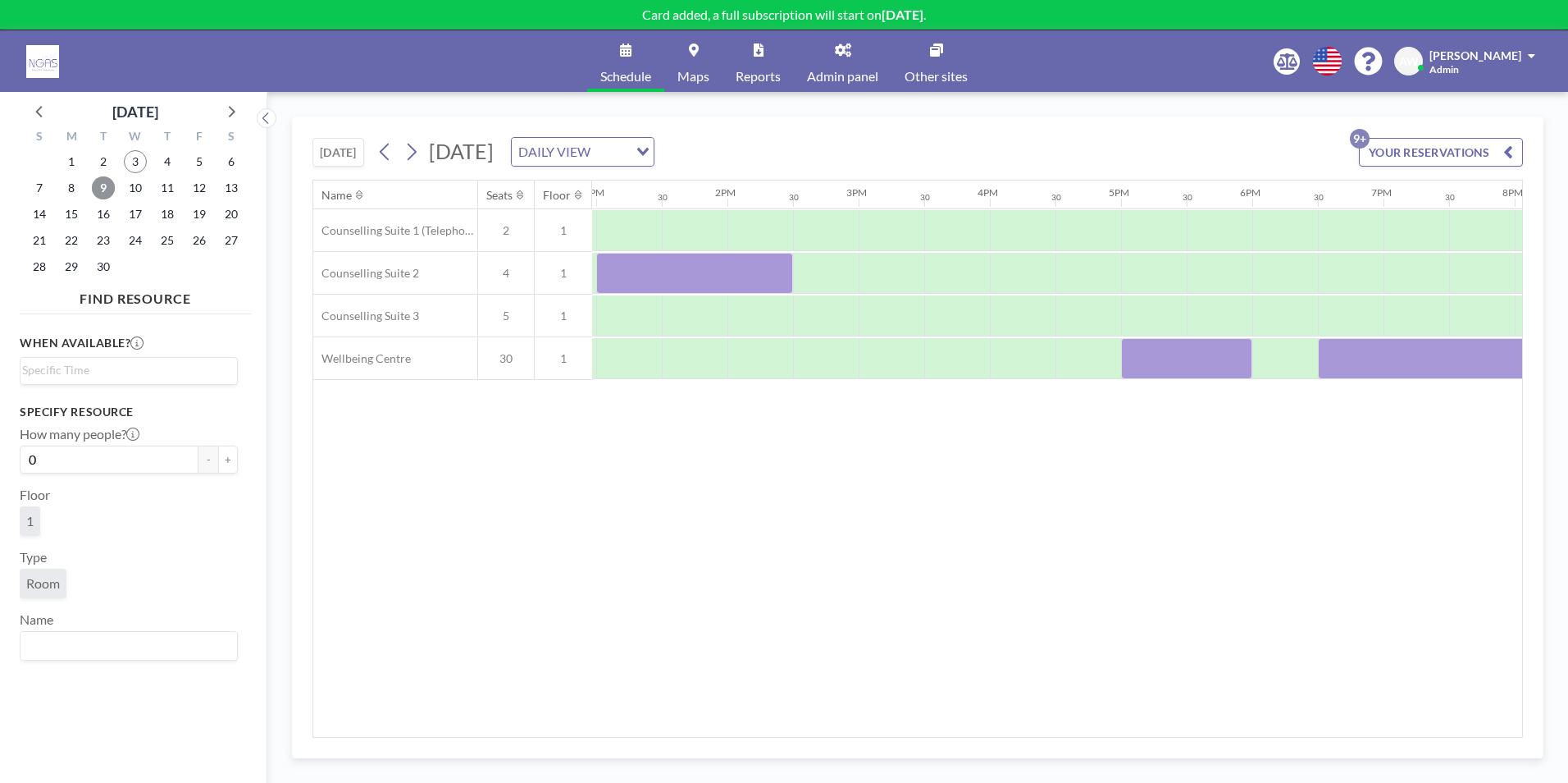
scroll to position [0, 1827]
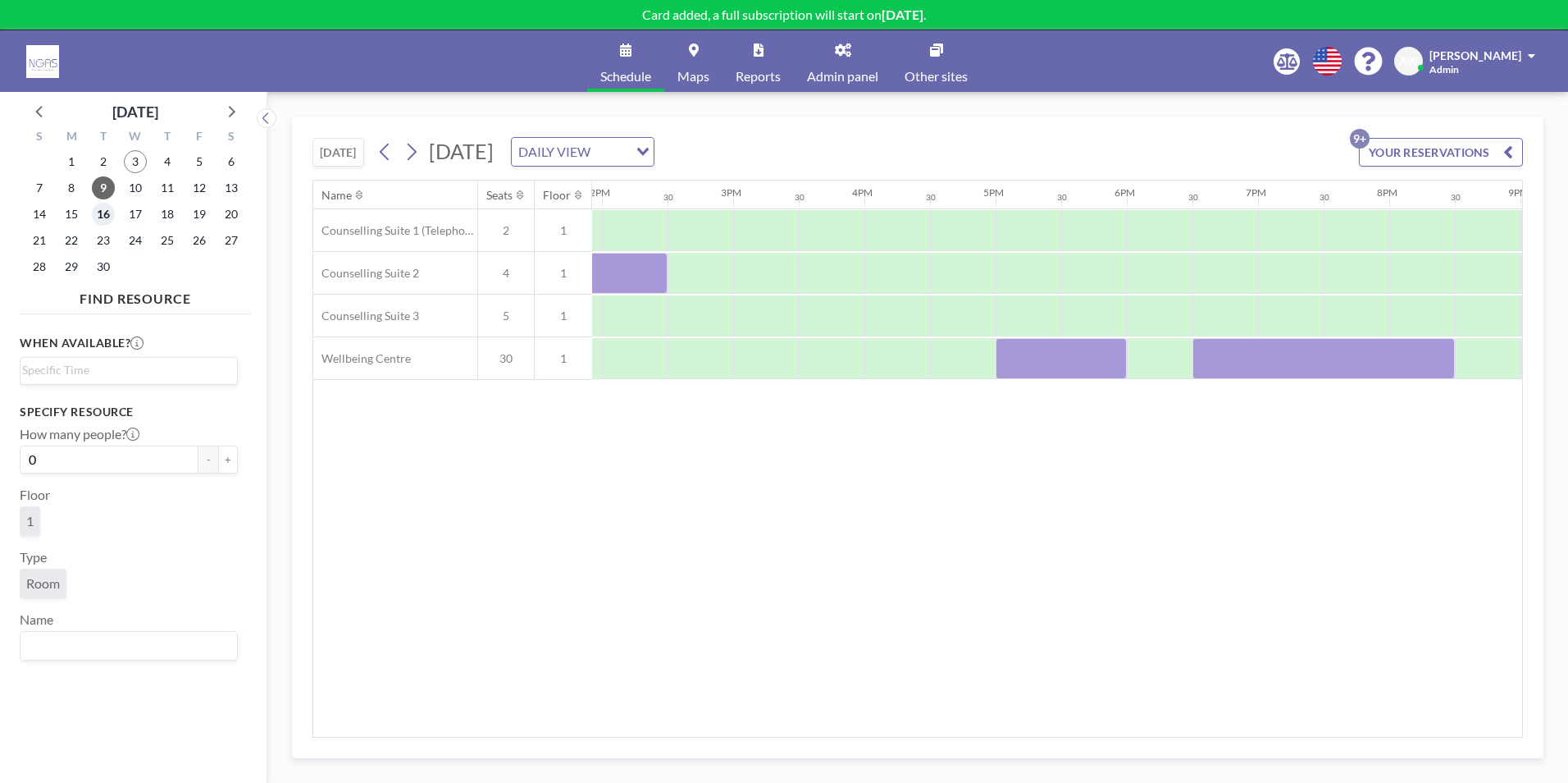
click at [103, 212] on span "16" at bounding box center [103, 214] width 23 height 23
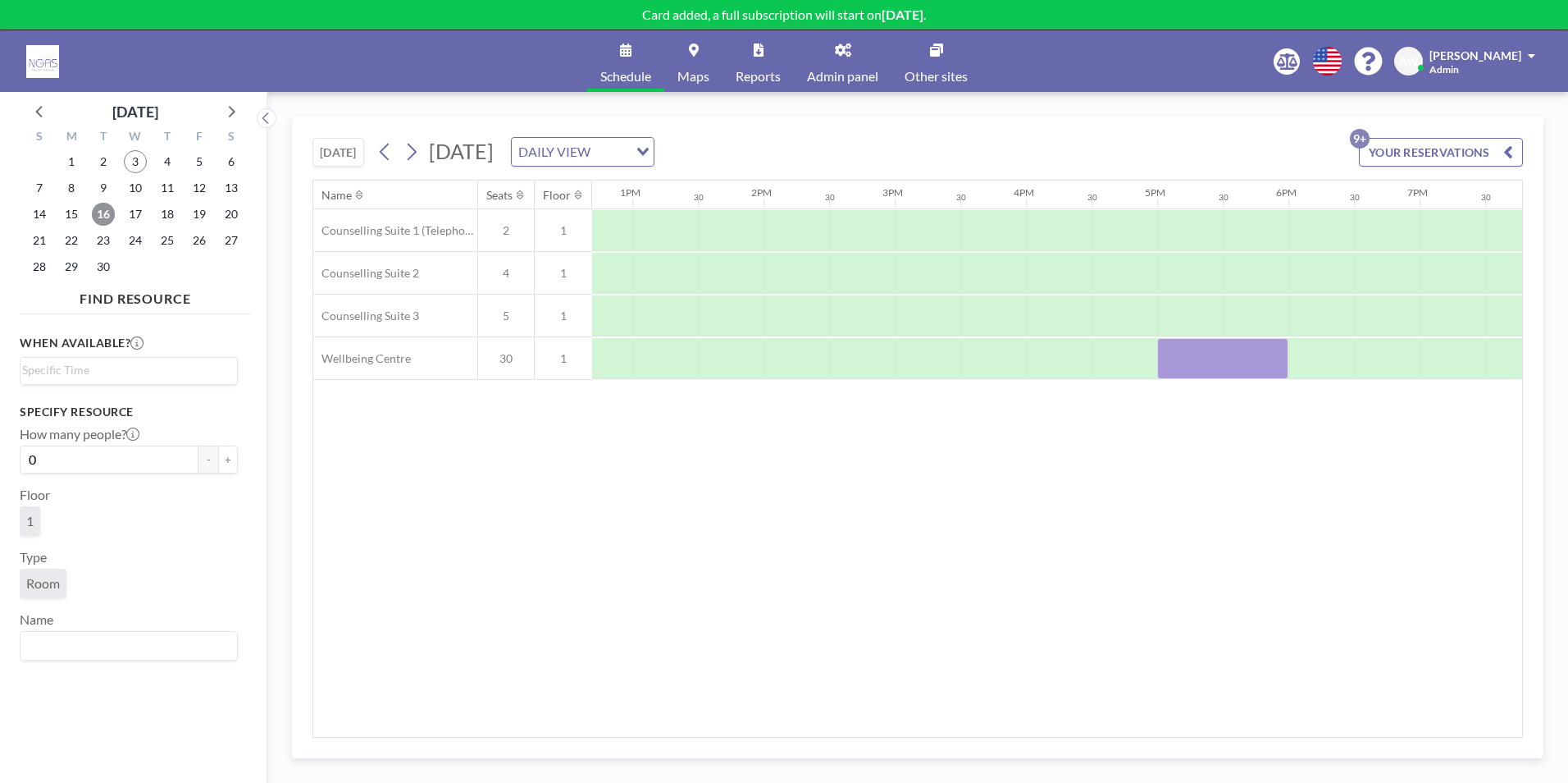
scroll to position [0, 1711]
click at [106, 241] on span "23" at bounding box center [103, 240] width 23 height 23
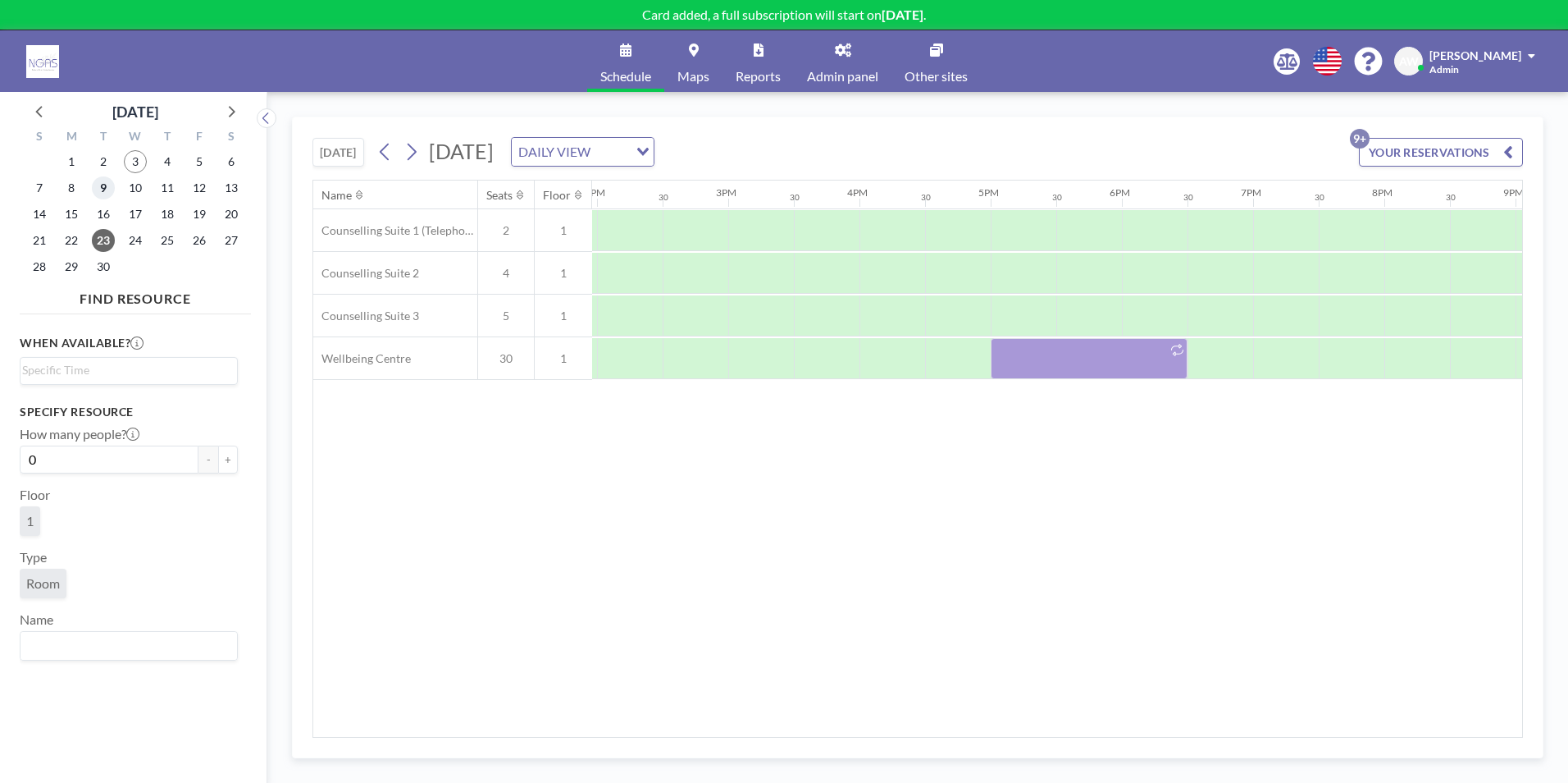
click at [98, 192] on span "9" at bounding box center [103, 188] width 23 height 23
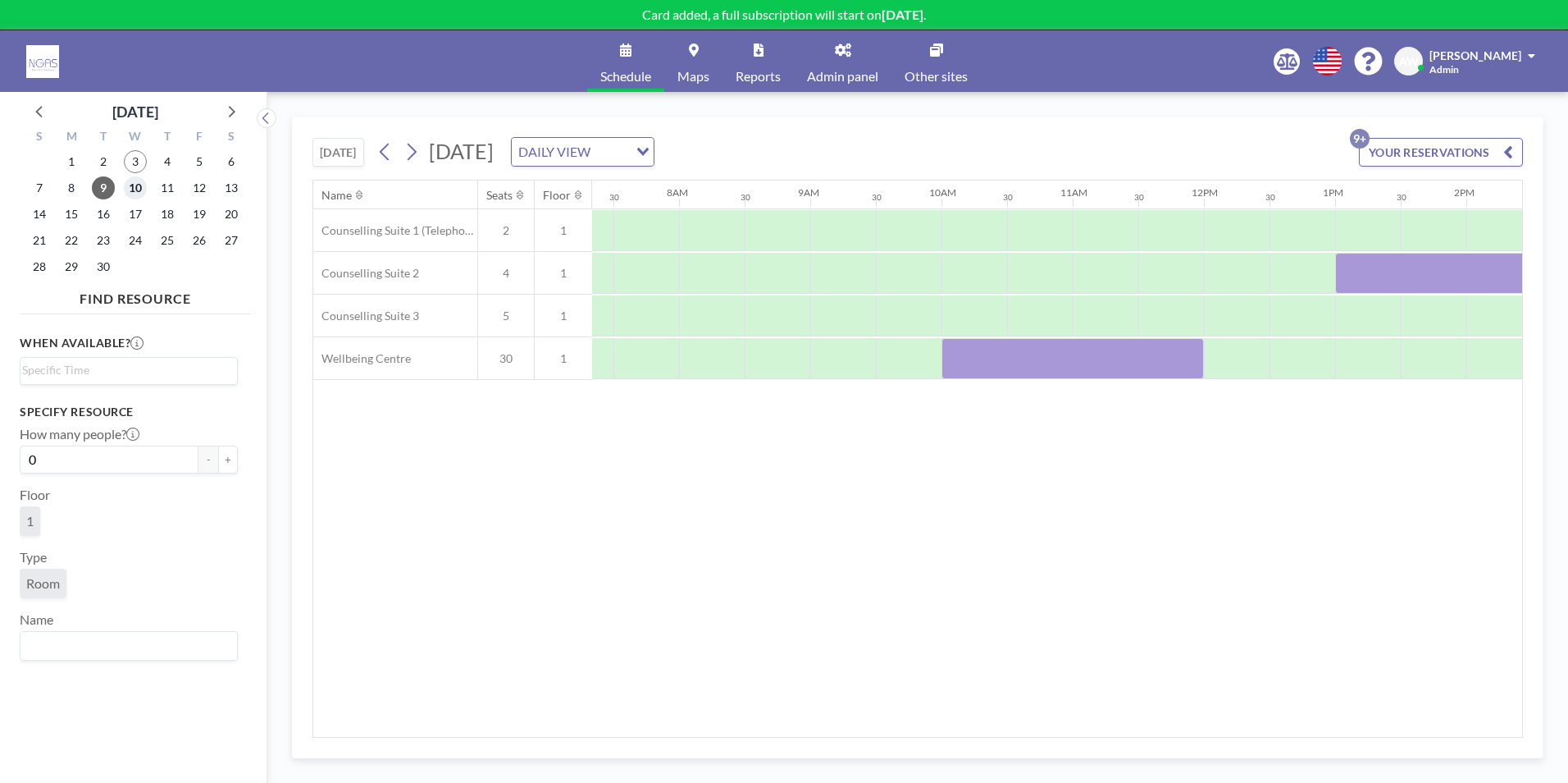
click at [129, 192] on span "10" at bounding box center [135, 188] width 23 height 23
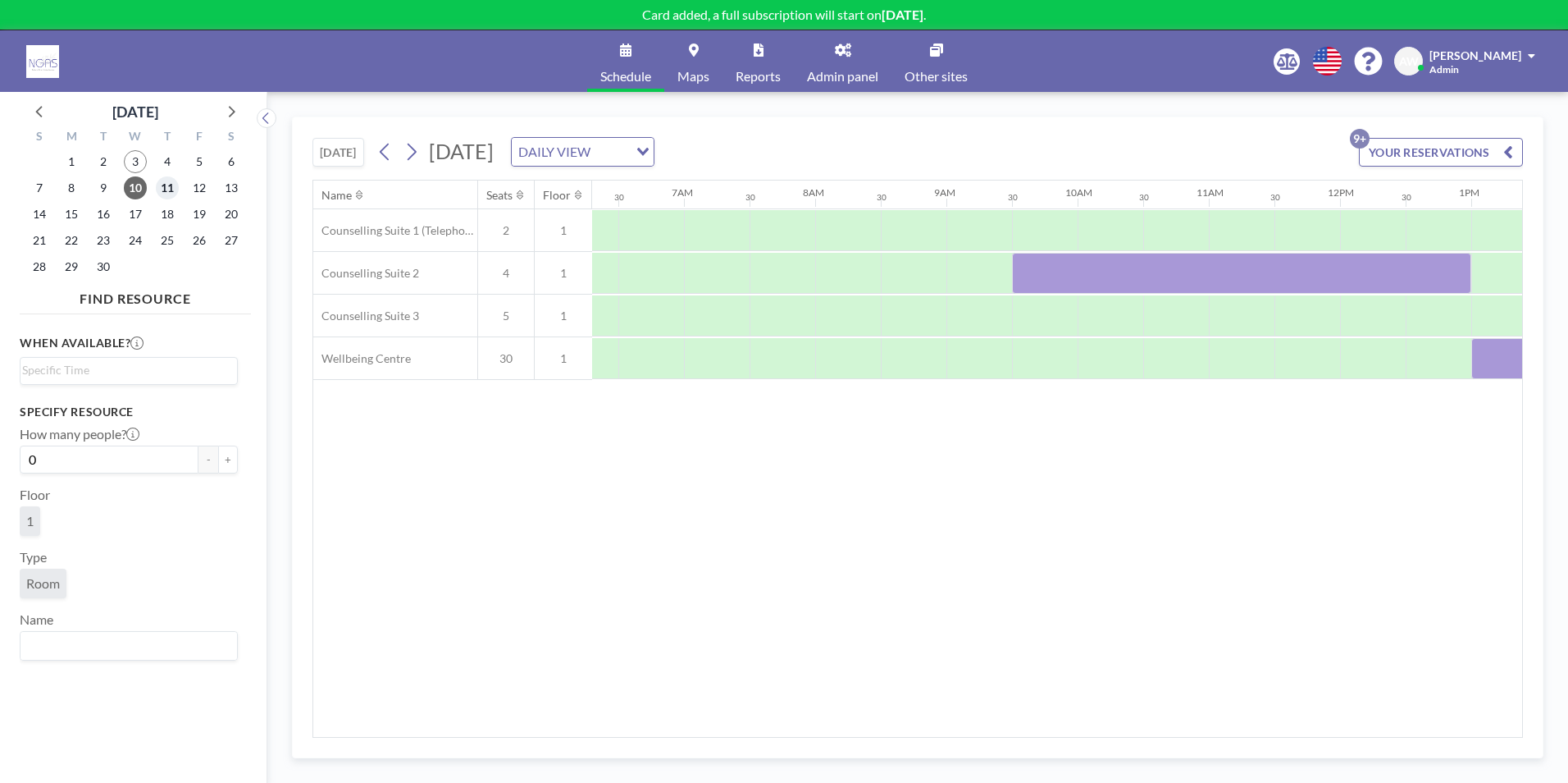
scroll to position [0, 974]
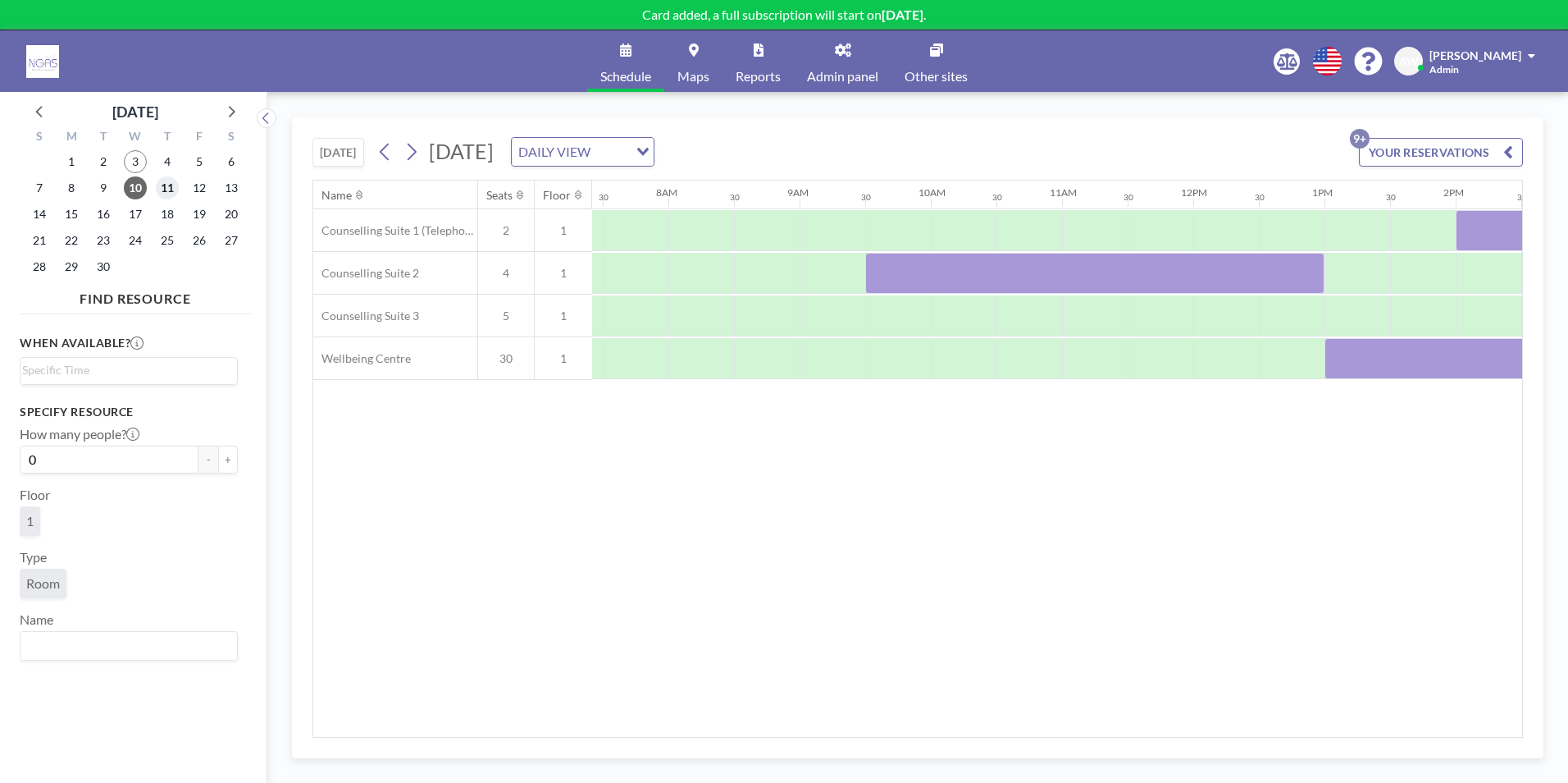
click at [165, 190] on span "11" at bounding box center [167, 188] width 23 height 23
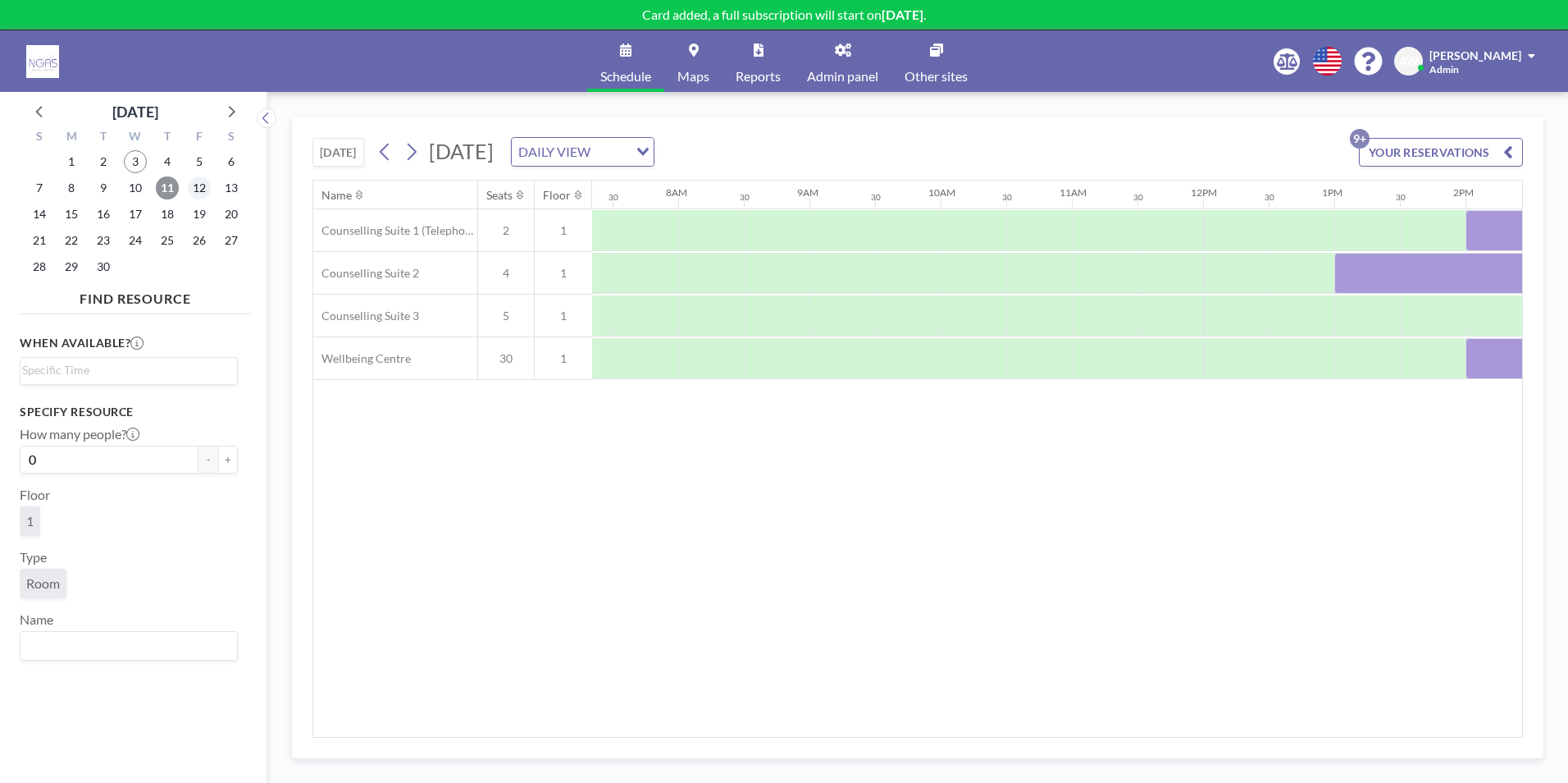
scroll to position [0, 984]
click at [195, 188] on span "12" at bounding box center [199, 188] width 23 height 23
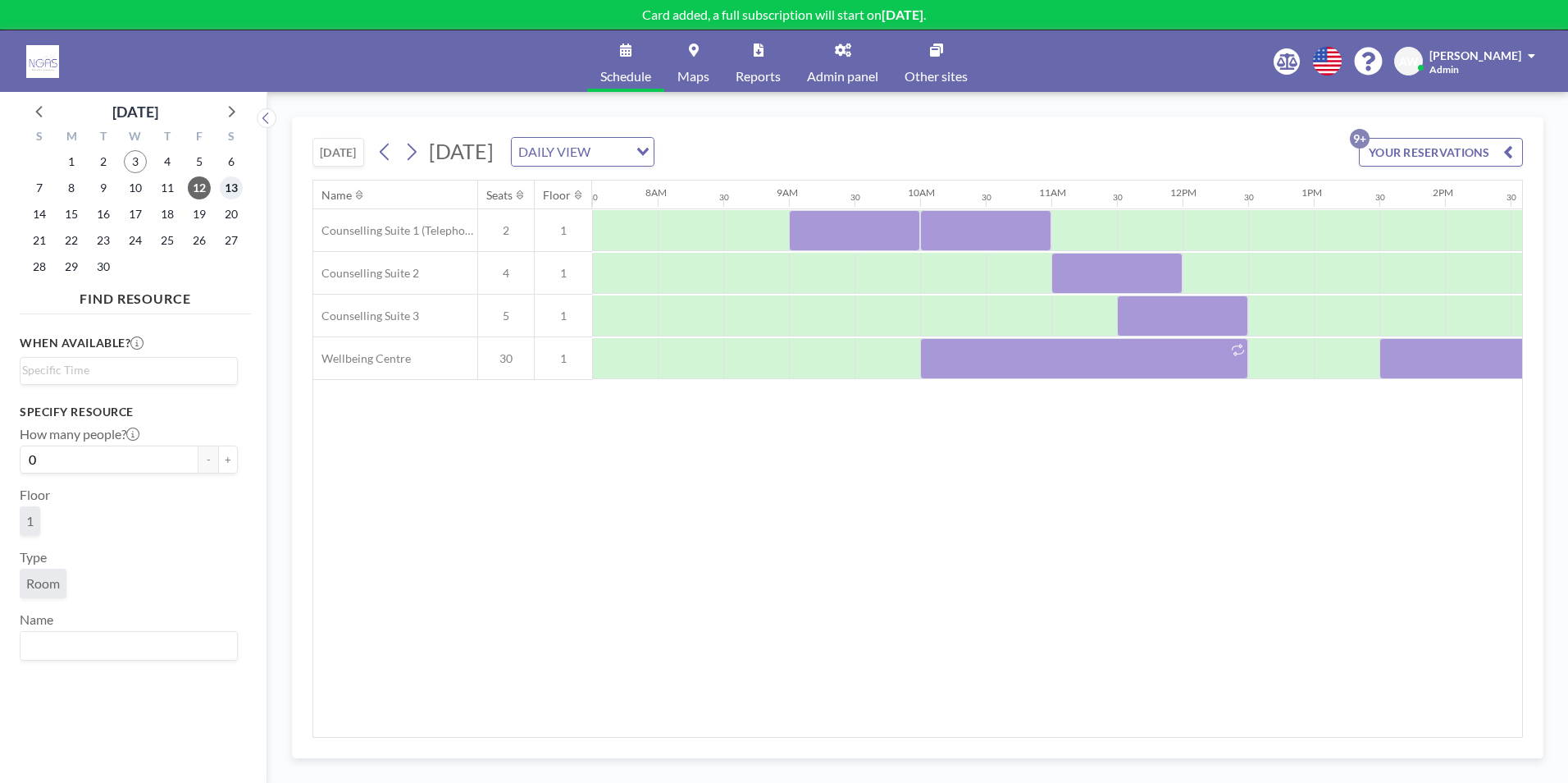
click at [228, 186] on span "13" at bounding box center [231, 188] width 23 height 23
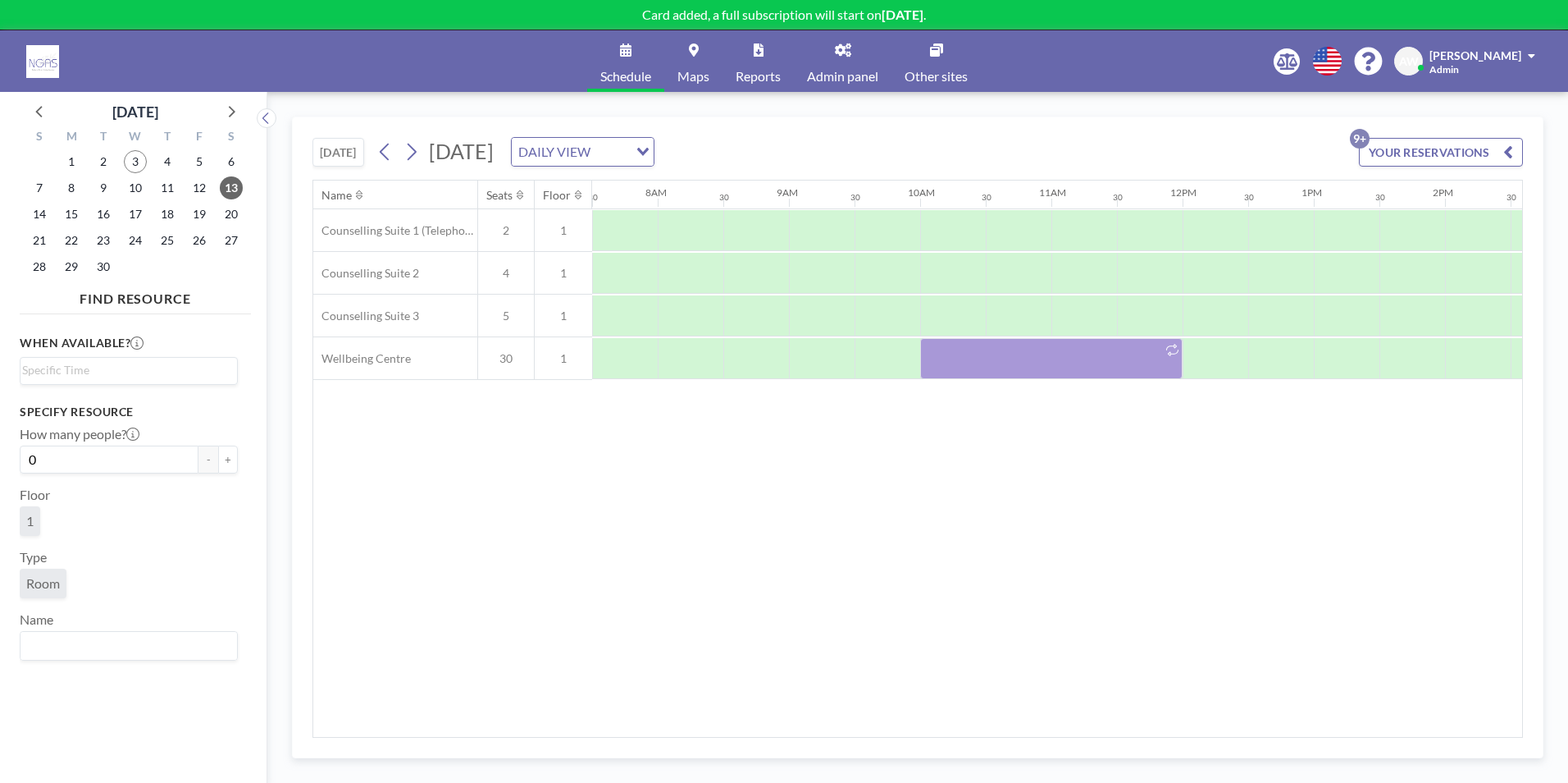
click at [634, 526] on div "Name Seats Floor 12AM 30 1AM 30 2AM 30 3AM 30 4AM 30 5AM 30 6AM 30 7AM 30 8AM 3…" at bounding box center [917, 458] width 1209 height 556
click at [31, 374] on input "Search for option" at bounding box center [125, 371] width 206 height 20
click at [99, 194] on span "9" at bounding box center [103, 188] width 23 height 23
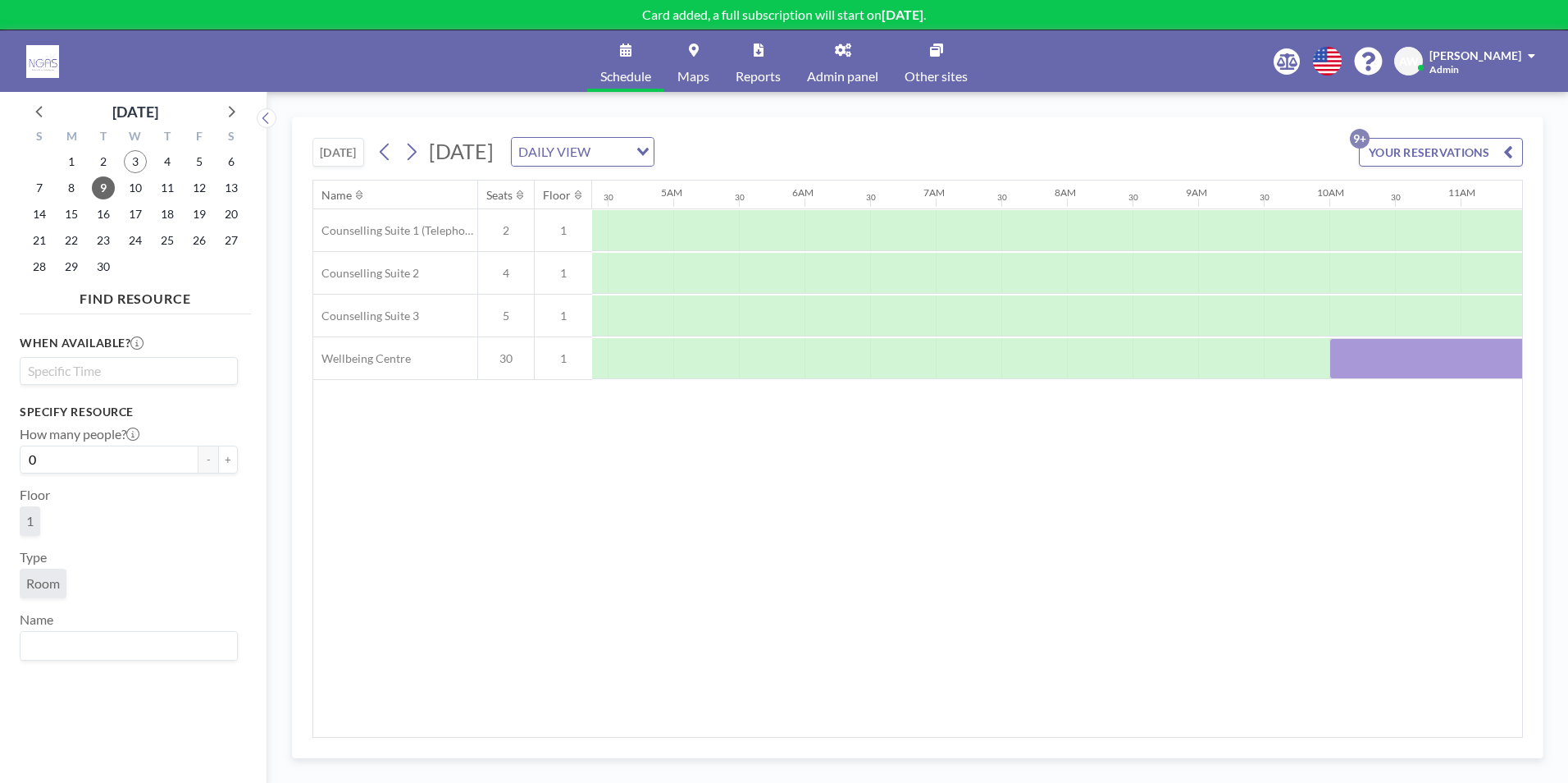
click at [106, 370] on input "Search for option" at bounding box center [125, 371] width 206 height 20
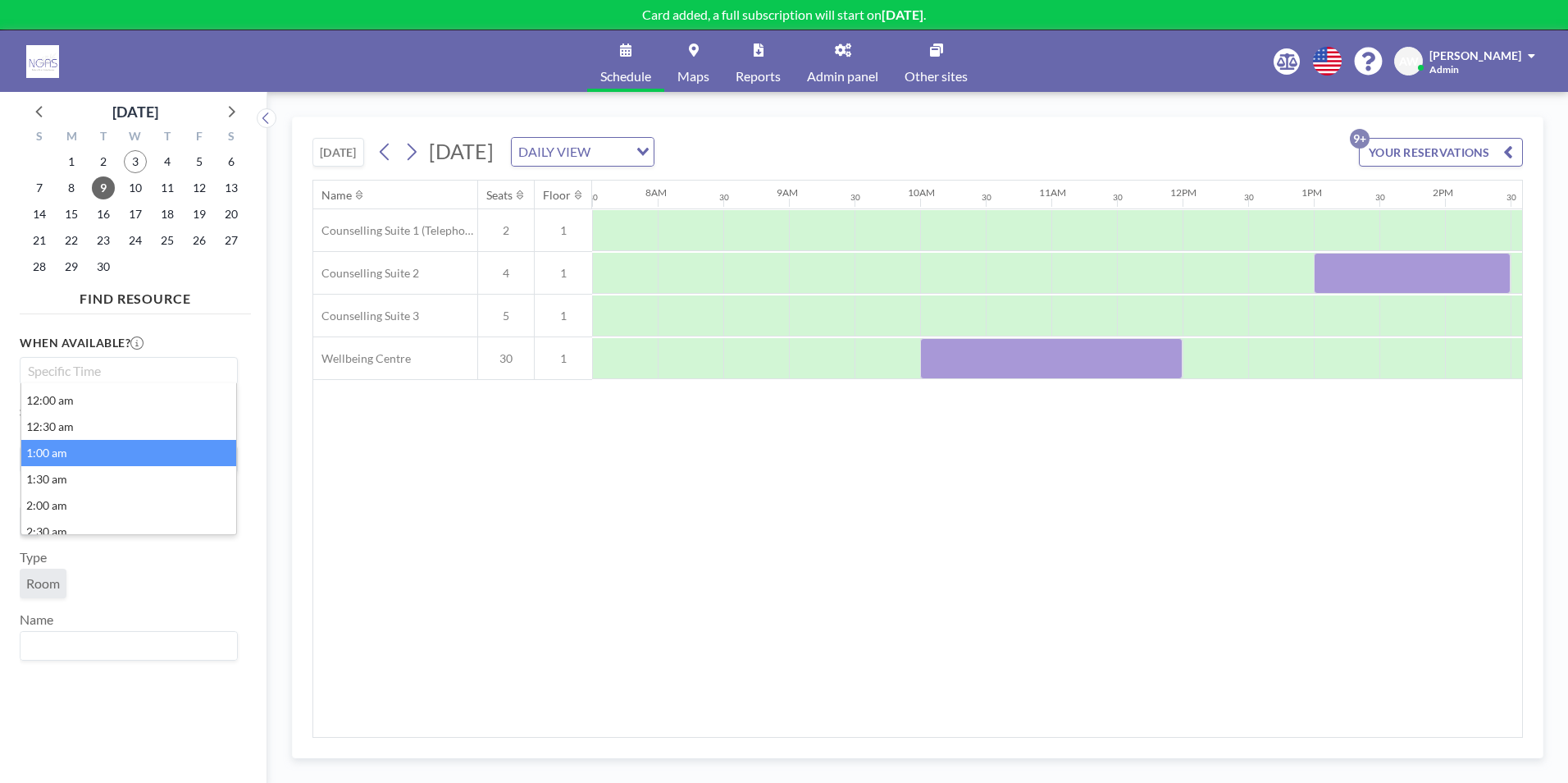
click at [79, 456] on li "1:00 am" at bounding box center [128, 453] width 214 height 26
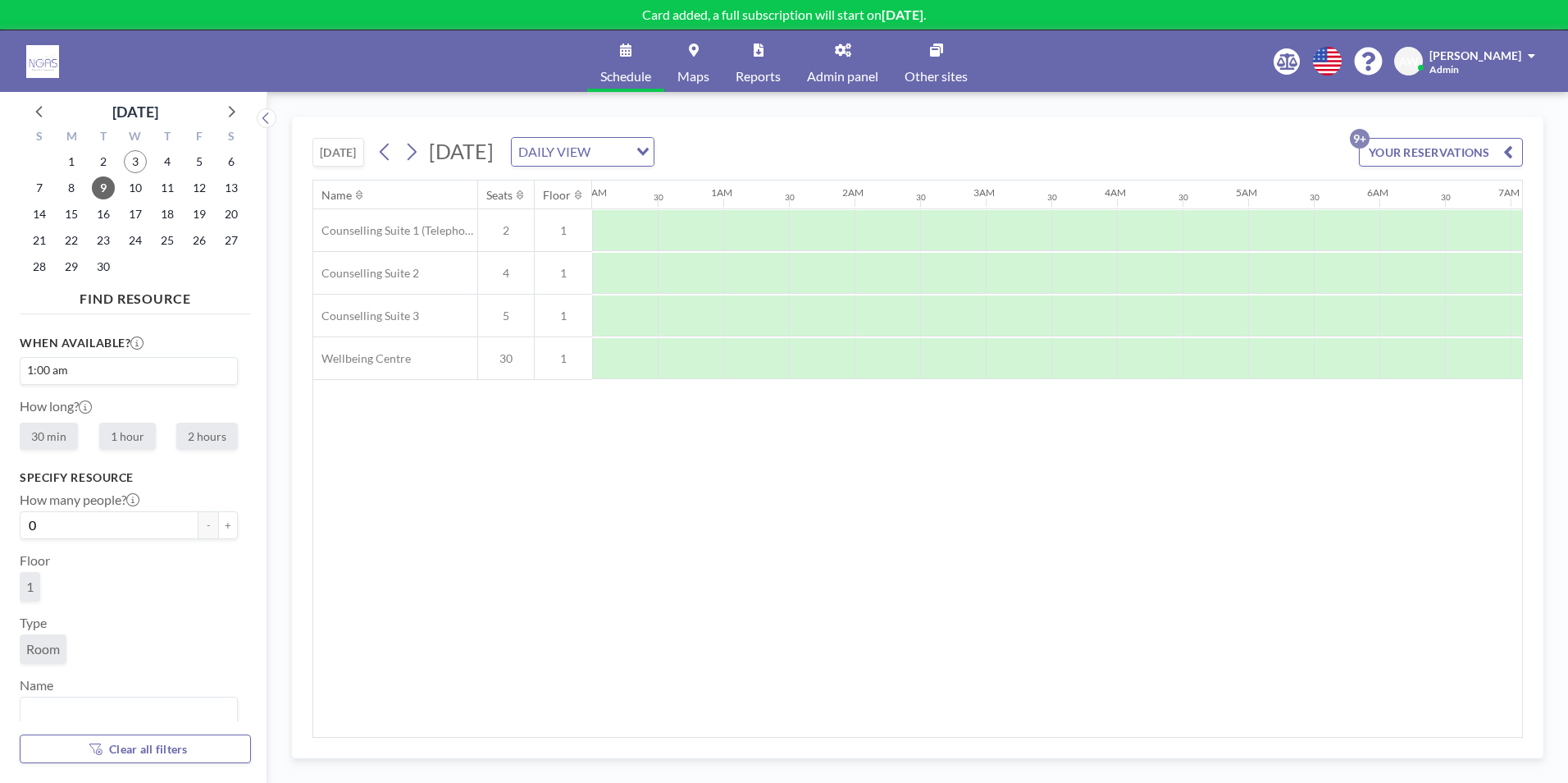
scroll to position [0, 66]
click at [77, 373] on input "Search for option" at bounding box center [150, 371] width 156 height 20
click at [68, 455] on li "12:00 pm" at bounding box center [128, 456] width 214 height 26
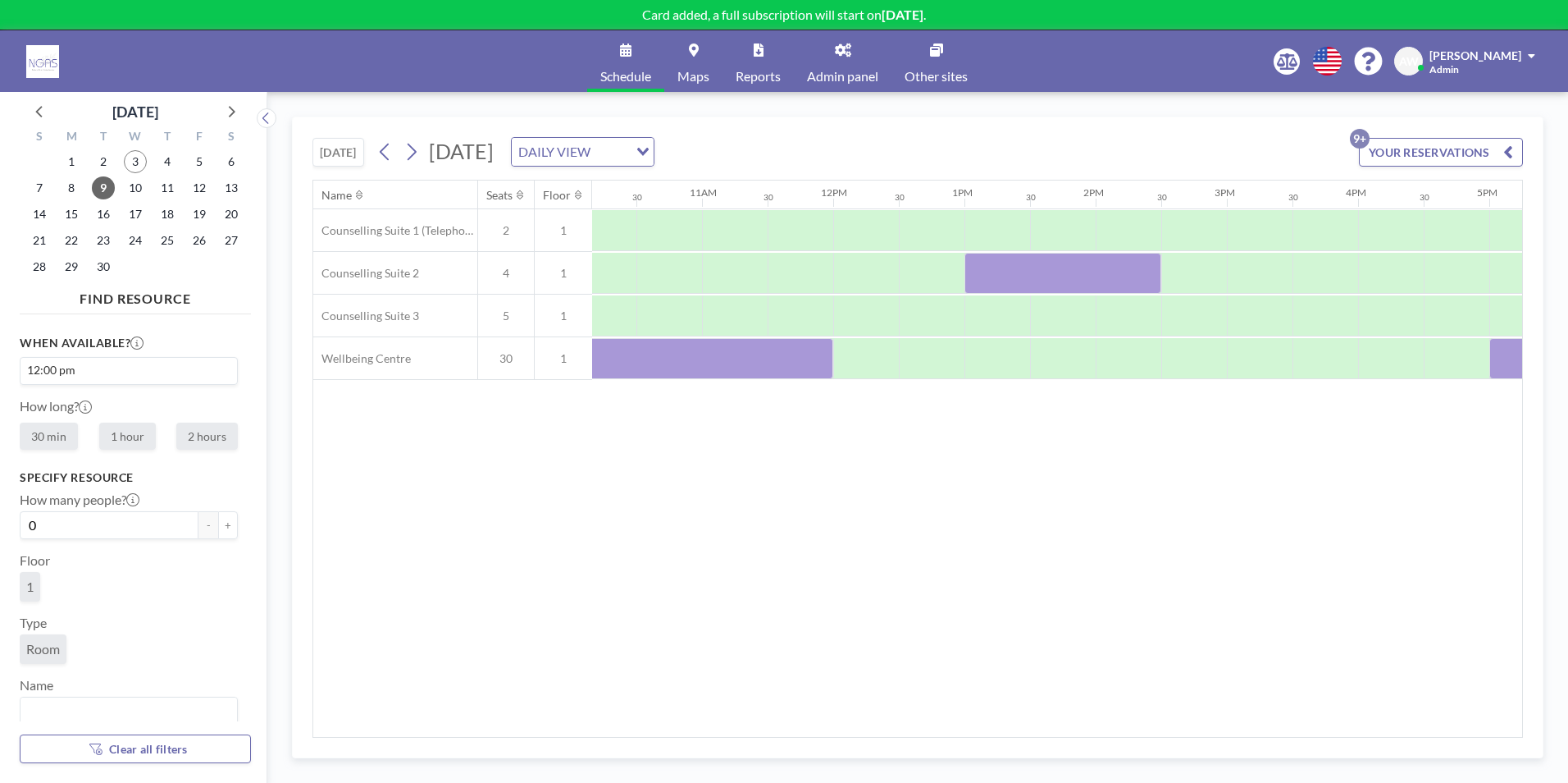
scroll to position [0, 1510]
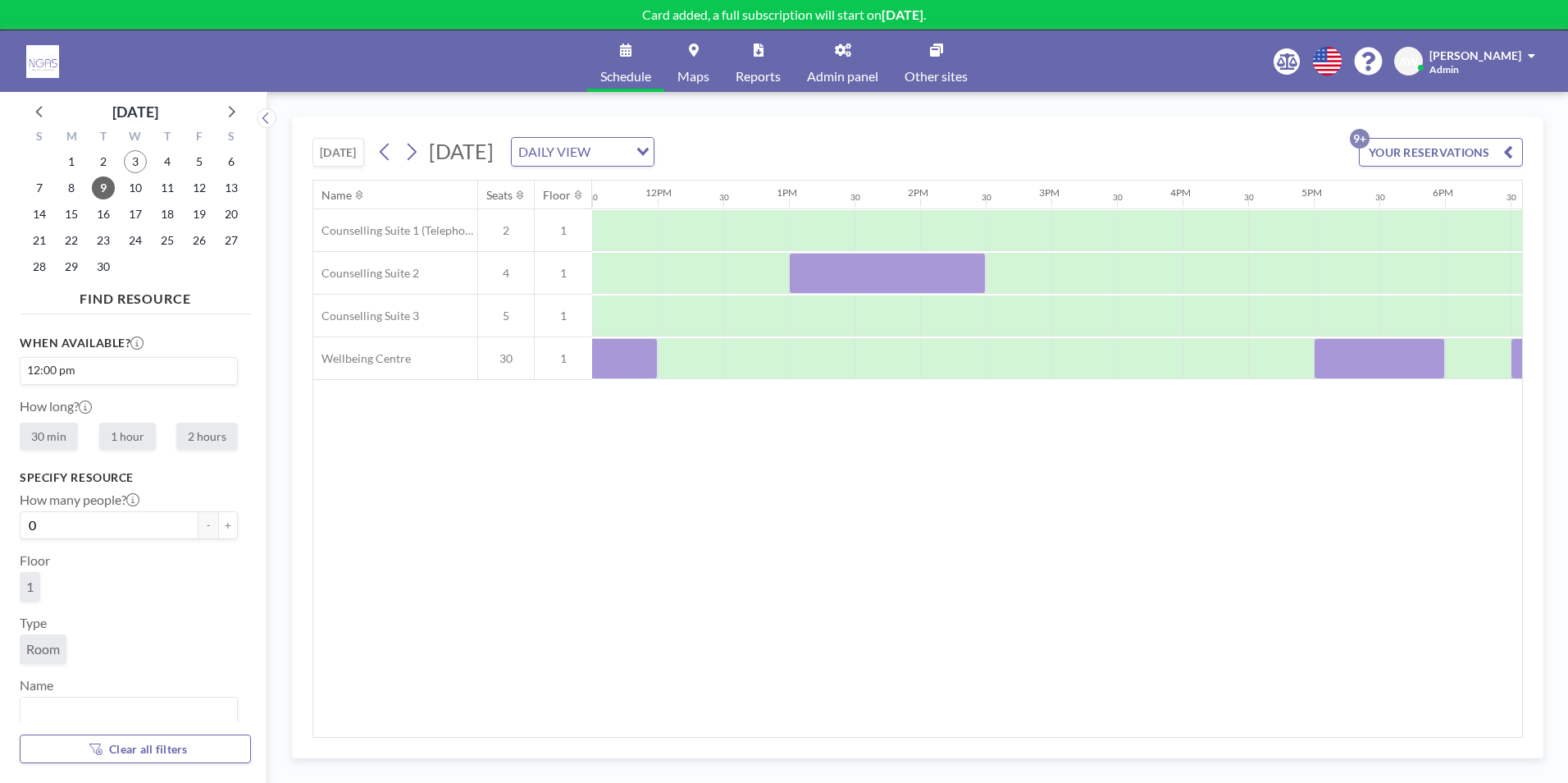
click at [189, 428] on label "2 hours" at bounding box center [207, 436] width 61 height 27
radio input "true"
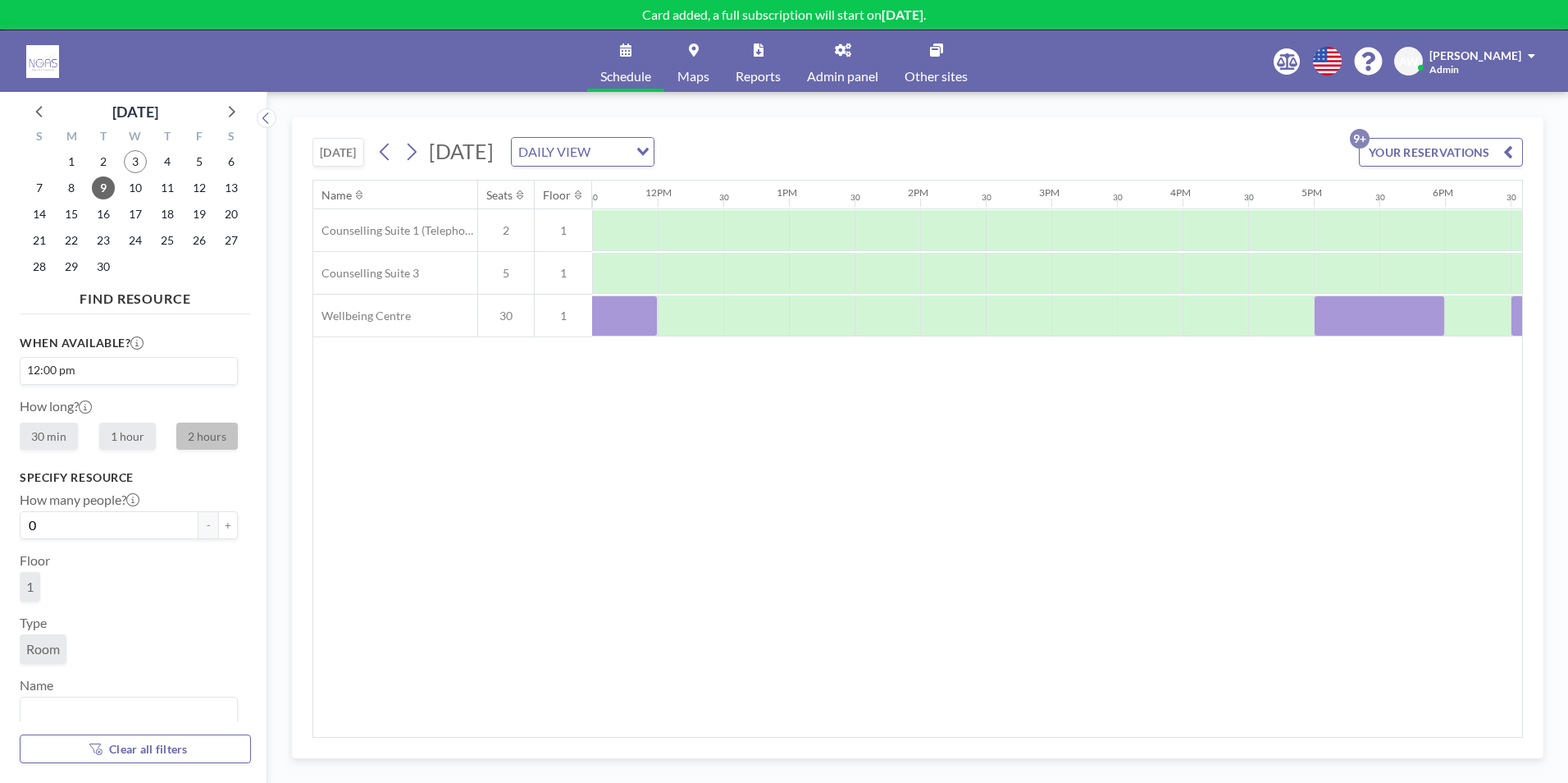
click at [769, 59] on link "Reports" at bounding box center [758, 61] width 71 height 61
